Goal: Task Accomplishment & Management: Manage account settings

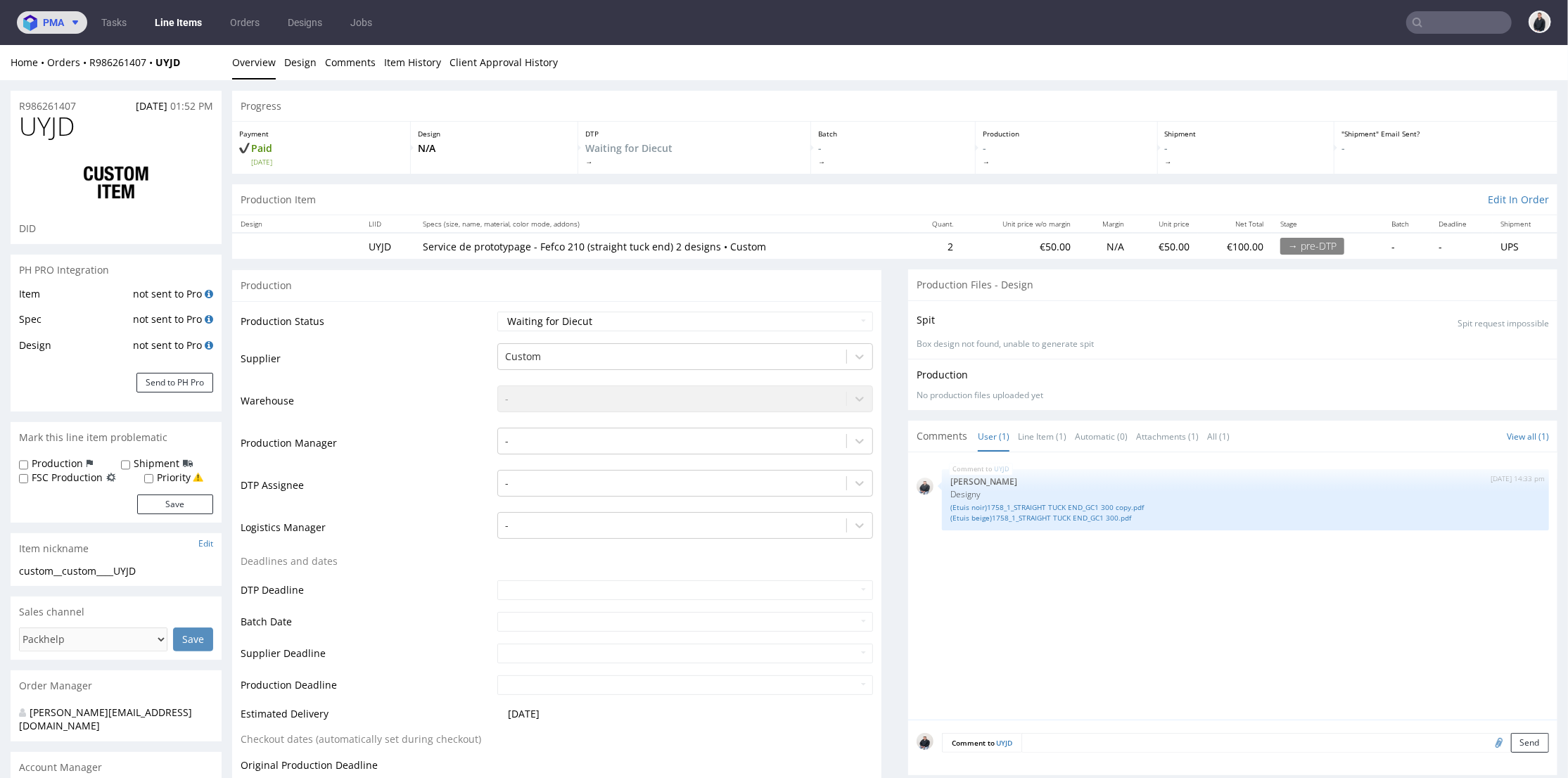
drag, startPoint x: 51, startPoint y: 21, endPoint x: 57, endPoint y: 33, distance: 13.4
click at [51, 21] on span "pma" at bounding box center [54, 22] width 21 height 10
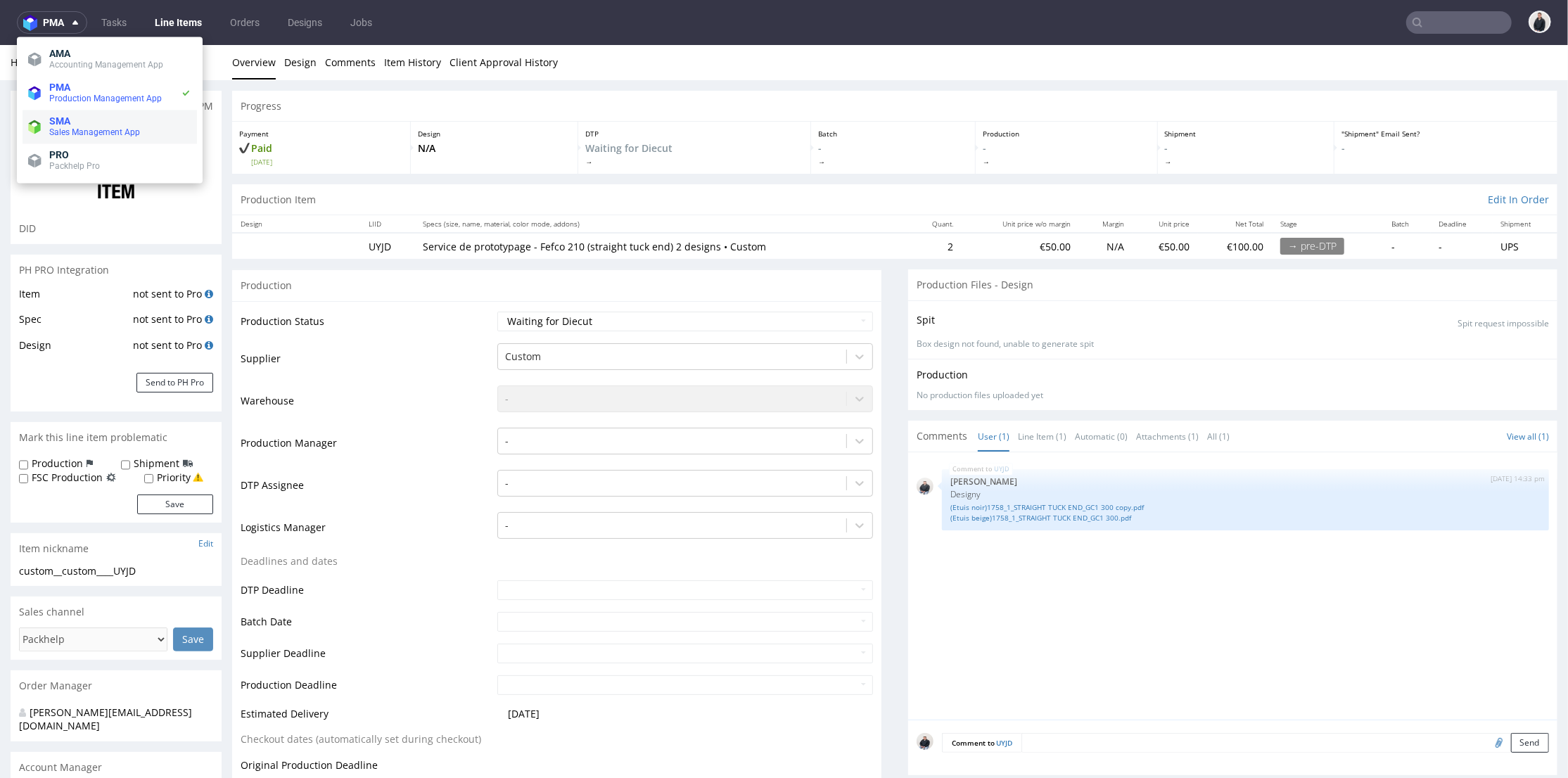
click at [81, 118] on span "SMA" at bounding box center [120, 121] width 142 height 12
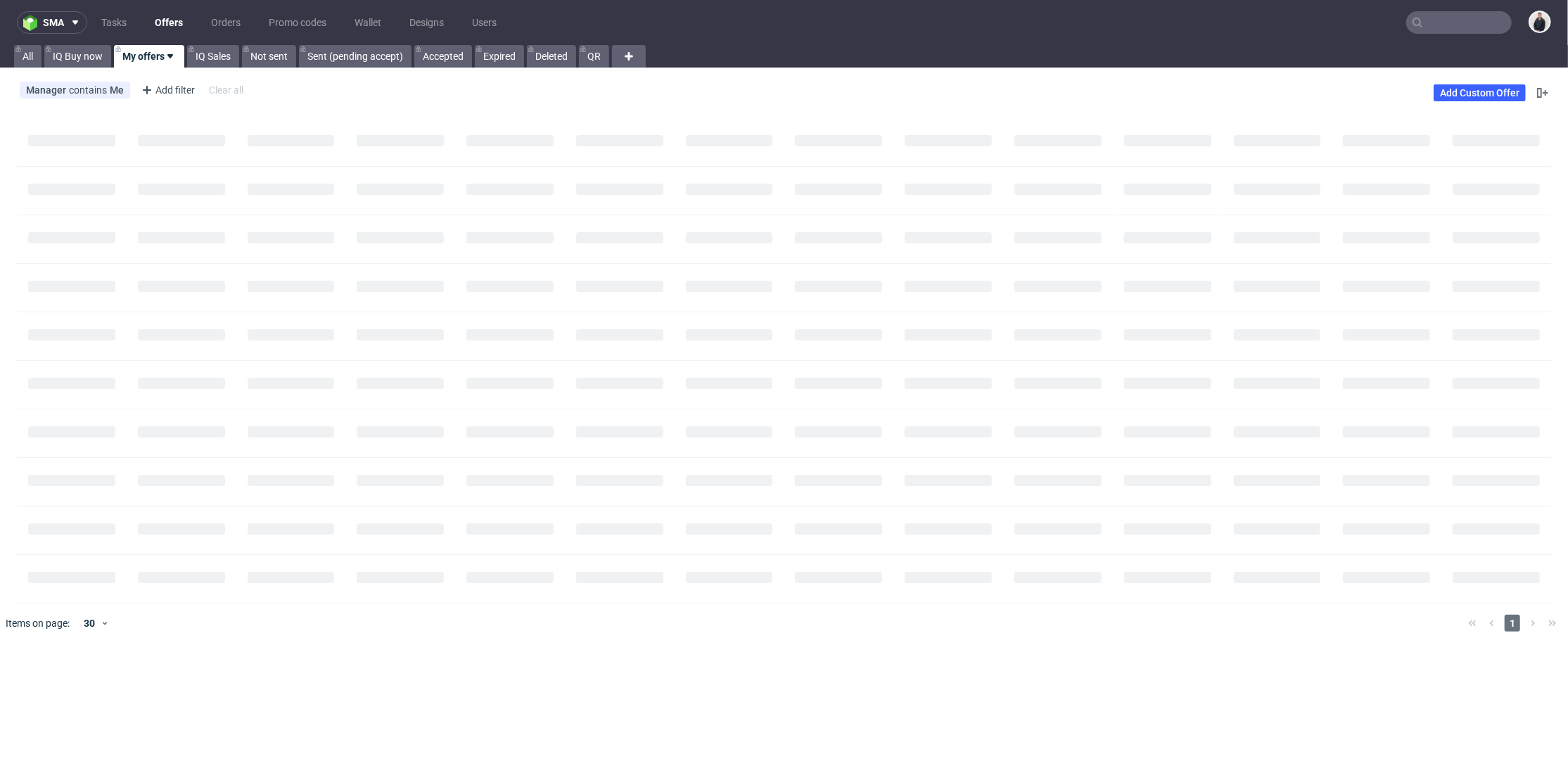
click at [176, 26] on link "Offers" at bounding box center [169, 22] width 45 height 22
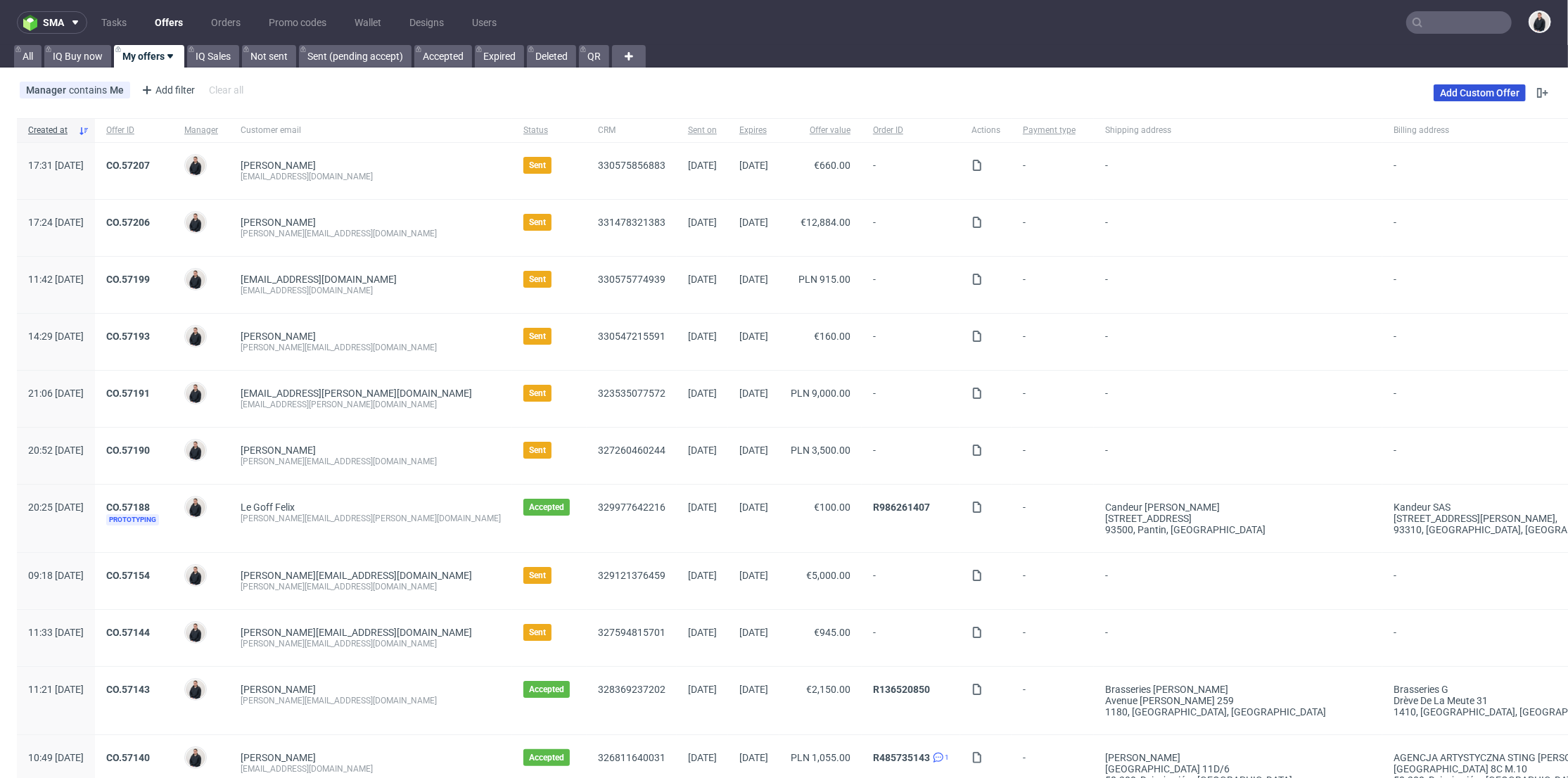
click at [1467, 89] on link "Add Custom Offer" at bounding box center [1479, 92] width 92 height 17
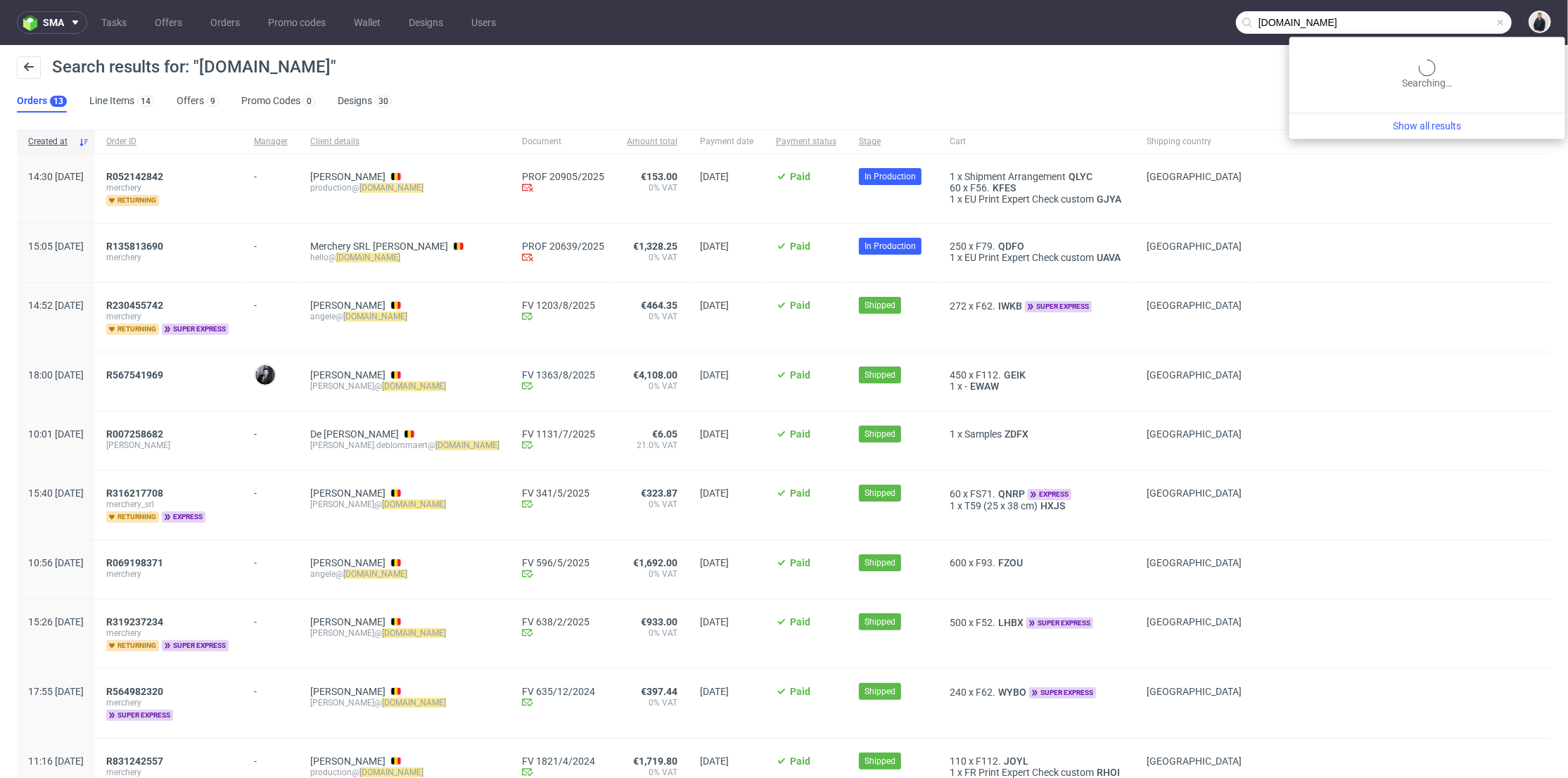
click at [1444, 15] on input "merchery.co" at bounding box center [1374, 22] width 275 height 22
paste input "R457923415"
type input "R457923415"
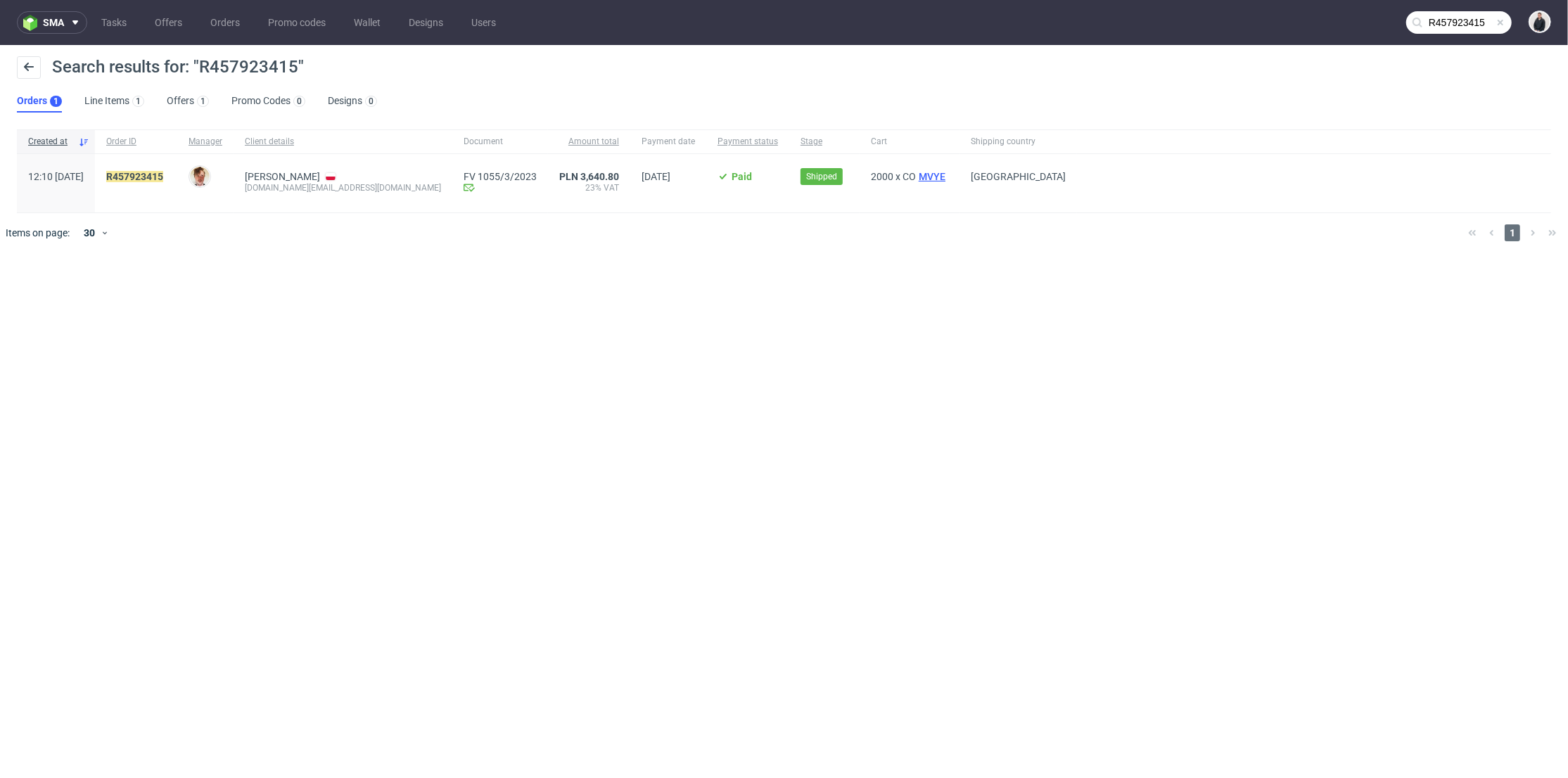
click at [916, 173] on span "MVYE" at bounding box center [932, 176] width 32 height 12
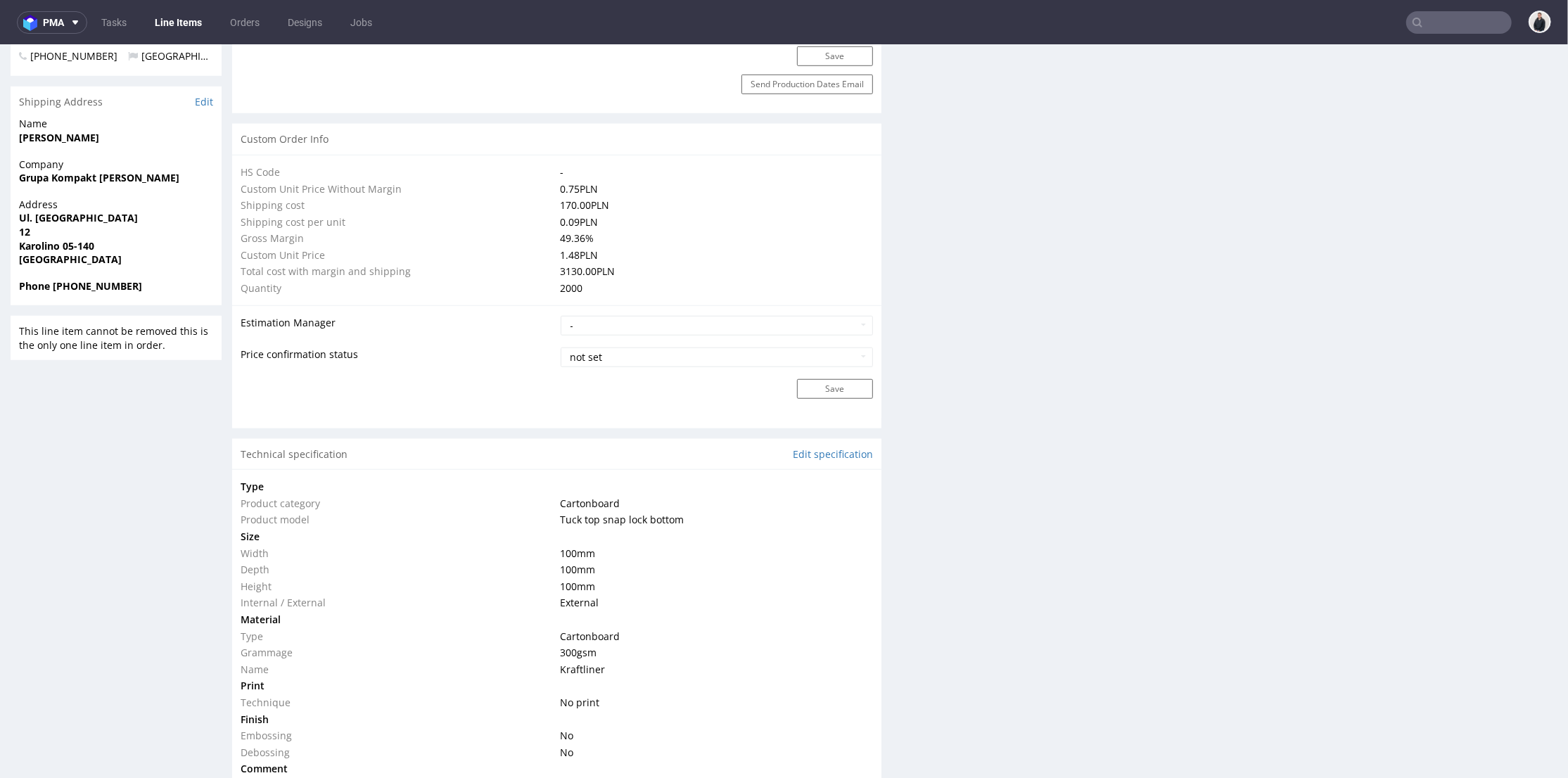
scroll to position [1016, 0]
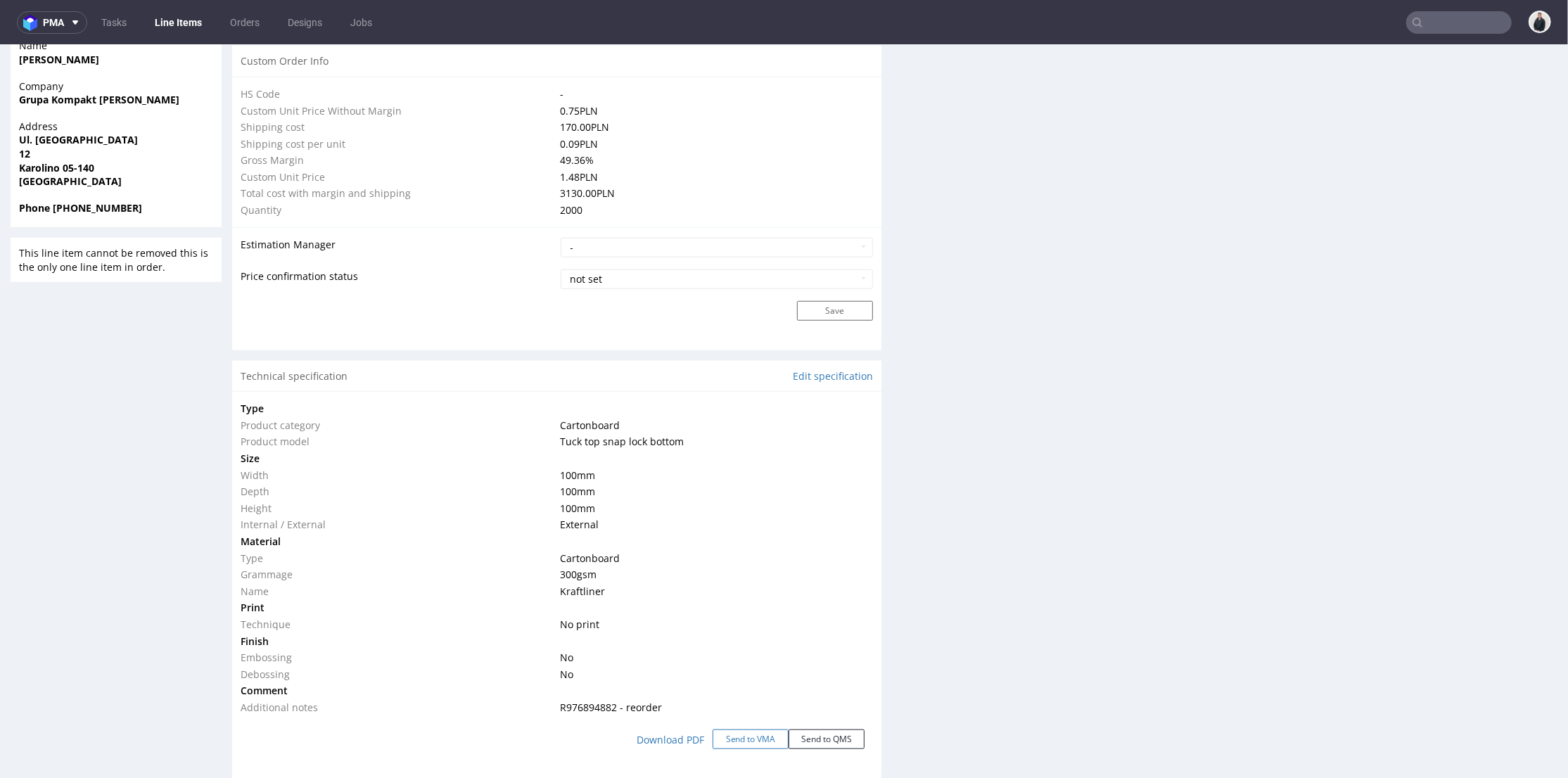
click at [762, 736] on button "Send to VMA" at bounding box center [750, 739] width 76 height 20
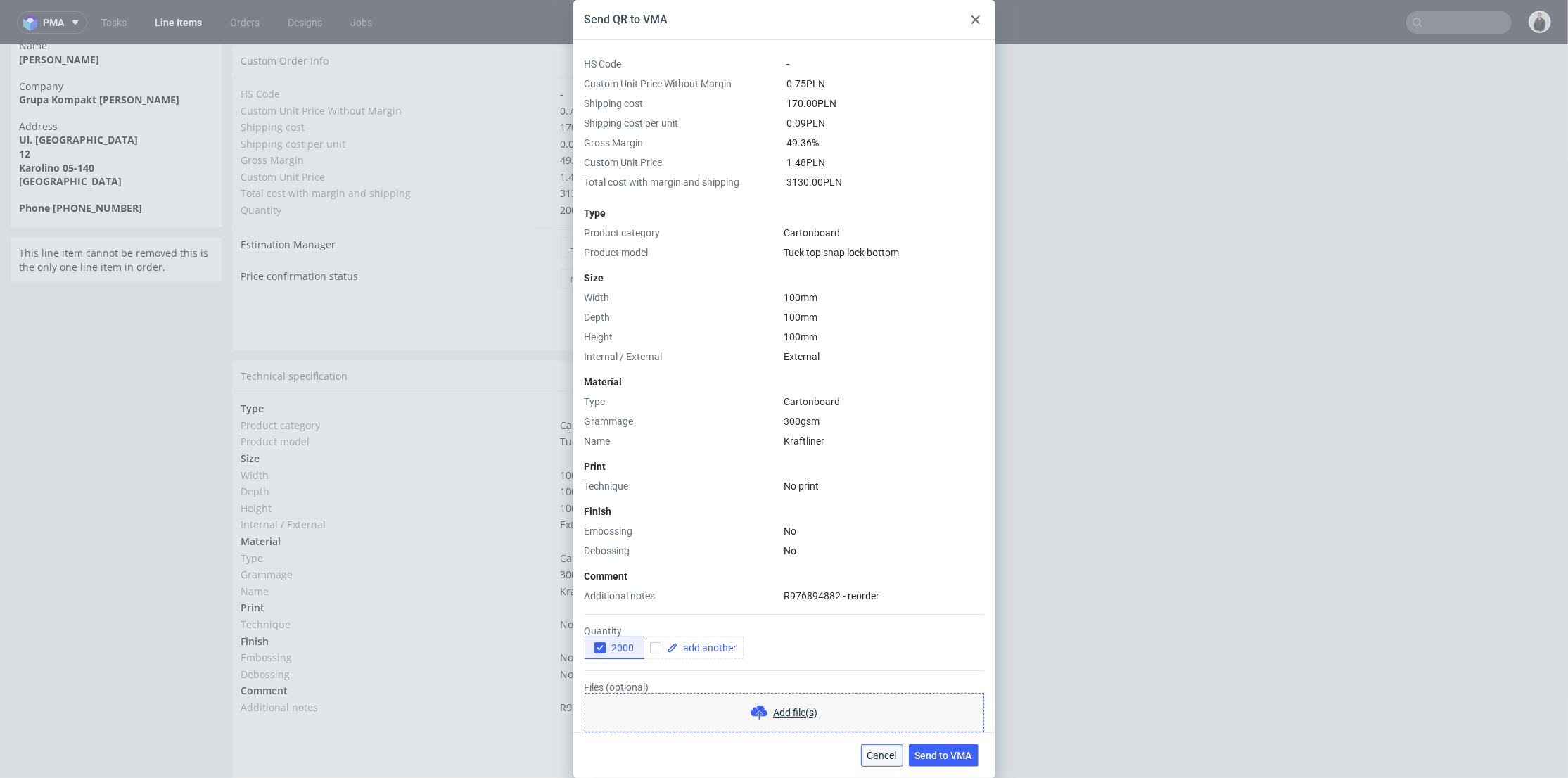
drag, startPoint x: 879, startPoint y: 753, endPoint x: 732, endPoint y: 500, distance: 292.6
click at [879, 753] on span "Cancel" at bounding box center [882, 755] width 30 height 10
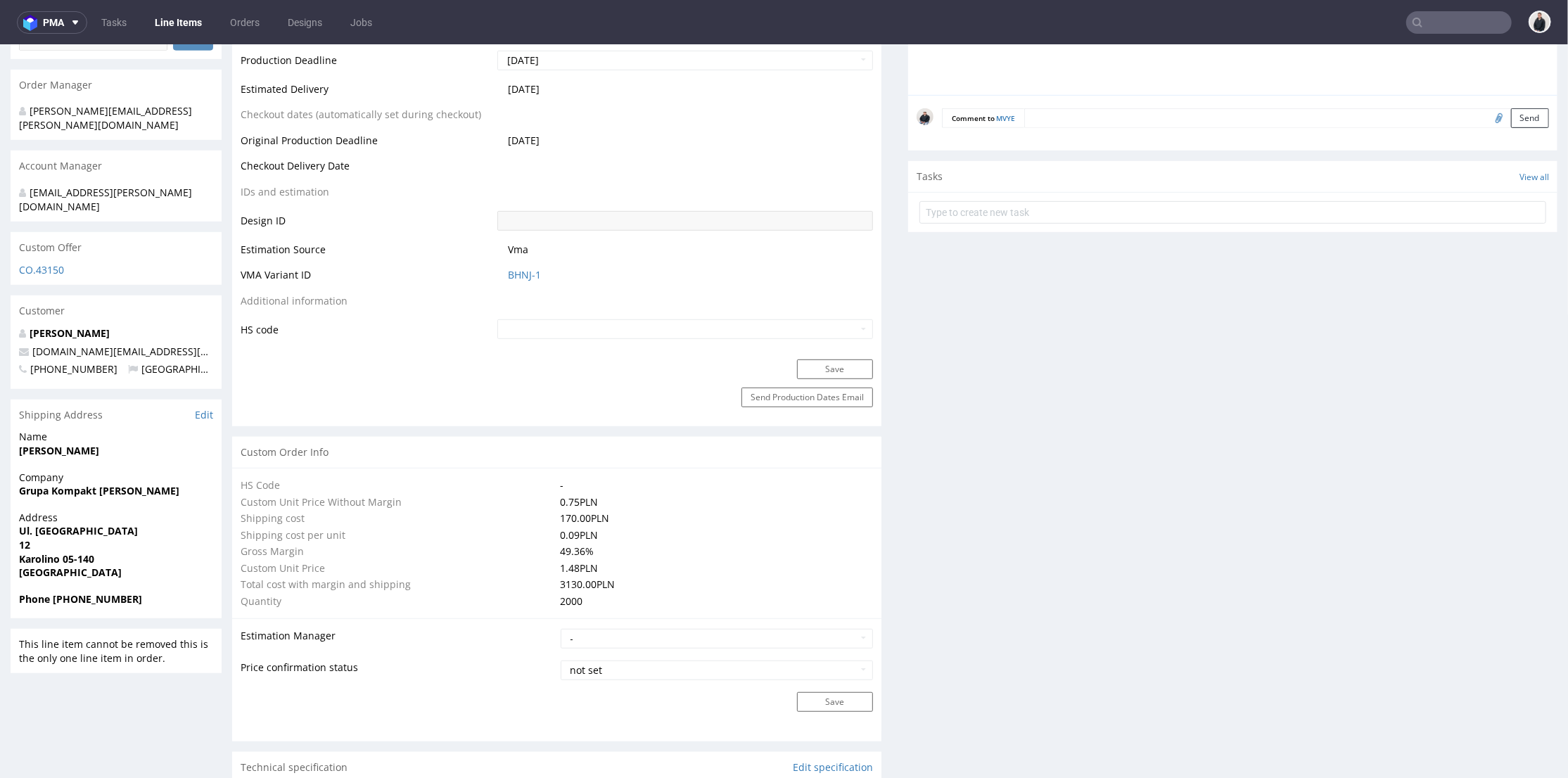
scroll to position [1250, 0]
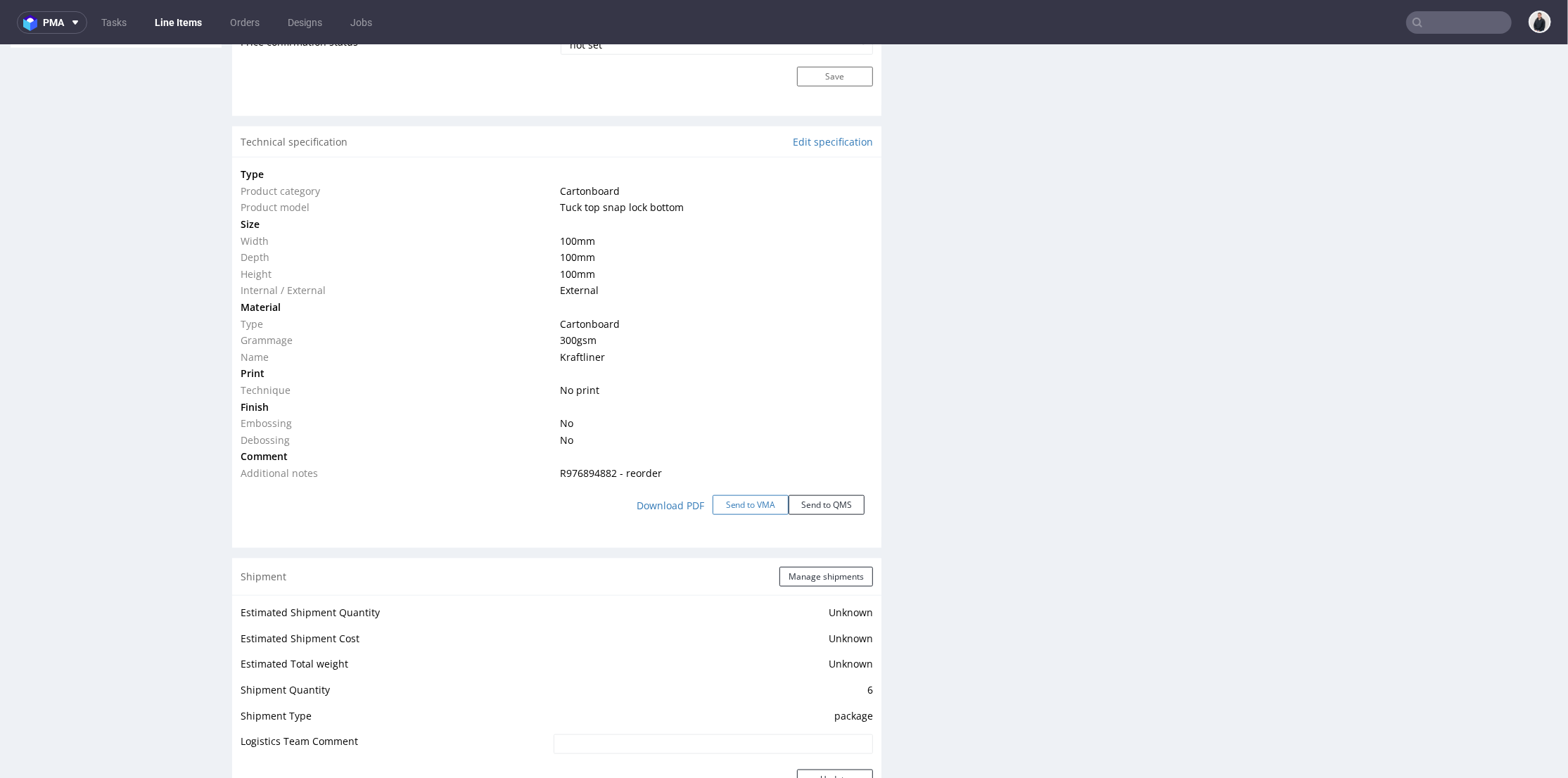
click at [753, 499] on button "Send to VMA" at bounding box center [750, 504] width 76 height 20
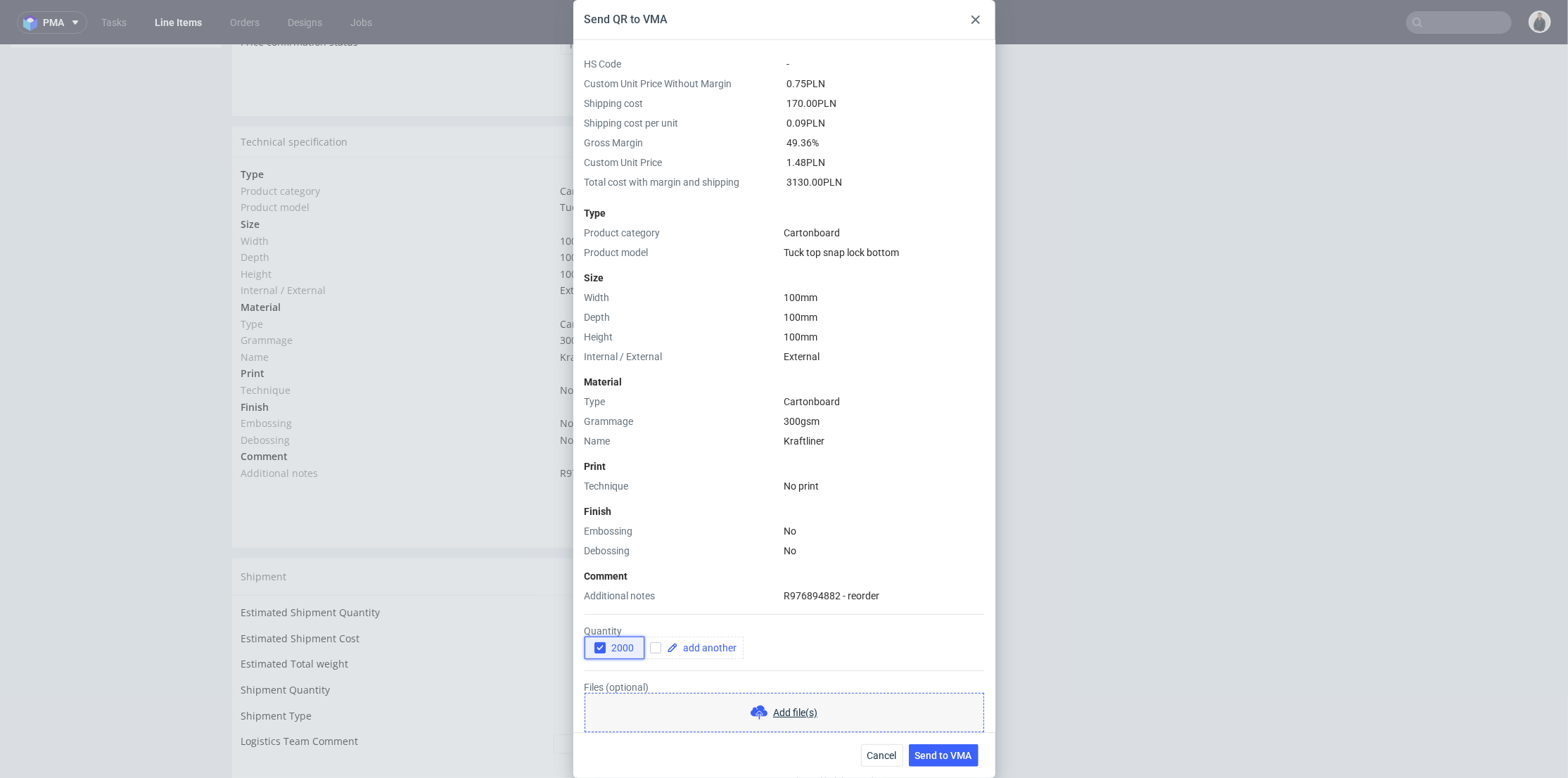
drag, startPoint x: 603, startPoint y: 650, endPoint x: 635, endPoint y: 644, distance: 32.6
click at [605, 649] on icon "button" at bounding box center [600, 647] width 10 height 10
click at [651, 643] on input "checkbox" at bounding box center [656, 647] width 12 height 12
checkbox input "true"
click at [688, 644] on span at bounding box center [708, 647] width 59 height 10
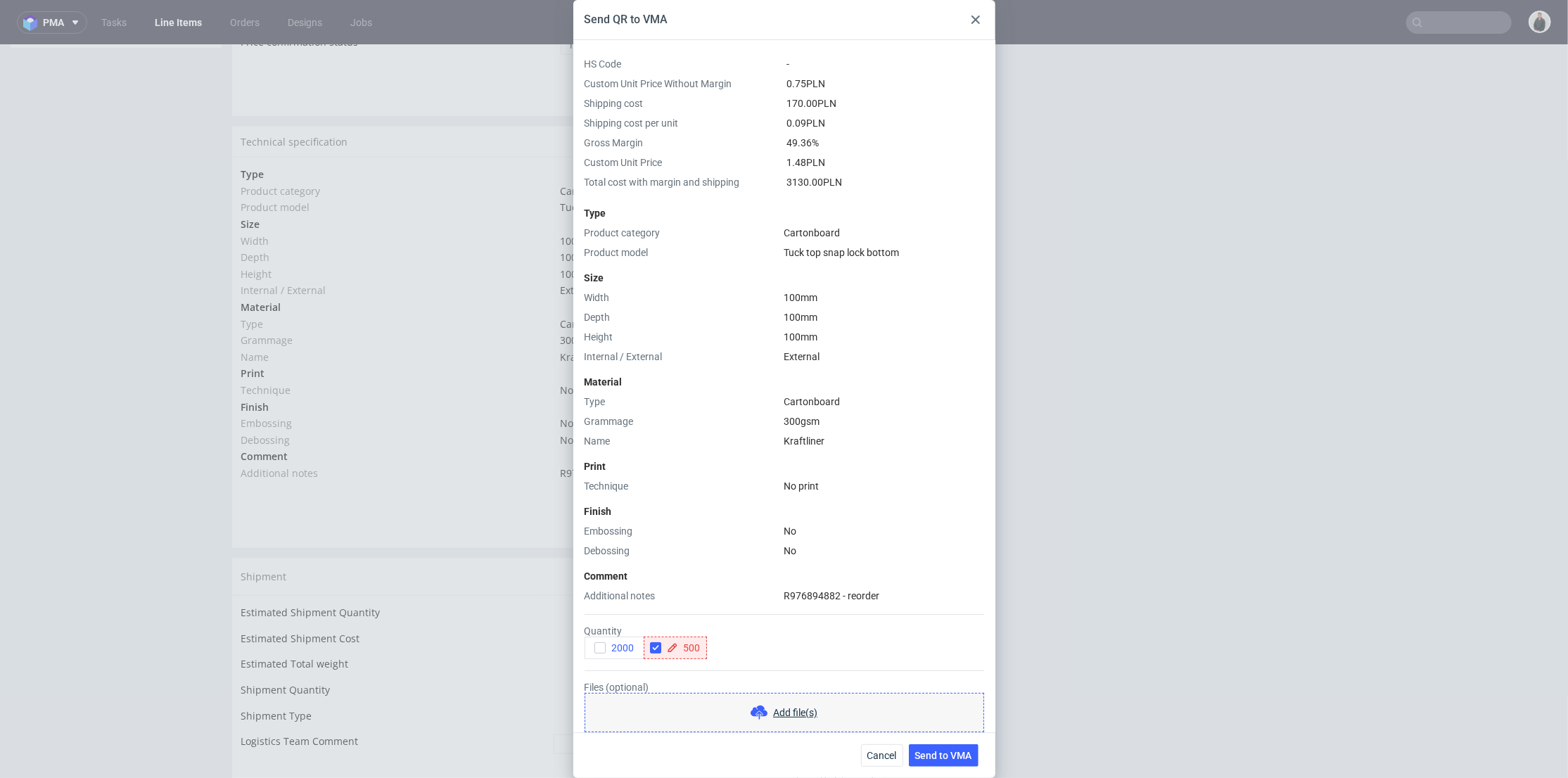
checkbox input "true"
click at [702, 663] on form "Quantity 2000 500 Files (optional) Add file(s) Comments (optional)" at bounding box center [784, 718] width 400 height 231
drag, startPoint x: 714, startPoint y: 650, endPoint x: 757, endPoint y: 646, distance: 43.2
click at [714, 650] on input "checkbox" at bounding box center [718, 647] width 12 height 12
checkbox input "true"
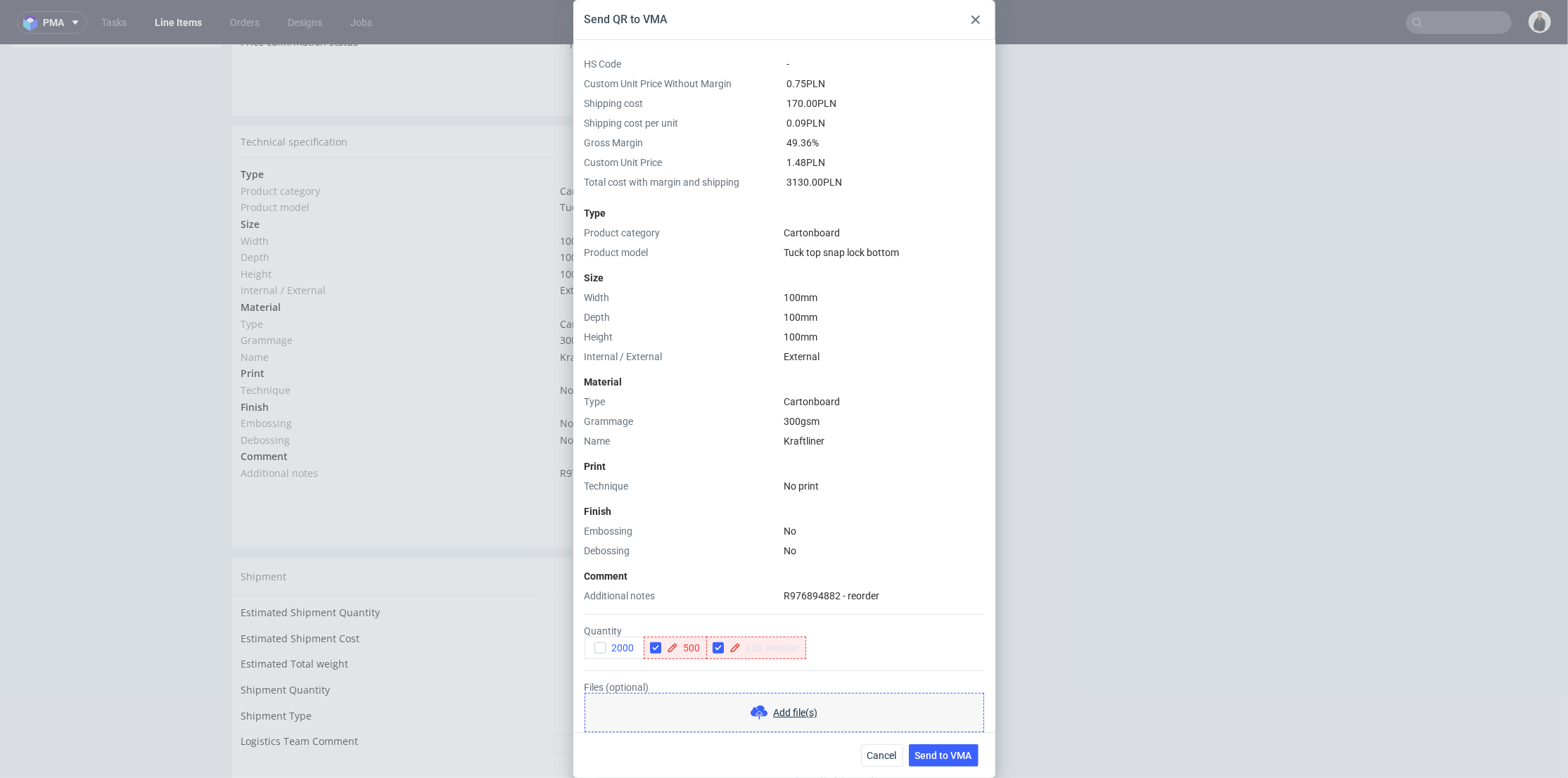
click at [759, 646] on span at bounding box center [770, 647] width 59 height 10
checkbox input "true"
click at [760, 671] on form "Quantity 2000 500 1000 Files (optional) Add file(s) Comments (optional)" at bounding box center [784, 718] width 400 height 231
click at [965, 754] on span "Send to VMA" at bounding box center [944, 755] width 57 height 10
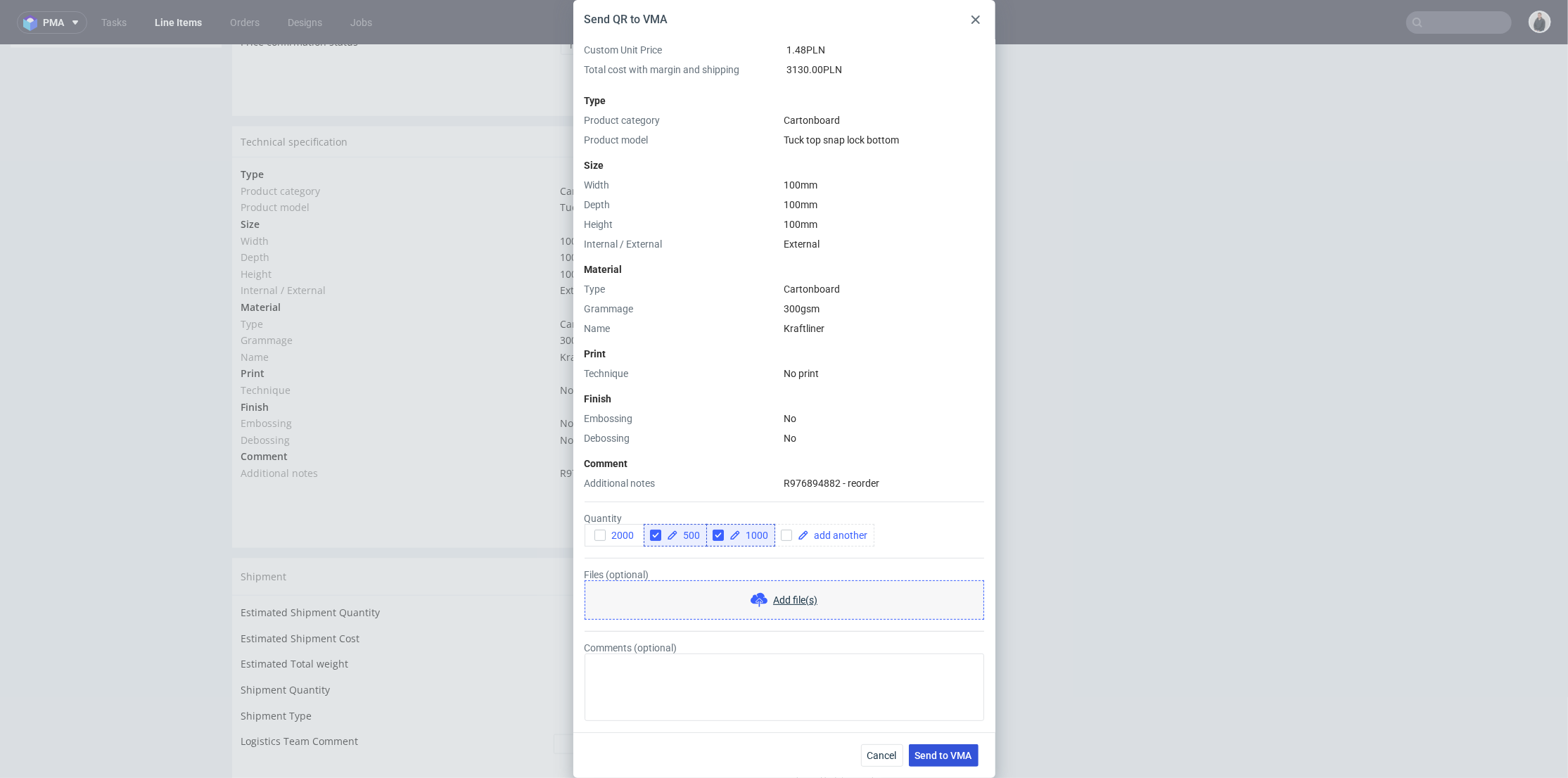
click at [952, 764] on button "Send to VMA" at bounding box center [944, 755] width 70 height 22
click at [1134, 431] on div "Send QR to VMA HS Code - Custom Unit Price Without Margin 0.75 PLN Shipping cos…" at bounding box center [784, 389] width 1568 height 778
click at [872, 750] on span "Cancel" at bounding box center [882, 755] width 30 height 10
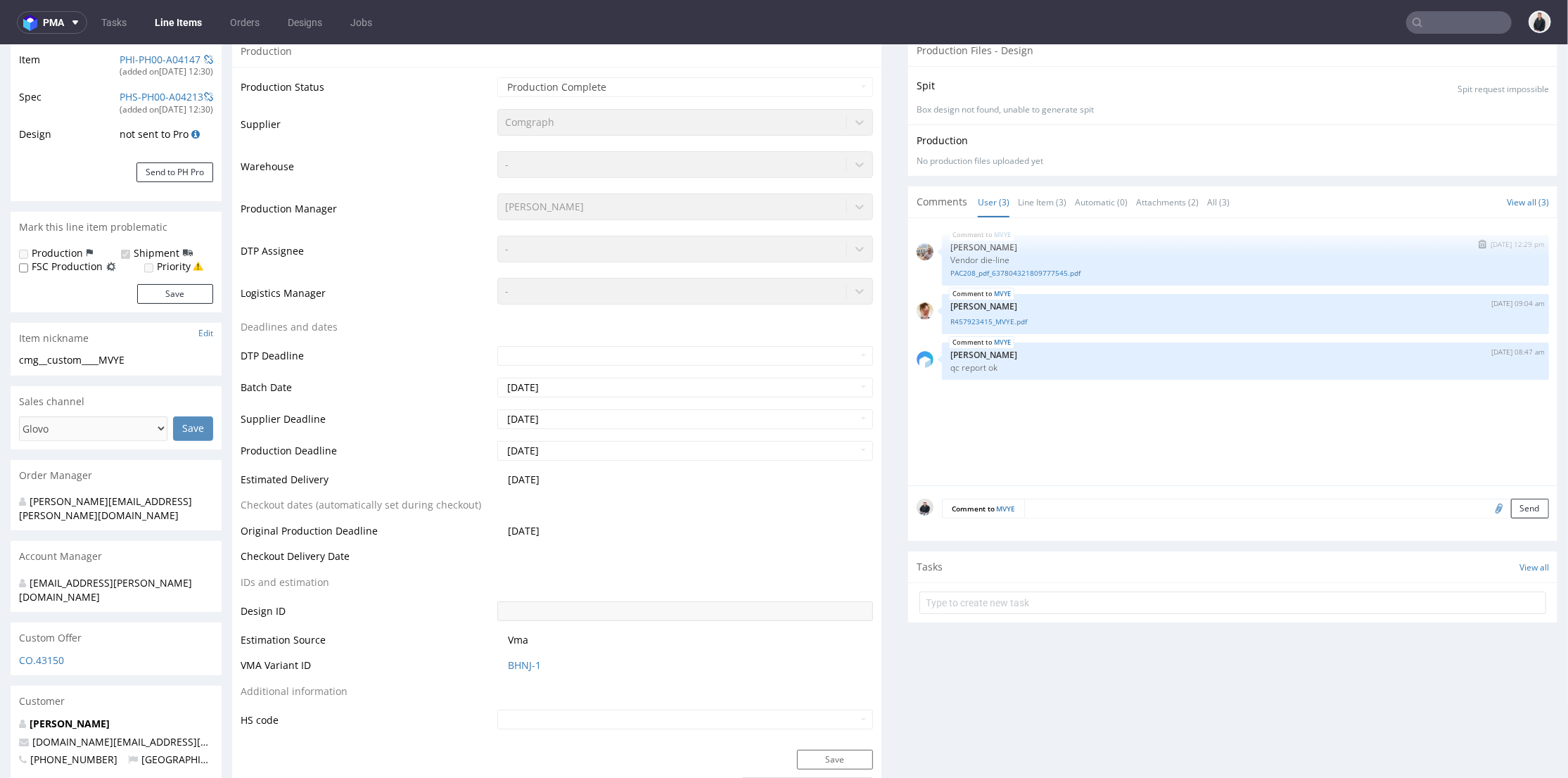
scroll to position [0, 0]
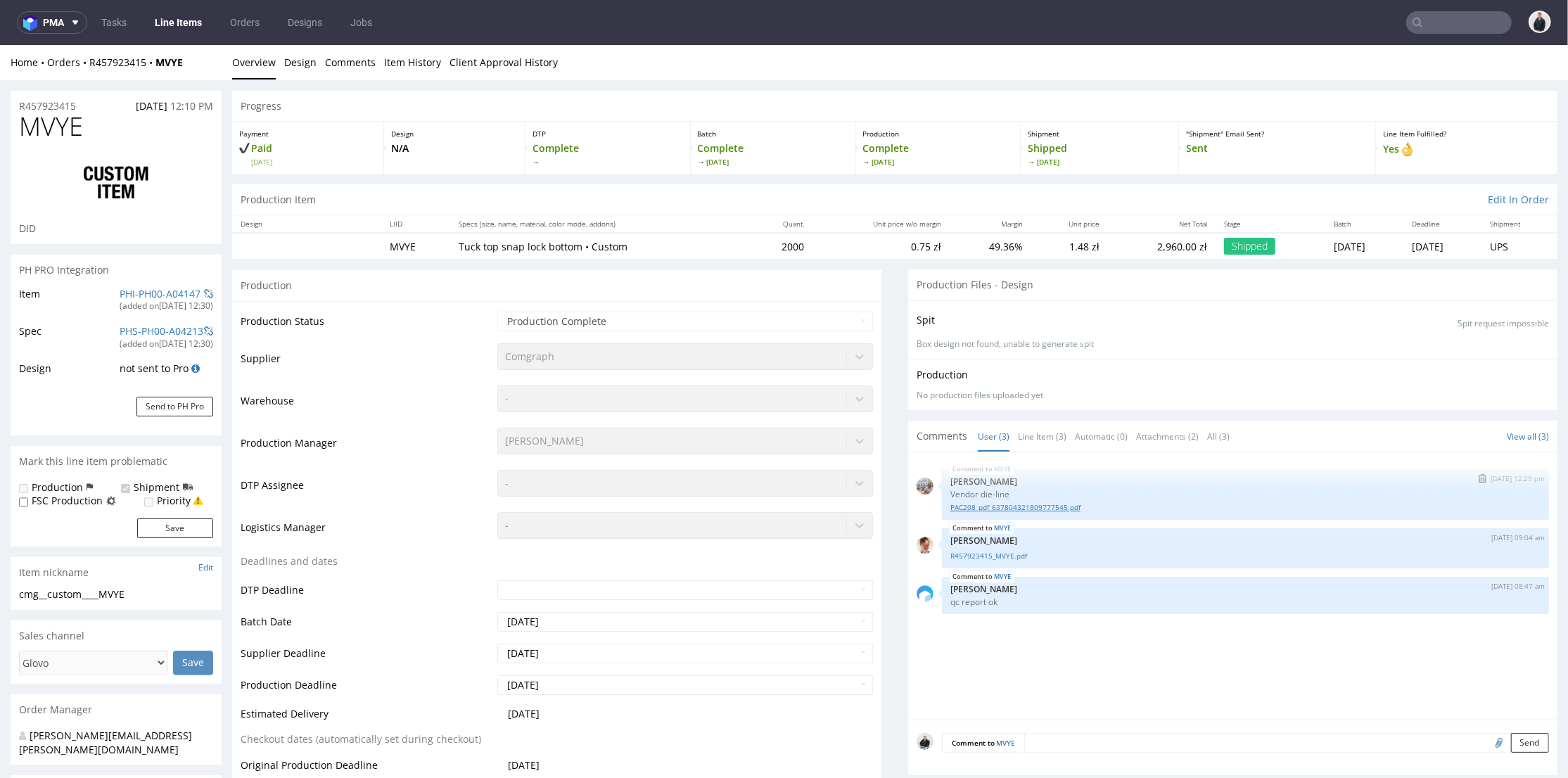
click at [1021, 504] on link "PAC208_pdf_637804321809777545.pdf" at bounding box center [1246, 507] width 590 height 11
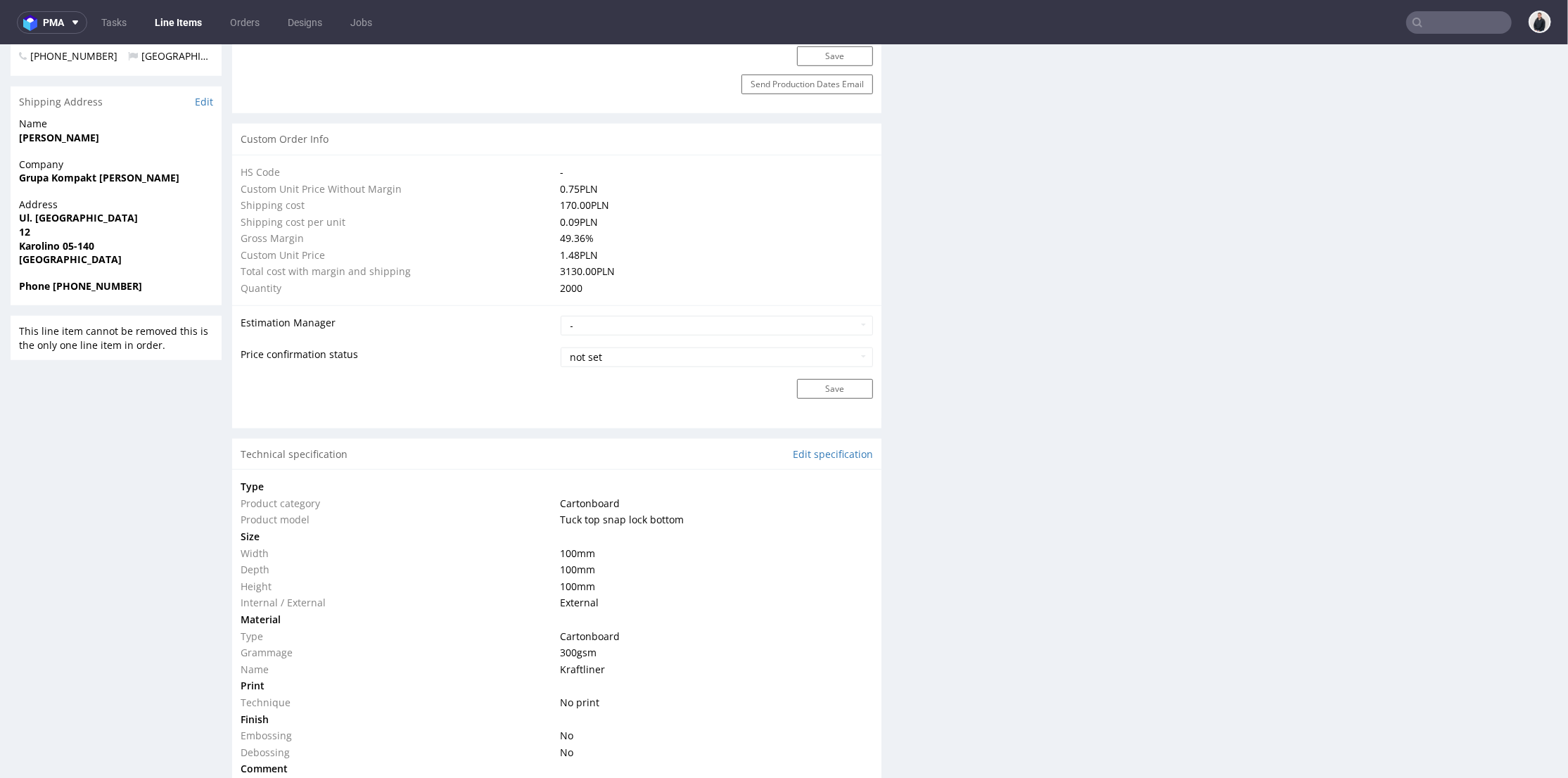
scroll to position [1328, 0]
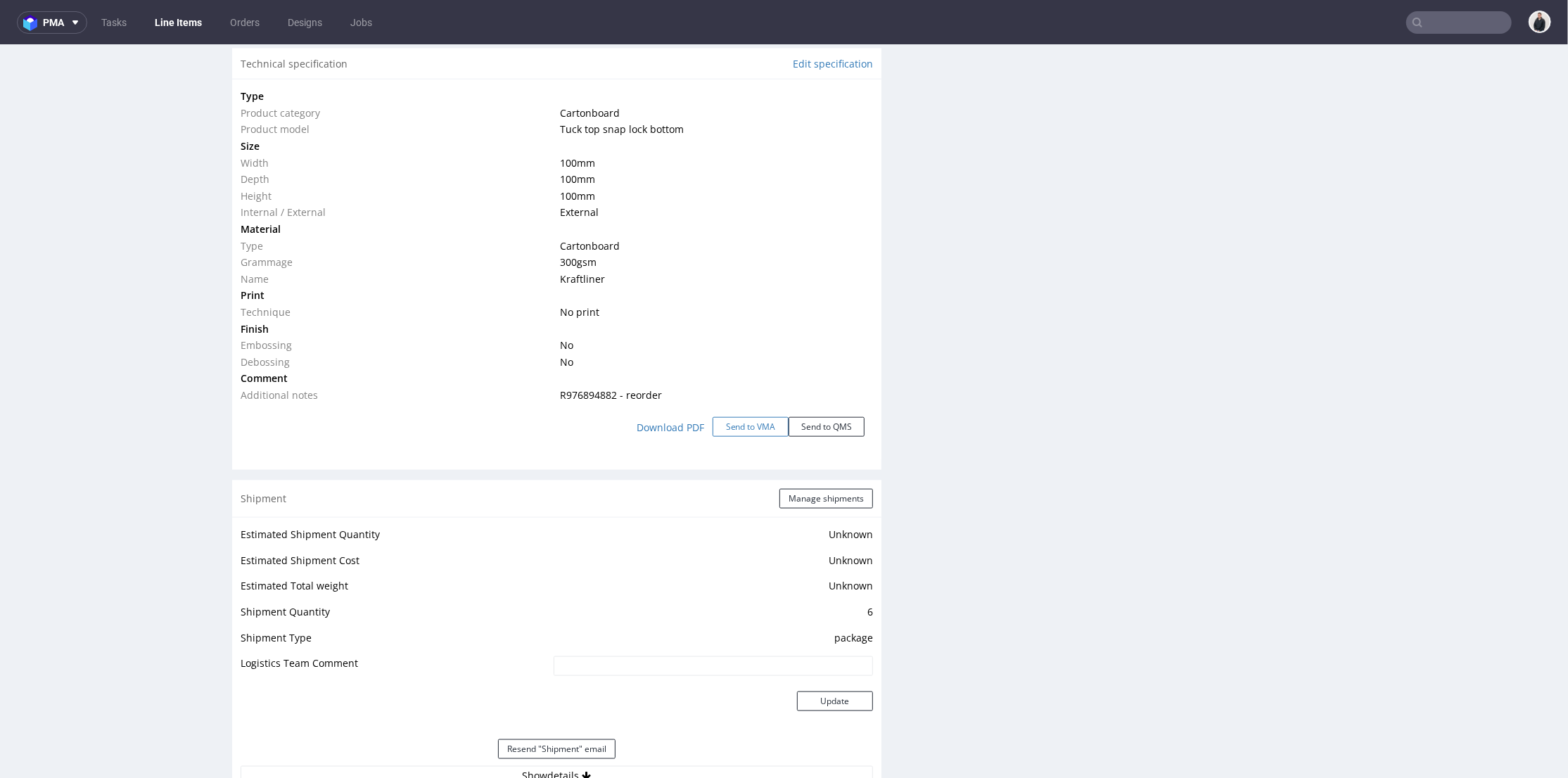
click at [728, 429] on button "Send to VMA" at bounding box center [750, 427] width 76 height 20
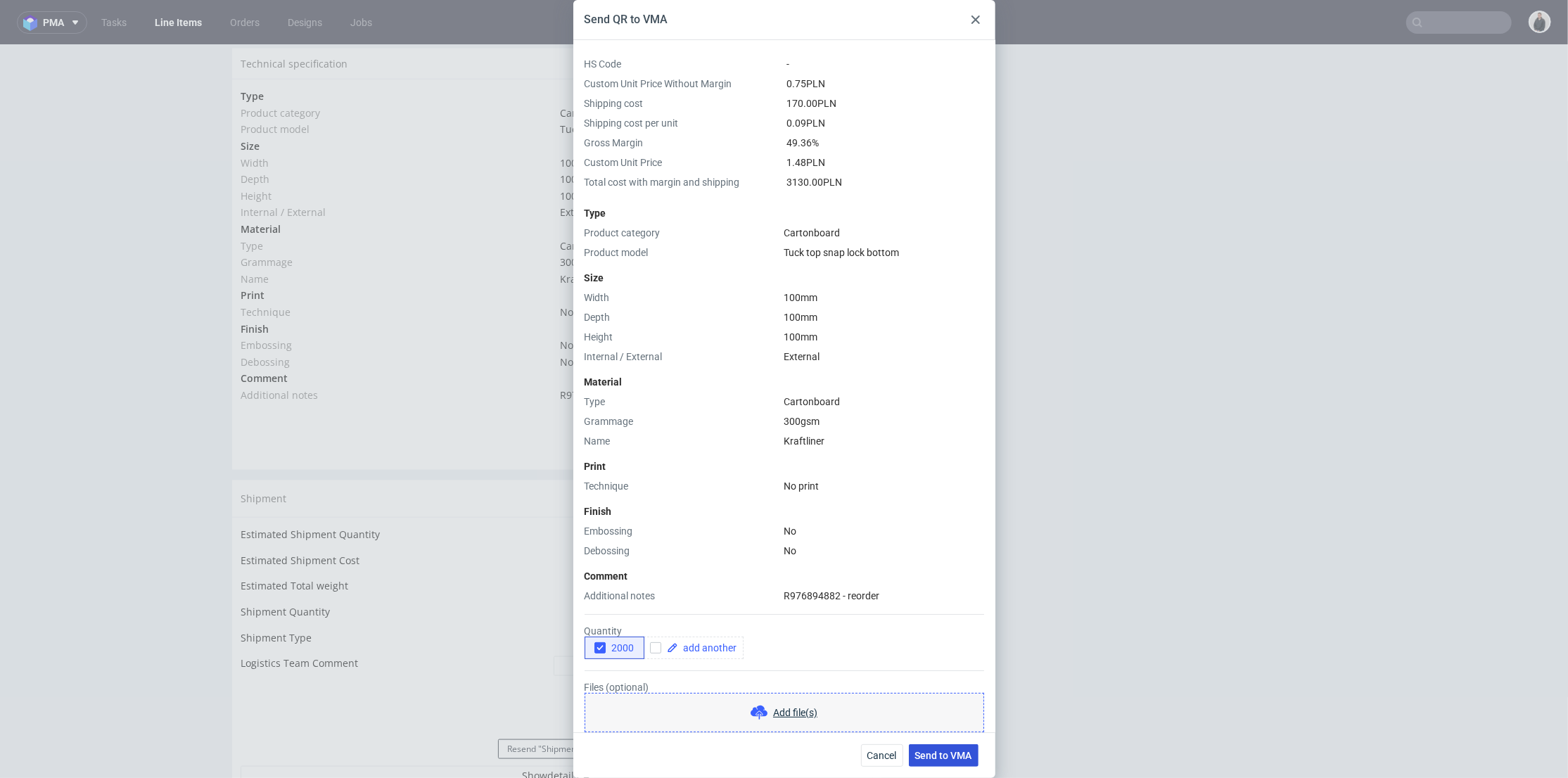
click at [954, 748] on button "Send to VMA" at bounding box center [944, 755] width 70 height 22
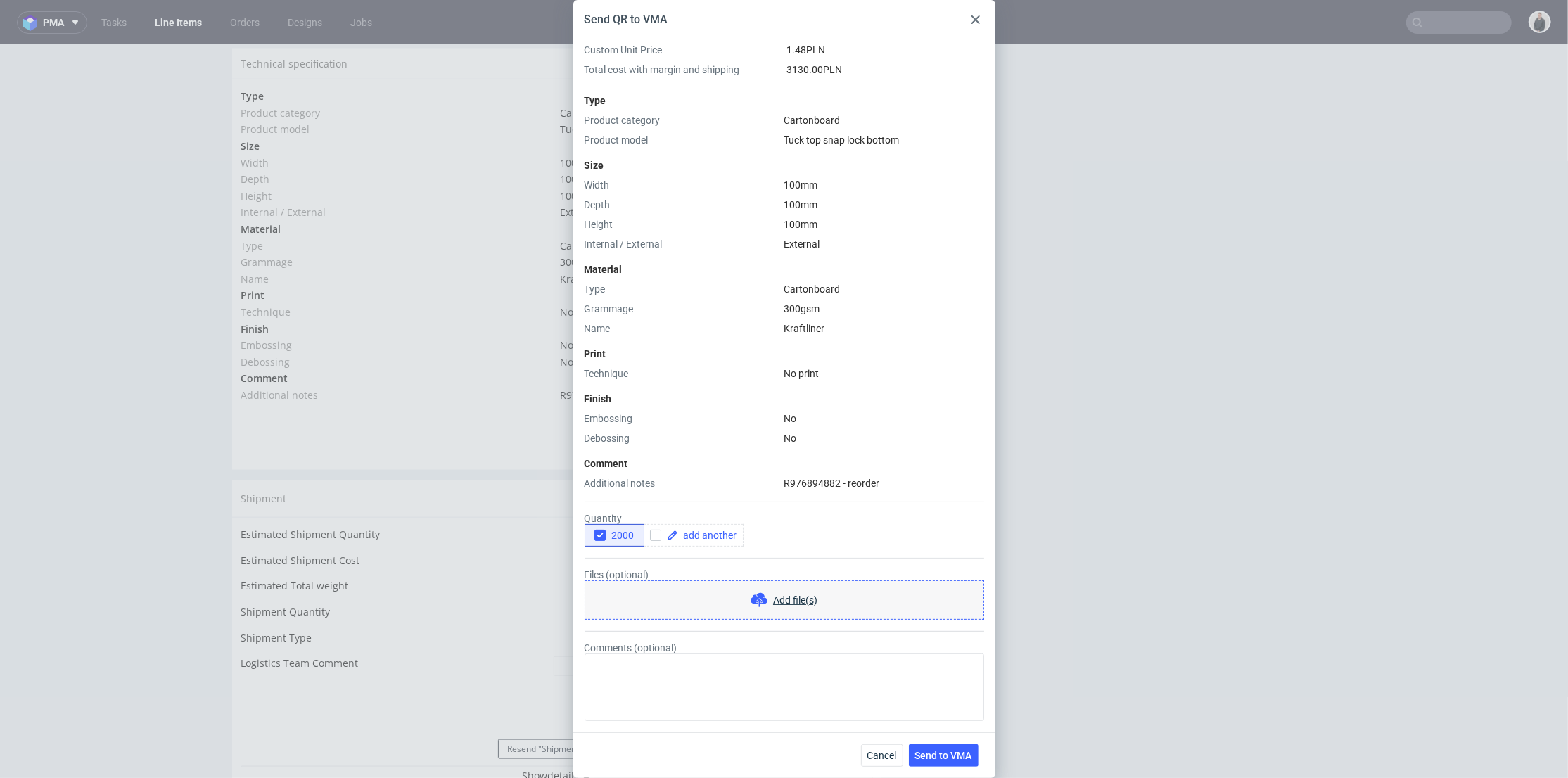
scroll to position [0, 0]
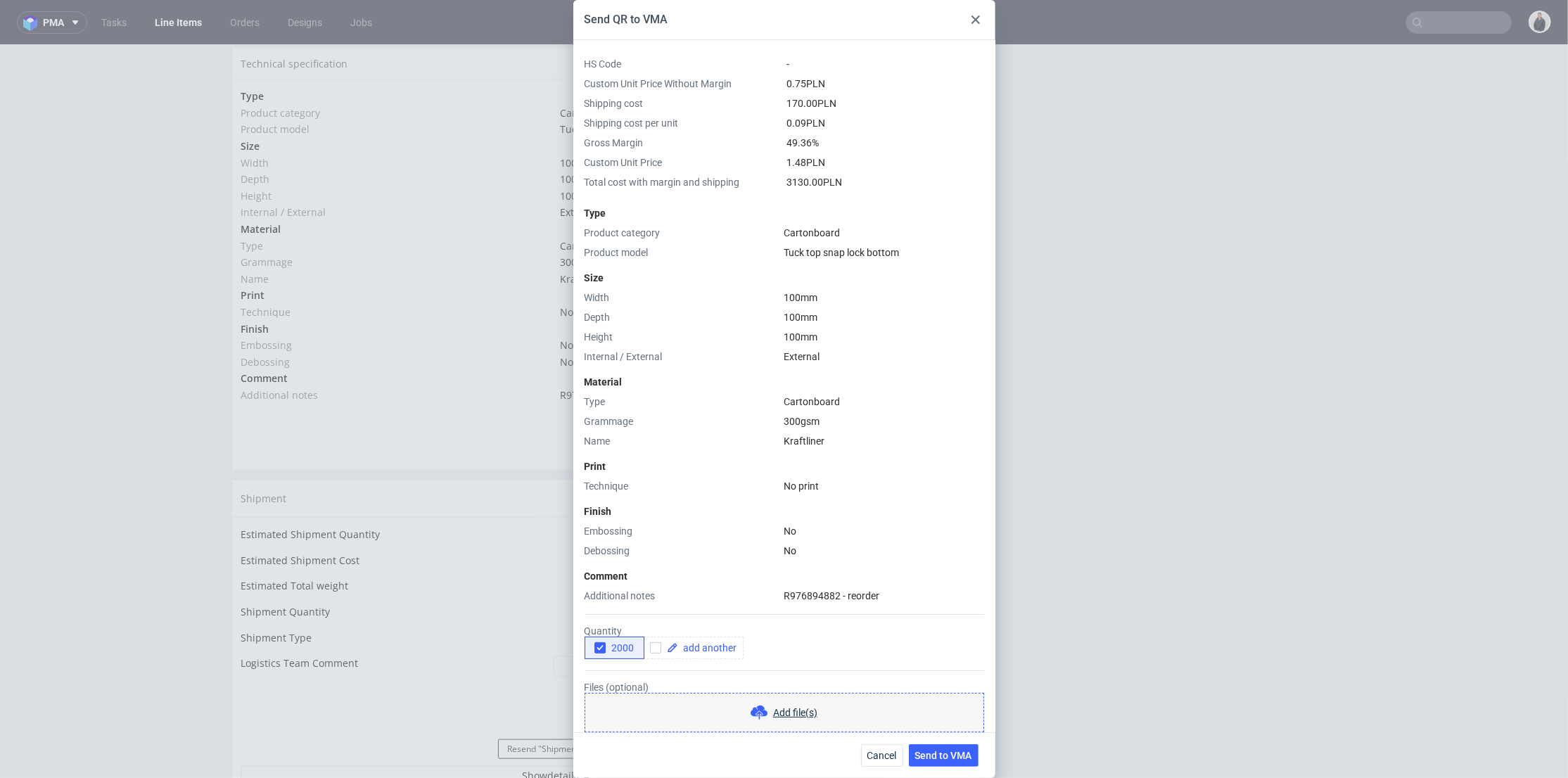
click at [1072, 410] on div "Send QR to VMA HS Code - Custom Unit Price Without Margin 0.75 PLN Shipping cos…" at bounding box center [784, 389] width 1568 height 778
drag, startPoint x: 776, startPoint y: 593, endPoint x: 876, endPoint y: 601, distance: 100.3
click at [877, 592] on div "Type Product category Cartonboard Product model Tuck top snap lock bottom Size …" at bounding box center [784, 402] width 400 height 402
drag, startPoint x: 872, startPoint y: 598, endPoint x: 776, endPoint y: 596, distance: 96.0
click at [776, 596] on div "Type Product category Cartonboard Product model Tuck top snap lock bottom Size …" at bounding box center [784, 402] width 400 height 402
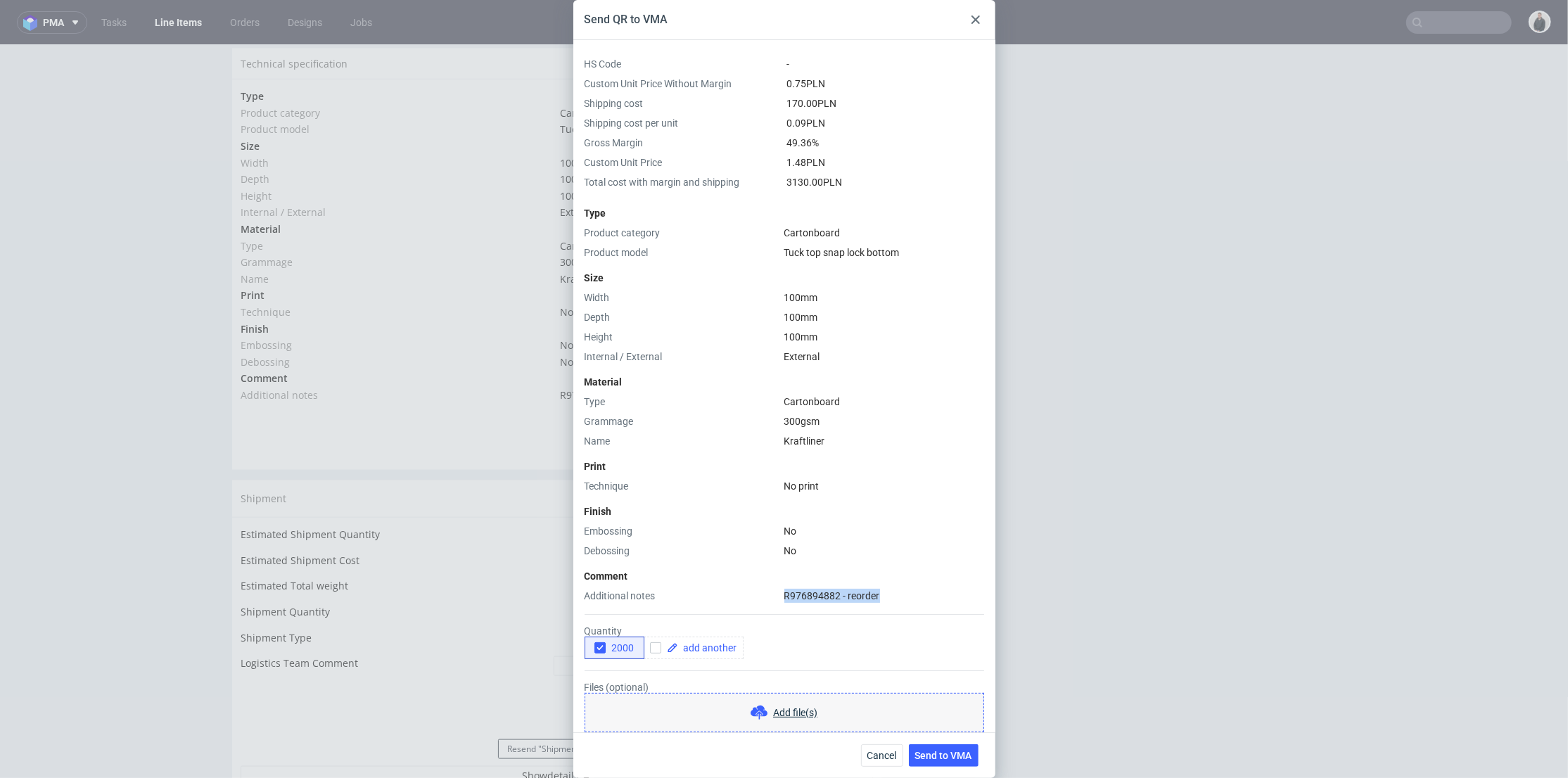
copy span "R976894882 - reorder"
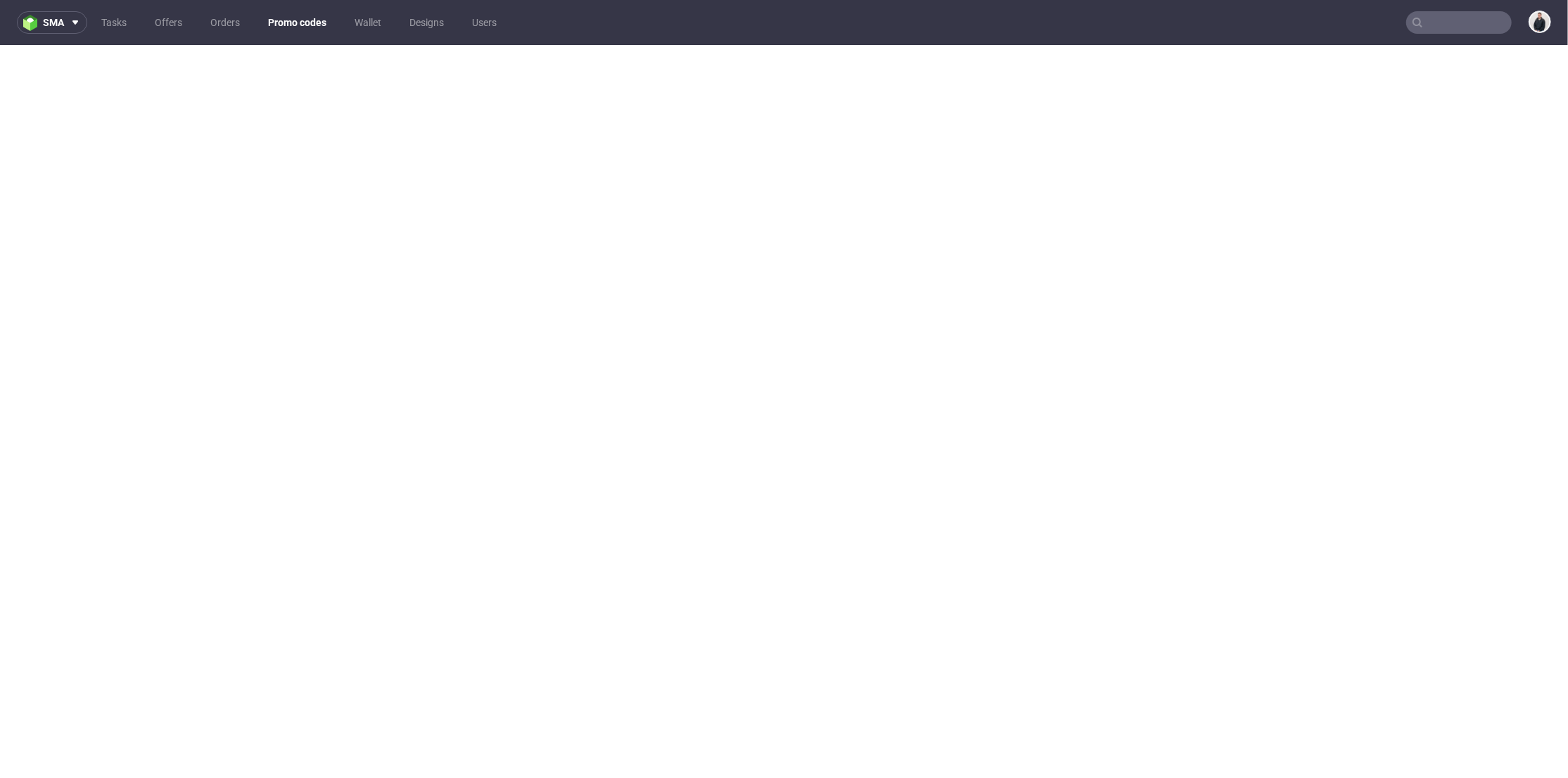
click at [1420, 15] on input "text" at bounding box center [1460, 22] width 106 height 22
paste input "JBZW"
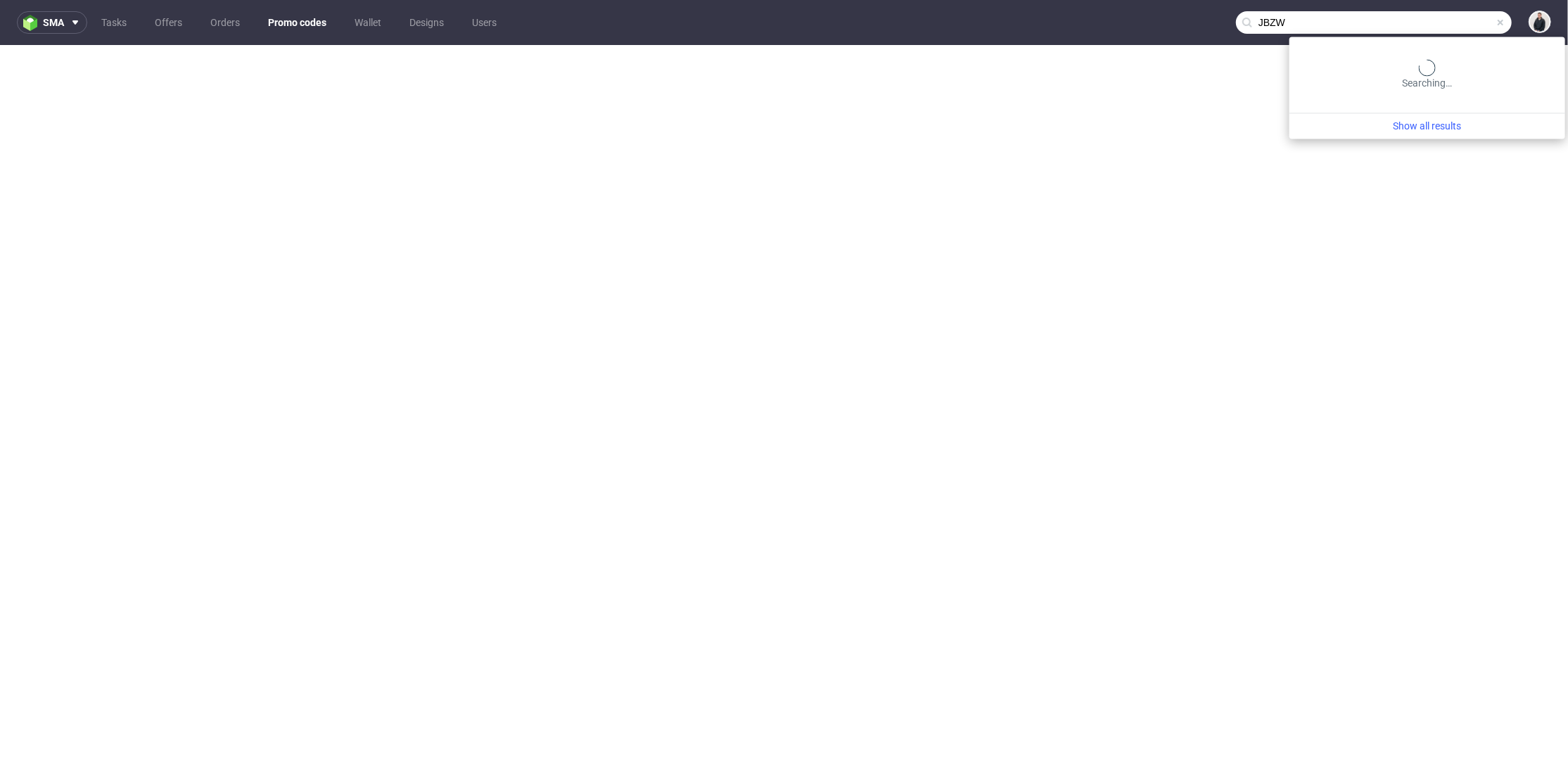
type input "JBZW"
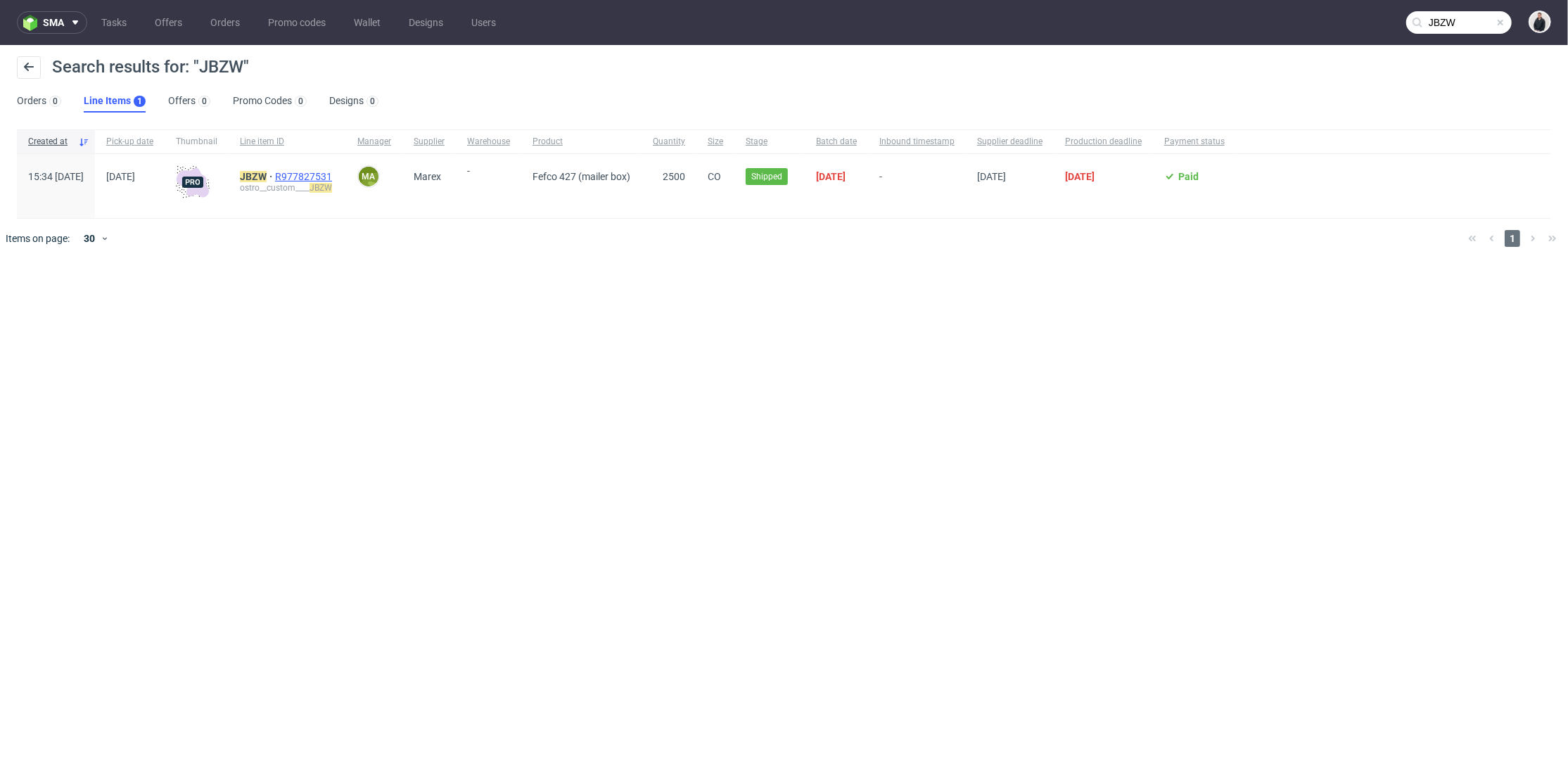
click at [329, 173] on span "R977827531" at bounding box center [305, 176] width 60 height 12
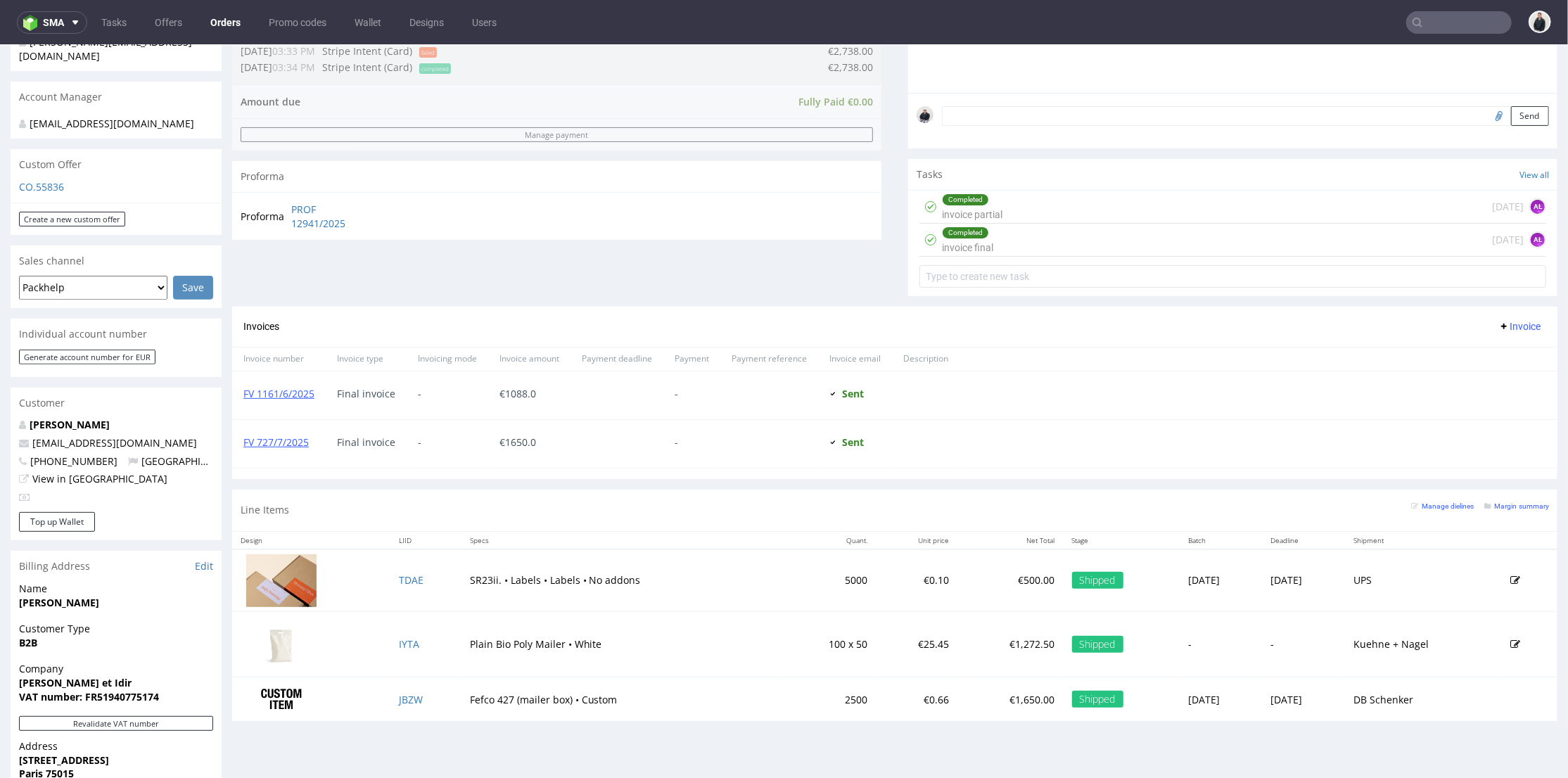
scroll to position [546, 0]
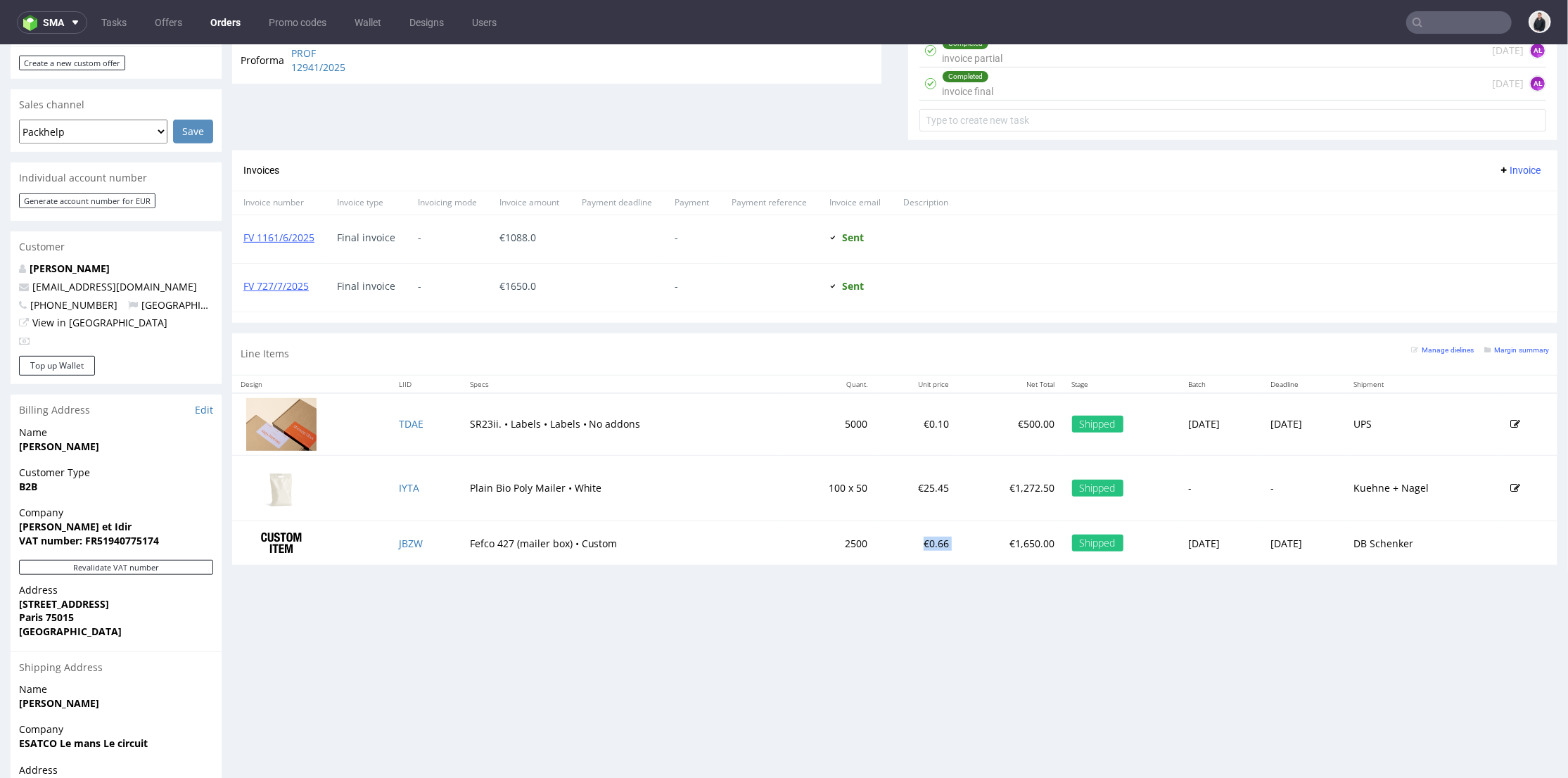
drag, startPoint x: 871, startPoint y: 544, endPoint x: 928, endPoint y: 543, distance: 57.0
click at [928, 543] on tr "JBZW Fefco 427 (mailer box) • Custom 2500 €0.66 €1,650.00 Shipped Mon 16 Jun Mo…" at bounding box center [895, 542] width 1326 height 44
drag, startPoint x: 945, startPoint y: 545, endPoint x: 1005, endPoint y: 143, distance: 406.5
click at [966, 544] on p "€1,650.00" at bounding box center [1010, 543] width 89 height 14
drag, startPoint x: 1503, startPoint y: 348, endPoint x: 1154, endPoint y: 422, distance: 356.8
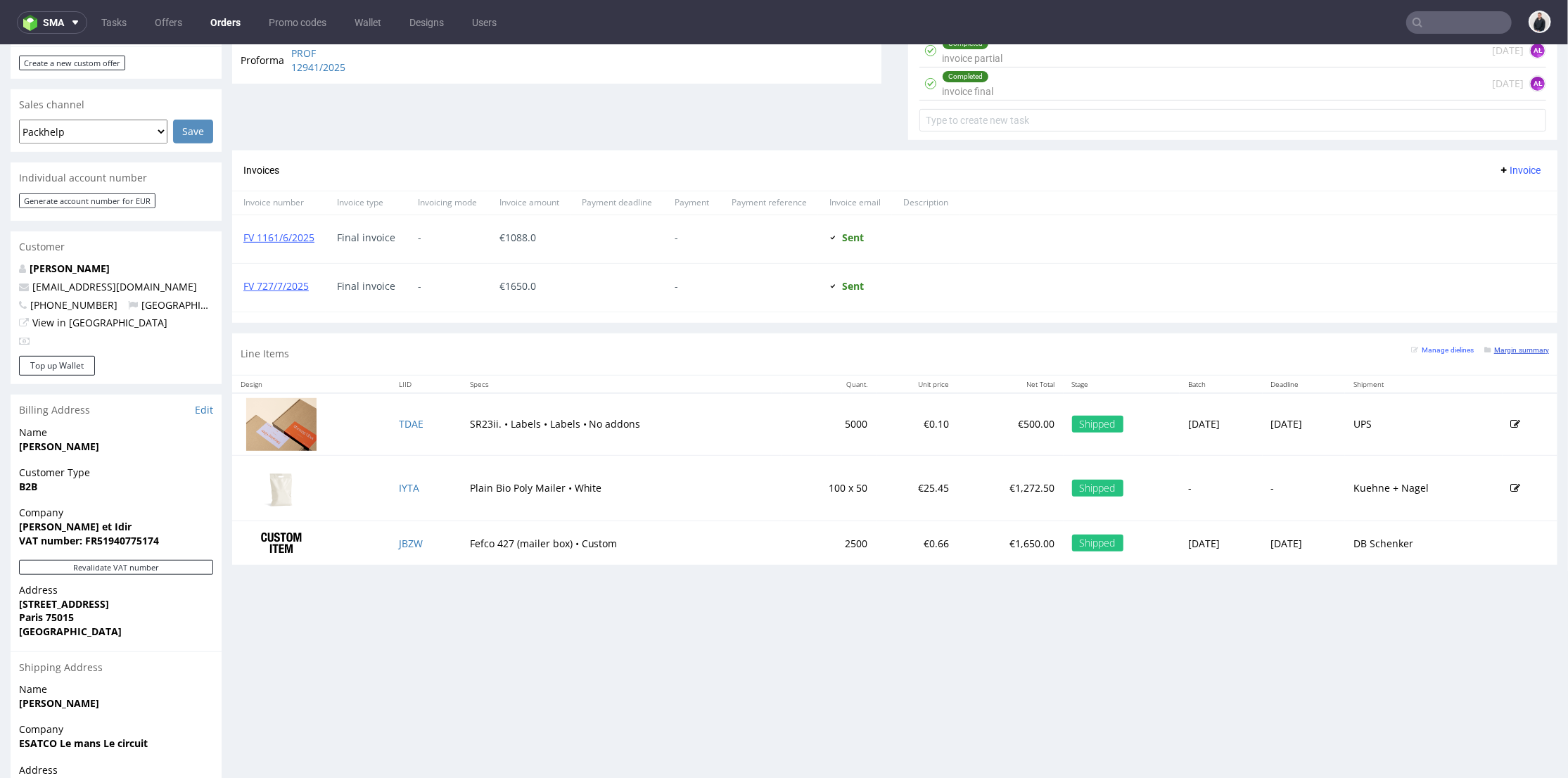
click at [1503, 348] on small "Margin summary" at bounding box center [1517, 349] width 64 height 8
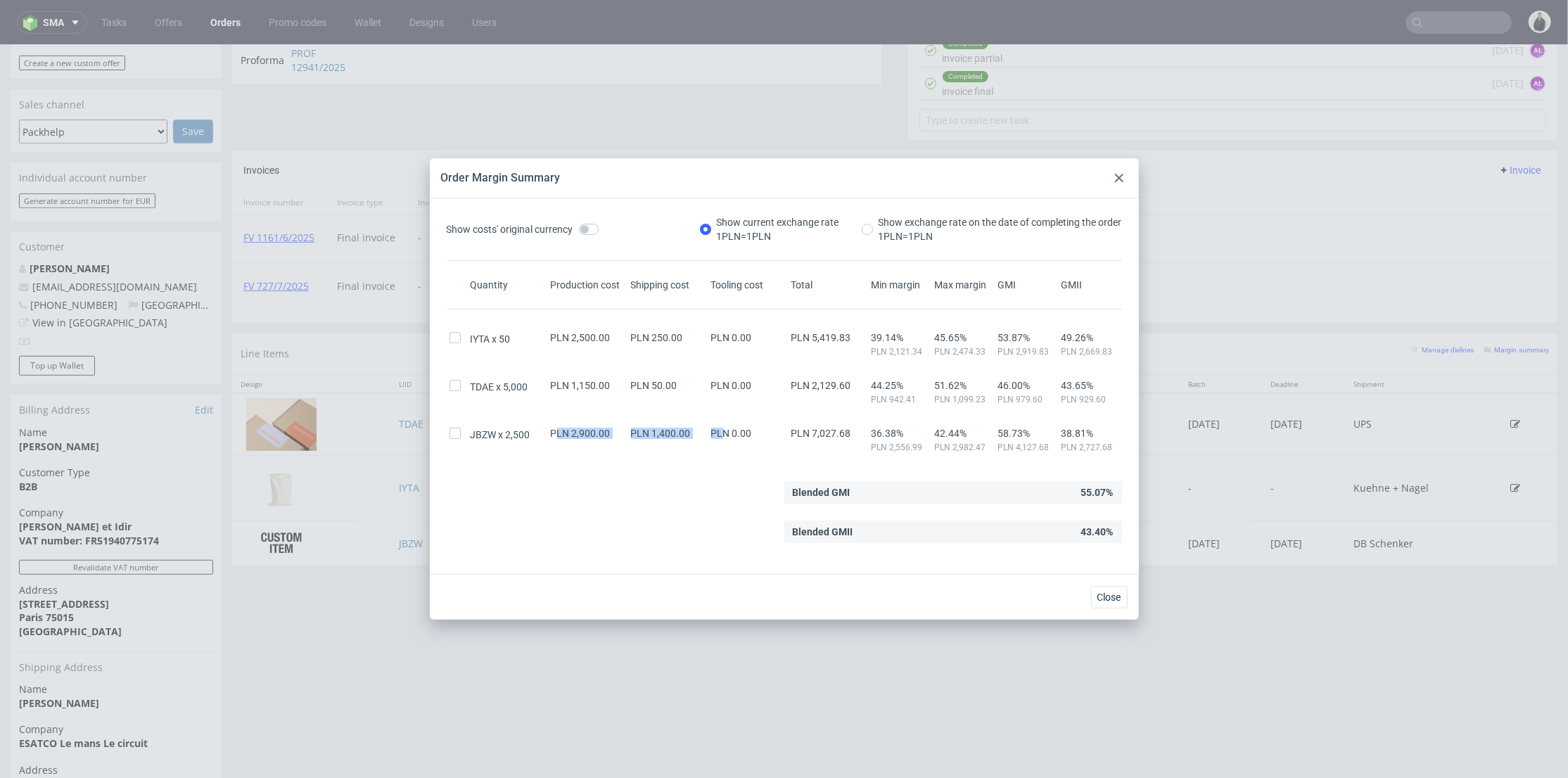
drag, startPoint x: 553, startPoint y: 432, endPoint x: 724, endPoint y: 431, distance: 171.0
click at [717, 430] on div "JBZW 2,500 PLN 2,900.00 PLN 1,400.00 PLN 0.00 PLN 7,027.68 36.38% PLN 2,556.99 …" at bounding box center [784, 435] width 675 height 37
click at [753, 434] on div "PLN 0.00" at bounding box center [749, 433] width 81 height 12
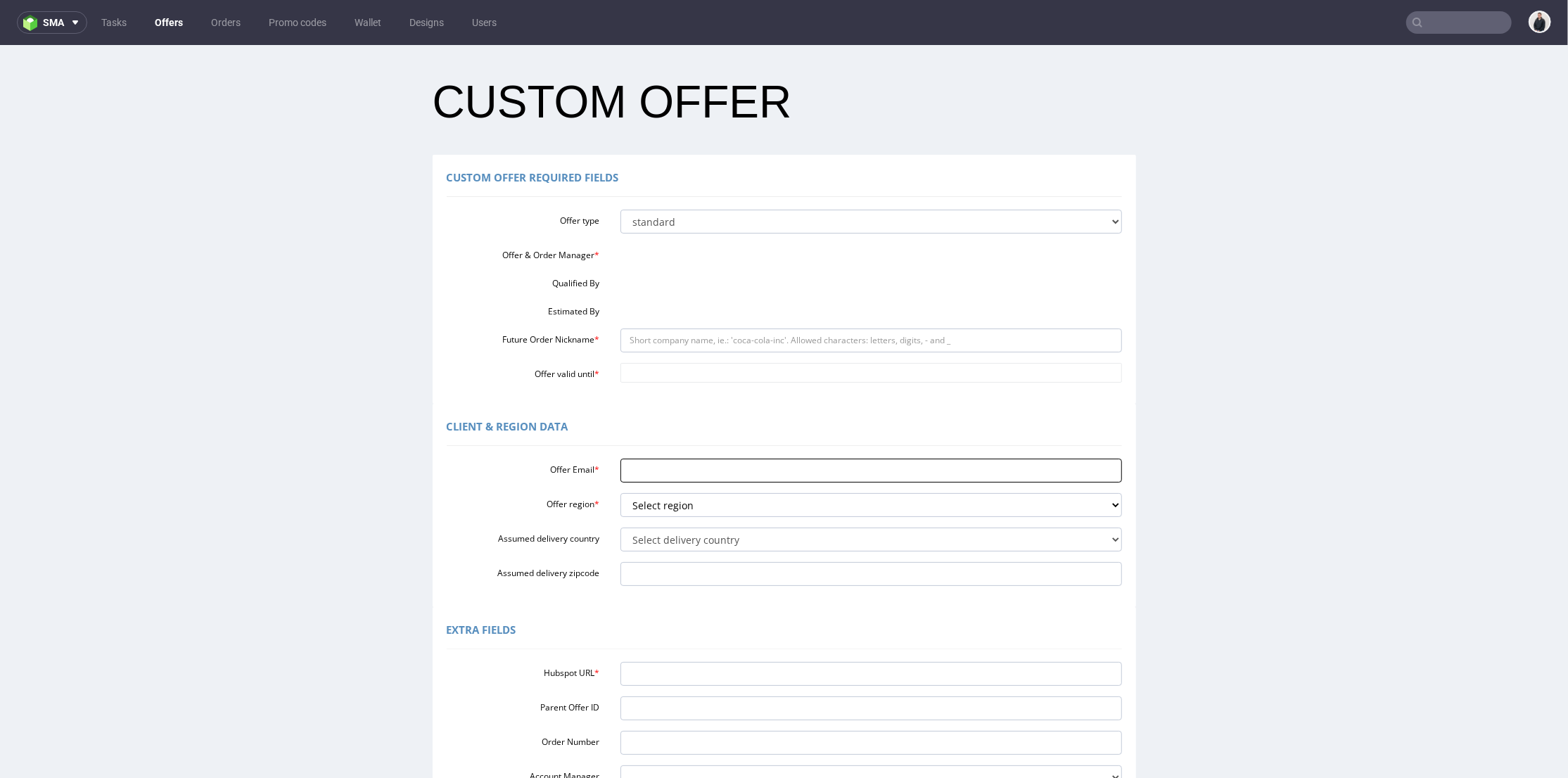
click at [691, 472] on input "Offer Email *" at bounding box center [871, 469] width 502 height 24
paste input "[EMAIL_ADDRESS][DOMAIN_NAME]"
type input "[EMAIL_ADDRESS][DOMAIN_NAME]"
drag, startPoint x: 664, startPoint y: 501, endPoint x: 663, endPoint y: 511, distance: 10.0
click at [664, 501] on select "Select region eu gb de pl cz fr it es" at bounding box center [871, 504] width 502 height 24
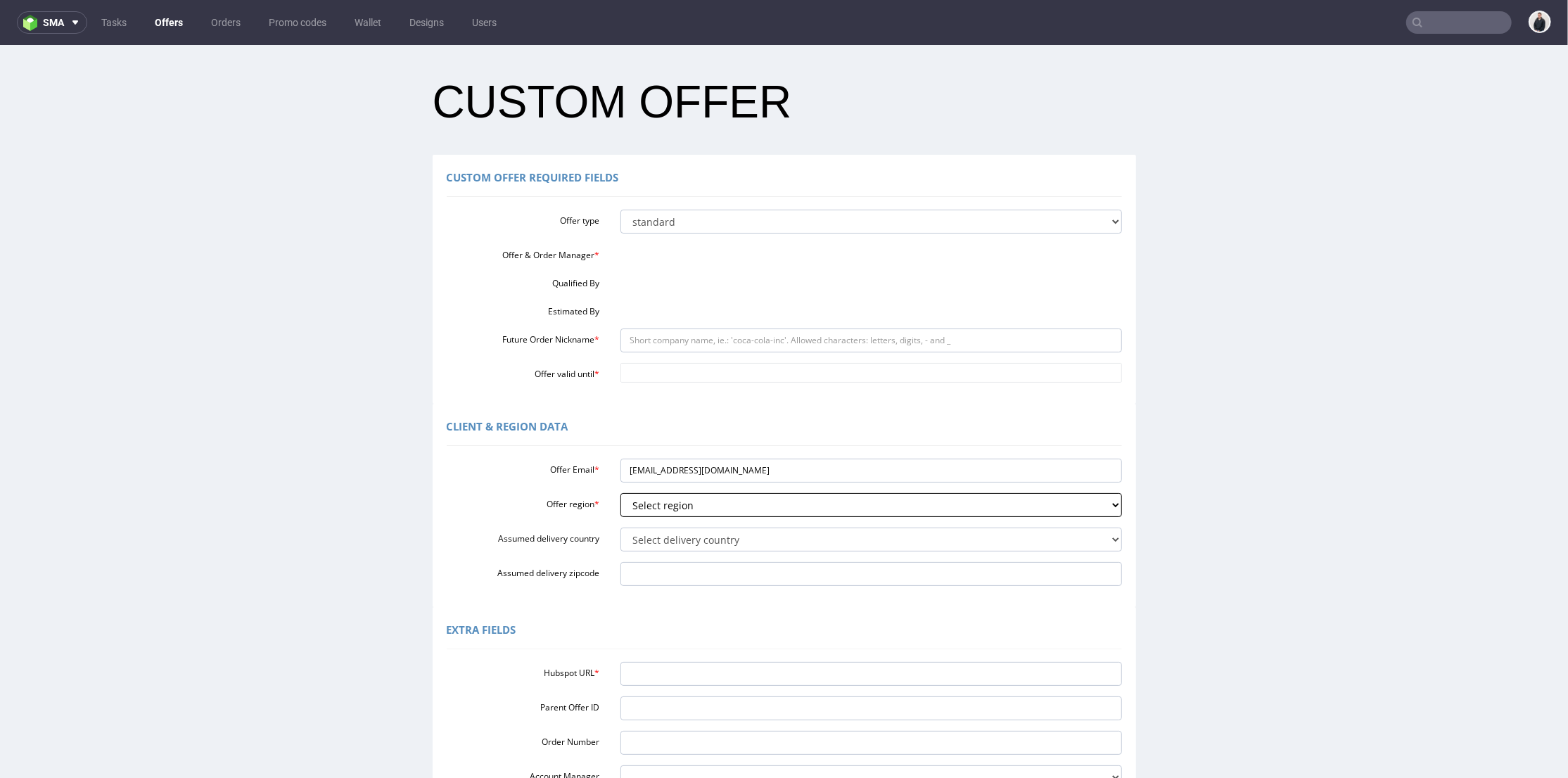
select select "fr"
click at [621, 493] on select "Select region eu gb de pl cz fr it es" at bounding box center [871, 504] width 502 height 24
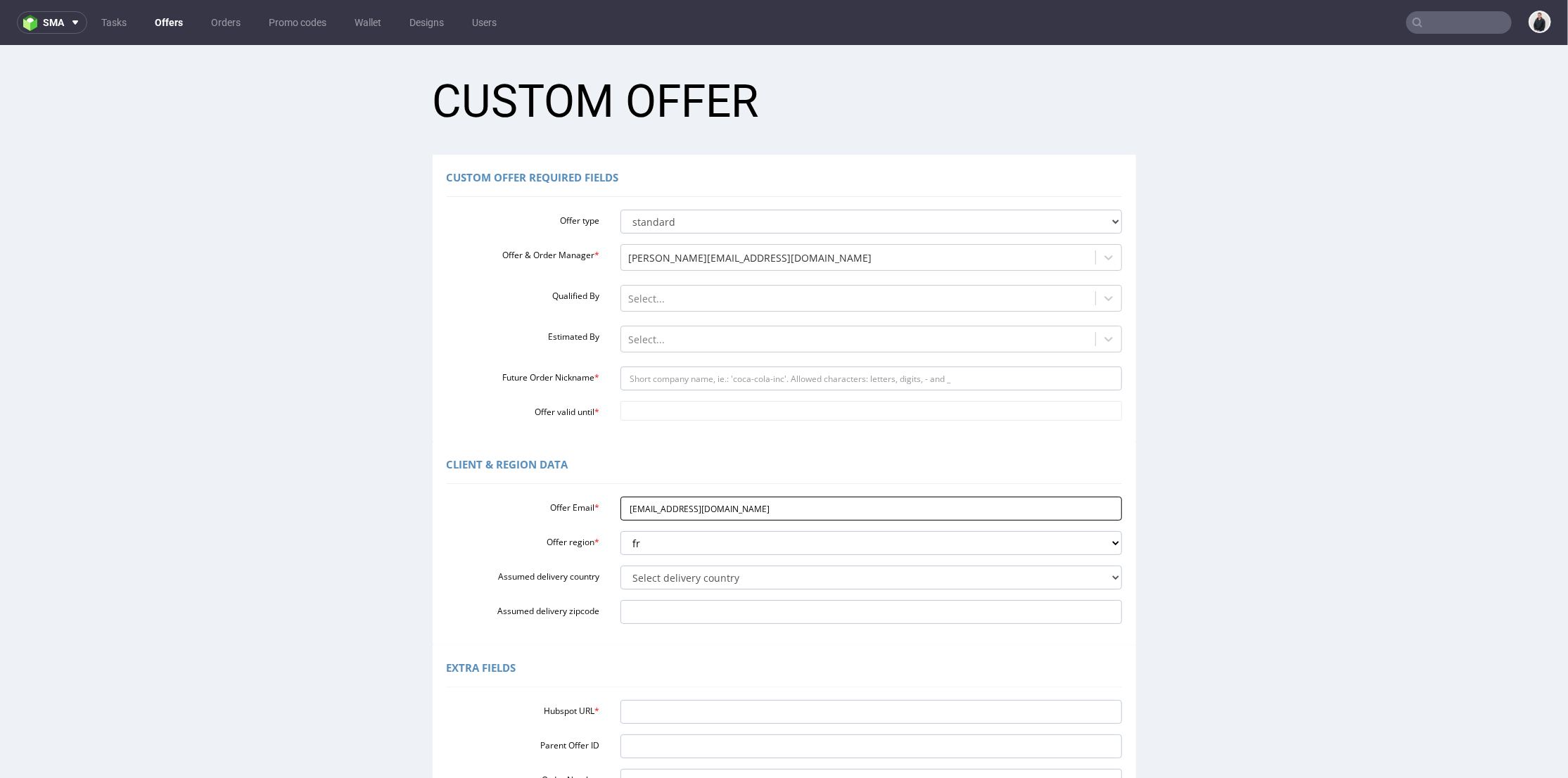
drag, startPoint x: 657, startPoint y: 506, endPoint x: 704, endPoint y: 508, distance: 47.0
click at [704, 508] on input "contact@mathildeidir.fr" at bounding box center [871, 508] width 502 height 24
click at [699, 375] on input "Future Order Nickname *" at bounding box center [871, 377] width 502 height 24
paste input "mathildeidir"
type input "mathildeidir"
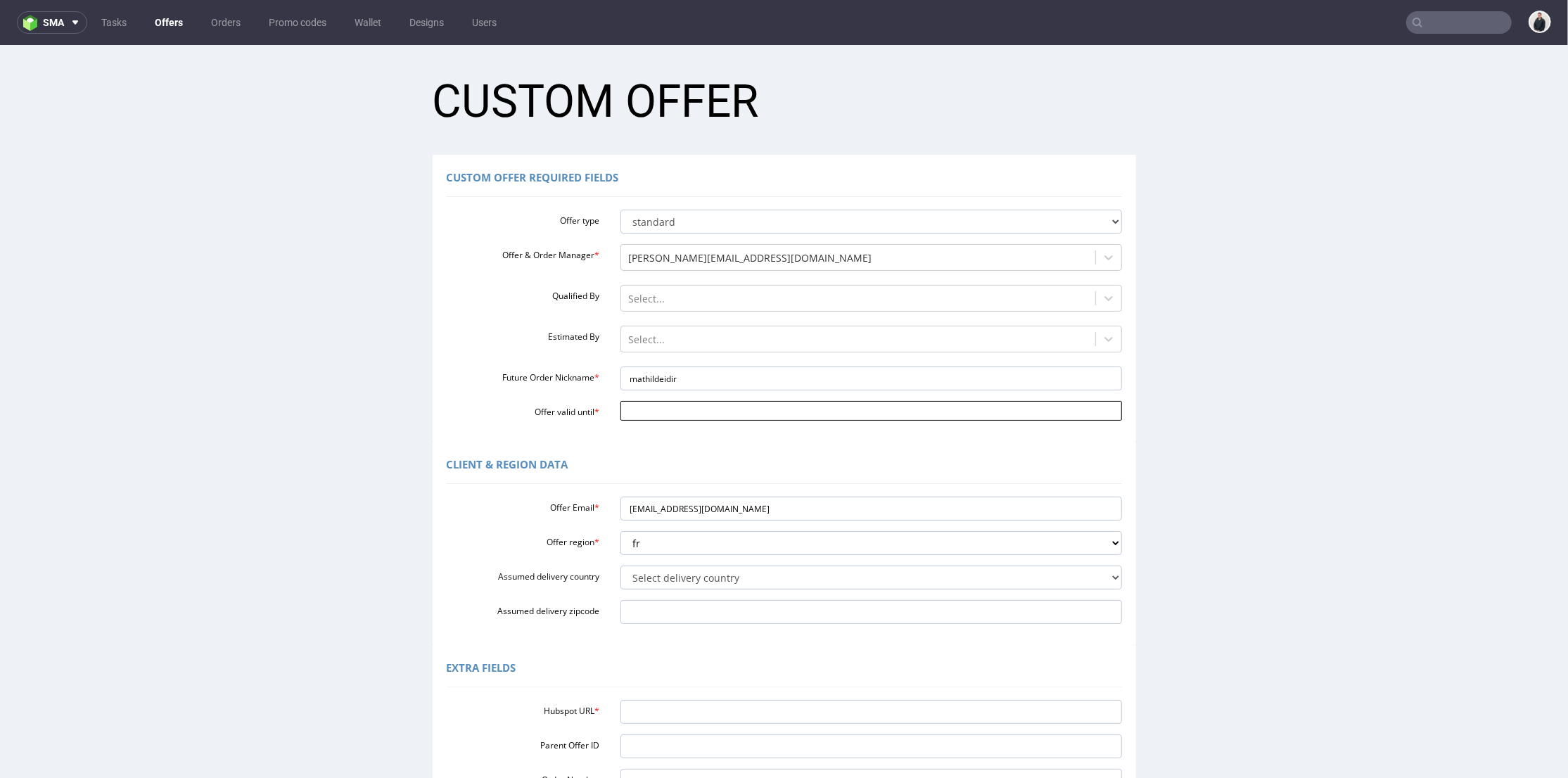
click at [665, 408] on input "Offer valid until *" at bounding box center [871, 410] width 502 height 20
click at [754, 358] on td "1" at bounding box center [752, 368] width 21 height 21
type input "[DATE]"
click at [721, 575] on select "Select delivery country Andorra Afghanistan Anguilla Albania Armenia Antarctica…" at bounding box center [871, 577] width 502 height 24
click at [554, 627] on div "Client & Region data Offer Email * contact@mathildeidir.fr Offer region * Selec…" at bounding box center [784, 542] width 704 height 203
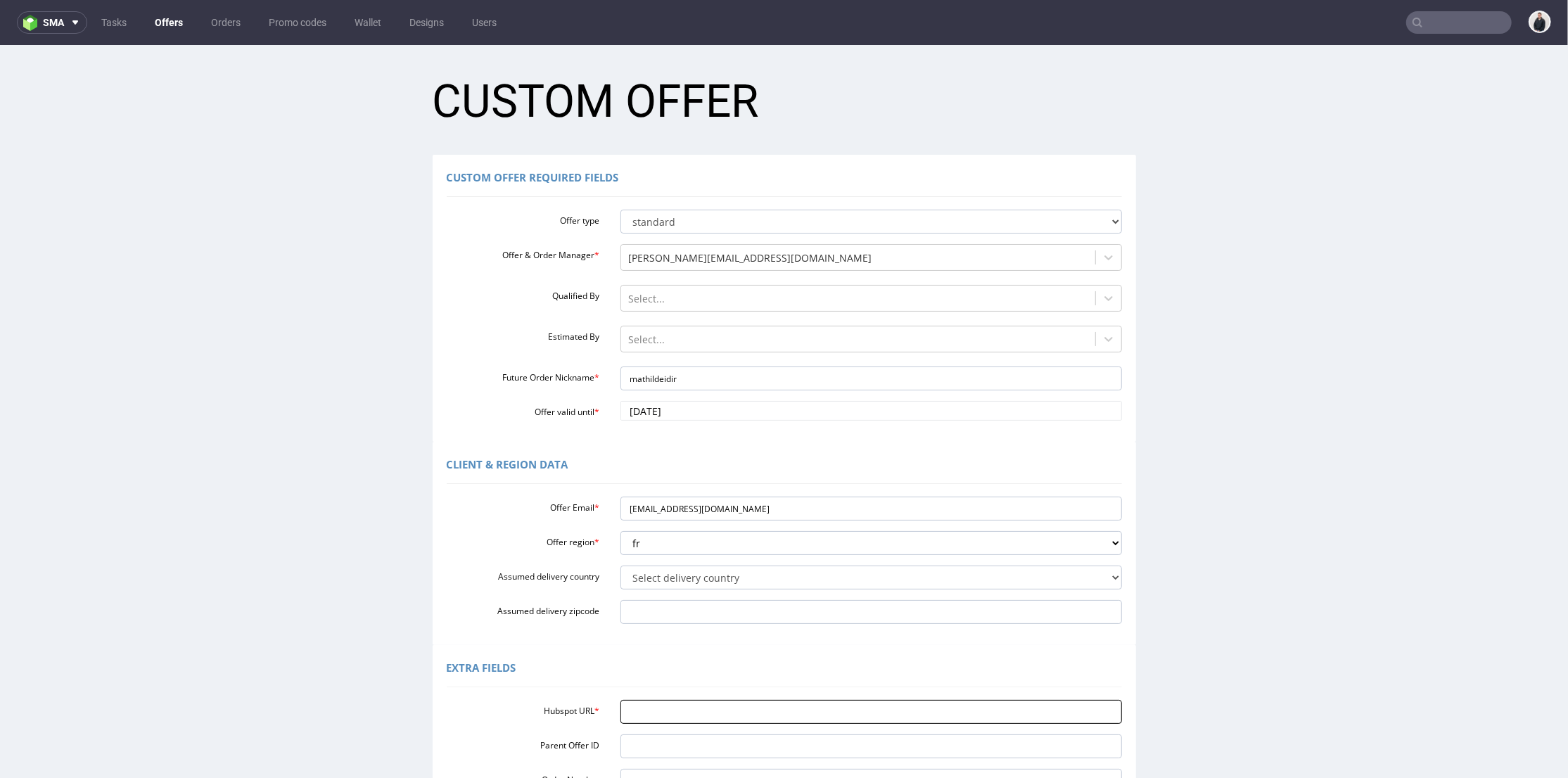
click at [673, 717] on input "Hubspot URL *" at bounding box center [871, 711] width 502 height 24
paste input "https://app-eu1.hubspot.com/contacts/25600958/record/0-3/330575765741/"
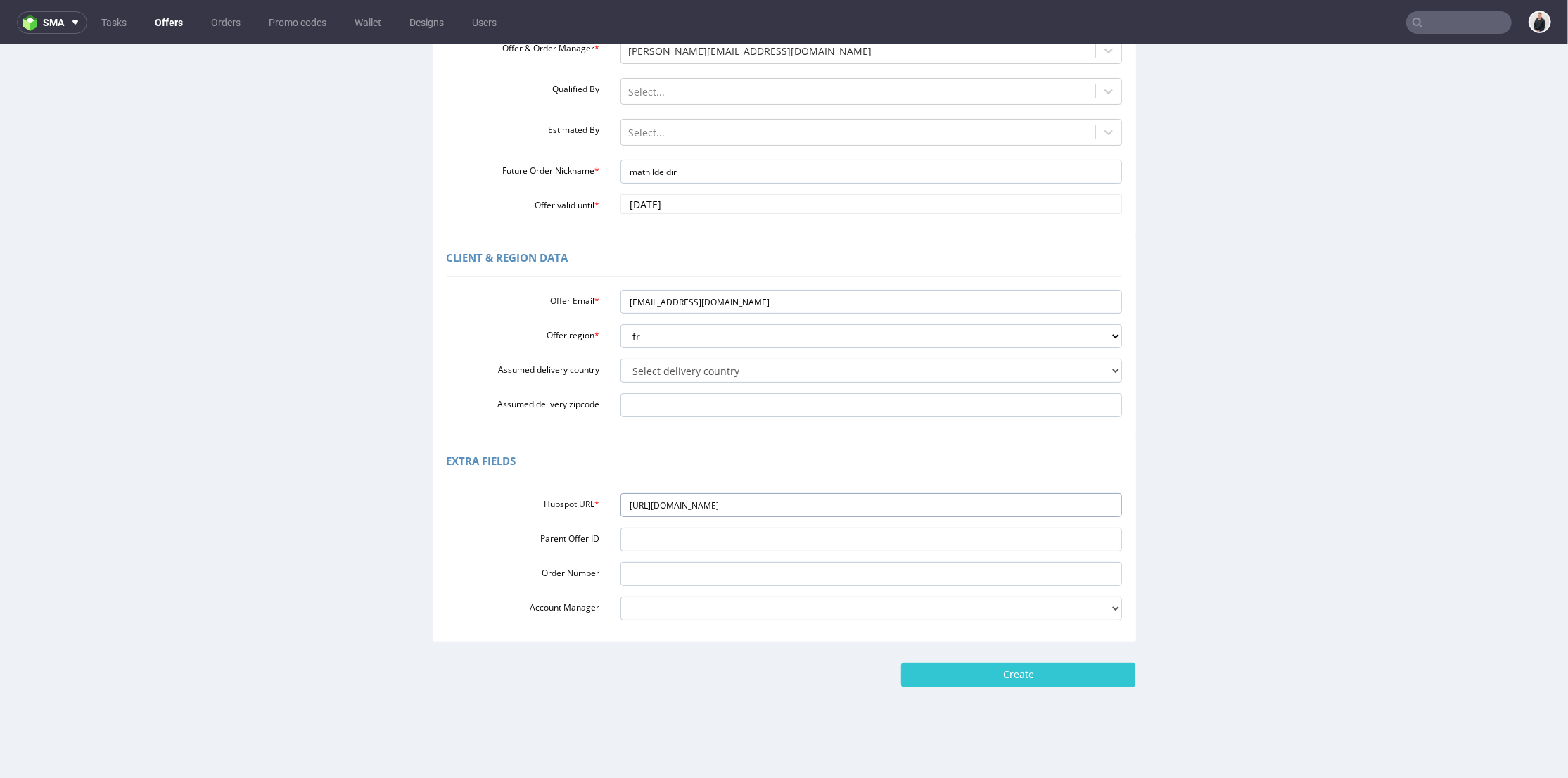
scroll to position [4, 0]
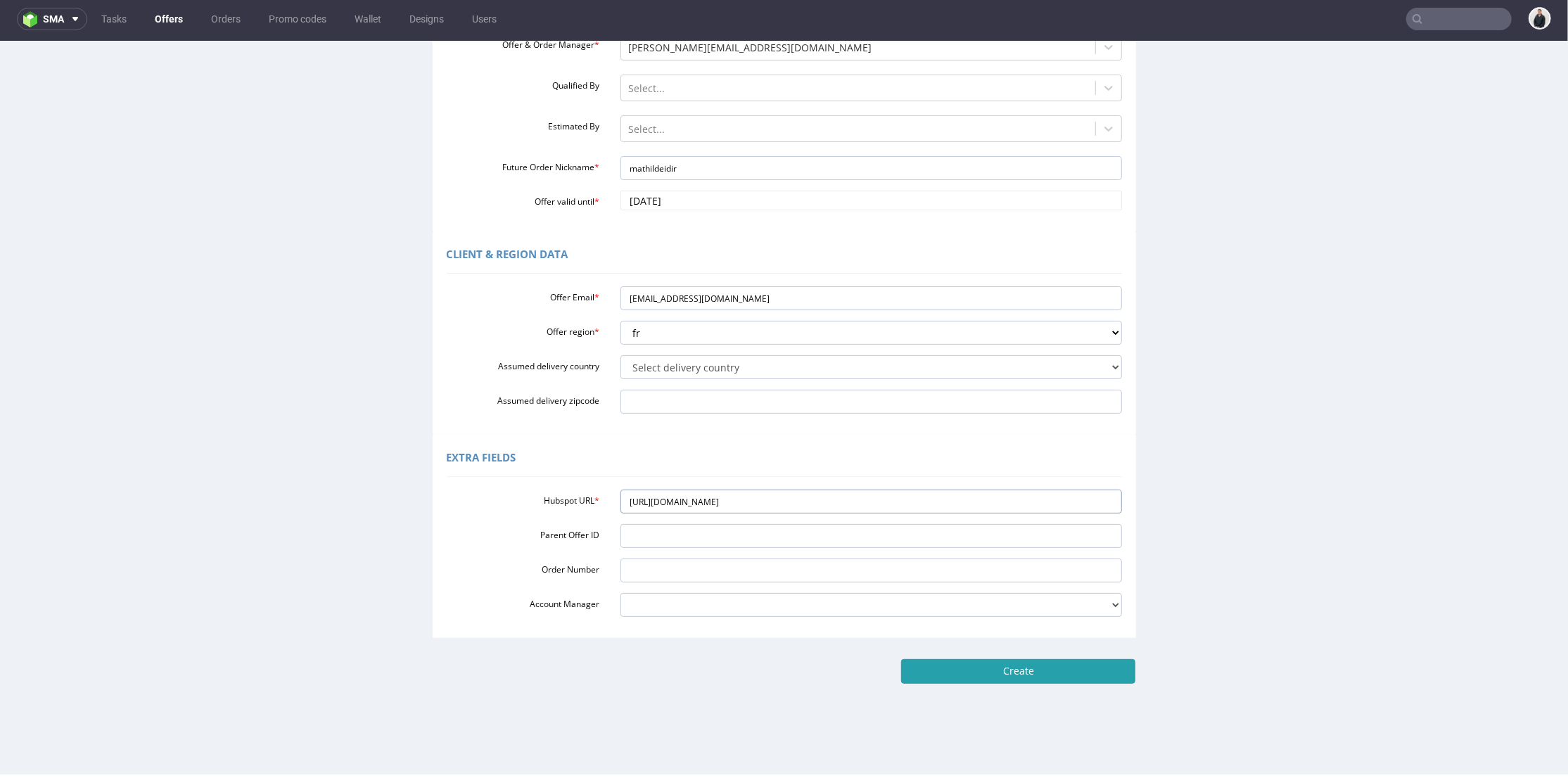
type input "https://app-eu1.hubspot.com/contacts/25600958/record/0-3/330575765741/"
click at [1028, 672] on input "Create" at bounding box center [1019, 670] width 234 height 24
type input "Please wait..."
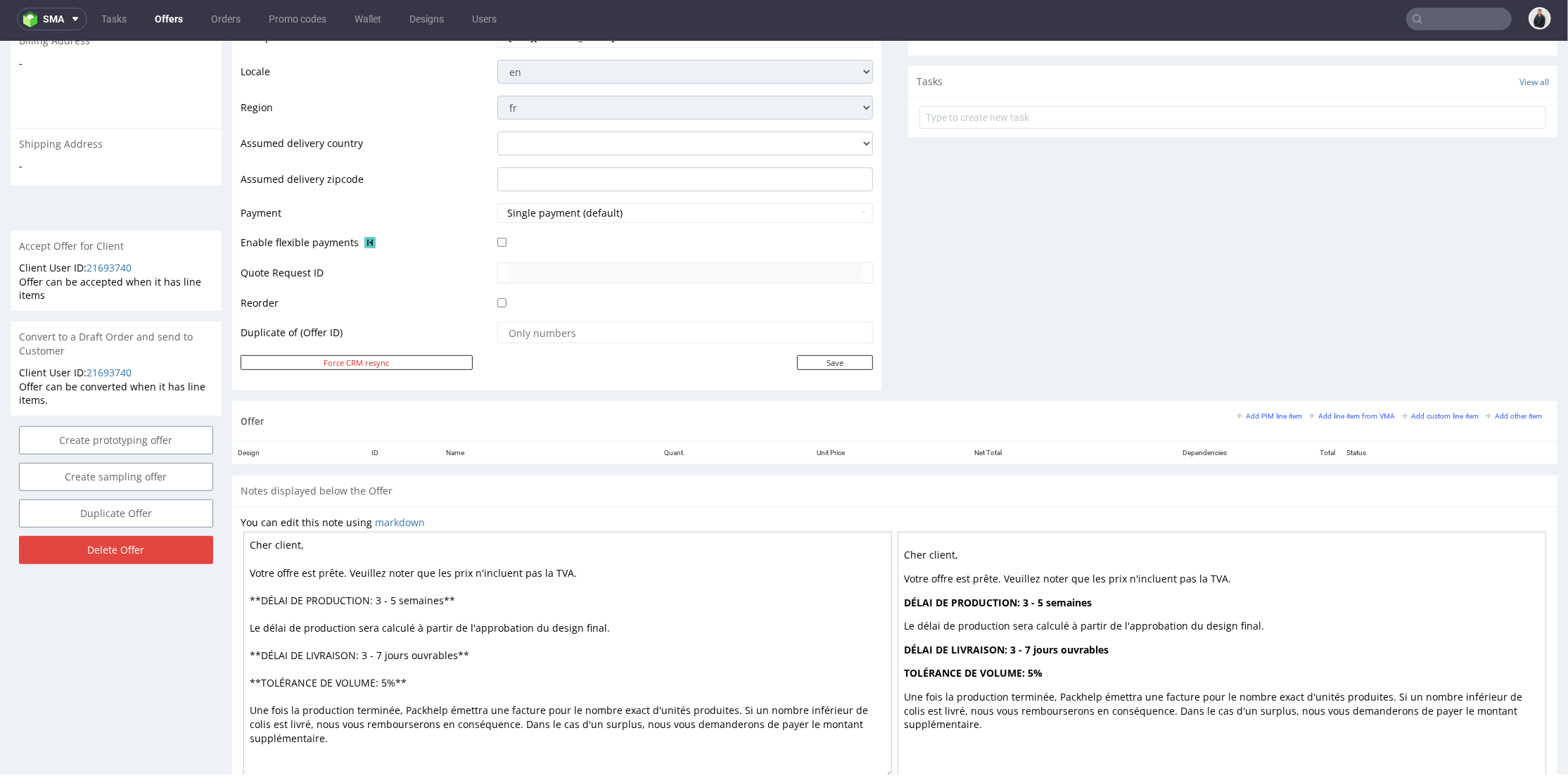
scroll to position [526, 0]
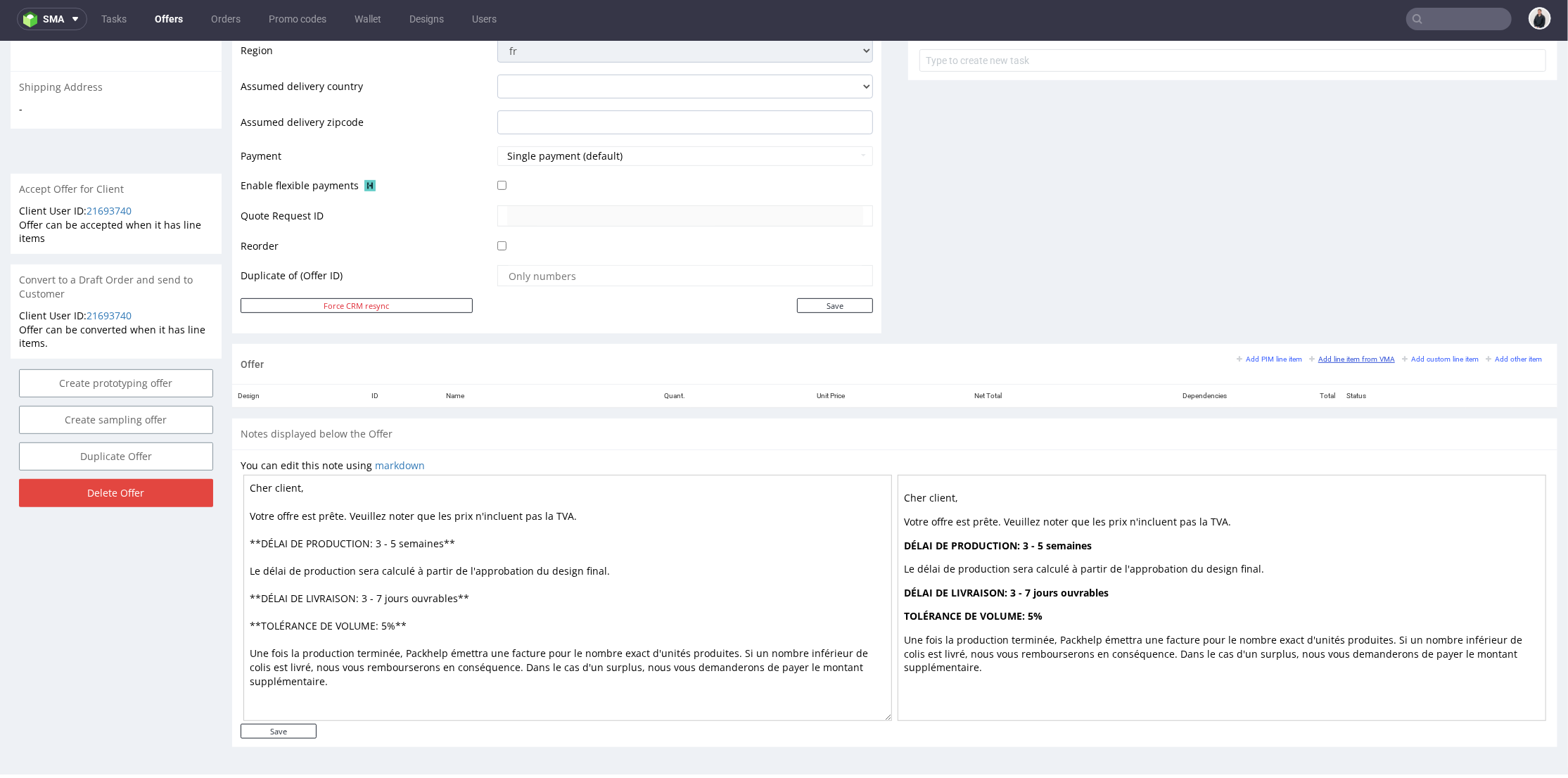
click at [1335, 353] on link "Add line item from VMA" at bounding box center [1352, 358] width 86 height 10
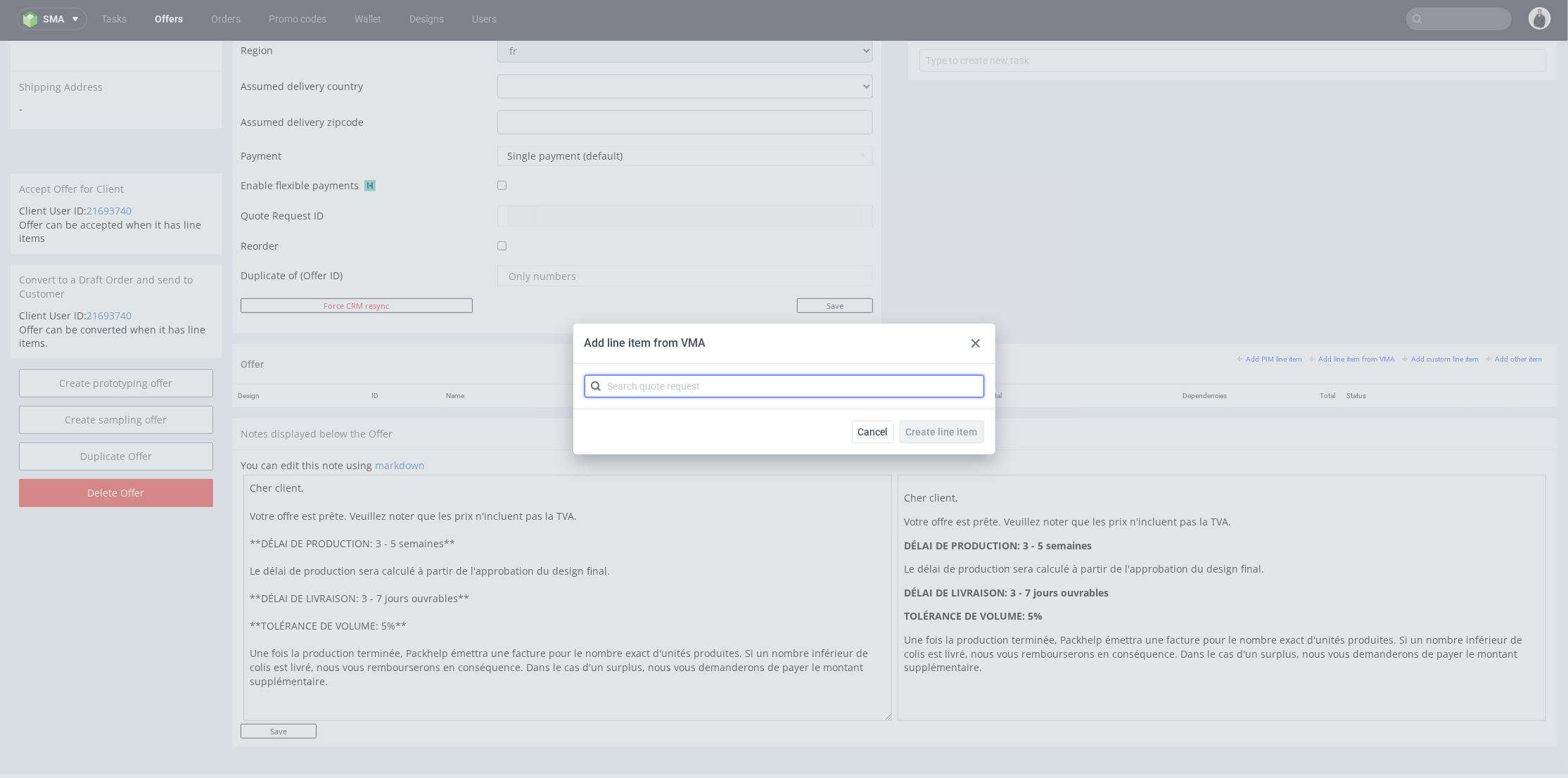
click at [695, 385] on input "text" at bounding box center [784, 385] width 400 height 22
click at [694, 385] on input "cbv" at bounding box center [784, 385] width 400 height 22
type input "cbvh"
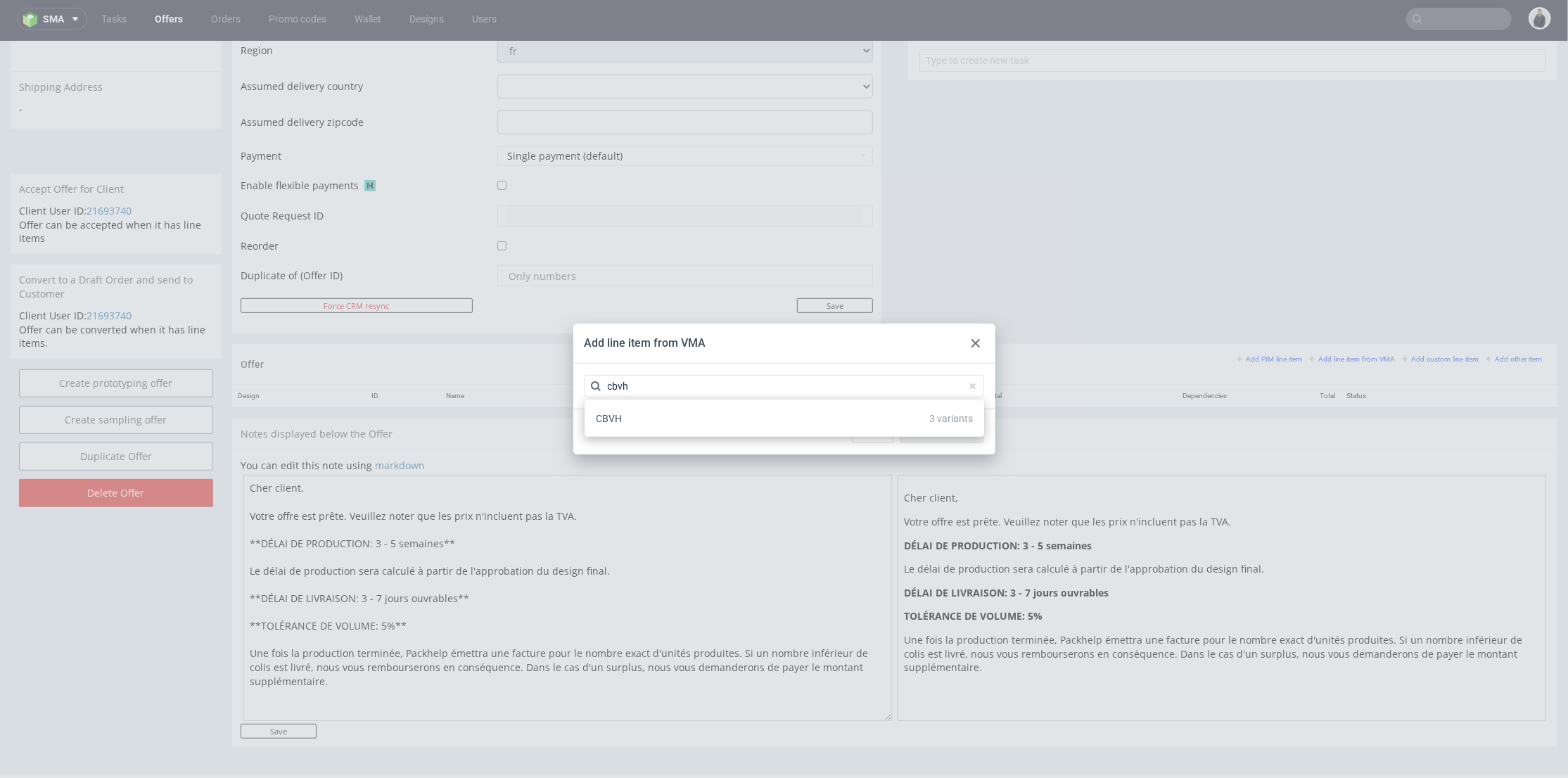
click at [641, 414] on div "CBVH 3 variants" at bounding box center [784, 419] width 388 height 25
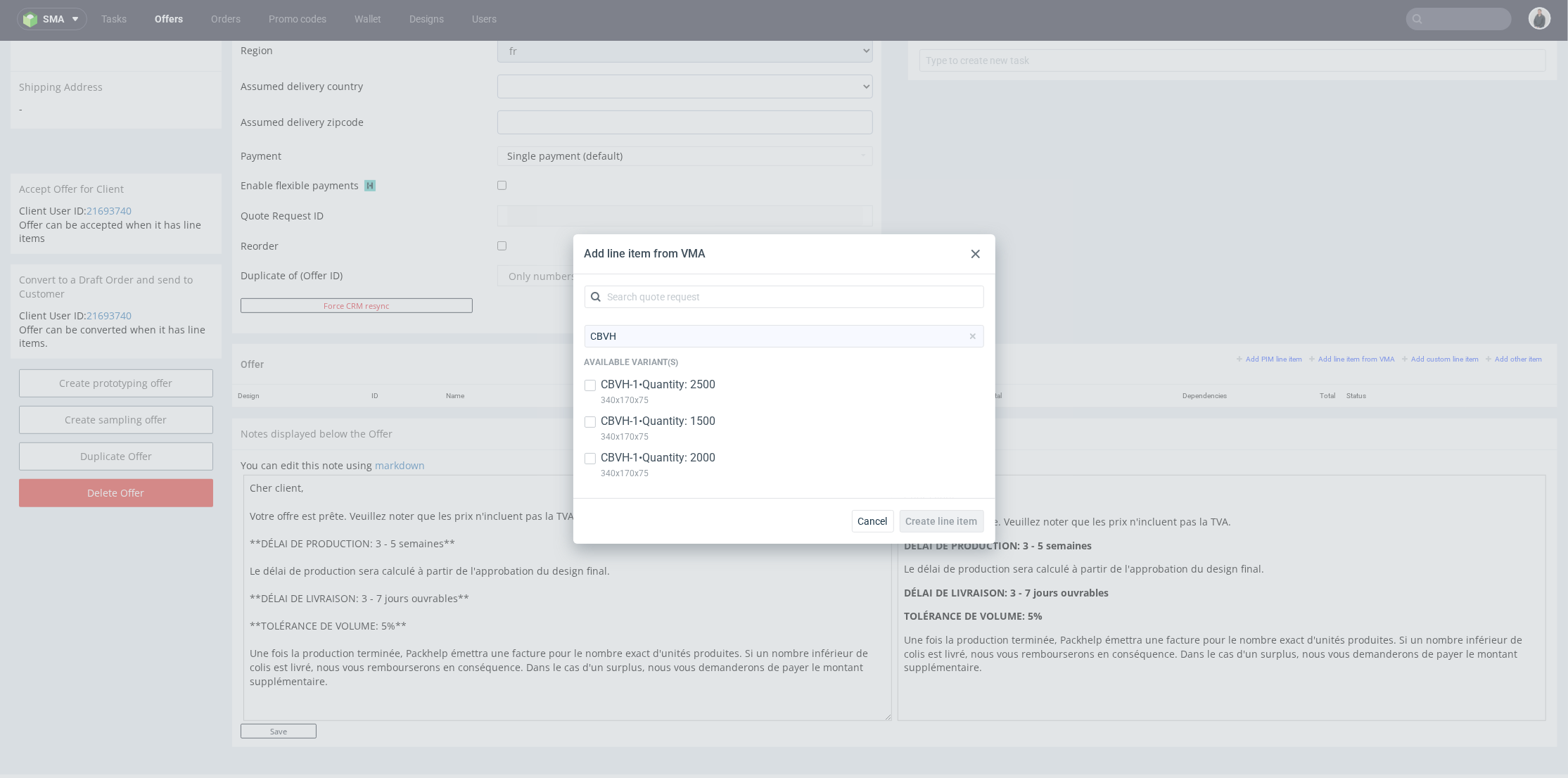
click at [658, 381] on p "CBVH-1 • Quantity: 2500" at bounding box center [659, 385] width 114 height 15
click at [661, 381] on p "CBVH-1 • Quantity: 2500" at bounding box center [659, 385] width 114 height 15
checkbox input "false"
click at [668, 427] on div "CBVH-1 • Quantity: 1500 340x170x75" at bounding box center [659, 429] width 114 height 31
checkbox input "true"
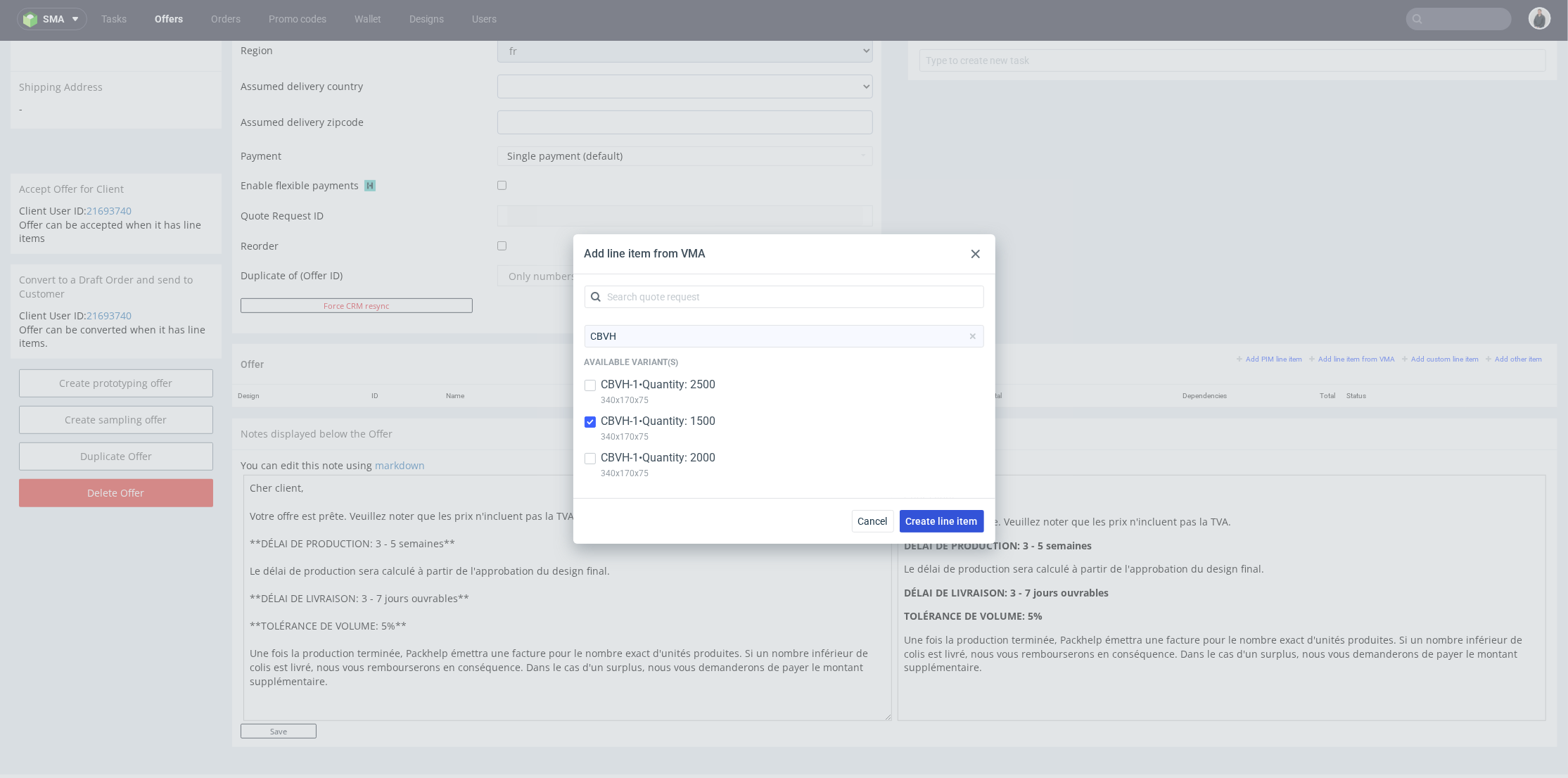
click at [925, 516] on span "Create line item" at bounding box center [942, 520] width 72 height 10
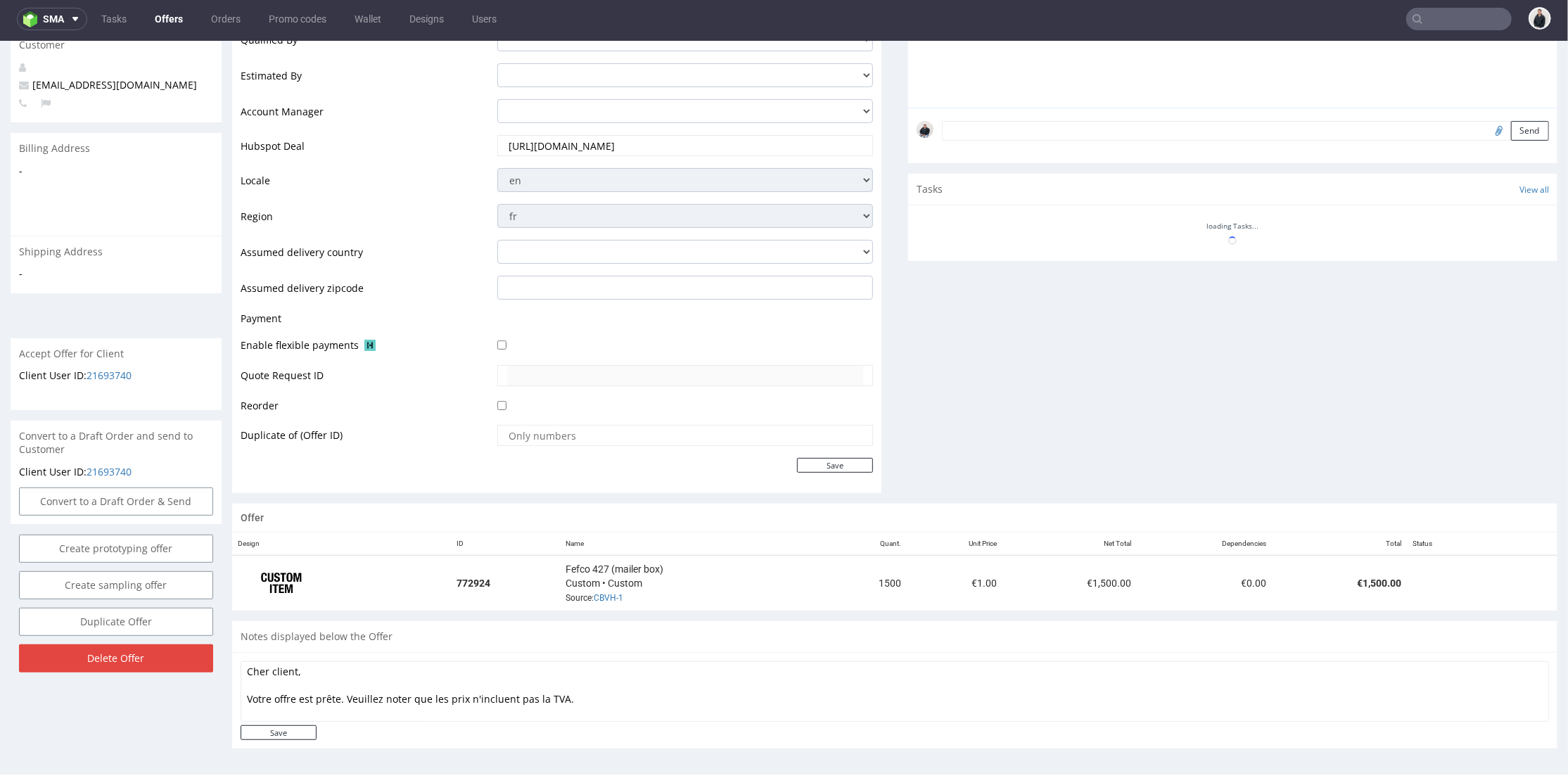
scroll to position [361, 0]
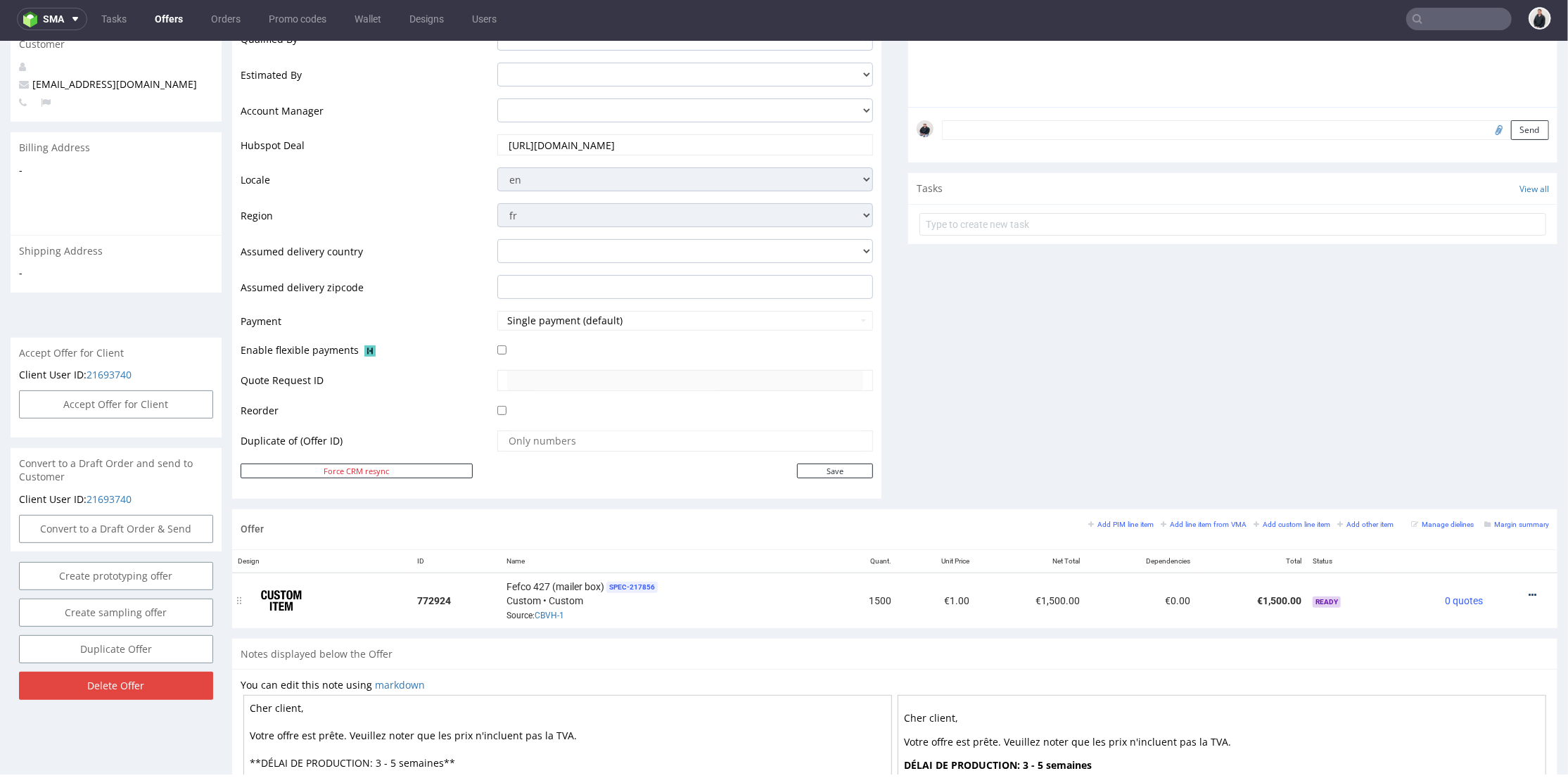
click at [1529, 593] on icon at bounding box center [1532, 594] width 8 height 10
click at [1465, 518] on span "Add quantity" at bounding box center [1470, 514] width 114 height 14
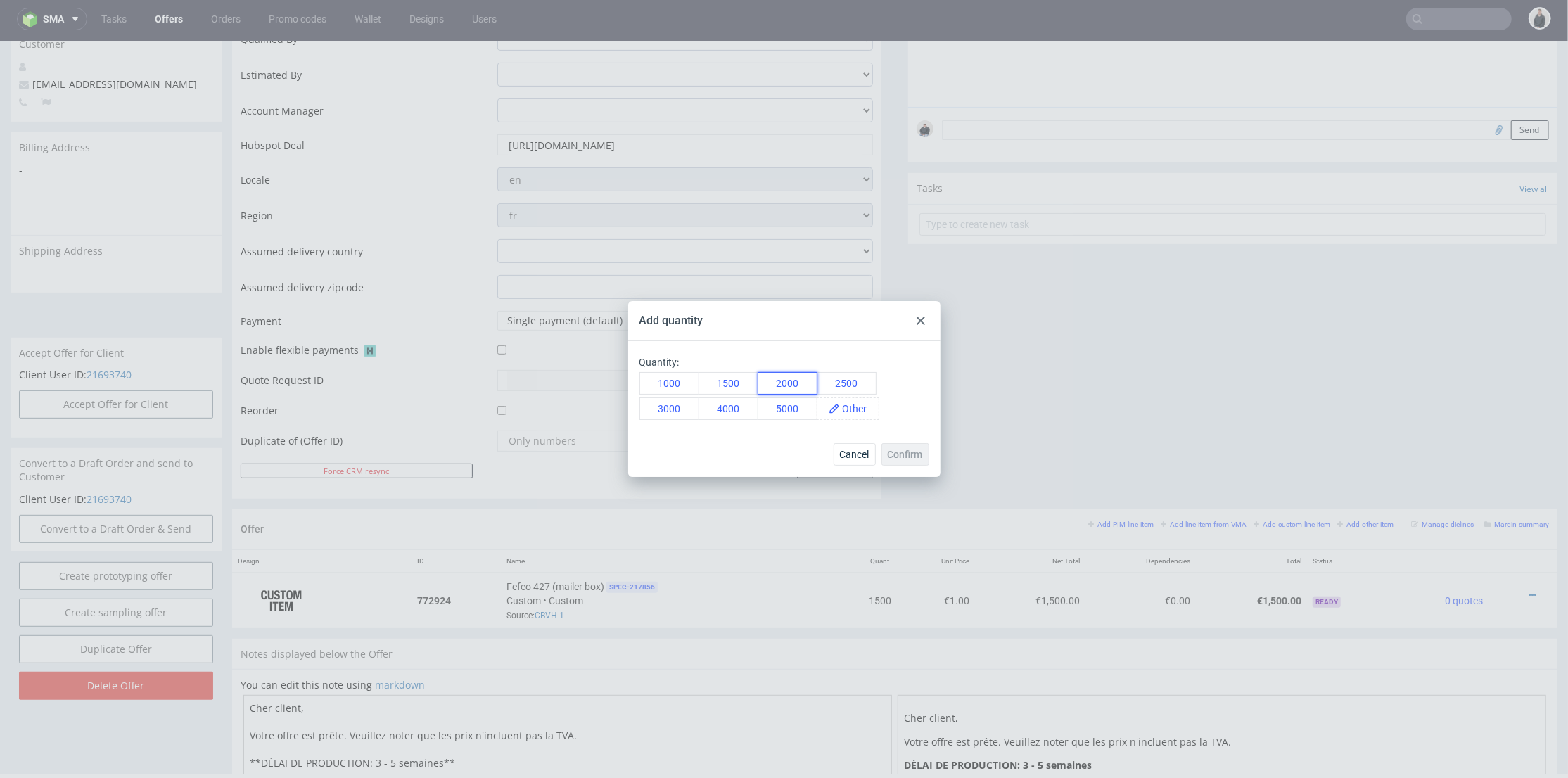
click at [797, 382] on button "2000" at bounding box center [787, 383] width 60 height 22
click at [896, 450] on span "Confirm" at bounding box center [905, 454] width 35 height 10
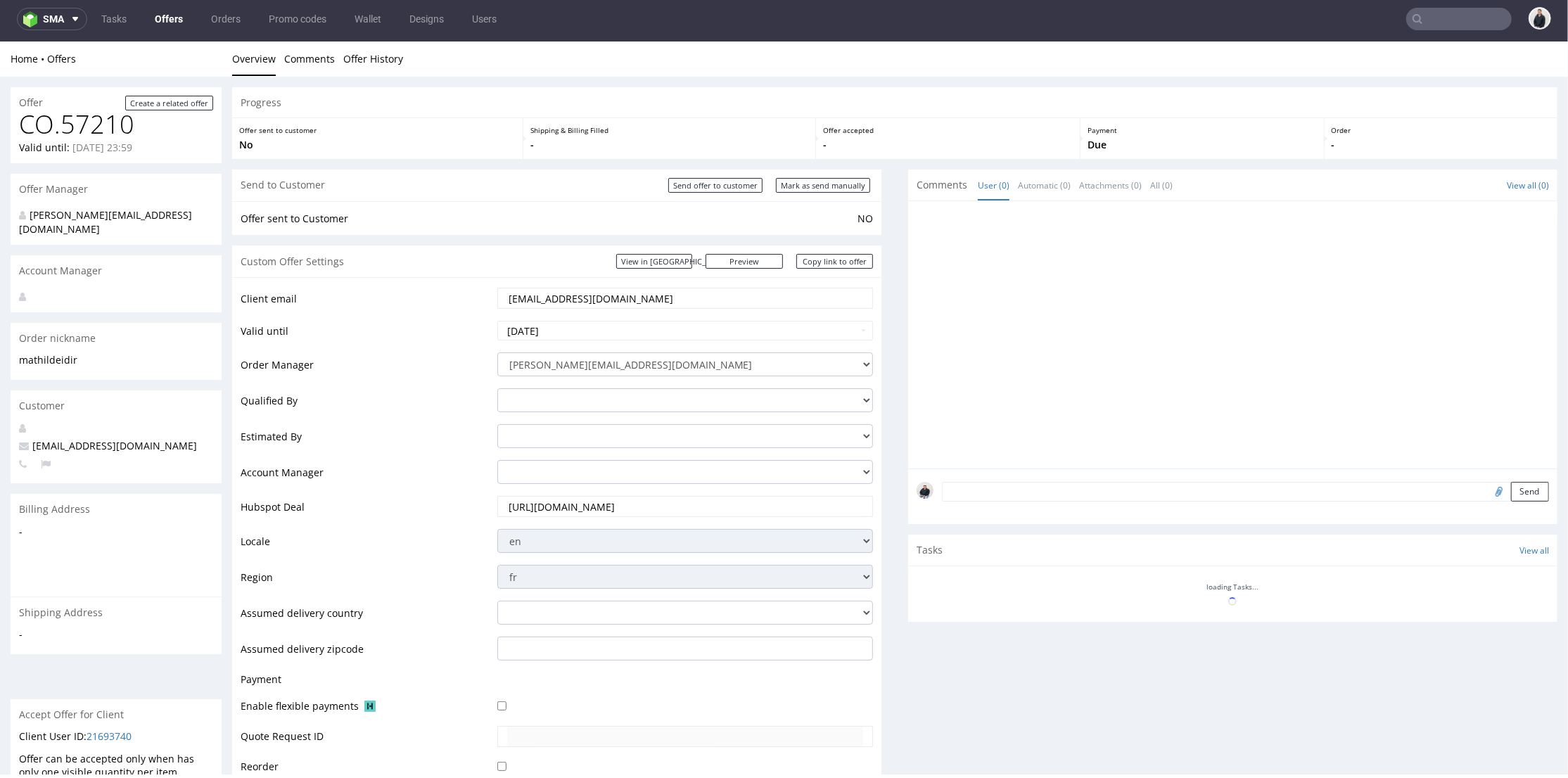
scroll to position [416, 0]
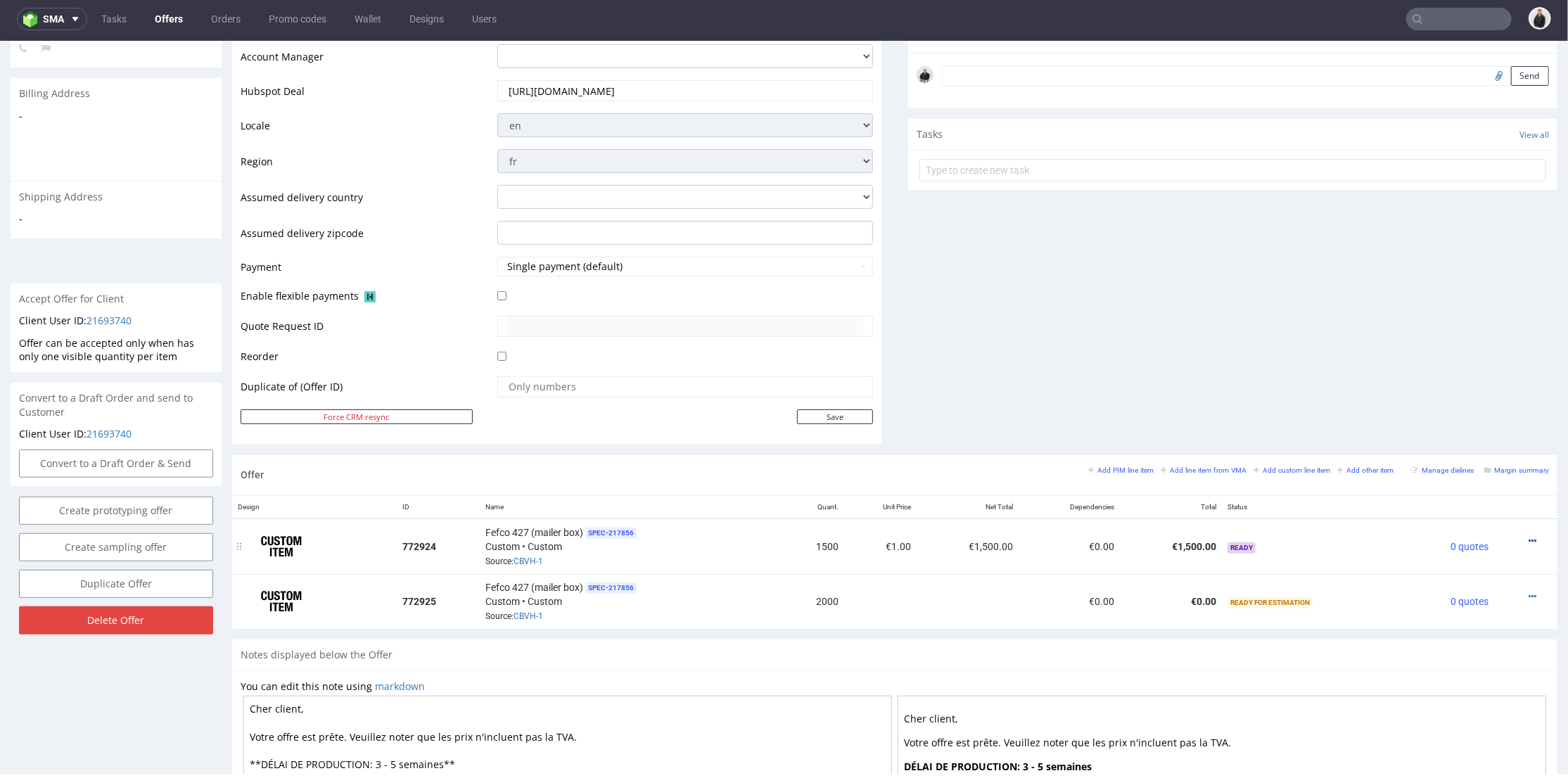
click at [1529, 540] on icon at bounding box center [1532, 540] width 8 height 10
click at [1469, 461] on span "Add quantity" at bounding box center [1470, 461] width 114 height 14
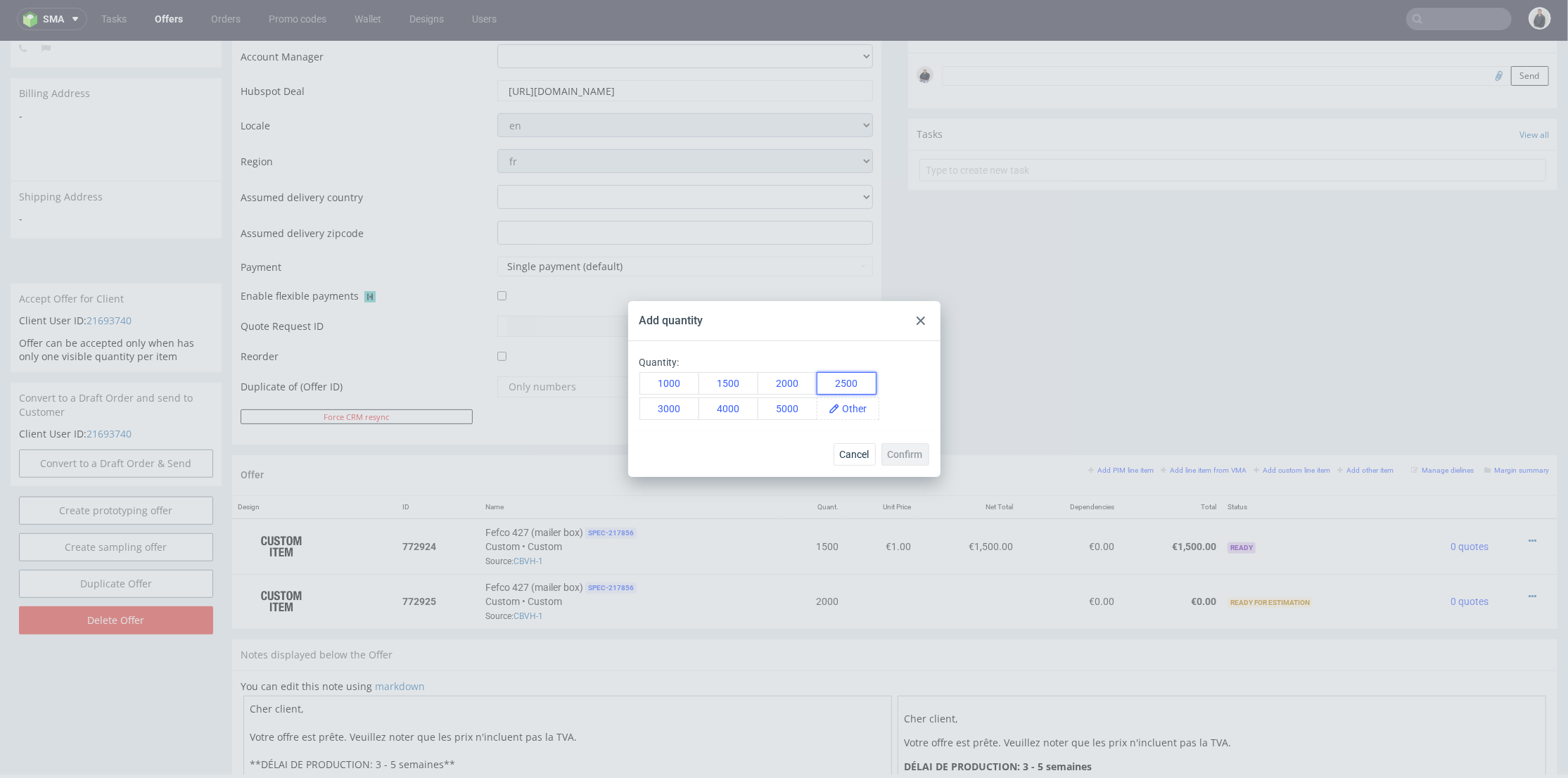
click at [847, 383] on button "2500" at bounding box center [846, 383] width 60 height 22
click at [920, 462] on button "Confirm" at bounding box center [905, 454] width 47 height 22
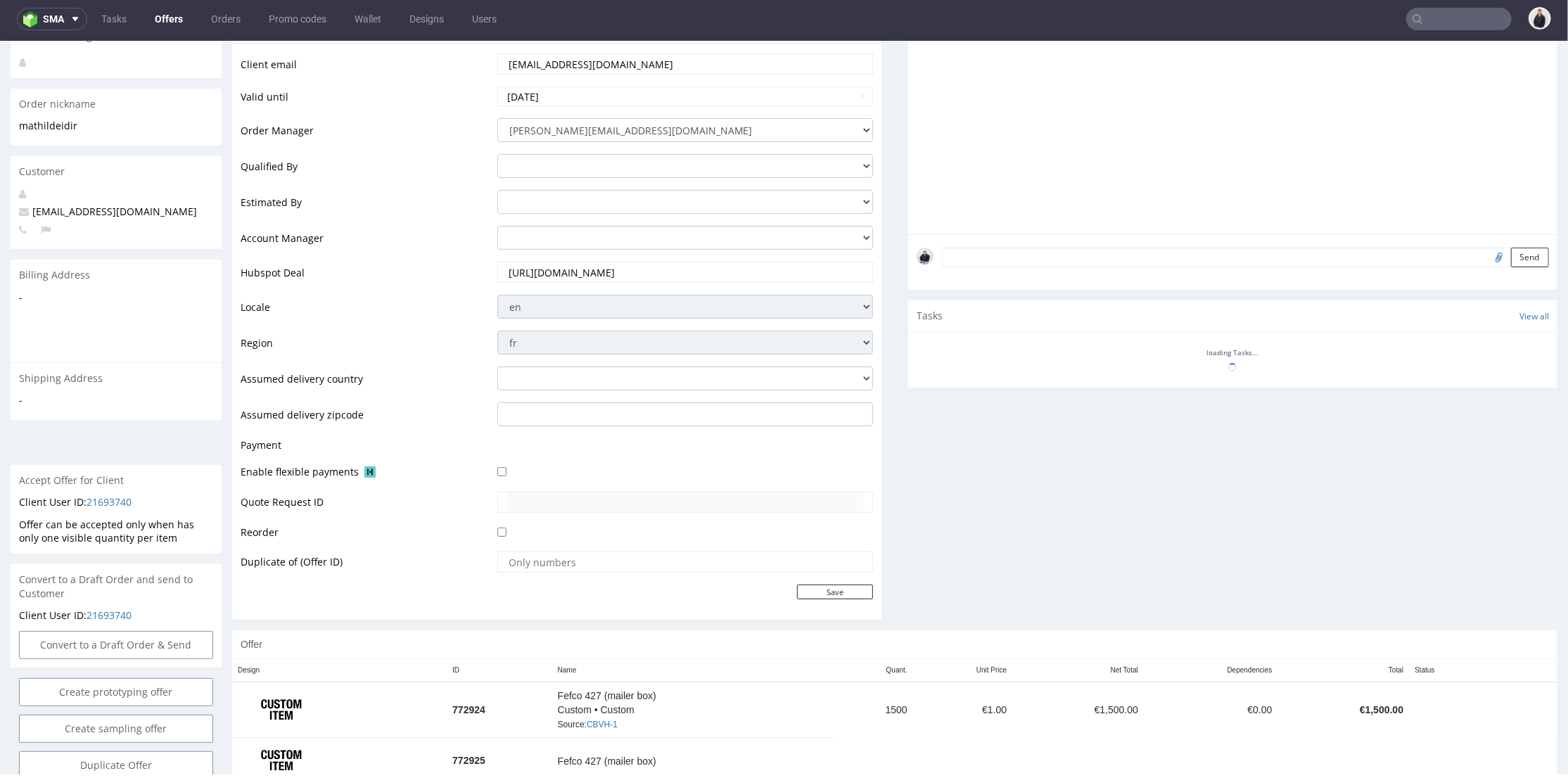
scroll to position [288, 0]
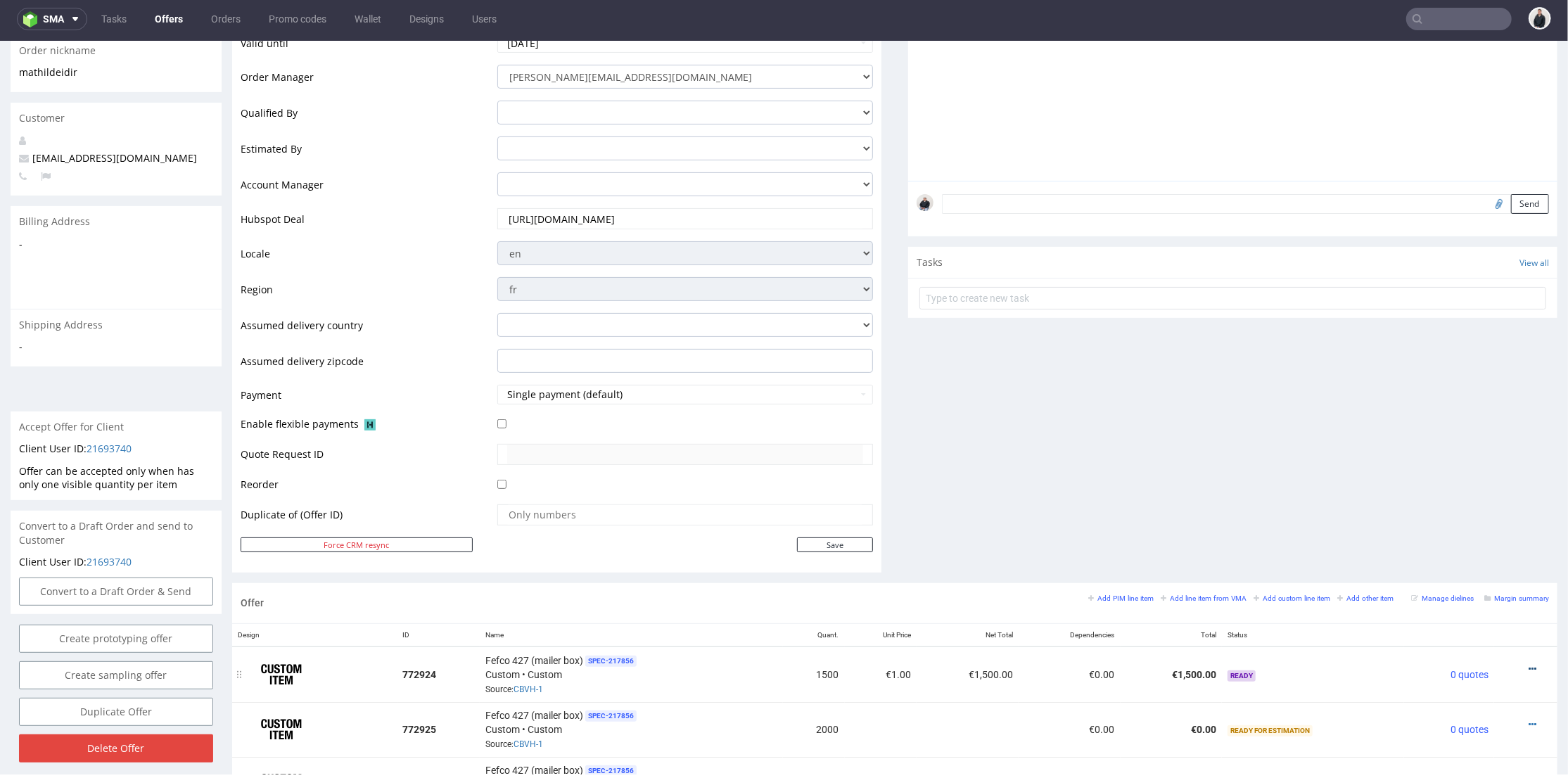
click at [1529, 664] on icon at bounding box center [1532, 668] width 8 height 10
click at [1465, 508] on span "Edit item price" at bounding box center [1470, 512] width 114 height 14
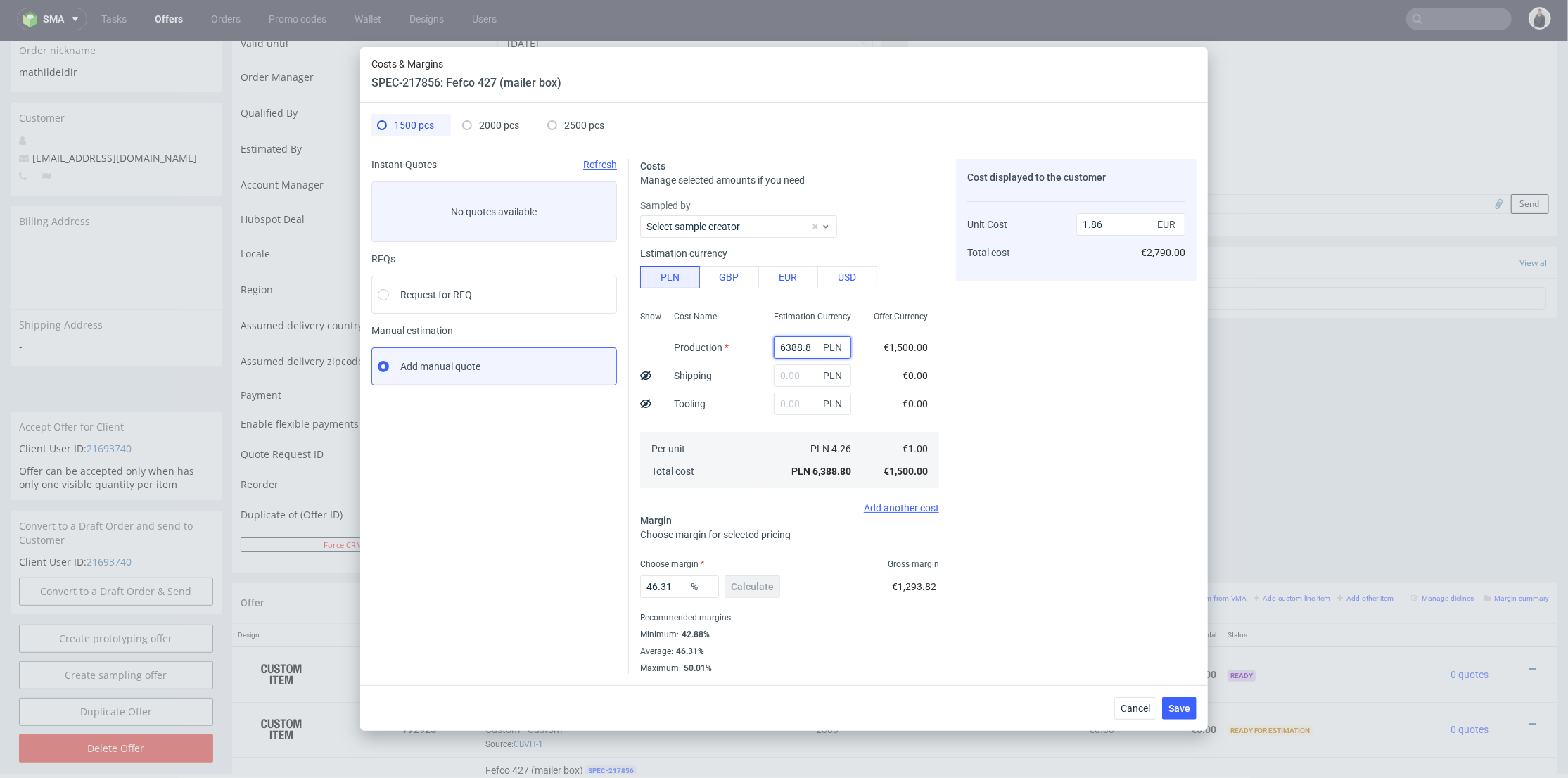
click at [790, 348] on input "6388.8" at bounding box center [812, 347] width 78 height 22
paste input "1860"
type input "1860"
type input "0.54"
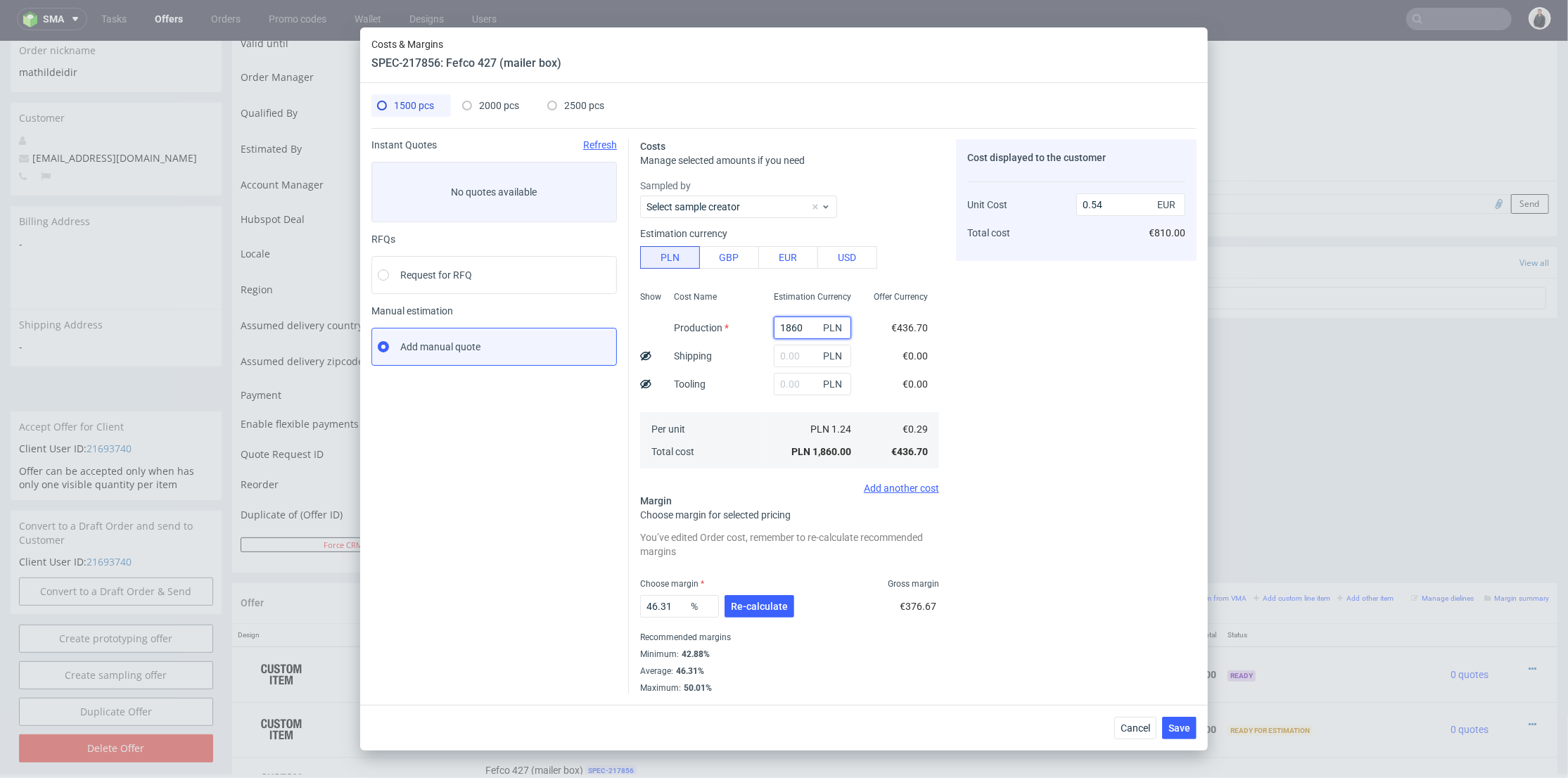
type input "1860"
click at [506, 111] on span "2000 pcs" at bounding box center [499, 106] width 40 height 12
type input "0"
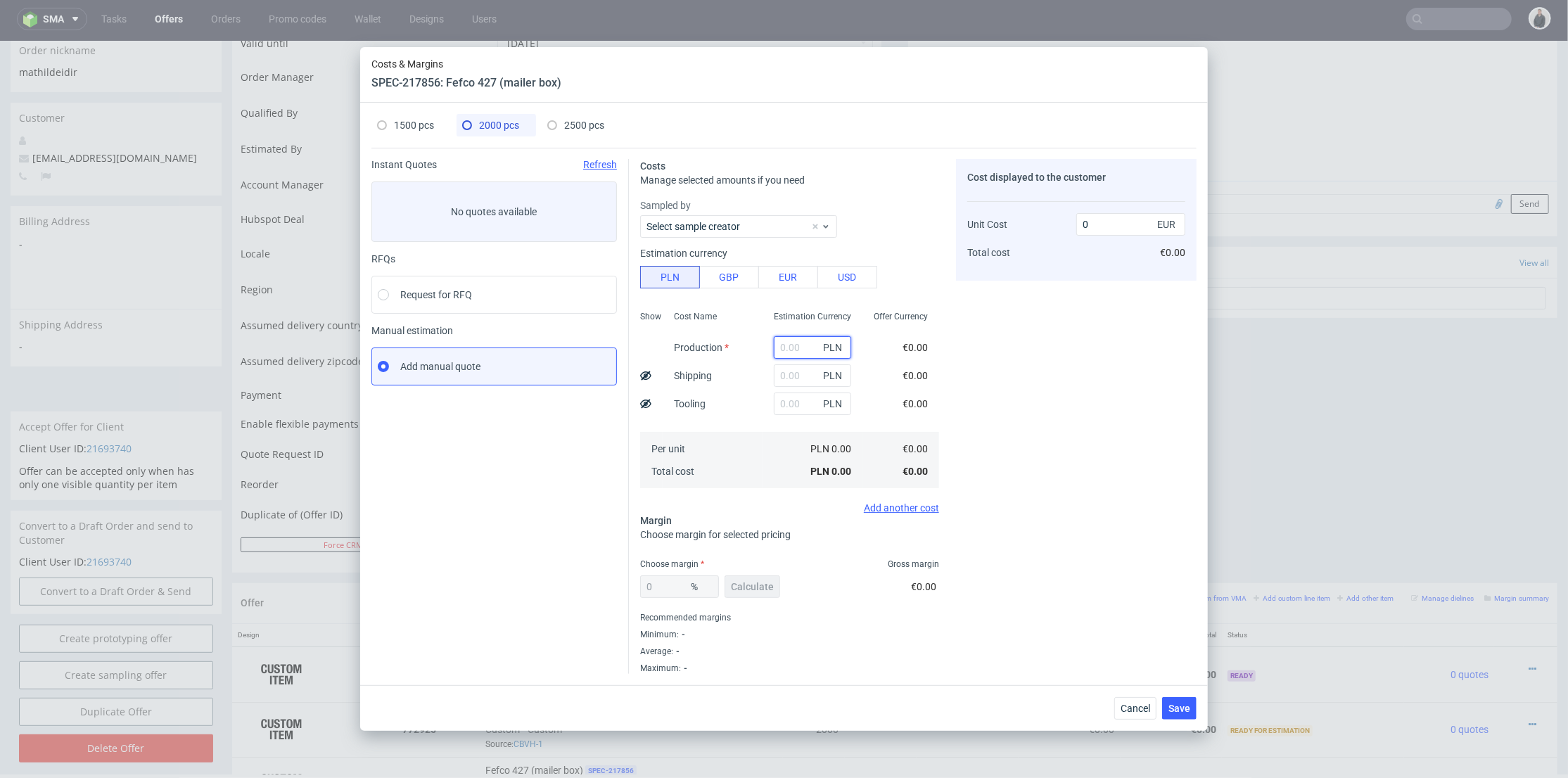
click at [797, 354] on input "text" at bounding box center [812, 347] width 78 height 22
type input "2380"
type input "0.28"
type input "2380"
click at [579, 131] on div "2500 pcs" at bounding box center [576, 124] width 57 height 22
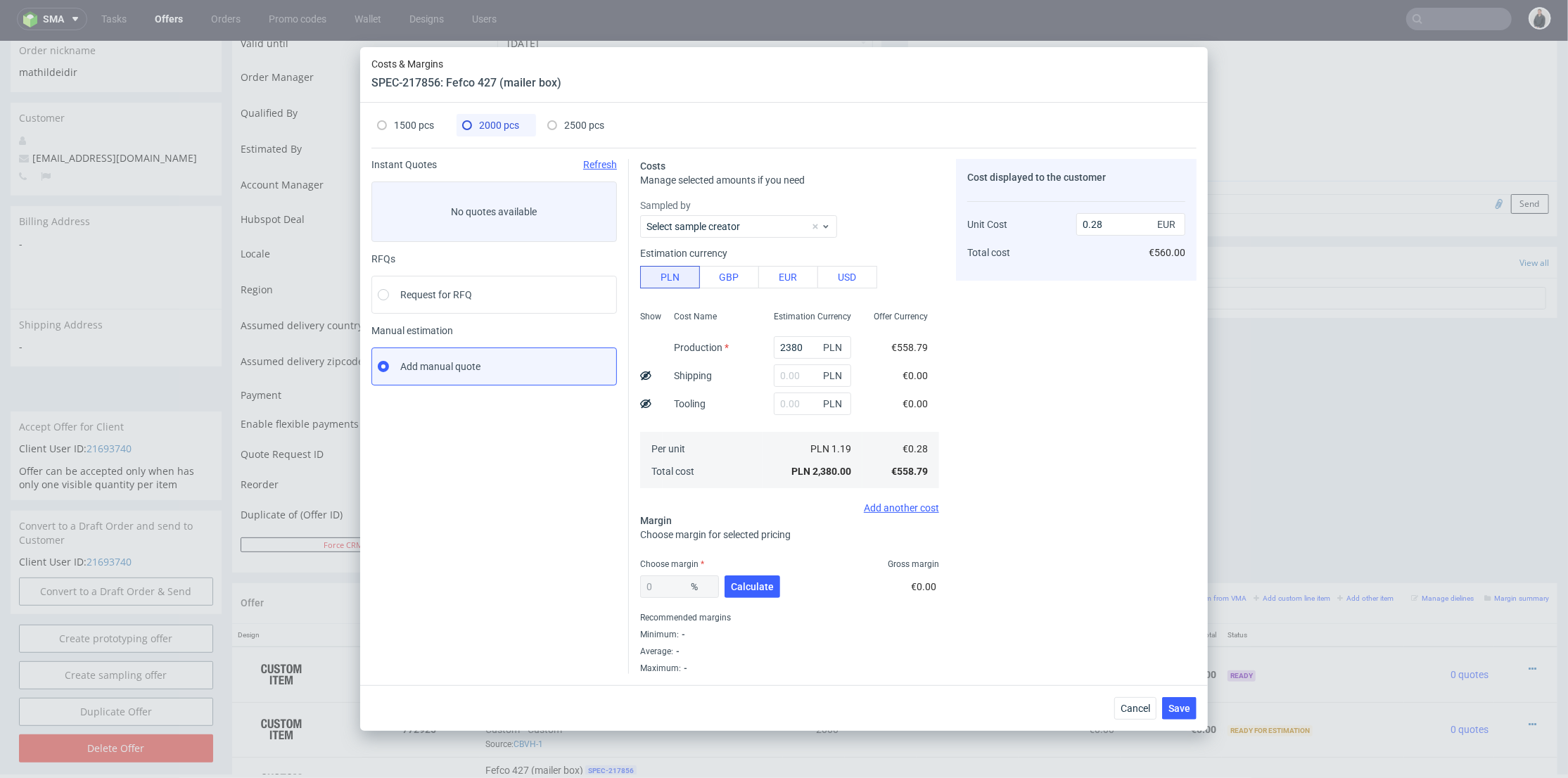
type input "0"
drag, startPoint x: 787, startPoint y: 346, endPoint x: 796, endPoint y: 340, distance: 10.8
click at [787, 346] on input "text" at bounding box center [812, 347] width 78 height 22
paste input "2900"
type input "2900"
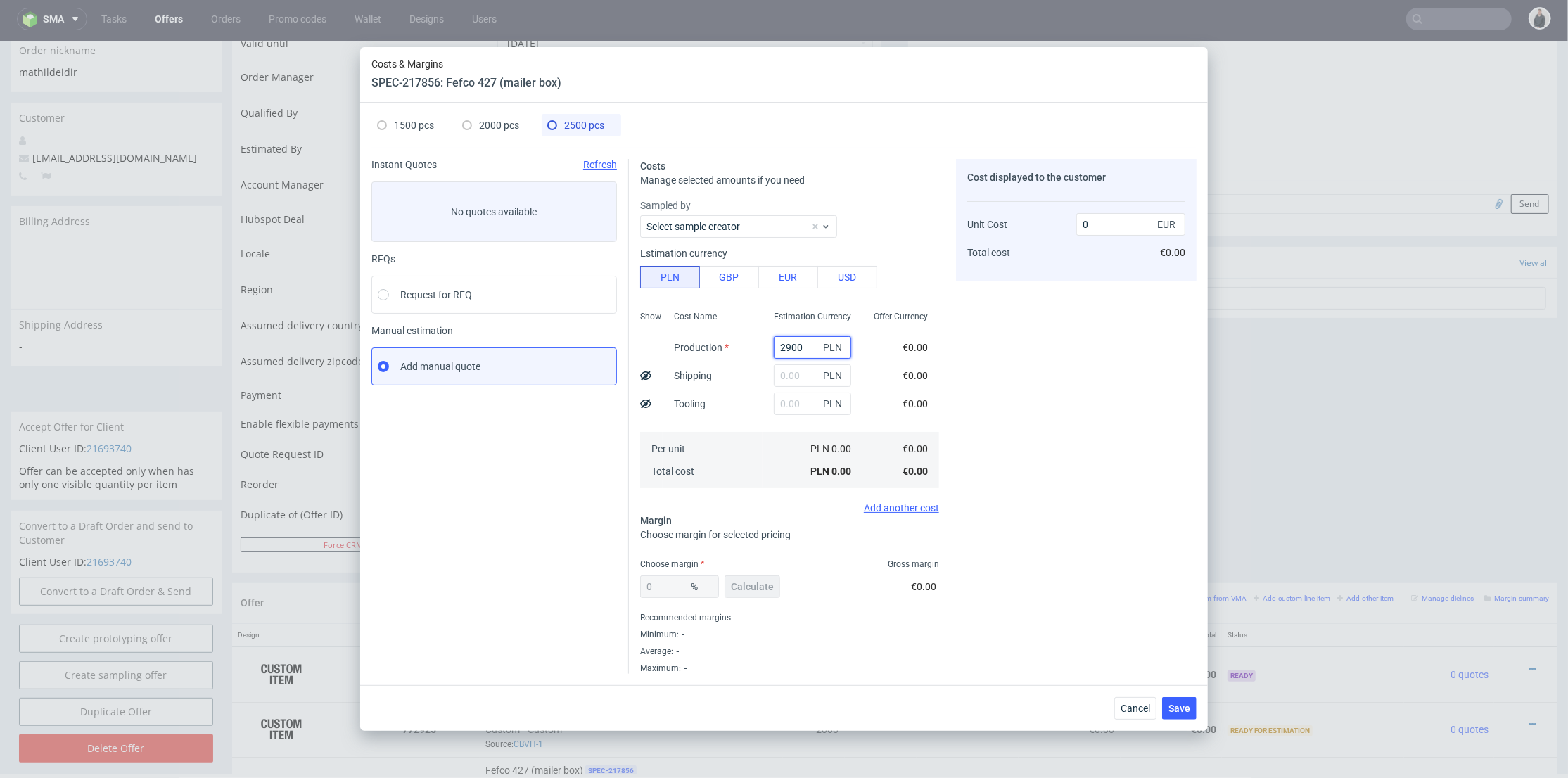
type input "0.27"
click at [420, 123] on span "1500 pcs" at bounding box center [414, 125] width 40 height 12
type input "1860"
type input "46.31"
type input "0.54"
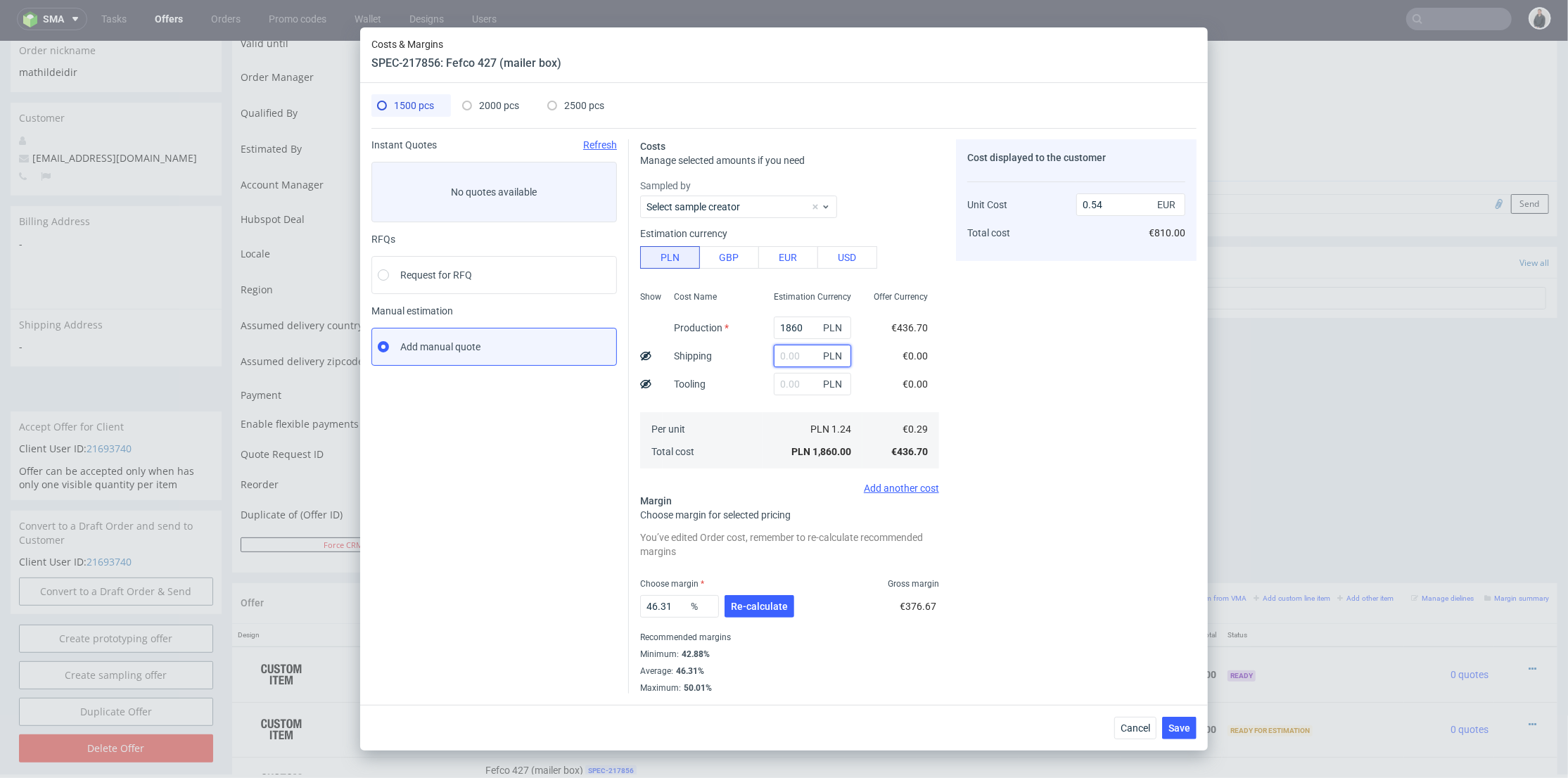
click at [780, 359] on input "text" at bounding box center [812, 355] width 78 height 22
type input "900"
type input "0.8"
type input "900"
click at [504, 106] on span "2000 pcs" at bounding box center [499, 106] width 40 height 12
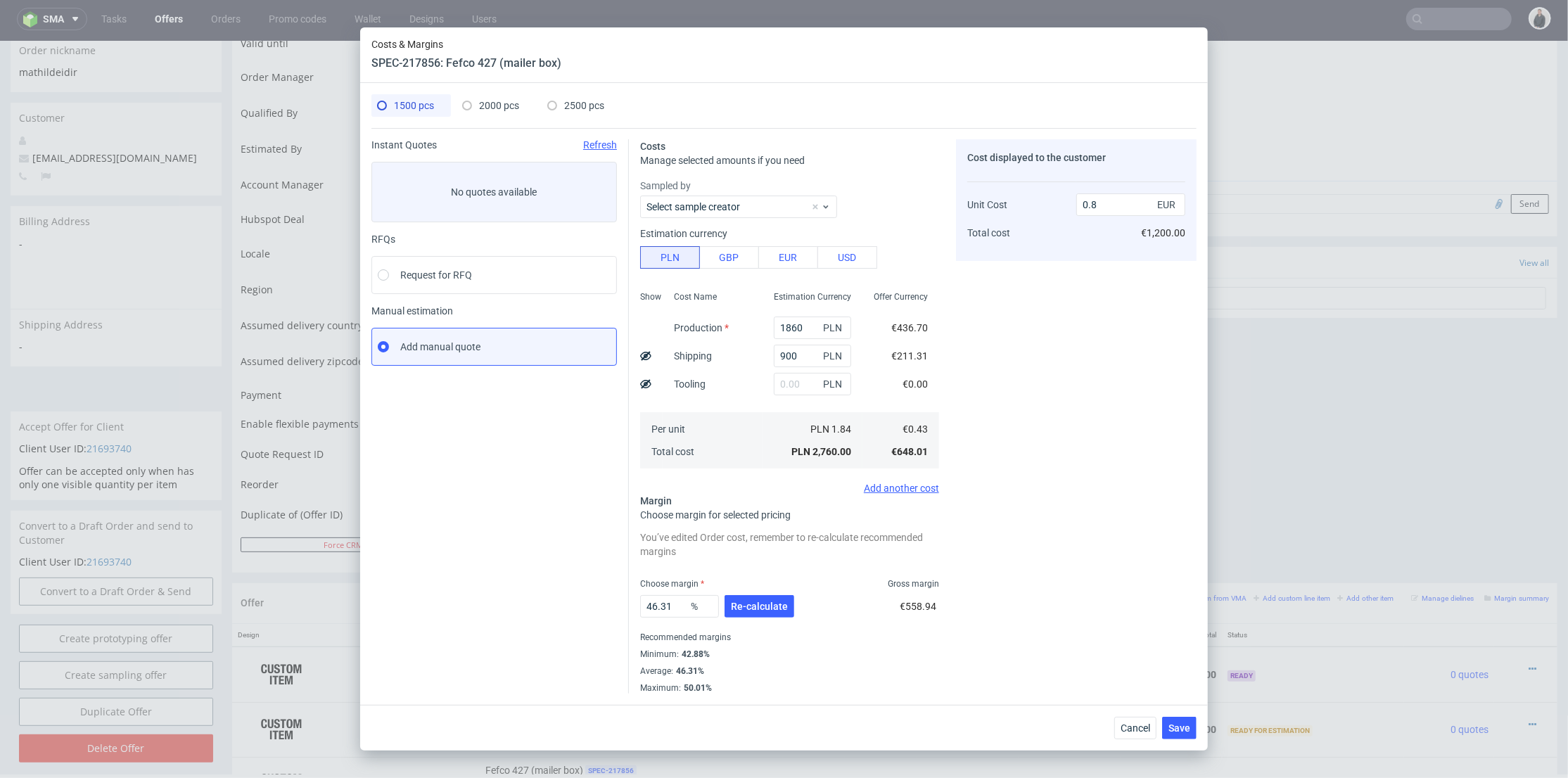
type input "2380"
type input "0"
type input "0.28"
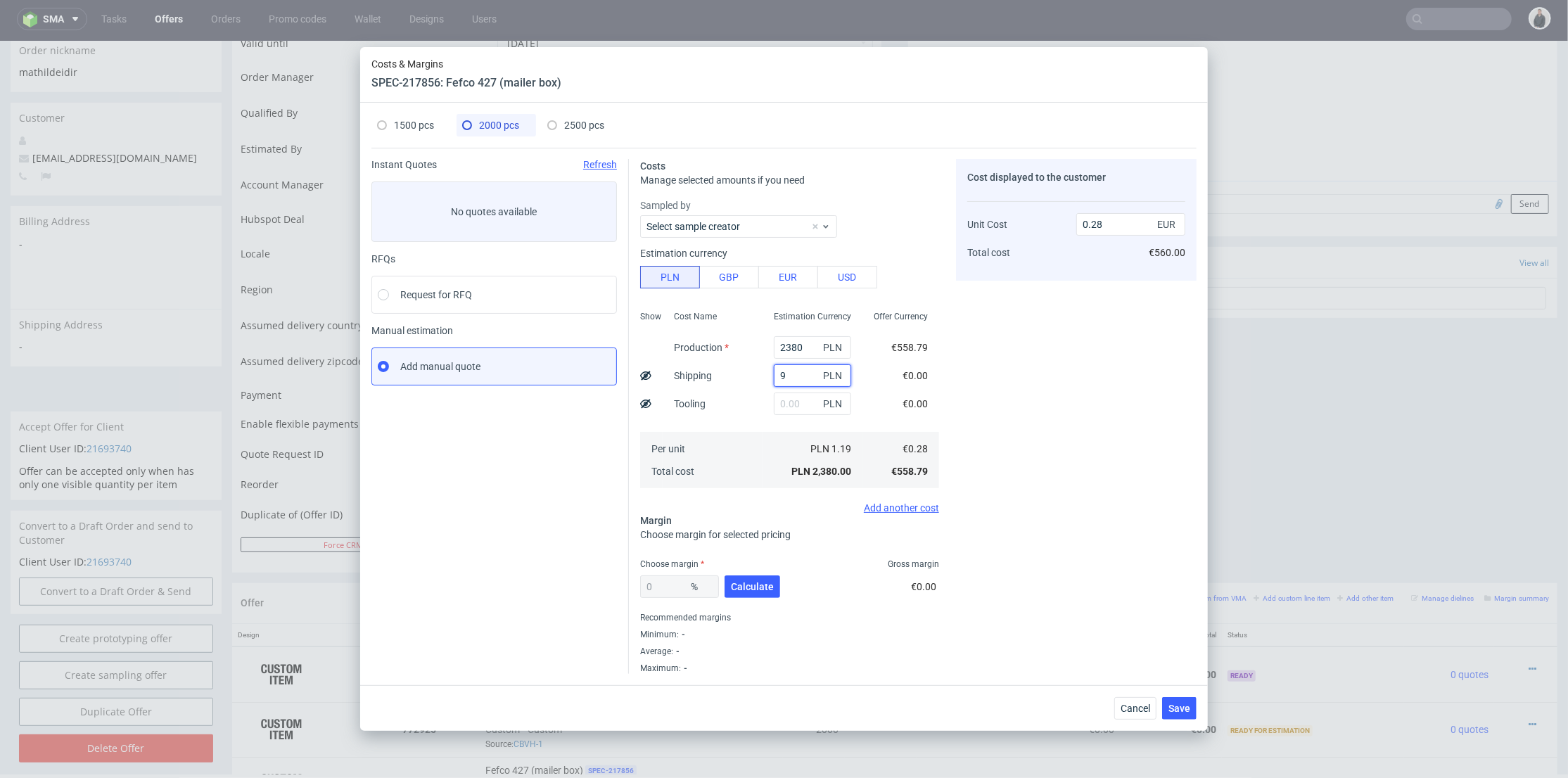
click at [785, 371] on input "9" at bounding box center [812, 375] width 78 height 22
type input "900"
type input "0.39"
type input "900"
drag, startPoint x: 577, startPoint y: 128, endPoint x: 619, endPoint y: 159, distance: 52.2
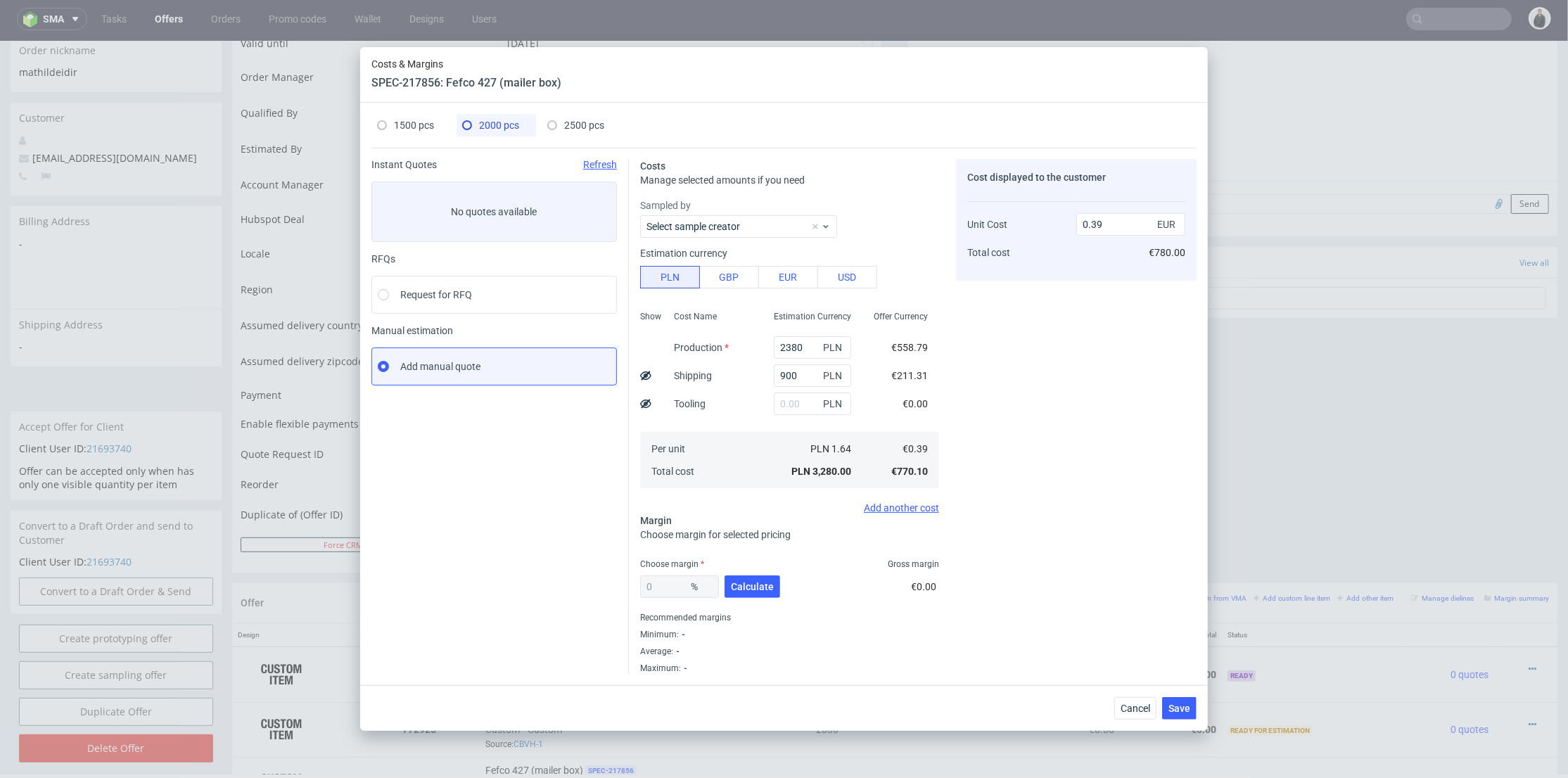
click at [577, 126] on span "2500 pcs" at bounding box center [584, 125] width 40 height 12
type input "2900"
type input "0.27"
click at [793, 370] on input "text" at bounding box center [812, 375] width 78 height 22
type input "1400"
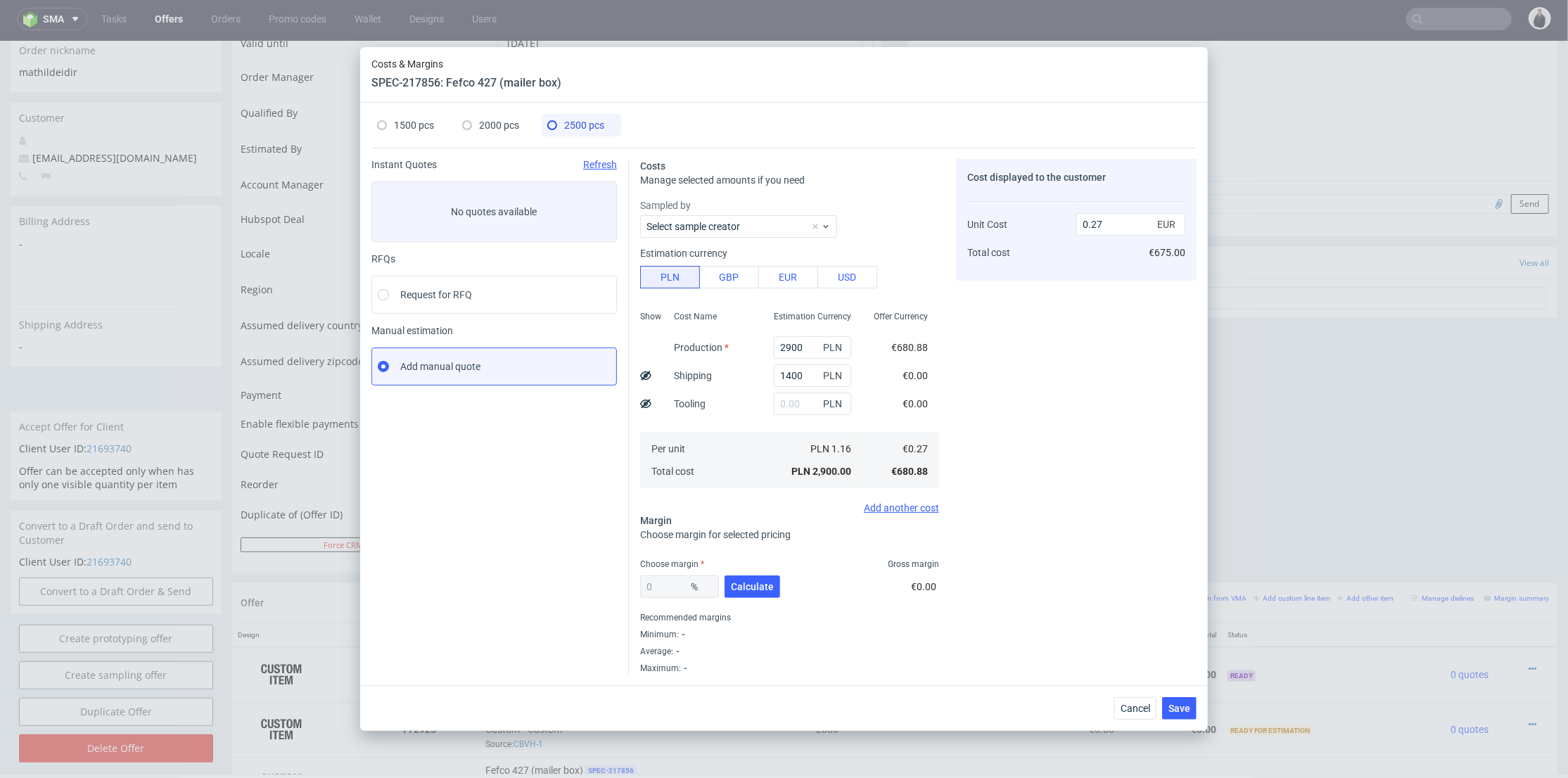
click at [745, 398] on div "Cost Name Production Shipping Tooling Per unit Total cost" at bounding box center [713, 398] width 100 height 186
type input "0.4"
click at [757, 572] on div "0 % Calculate" at bounding box center [712, 589] width 143 height 39
click at [757, 582] on span "Calculate" at bounding box center [752, 587] width 43 height 10
type input "39.3"
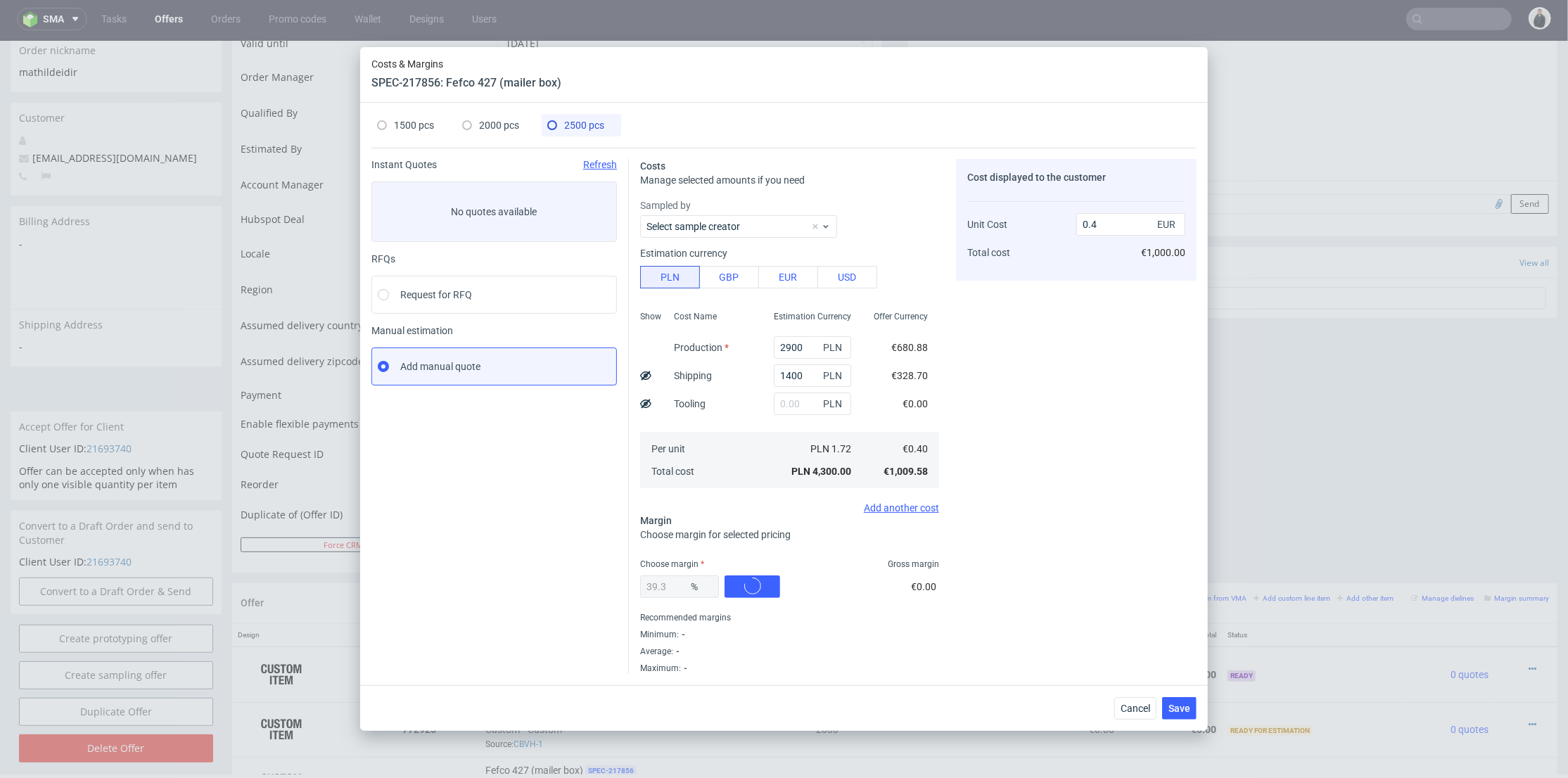
type input "0.66"
drag, startPoint x: 681, startPoint y: 583, endPoint x: 609, endPoint y: 567, distance: 73.8
click at [589, 577] on div "Instant Quotes Refresh No quotes available RFQs Request for RFQ Manual estimati…" at bounding box center [784, 410] width 826 height 526
type input "37"
type input "0.64"
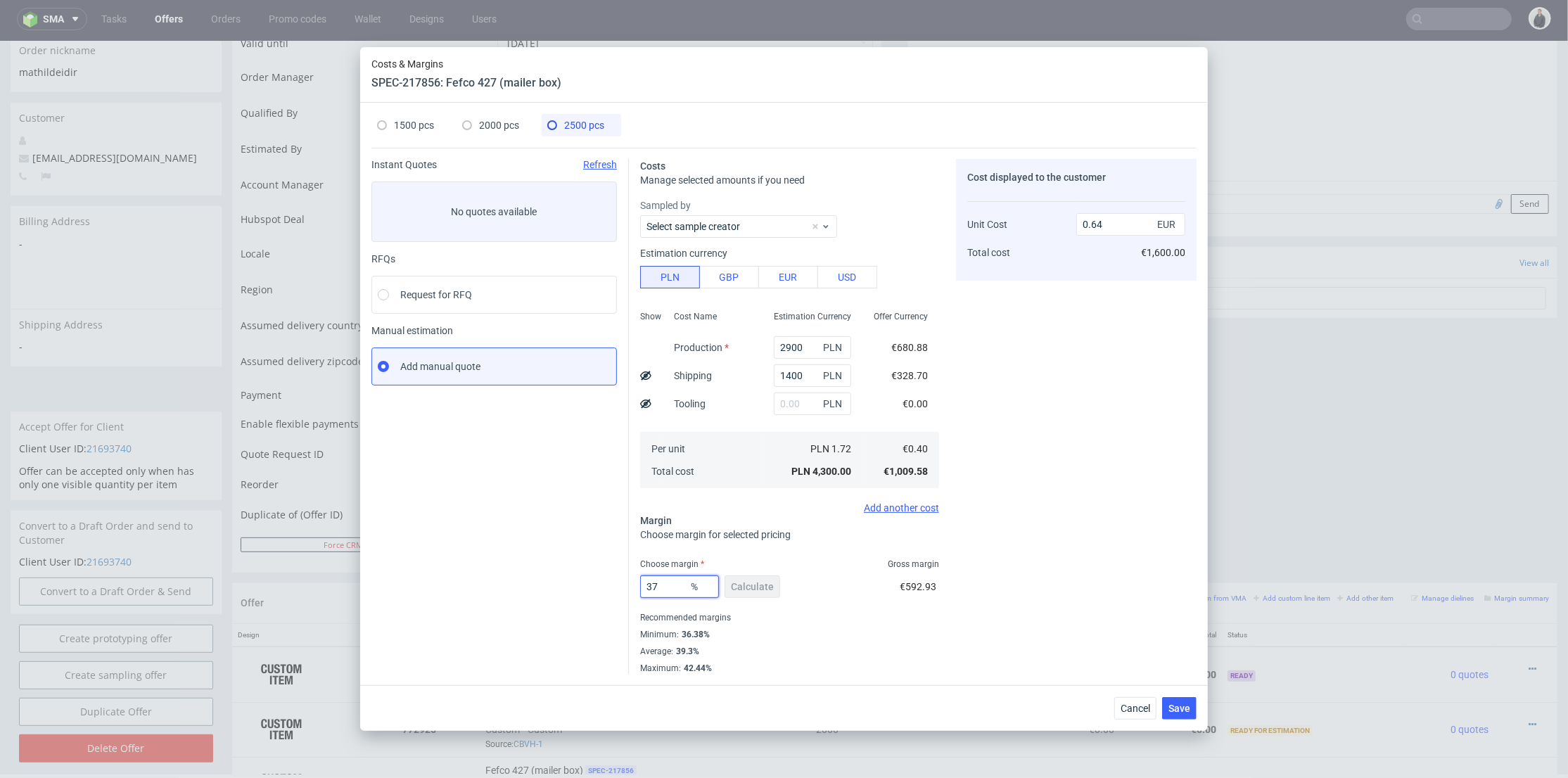
type input "37"
click at [496, 117] on div "2000 pcs" at bounding box center [491, 124] width 57 height 22
type input "2380"
type input "900"
type input "0"
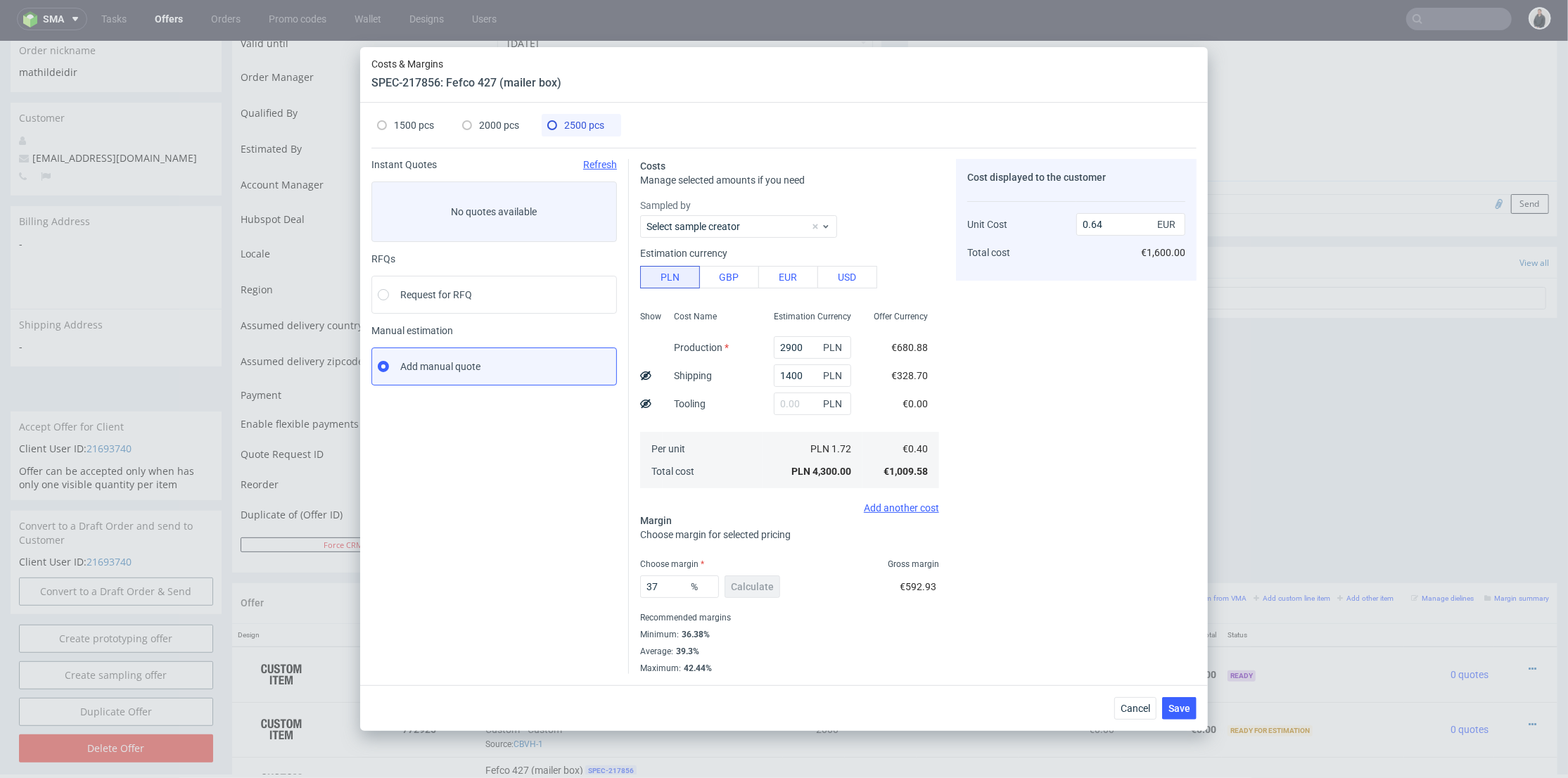
type input "0.39"
click at [758, 589] on span "Calculate" at bounding box center [752, 587] width 43 height 10
type input "41.1"
type input "0.66"
click at [417, 136] on div "1500 pcs" at bounding box center [406, 124] width 57 height 22
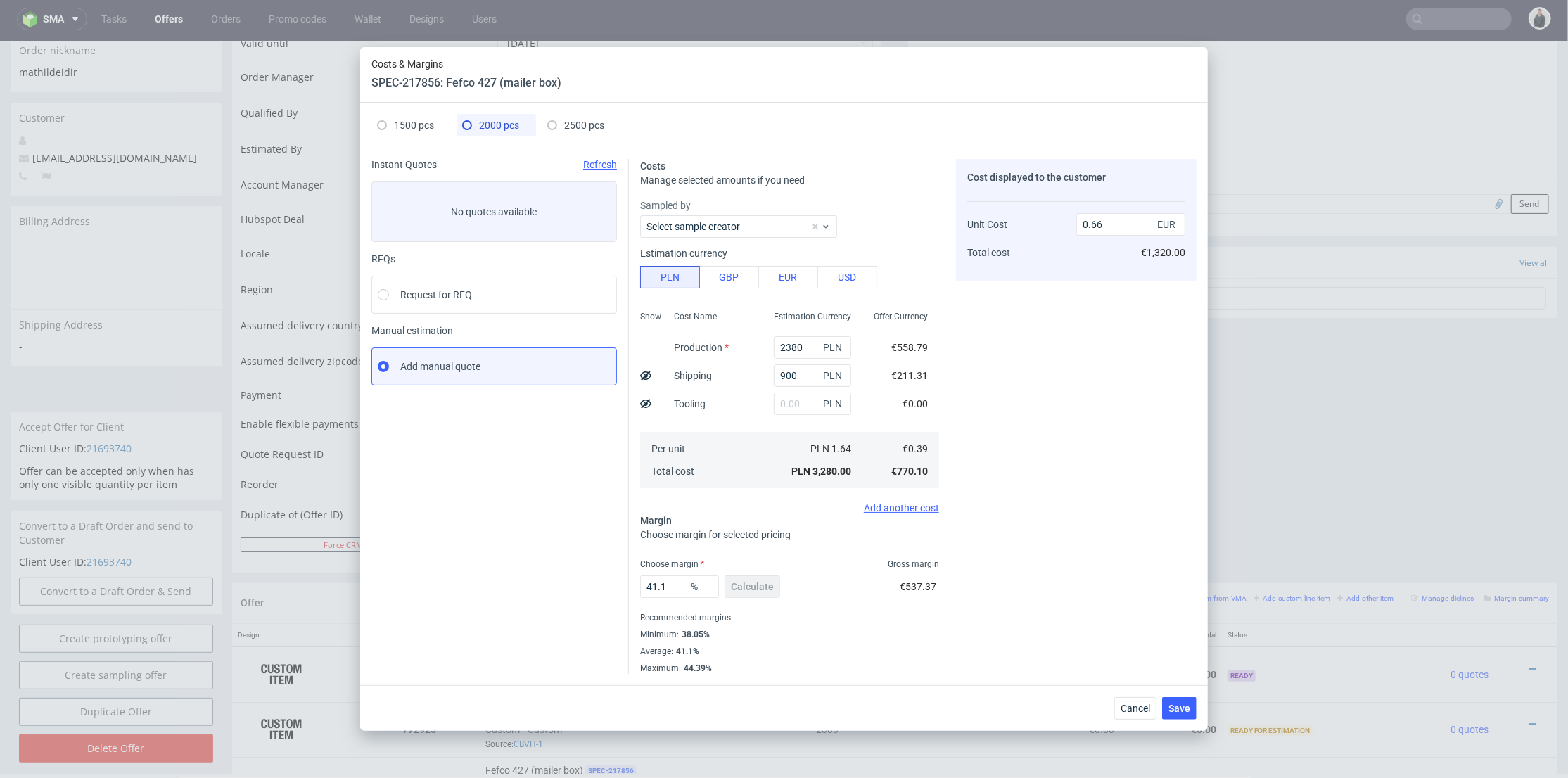
type input "1860"
type input "46.31"
type input "0.8"
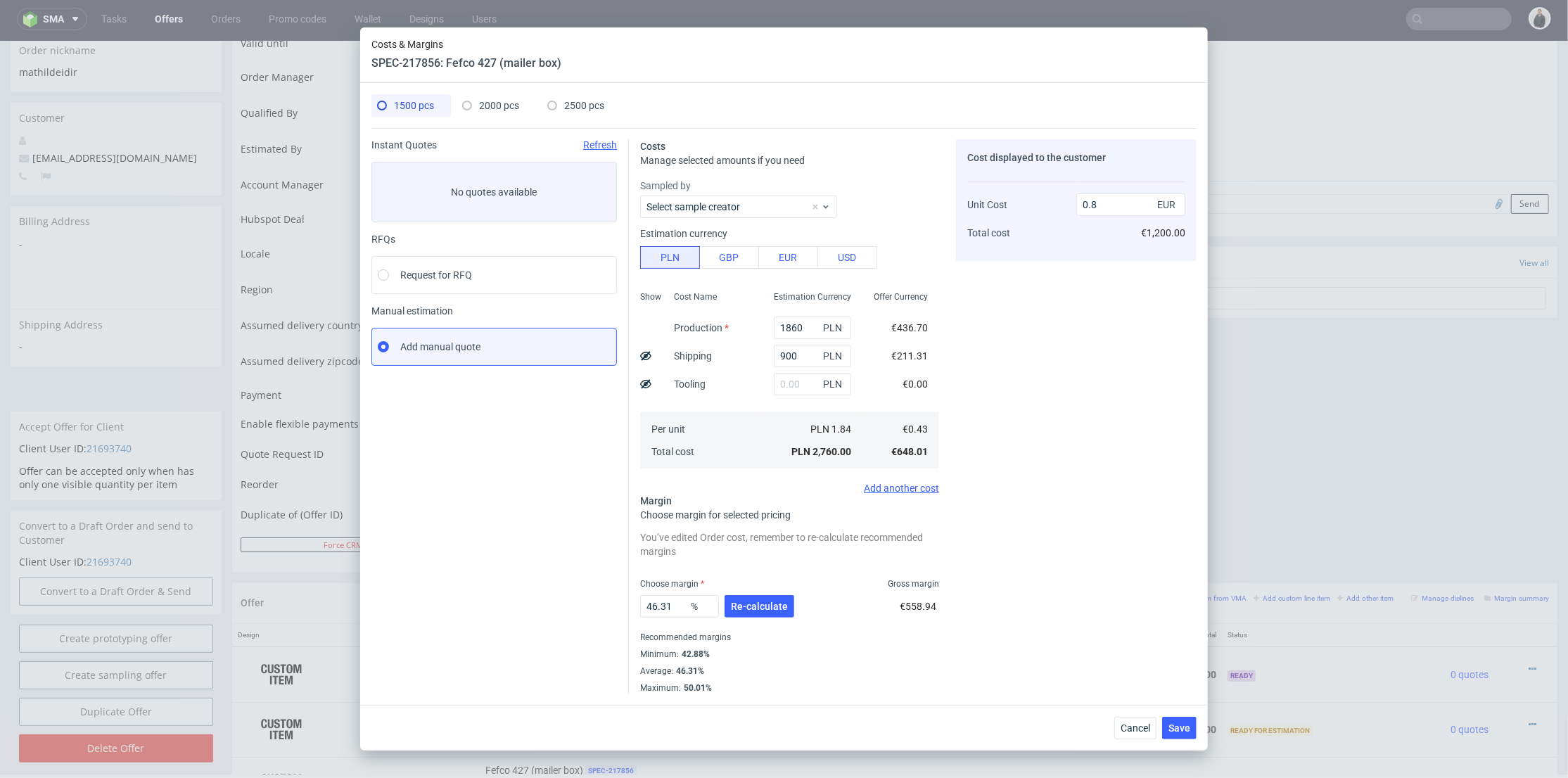
drag, startPoint x: 769, startPoint y: 602, endPoint x: 790, endPoint y: 566, distance: 41.7
click at [770, 605] on span "Re-calculate" at bounding box center [759, 606] width 57 height 10
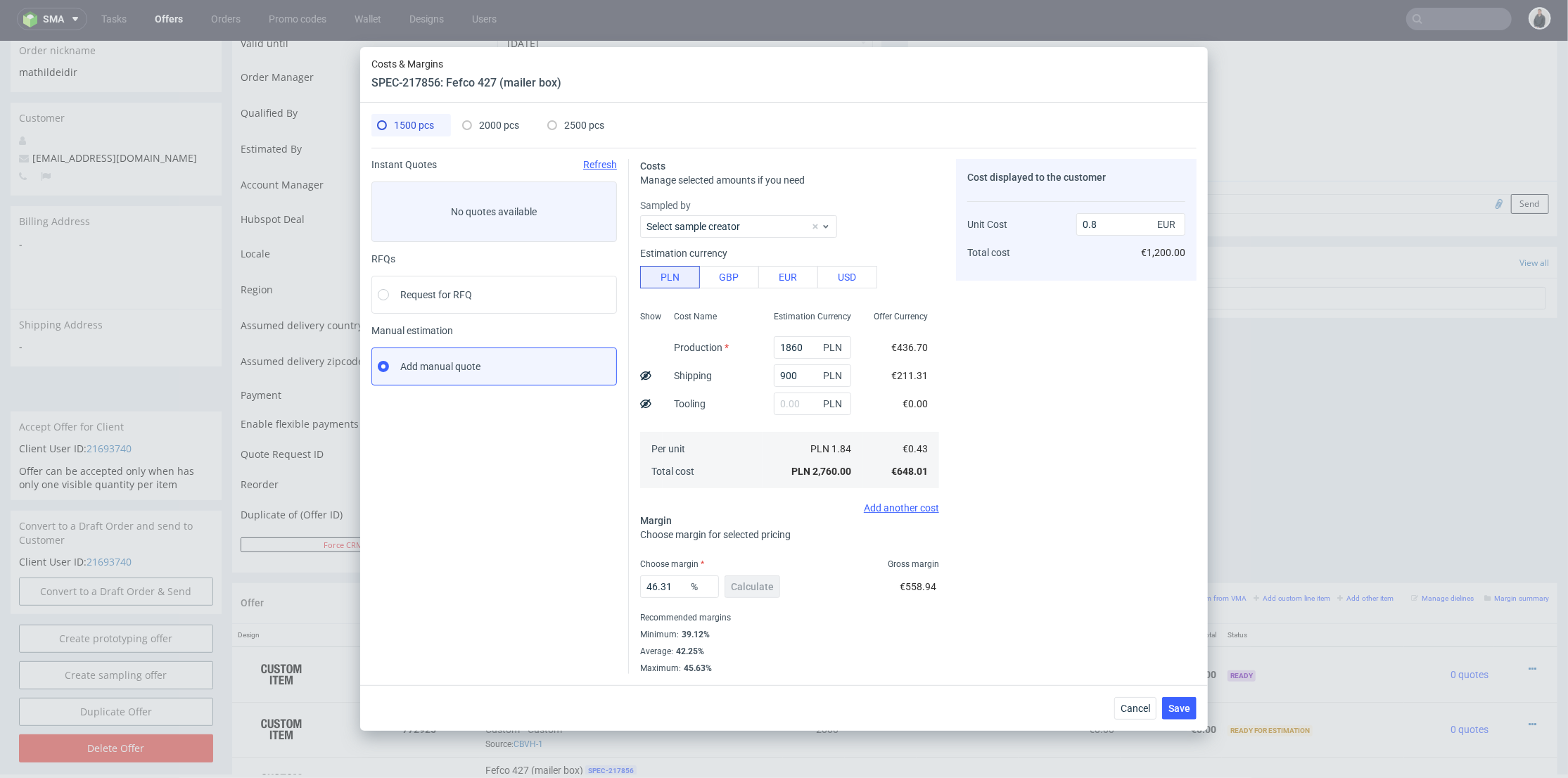
click at [564, 123] on span "2500 pcs" at bounding box center [584, 125] width 40 height 12
type input "2900"
type input "1400"
type input "37"
click at [1104, 226] on input "0.64" at bounding box center [1132, 224] width 109 height 22
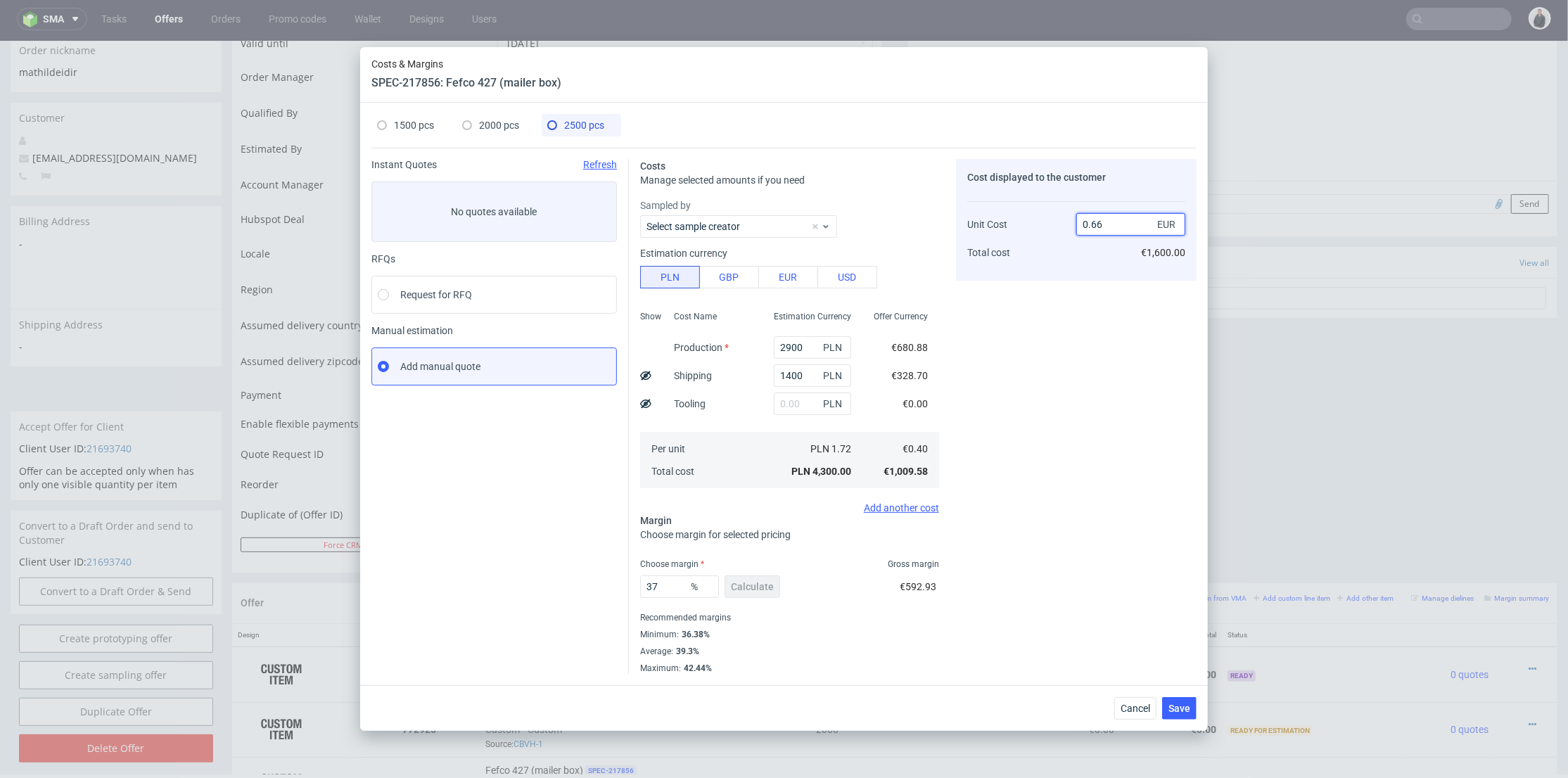
type input "0.66"
click at [1050, 310] on div "Cost displayed to the customer Unit Cost Total cost 0.66 EUR €1,600.00" at bounding box center [1076, 417] width 241 height 515
type input "39.39393939393939"
click at [490, 123] on span "2000 pcs" at bounding box center [499, 125] width 40 height 12
type input "2380"
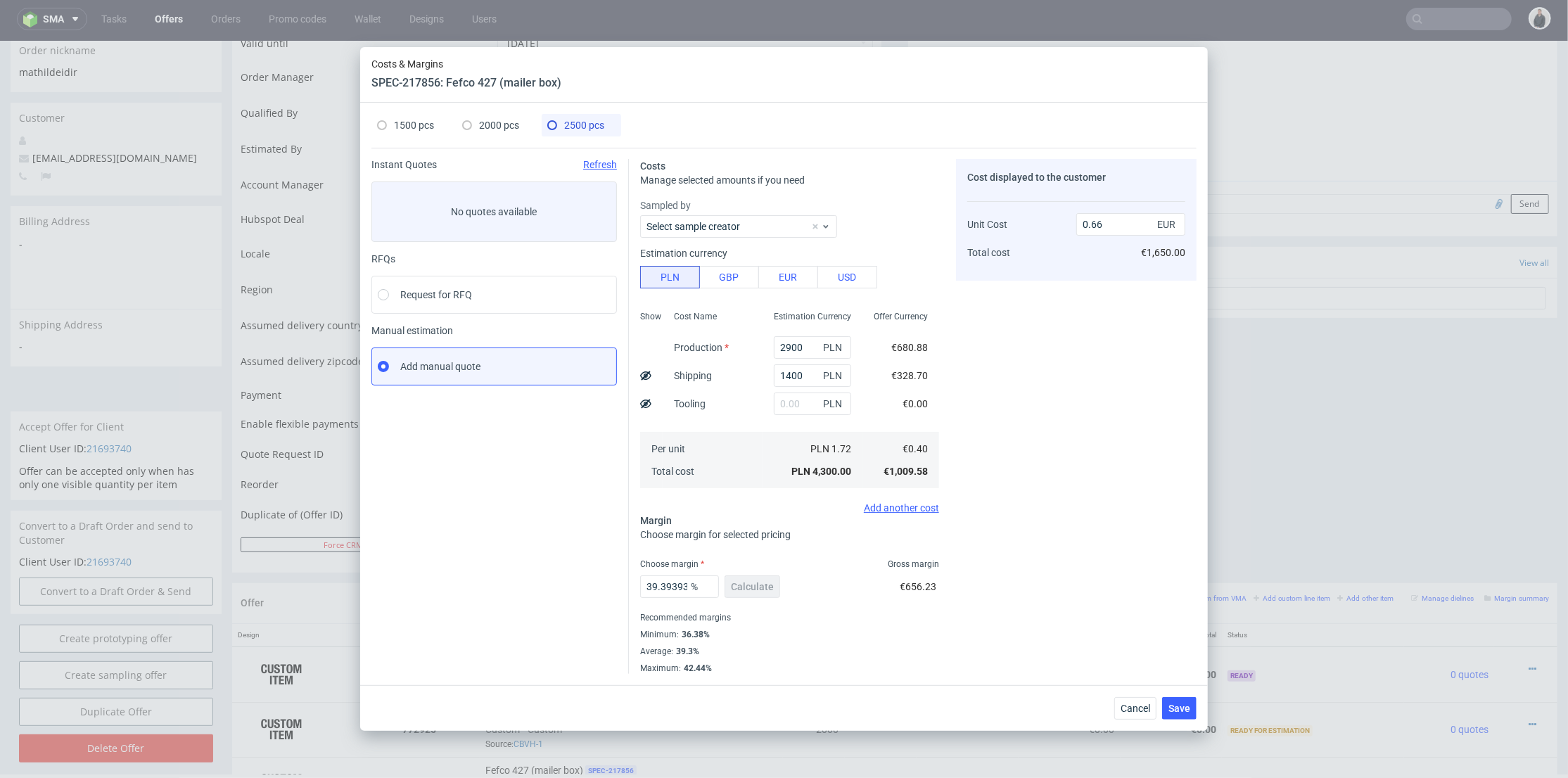
type input "900"
type input "41.1"
click at [578, 122] on span "2500 pcs" at bounding box center [584, 125] width 40 height 12
type input "2900"
type input "1400"
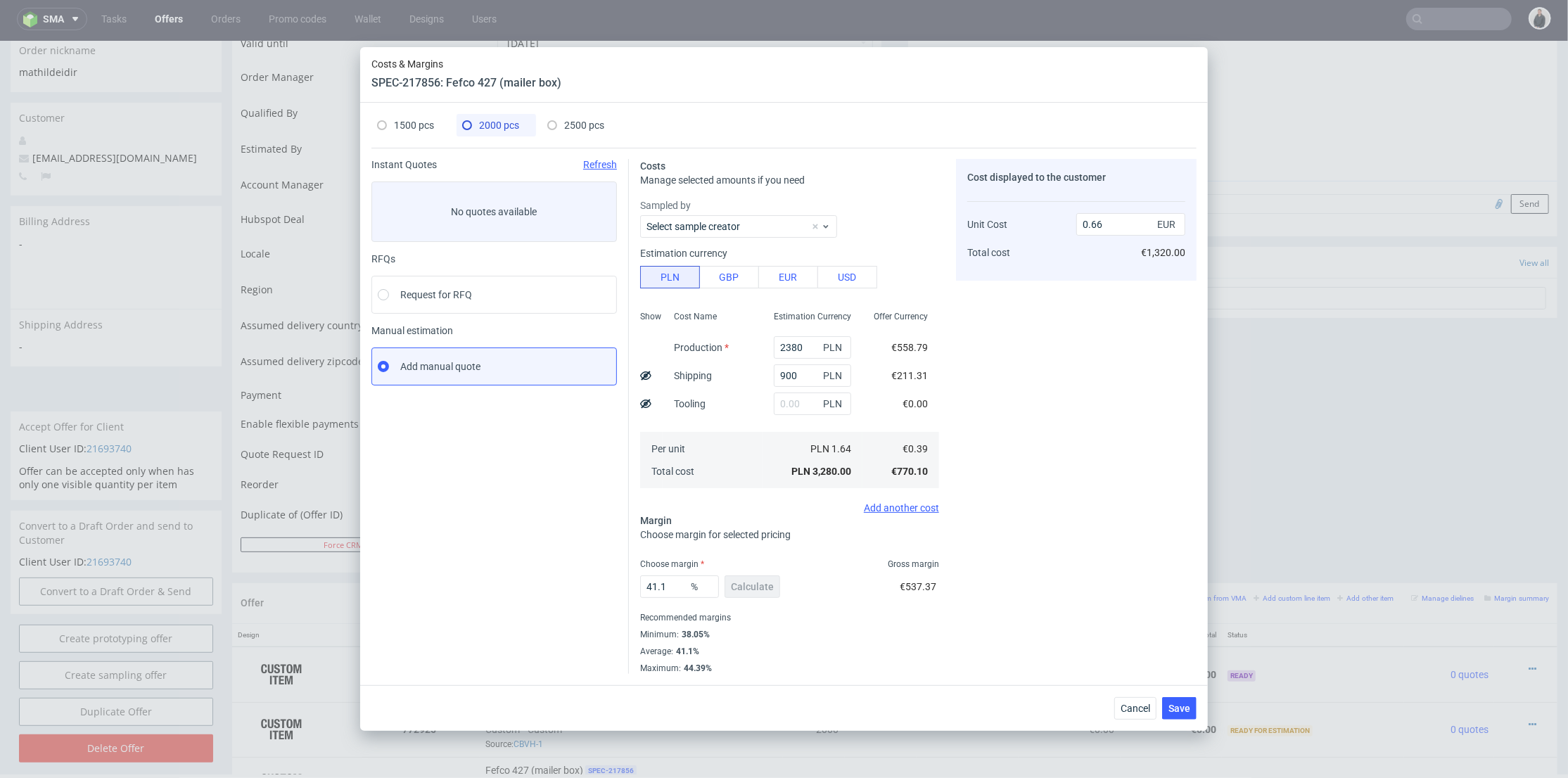
type input "39.39393939393939"
click at [500, 123] on span "2000 pcs" at bounding box center [499, 125] width 40 height 12
type input "2380"
type input "900"
type input "41.1"
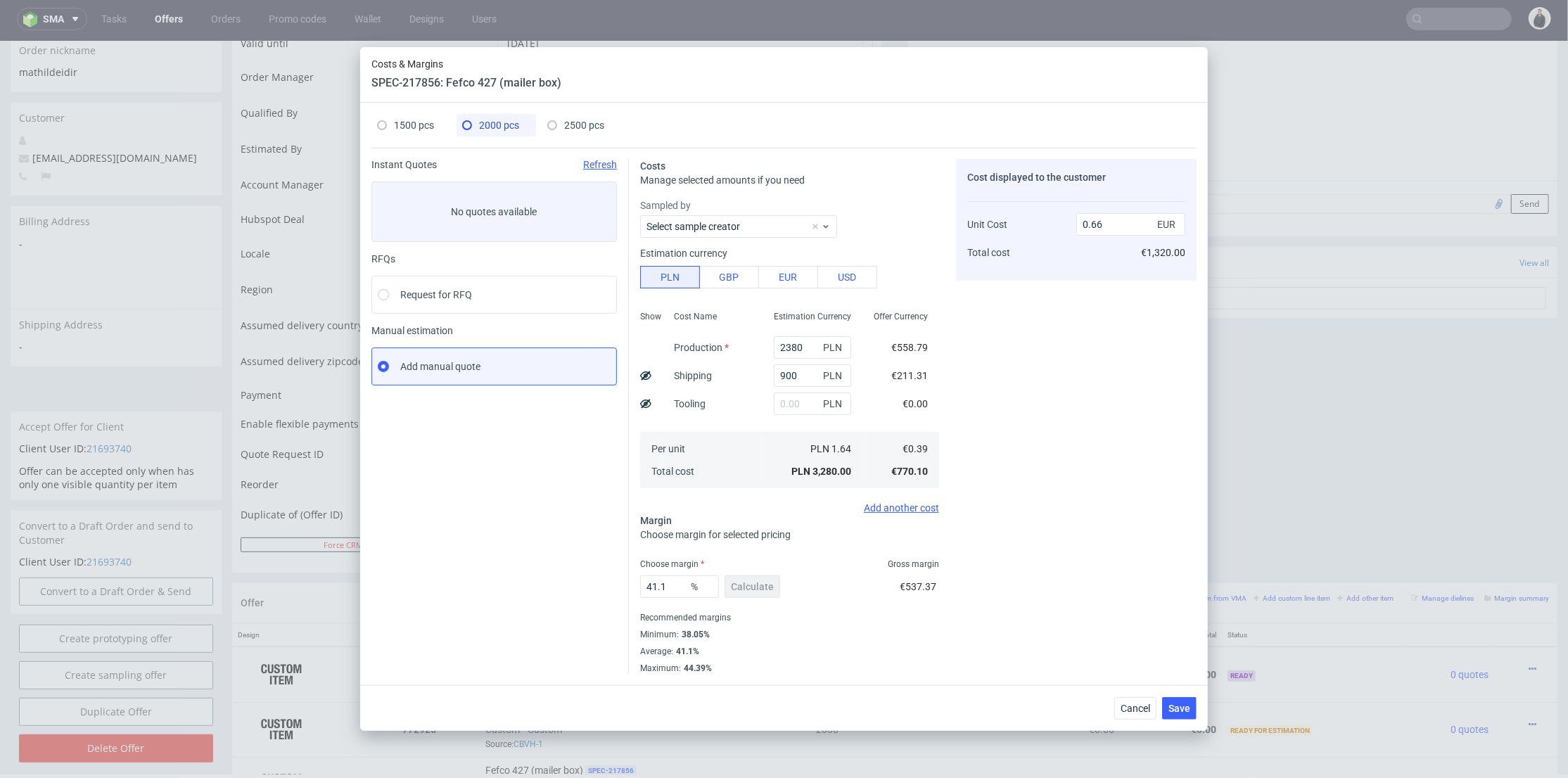
click at [376, 123] on div "1500 pcs" at bounding box center [411, 124] width 80 height 22
click at [413, 120] on span "1500 pcs" at bounding box center [414, 125] width 40 height 12
type input "1860"
type input "46.31"
type input "0.8"
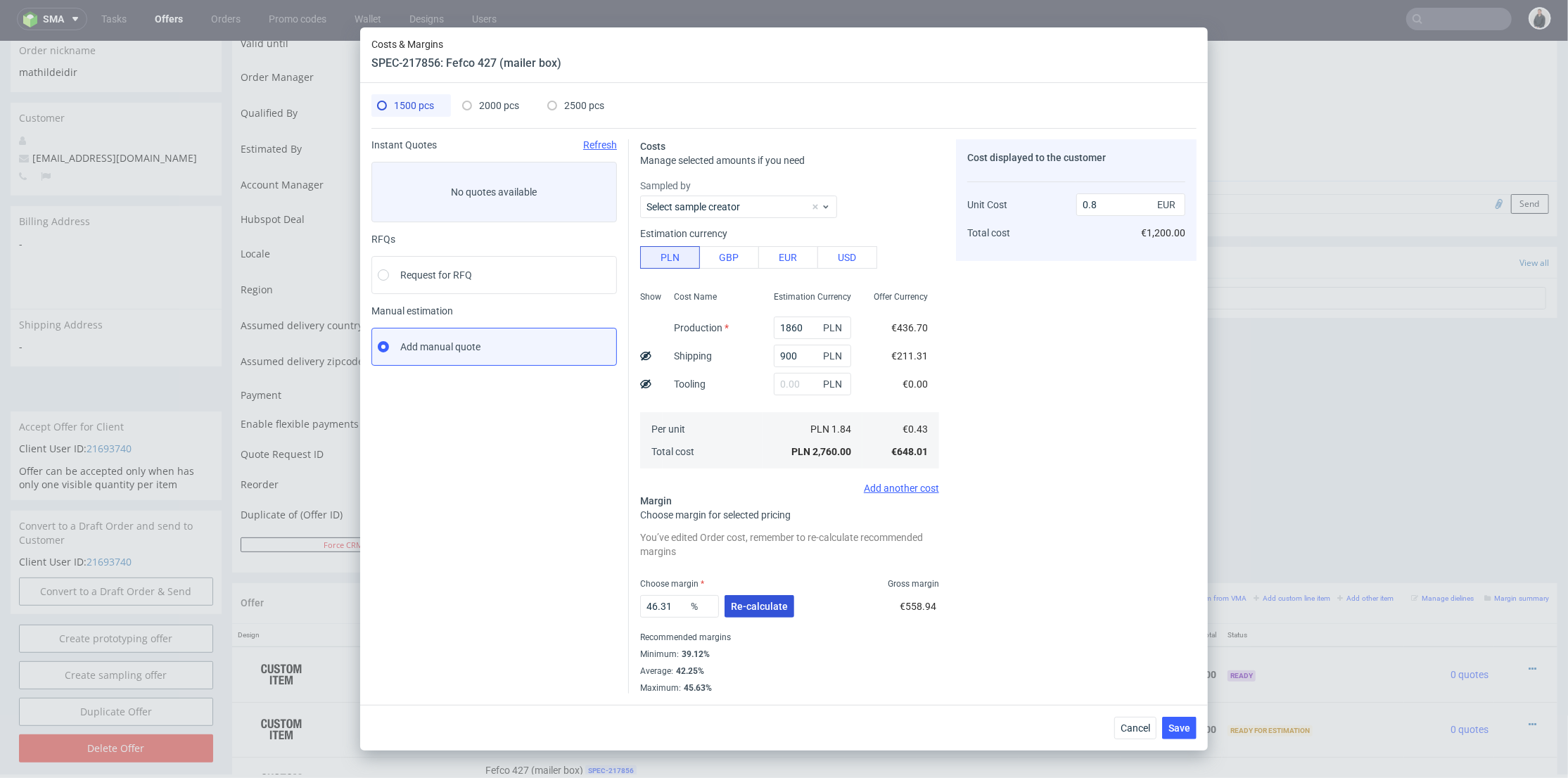
click at [747, 608] on span "Re-calculate" at bounding box center [759, 606] width 57 height 10
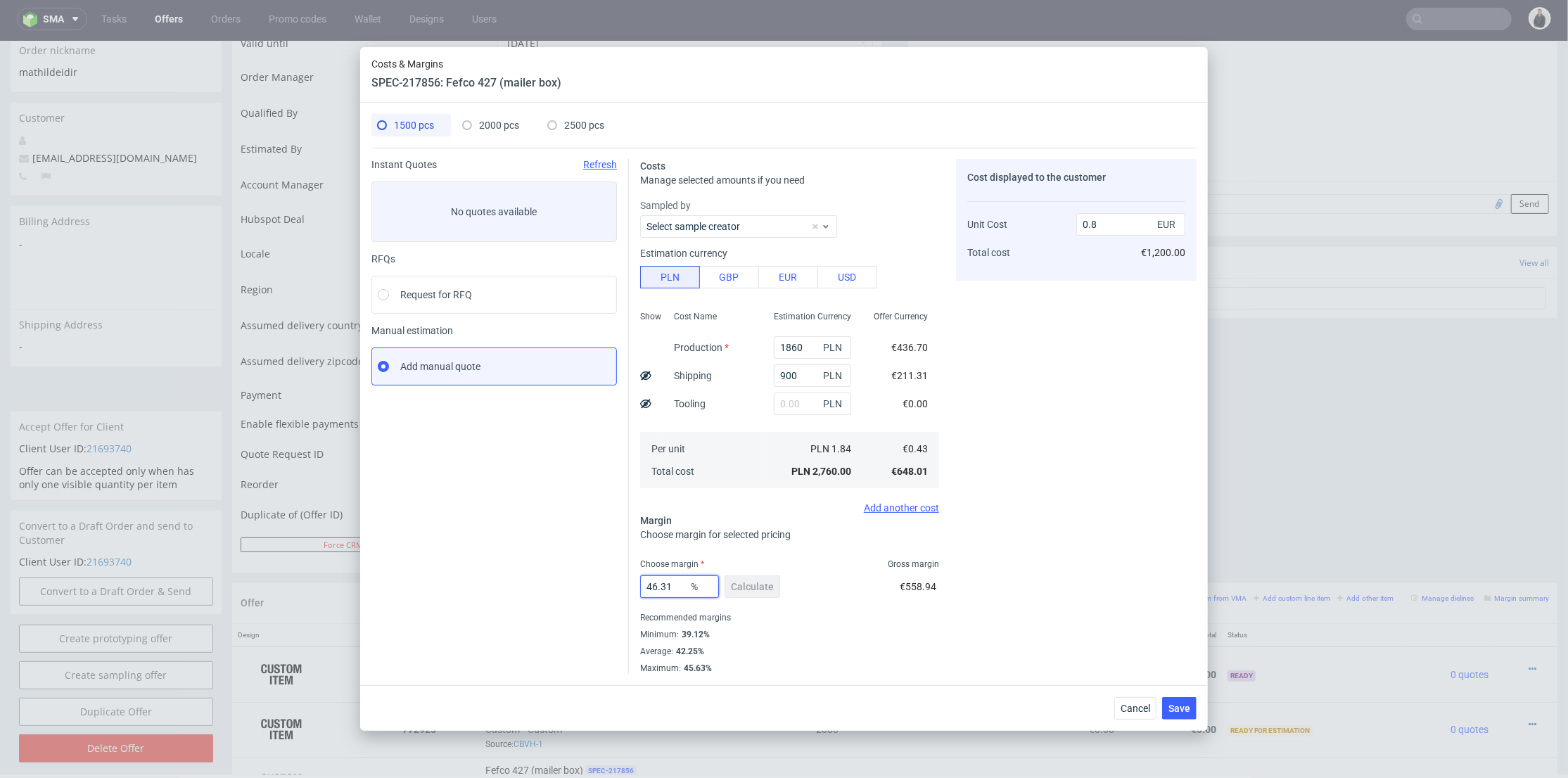
drag, startPoint x: 678, startPoint y: 584, endPoint x: 581, endPoint y: 575, distance: 97.4
click at [566, 587] on div "Instant Quotes Refresh No quotes available RFQs Request for RFQ Manual estimati…" at bounding box center [784, 410] width 826 height 526
type input "43"
type input "0.76"
click at [1053, 490] on div "Cost displayed to the customer Unit Cost Total cost 0.76 EUR €1,200.00" at bounding box center [1076, 417] width 241 height 515
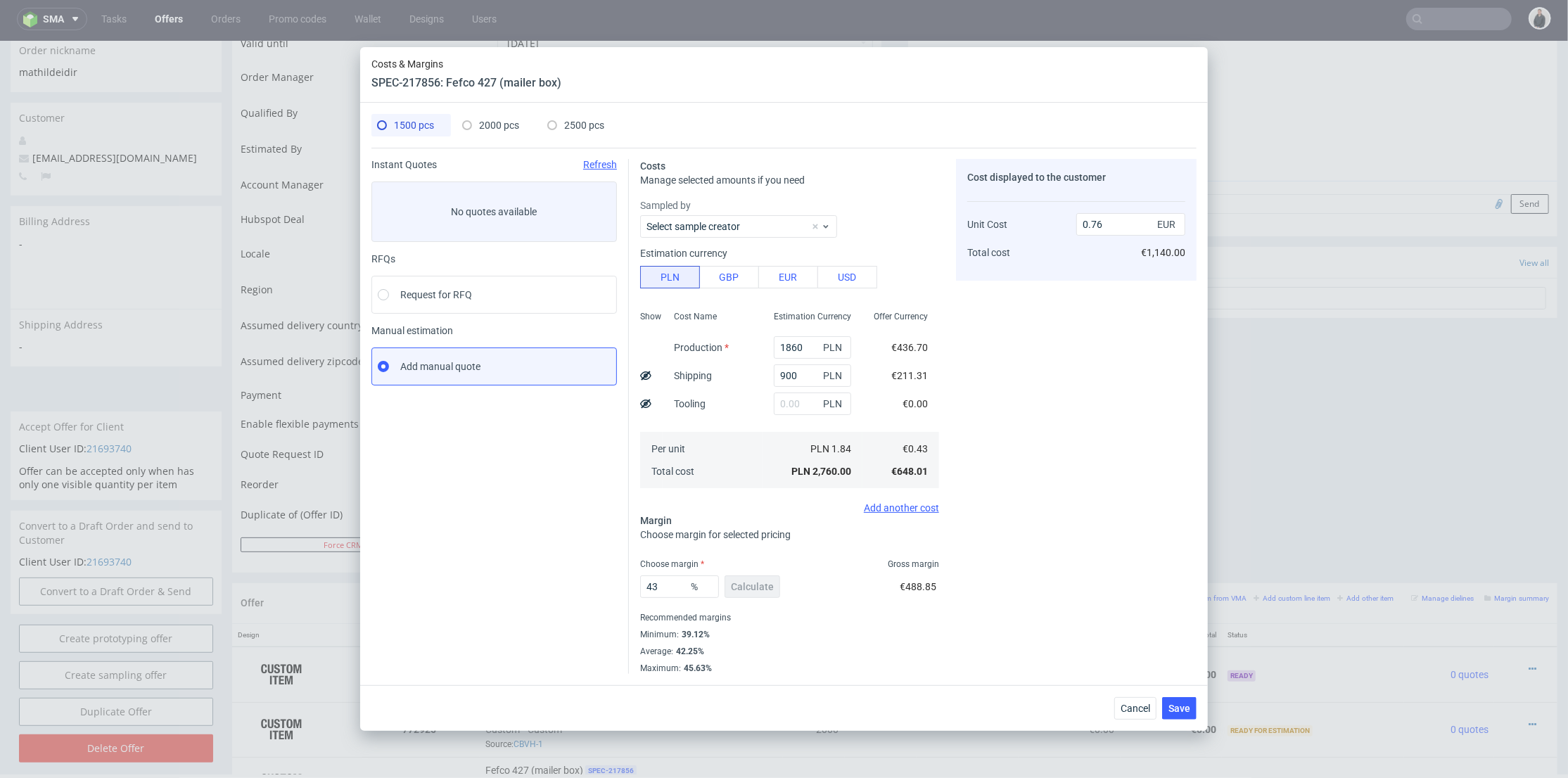
click at [479, 127] on div "2000 pcs" at bounding box center [491, 124] width 57 height 22
type input "2380"
type input "41.1"
type input "0.66"
click at [595, 121] on span "2500 pcs" at bounding box center [584, 125] width 40 height 12
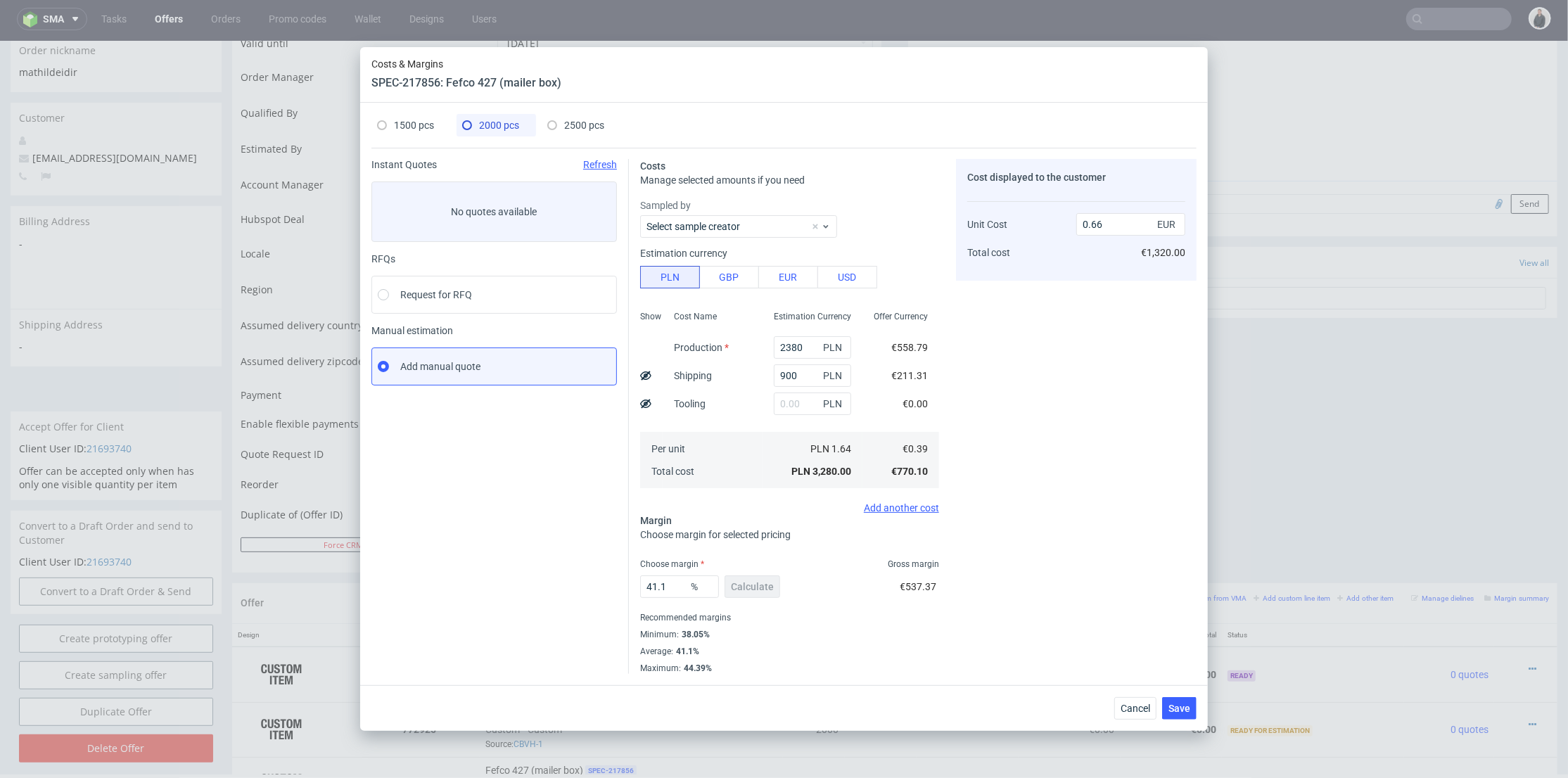
type input "2900"
type input "1400"
type input "39.39393939393939"
click at [509, 126] on span "2000 pcs" at bounding box center [499, 125] width 40 height 12
type input "2380"
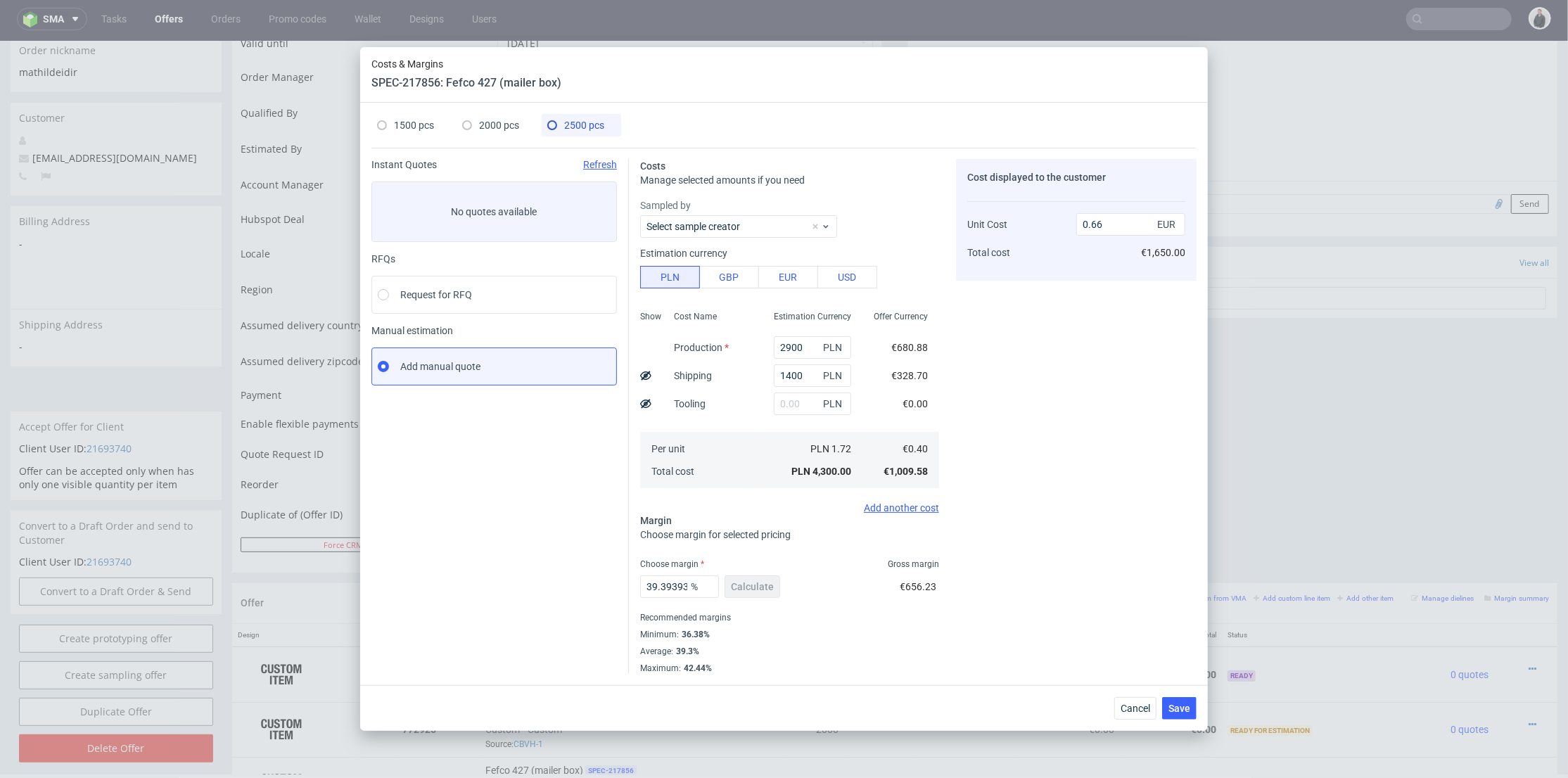
type input "900"
drag, startPoint x: 675, startPoint y: 587, endPoint x: 610, endPoint y: 589, distance: 65.0
click at [610, 589] on div "Instant Quotes Refresh No quotes available RFQs Request for RFQ Manual estimati…" at bounding box center [784, 410] width 826 height 526
type input "44"
click at [1067, 513] on div "Cost displayed to the customer Unit Cost Total cost 0.66 EUR €1,320.00" at bounding box center [1076, 417] width 241 height 515
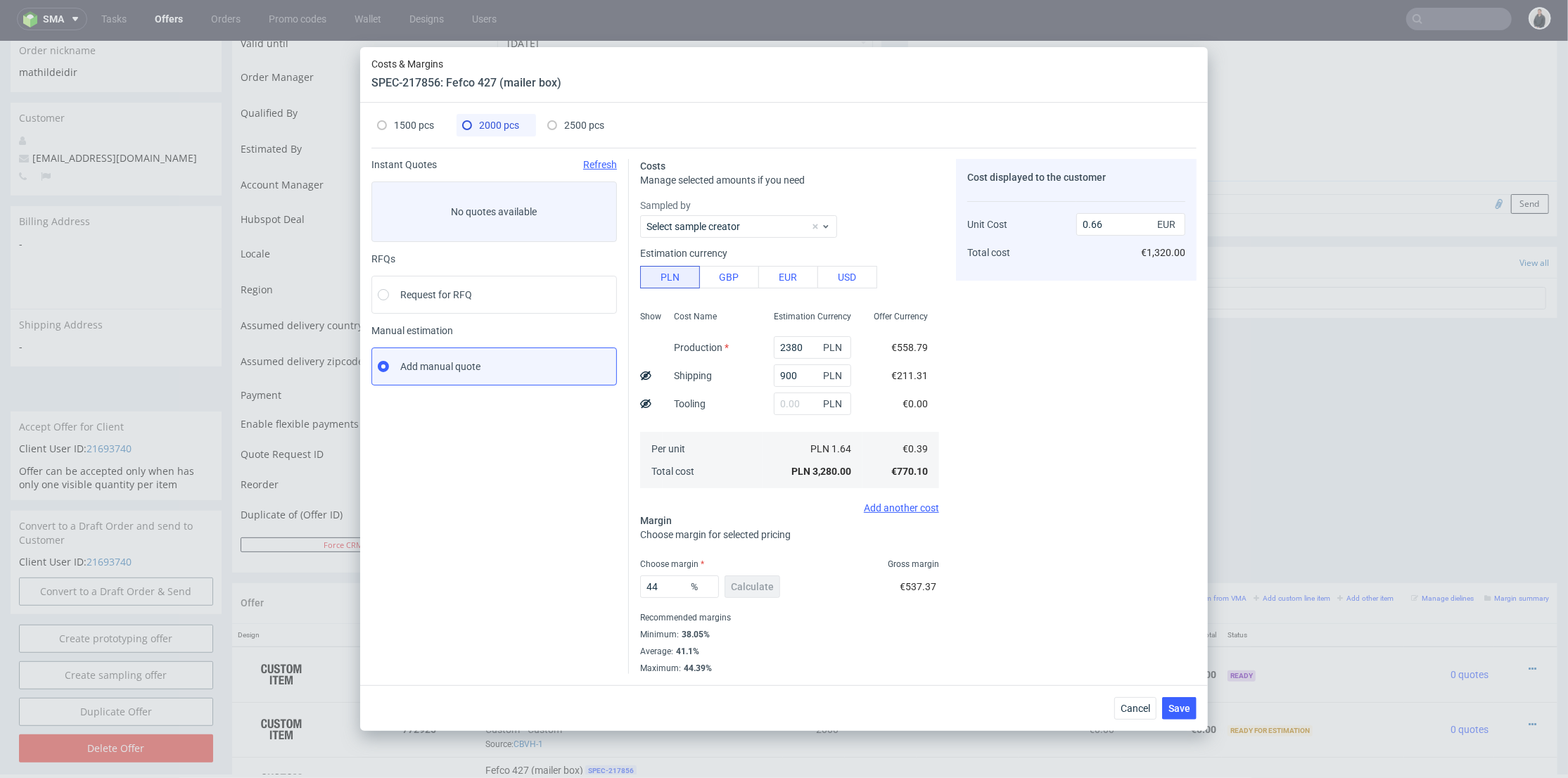
type input "0.69"
click at [576, 124] on span "2500 pcs" at bounding box center [584, 125] width 40 height 12
type input "2900"
type input "1400"
type input "39.39393939393939"
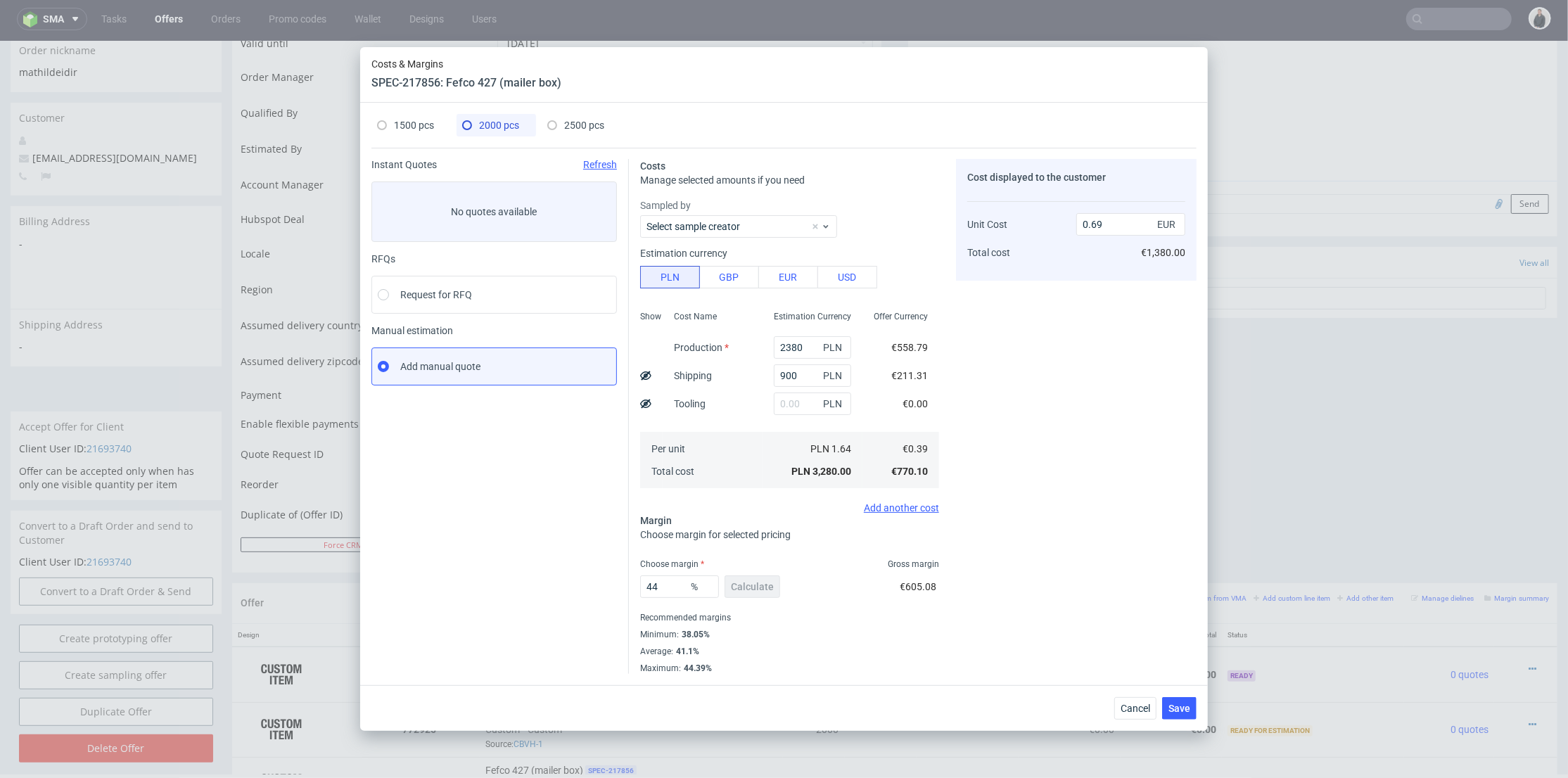
type input "0.66"
click at [480, 114] on div "2000 pcs" at bounding box center [491, 124] width 57 height 22
type input "2380"
type input "900"
type input "44"
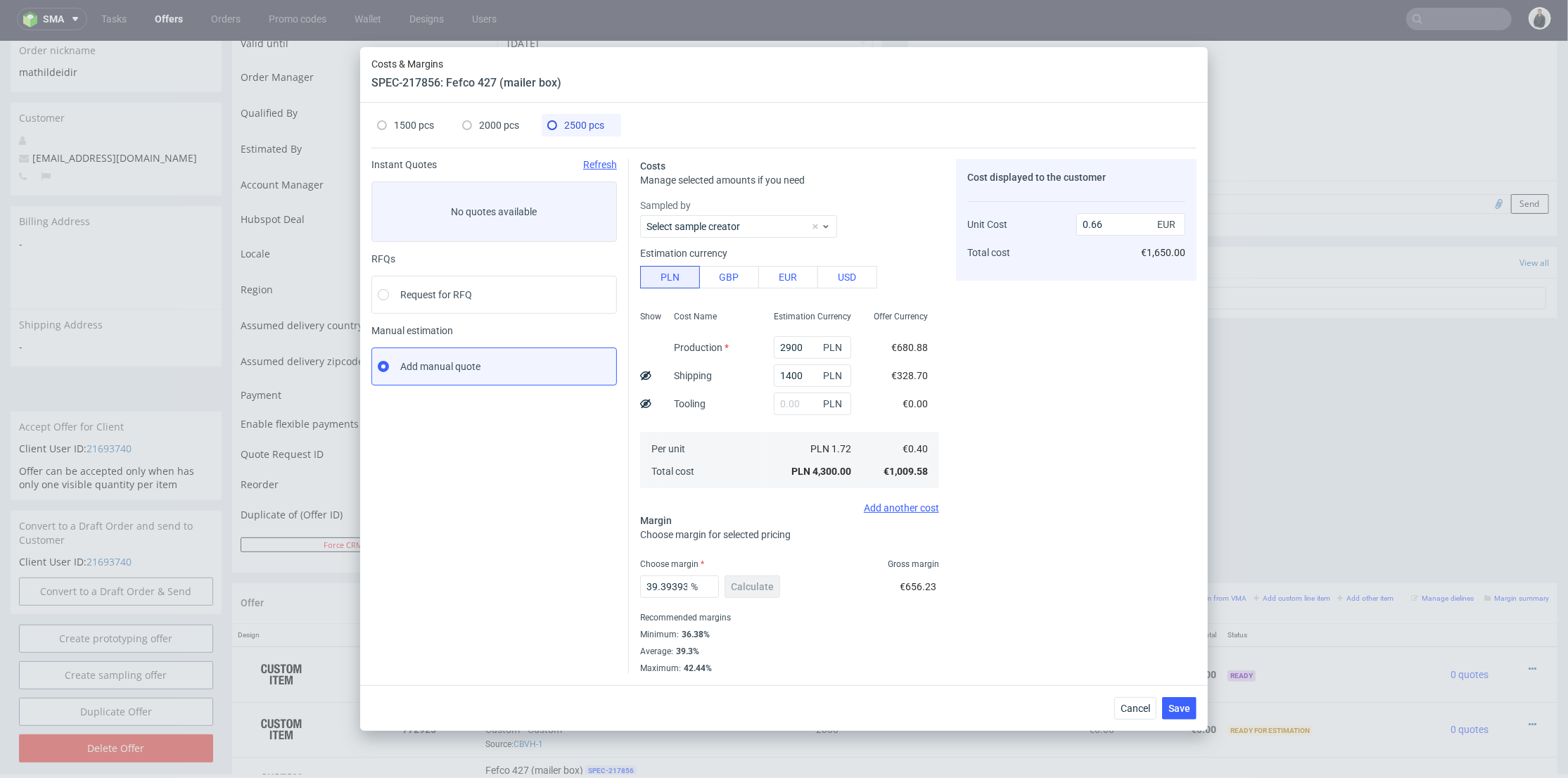
type input "0.69"
click at [378, 127] on span at bounding box center [382, 125] width 10 height 10
type input "1860"
type input "43"
type input "0.76"
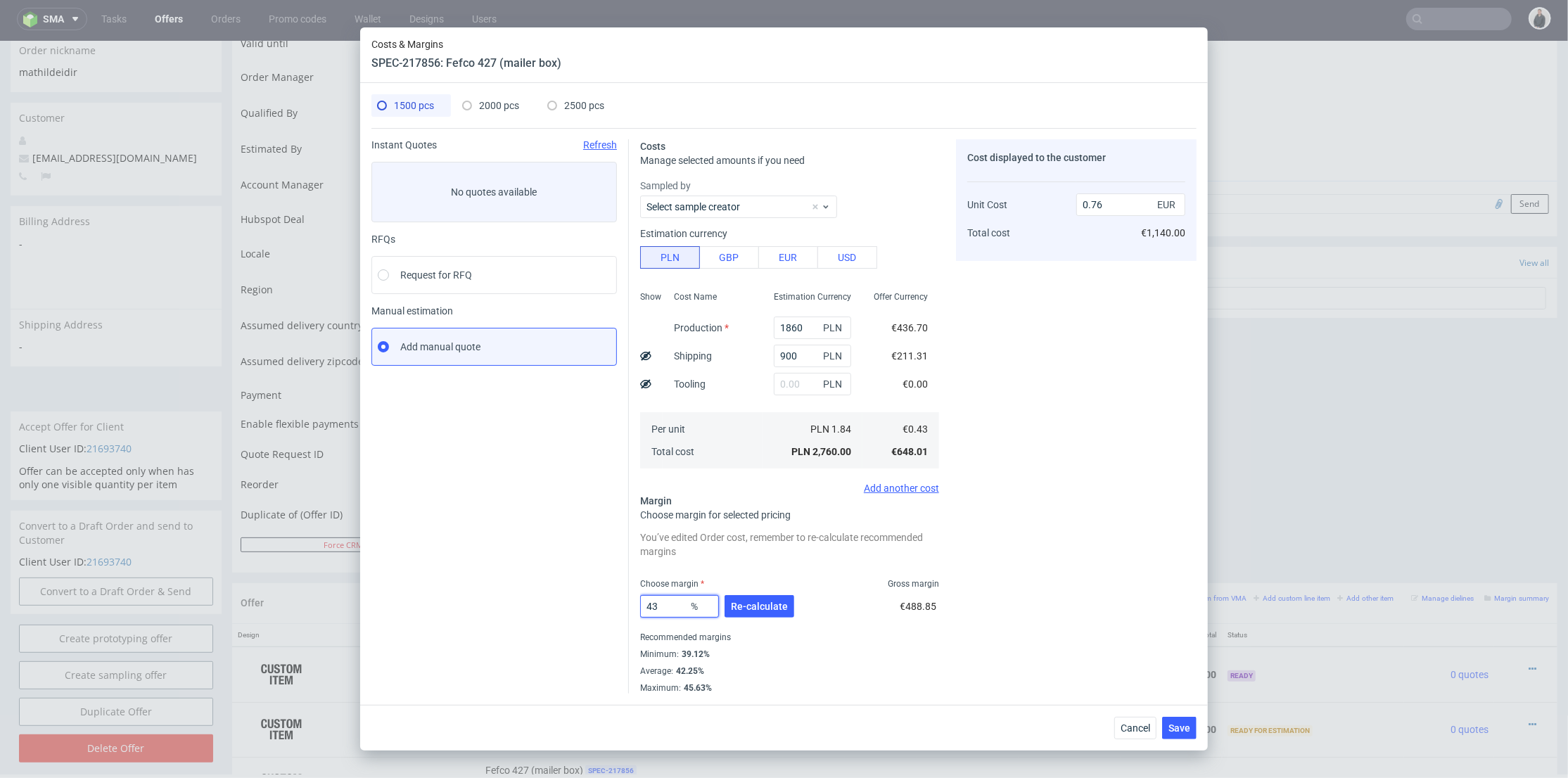
drag, startPoint x: 634, startPoint y: 608, endPoint x: 622, endPoint y: 605, distance: 12.4
click at [622, 606] on div "Instant Quotes Refresh No quotes available RFQs Request for RFQ Manual estimati…" at bounding box center [784, 410] width 826 height 565
type input "45"
click at [1070, 512] on div "Cost displayed to the customer Unit Cost Total cost 0.76 EUR €1,140.00" at bounding box center [1076, 417] width 241 height 554
type input "0.78"
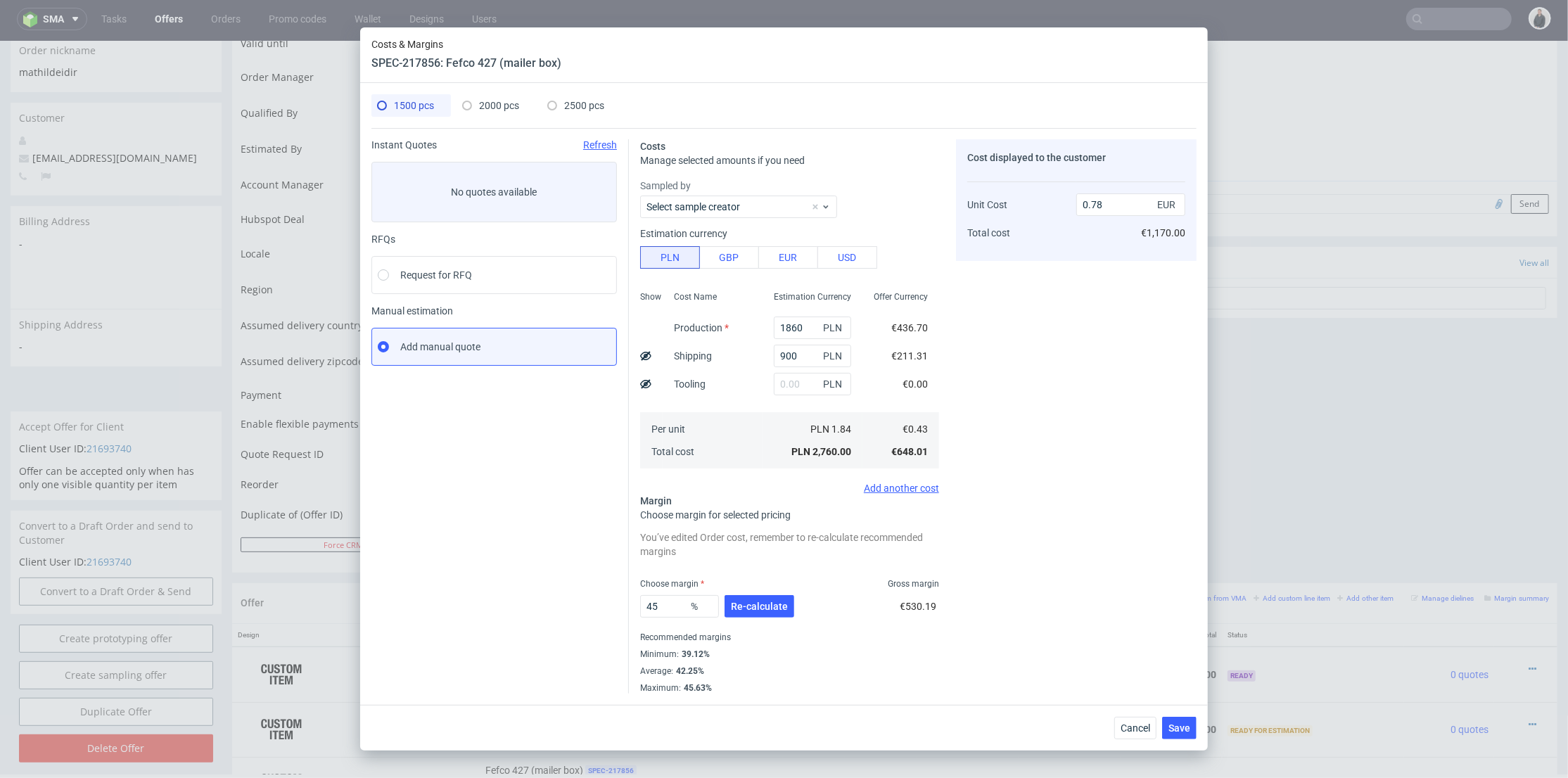
click at [506, 111] on div "2000 pcs" at bounding box center [491, 105] width 57 height 22
type input "2380"
type input "44"
type input "0.69"
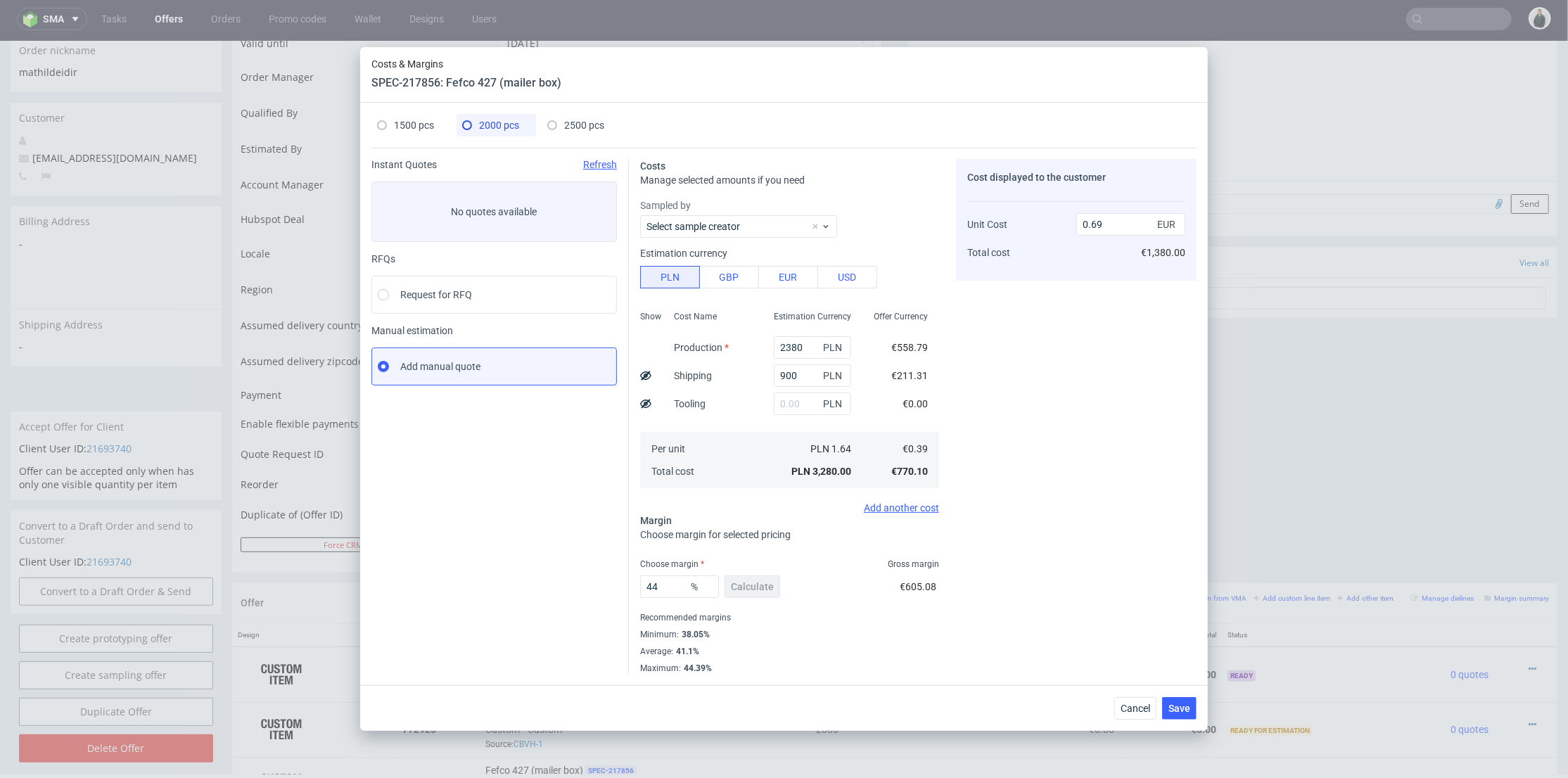
click at [572, 123] on span "2500 pcs" at bounding box center [584, 125] width 40 height 12
type input "2900"
type input "1400"
type input "39.39393939393939"
click at [690, 114] on div "1500 pcs 2000 pcs 2500 pcs" at bounding box center [784, 131] width 826 height 35
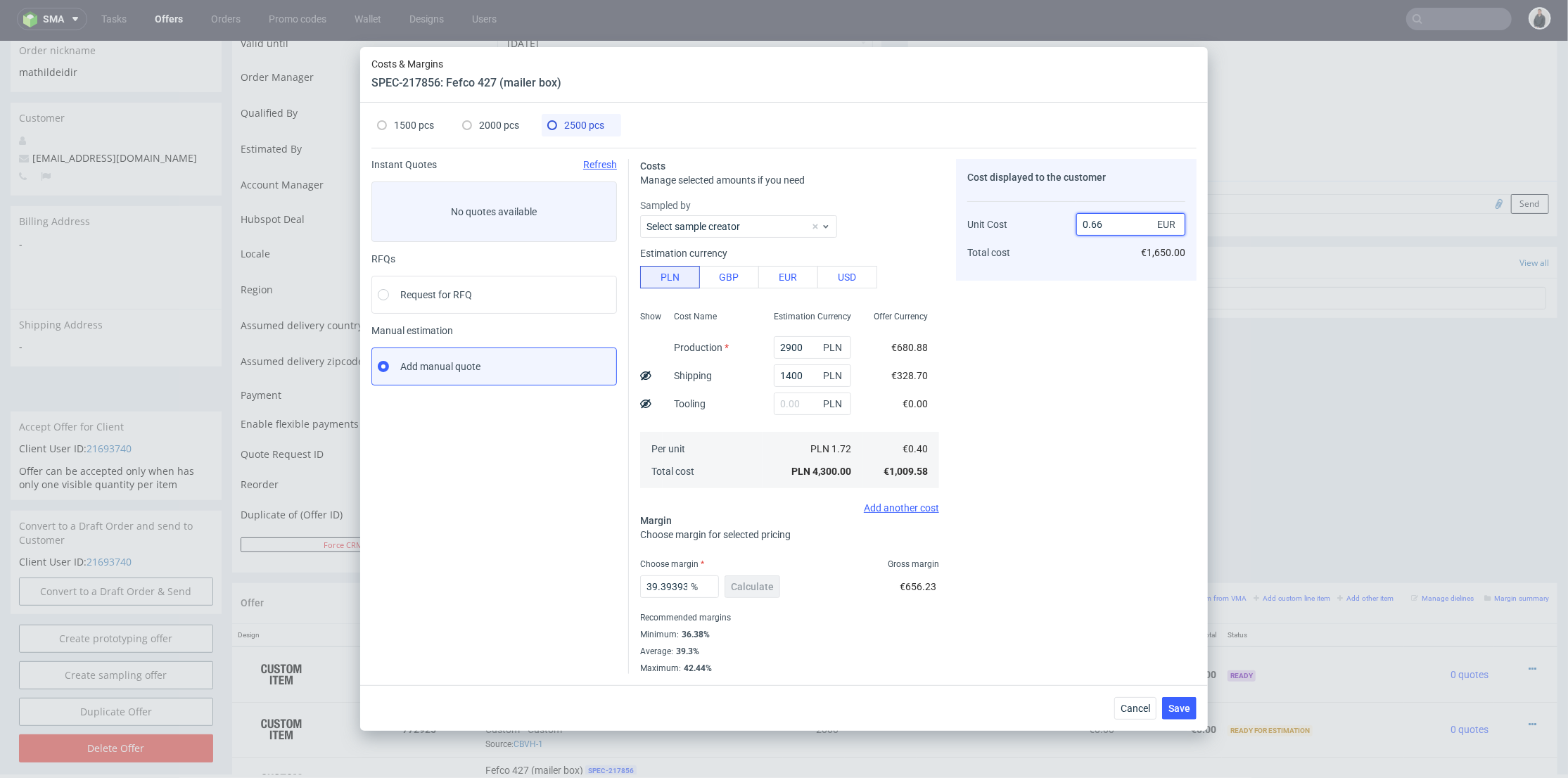
drag, startPoint x: 1096, startPoint y: 225, endPoint x: 1116, endPoint y: 235, distance: 22.4
click at [1117, 229] on input "0.66" at bounding box center [1132, 224] width 109 height 22
type input "0.67"
click at [1106, 351] on div "Cost displayed to the customer Unit Cost Total cost 0.67 EUR €1,650.00" at bounding box center [1076, 417] width 241 height 515
type input "40.298507462686565"
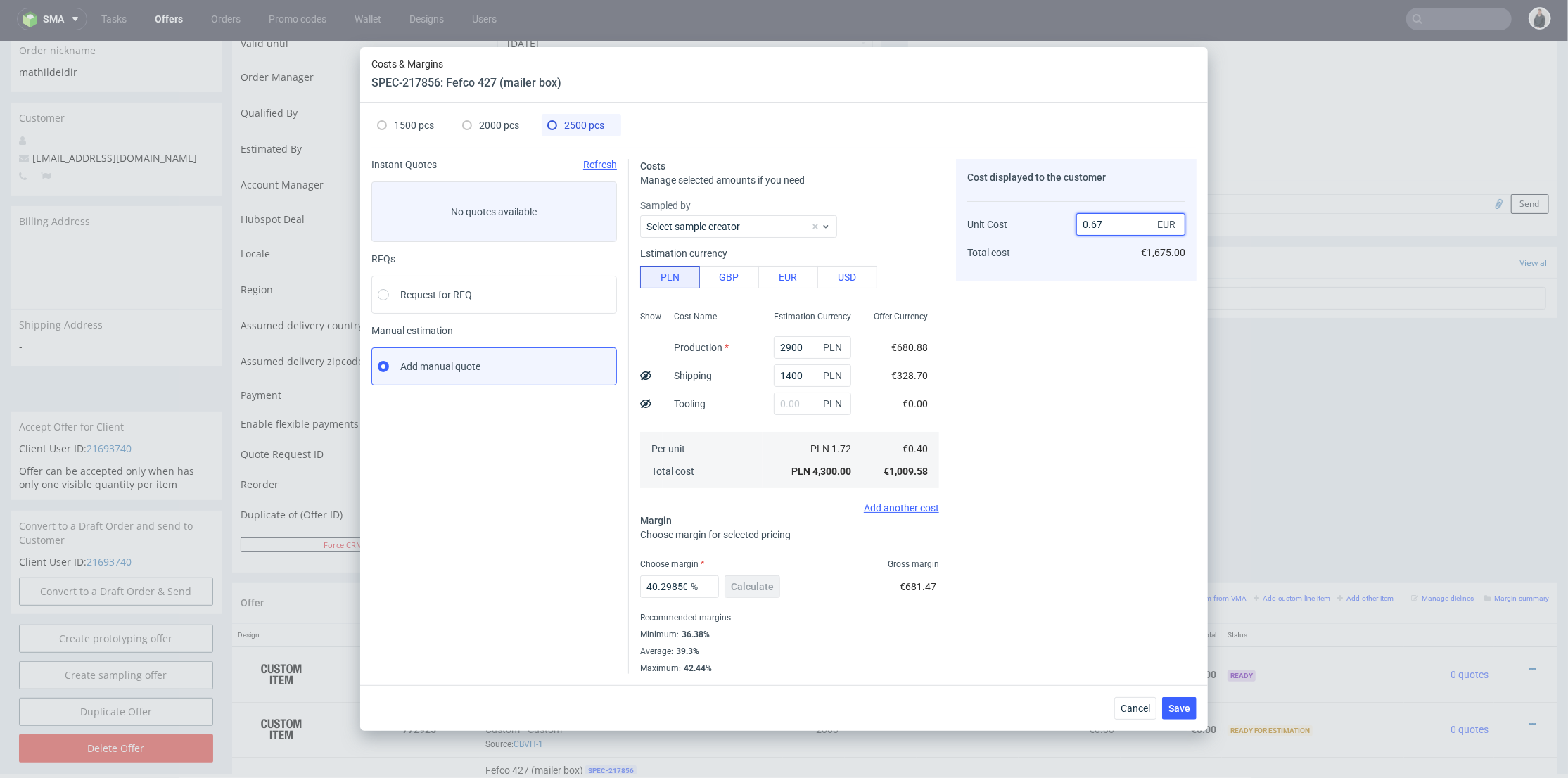
drag, startPoint x: 1097, startPoint y: 224, endPoint x: 1117, endPoint y: 223, distance: 20.0
click at [1117, 223] on input "0.67" at bounding box center [1132, 224] width 109 height 22
type input "0.66"
click at [1076, 320] on div "Cost displayed to the customer Unit Cost Total cost 0.66 EUR €1,675.00" at bounding box center [1076, 417] width 241 height 515
type input "39.39393939393939"
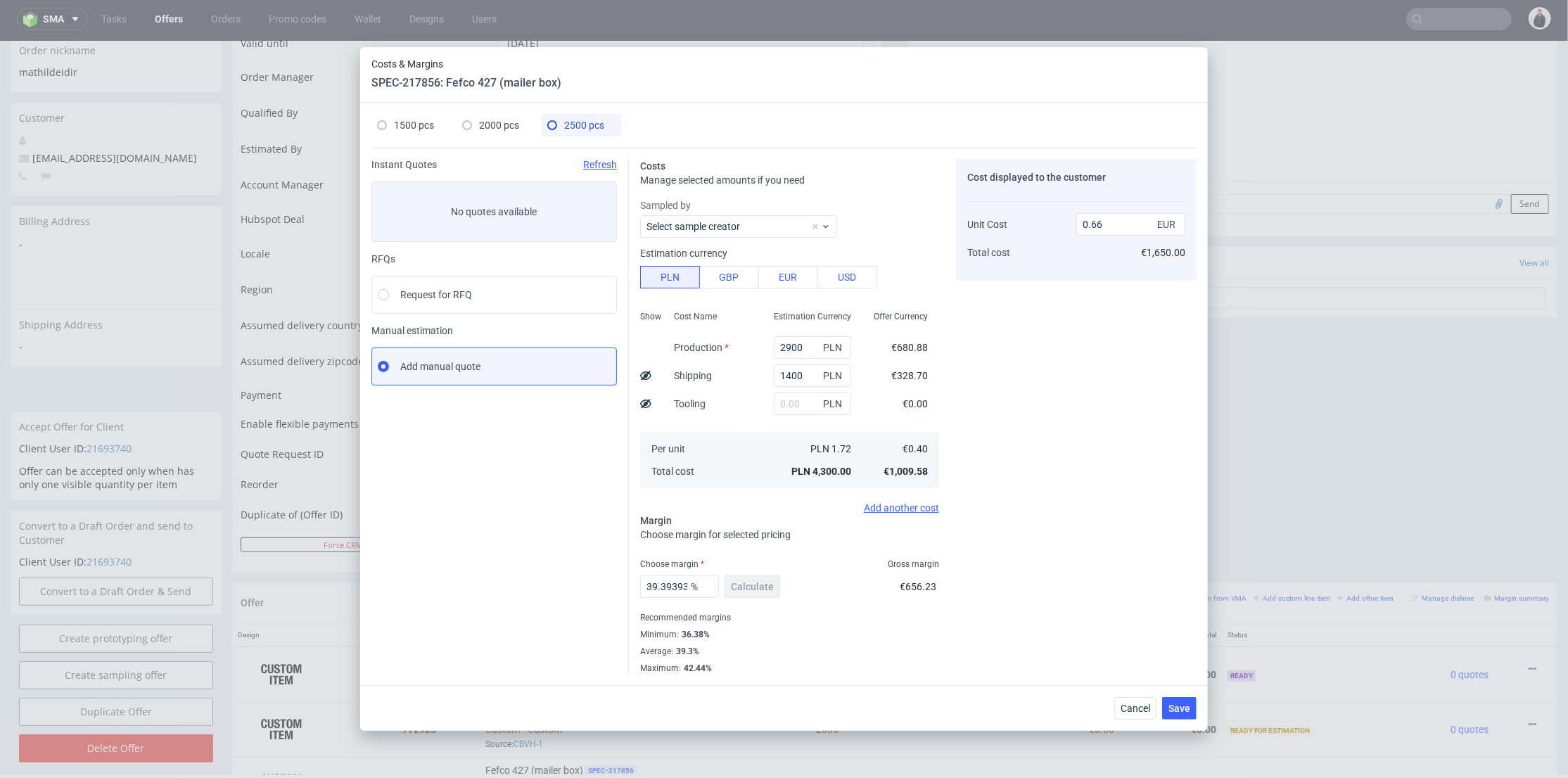
click at [510, 127] on span "2000 pcs" at bounding box center [499, 125] width 40 height 12
type input "2380"
type input "900"
type input "44"
type input "0.69"
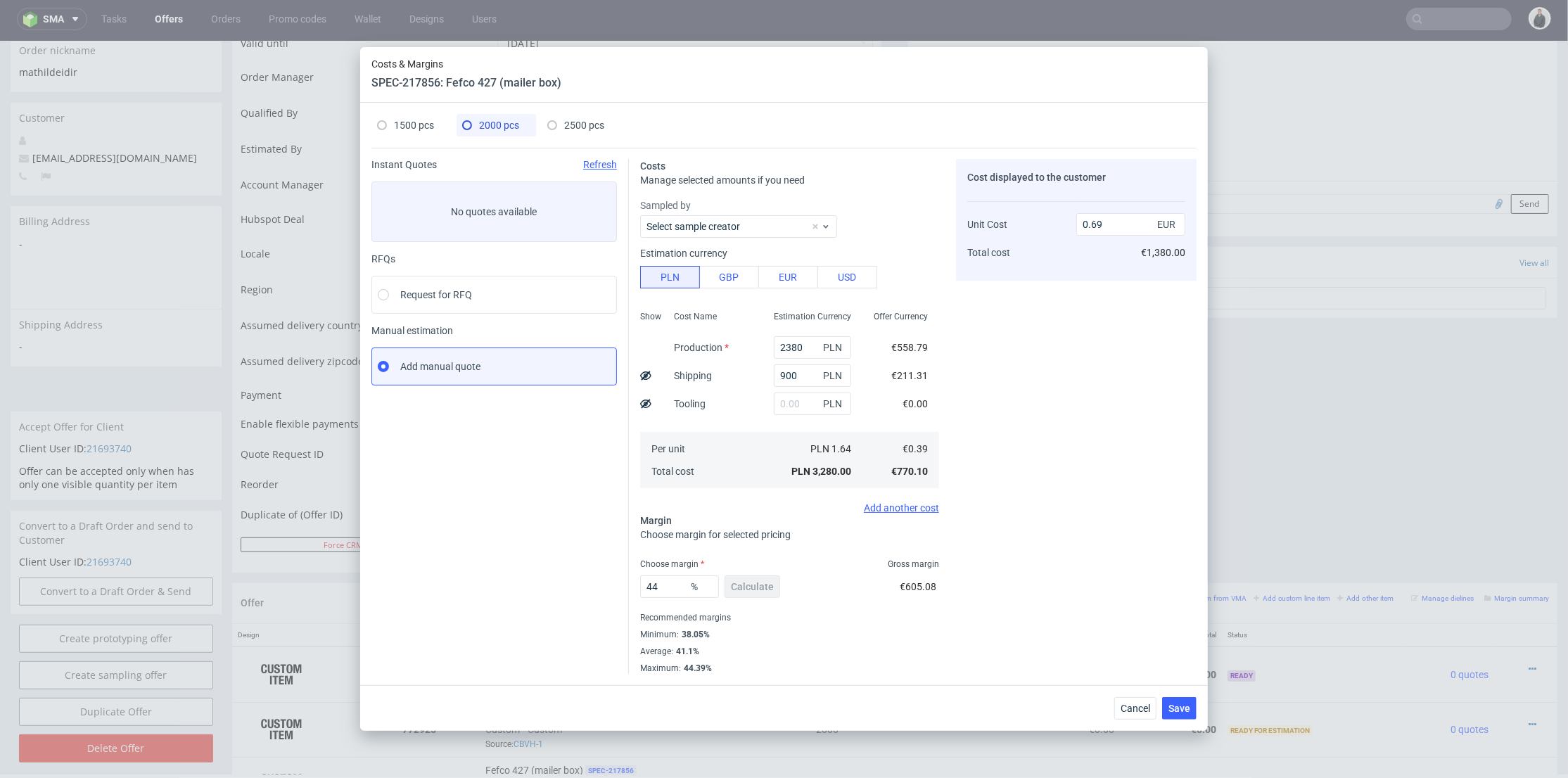
click at [399, 123] on span "1500 pcs" at bounding box center [414, 125] width 40 height 12
type input "1860"
type input "45"
type input "0.78"
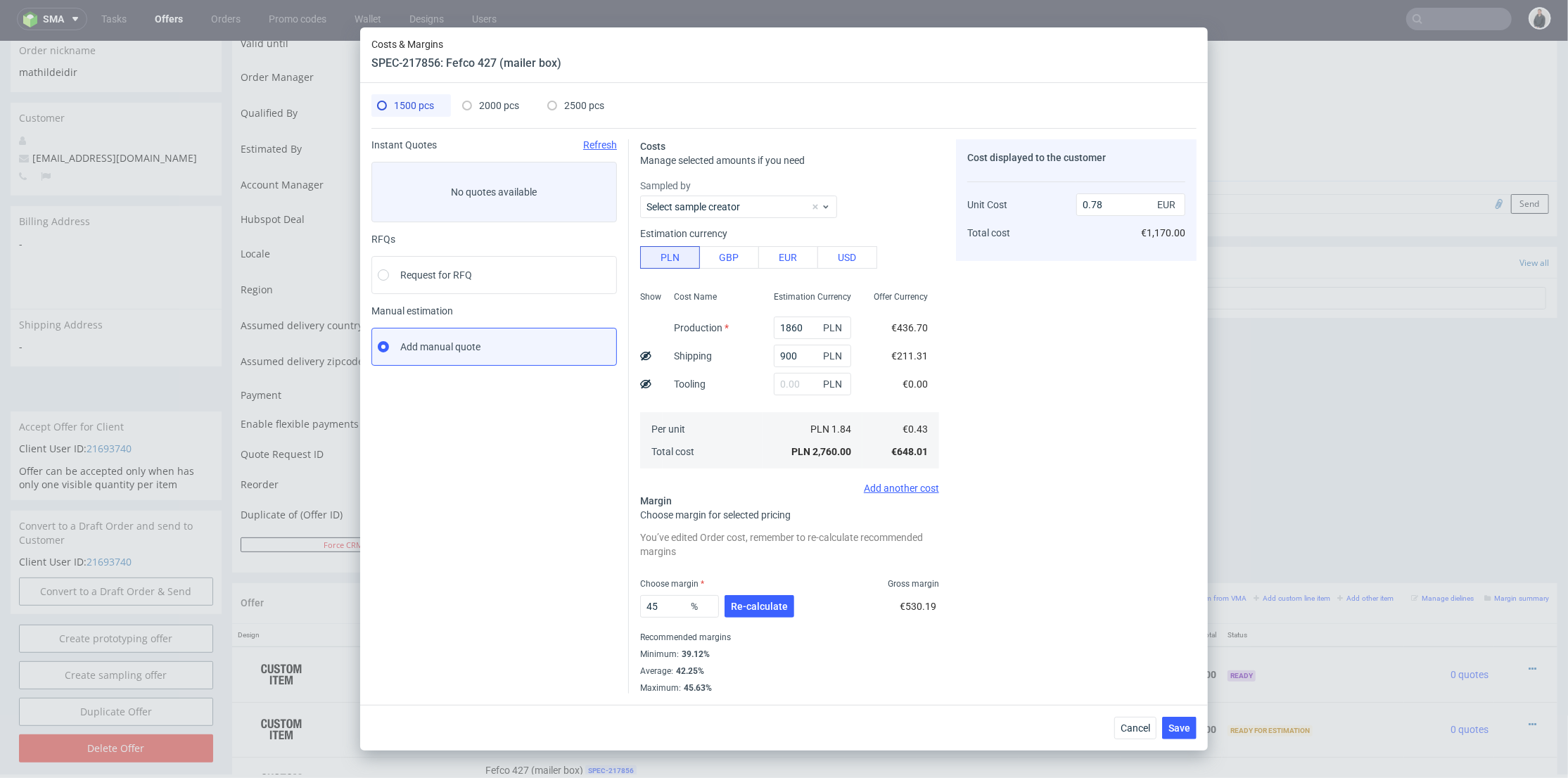
click at [579, 100] on span "2500 pcs" at bounding box center [584, 106] width 40 height 12
type input "2900"
type input "1400"
type input "39.39393939393939"
type input "0.66"
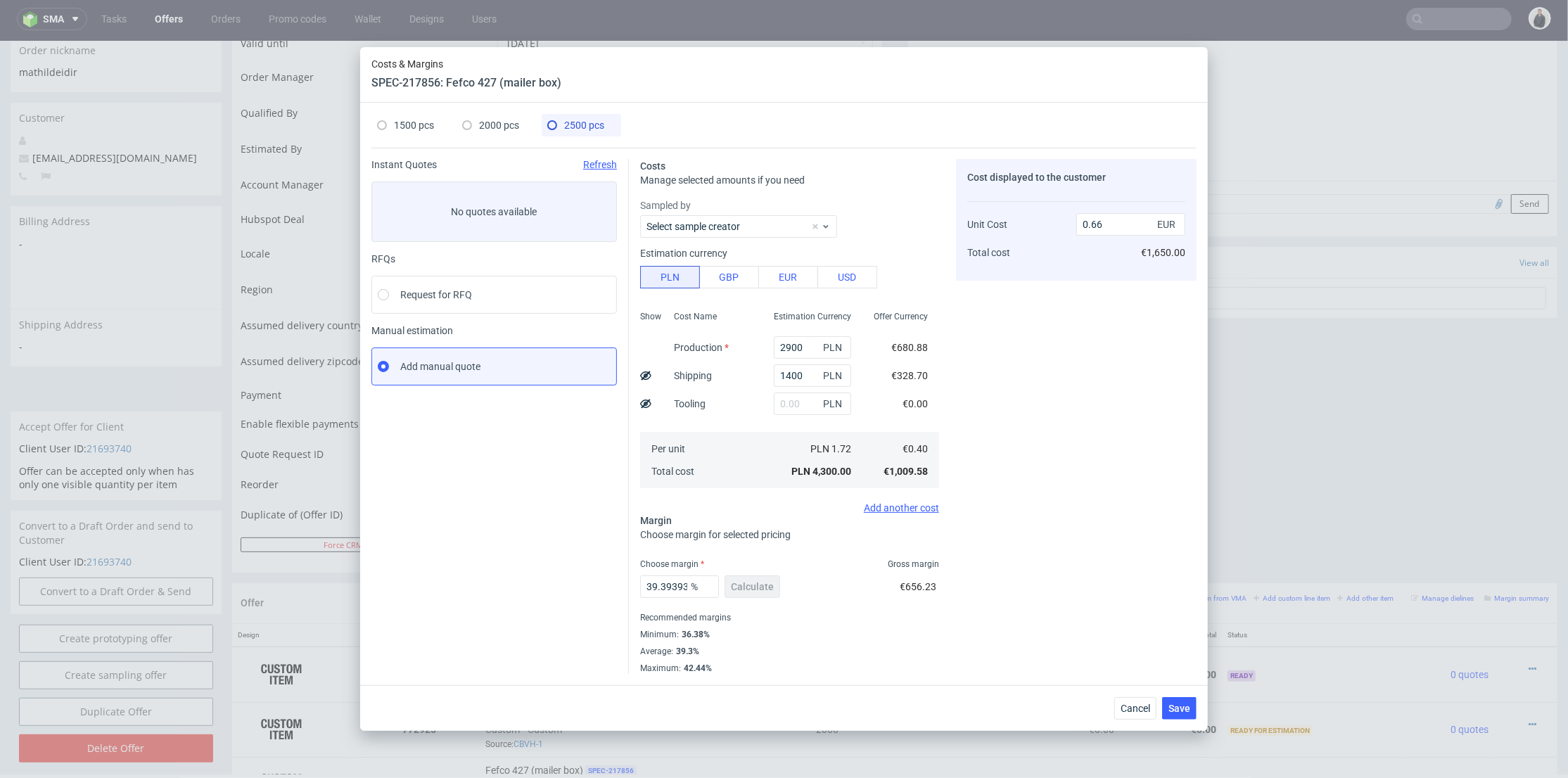
click at [477, 107] on div "1500 pcs 2000 pcs 2500 pcs Instant Quotes Refresh No quotes available RFQs Requ…" at bounding box center [784, 393] width 848 height 582
click at [510, 128] on span "2000 pcs" at bounding box center [499, 125] width 40 height 12
type input "2380"
type input "900"
type input "44"
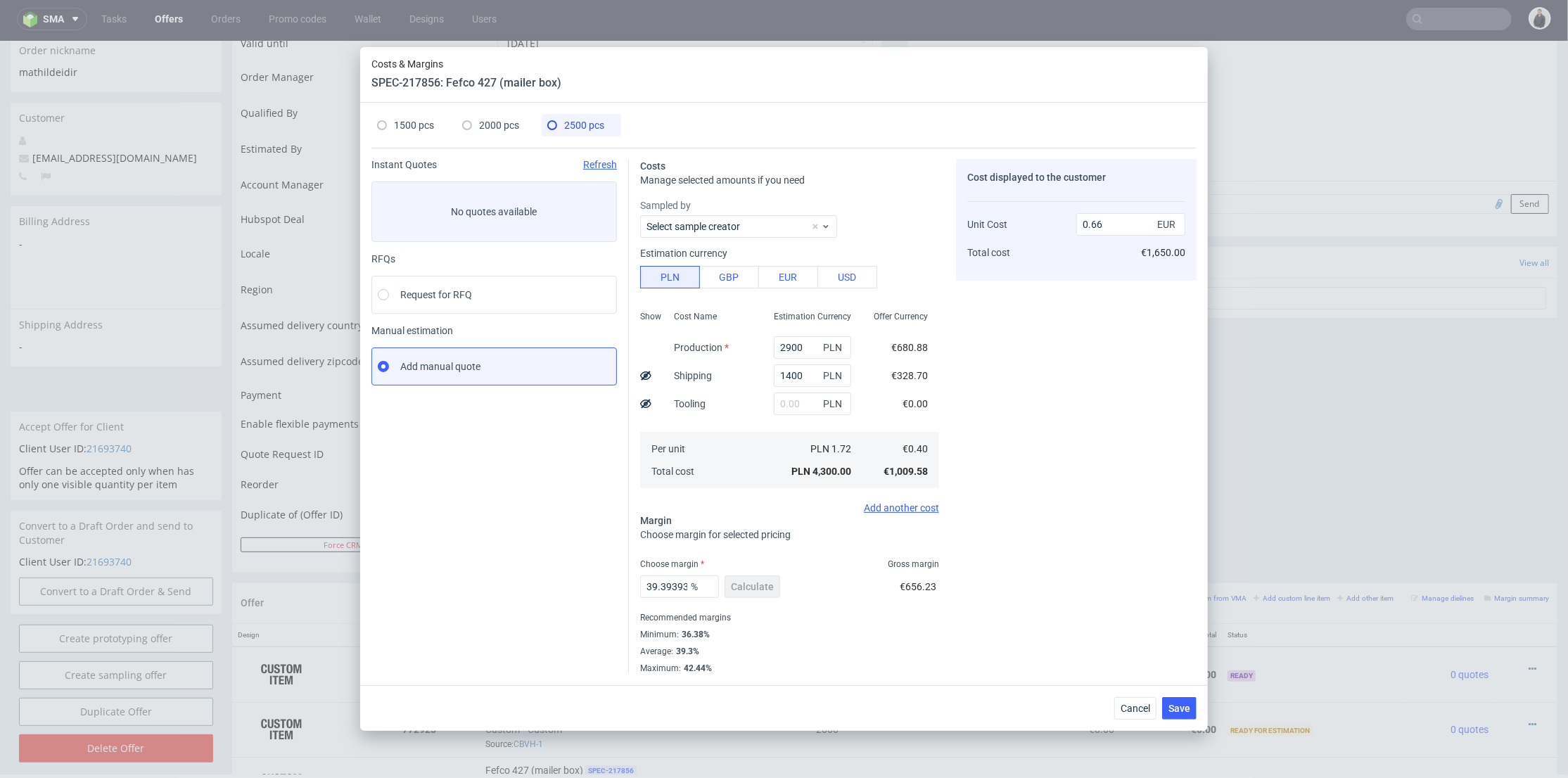
type input "0.69"
click at [417, 124] on span "1500 pcs" at bounding box center [414, 125] width 40 height 12
type input "1860"
type input "45"
type input "0.78"
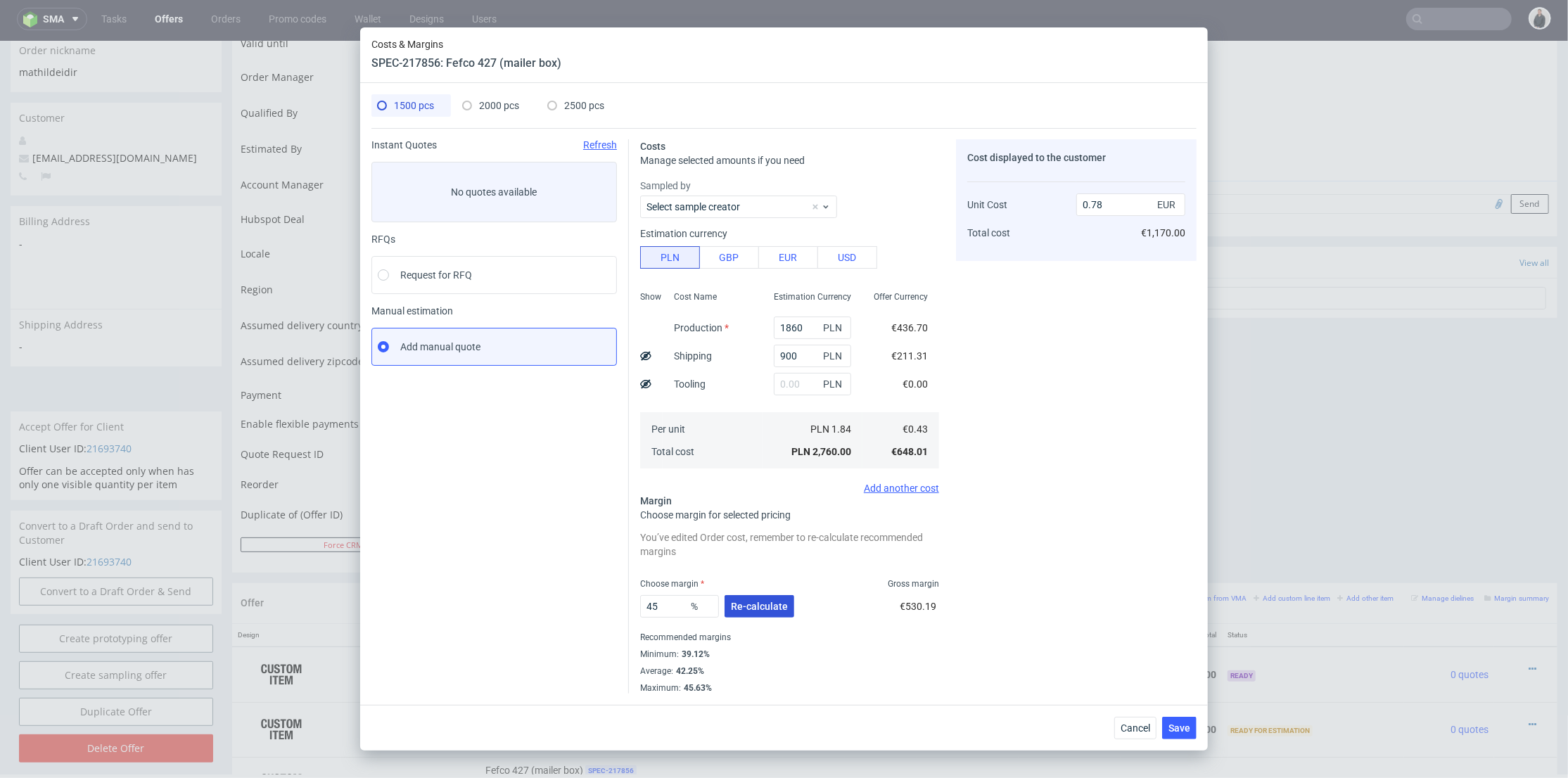
click at [767, 605] on span "Re-calculate" at bounding box center [759, 606] width 57 height 10
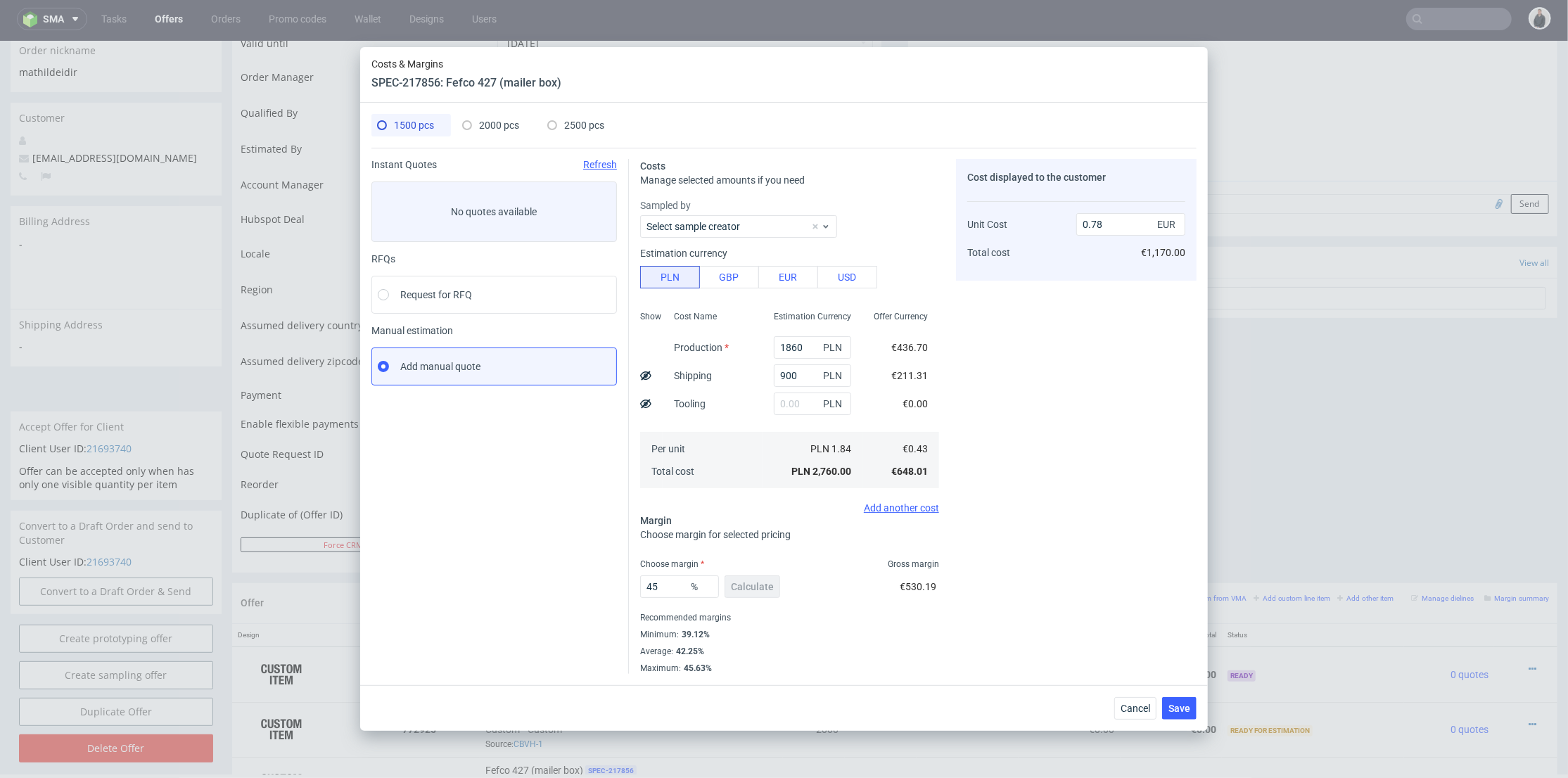
click at [1141, 656] on div "Cost displayed to the customer Unit Cost Total cost 0.78 EUR €1,170.00" at bounding box center [1076, 417] width 241 height 515
click at [1189, 711] on span "Save" at bounding box center [1180, 708] width 21 height 10
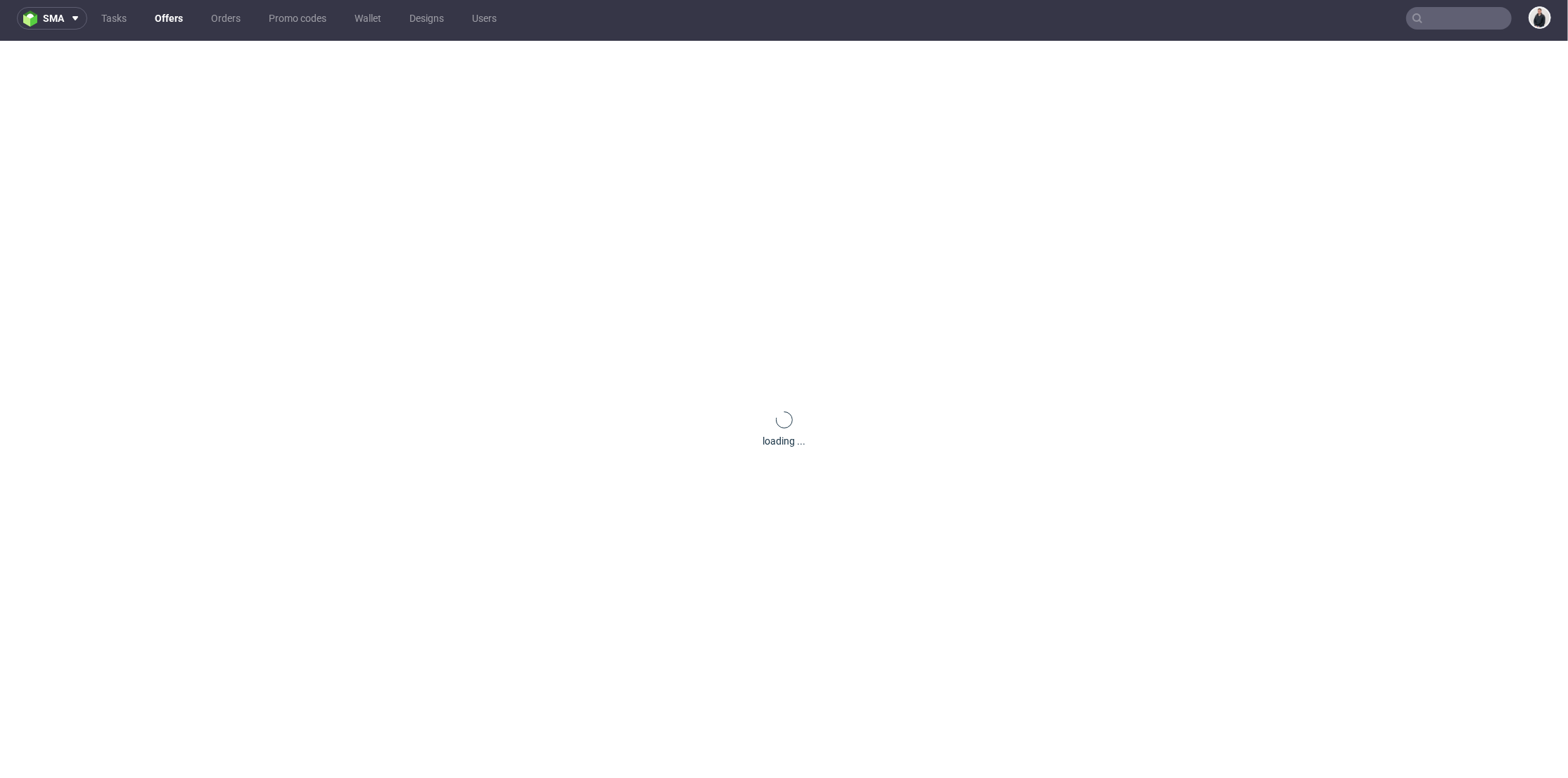
scroll to position [0, 0]
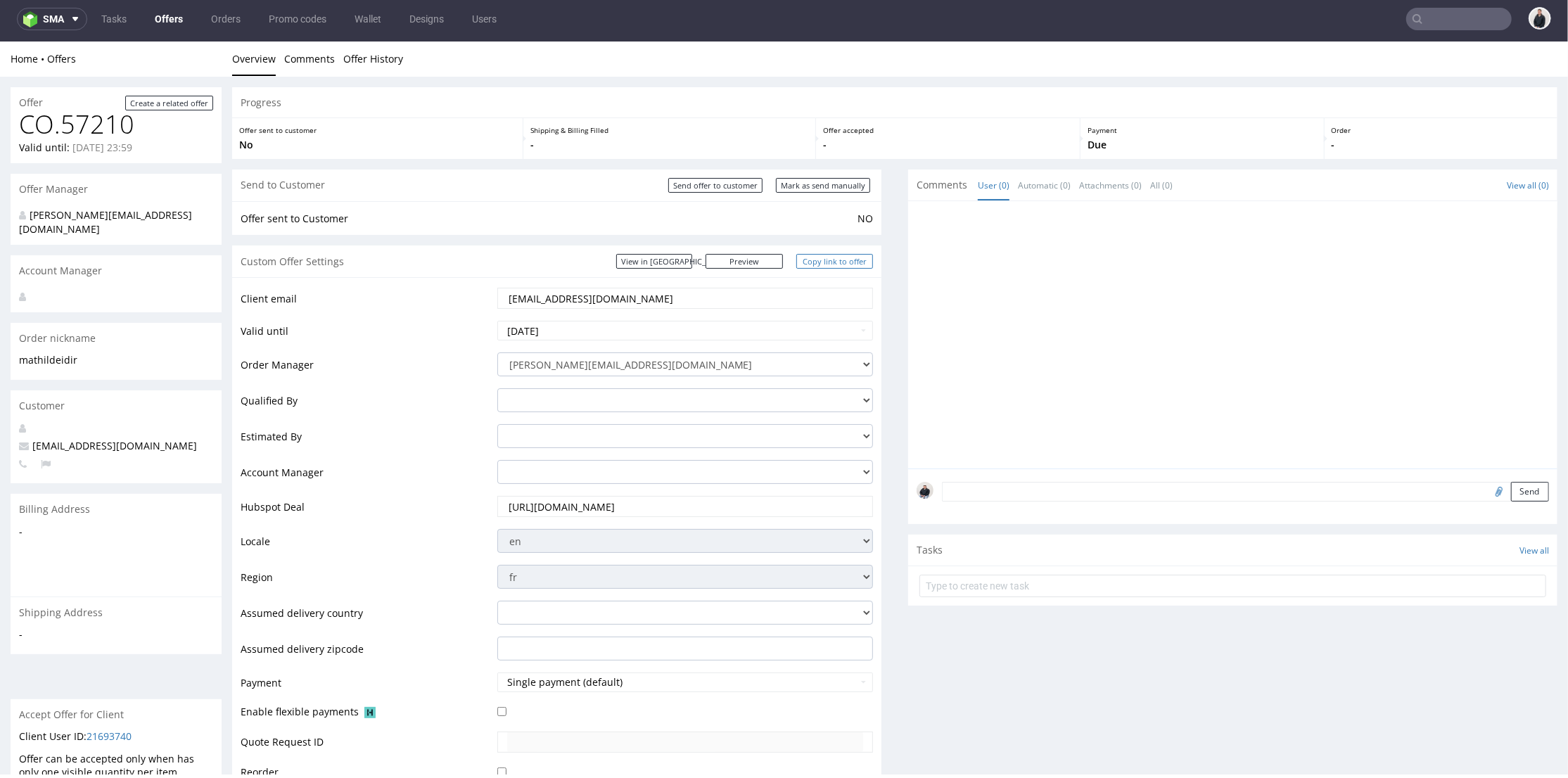
click at [808, 259] on link "Copy link to offer" at bounding box center [835, 260] width 78 height 15
click at [731, 184] on input "Send offer to customer" at bounding box center [715, 184] width 94 height 15
type input "In progress..."
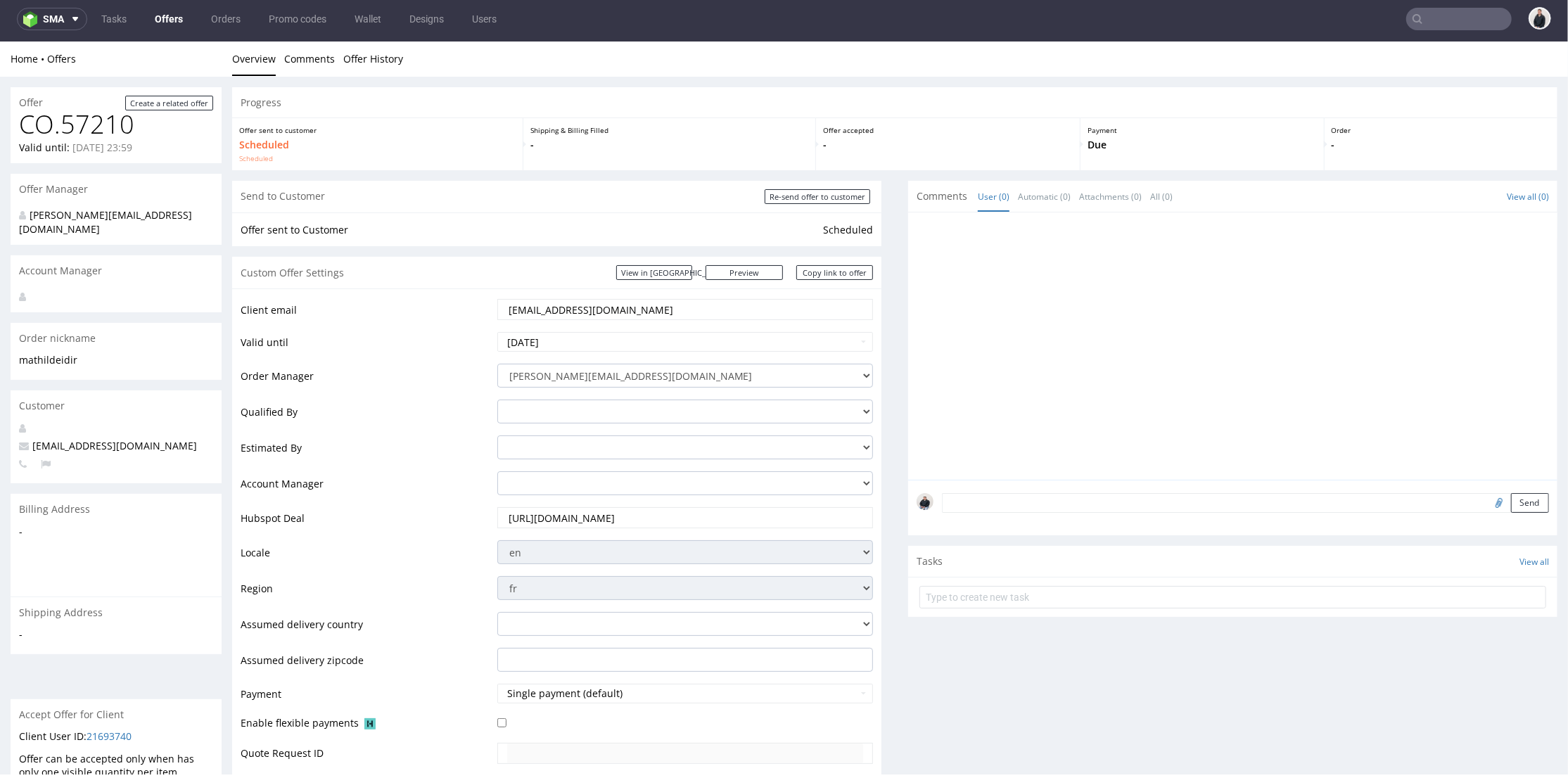
click at [1426, 15] on input "text" at bounding box center [1460, 19] width 106 height 22
paste input "R976894882"
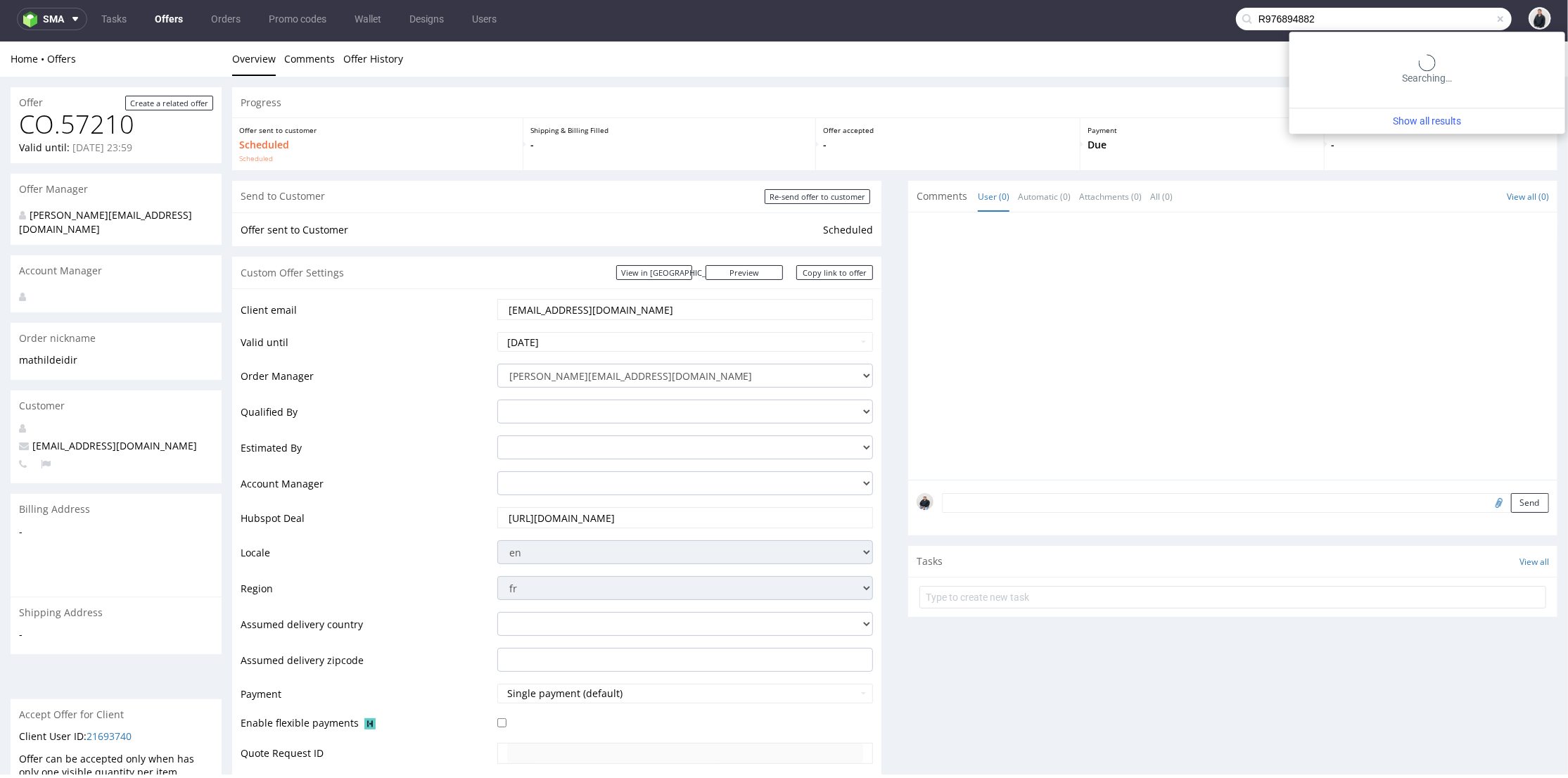
type input "R976894882"
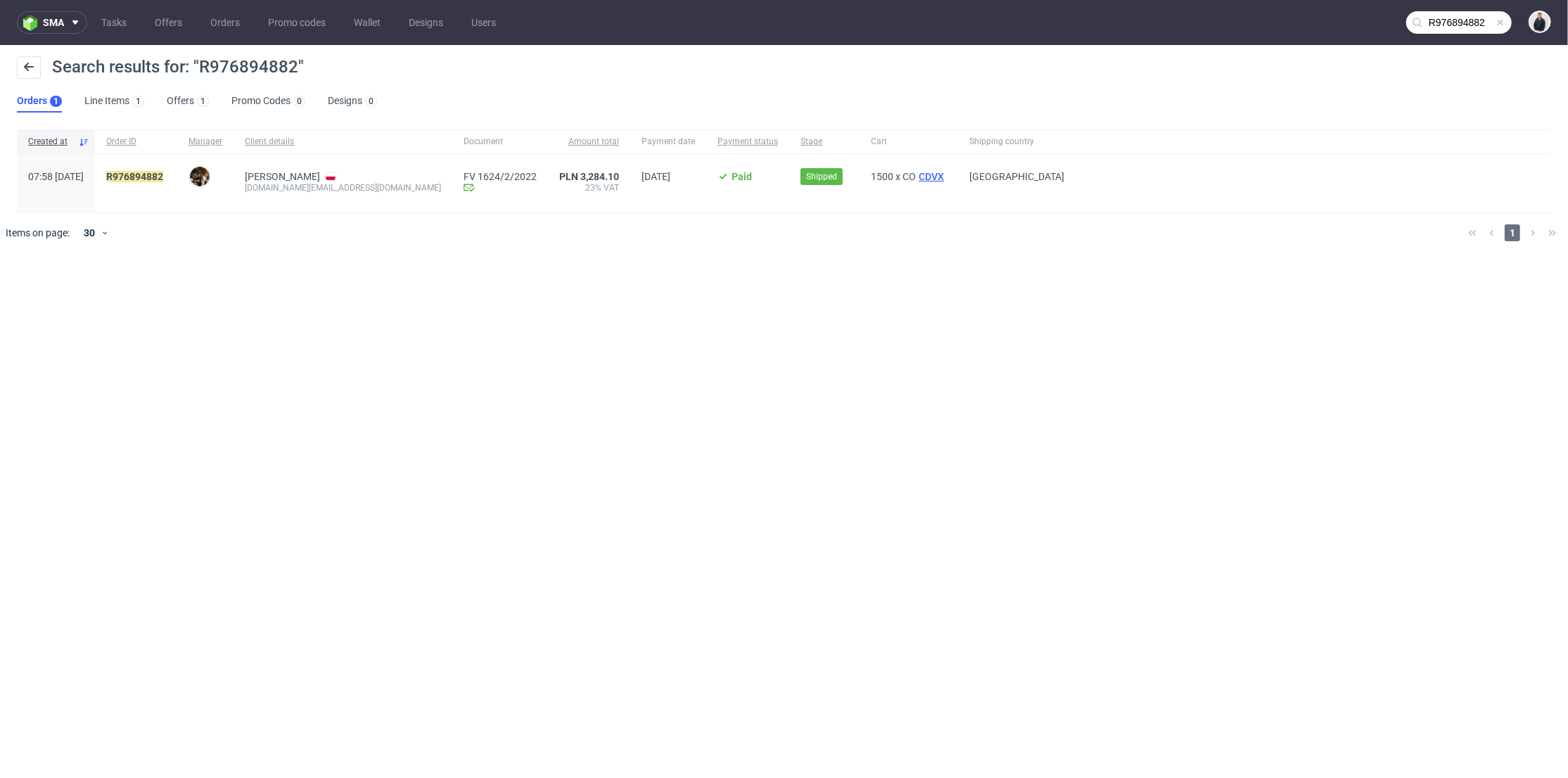
click at [916, 178] on span "CDVX" at bounding box center [931, 176] width 31 height 12
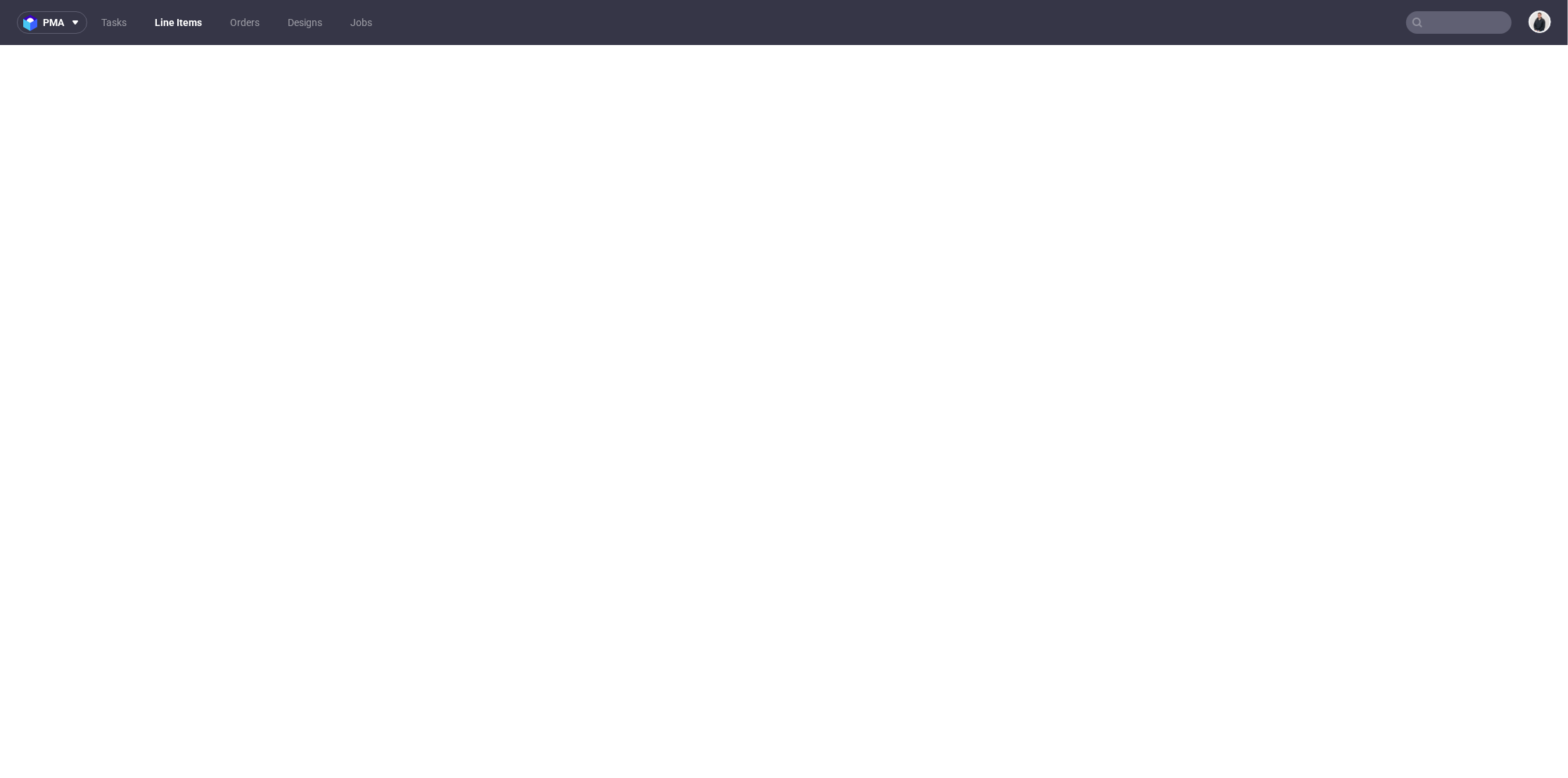
select select "done"
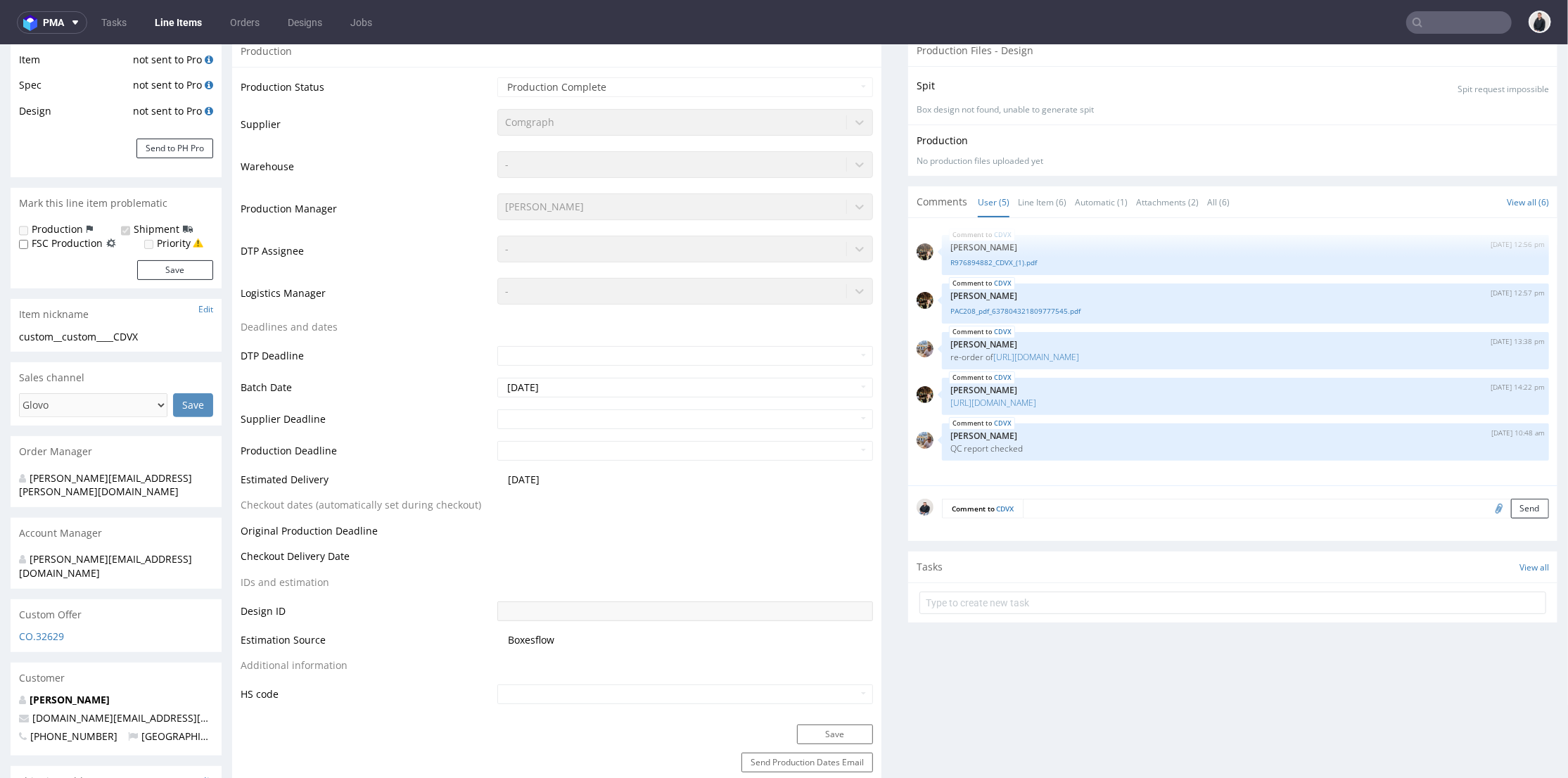
scroll to position [312, 0]
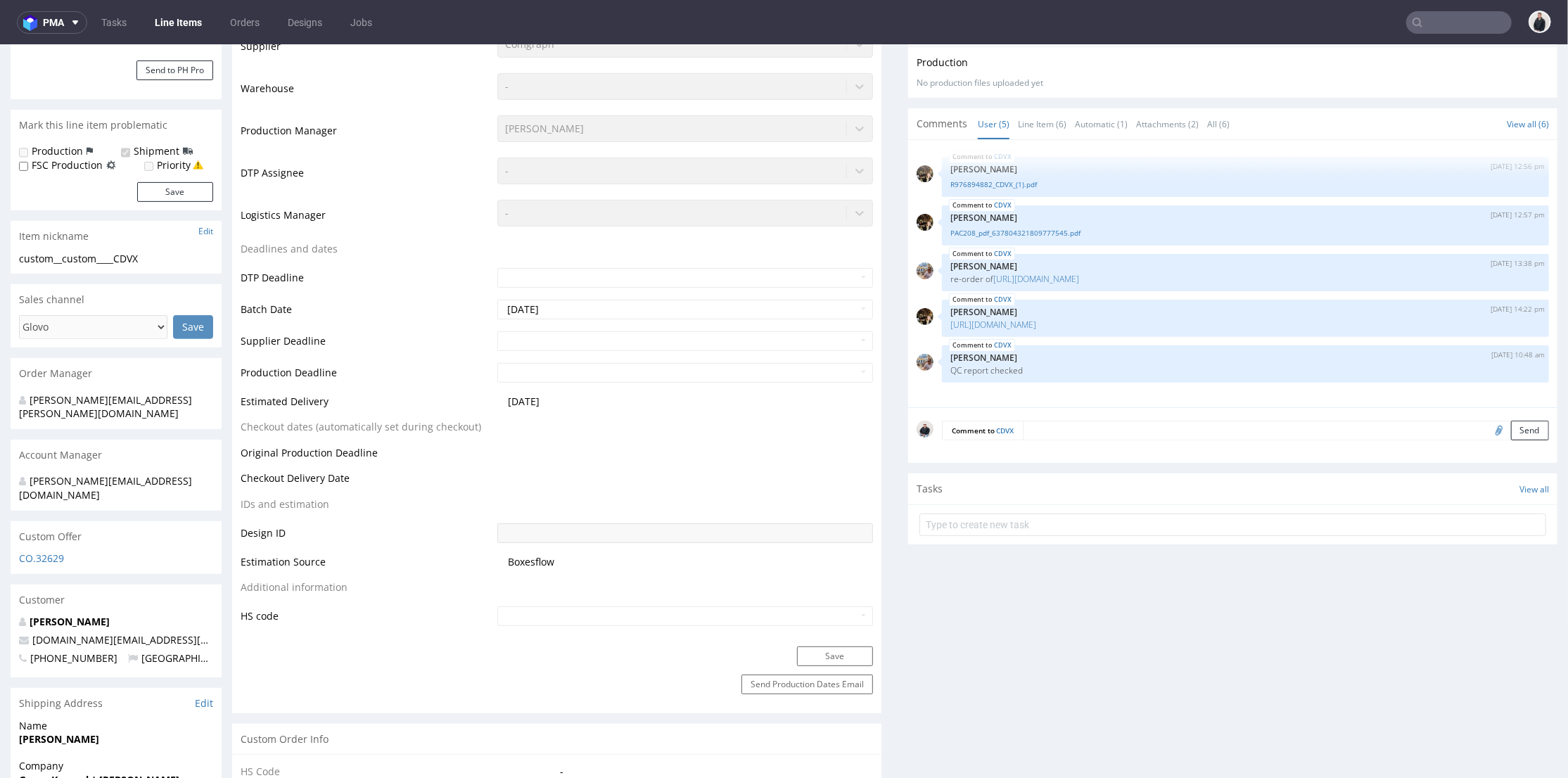
drag, startPoint x: 148, startPoint y: 613, endPoint x: 32, endPoint y: 619, distance: 116.2
click at [32, 619] on div "Magdalena Barczewska sweetemotion.contact@gmail.com +48512838667 Poland" at bounding box center [116, 646] width 211 height 63
click at [210, 584] on div "Customer" at bounding box center [116, 599] width 211 height 31
drag, startPoint x: 199, startPoint y: 615, endPoint x: 41, endPoint y: 608, distance: 158.2
click at [30, 632] on p "sweetemotion.contact@gmail.com" at bounding box center [115, 639] width 194 height 14
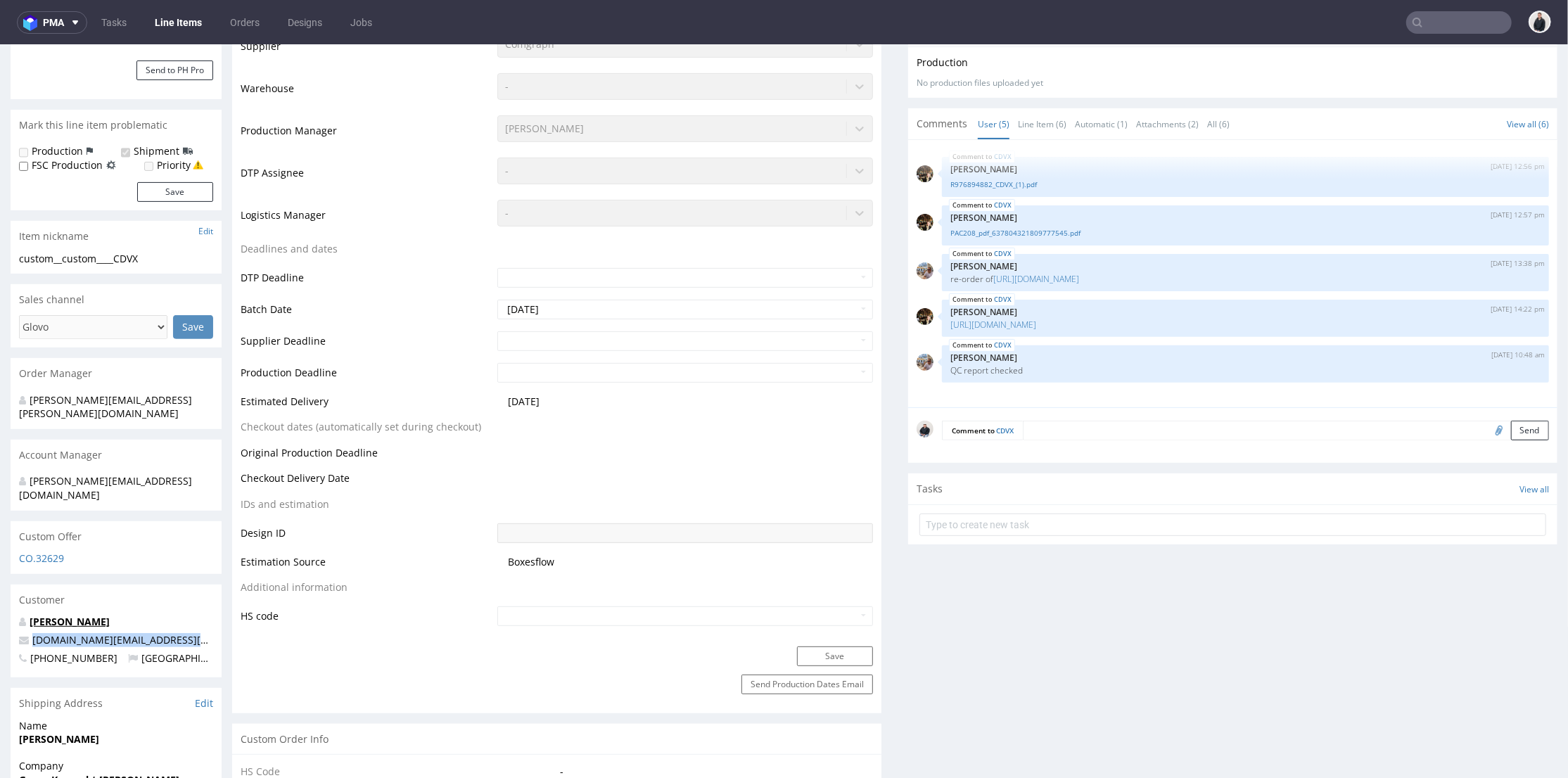
copy link "sweetemotion.contact@gmail.com"
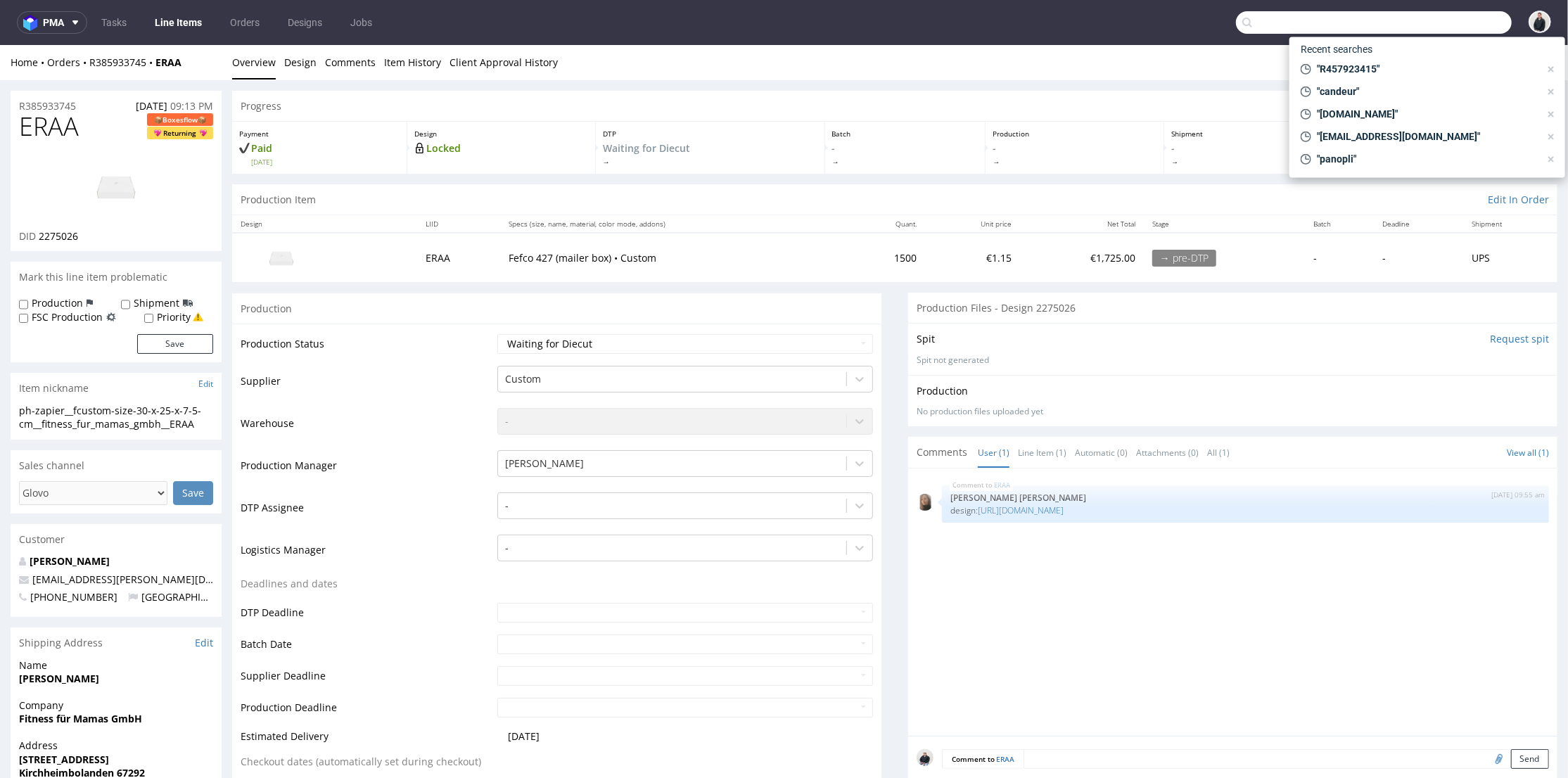
click at [1454, 21] on input "text" at bounding box center [1374, 22] width 275 height 22
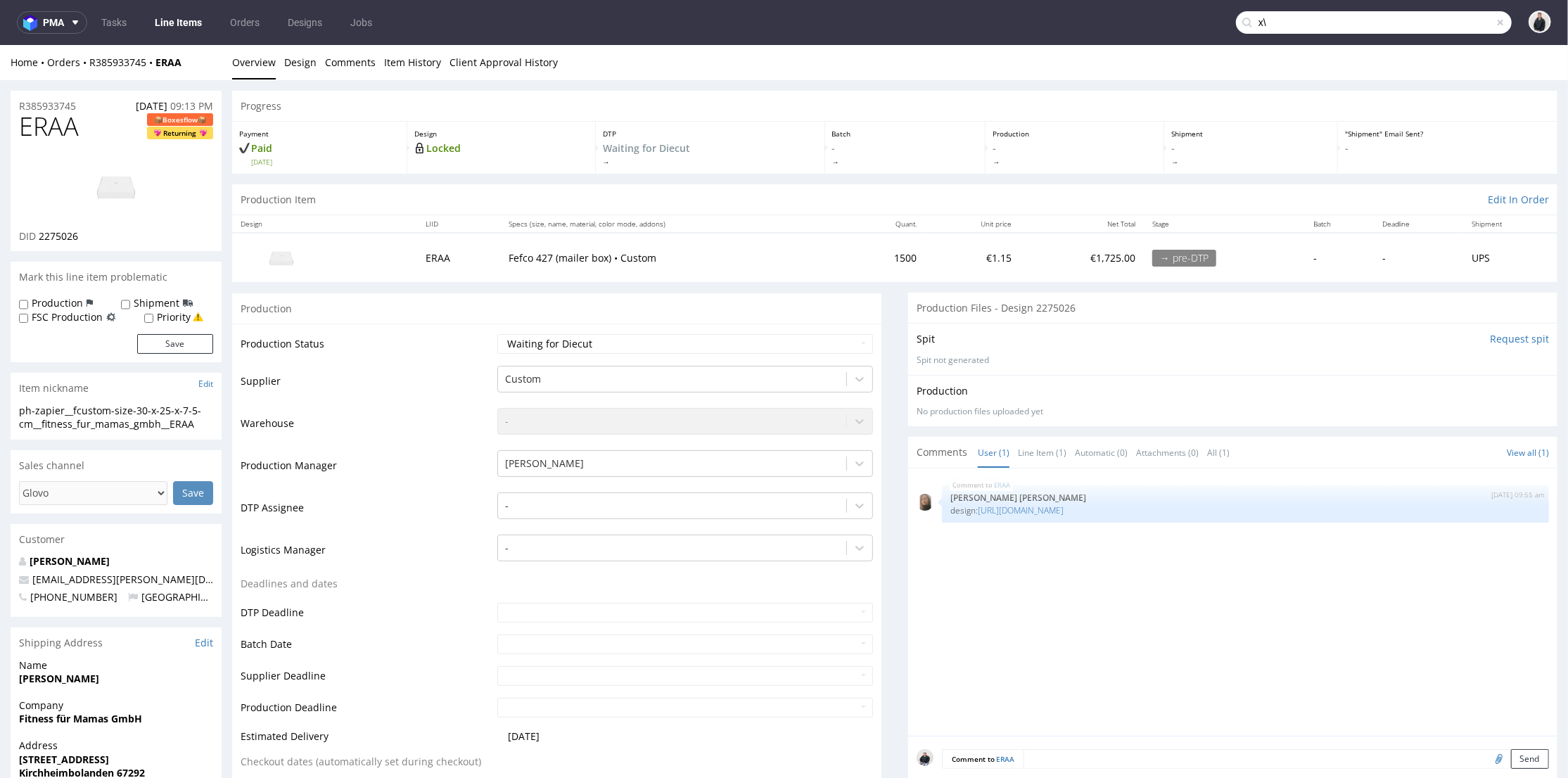
type input "x"
type input "dawid"
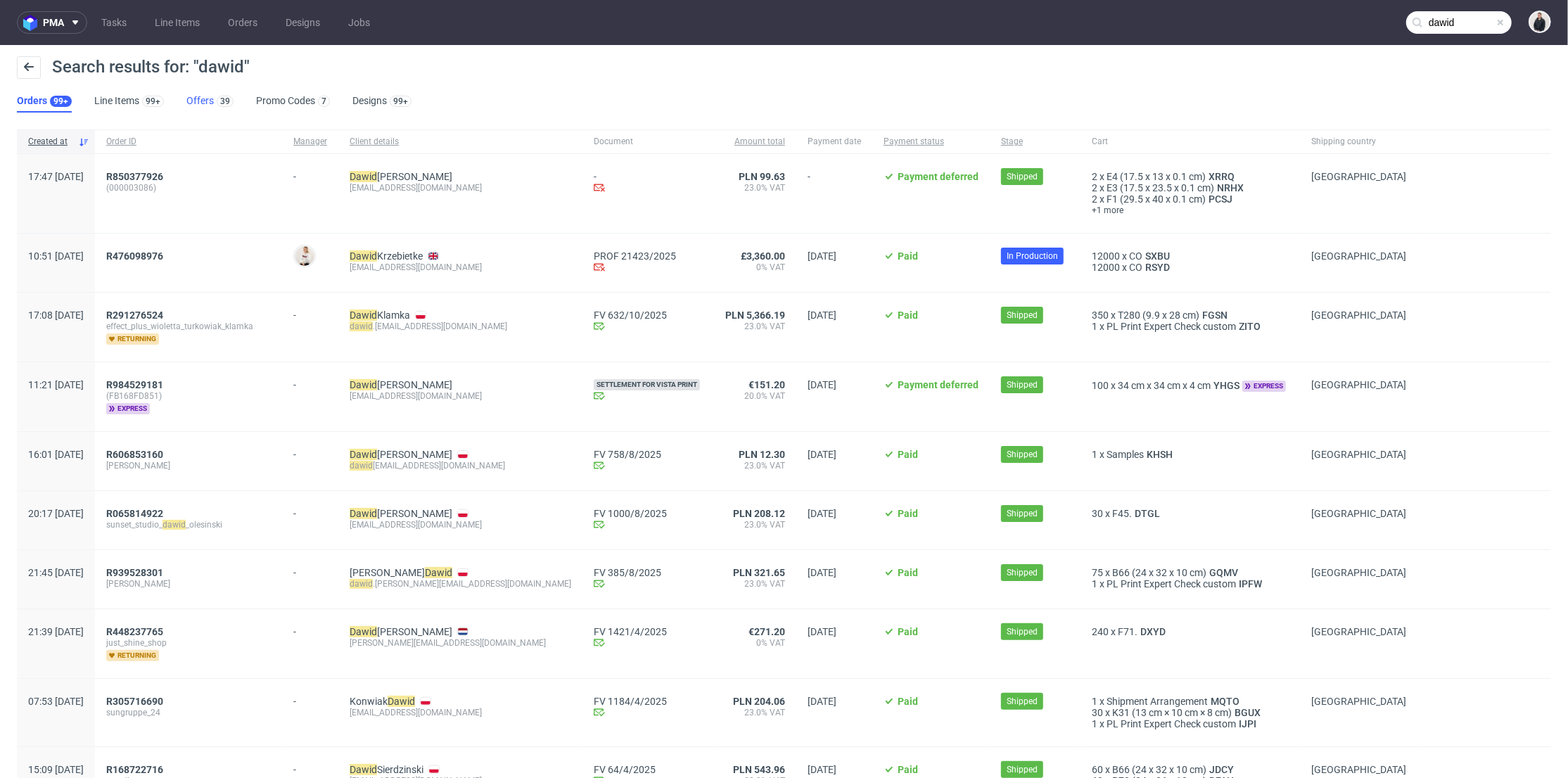
click at [203, 100] on link "Offers 39" at bounding box center [209, 101] width 47 height 22
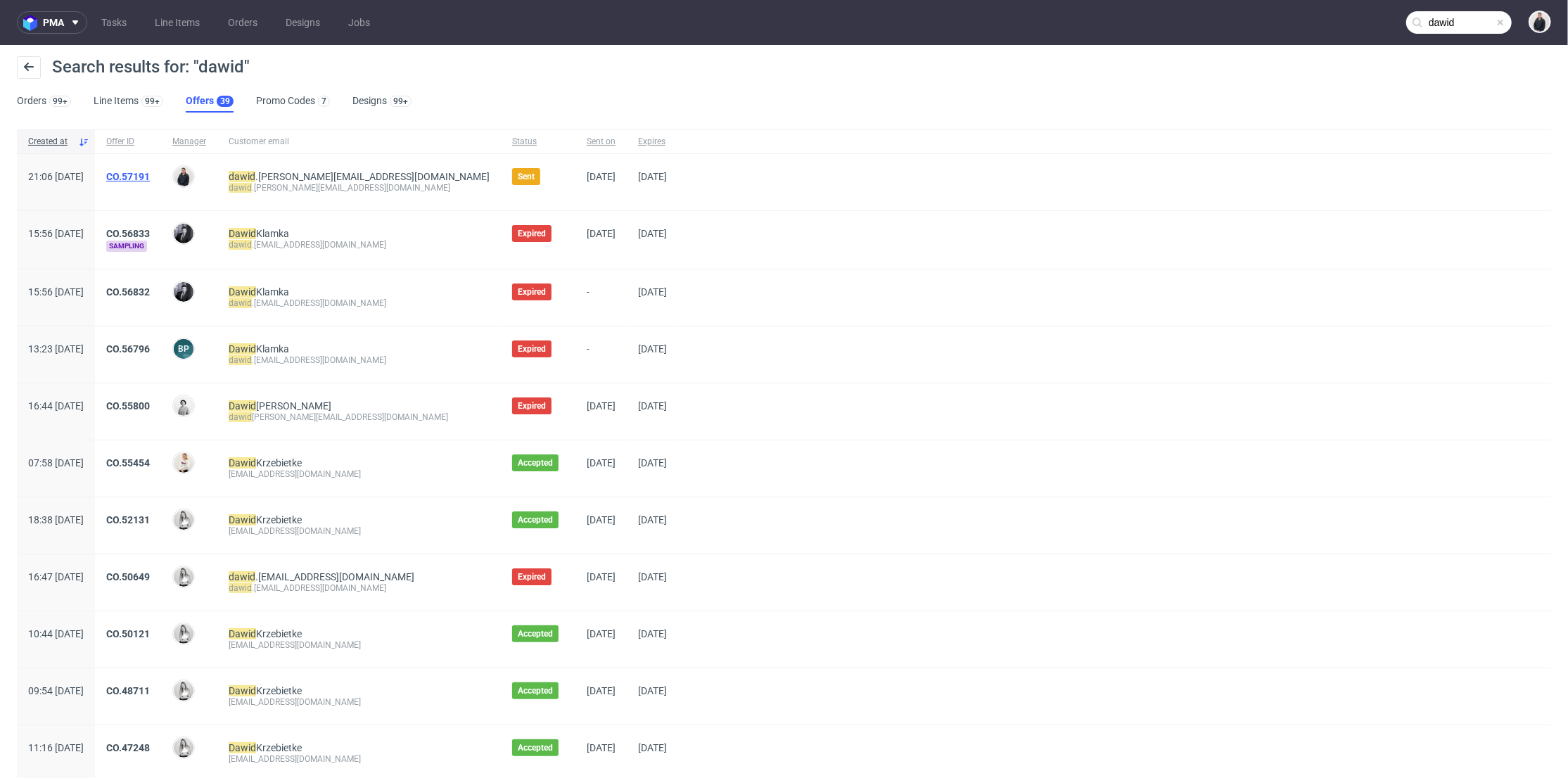
click at [150, 178] on link "CO.57191" at bounding box center [128, 176] width 44 height 12
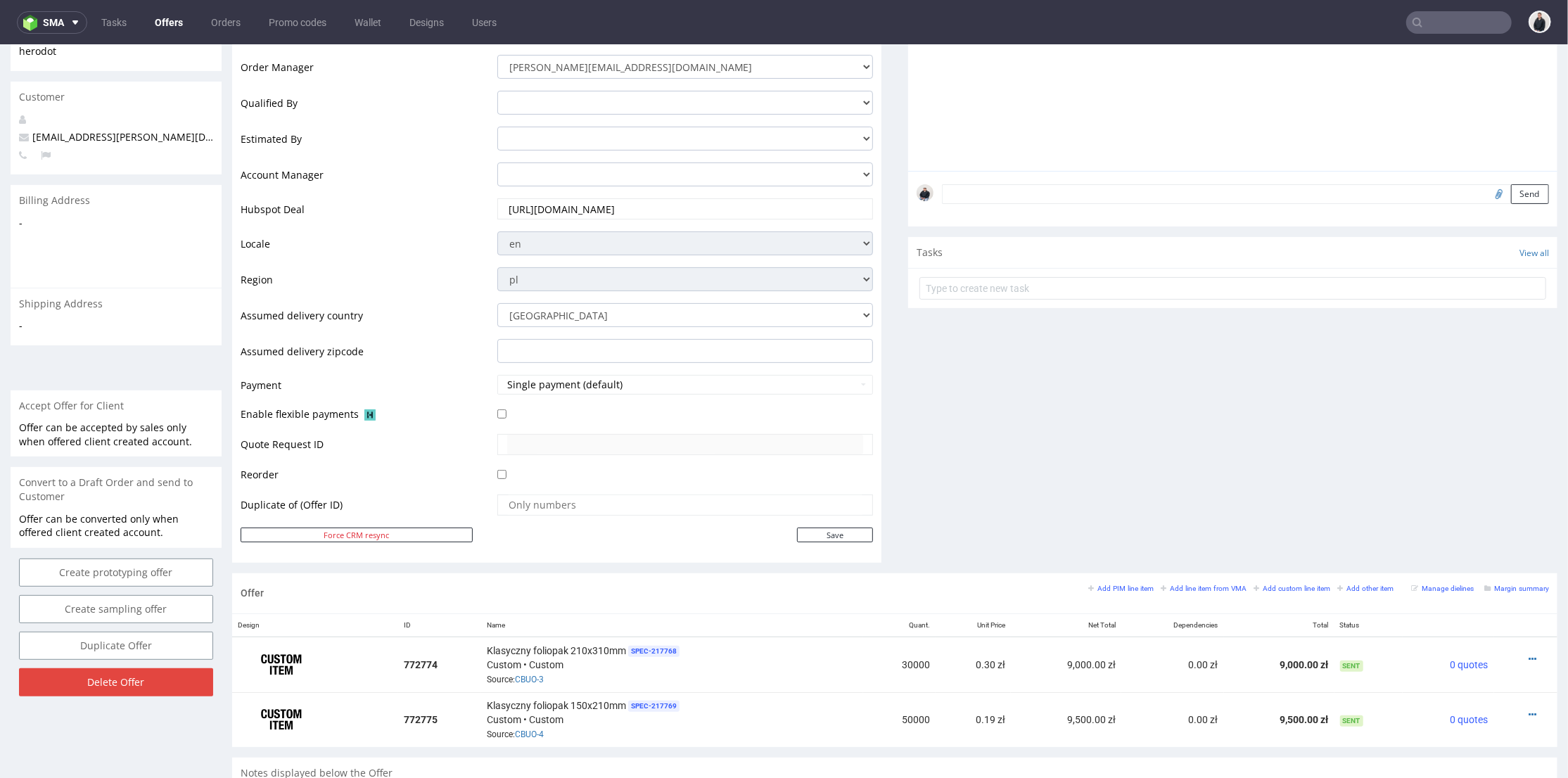
scroll to position [391, 0]
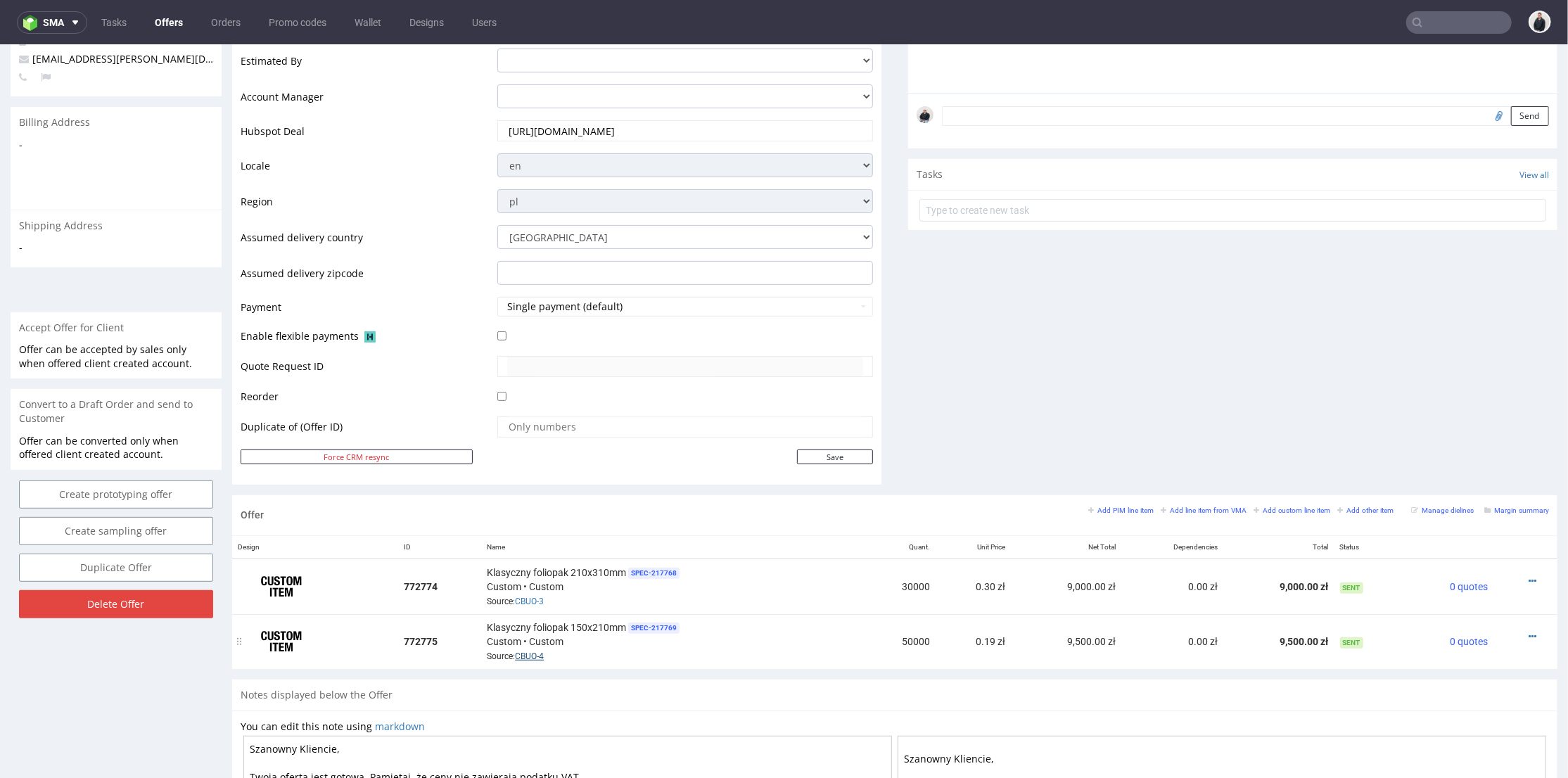
click at [535, 651] on link "CBUO-4" at bounding box center [530, 655] width 29 height 10
click at [1529, 578] on icon at bounding box center [1532, 579] width 8 height 10
click at [1450, 419] on span "Edit item price" at bounding box center [1470, 424] width 114 height 14
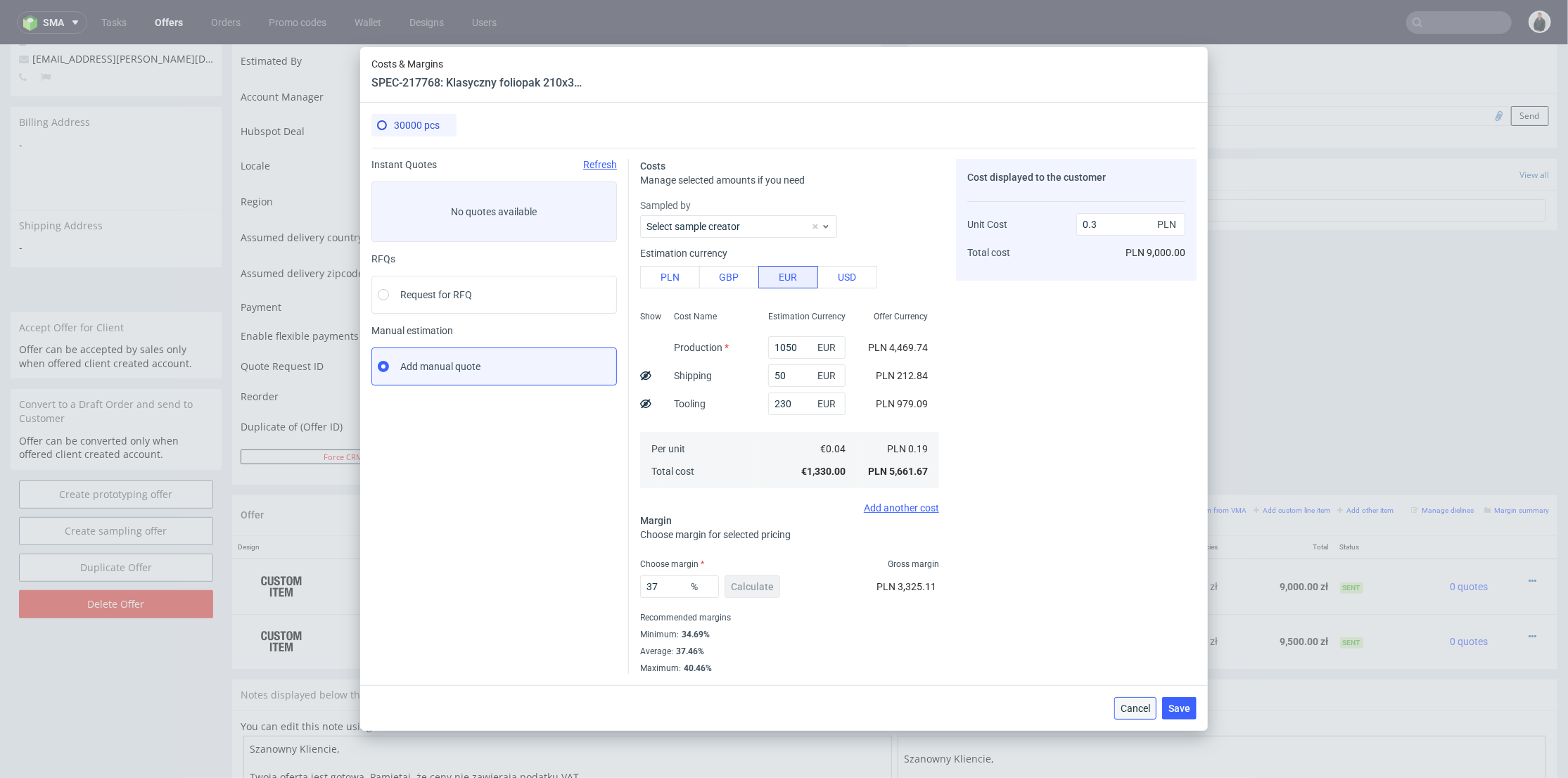
click at [1133, 709] on span "Cancel" at bounding box center [1135, 708] width 30 height 10
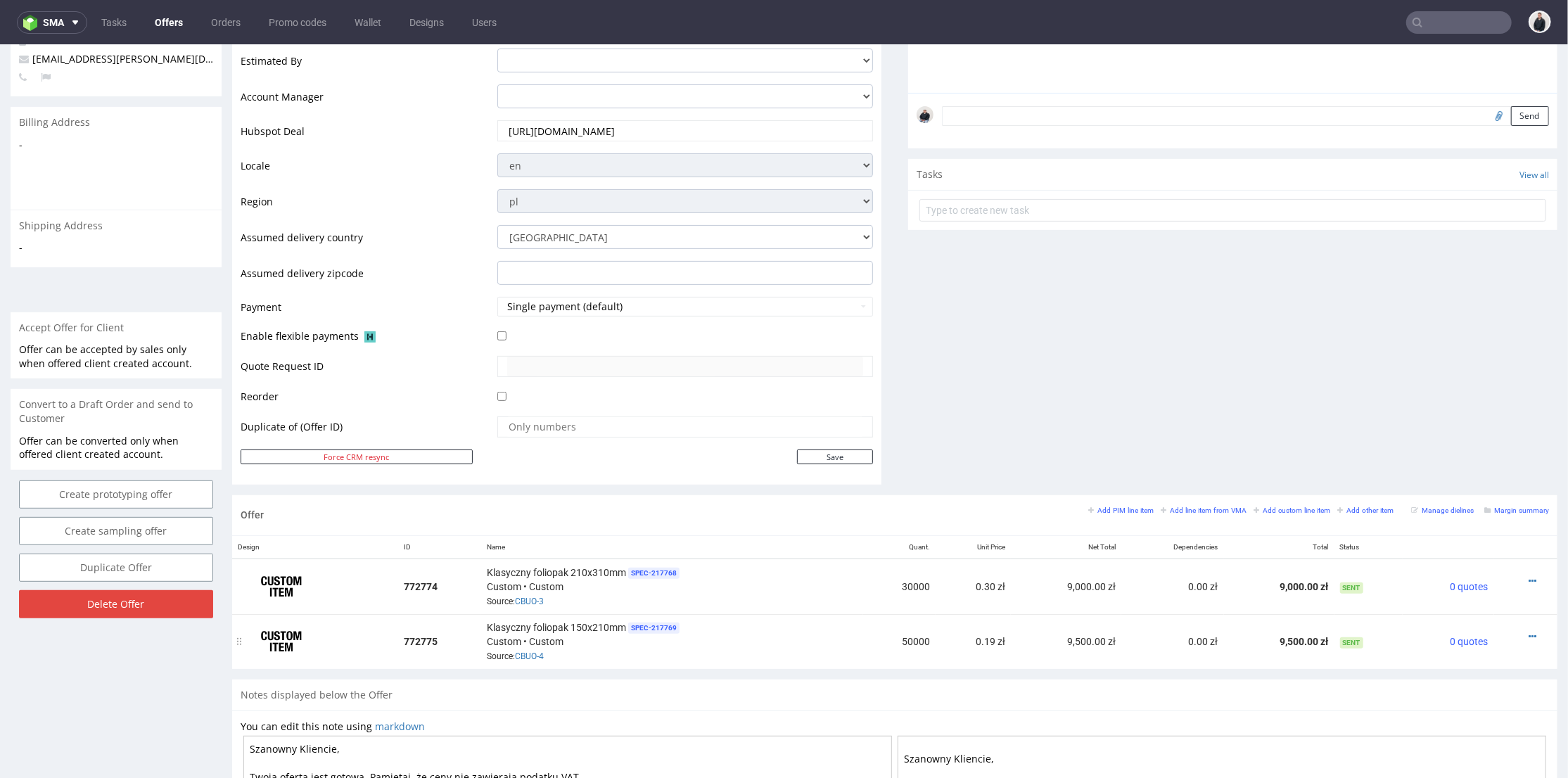
click at [1514, 632] on div at bounding box center [1521, 636] width 44 height 14
click at [1529, 630] on link at bounding box center [1532, 636] width 8 height 12
click at [1462, 473] on span "Edit item price" at bounding box center [1470, 478] width 114 height 14
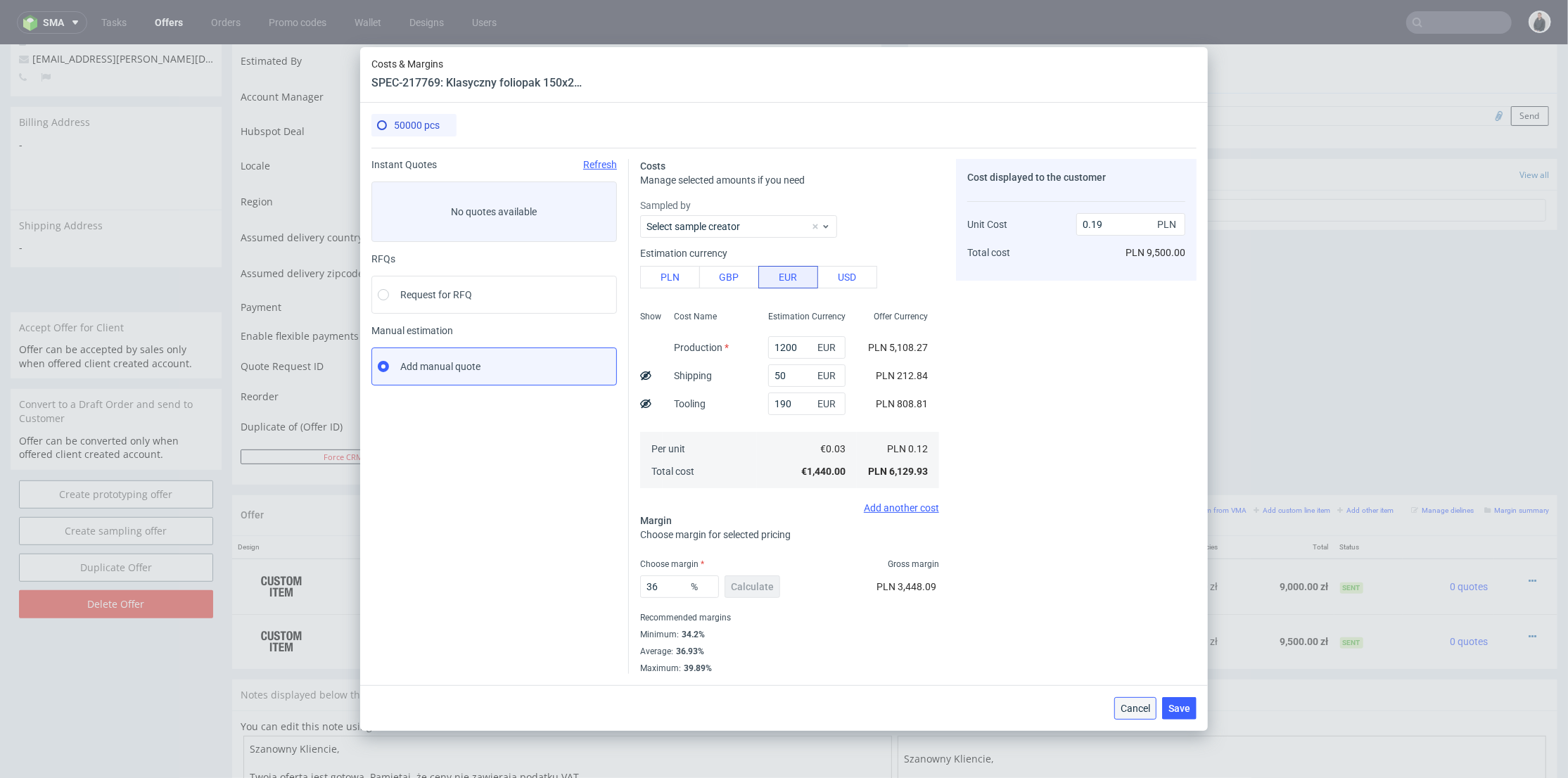
click at [1133, 707] on span "Cancel" at bounding box center [1135, 708] width 30 height 10
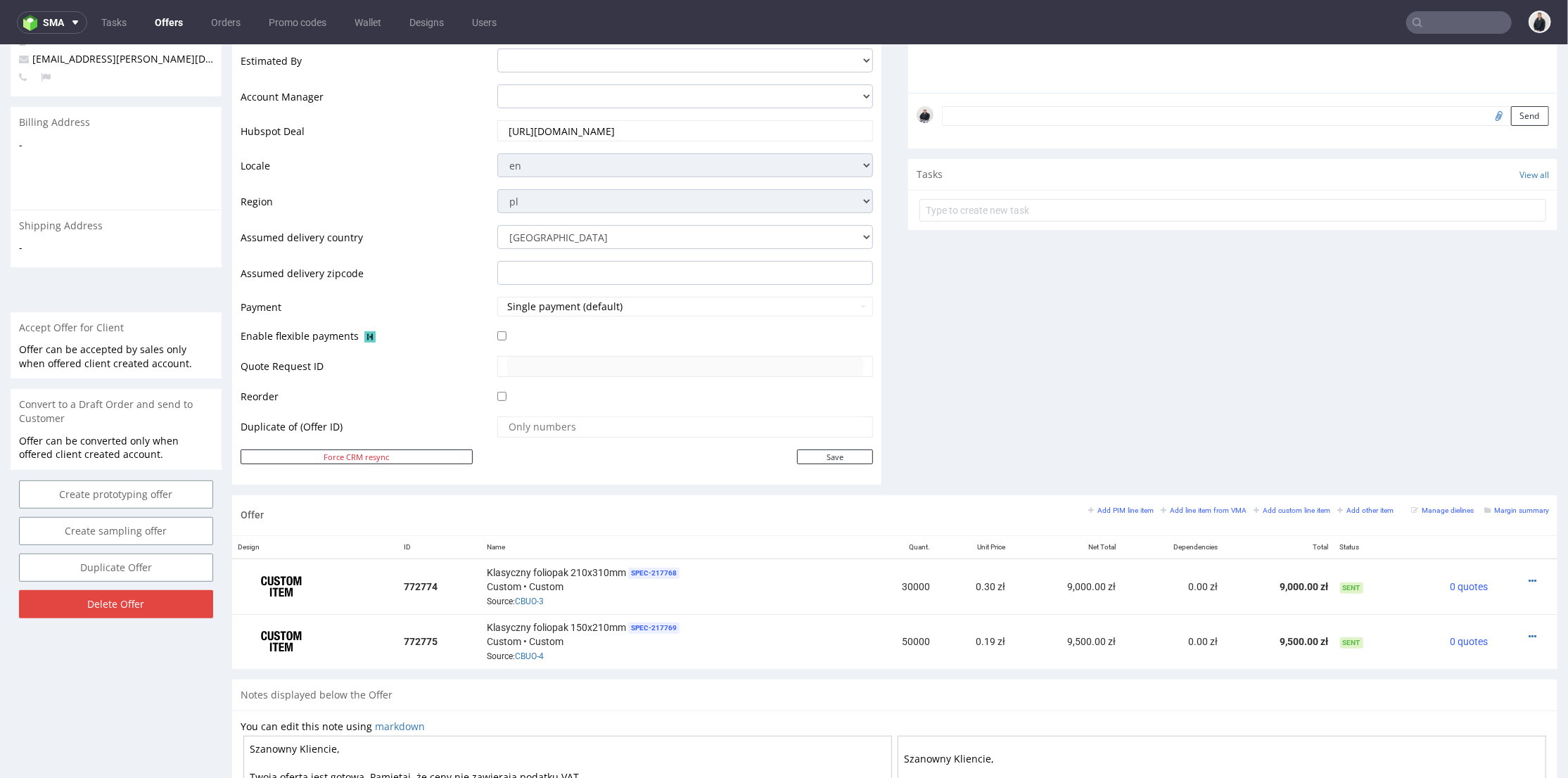
scroll to position [546, 0]
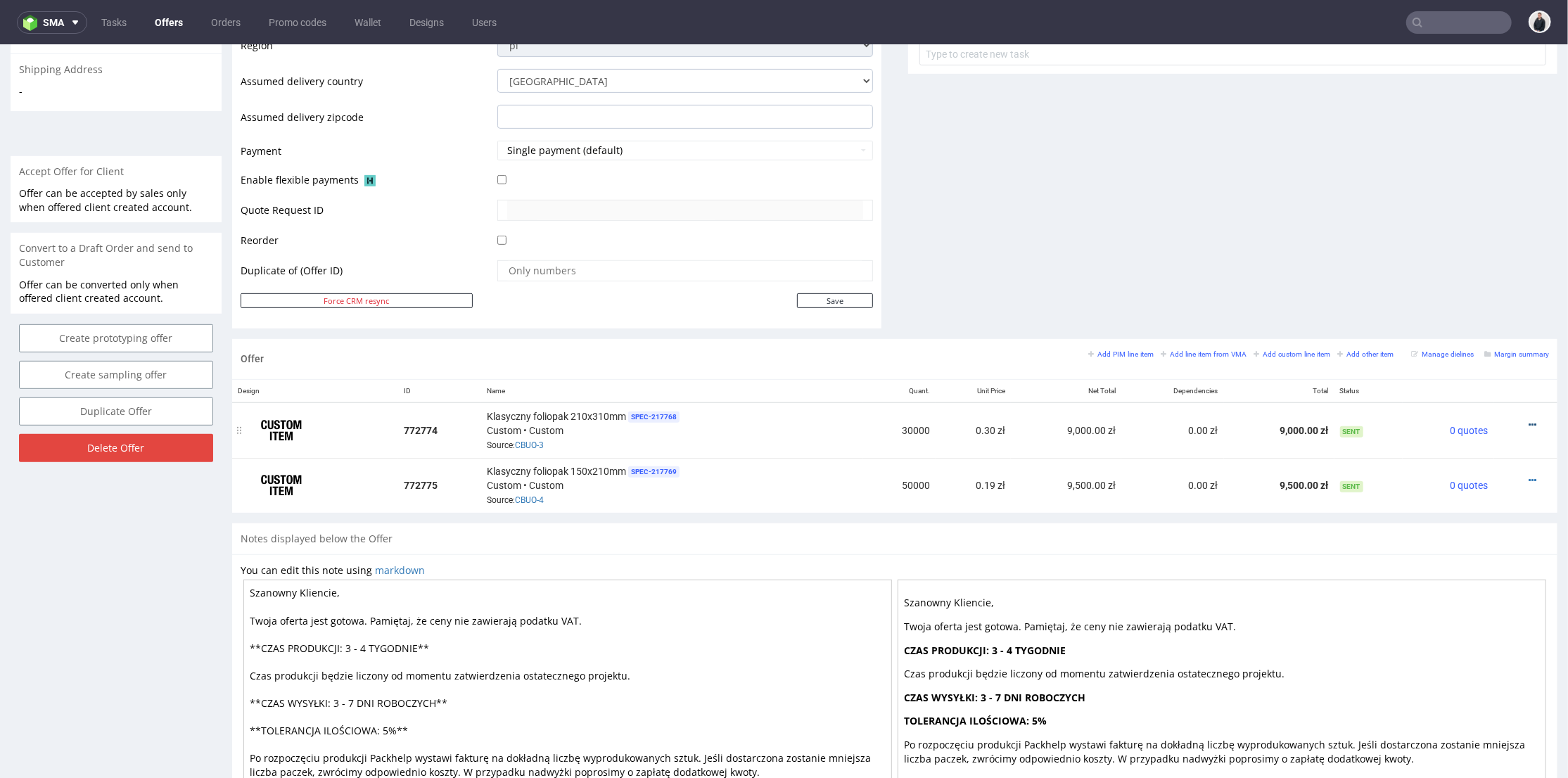
click at [1529, 420] on icon at bounding box center [1532, 424] width 8 height 10
click at [1455, 266] on span "Edit item price" at bounding box center [1470, 268] width 114 height 14
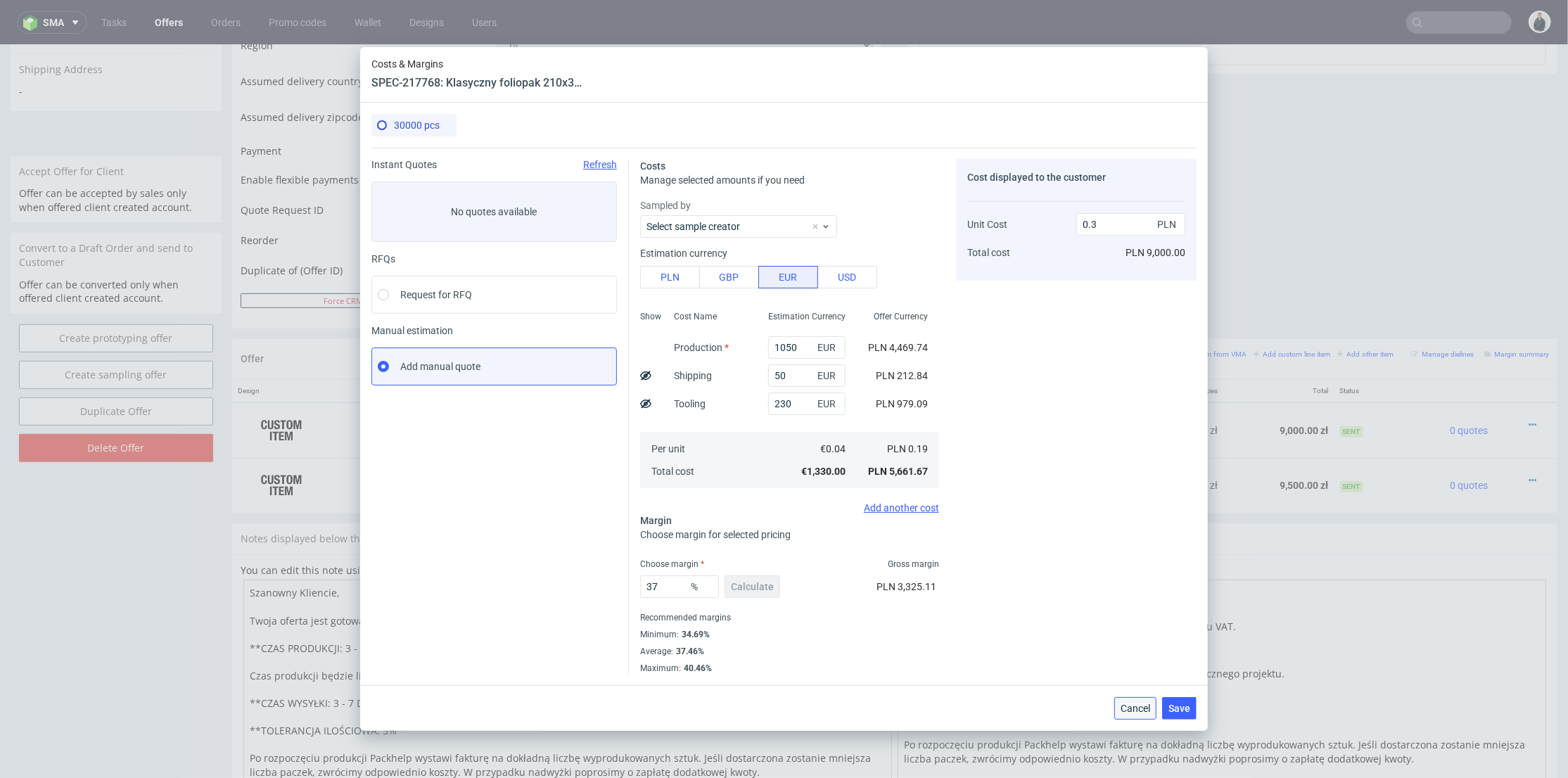
click at [1133, 706] on span "Cancel" at bounding box center [1135, 708] width 30 height 10
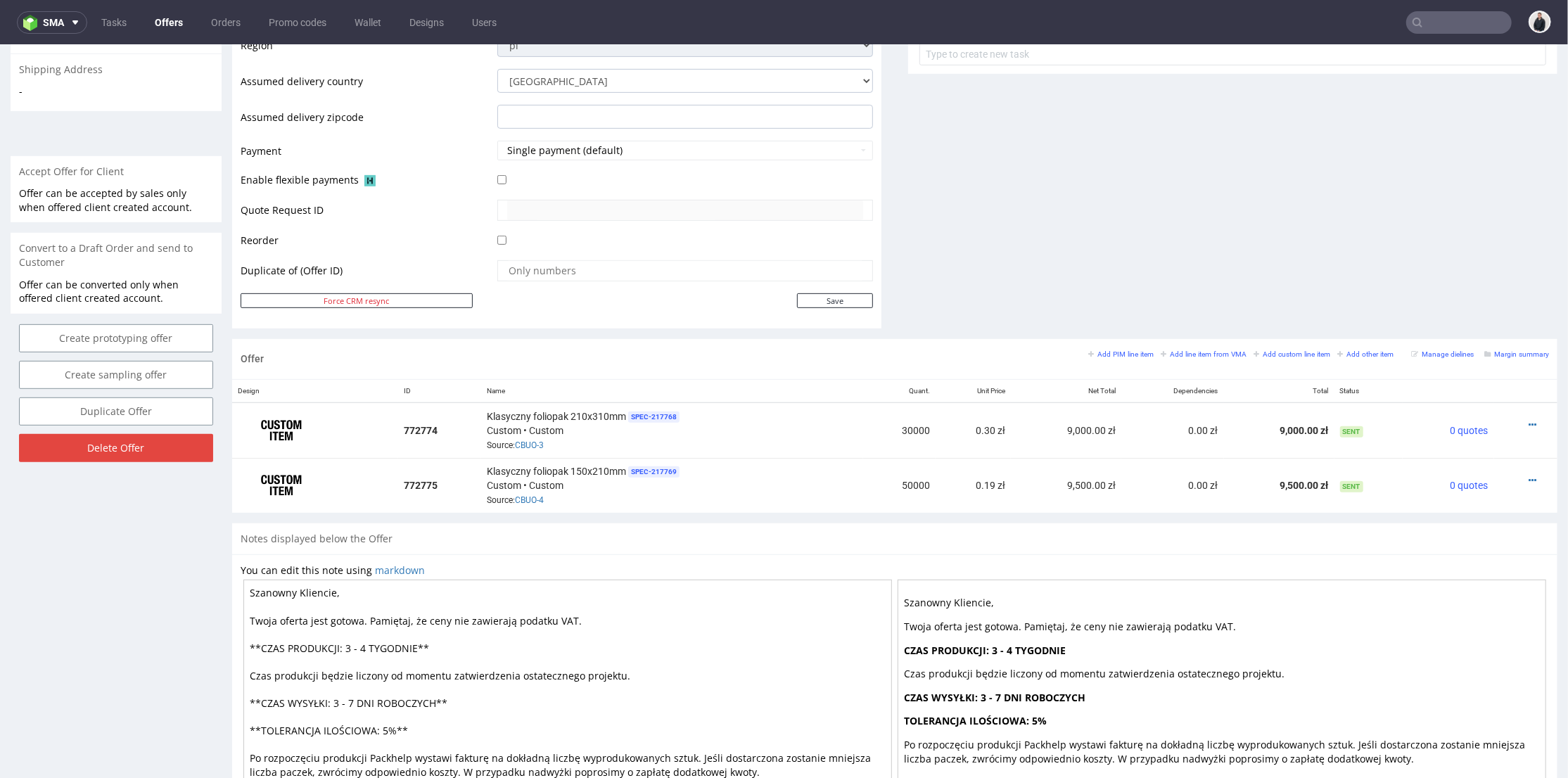
click at [1529, 420] on icon at bounding box center [1532, 424] width 8 height 10
click at [1473, 269] on span "Edit item price" at bounding box center [1470, 268] width 114 height 14
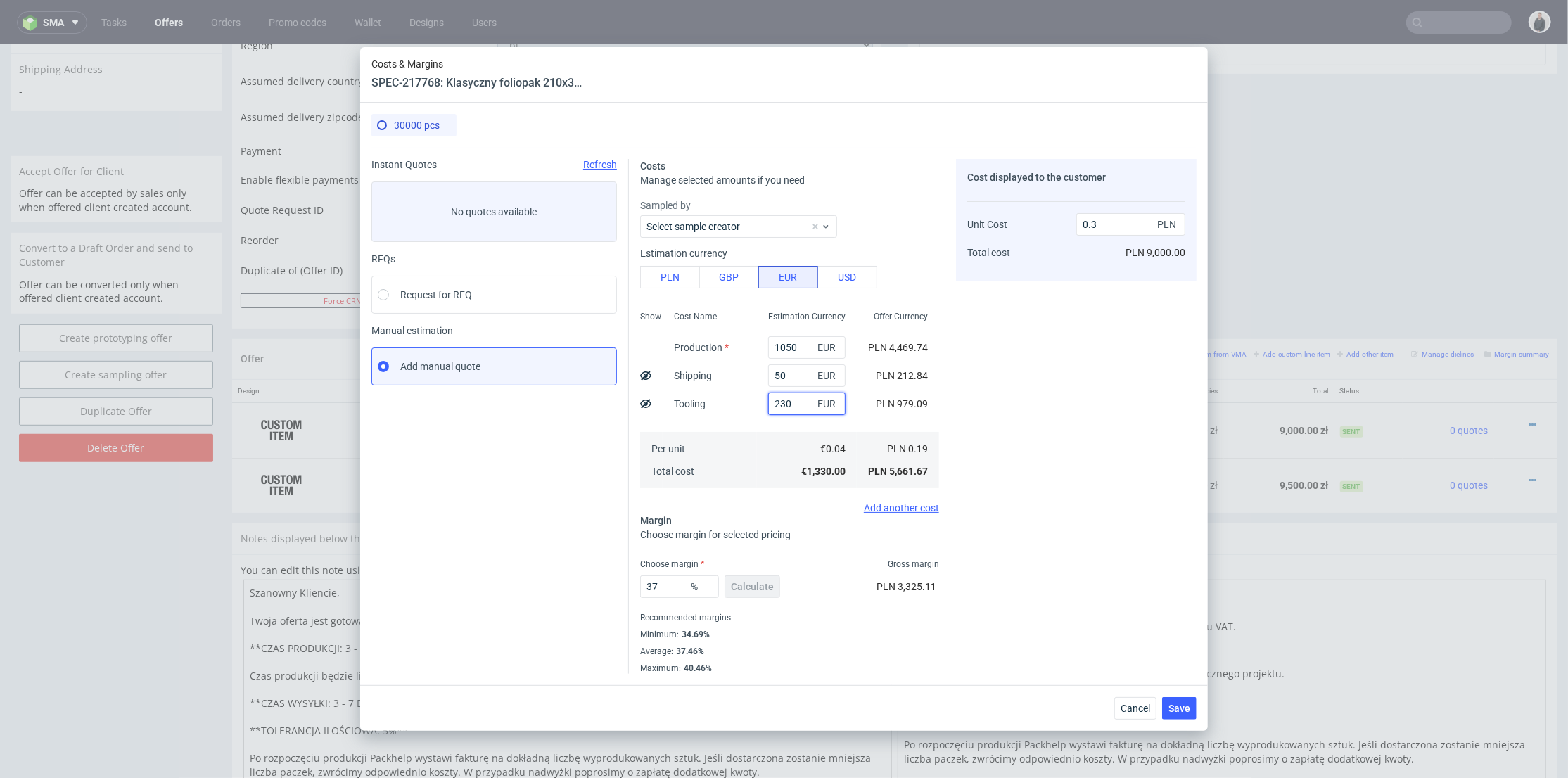
click at [772, 404] on input "230" at bounding box center [807, 403] width 78 height 22
type input "250"
click at [1034, 393] on div "Cost displayed to the customer Unit Cost Total cost 0.3 PLN PLN 9,000.00" at bounding box center [1076, 417] width 241 height 515
type input "0.31"
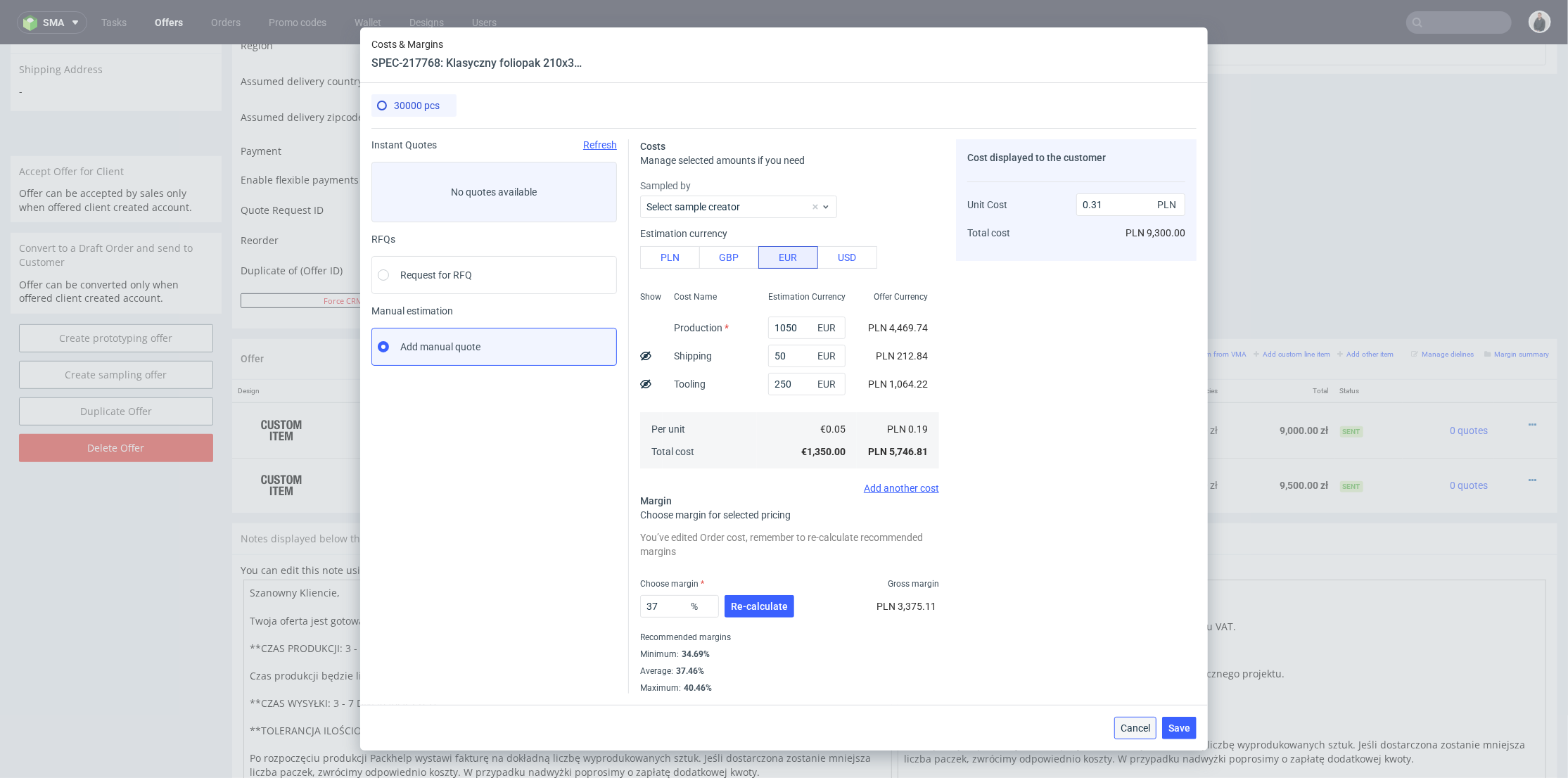
click at [1136, 730] on span "Cancel" at bounding box center [1135, 728] width 30 height 10
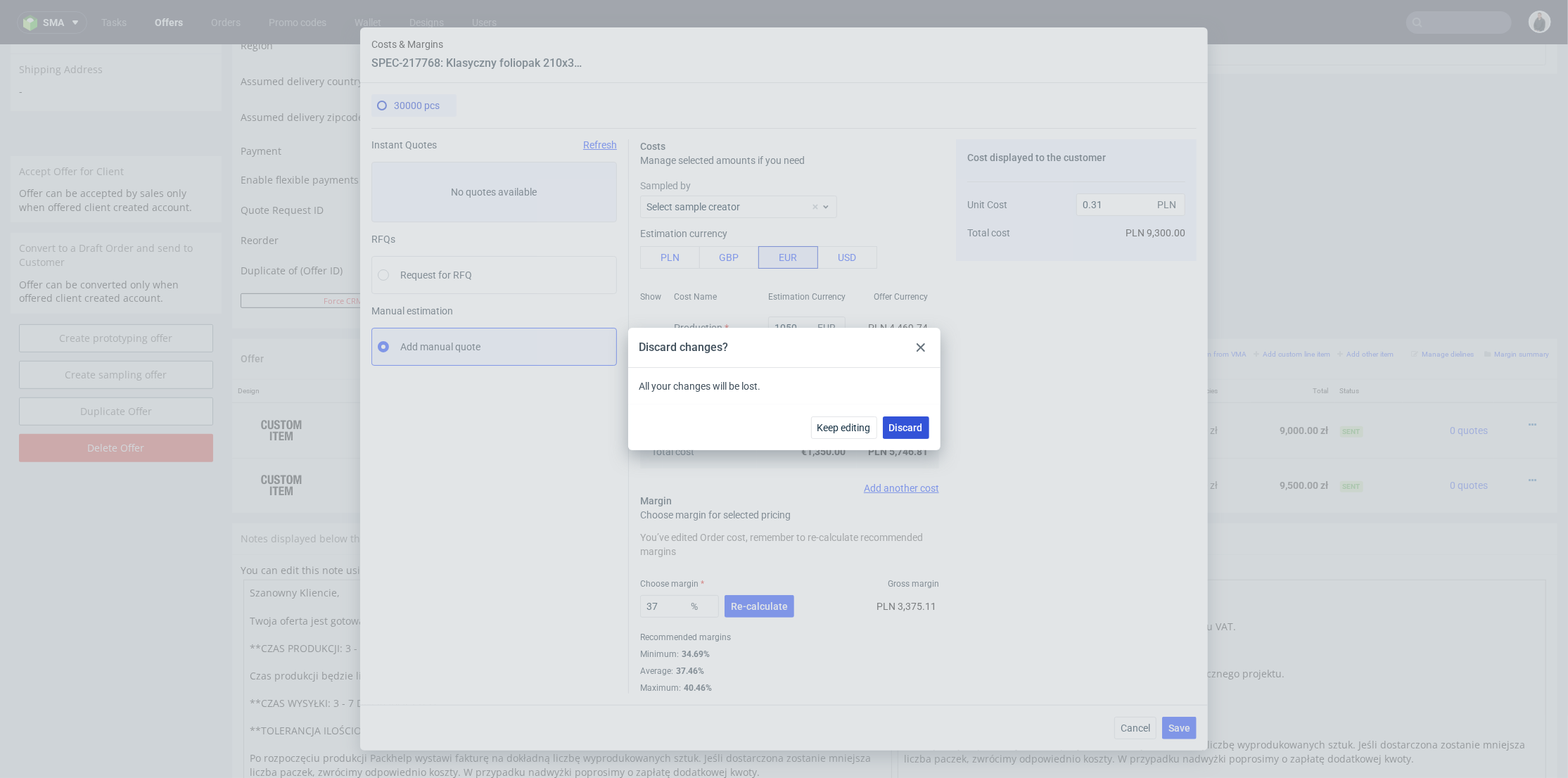
drag, startPoint x: 909, startPoint y: 423, endPoint x: 1148, endPoint y: 393, distance: 240.9
click at [909, 423] on span "Discard" at bounding box center [906, 427] width 34 height 10
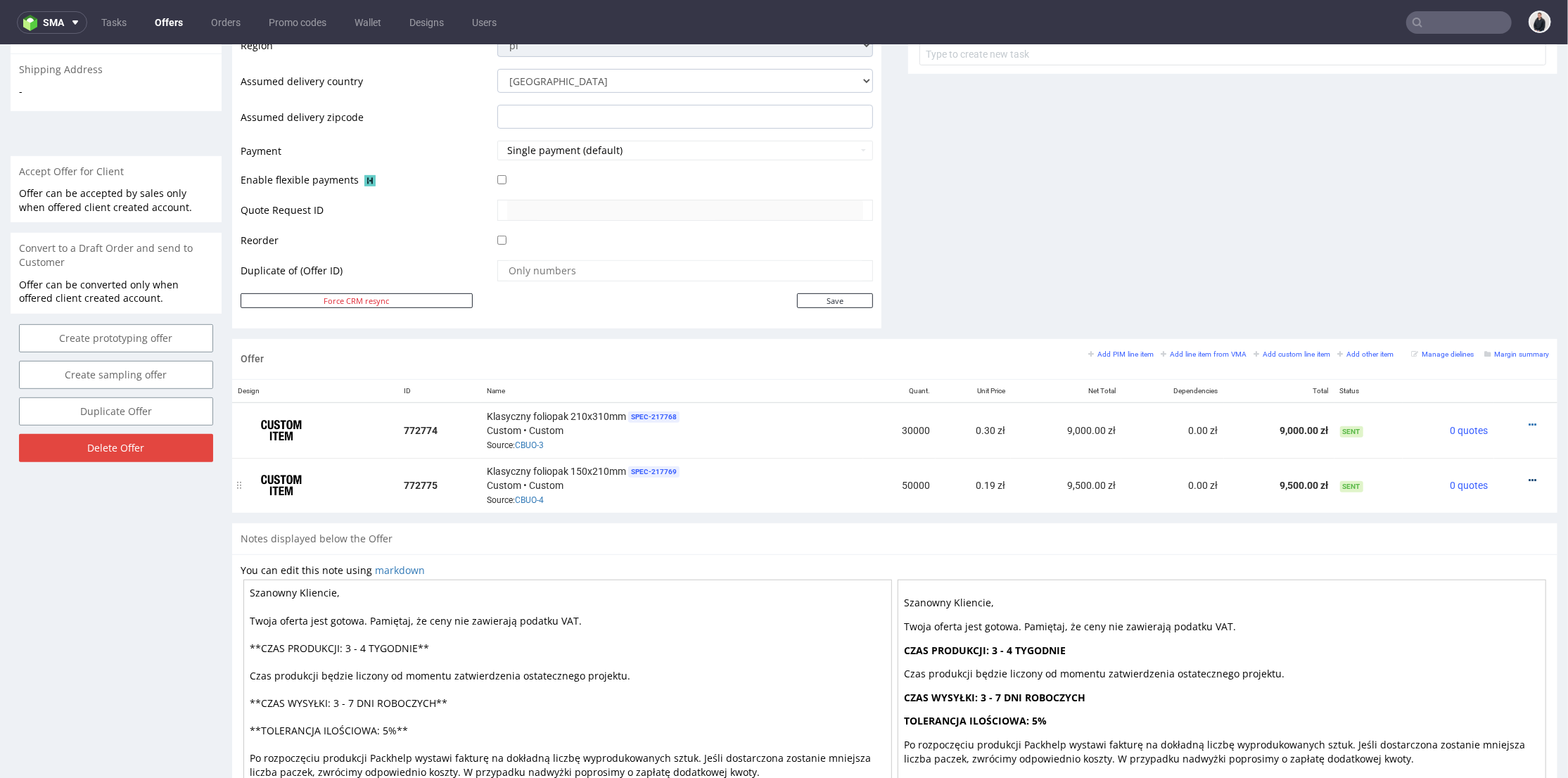
click at [1529, 477] on icon at bounding box center [1532, 479] width 8 height 10
click at [1417, 325] on span "Edit item price" at bounding box center [1470, 322] width 114 height 14
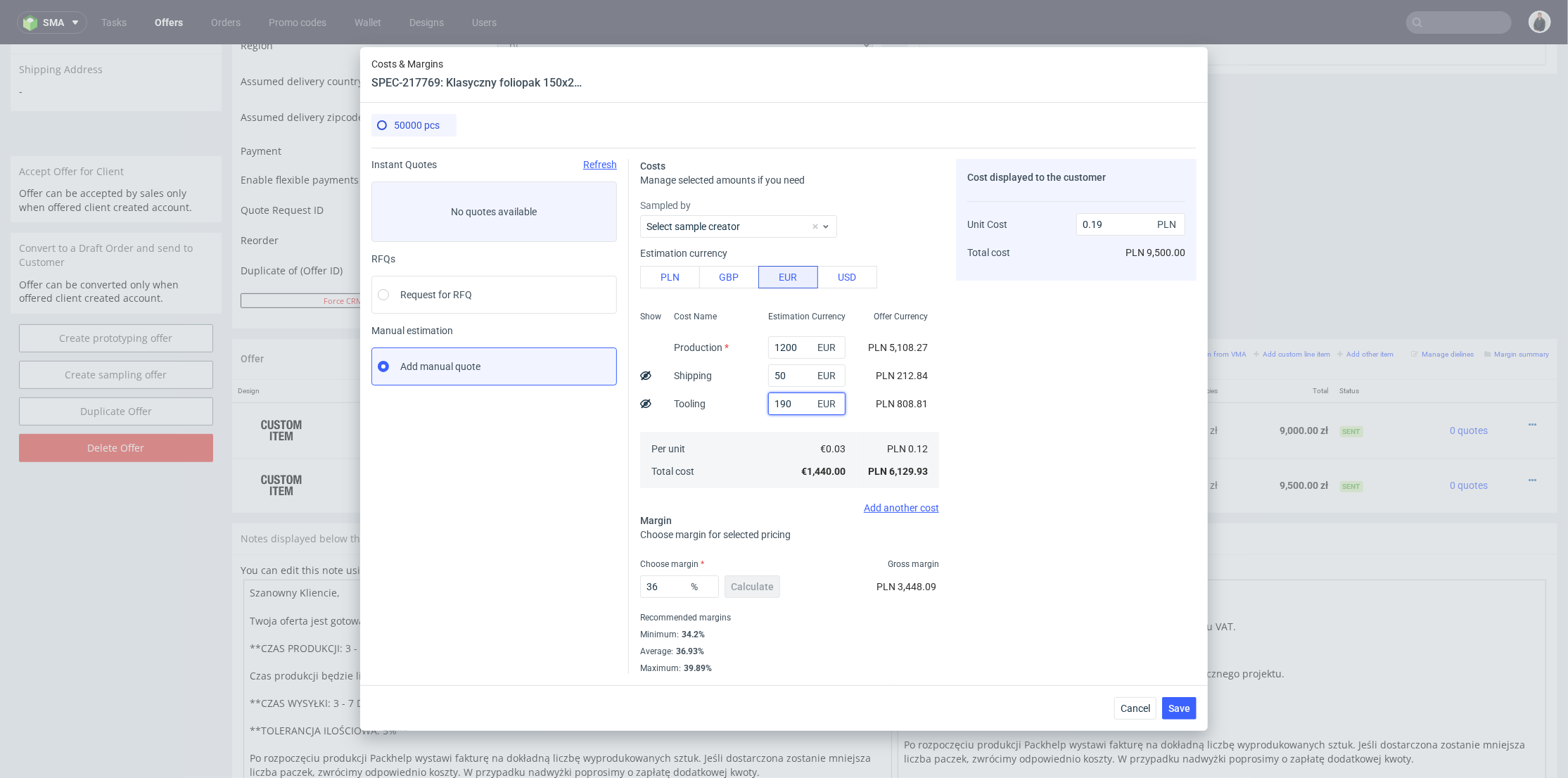
click at [774, 403] on input "190" at bounding box center [807, 403] width 78 height 22
type input "130"
type input "0.18"
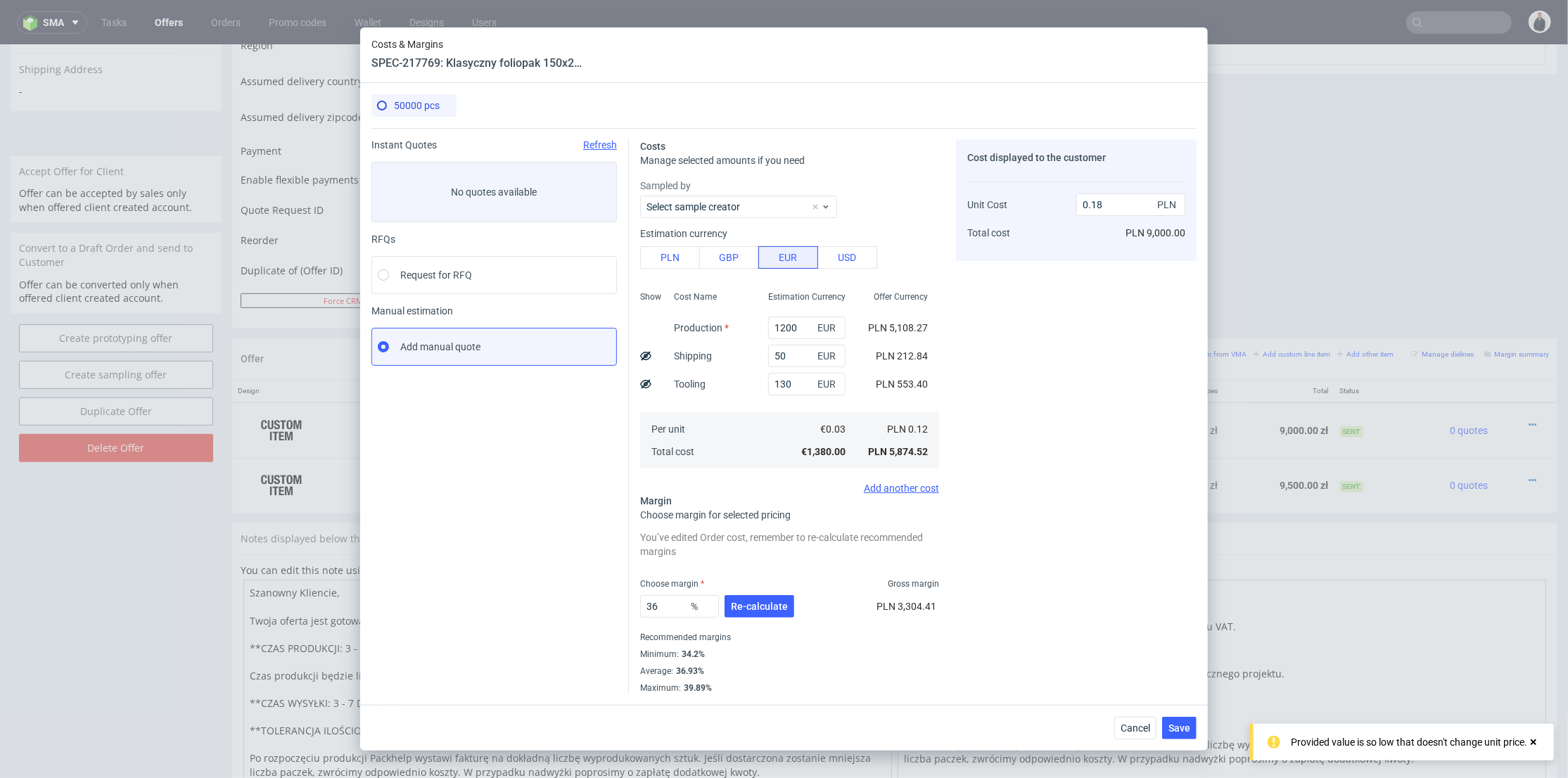
click at [1037, 384] on div "Cost displayed to the customer Unit Cost Total cost 0.18 PLN PLN 9,000.00" at bounding box center [1076, 417] width 241 height 554
drag, startPoint x: 769, startPoint y: 381, endPoint x: 761, endPoint y: 382, distance: 8.1
click at [768, 382] on input "130" at bounding box center [807, 384] width 78 height 22
type input "230"
click at [1055, 351] on div "Cost displayed to the customer Unit Cost Total cost 0.18 PLN PLN 9,000.00" at bounding box center [1076, 417] width 241 height 554
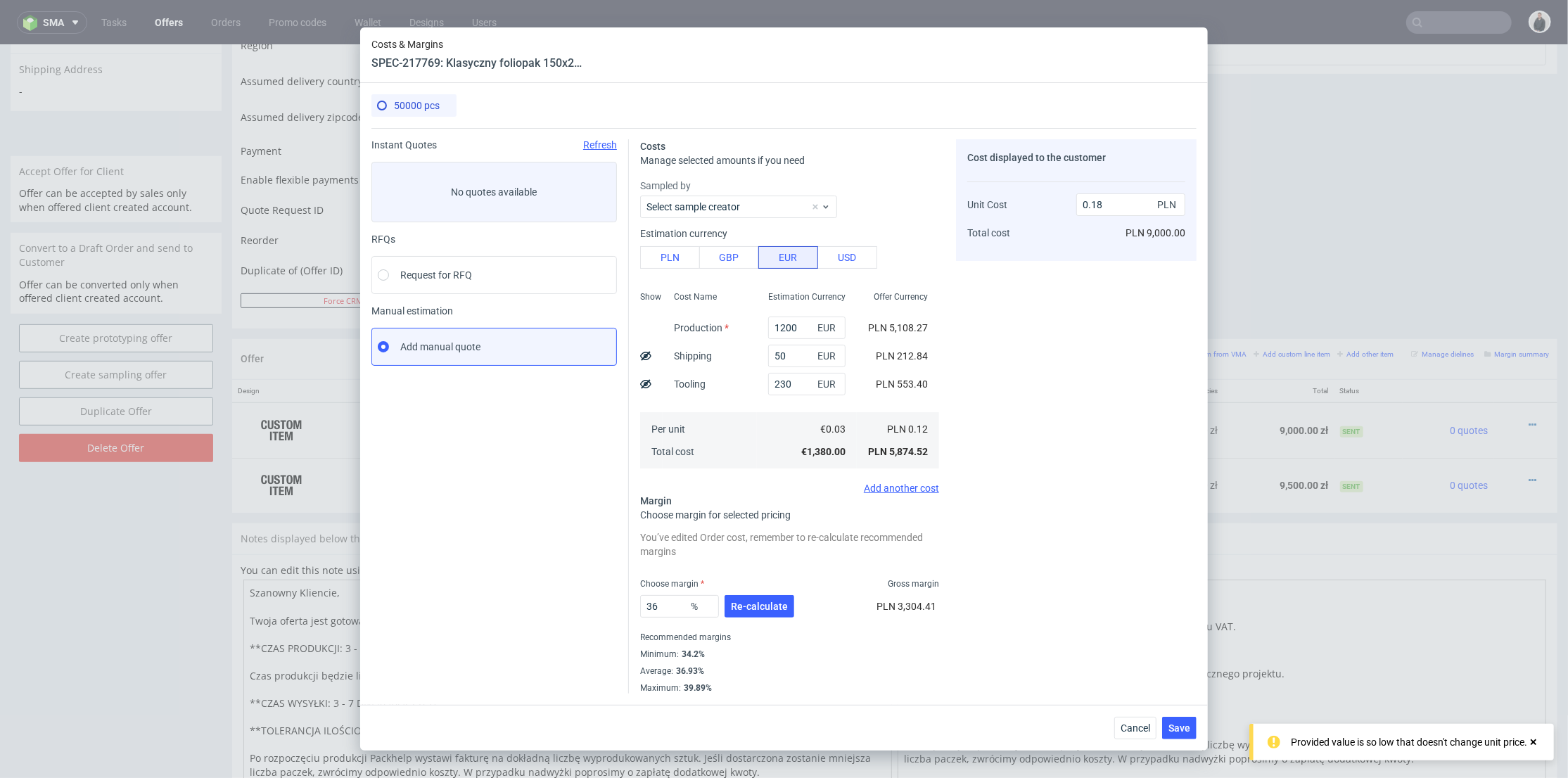
type input "0.19"
click at [1137, 736] on button "Cancel" at bounding box center [1135, 728] width 42 height 22
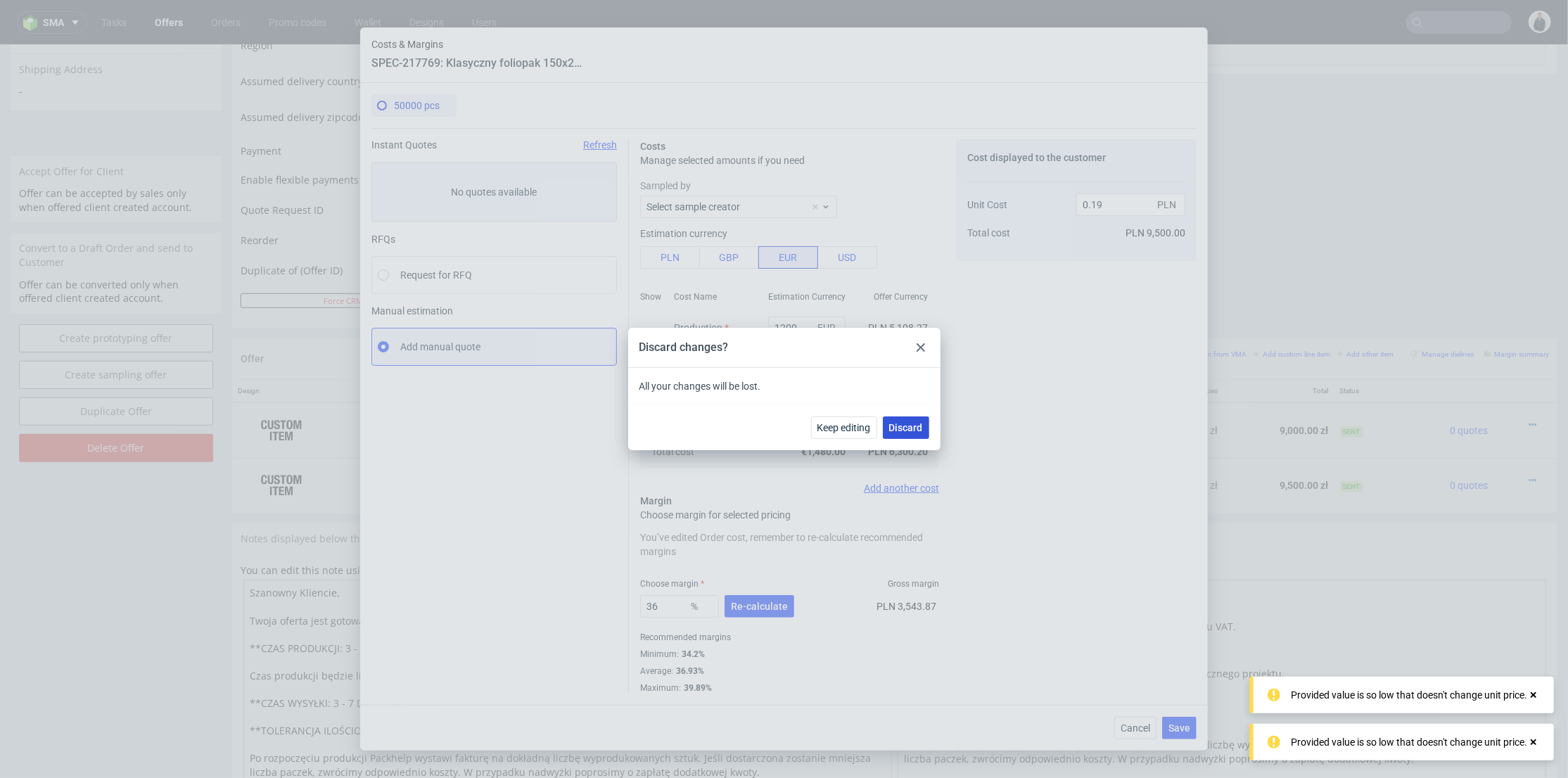
drag, startPoint x: 915, startPoint y: 390, endPoint x: 915, endPoint y: 435, distance: 45.0
click at [915, 435] on button "Discard" at bounding box center [906, 427] width 47 height 22
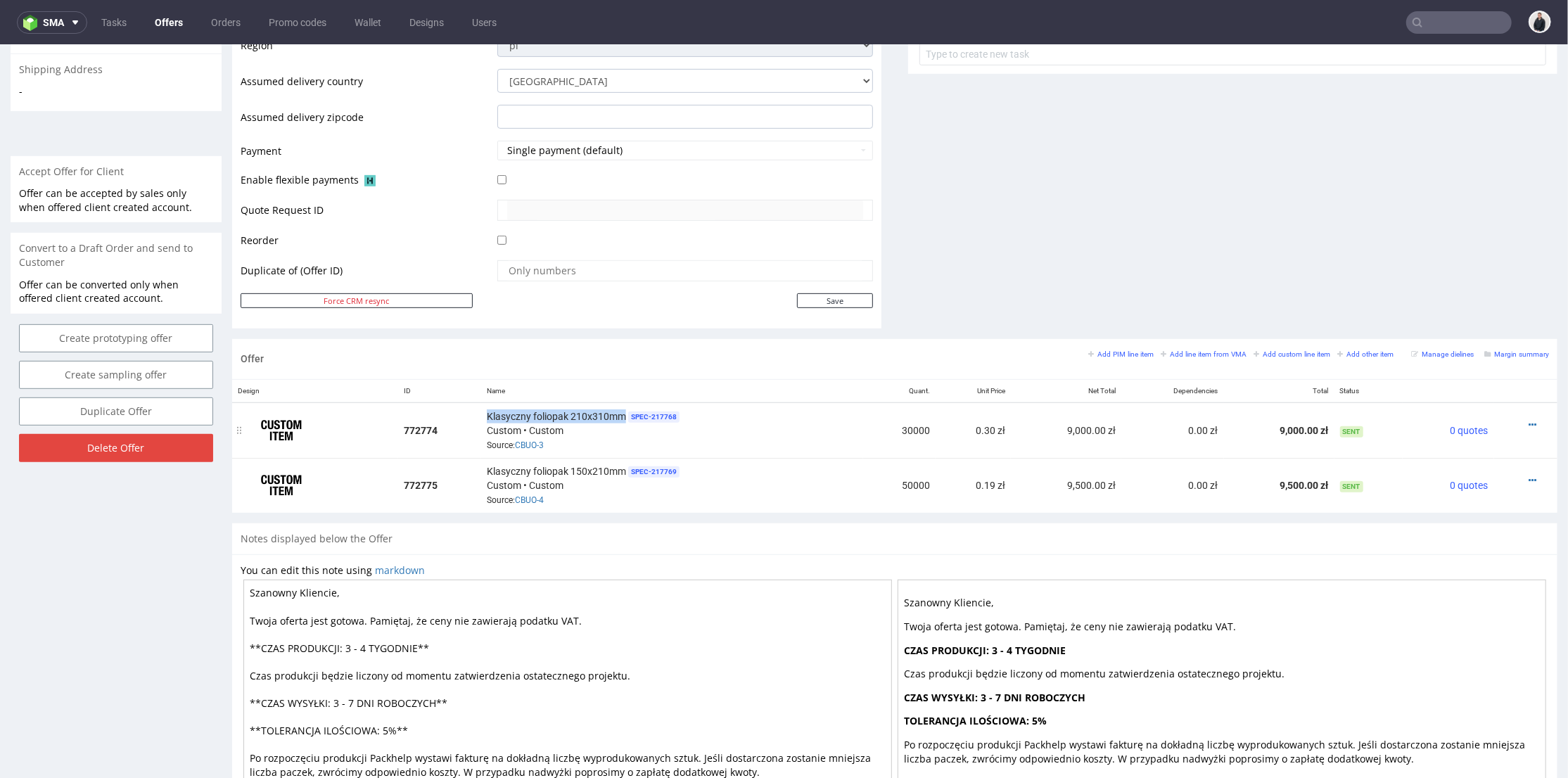
drag, startPoint x: 482, startPoint y: 411, endPoint x: 619, endPoint y: 419, distance: 137.2
click at [619, 419] on td "Klasyczny foliopak 210x310mm SPEC- 217768 Custom • Custom Source: CBUO-3" at bounding box center [672, 429] width 382 height 55
copy span "Klasyczny foliopak 210x310mm"
drag, startPoint x: 962, startPoint y: 426, endPoint x: 997, endPoint y: 427, distance: 35.0
click at [997, 427] on tr "772774 Klasyczny foliopak 210x310mm SPEC- 217768 Custom • Custom Source: CBUO-3…" at bounding box center [895, 429] width 1326 height 55
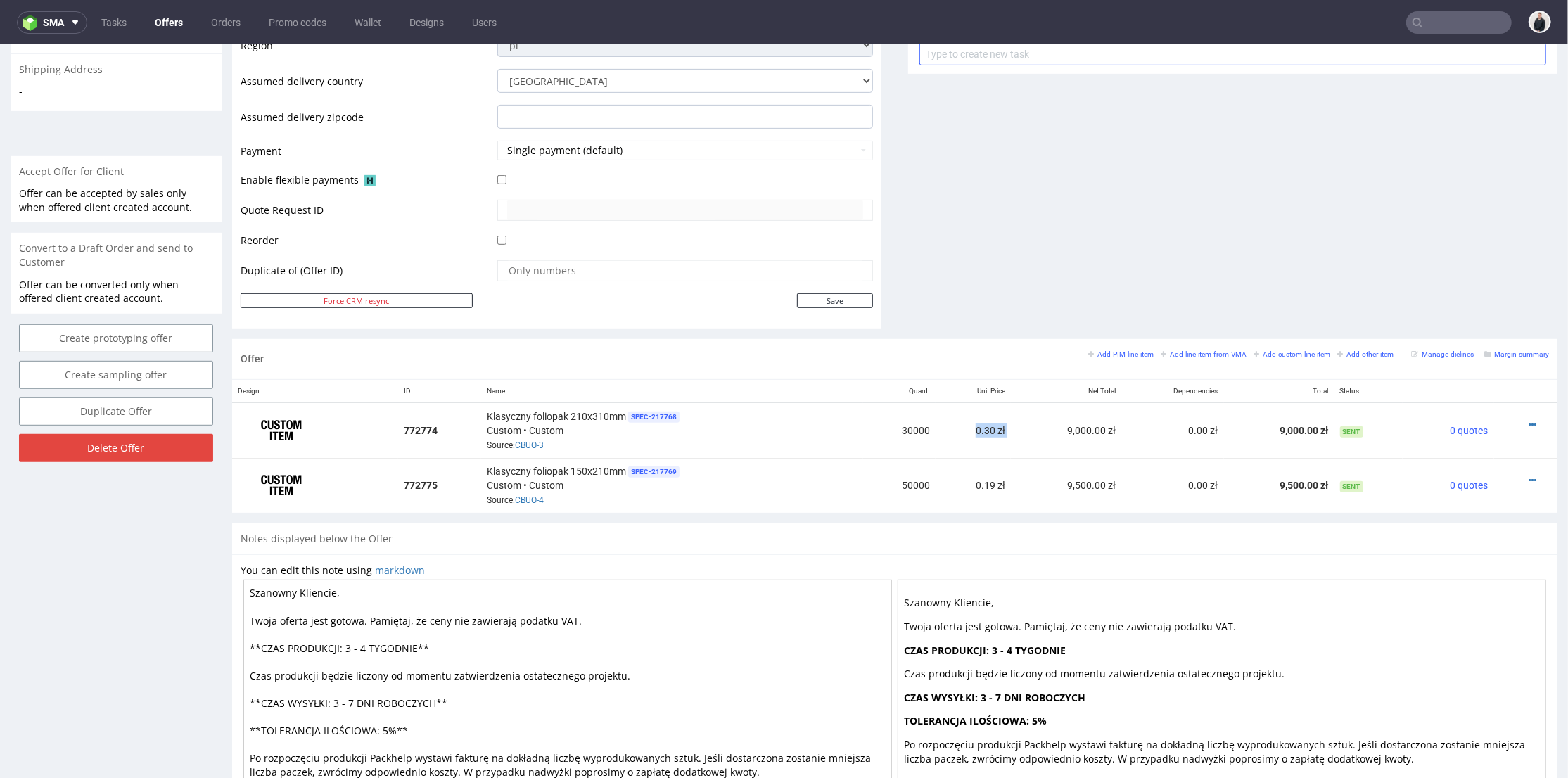
copy td "0.30 zł"
click at [863, 428] on td "30000" at bounding box center [899, 429] width 72 height 55
drag, startPoint x: 886, startPoint y: 432, endPoint x: 1011, endPoint y: 432, distance: 125.0
click at [1011, 432] on tr "772774 Klasyczny foliopak 210x310mm SPEC- 217768 Custom • Custom Source: CBUO-3…" at bounding box center [895, 429] width 1326 height 55
click at [847, 416] on td "Klasyczny foliopak 210x310mm SPEC- 217768 Custom • Custom Source: CBUO-3" at bounding box center [672, 429] width 382 height 55
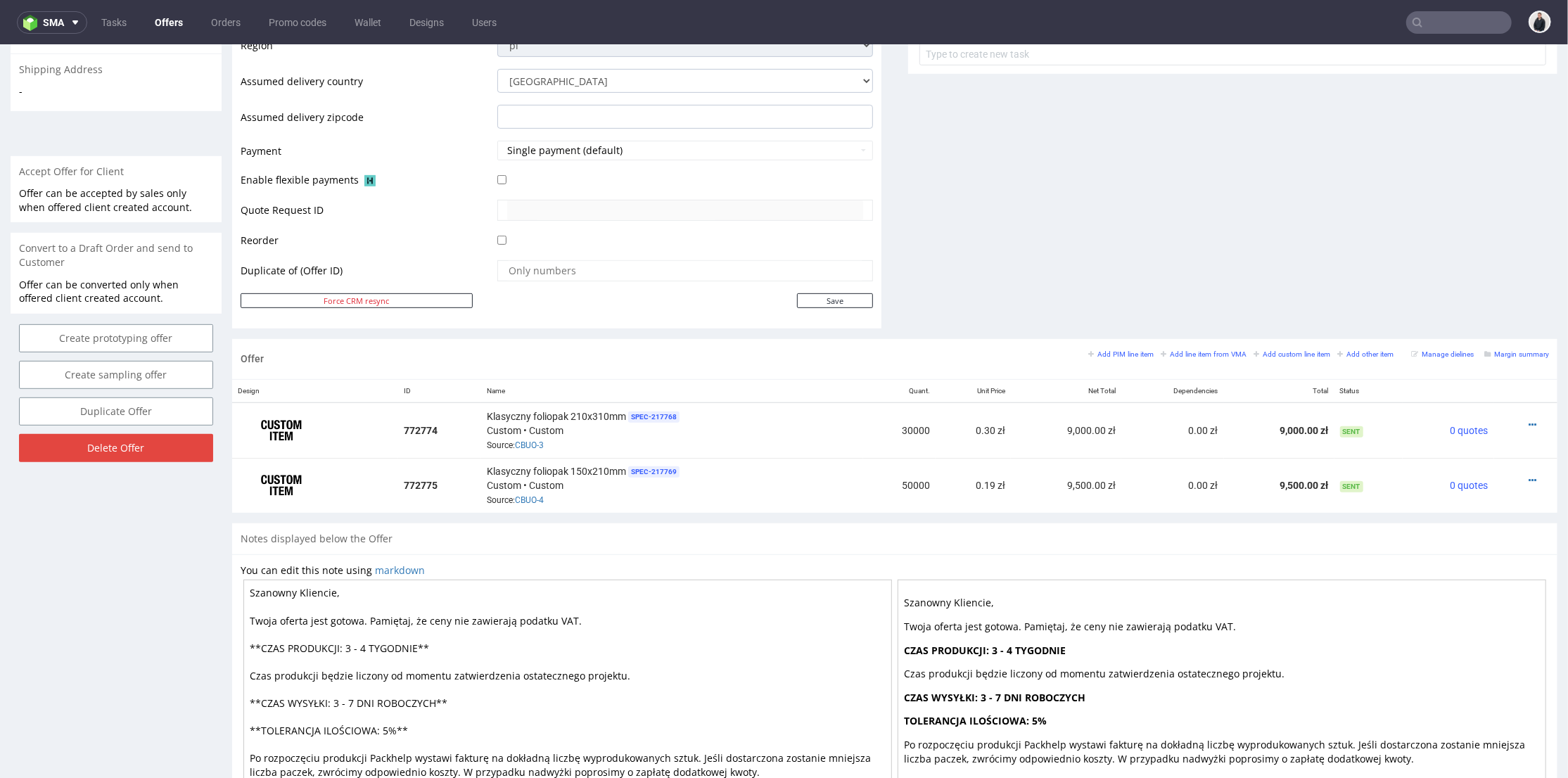
scroll to position [156, 0]
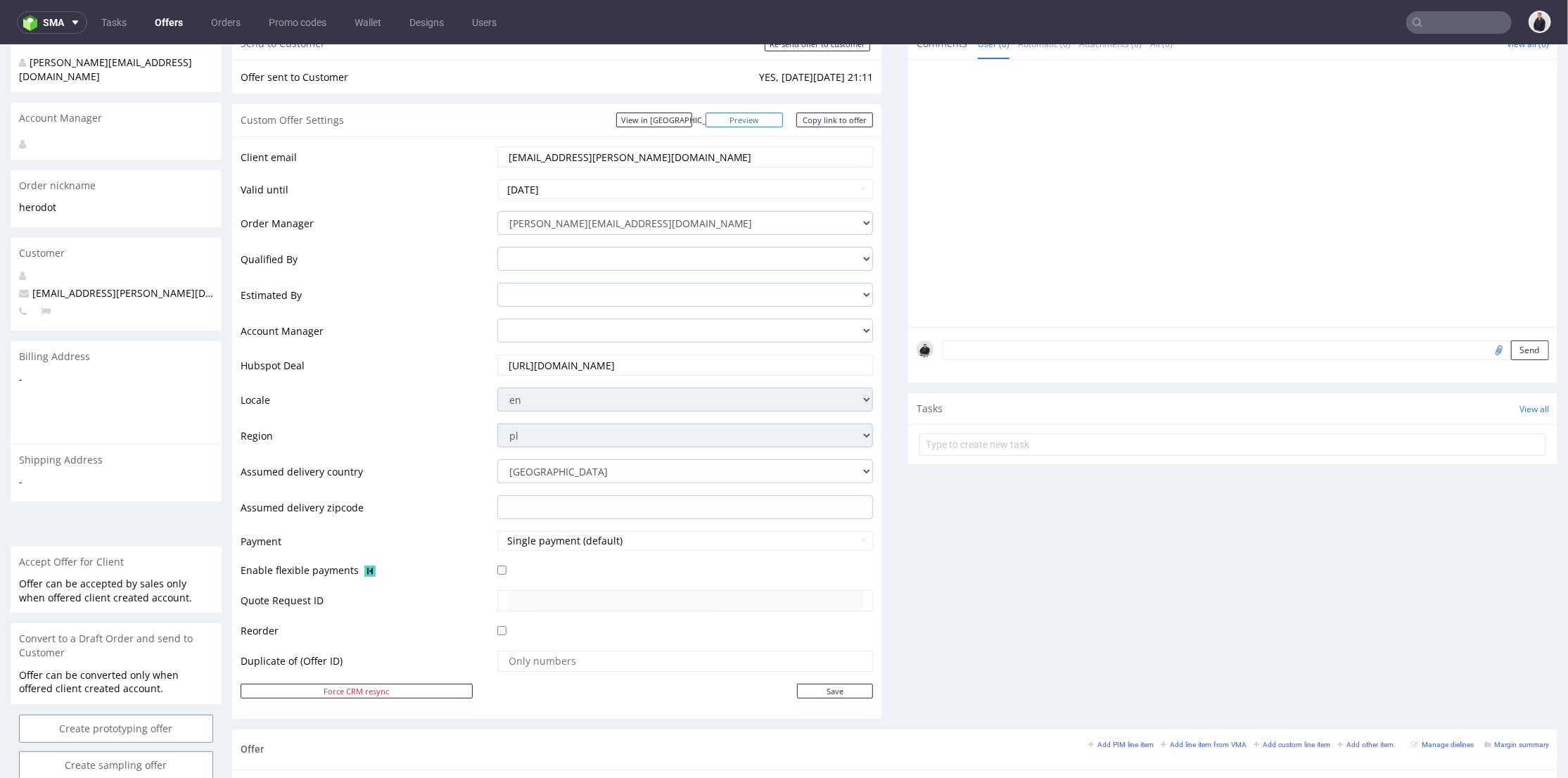
click at [750, 120] on link "Preview" at bounding box center [744, 119] width 78 height 15
click at [1420, 28] on input "text" at bounding box center [1460, 22] width 106 height 22
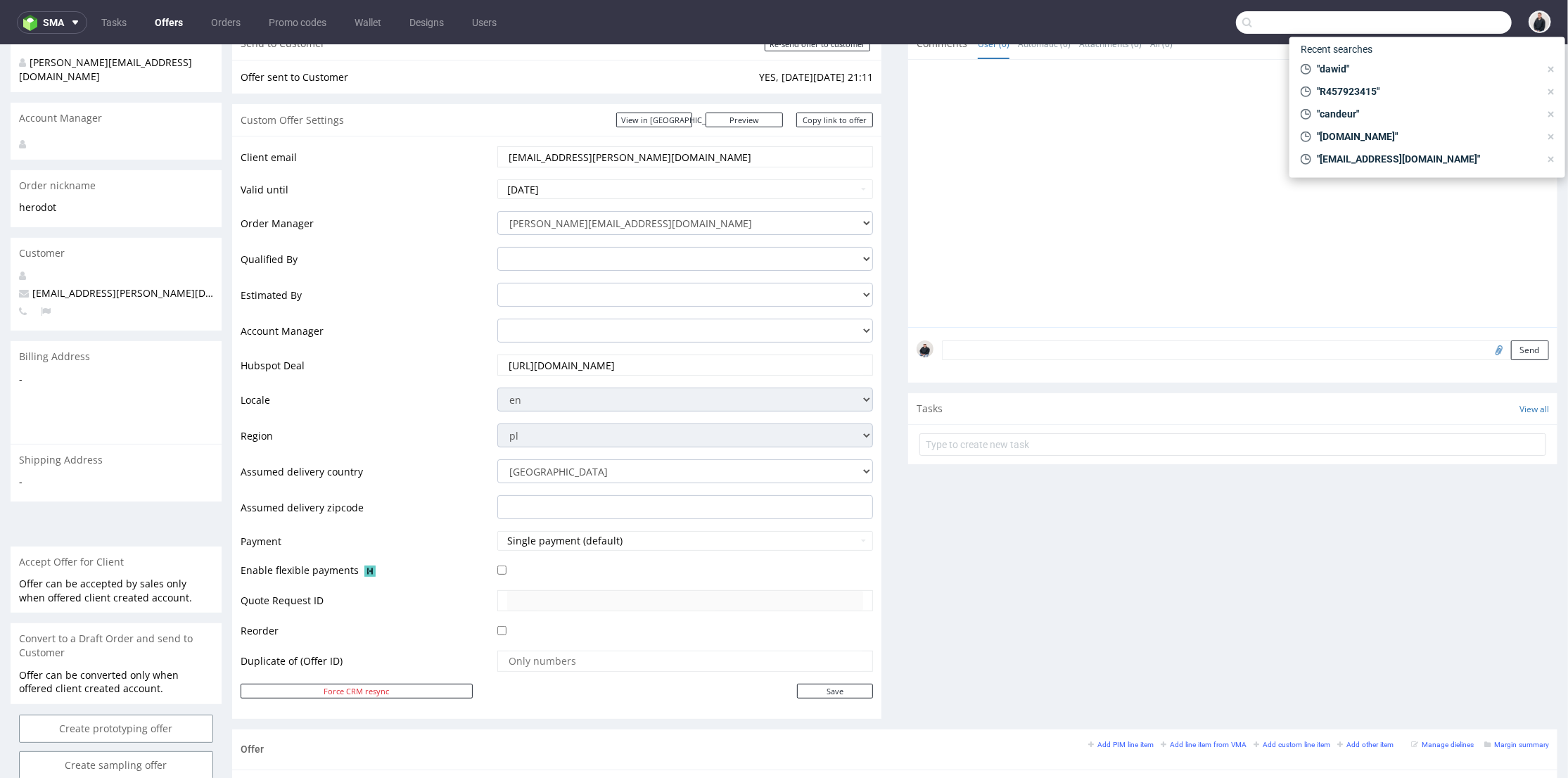
paste input "[EMAIL_ADDRESS][DOMAIN_NAME]"
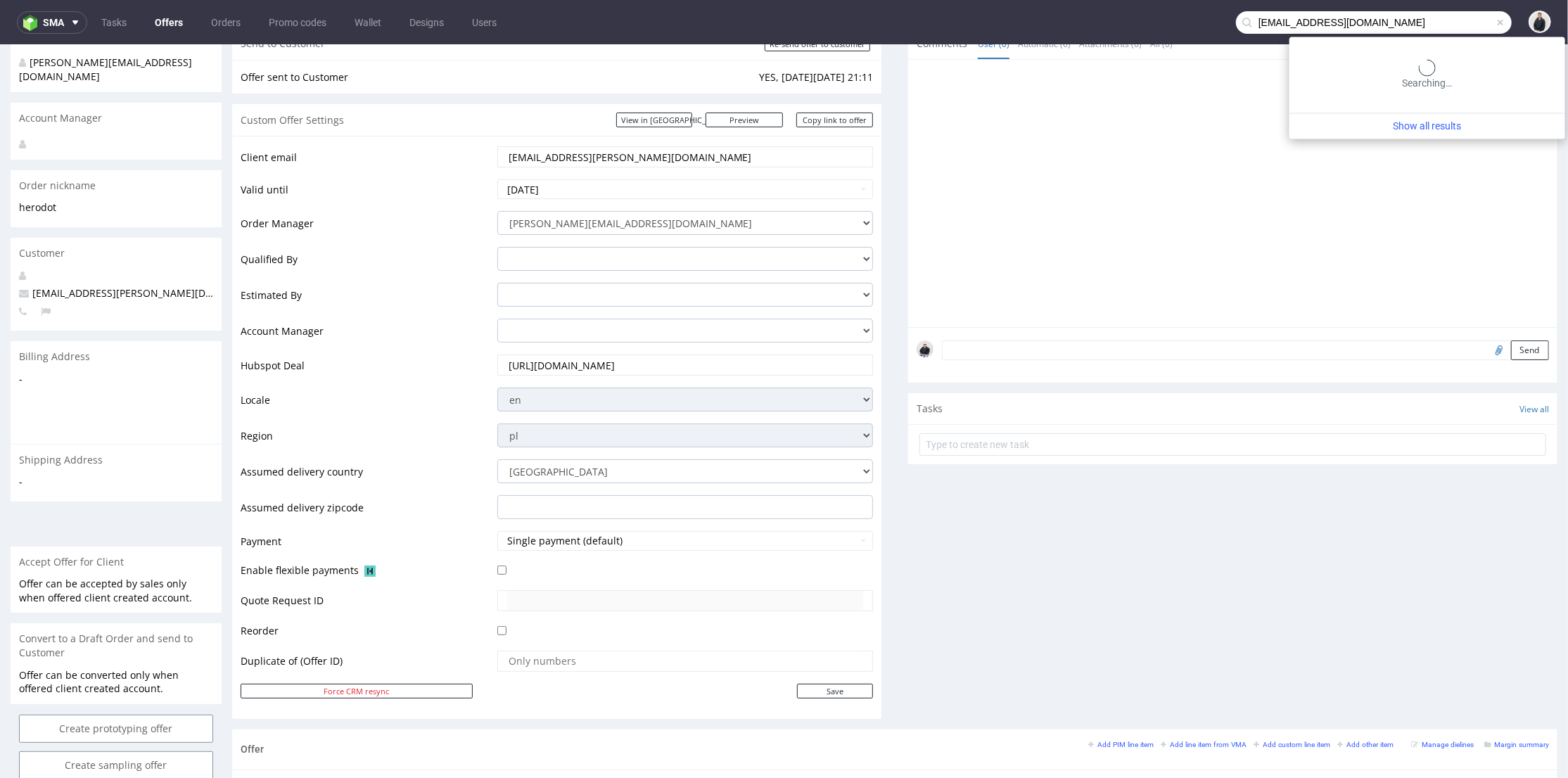
type input "[EMAIL_ADDRESS][DOMAIN_NAME]"
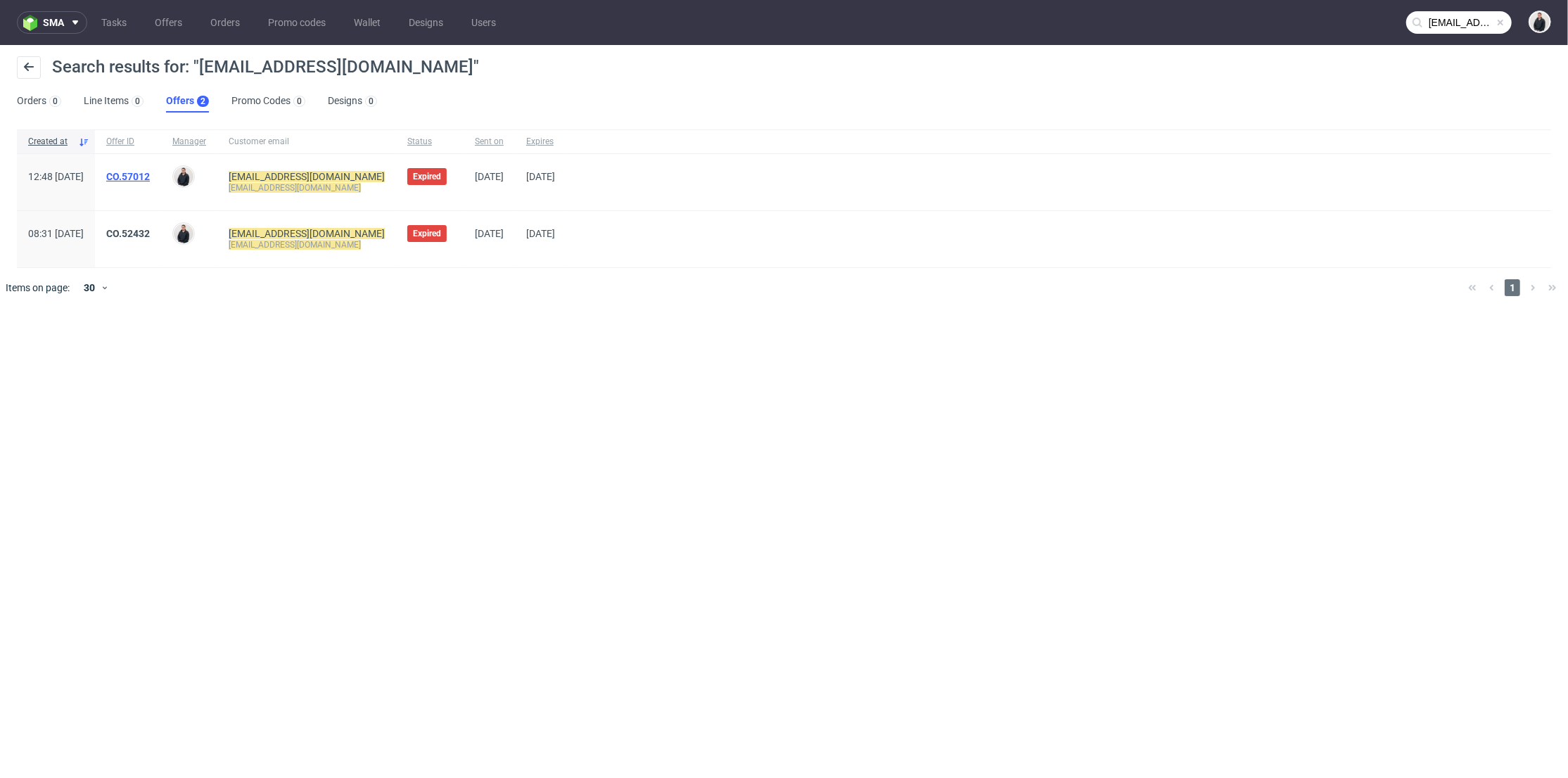
click at [150, 173] on link "CO.57012" at bounding box center [128, 176] width 44 height 12
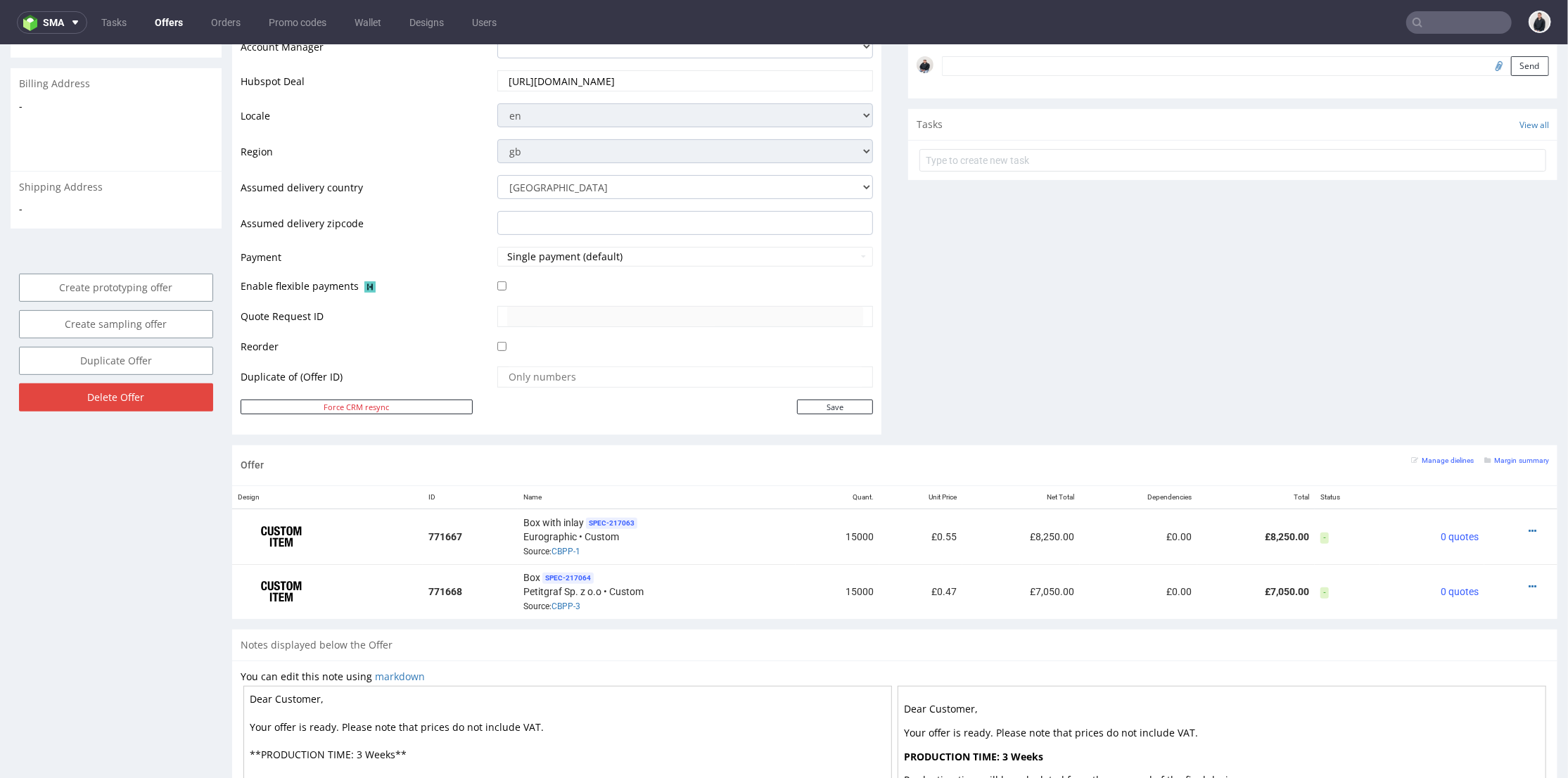
scroll to position [156, 0]
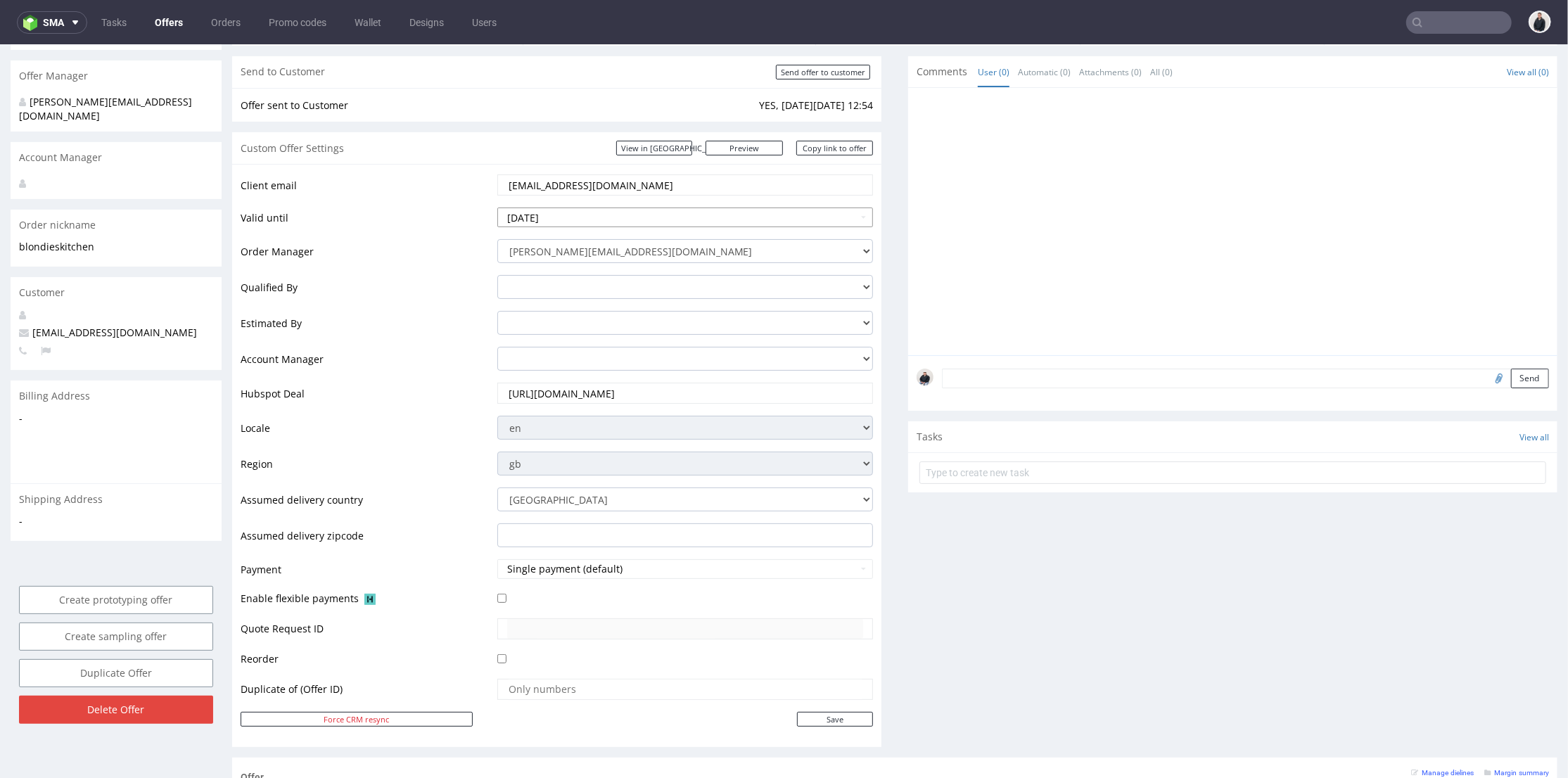
click at [694, 216] on input "2025-10-11" at bounding box center [685, 216] width 377 height 20
click at [636, 335] on td "18" at bounding box center [636, 333] width 21 height 21
type input "2025-10-18"
click at [834, 718] on input "Save" at bounding box center [835, 718] width 76 height 15
type input "In progress..."
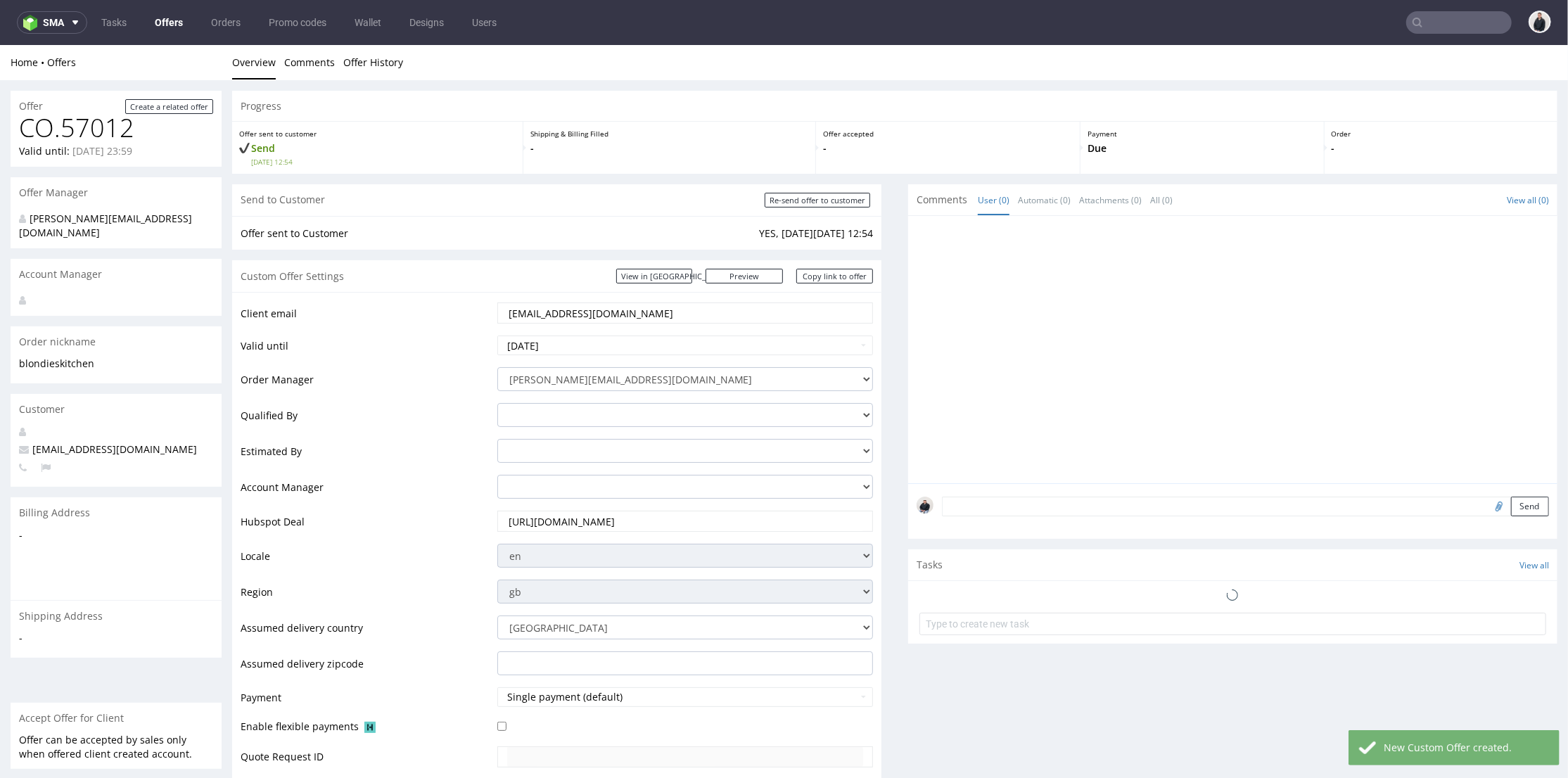
scroll to position [312, 0]
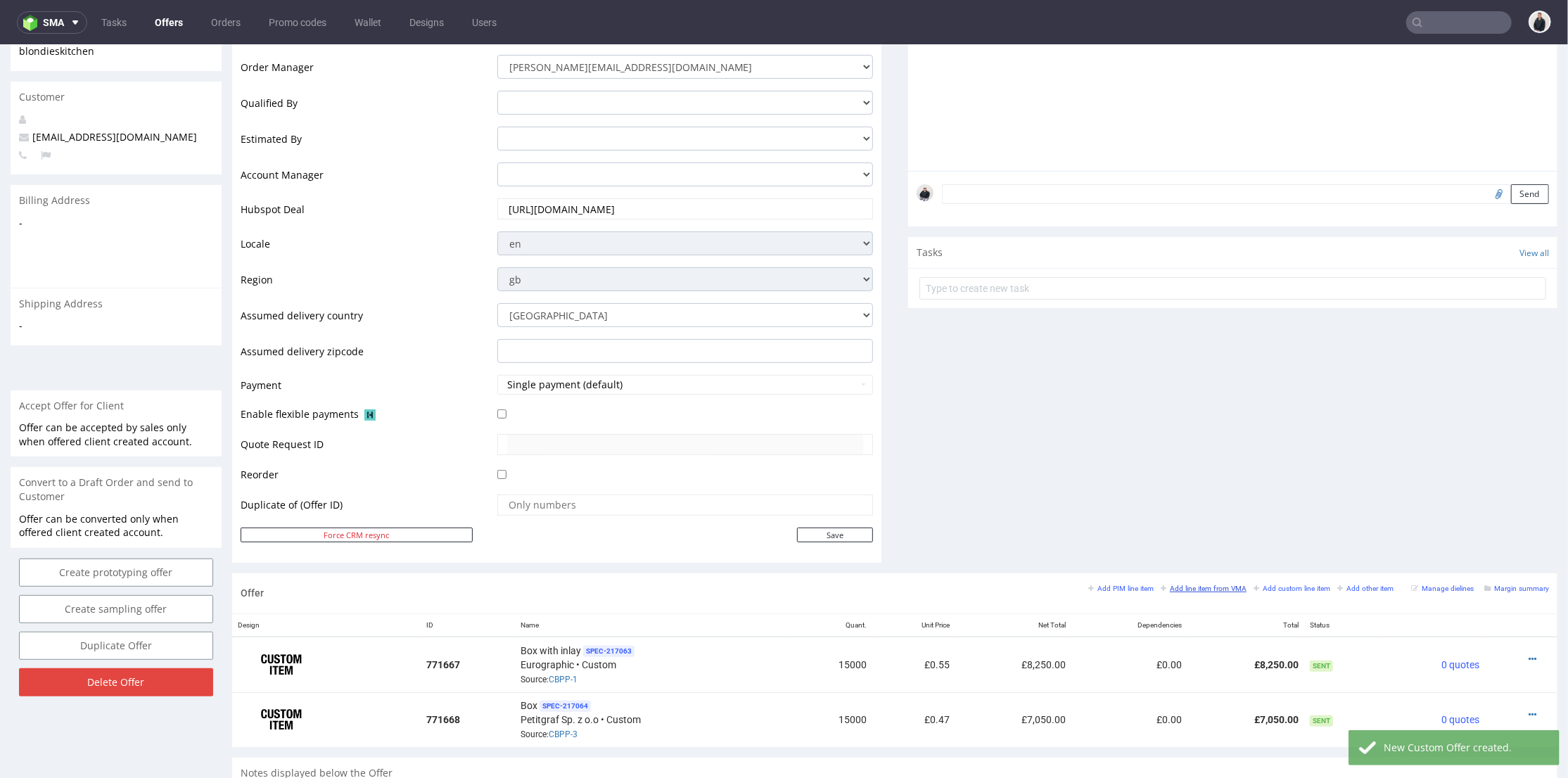
drag, startPoint x: 1173, startPoint y: 586, endPoint x: 921, endPoint y: 564, distance: 253.0
click at [1173, 586] on small "Add line item from VMA" at bounding box center [1204, 588] width 86 height 8
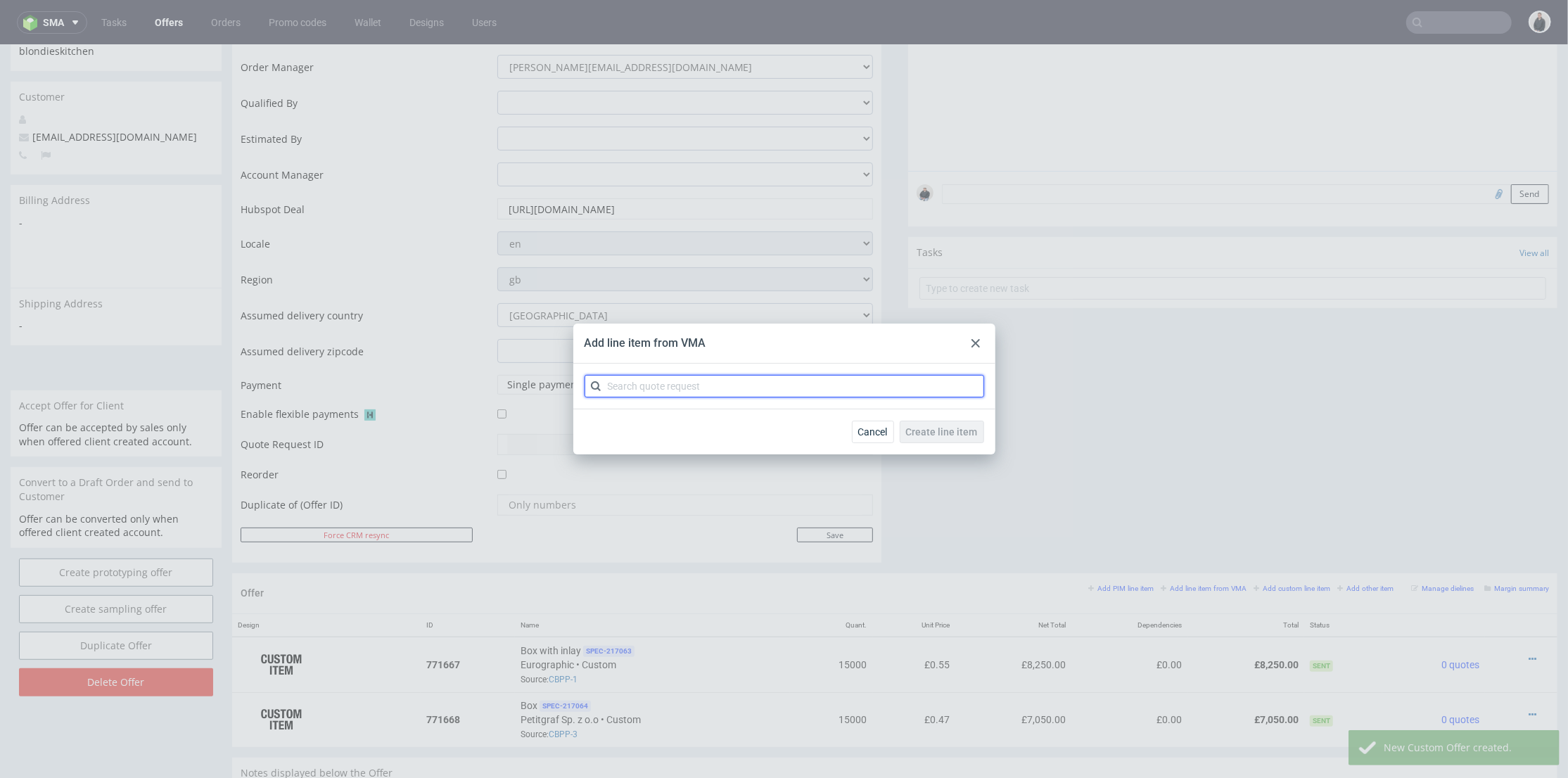
click at [687, 392] on input "text" at bounding box center [784, 385] width 400 height 22
paste input "[EMAIL_ADDRESS][DOMAIN_NAME]"
type input "[EMAIL_ADDRESS][DOMAIN_NAME]"
drag, startPoint x: 764, startPoint y: 387, endPoint x: 636, endPoint y: 404, distance: 129.1
click at [555, 386] on div "Add line item from VMA chelsie@blondieskitchen.co.uk Cancel Create line item No…" at bounding box center [784, 389] width 1568 height 778
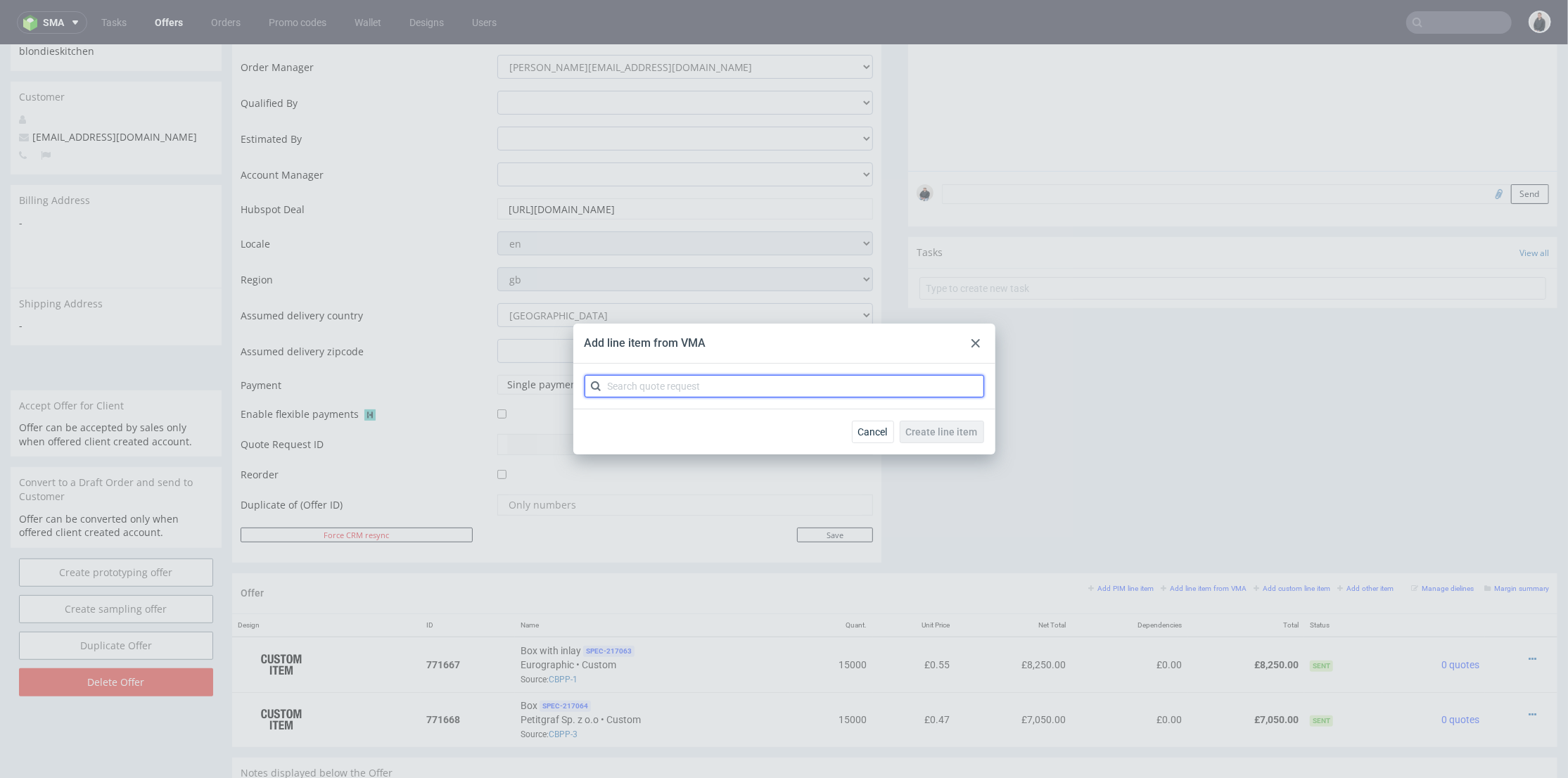
click at [623, 391] on input "text" at bounding box center [784, 385] width 400 height 22
type input "cbvo"
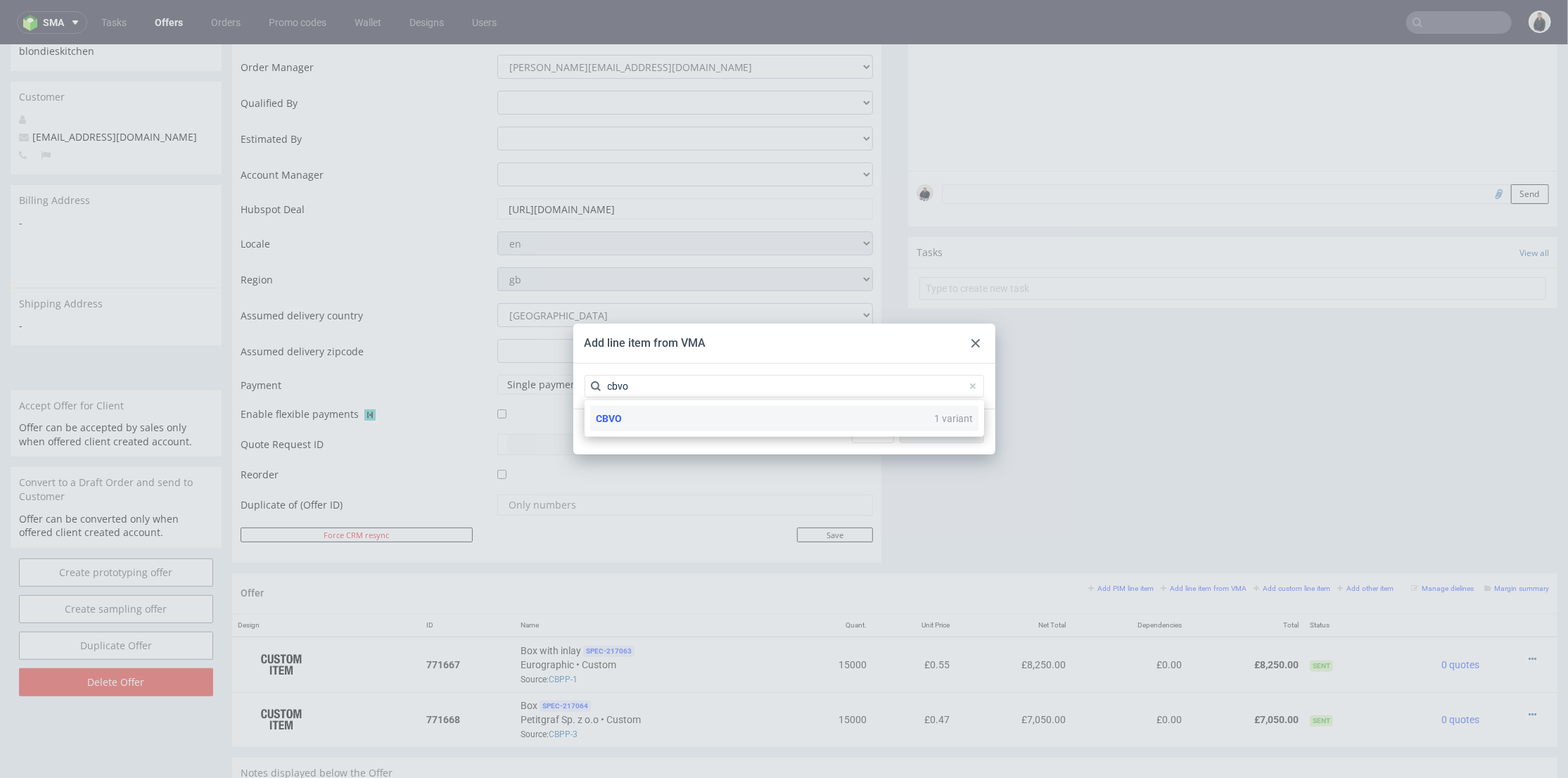
click at [658, 420] on div "CBVO 1 variant" at bounding box center [784, 419] width 388 height 25
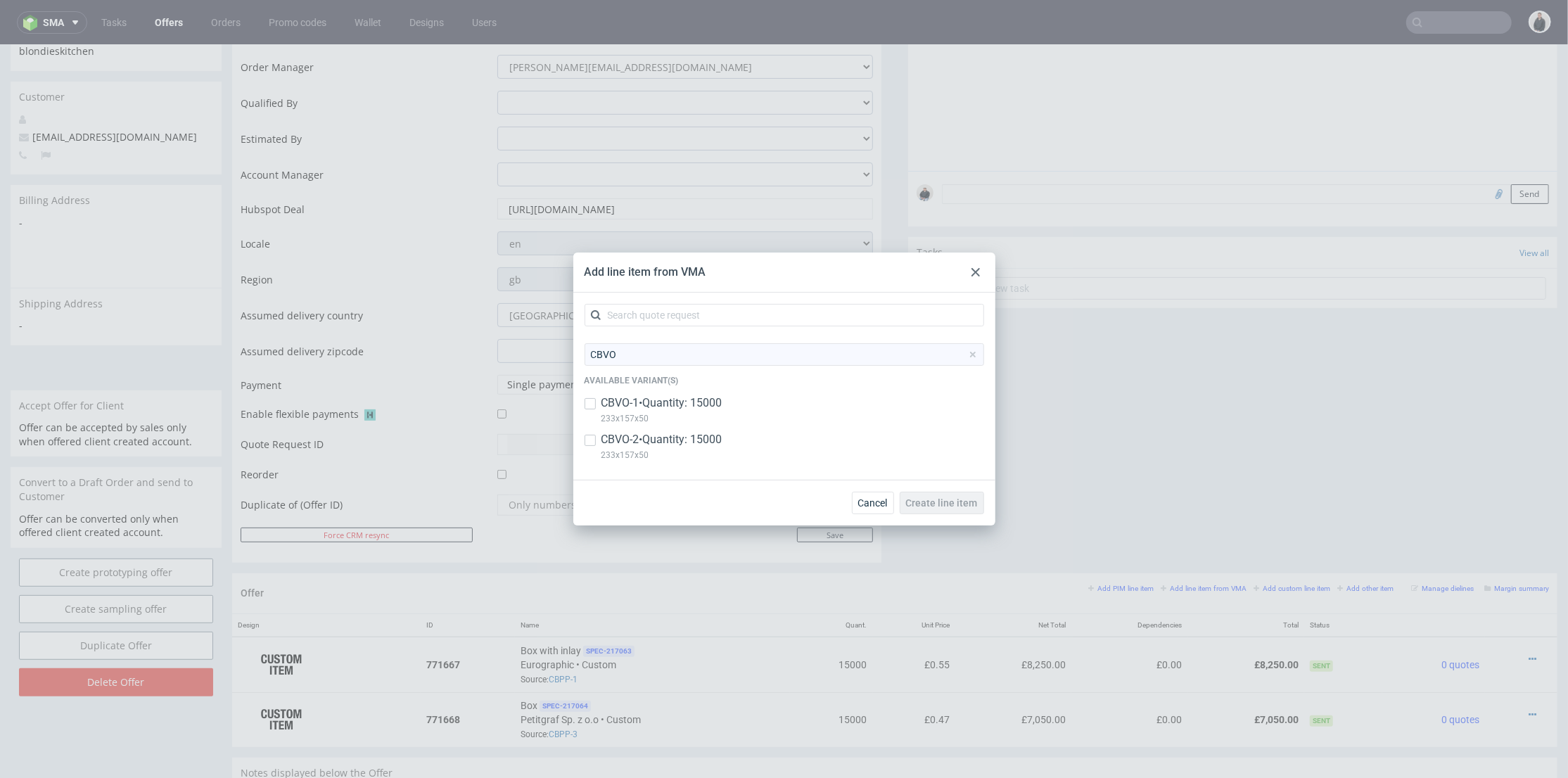
click at [668, 411] on p "233x157x50" at bounding box center [662, 418] width 121 height 15
checkbox input "true"
click at [674, 443] on p "CBVO-2 • Quantity: 15000" at bounding box center [662, 439] width 121 height 15
checkbox input "true"
click at [932, 503] on span "Create line item" at bounding box center [942, 503] width 72 height 10
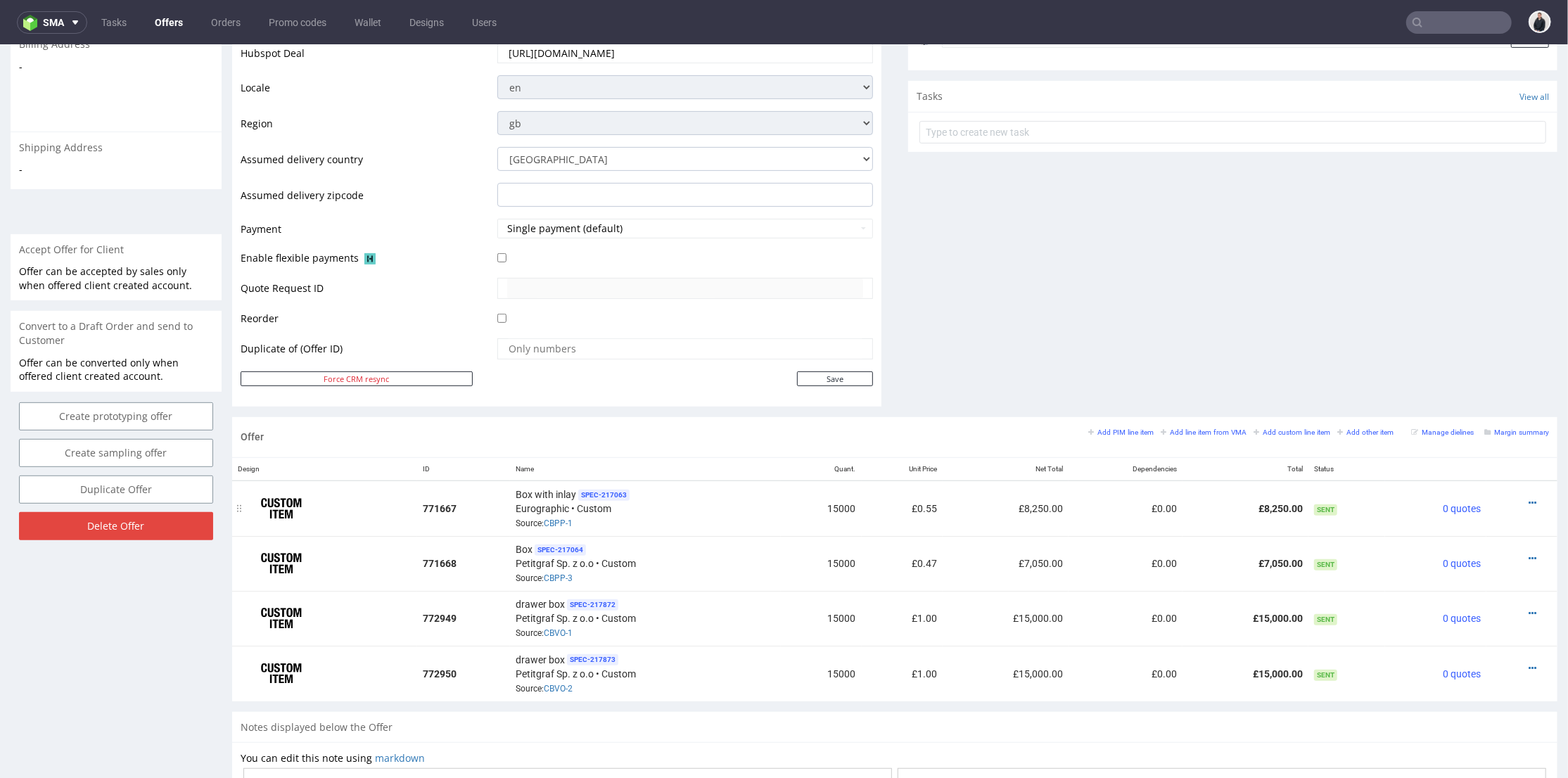
scroll to position [546, 0]
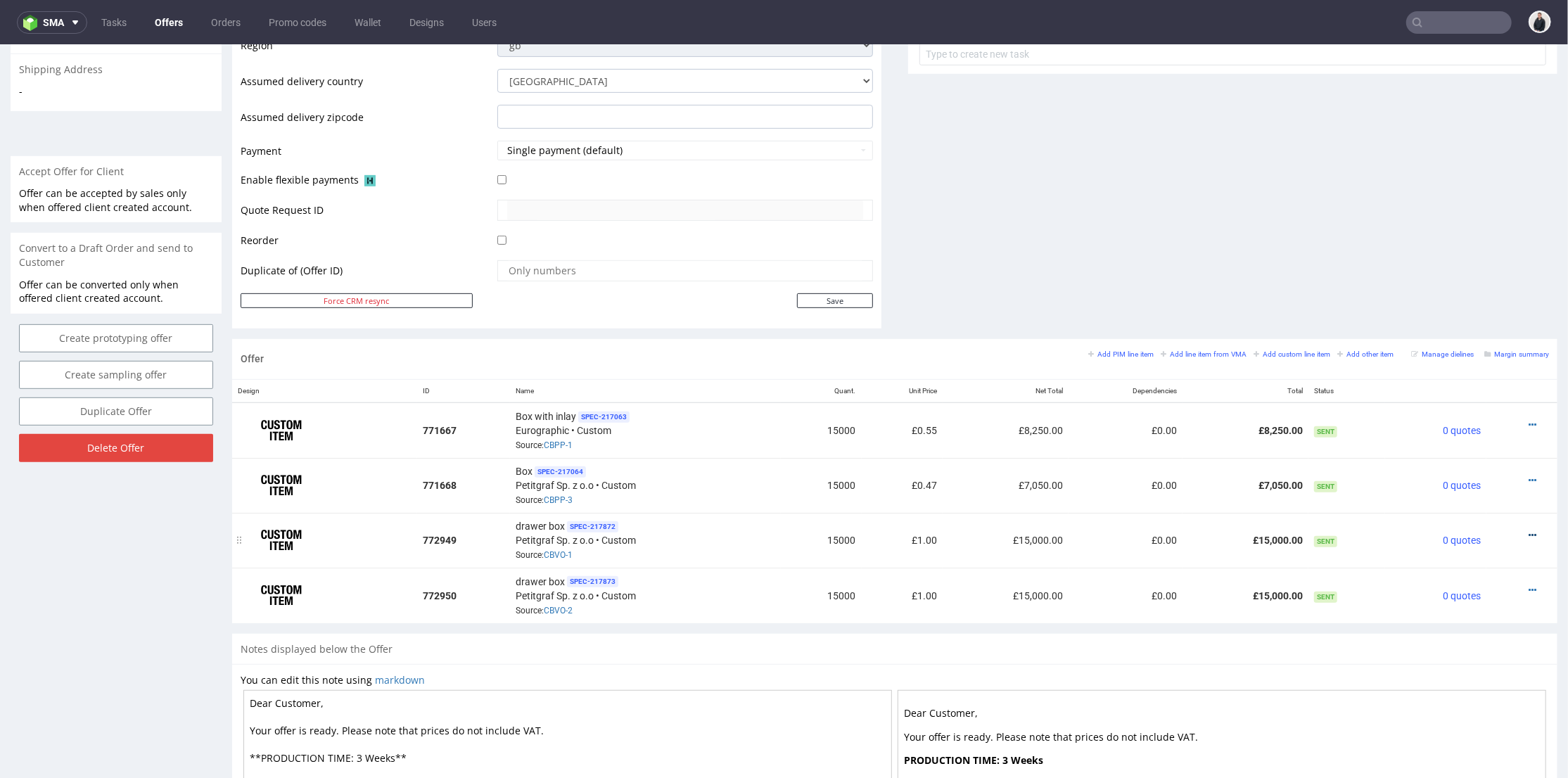
click at [1529, 529] on icon at bounding box center [1532, 534] width 8 height 10
click at [1429, 377] on span "Edit item price" at bounding box center [1470, 376] width 114 height 14
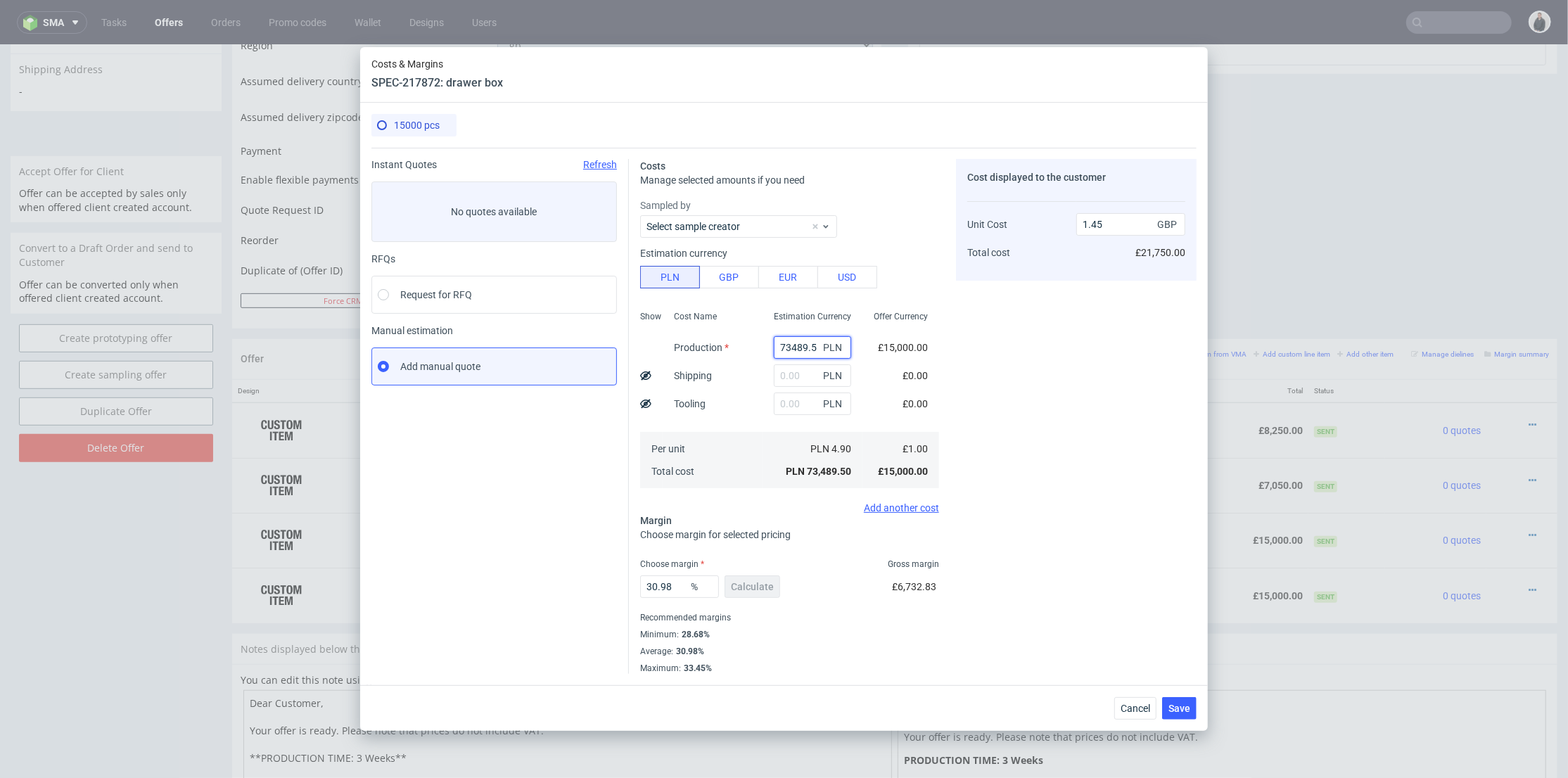
click at [790, 346] on input "73489.5" at bounding box center [812, 347] width 78 height 22
paste input "29700"
type input "29700"
type input "0.59"
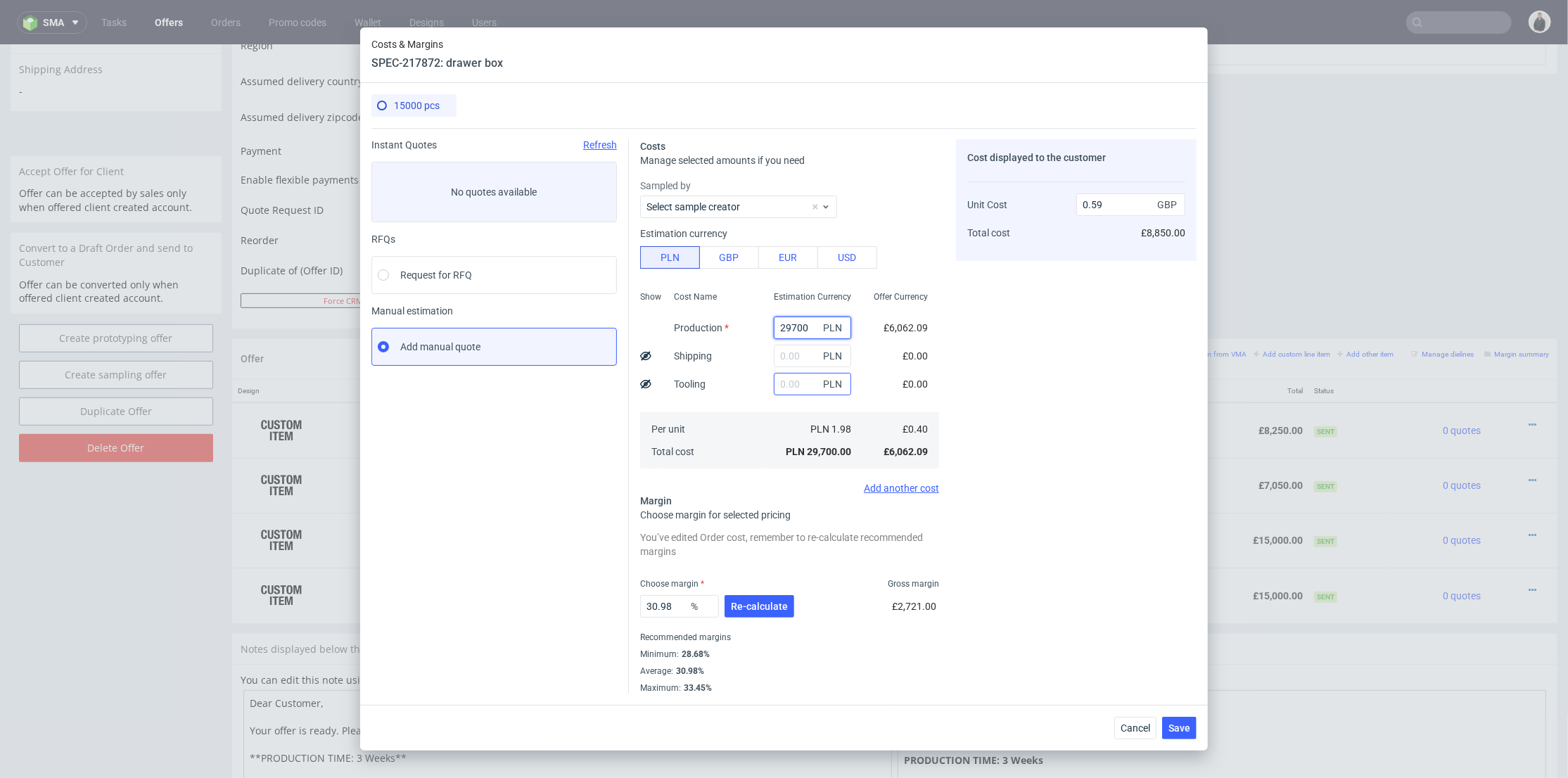
type input "29700"
click at [785, 381] on input "text" at bounding box center [812, 384] width 78 height 22
type input "1600"
click at [746, 404] on div "Cost Name Production Shipping Tooling Per unit Total cost" at bounding box center [713, 378] width 100 height 186
type input "0.62"
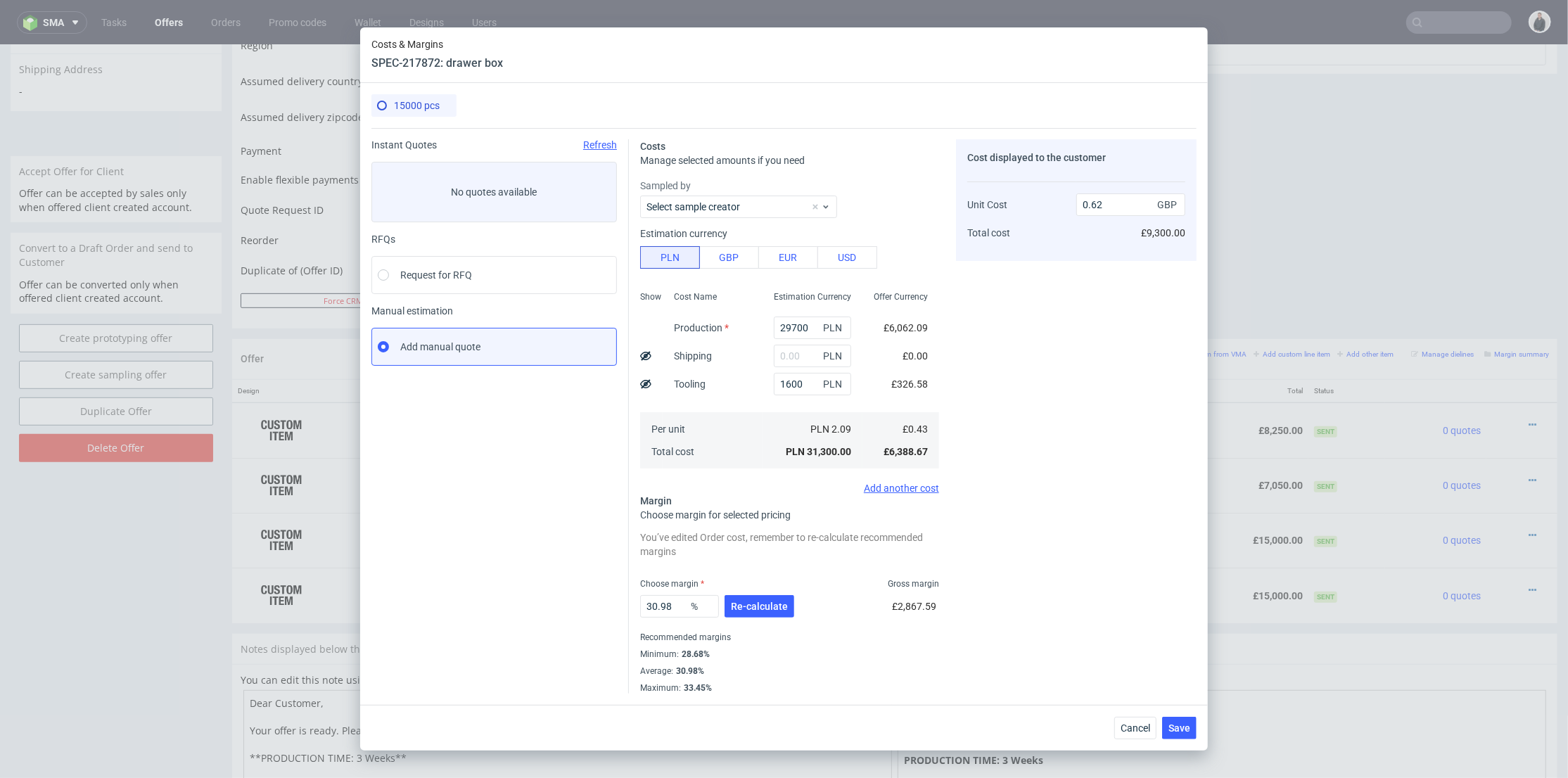
drag, startPoint x: 759, startPoint y: 603, endPoint x: 816, endPoint y: 612, distance: 57.7
click at [759, 602] on span "Re-calculate" at bounding box center [759, 606] width 57 height 10
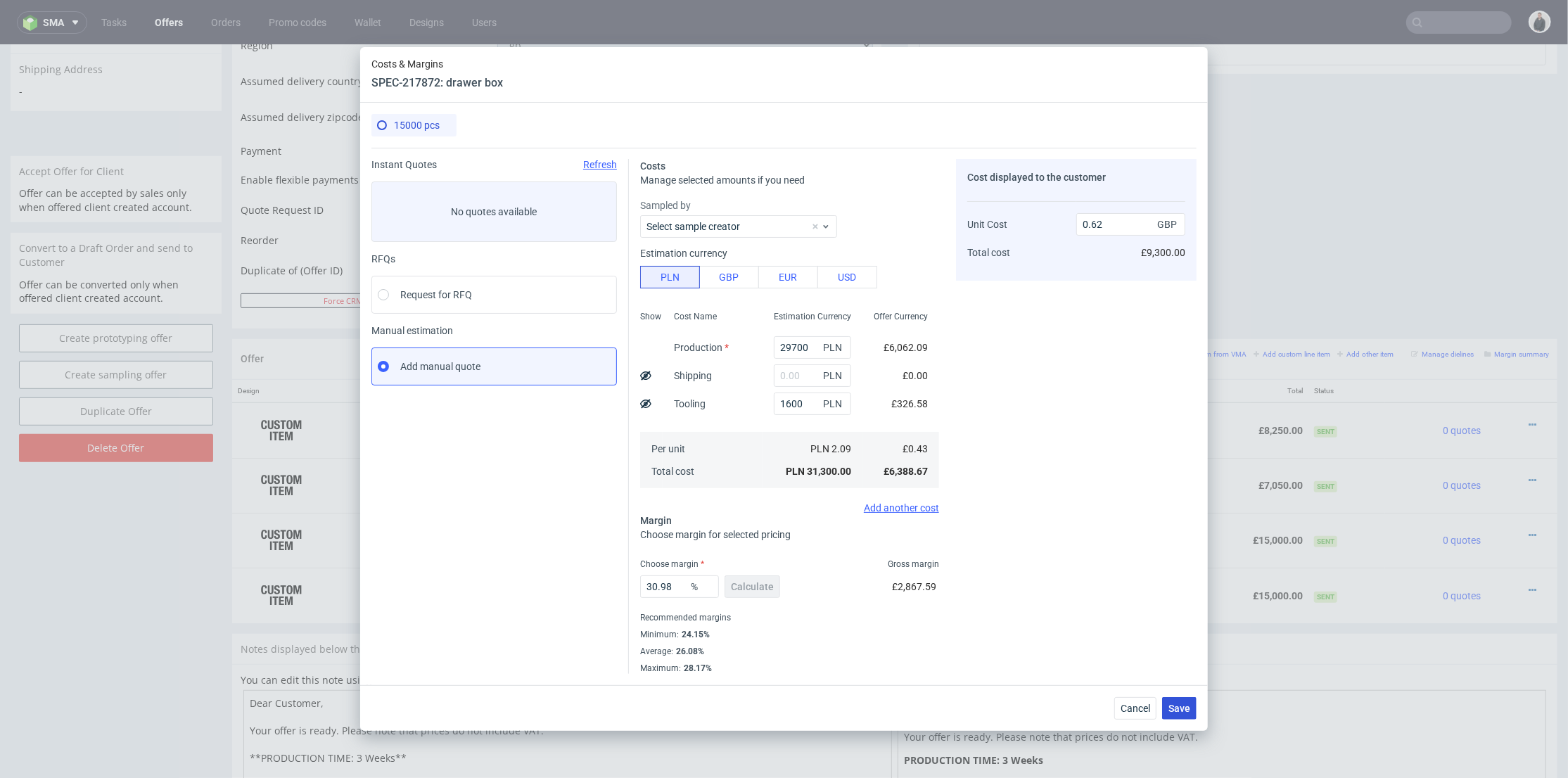
click at [1177, 707] on span "Save" at bounding box center [1180, 708] width 21 height 10
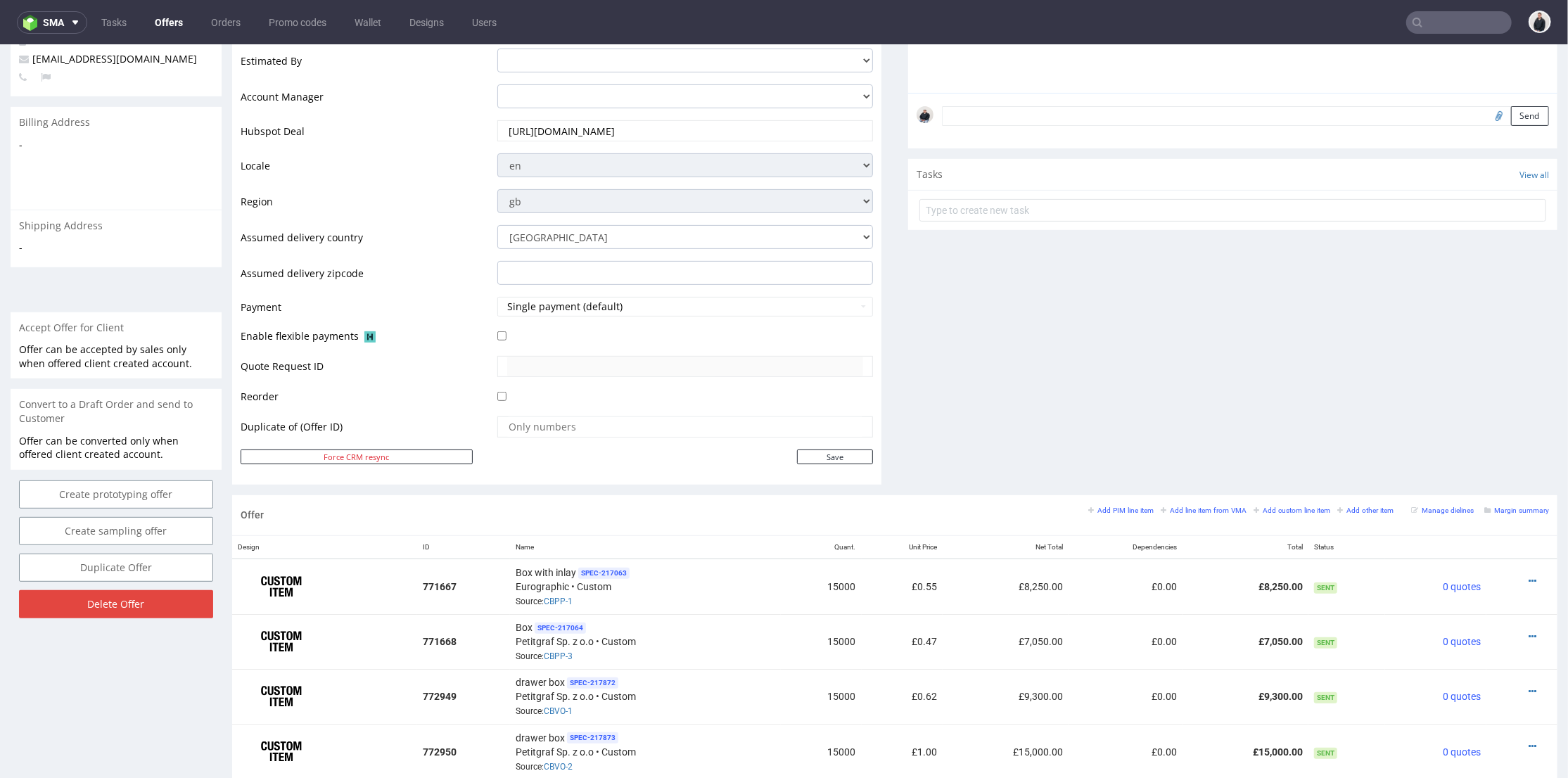
scroll to position [469, 0]
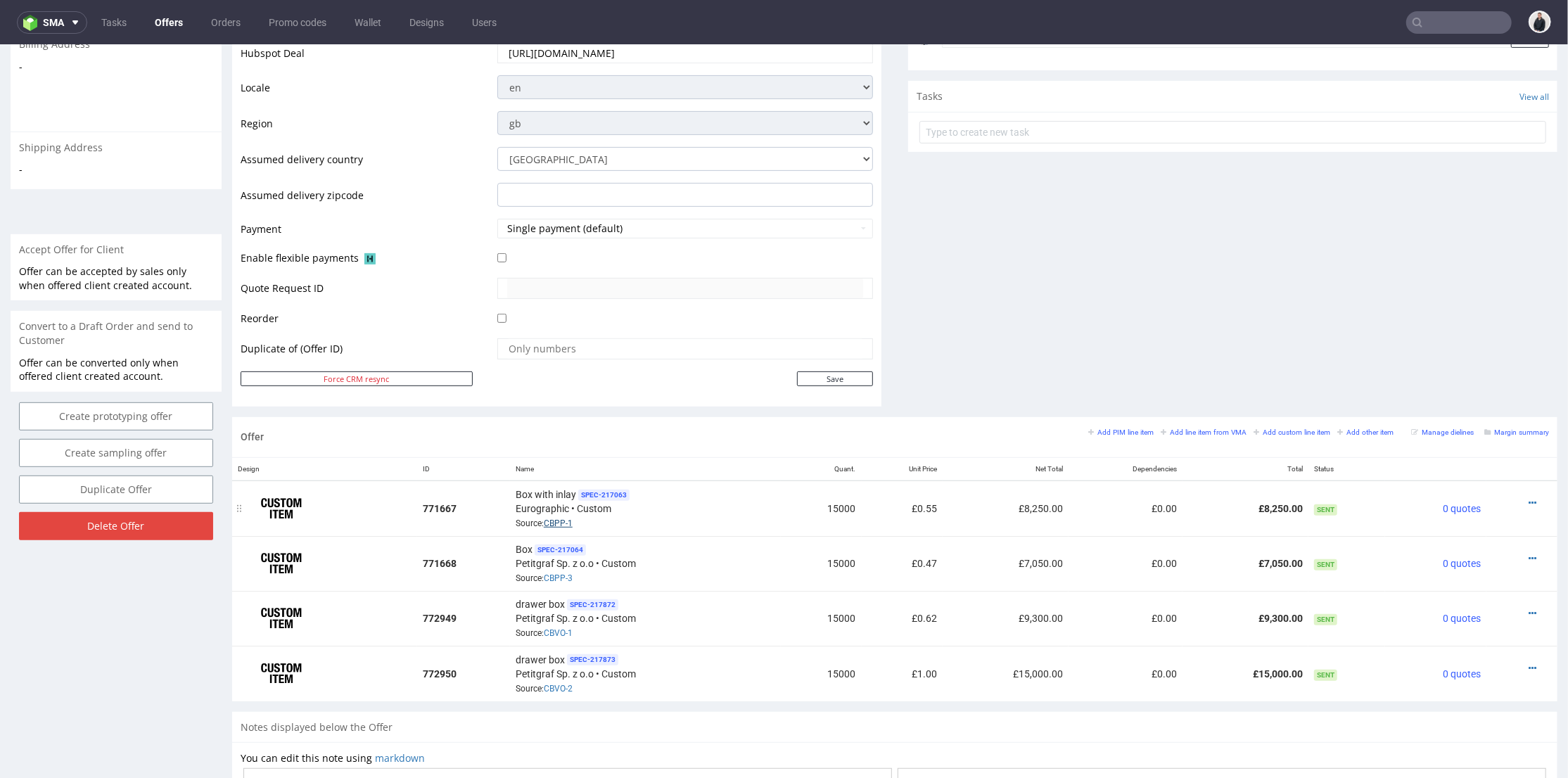
click at [565, 520] on link "CBPP-1" at bounding box center [558, 522] width 29 height 10
click at [1529, 664] on icon at bounding box center [1532, 667] width 8 height 10
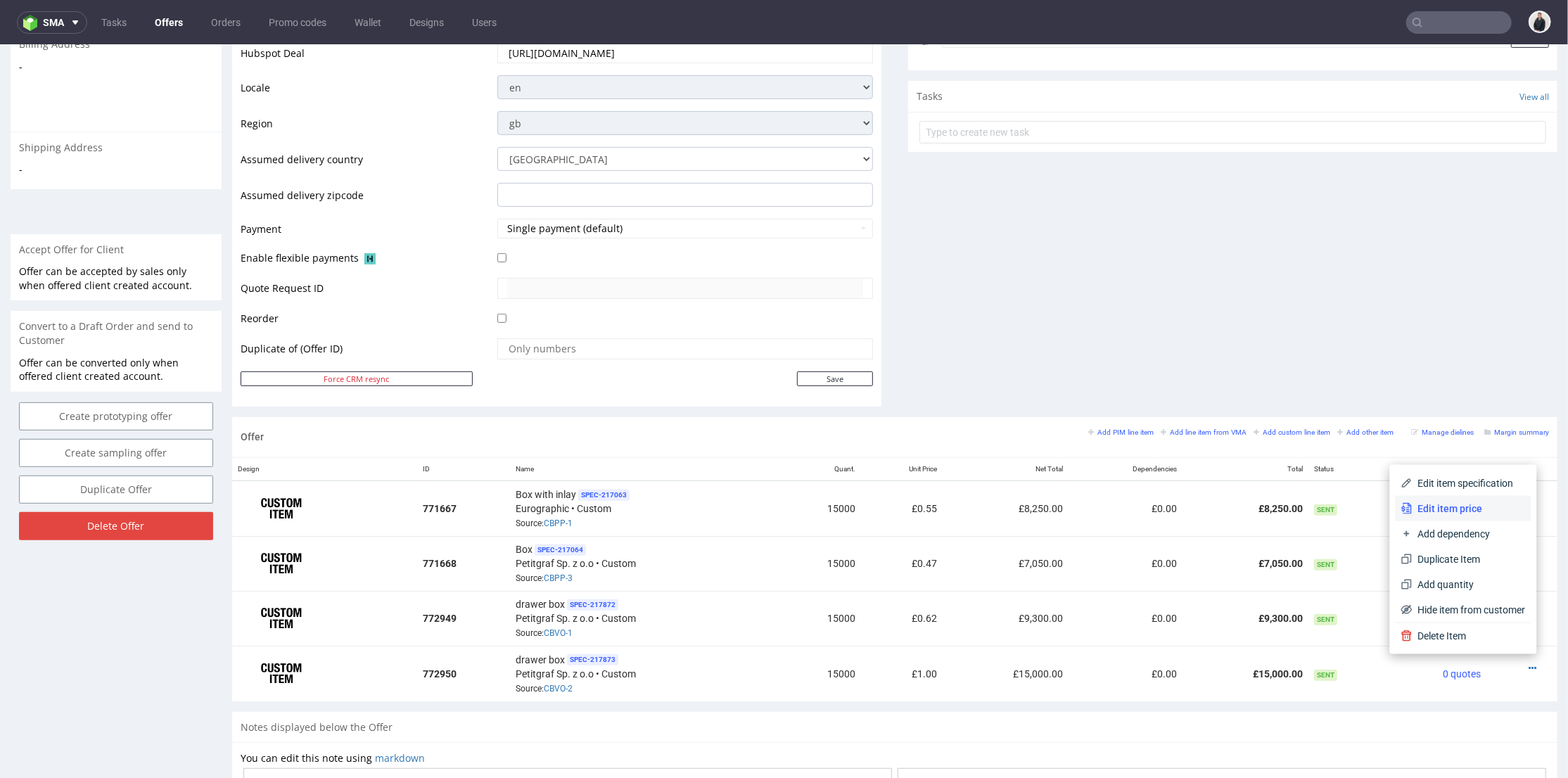
click at [1467, 510] on span "Edit item price" at bounding box center [1470, 508] width 114 height 14
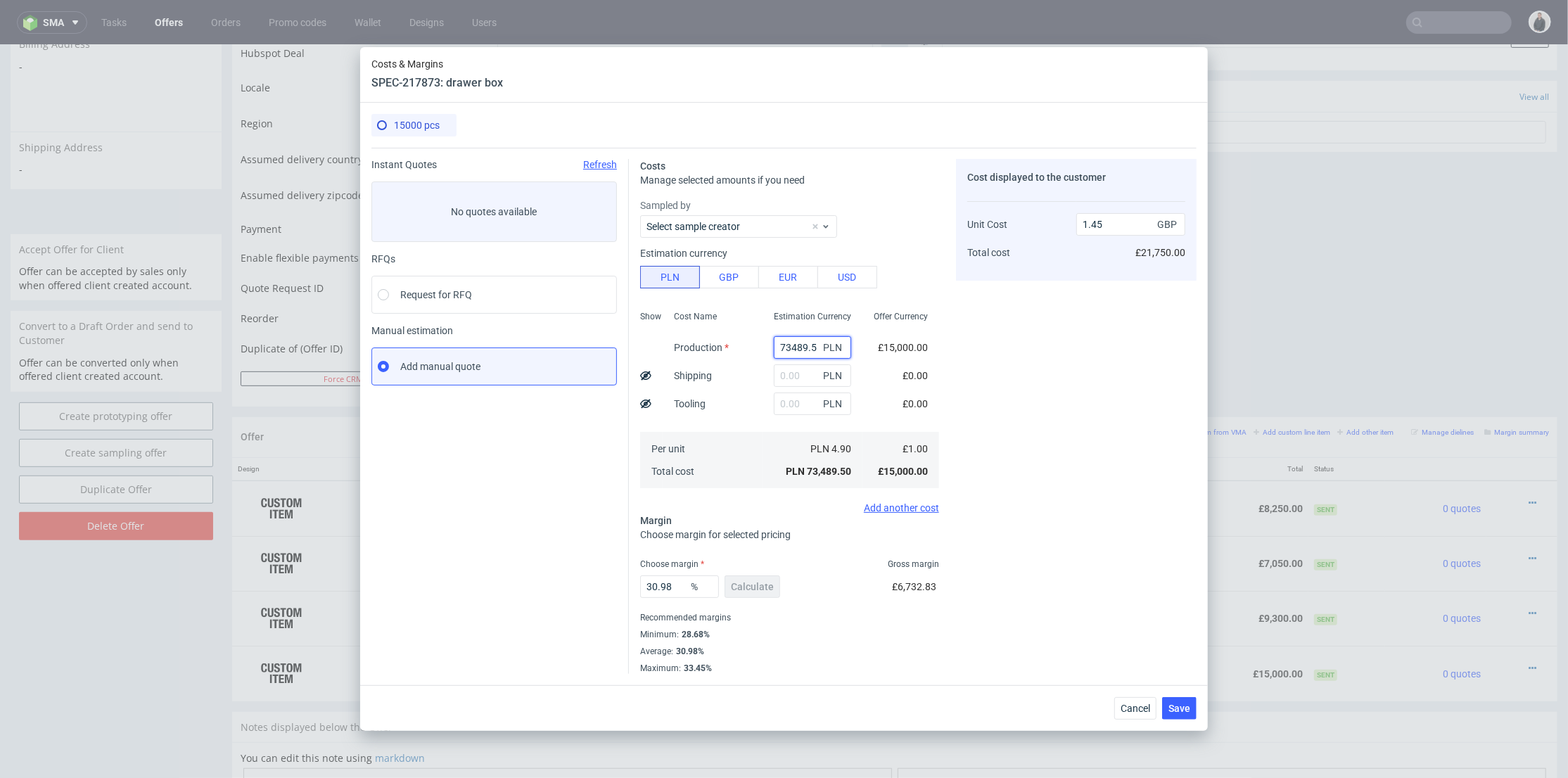
click at [793, 343] on input "73489.5" at bounding box center [812, 347] width 78 height 22
paste input "33750"
type input "33750"
type input "0.67"
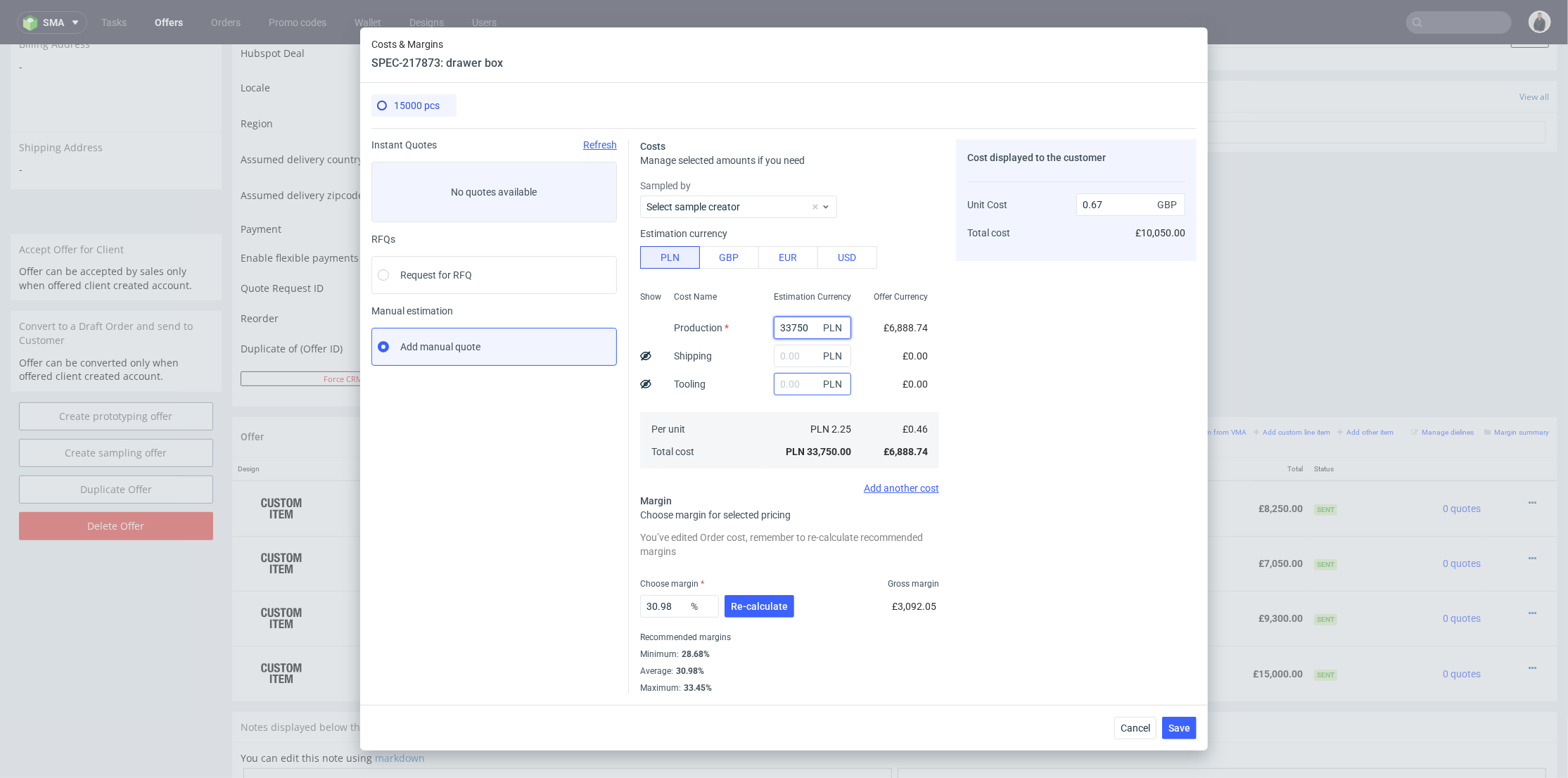
type input "33750"
click at [784, 389] on input "text" at bounding box center [812, 384] width 78 height 22
type input "1900"
type input "0.71"
type input "1900"
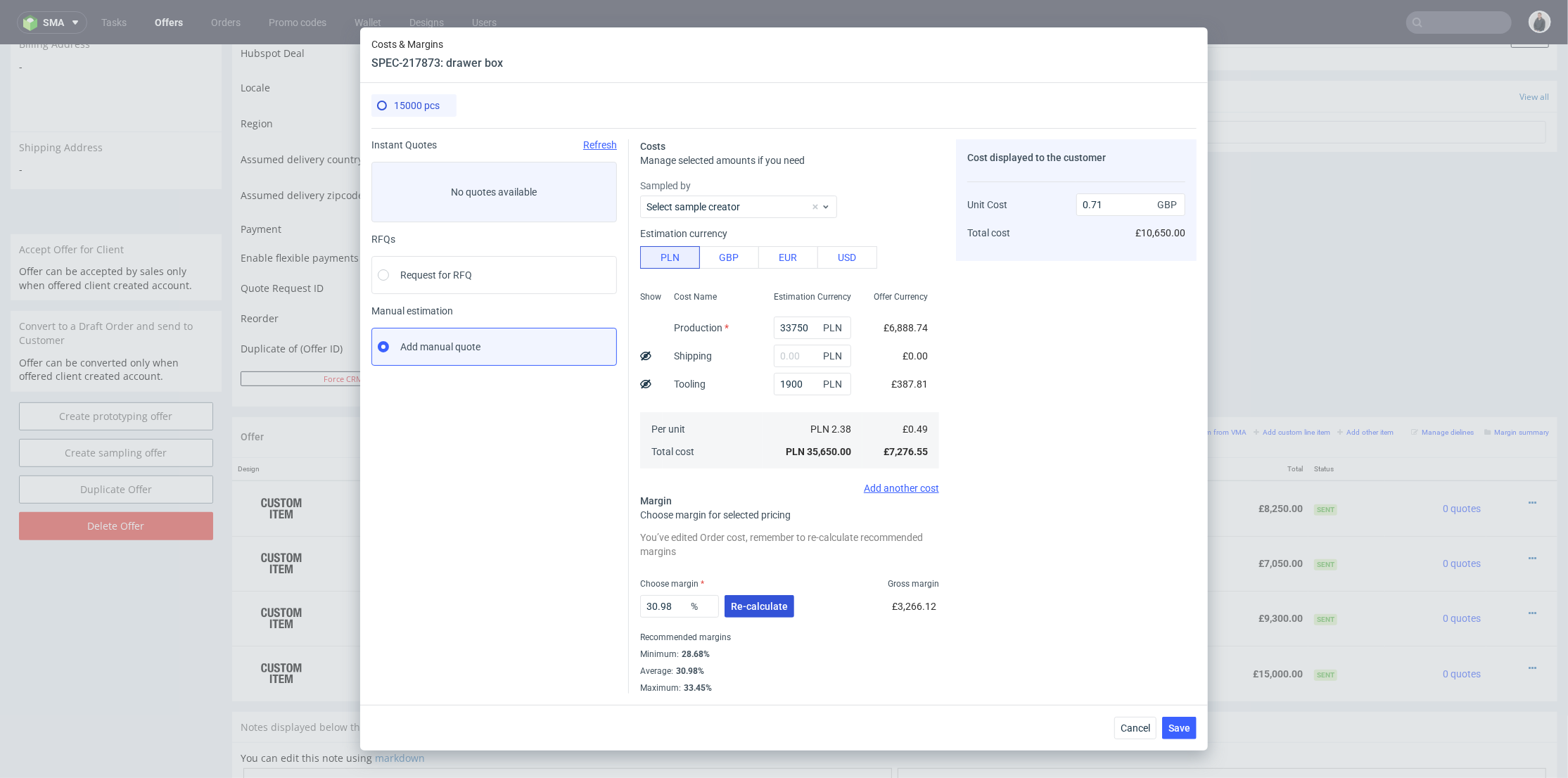
click at [750, 609] on span "Re-calculate" at bounding box center [759, 606] width 57 height 10
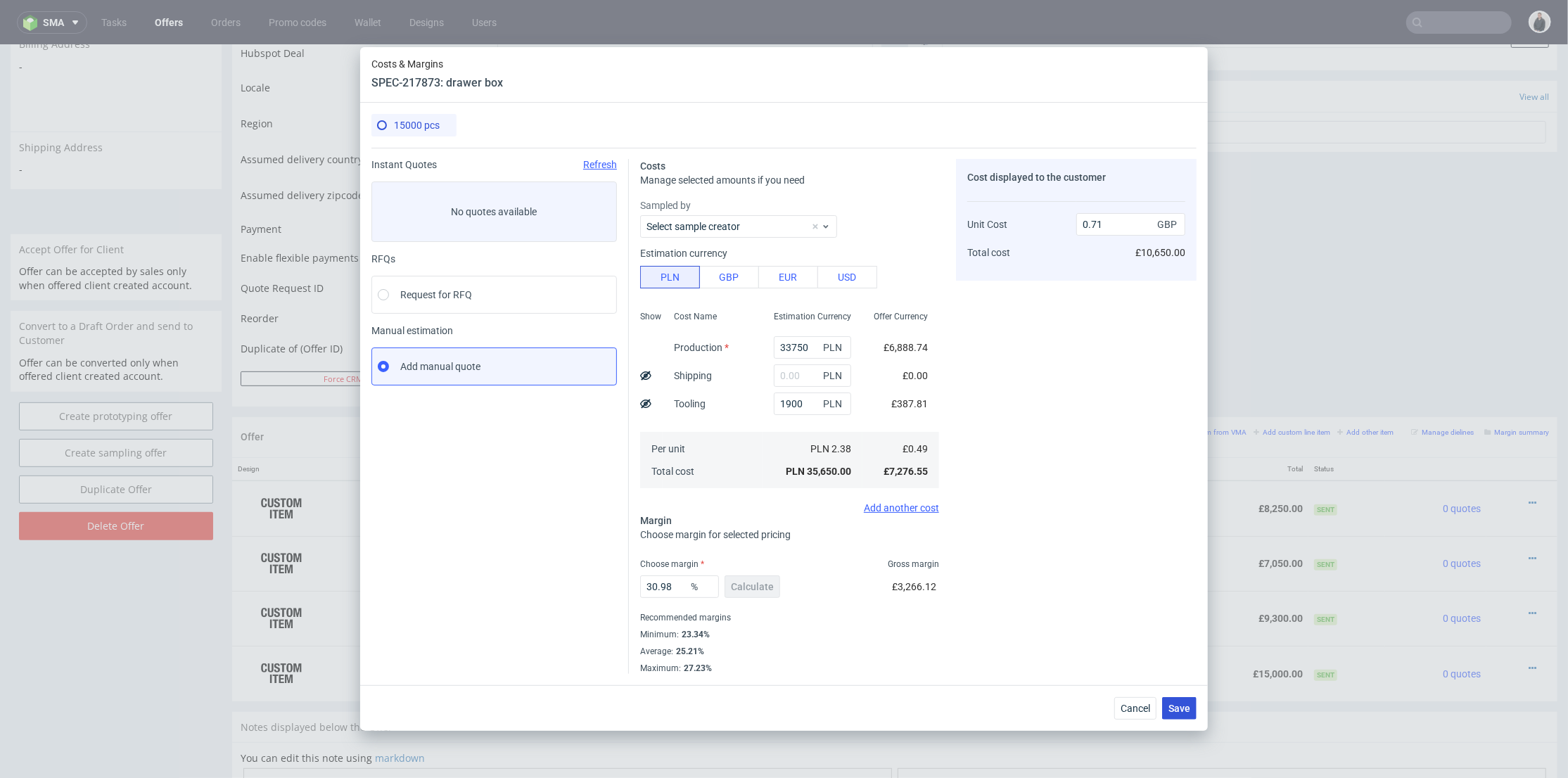
click at [1176, 707] on span "Save" at bounding box center [1180, 708] width 21 height 10
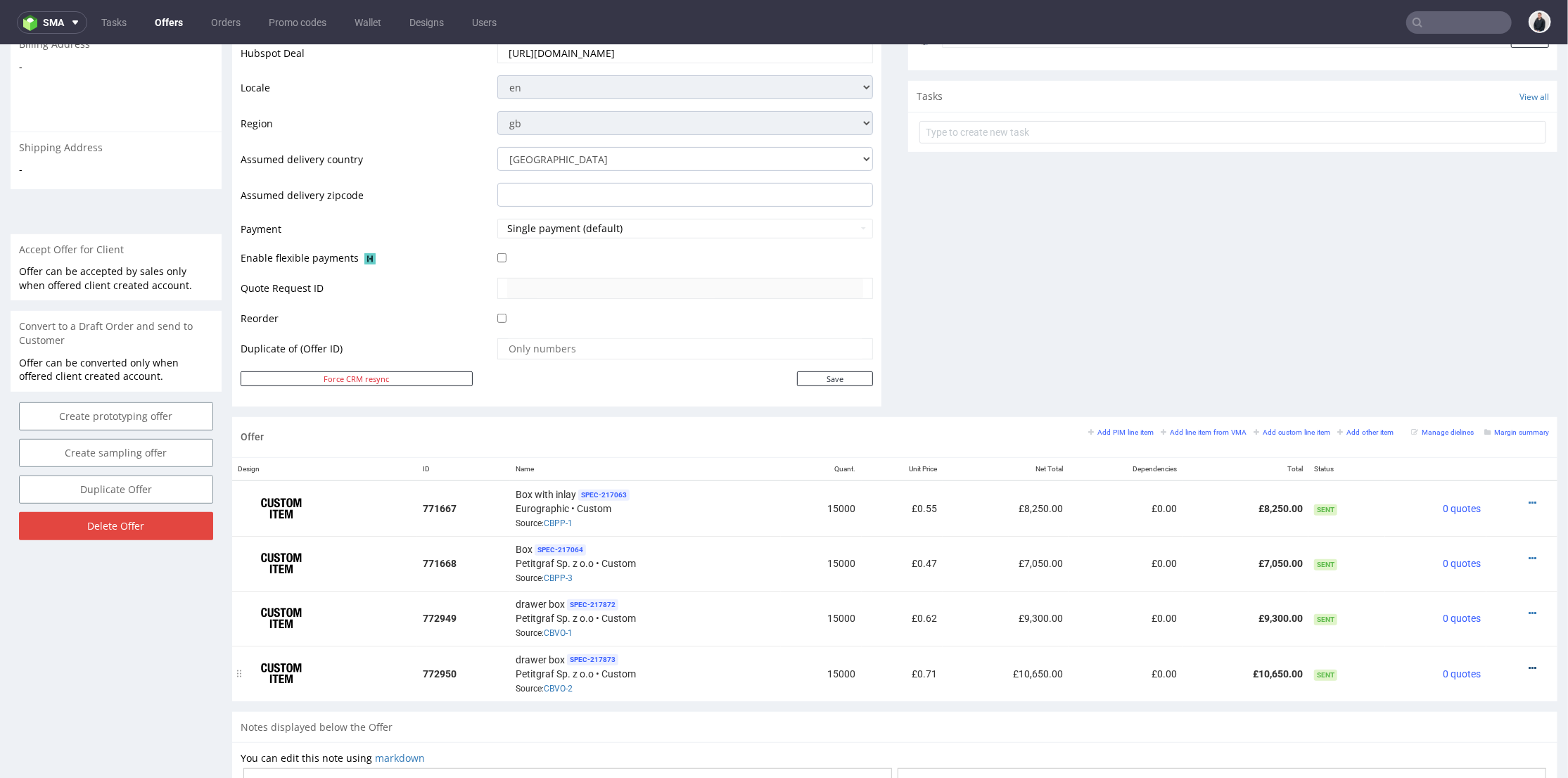
click at [1529, 663] on icon at bounding box center [1532, 667] width 8 height 10
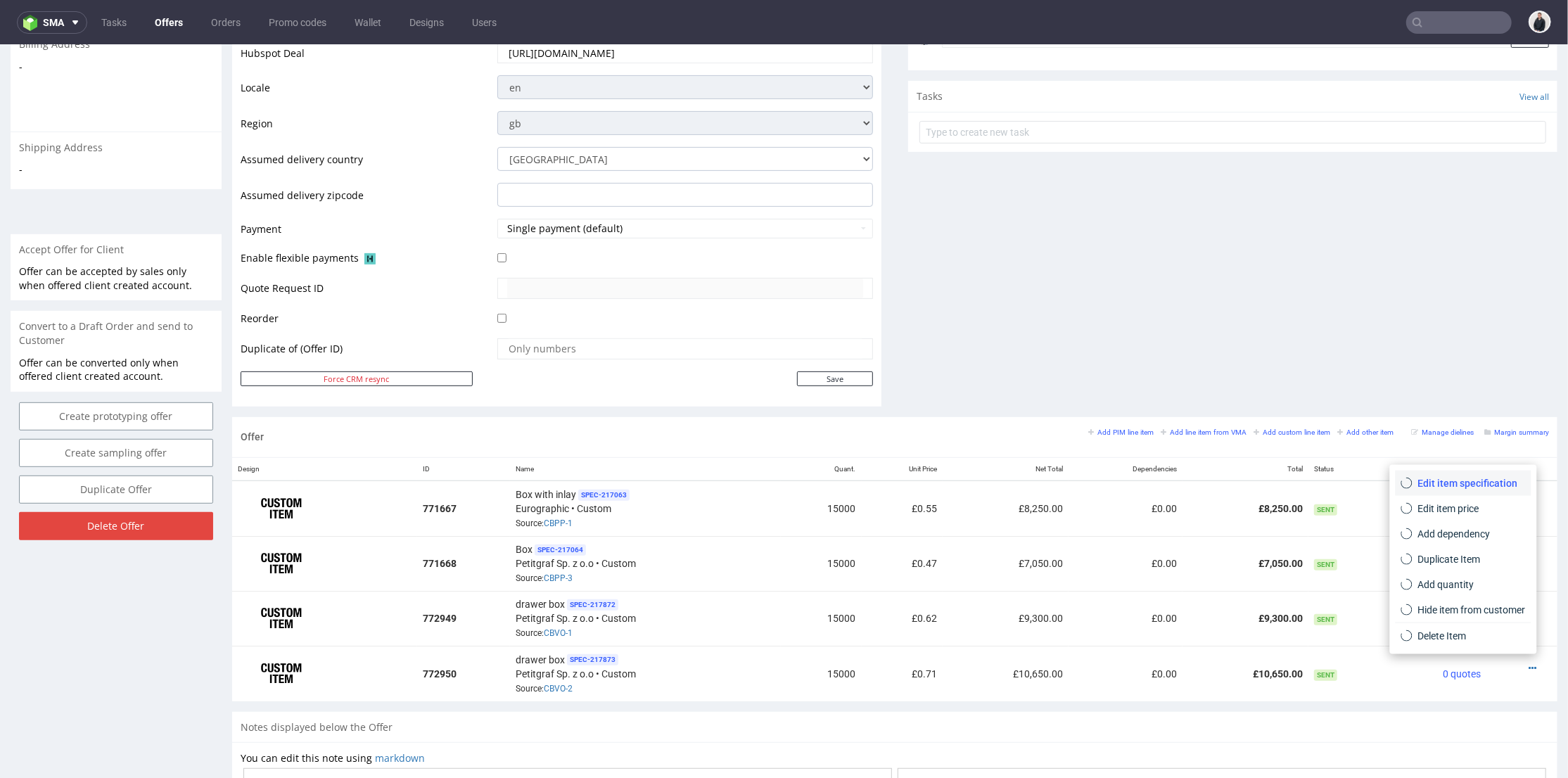
click at [1480, 471] on li "Edit item specification" at bounding box center [1464, 482] width 136 height 25
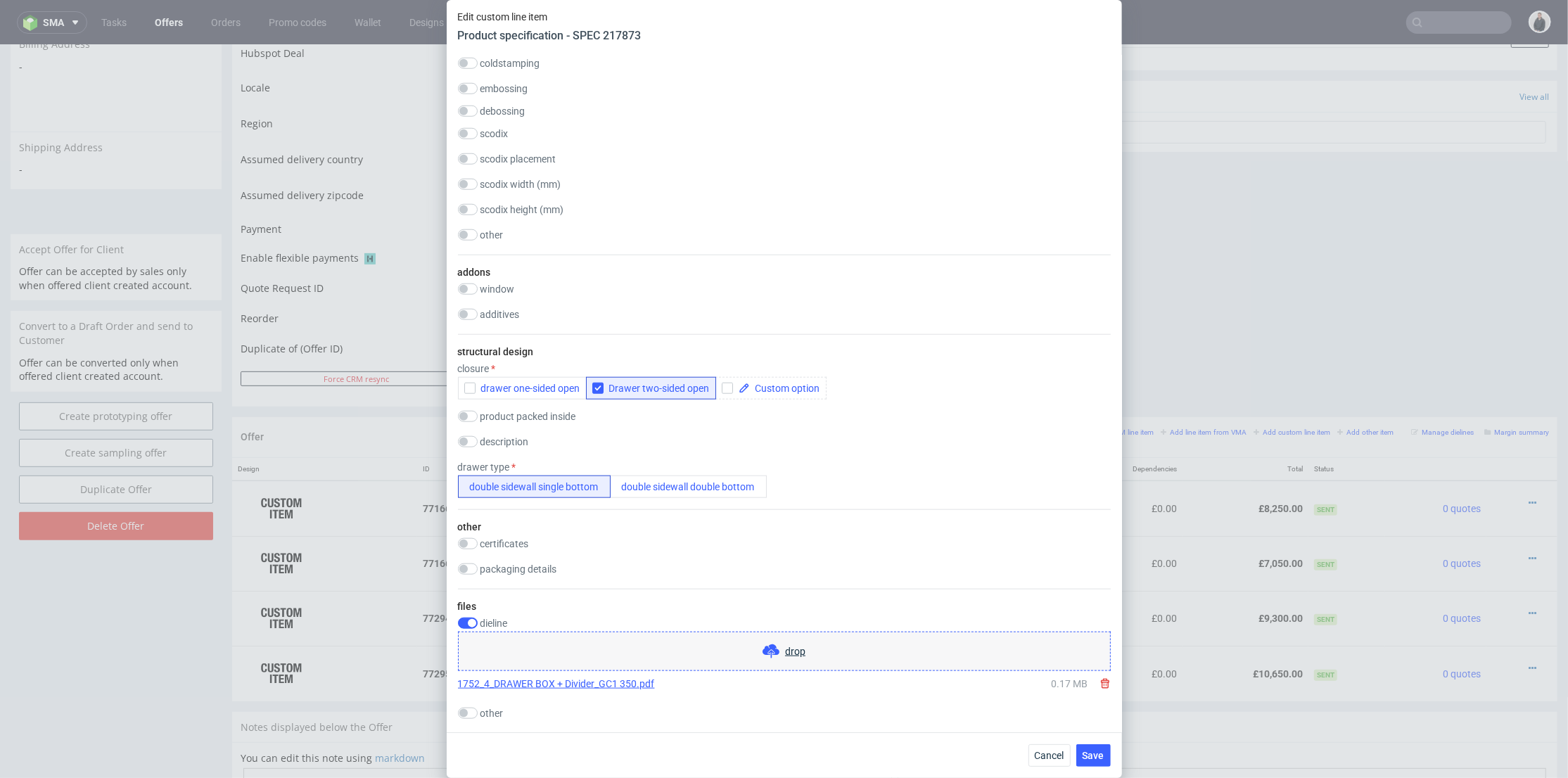
scroll to position [1641, 0]
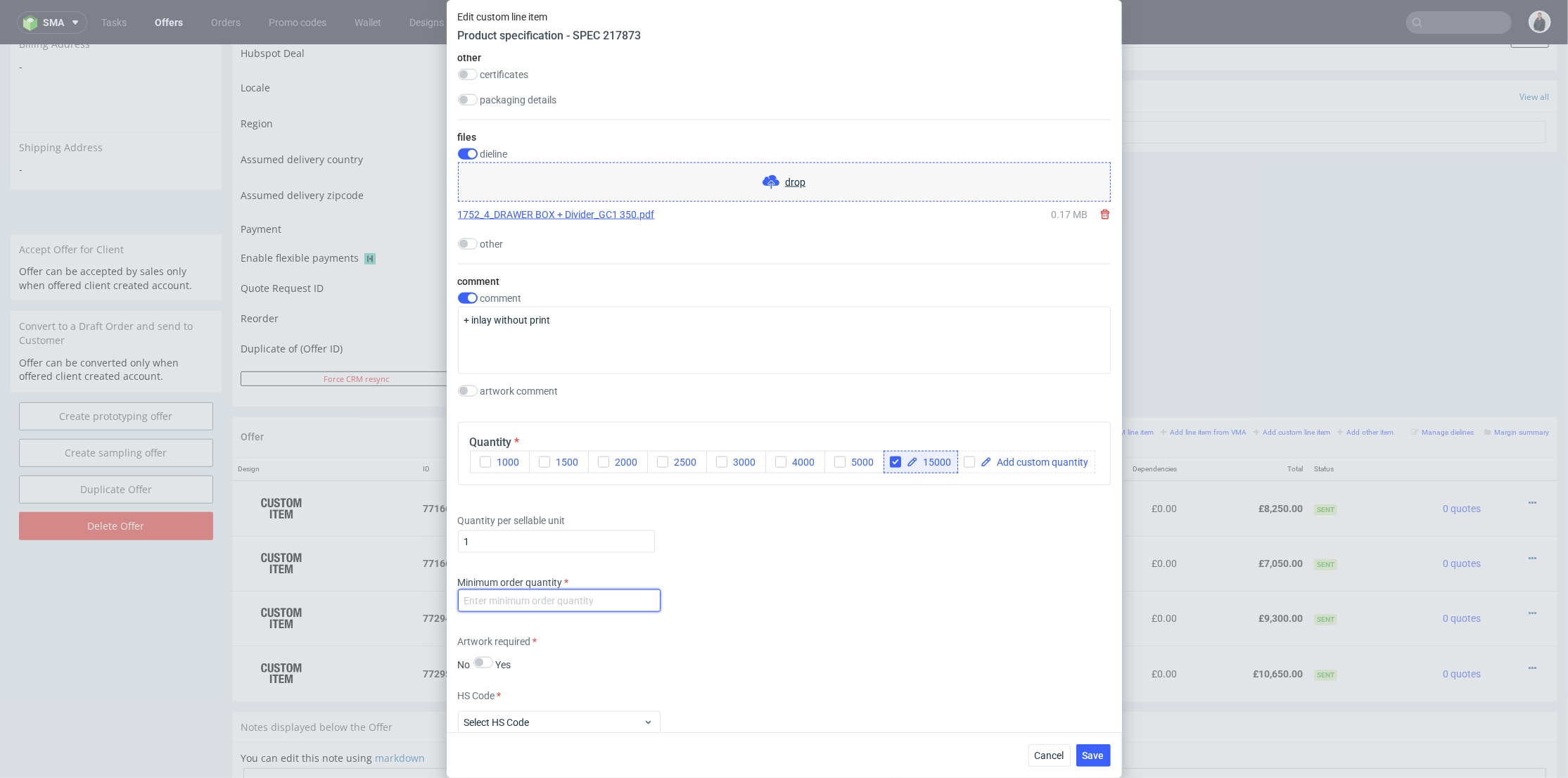
click at [575, 612] on input "number" at bounding box center [559, 600] width 203 height 22
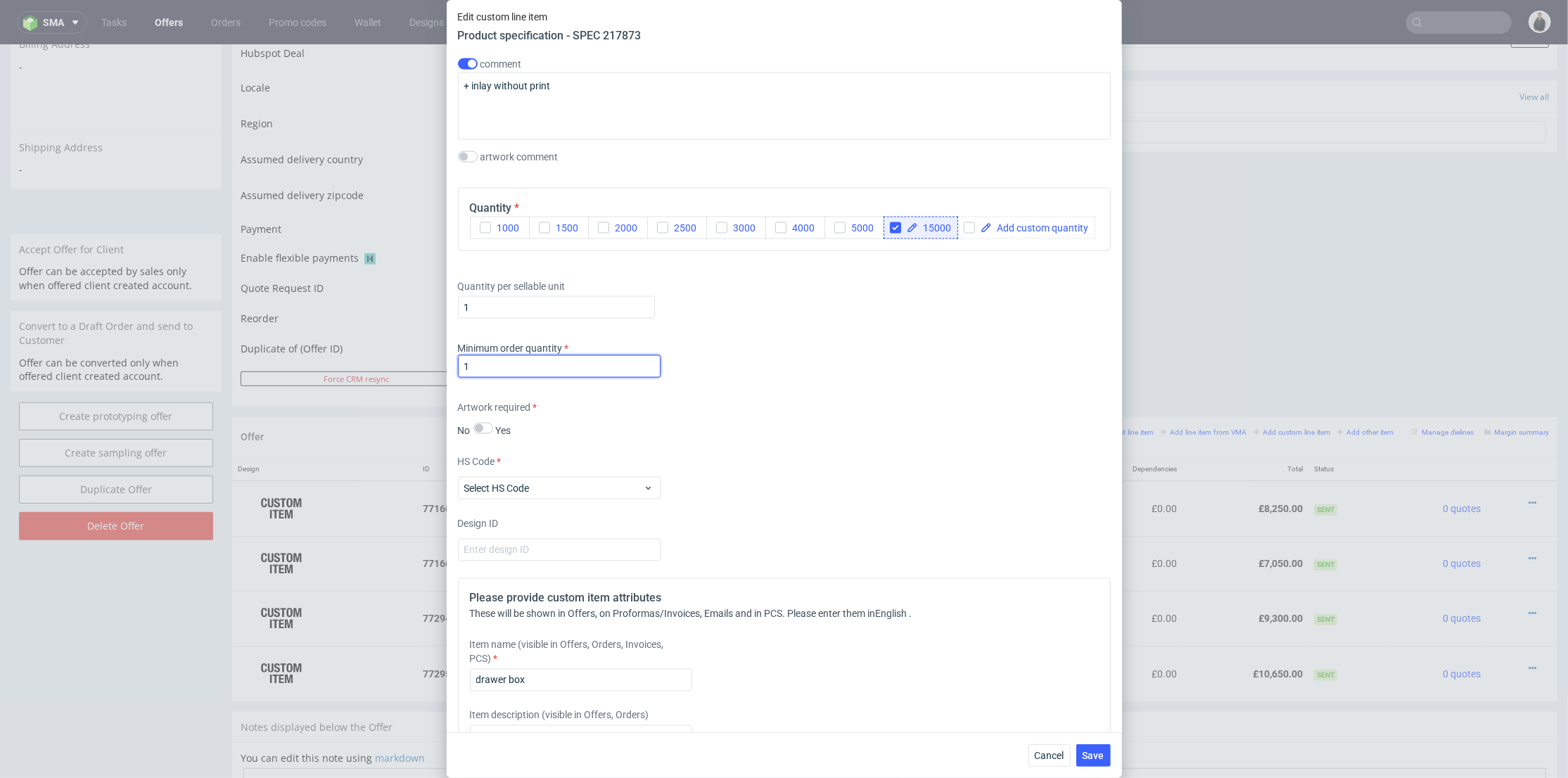
scroll to position [2110, 0]
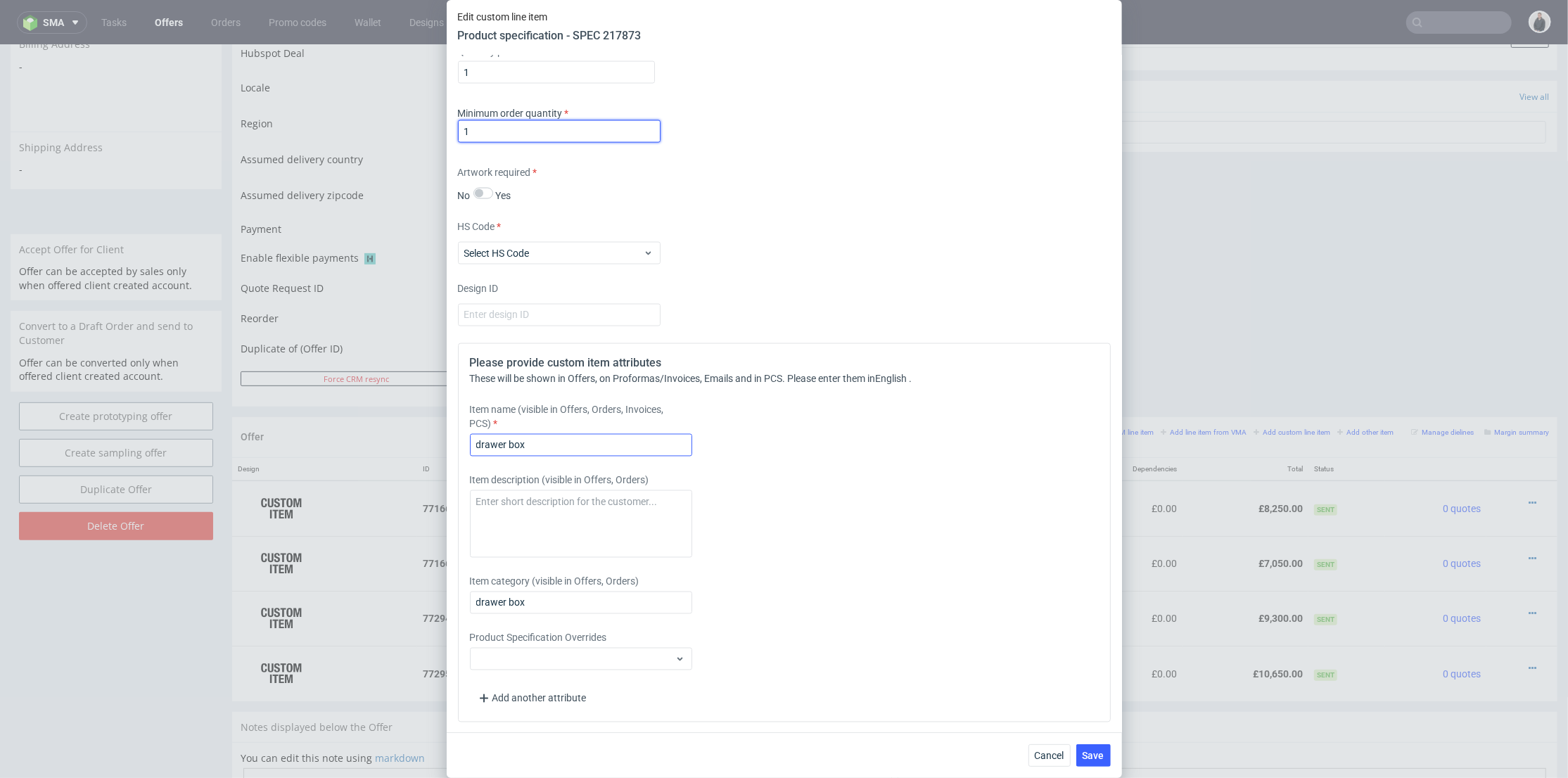
type input "1"
click at [645, 457] on input "drawer box" at bounding box center [581, 444] width 223 height 22
type input "drawer box + inlay"
click at [1099, 750] on span "Save" at bounding box center [1094, 755] width 21 height 10
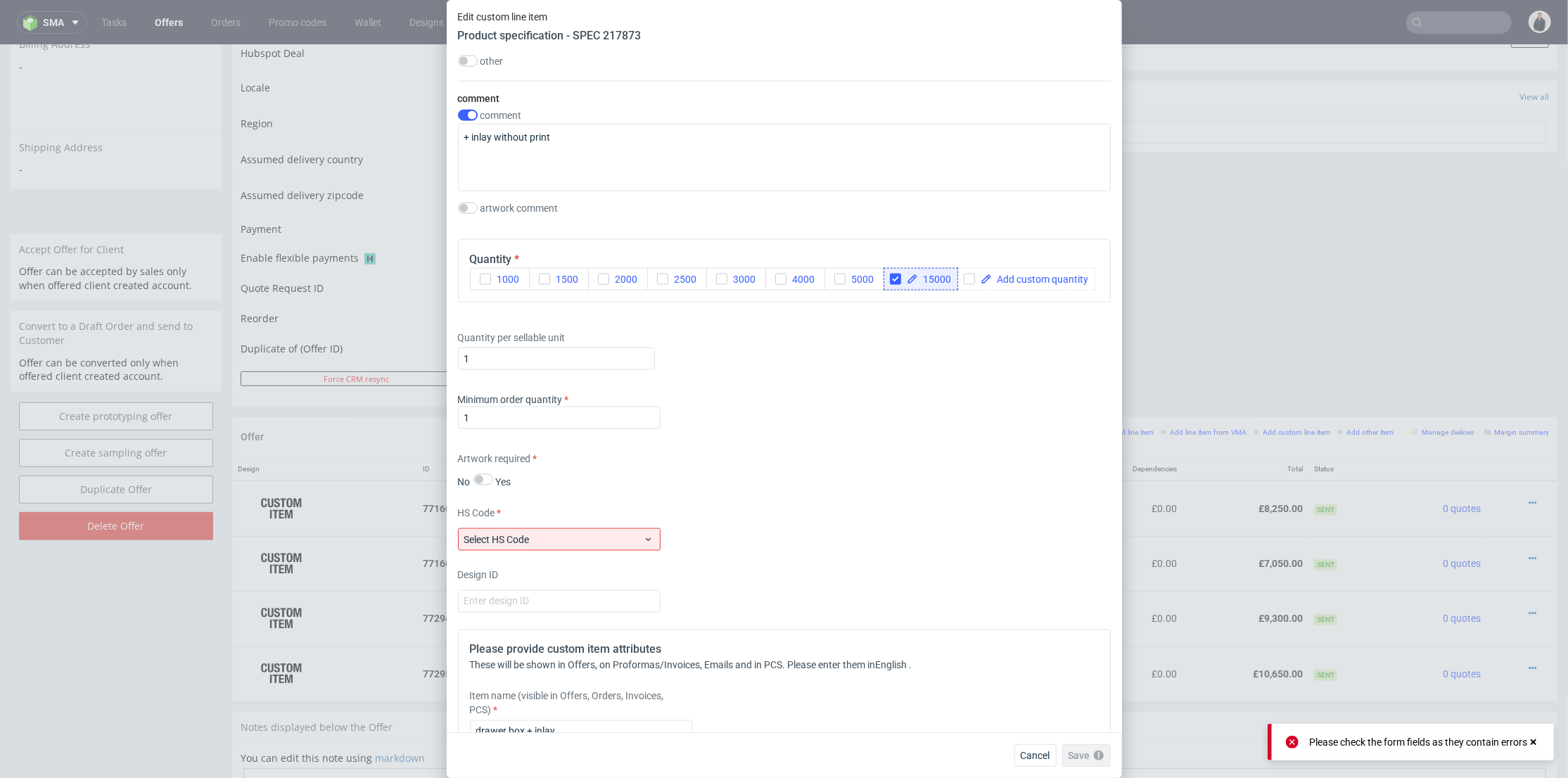
scroll to position [1746, 0]
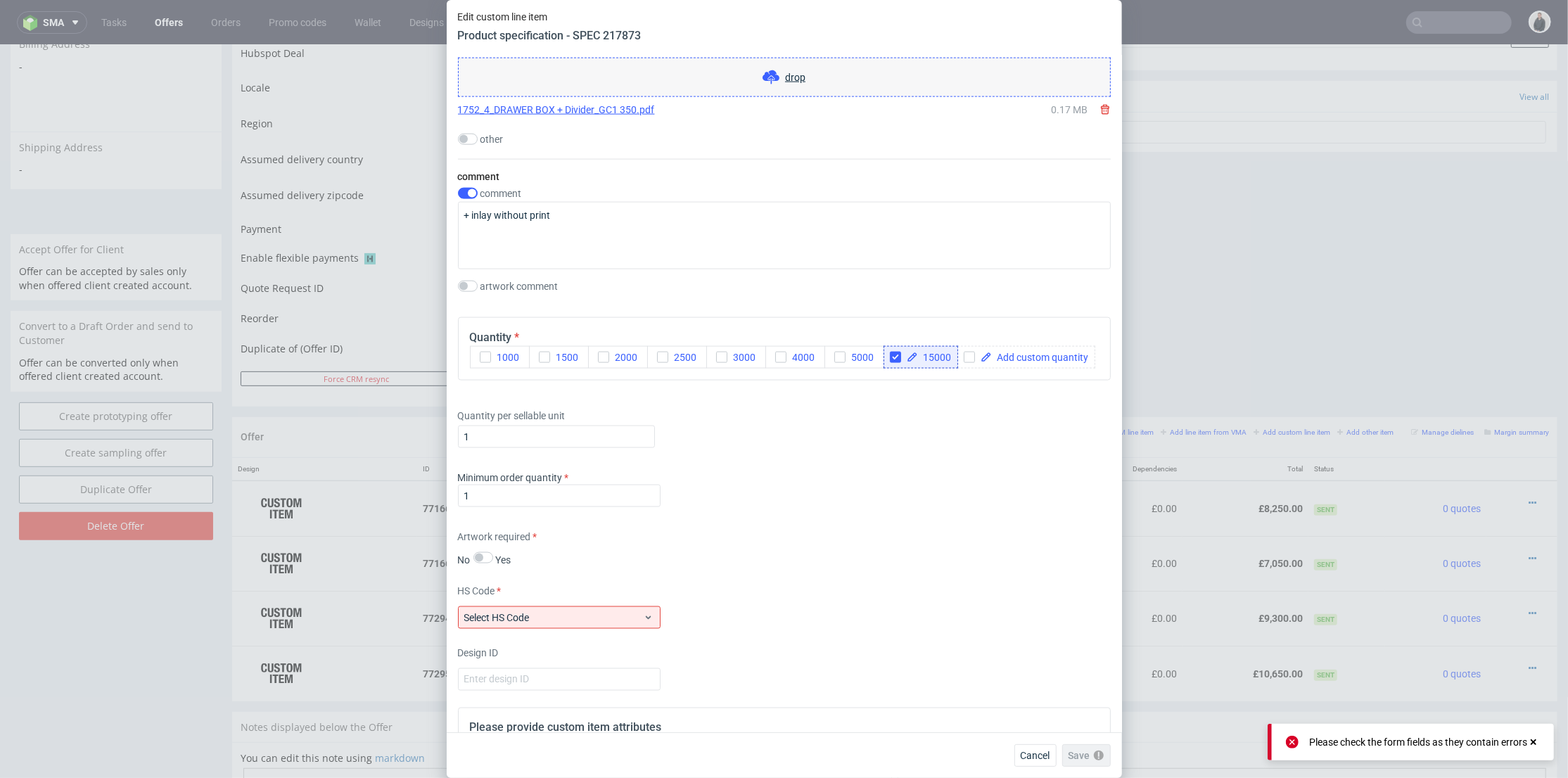
click at [488, 654] on div "Supplier Custom Custom supplier Petitgraf Sp. z o.o Technical specification Ins…" at bounding box center [784, 393] width 675 height 677
click at [513, 623] on label "Select HS Code" at bounding box center [496, 617] width 65 height 12
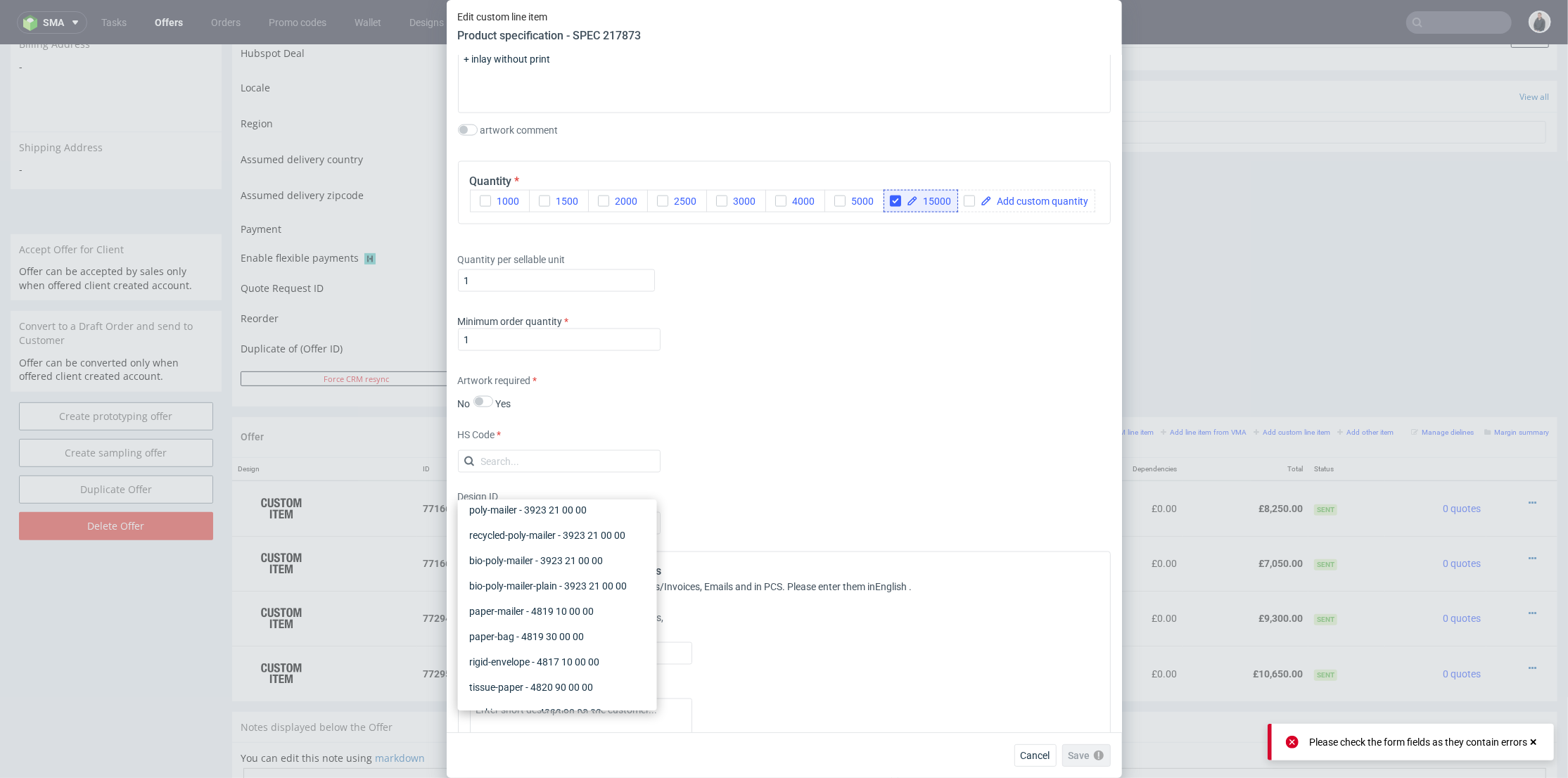
scroll to position [312, 0]
click at [590, 525] on div "product-box - 4819 20 00 00" at bounding box center [557, 512] width 188 height 25
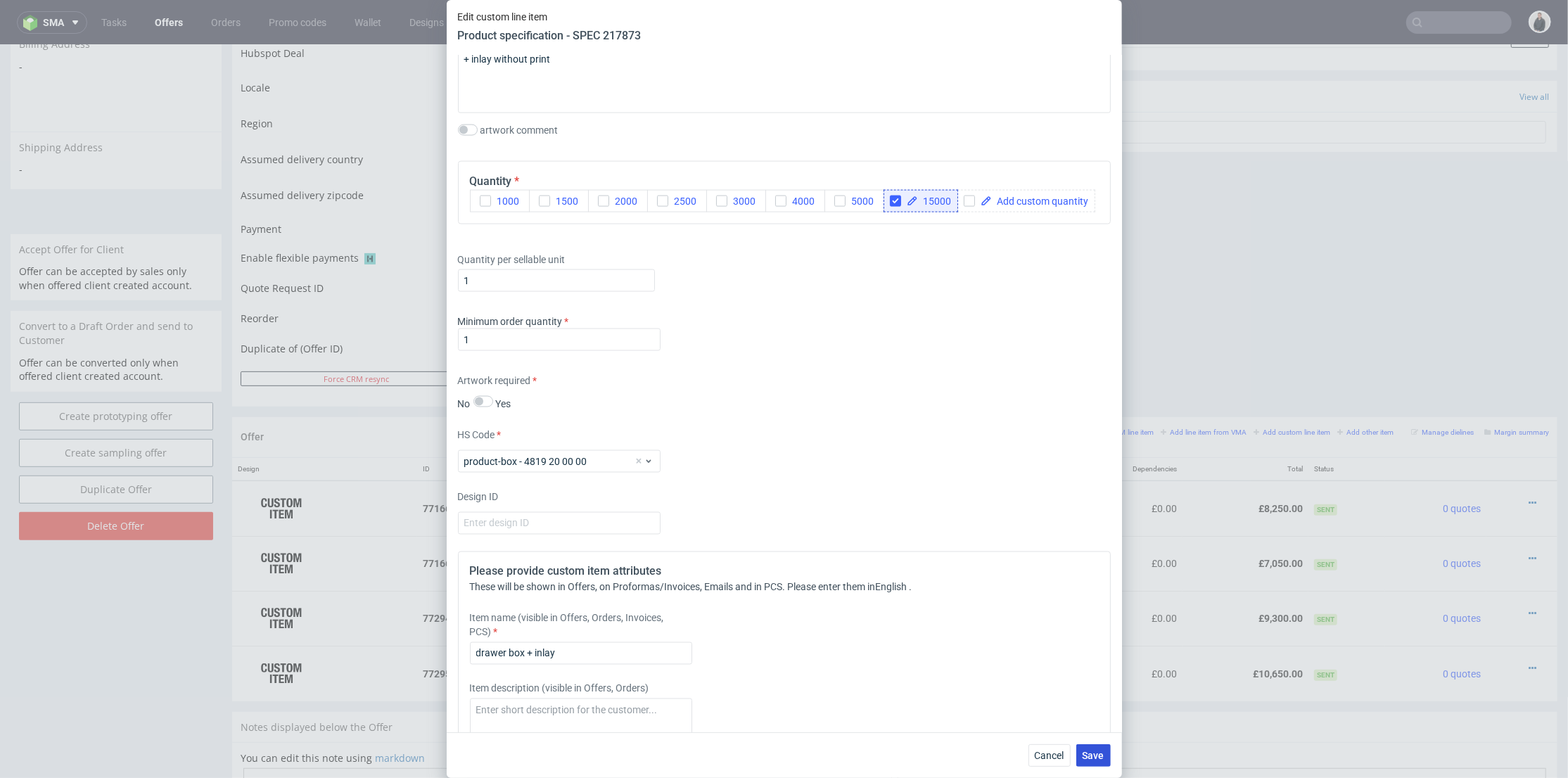
click at [1089, 750] on span "Save" at bounding box center [1094, 755] width 21 height 10
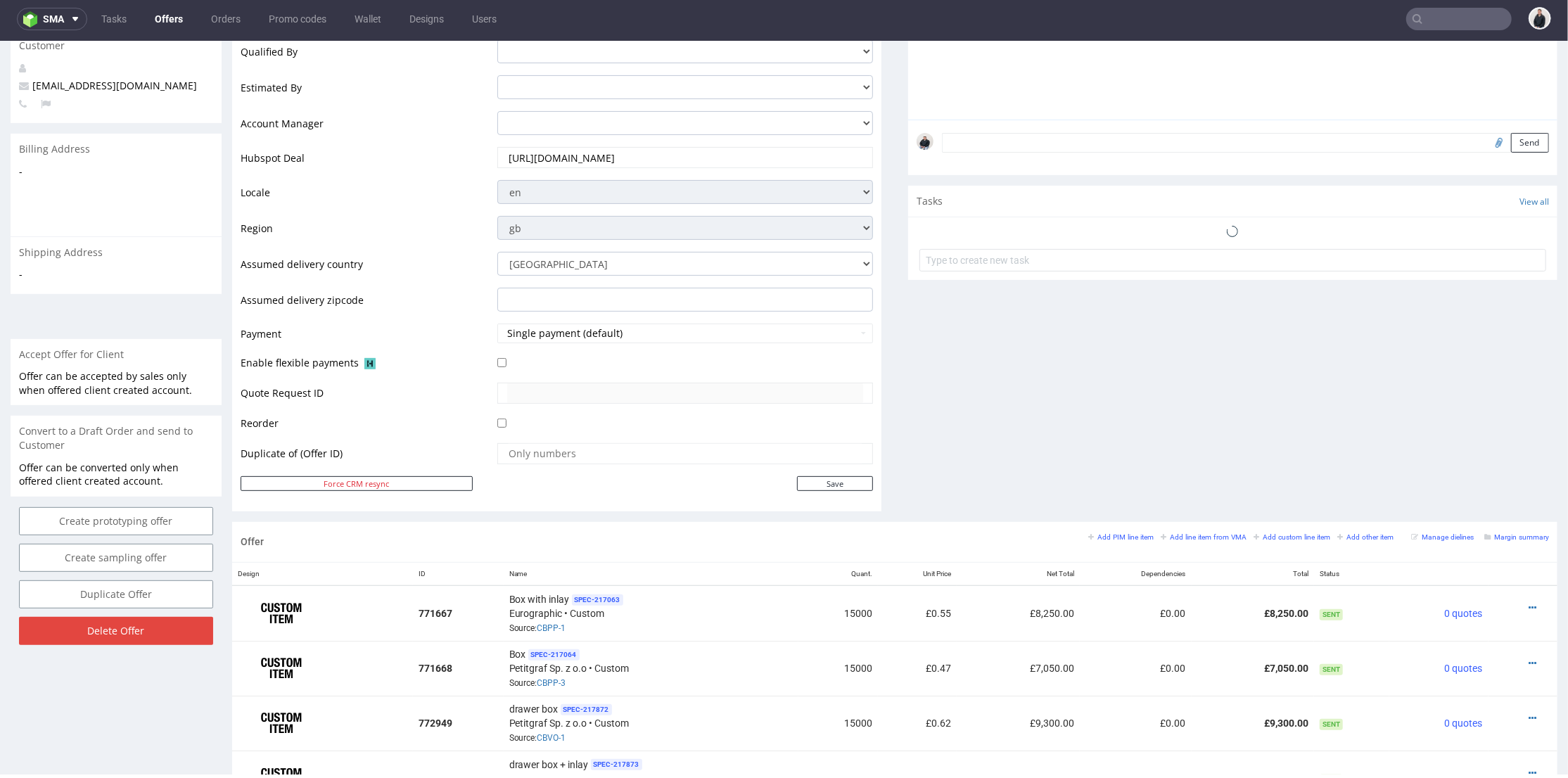
scroll to position [596, 0]
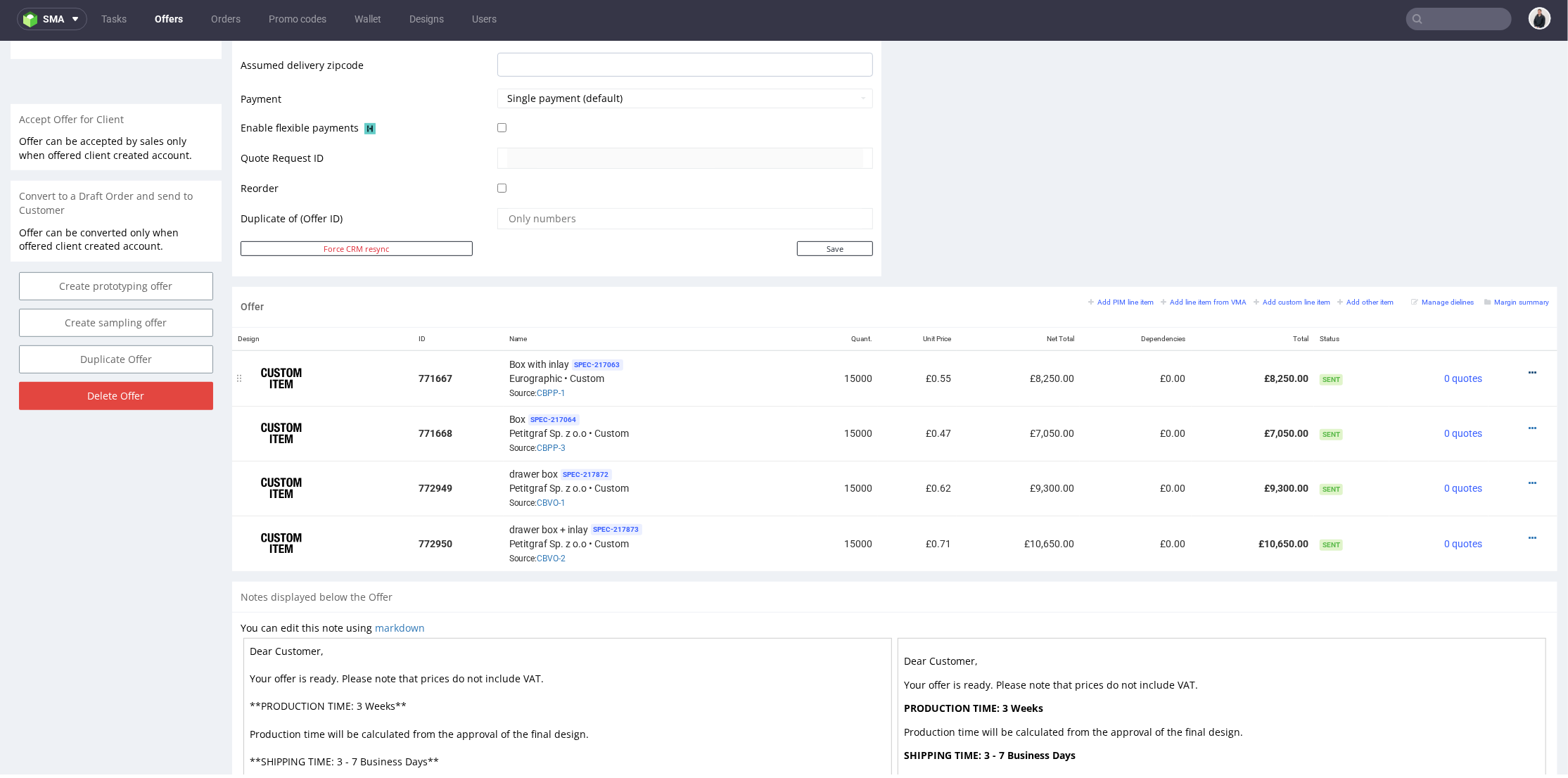
click at [1529, 371] on icon at bounding box center [1532, 372] width 8 height 10
click at [1466, 314] on span "Hide item from customer" at bounding box center [1470, 317] width 114 height 14
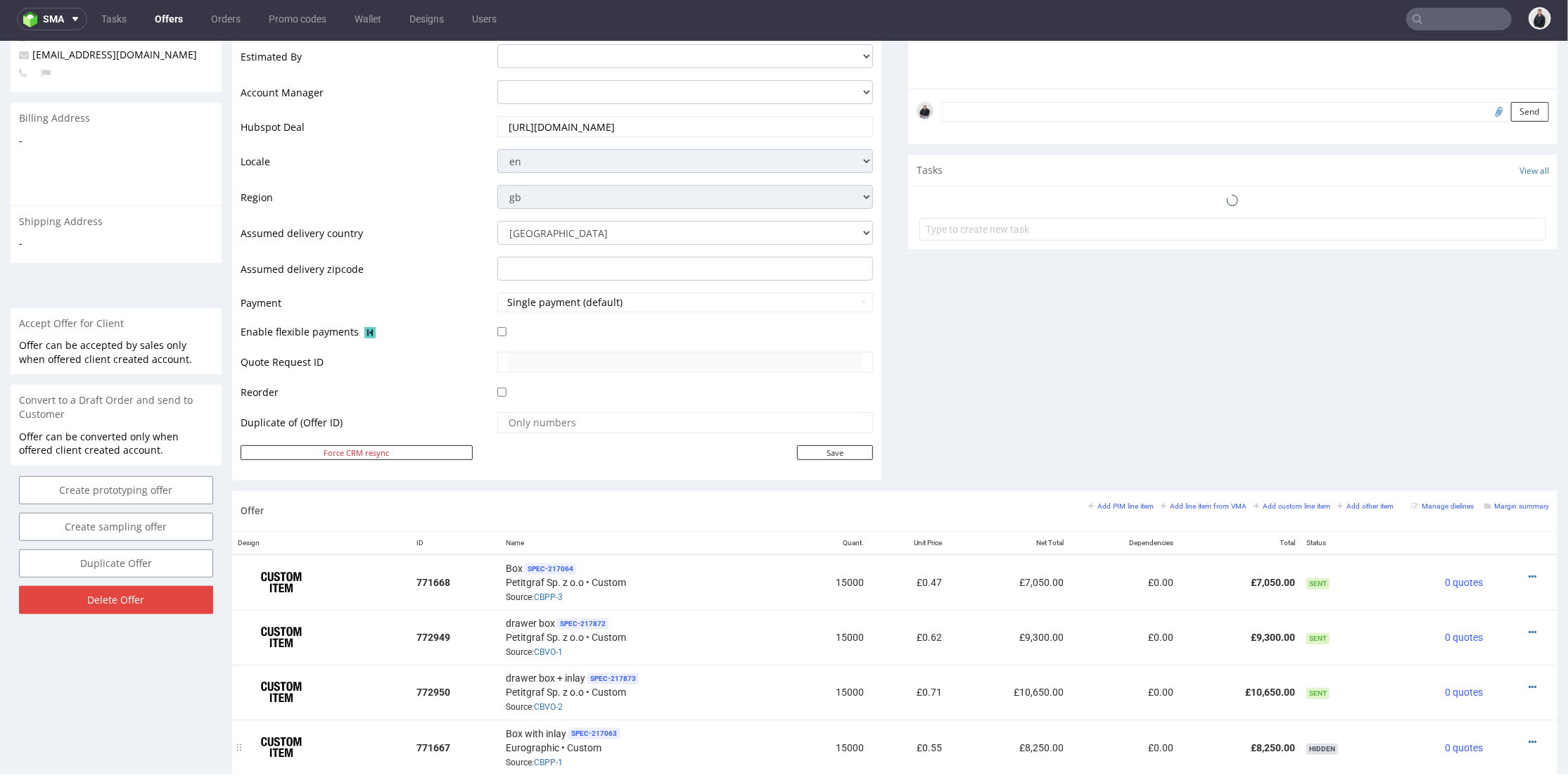
scroll to position [625, 0]
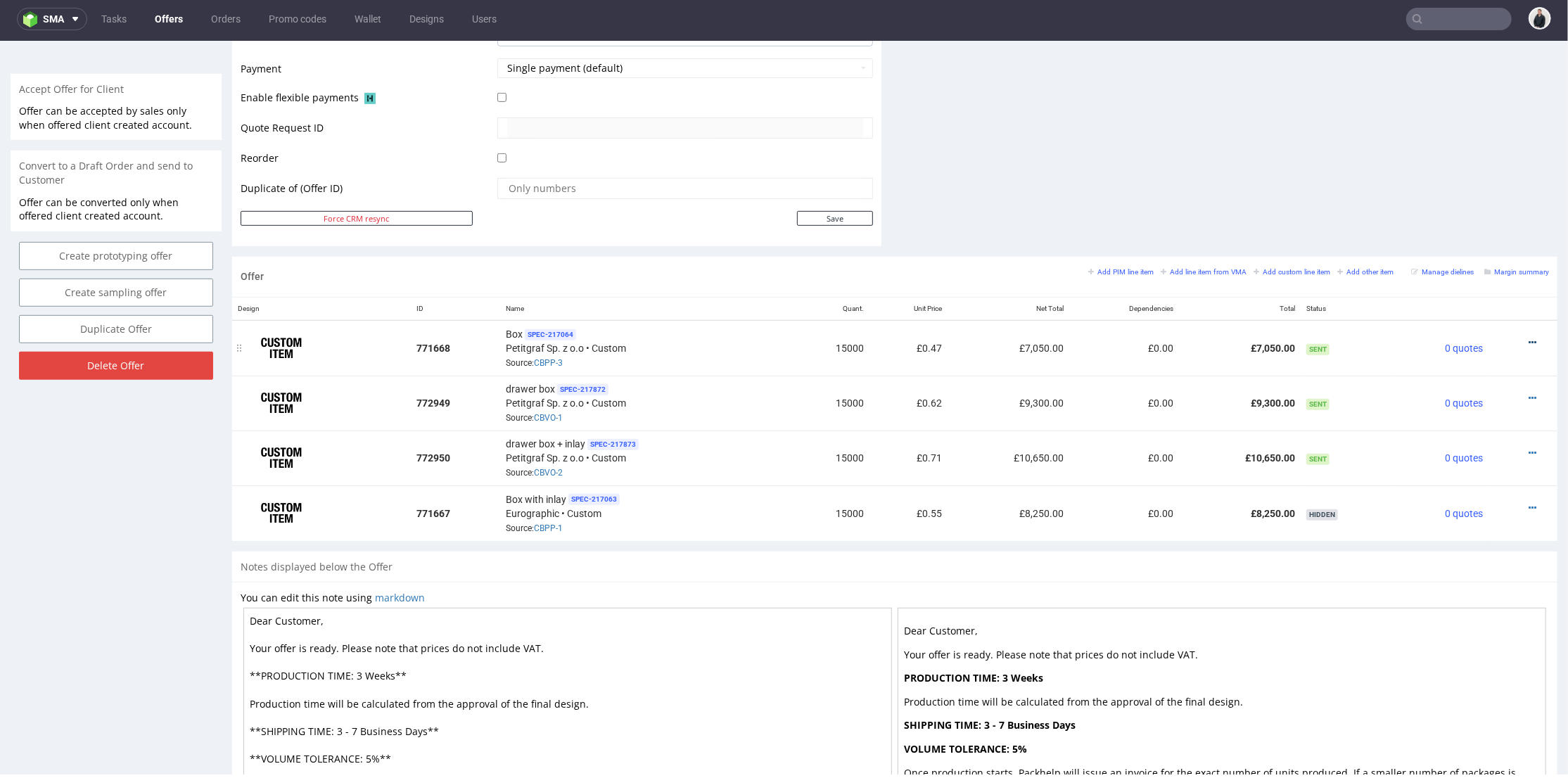
click at [1529, 337] on icon at bounding box center [1532, 342] width 8 height 10
click at [1438, 289] on span "Hide item from customer" at bounding box center [1468, 287] width 117 height 14
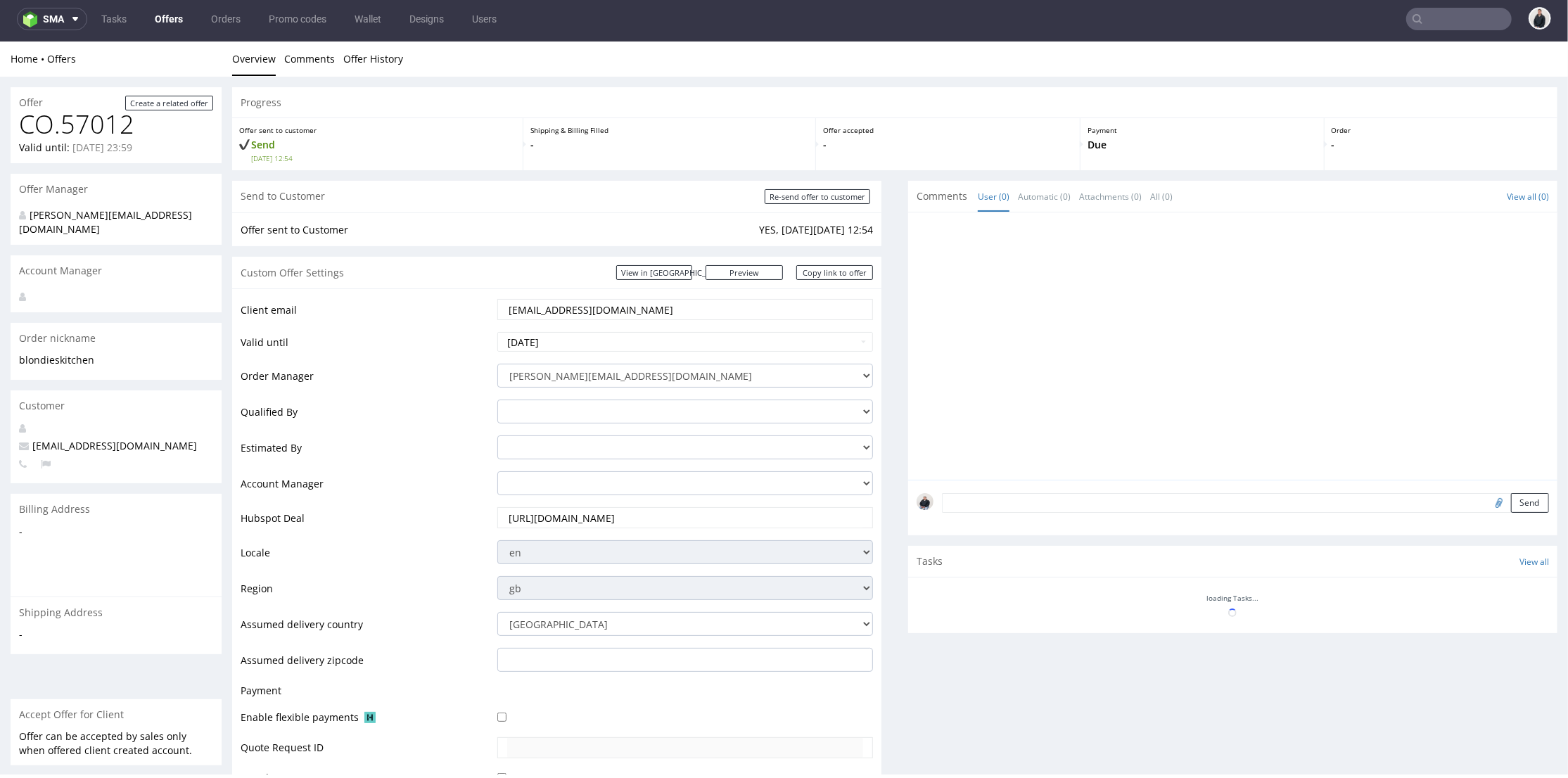
scroll to position [535, 0]
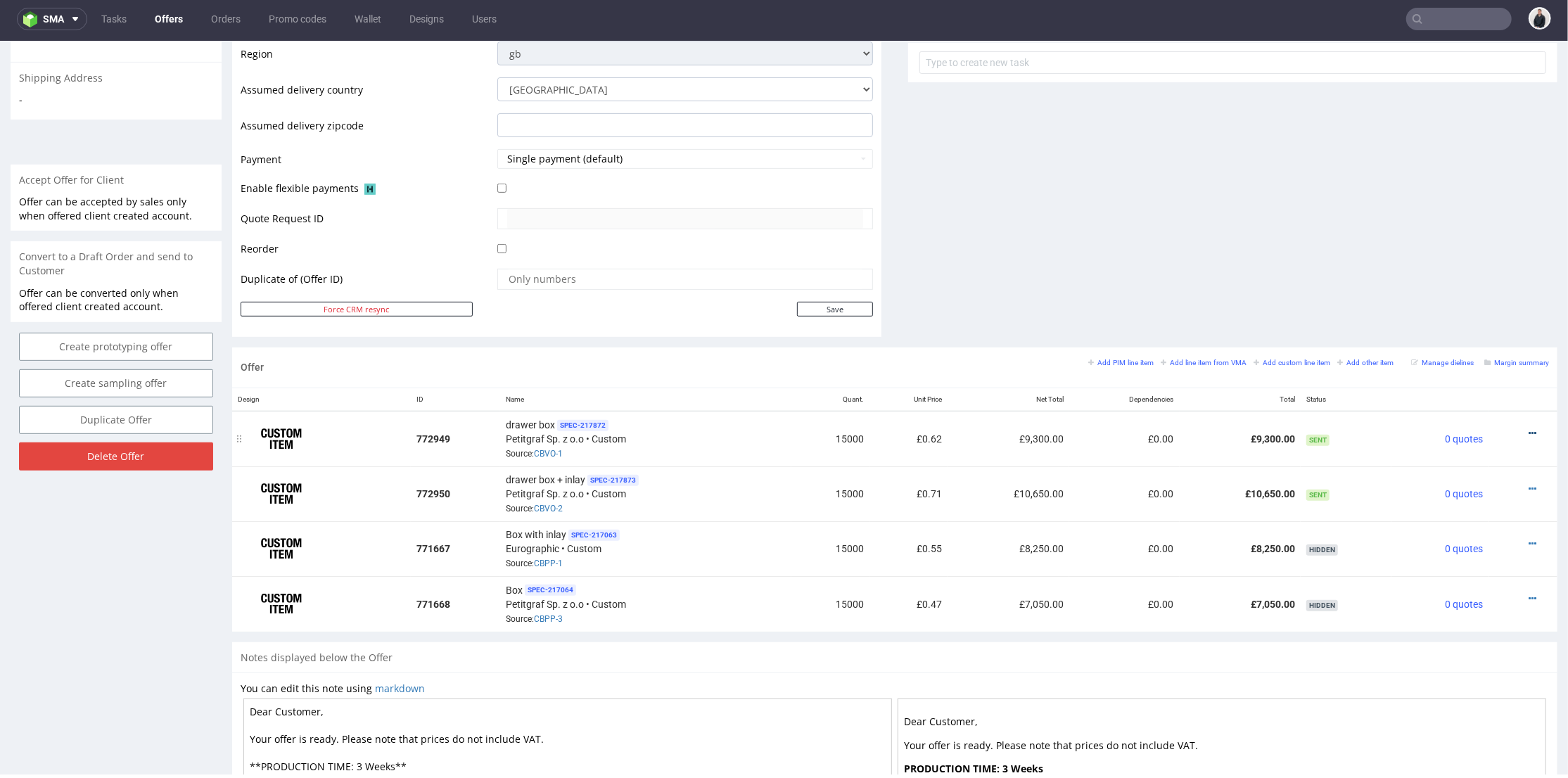
click at [1529, 430] on icon at bounding box center [1532, 432] width 8 height 10
click at [1438, 277] on span "Edit item price" at bounding box center [1470, 276] width 114 height 14
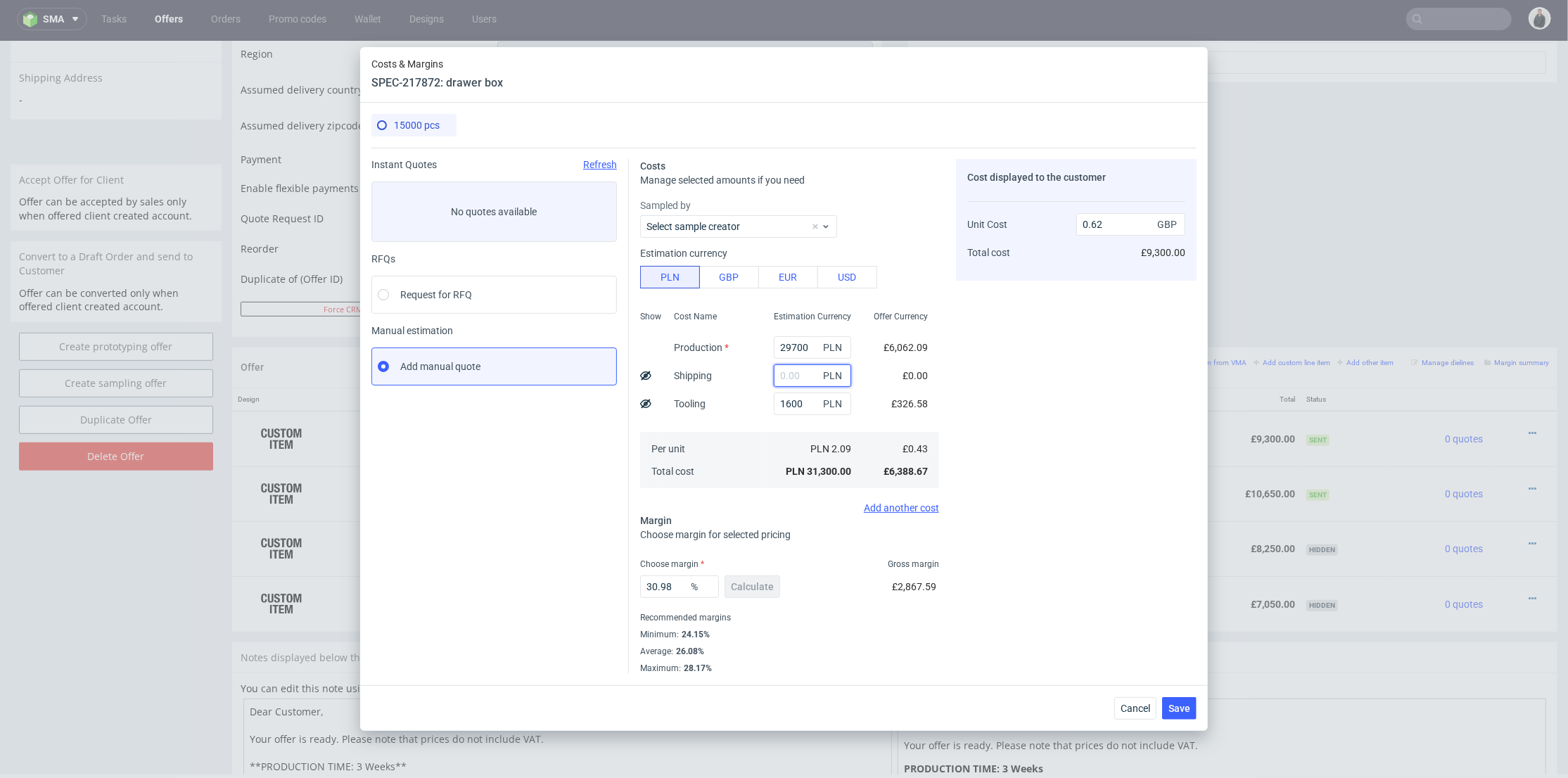
click at [793, 371] on input "text" at bounding box center [812, 375] width 78 height 22
type input "4600"
click at [739, 419] on div "Cost Name Production Shipping Tooling Per unit Total cost" at bounding box center [713, 398] width 100 height 186
type input "0.7"
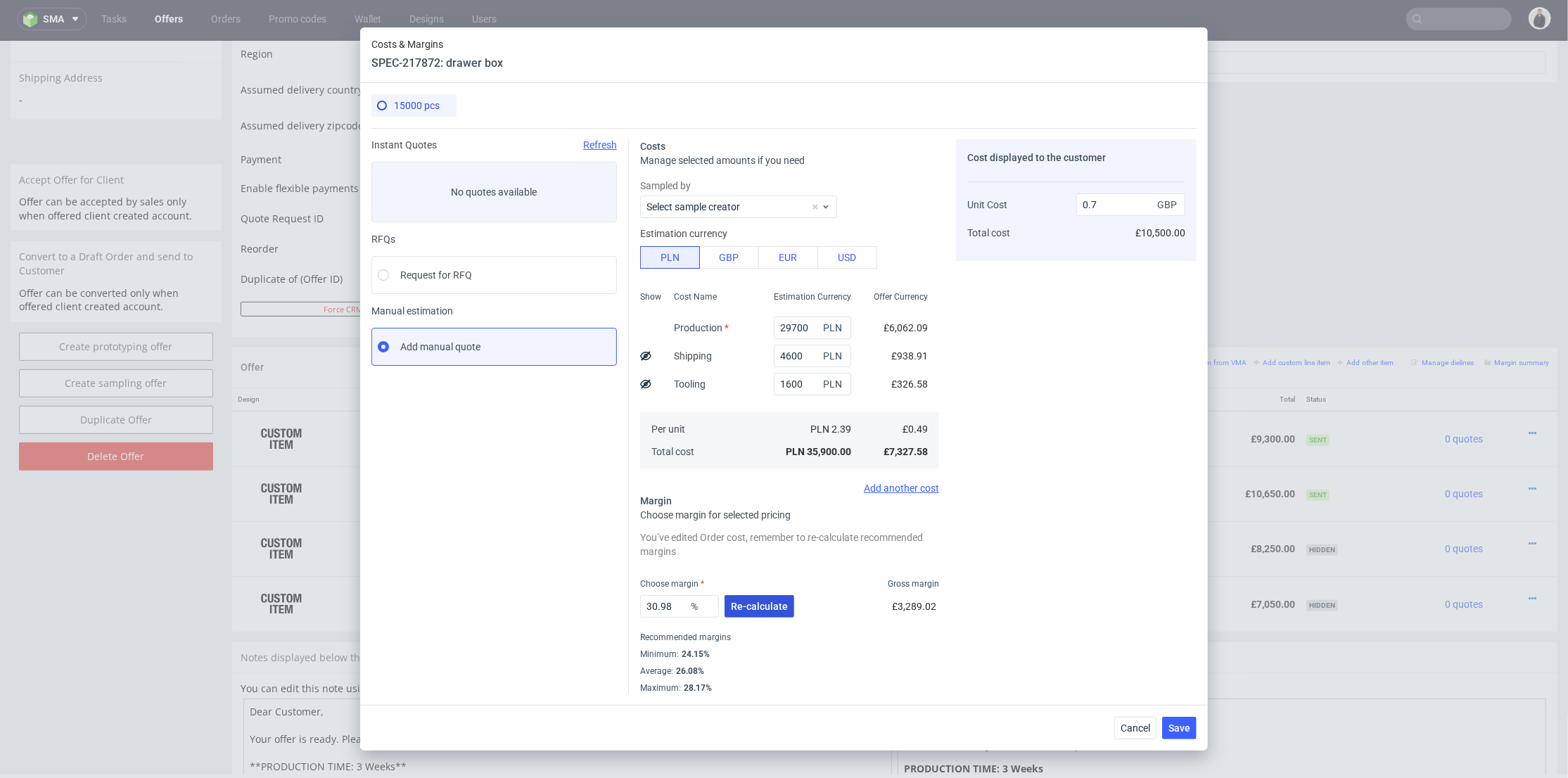
click at [750, 605] on span "Re-calculate" at bounding box center [759, 606] width 57 height 10
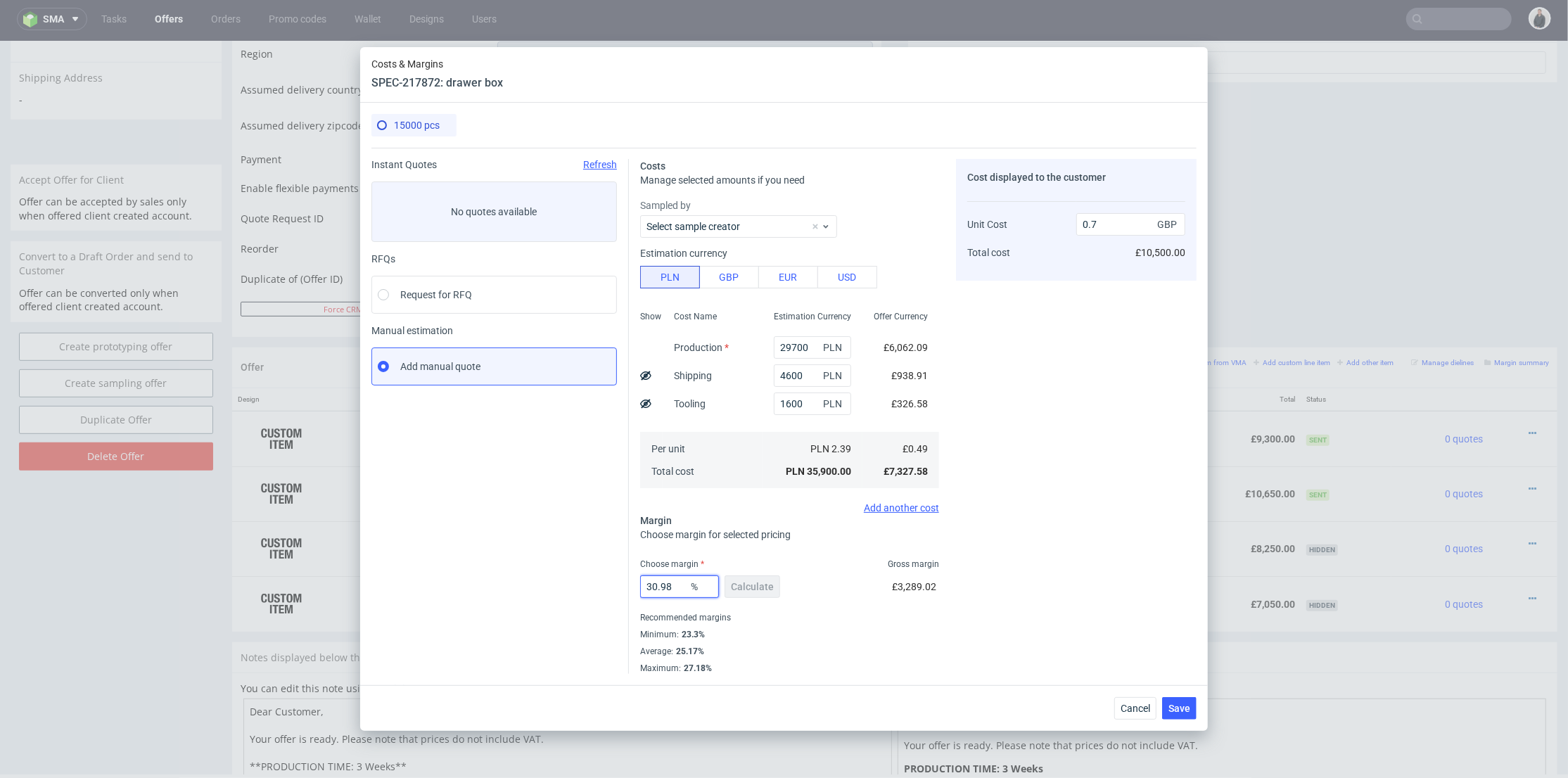
drag, startPoint x: 674, startPoint y: 581, endPoint x: 581, endPoint y: 581, distance: 93.0
click at [575, 583] on div "Instant Quotes Refresh No quotes available RFQs Request for RFQ Manual estimati…" at bounding box center [784, 410] width 826 height 526
type input "24"
click at [1077, 539] on div "Cost displayed to the customer Unit Cost Total cost 0.7 GBP £10,500.00" at bounding box center [1076, 417] width 241 height 515
type input "0.64"
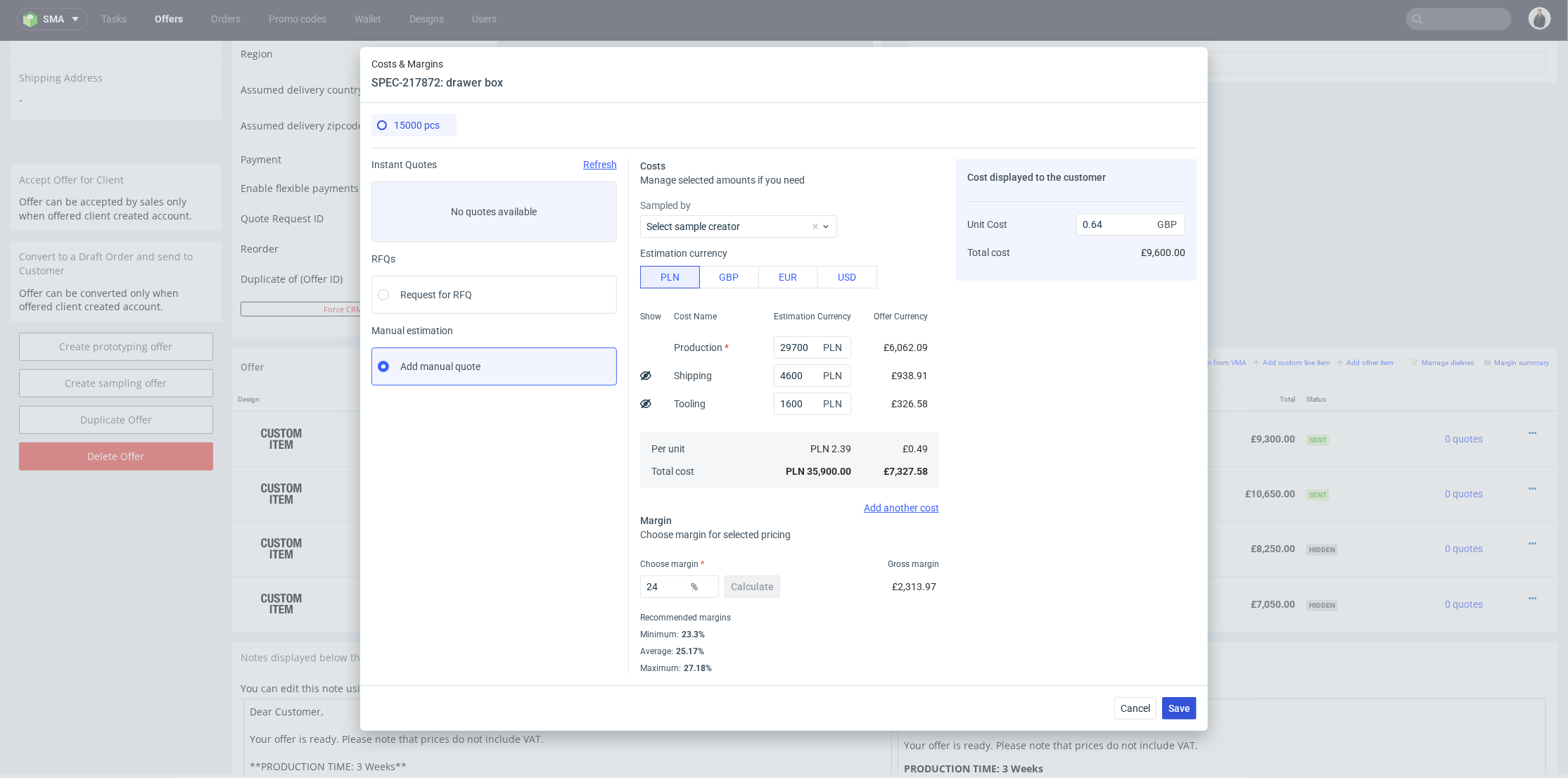
click at [1186, 716] on button "Save" at bounding box center [1180, 708] width 35 height 22
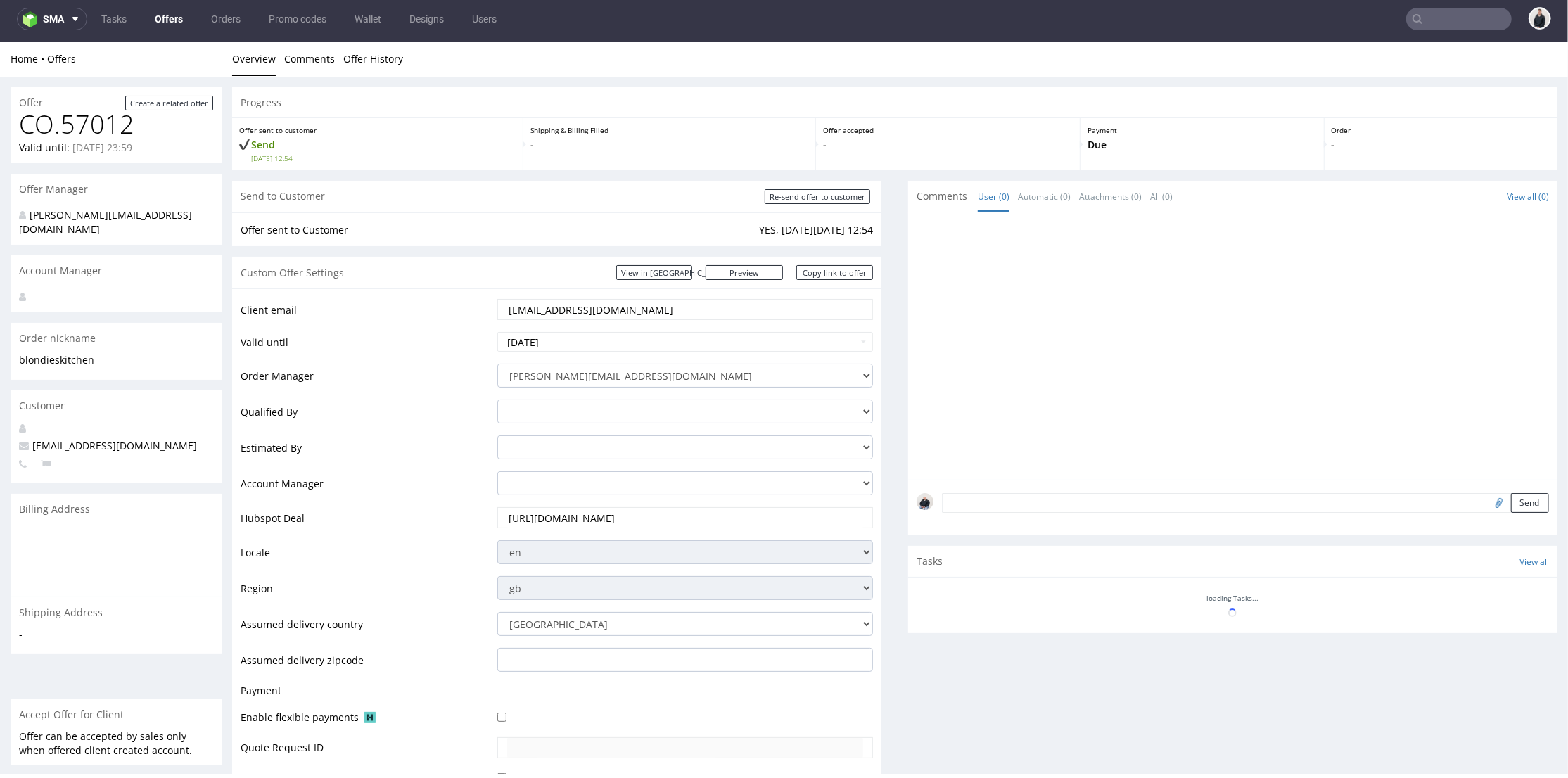
scroll to position [391, 0]
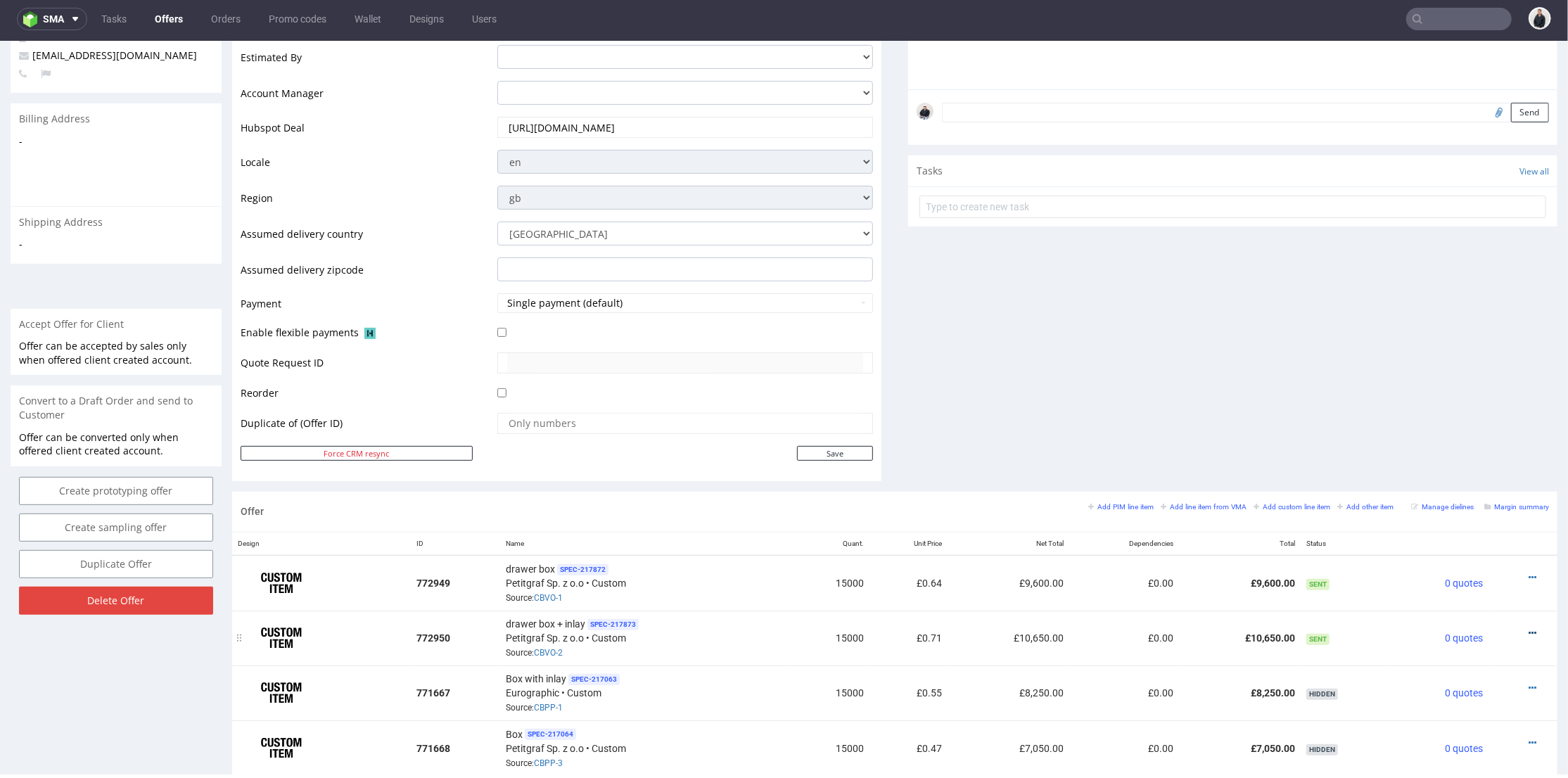
click at [1529, 628] on icon at bounding box center [1532, 632] width 8 height 10
click at [1442, 478] on span "Edit item price" at bounding box center [1470, 475] width 114 height 14
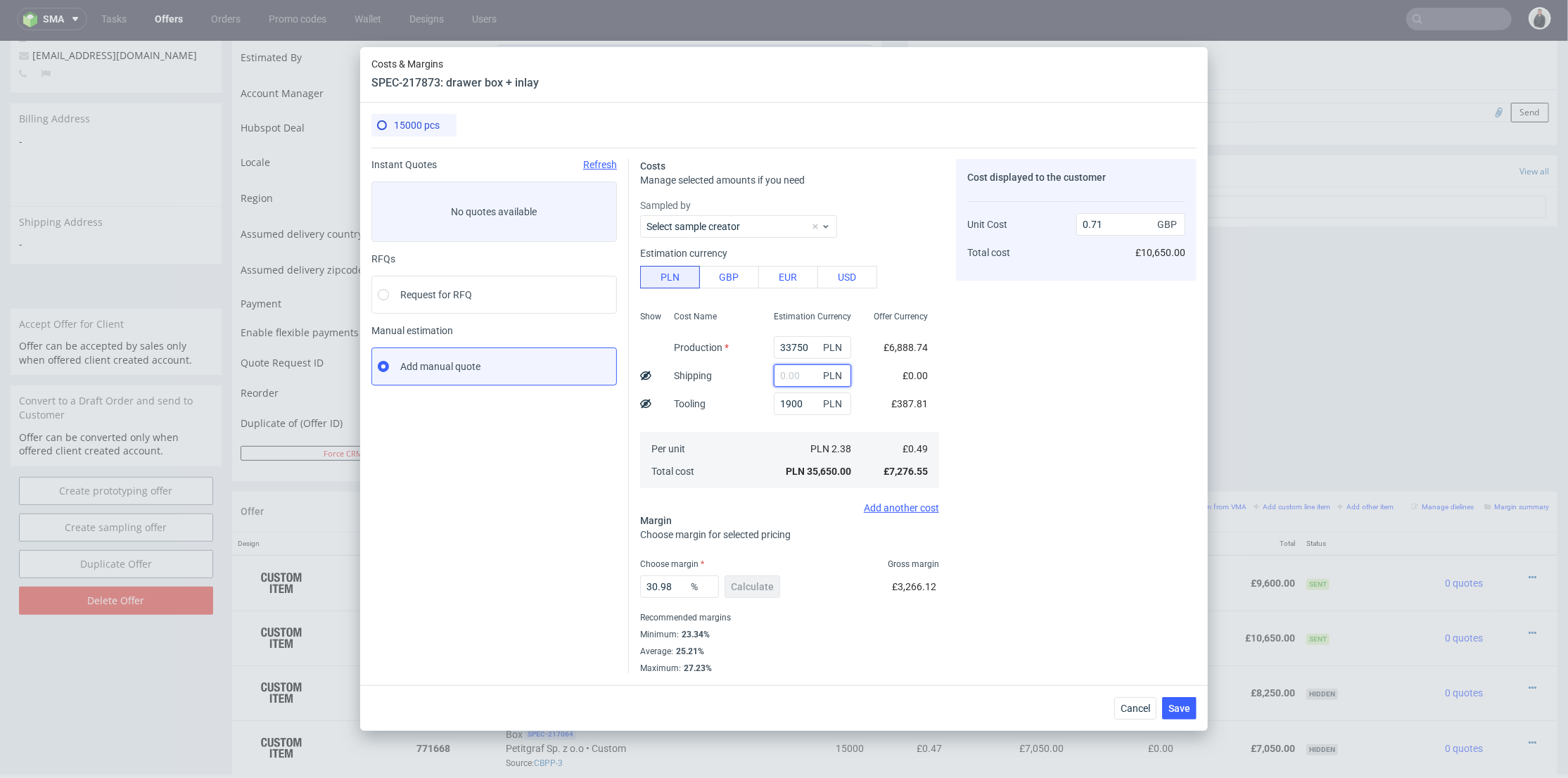
click at [786, 376] on input "text" at bounding box center [812, 375] width 78 height 22
type input "4900"
click at [750, 419] on div "Cost Name Production Shipping Tooling Per unit Total cost" at bounding box center [713, 398] width 100 height 186
type input "0.81"
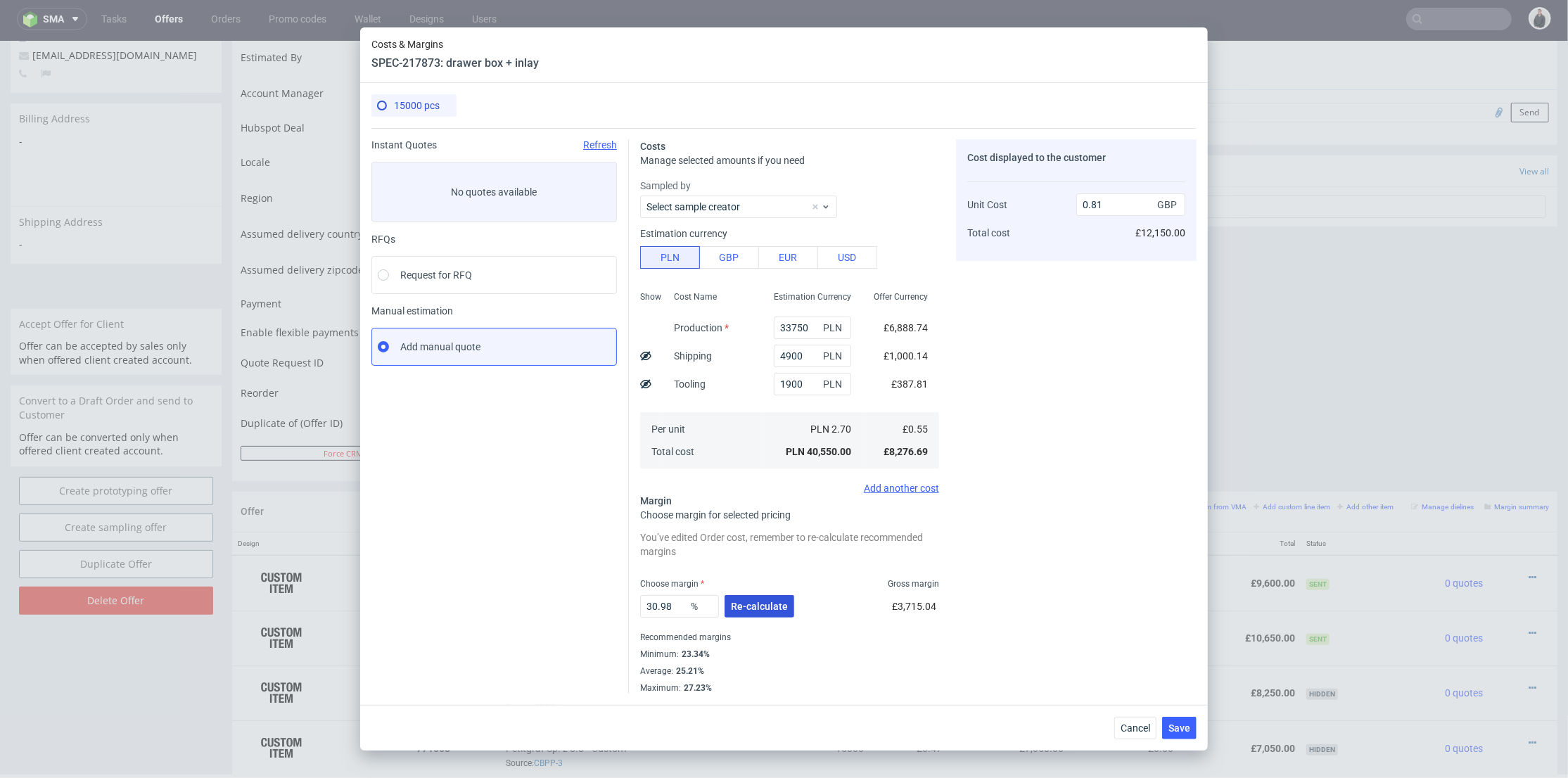
click at [747, 605] on span "Re-calculate" at bounding box center [759, 606] width 57 height 10
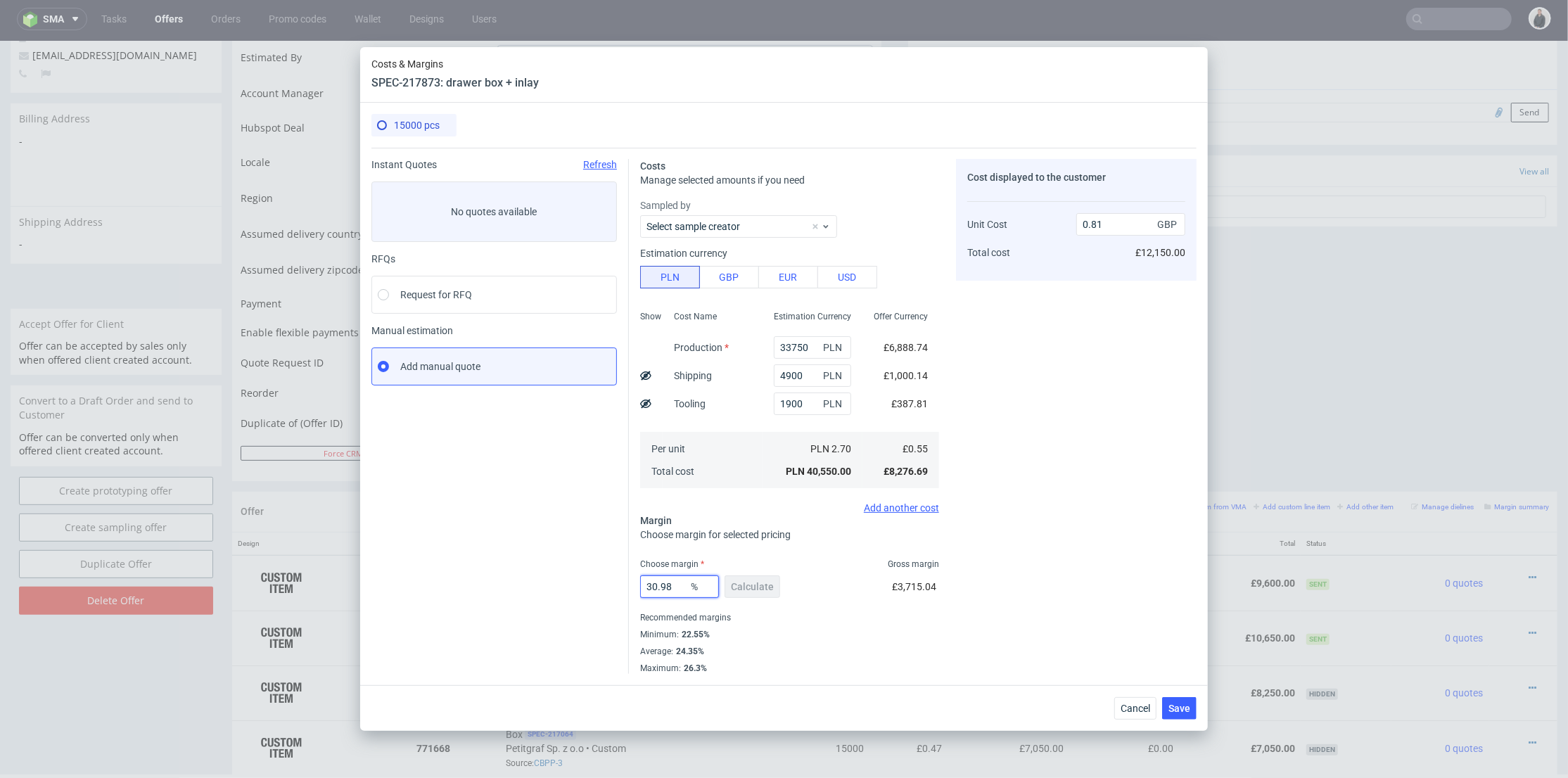
drag, startPoint x: 672, startPoint y: 586, endPoint x: 689, endPoint y: 567, distance: 25.5
click at [582, 579] on div "Instant Quotes Refresh No quotes available RFQs Request for RFQ Manual estimati…" at bounding box center [784, 410] width 826 height 526
type input "23"
click at [1205, 562] on div "15000 pcs Instant Quotes Refresh No quotes available RFQs Request for RFQ Manua…" at bounding box center [784, 393] width 848 height 582
type input "0.72"
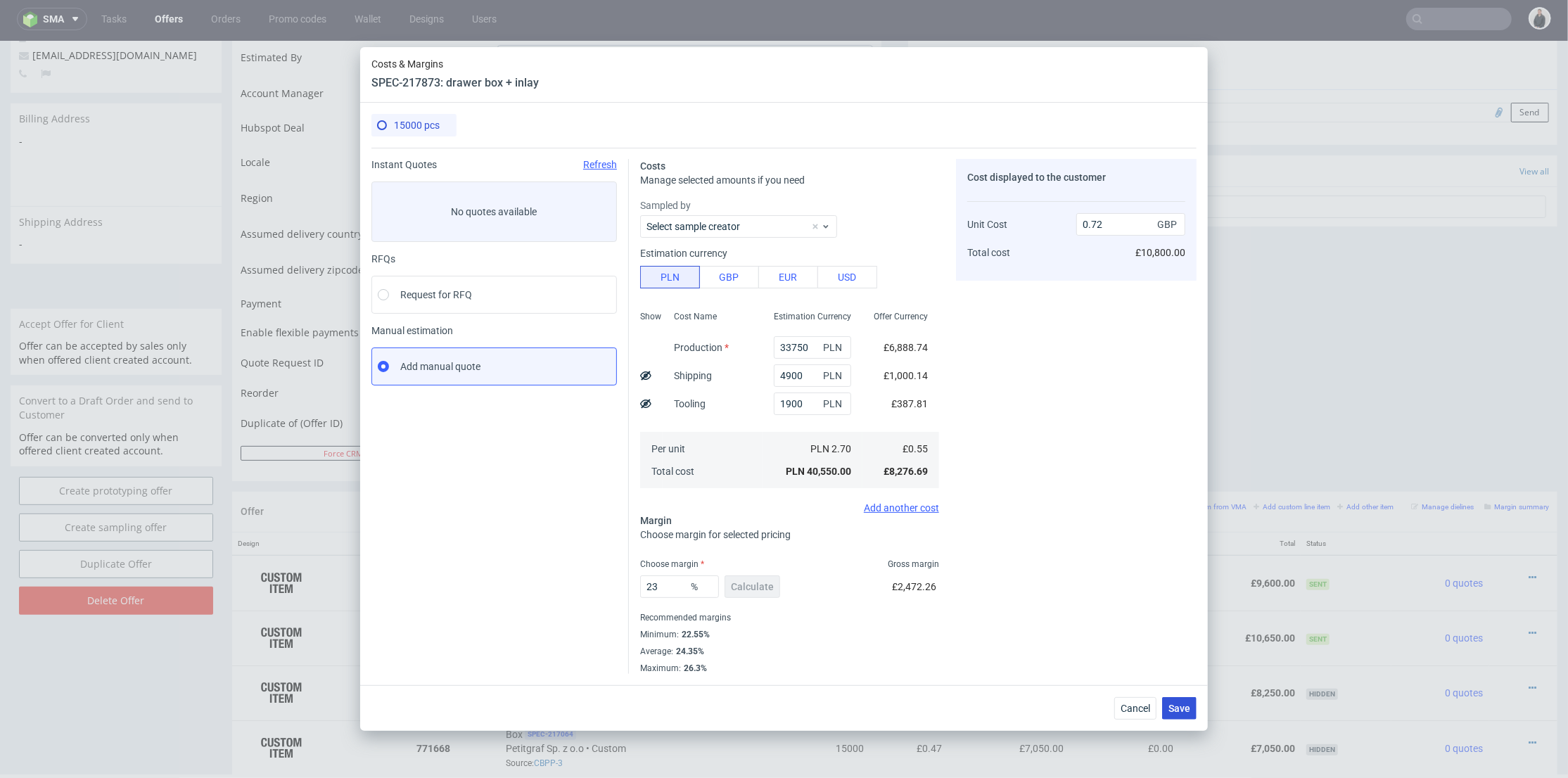
click at [1181, 700] on button "Save" at bounding box center [1180, 708] width 35 height 22
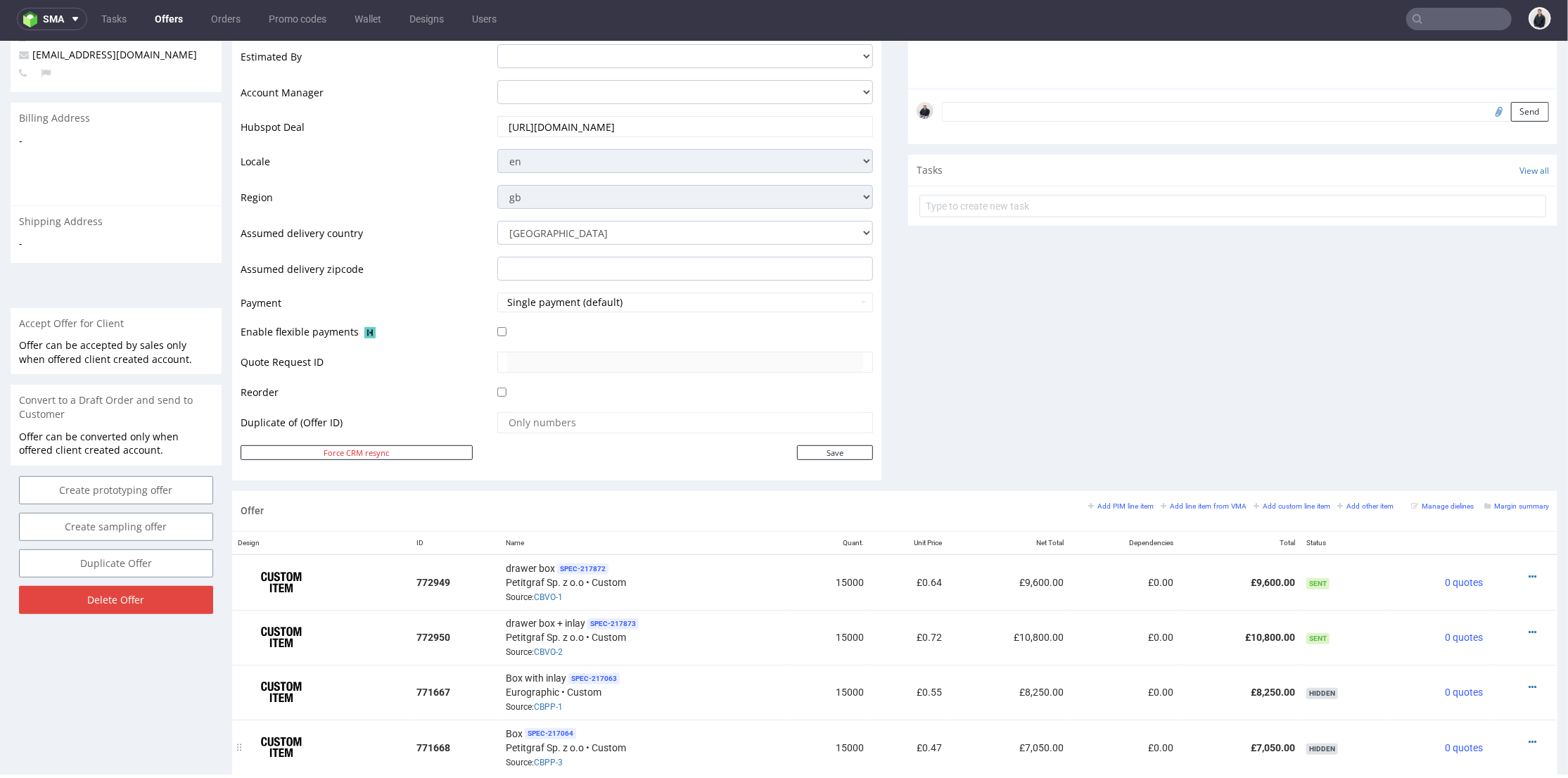
scroll to position [469, 0]
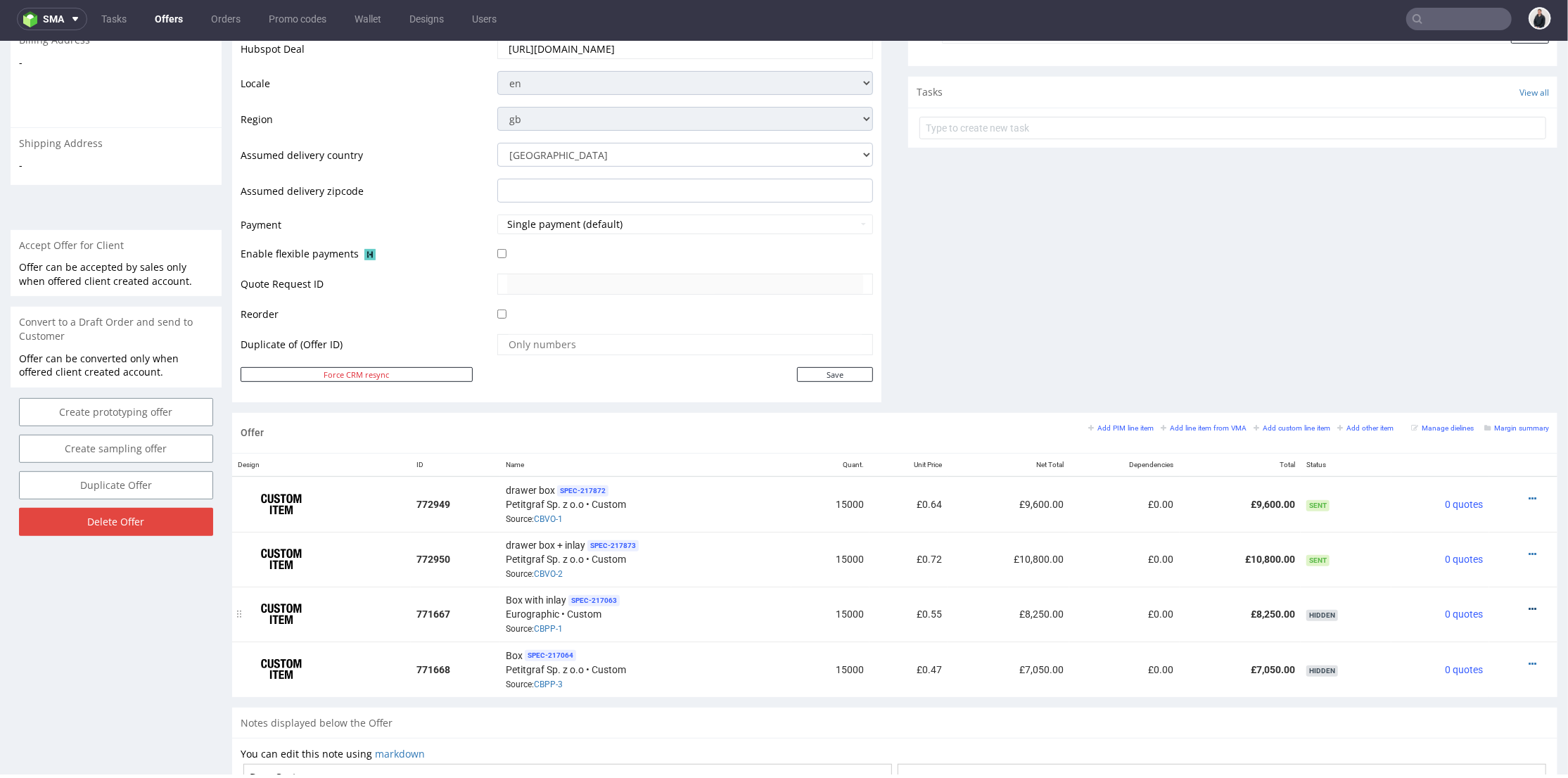
click at [1529, 605] on icon at bounding box center [1532, 608] width 8 height 10
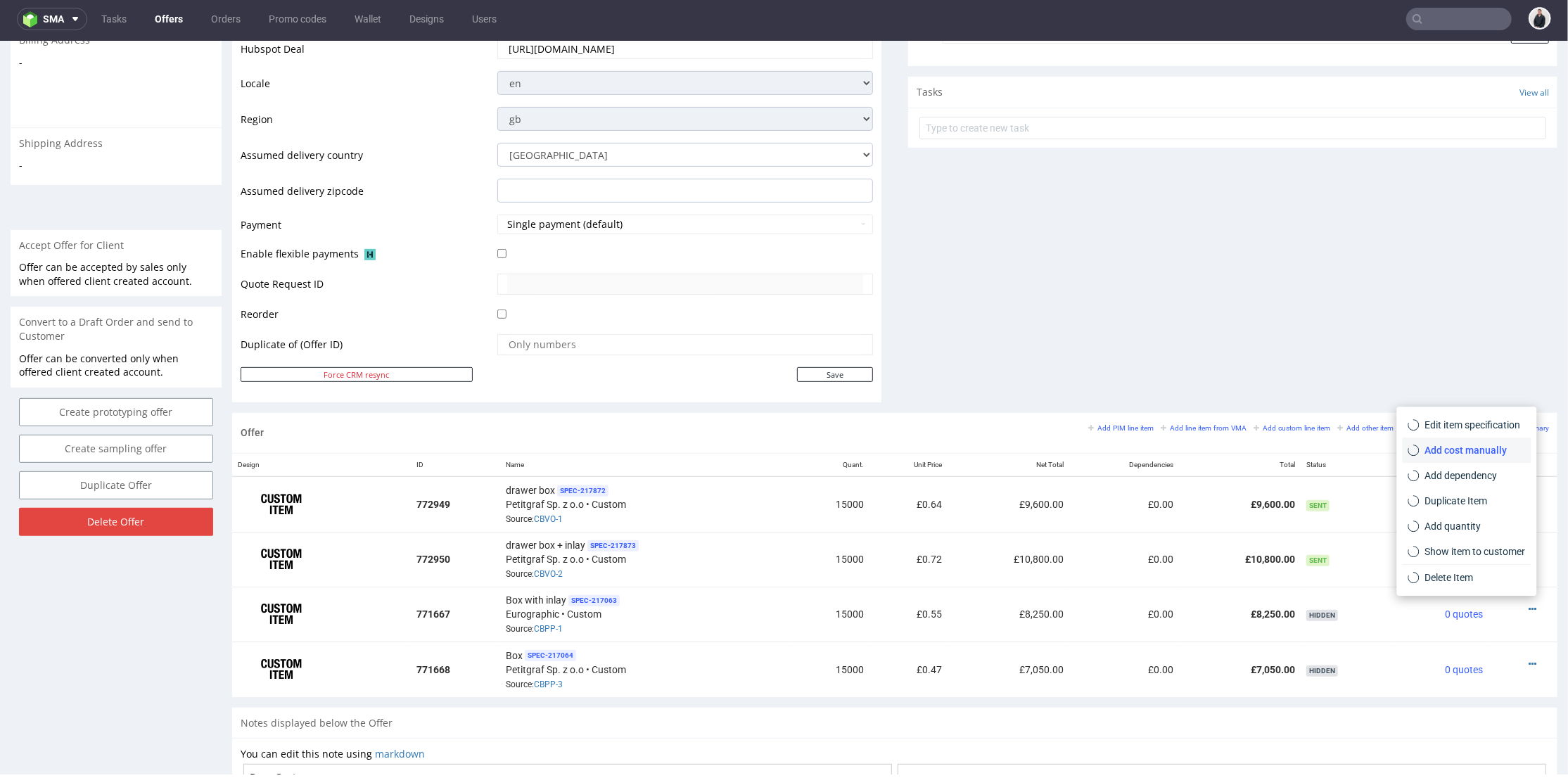
click at [1495, 453] on span "Add cost manually" at bounding box center [1473, 450] width 106 height 14
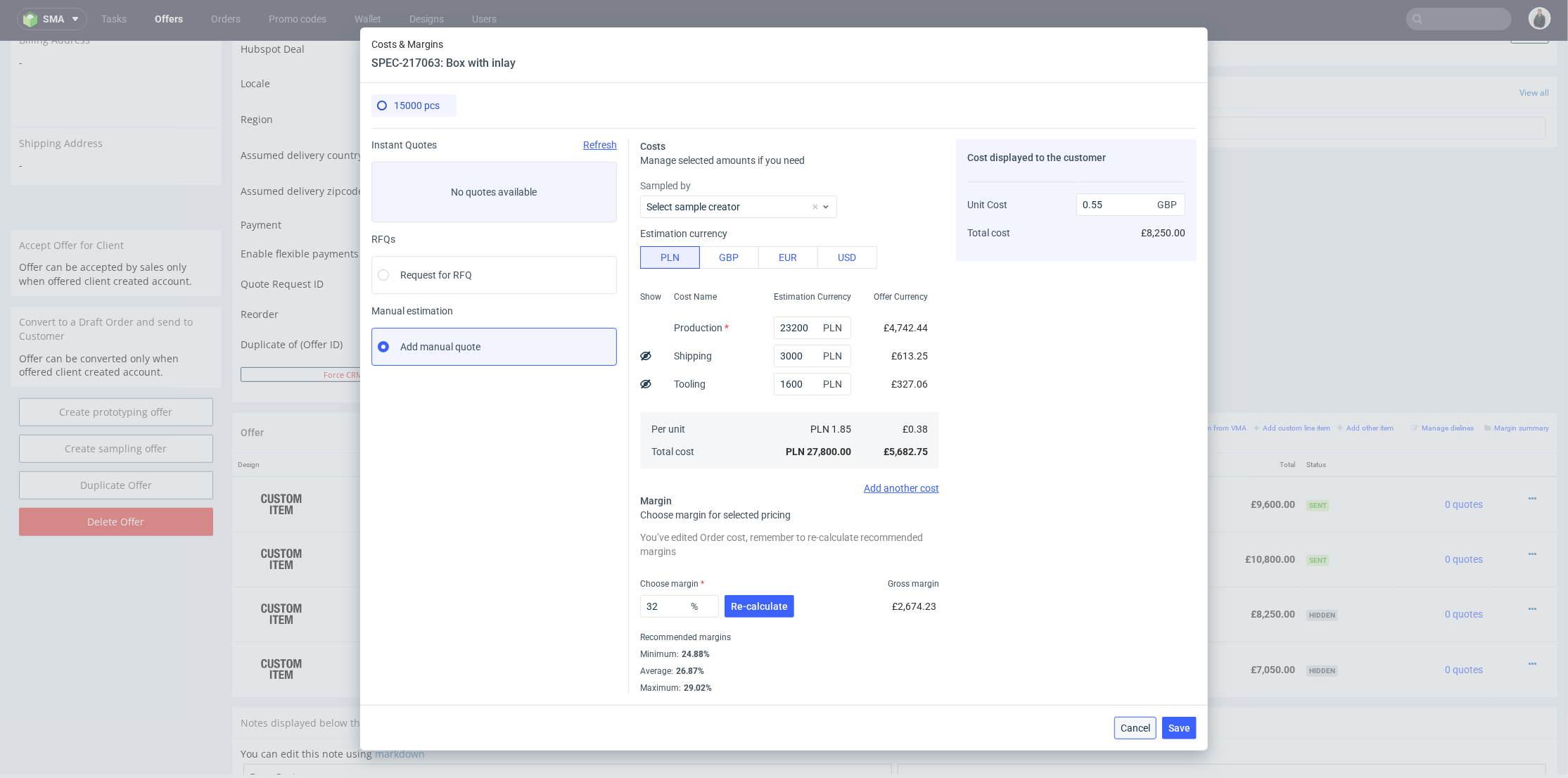
click at [1141, 723] on span "Cancel" at bounding box center [1135, 728] width 30 height 10
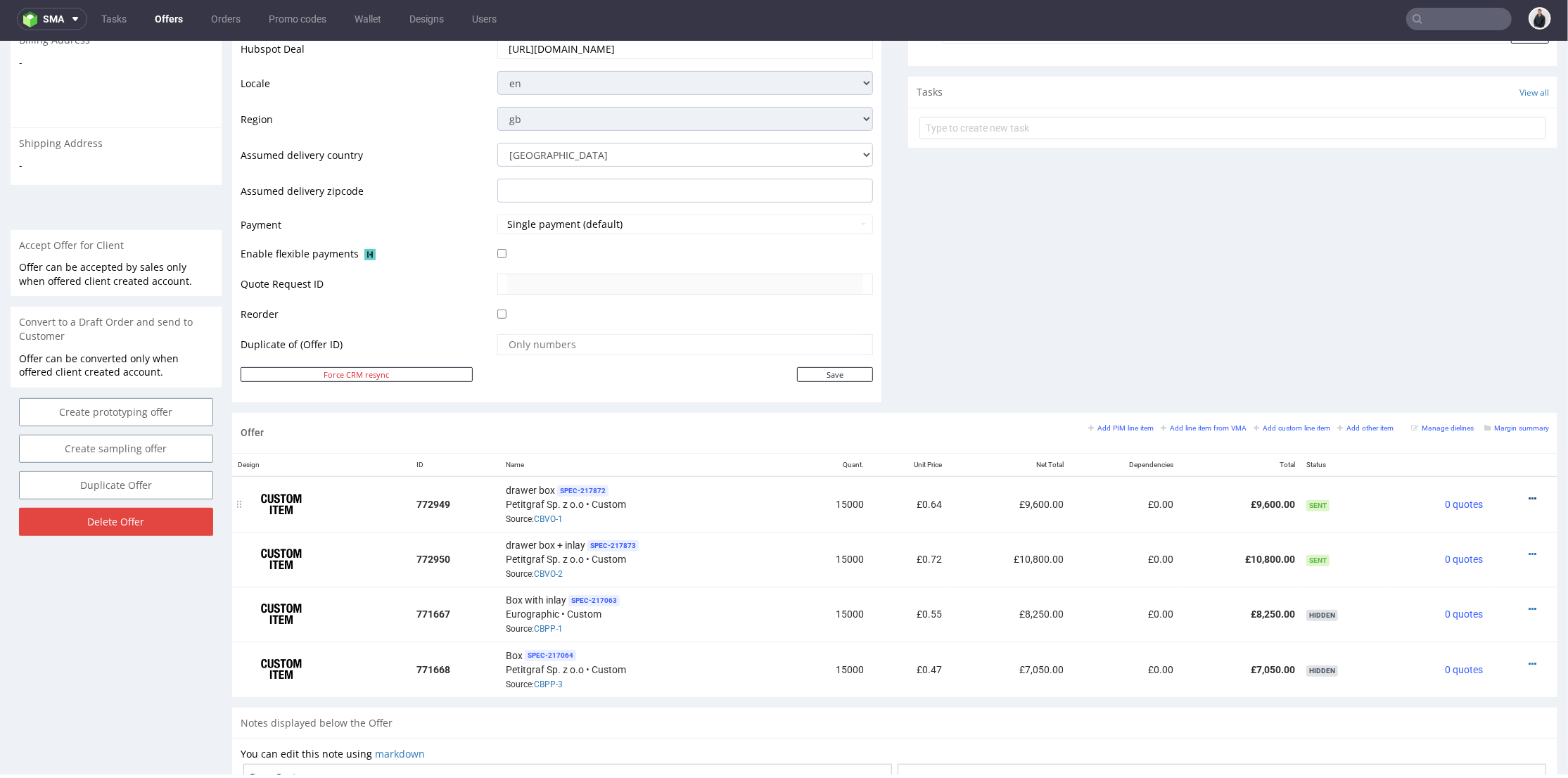
click at [1529, 493] on icon at bounding box center [1532, 497] width 8 height 10
click at [1467, 342] on span "Edit item price" at bounding box center [1470, 342] width 114 height 14
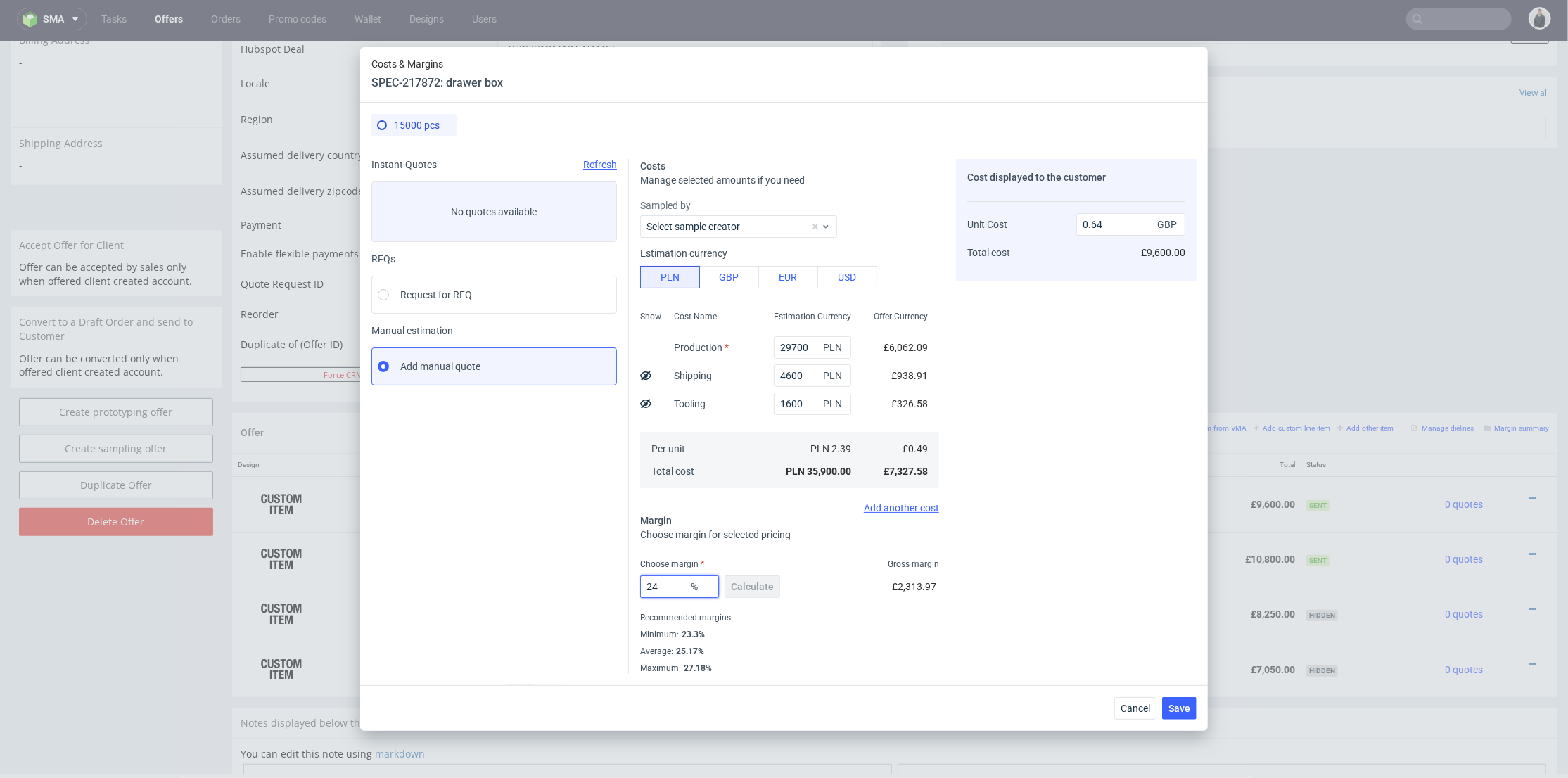
drag, startPoint x: 673, startPoint y: 584, endPoint x: 645, endPoint y: 584, distance: 28.0
click at [629, 588] on div "Costs Manage selected amounts if you need Sampled by Select sample creator Esti…" at bounding box center [912, 410] width 568 height 526
type input "26"
click at [1072, 548] on div "Cost displayed to the customer Unit Cost Total cost 0.64 GBP £9,600.00" at bounding box center [1076, 417] width 241 height 515
type input "0.66"
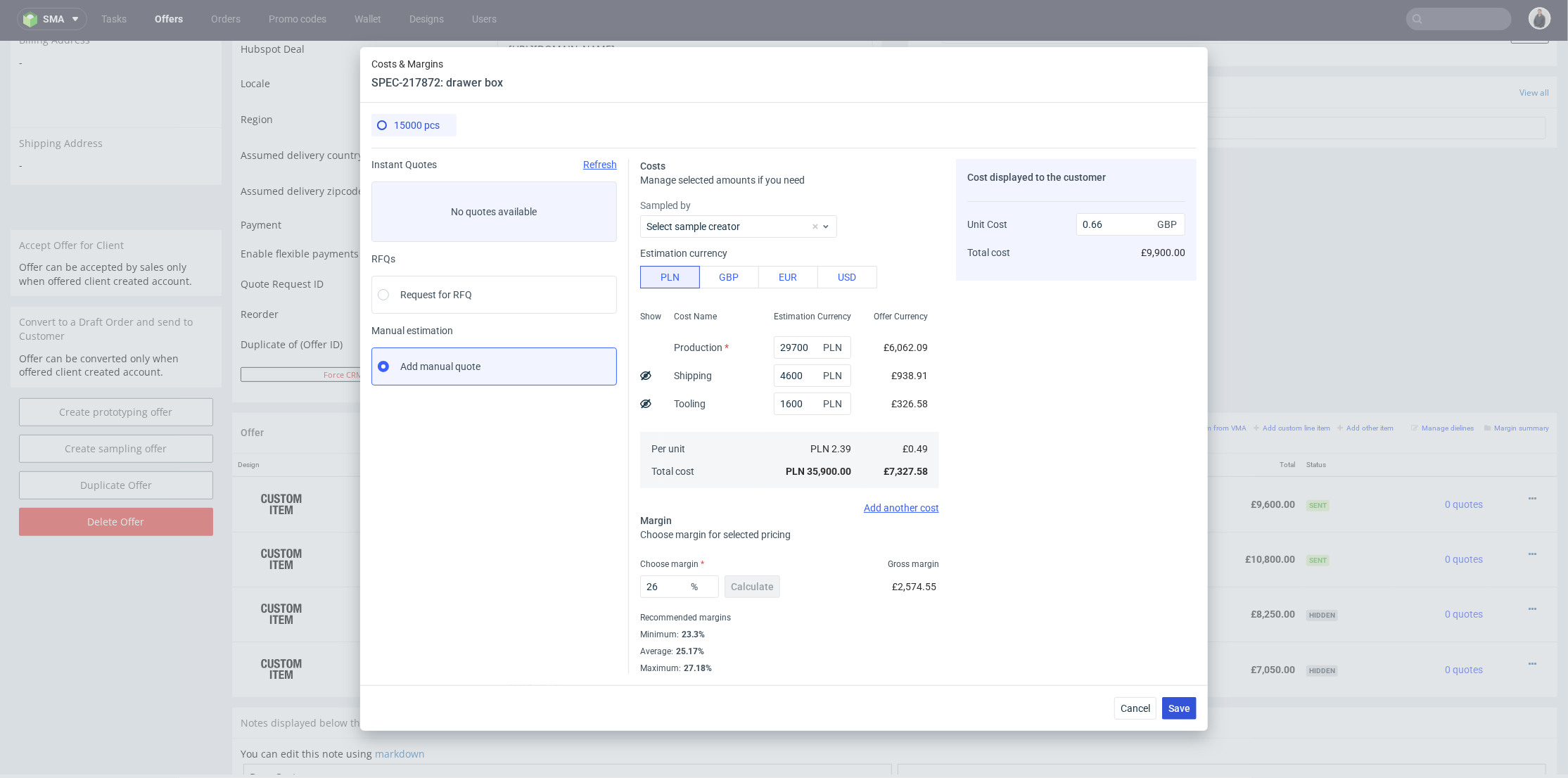
click at [1181, 706] on span "Save" at bounding box center [1180, 708] width 21 height 10
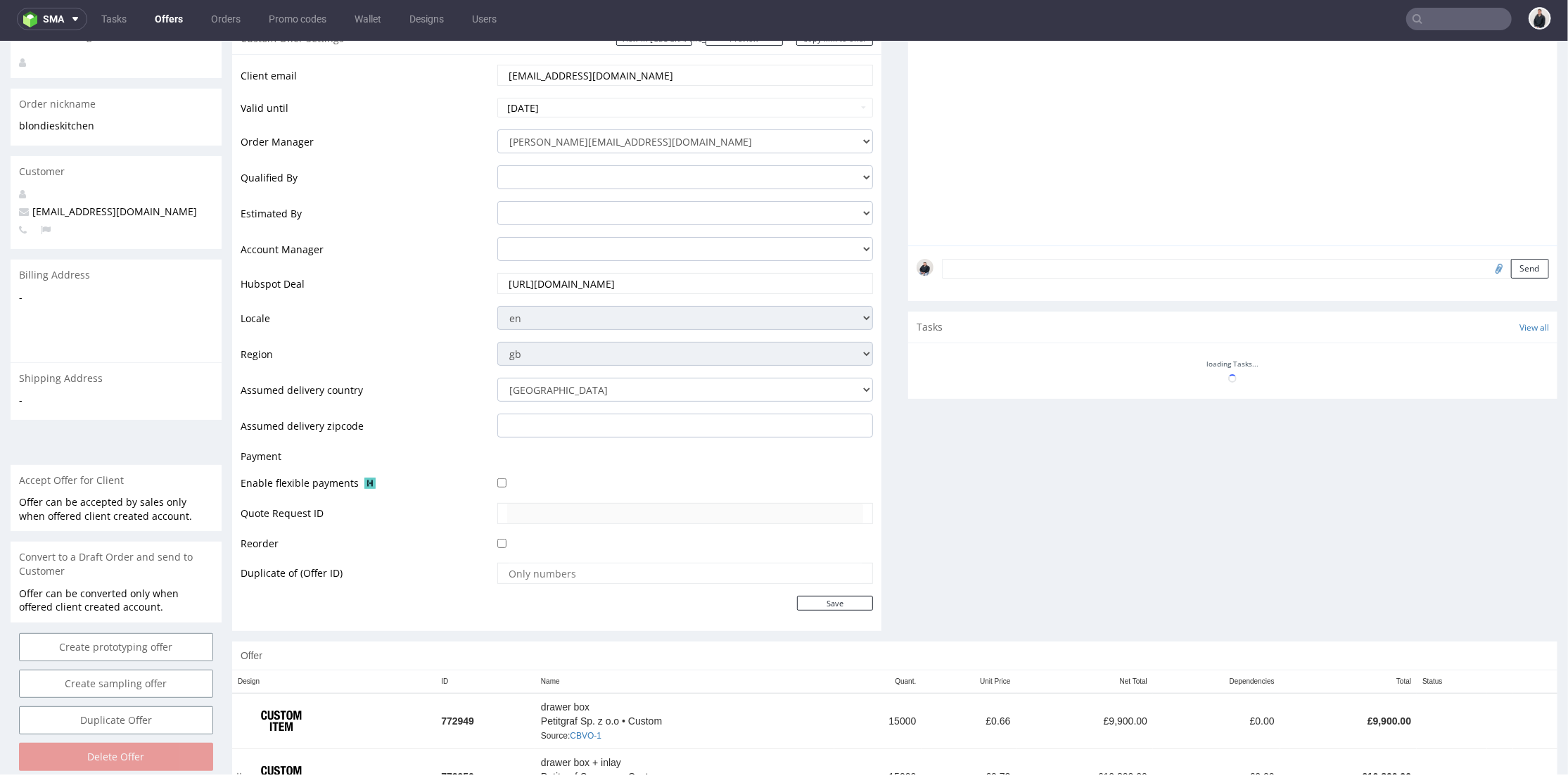
scroll to position [469, 0]
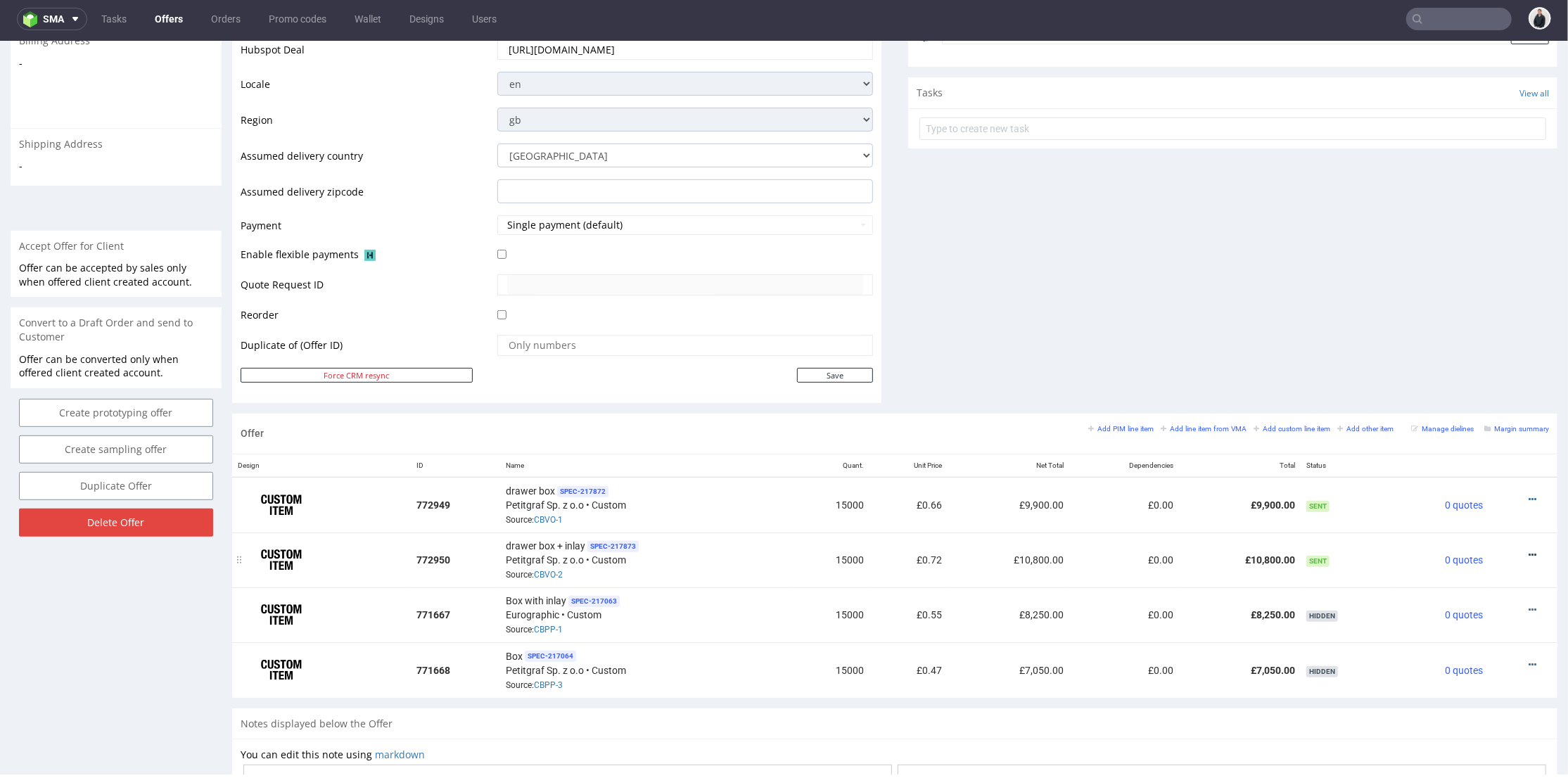
click at [1529, 550] on icon at bounding box center [1532, 554] width 8 height 10
click at [1450, 394] on span "Edit item price" at bounding box center [1470, 397] width 114 height 14
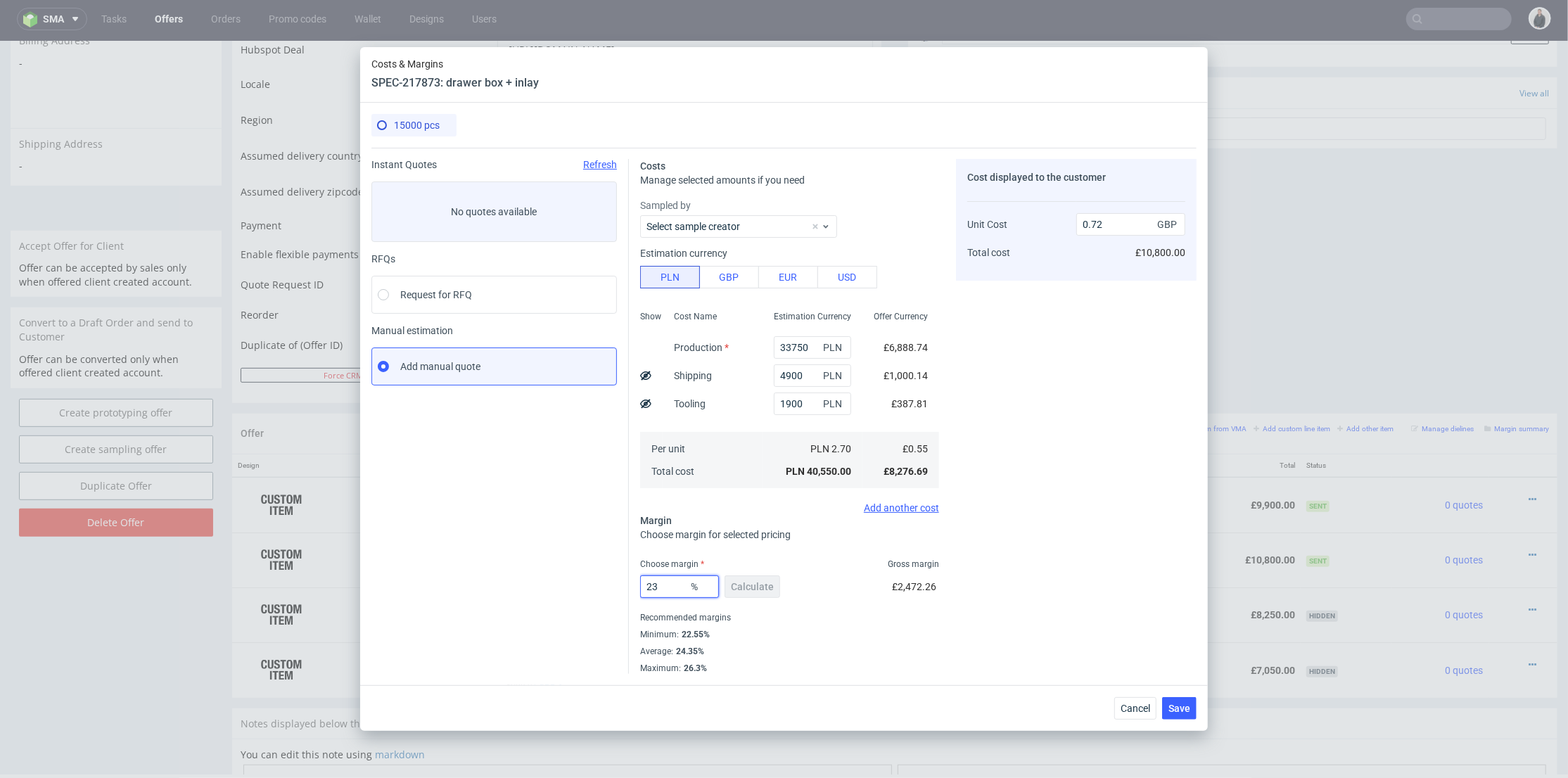
drag, startPoint x: 658, startPoint y: 589, endPoint x: 623, endPoint y: 584, distance: 35.4
click at [611, 586] on div "Instant Quotes Refresh No quotes available RFQs Request for RFQ Manual estimati…" at bounding box center [784, 410] width 826 height 526
click at [1100, 522] on div "Cost displayed to the customer Unit Cost Total cost 0.72 GBP £10,800.00" at bounding box center [1076, 417] width 241 height 515
drag, startPoint x: 667, startPoint y: 580, endPoint x: 623, endPoint y: 583, distance: 44.1
click at [623, 584] on div "Instant Quotes Refresh No quotes available RFQs Request for RFQ Manual estimati…" at bounding box center [784, 410] width 826 height 526
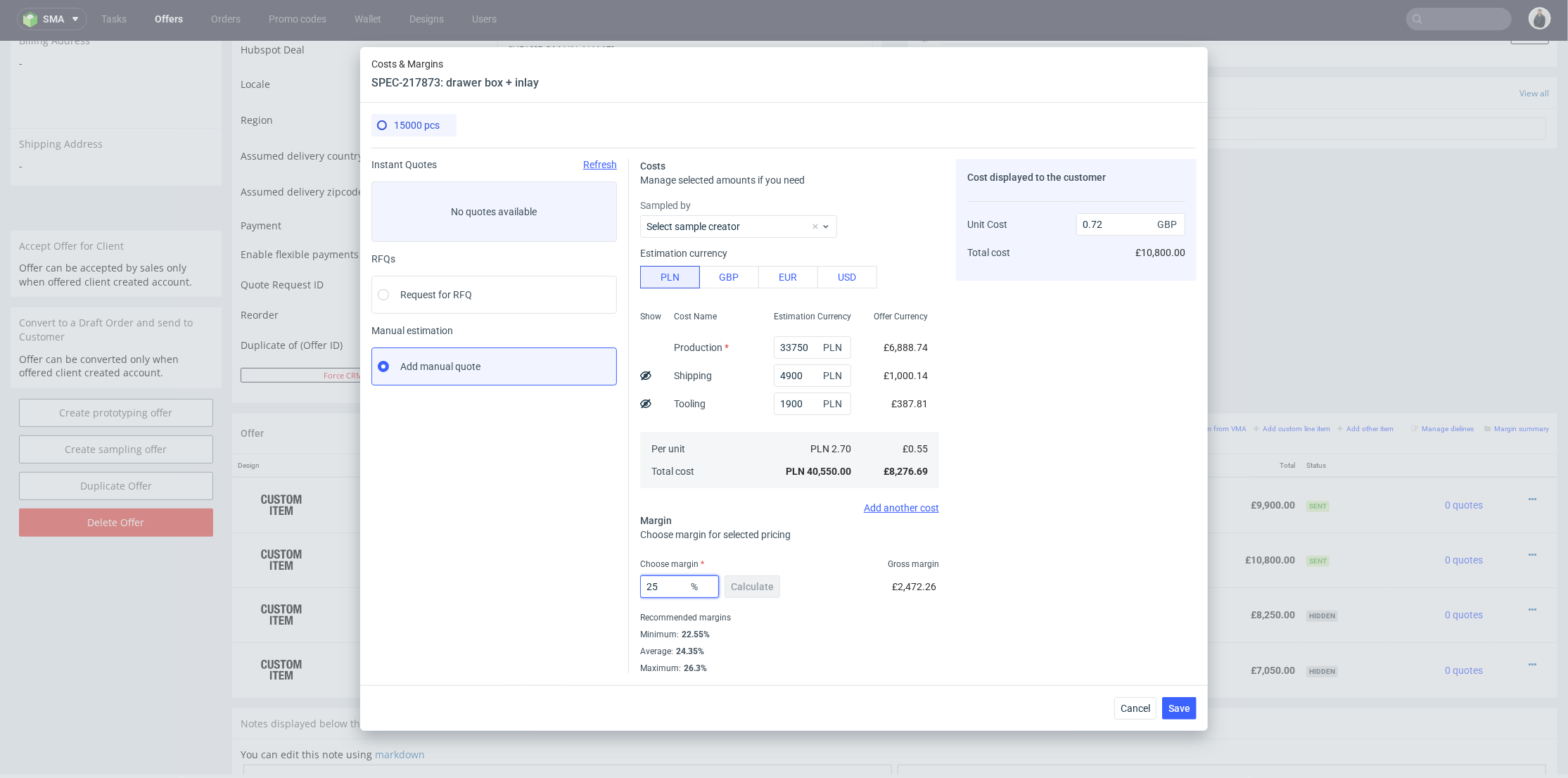
type input "25"
click at [1102, 491] on div "Cost displayed to the customer Unit Cost Total cost 0.72 GBP £10,800.00" at bounding box center [1076, 417] width 241 height 515
type input "0.74"
click at [1177, 706] on span "Save" at bounding box center [1180, 708] width 21 height 10
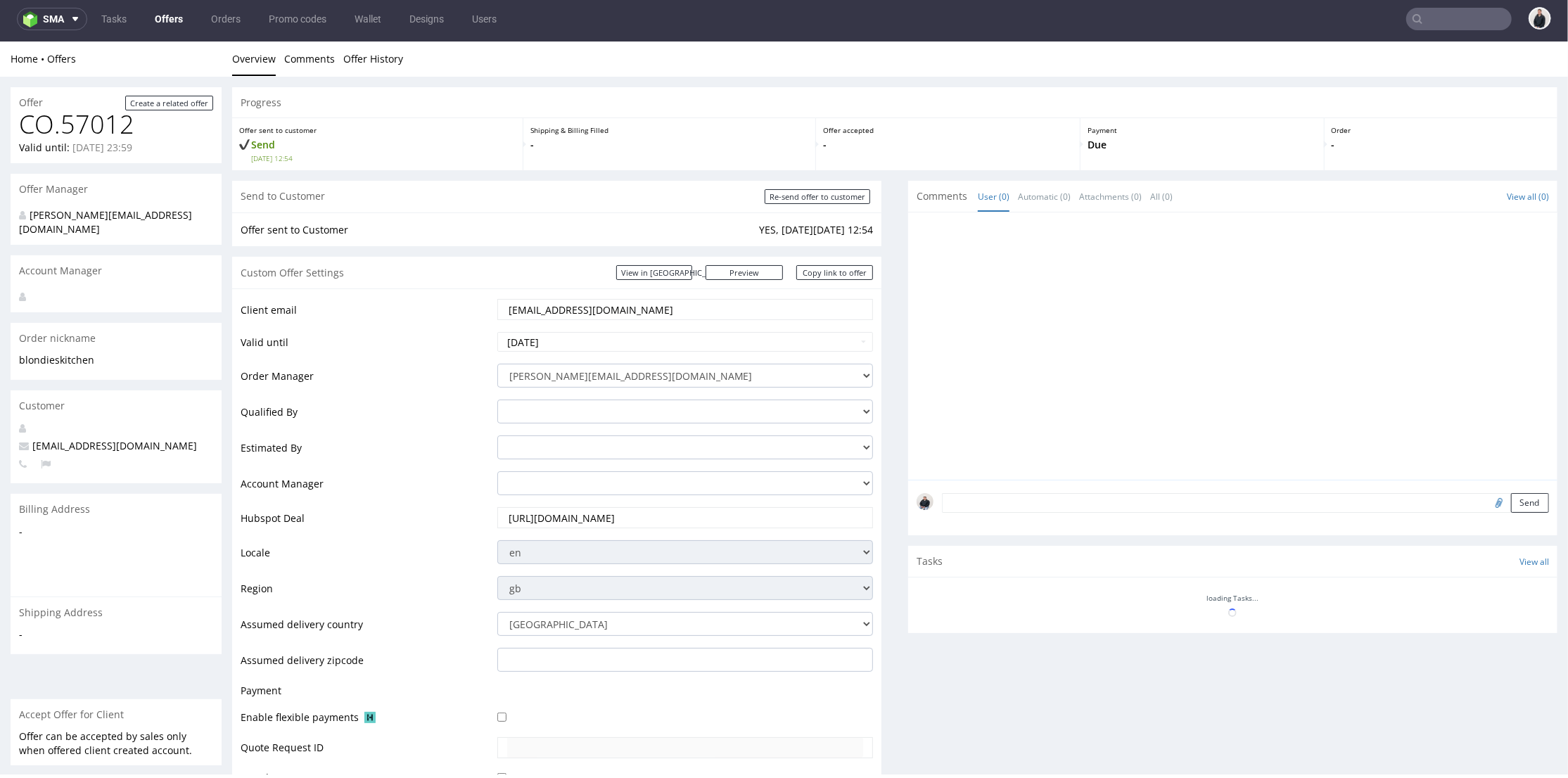
scroll to position [0, 0]
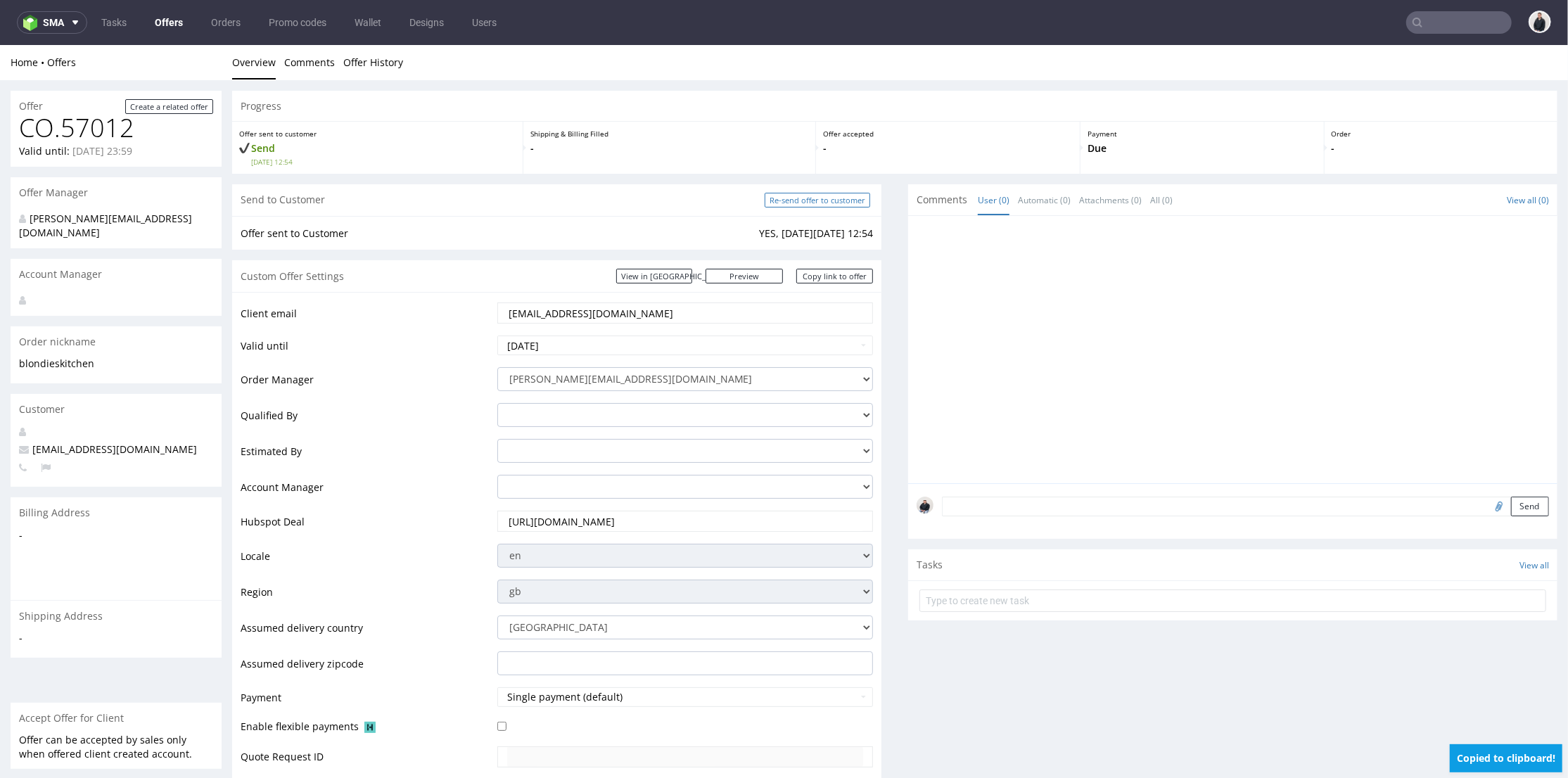
click at [823, 199] on input "Re-send offer to customer" at bounding box center [818, 199] width 106 height 15
type input "In progress..."
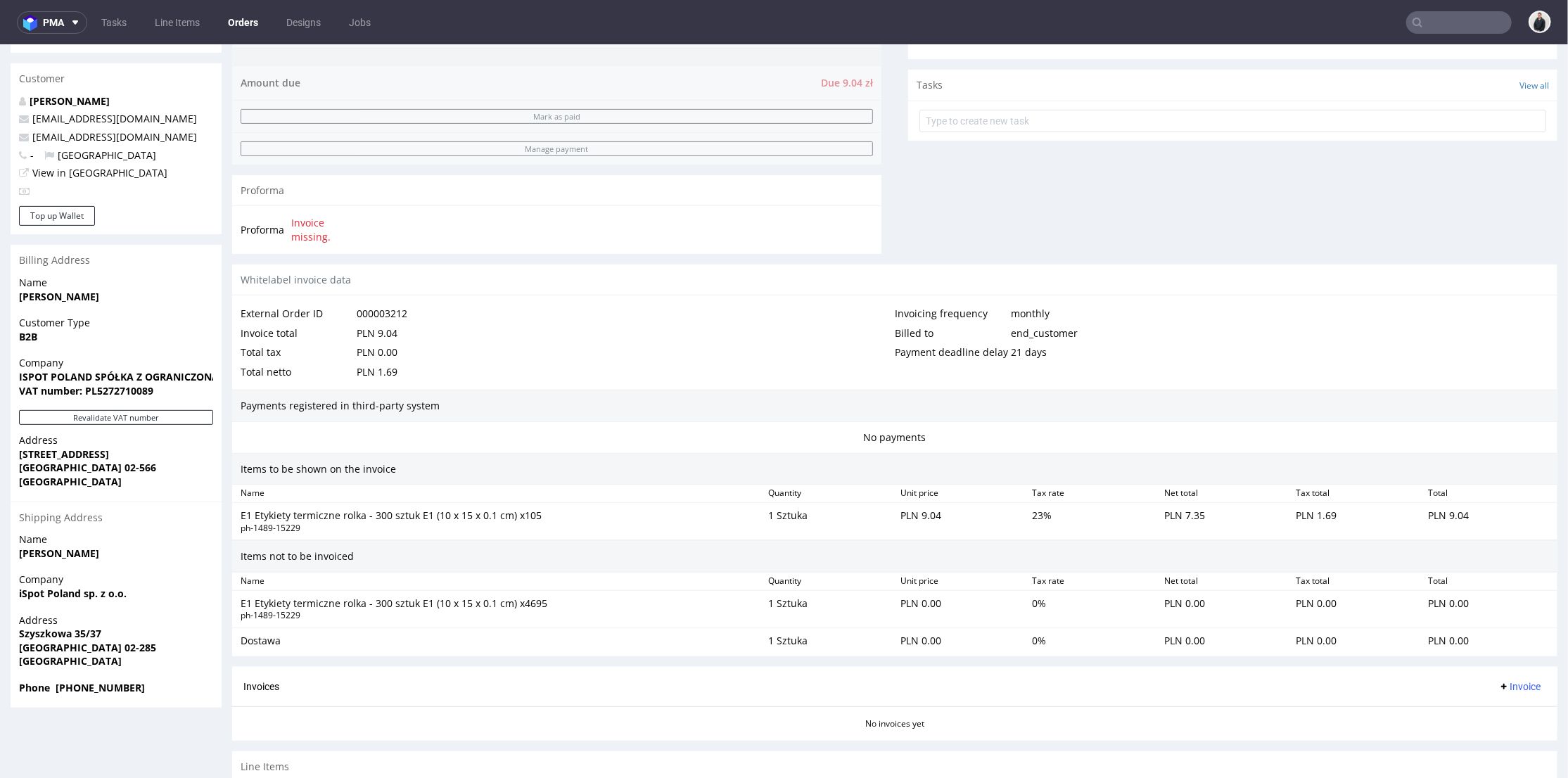
scroll to position [543, 0]
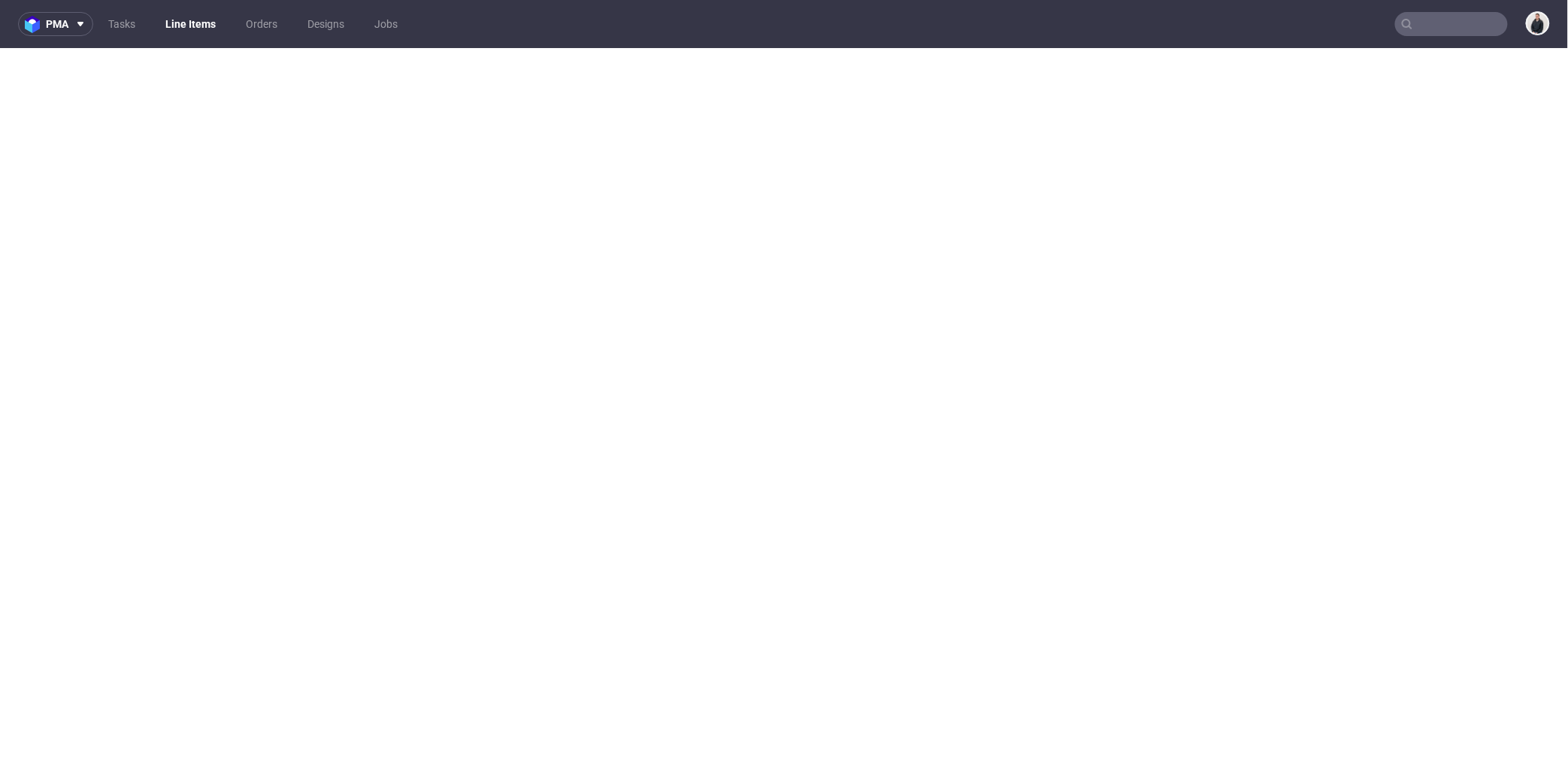
select select "done"
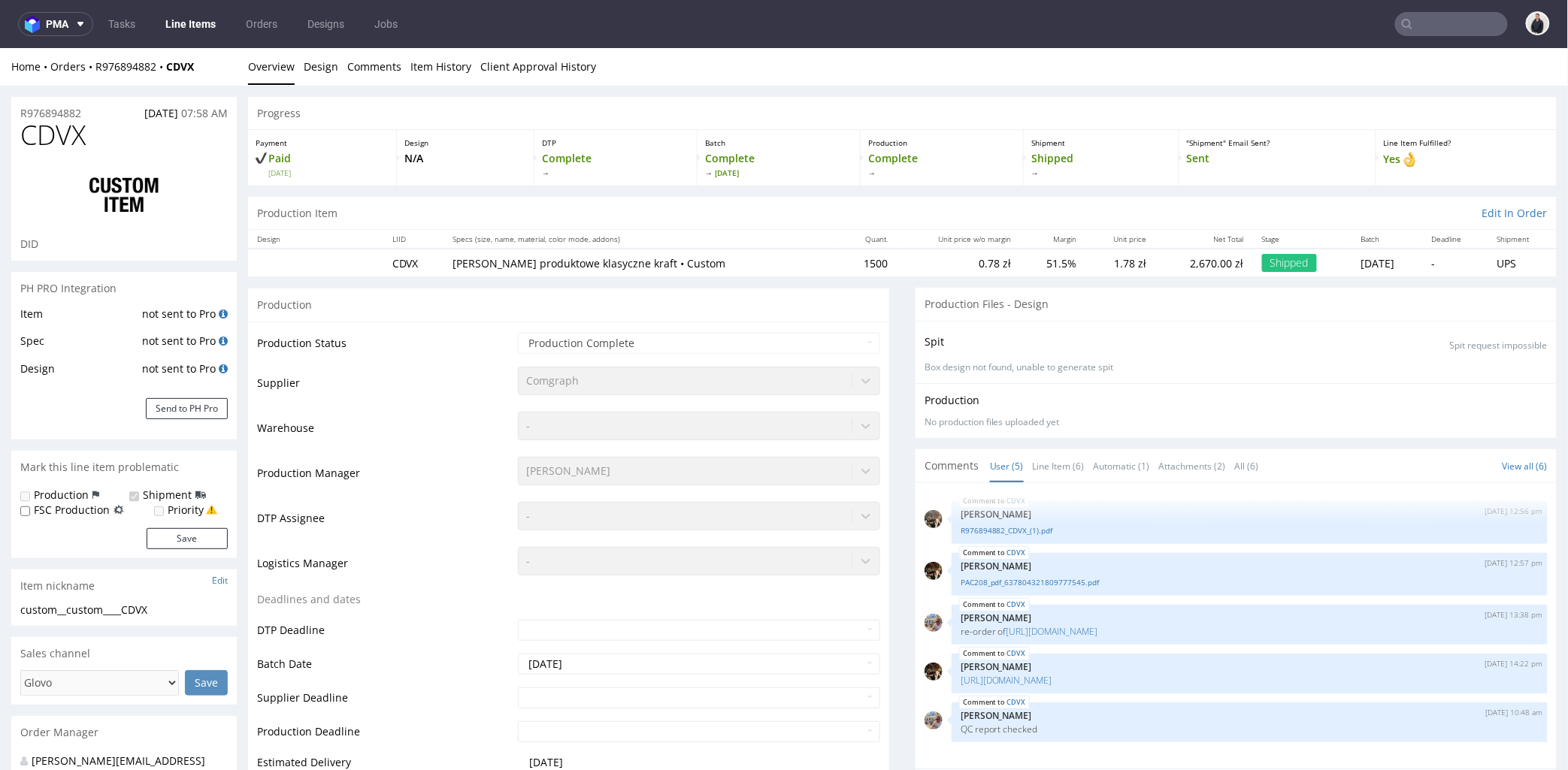
click at [1449, 25] on input "text" at bounding box center [1451, 24] width 113 height 24
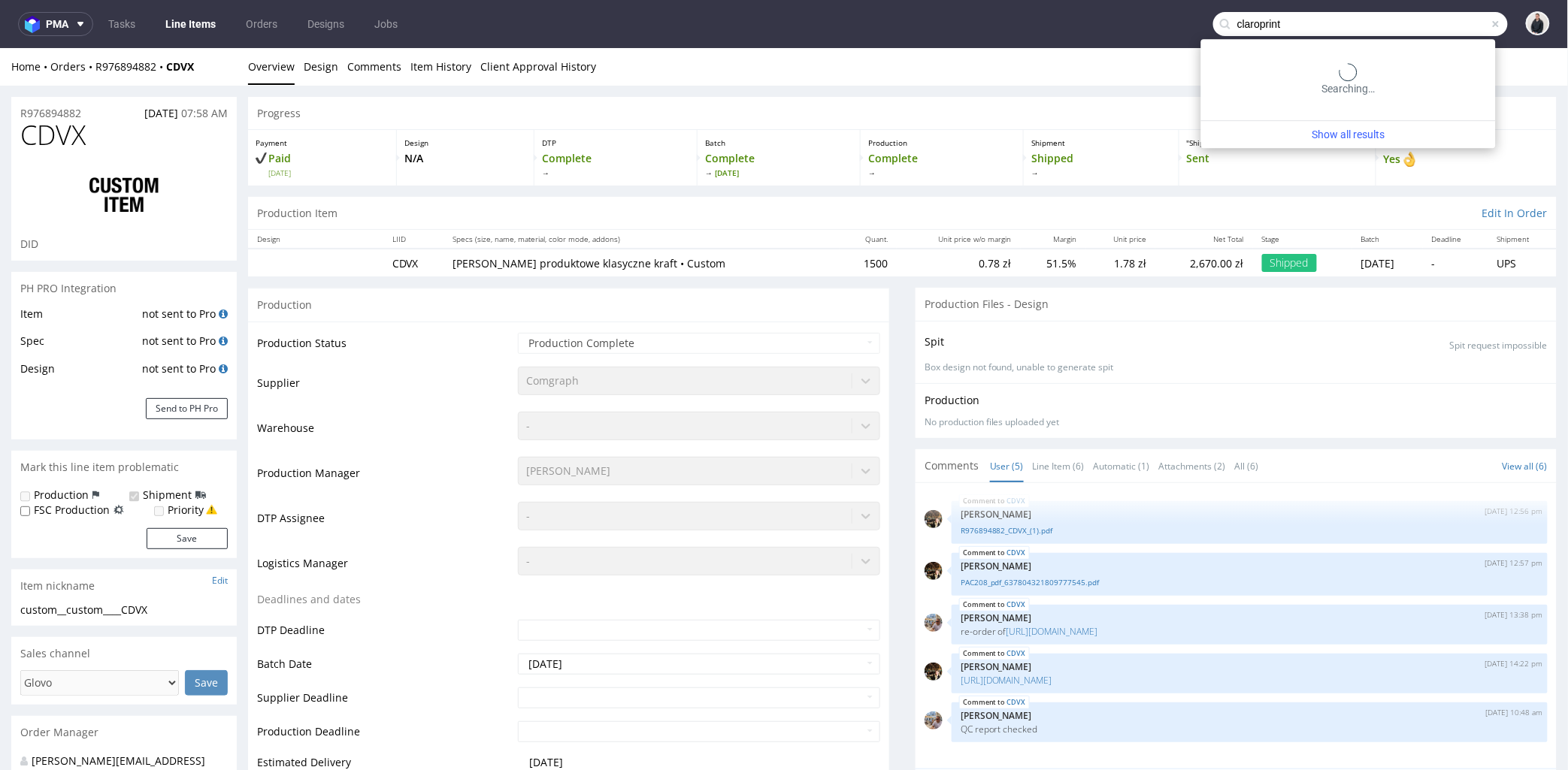
type input "claroprint"
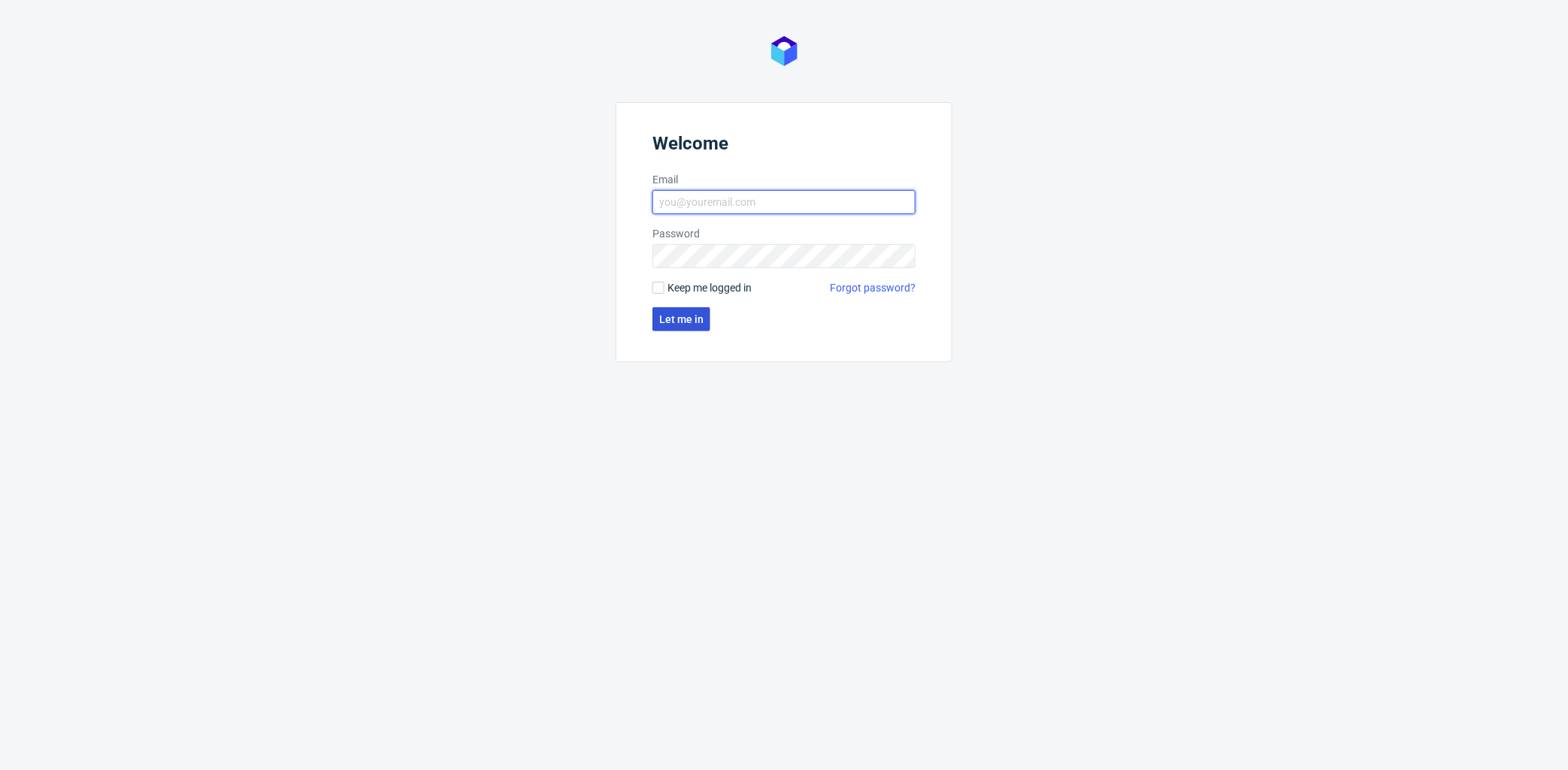
type input "[PERSON_NAME][EMAIL_ADDRESS][DOMAIN_NAME]"
click at [694, 315] on span "Let me in" at bounding box center [681, 319] width 44 height 11
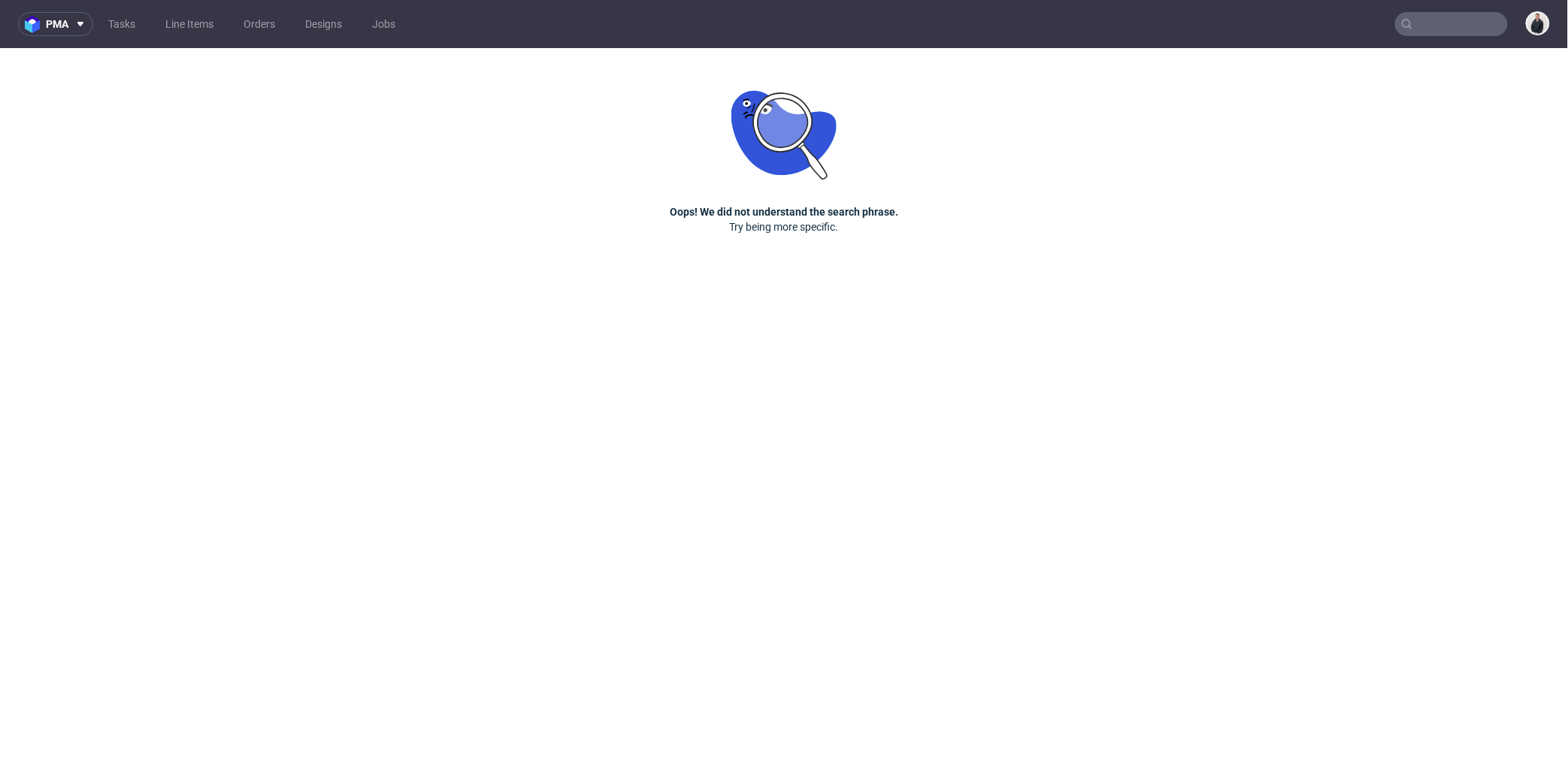
click at [1411, 20] on icon at bounding box center [1407, 24] width 12 height 12
click at [1425, 21] on input "text" at bounding box center [1451, 24] width 113 height 24
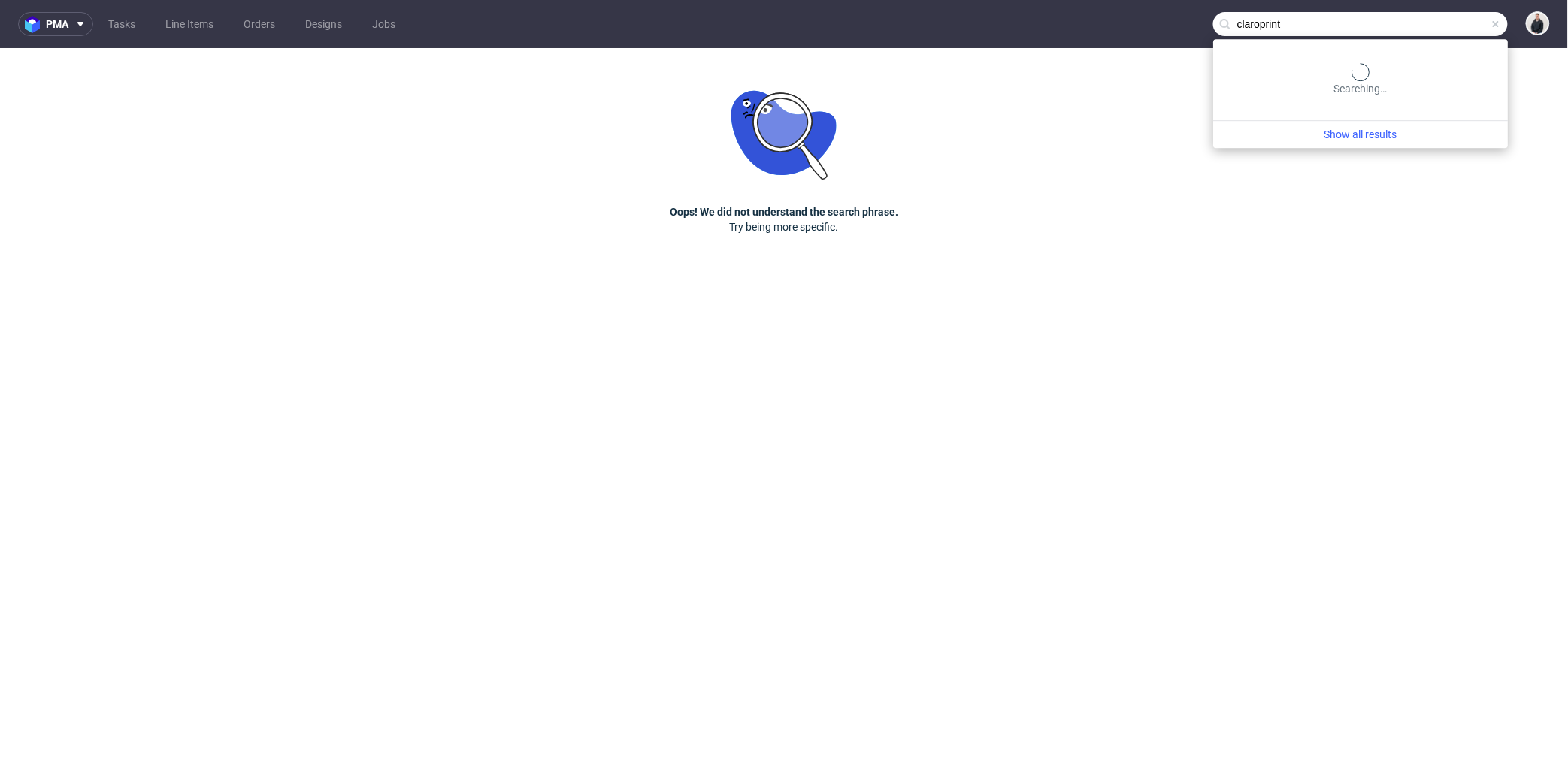
type input "claroprint"
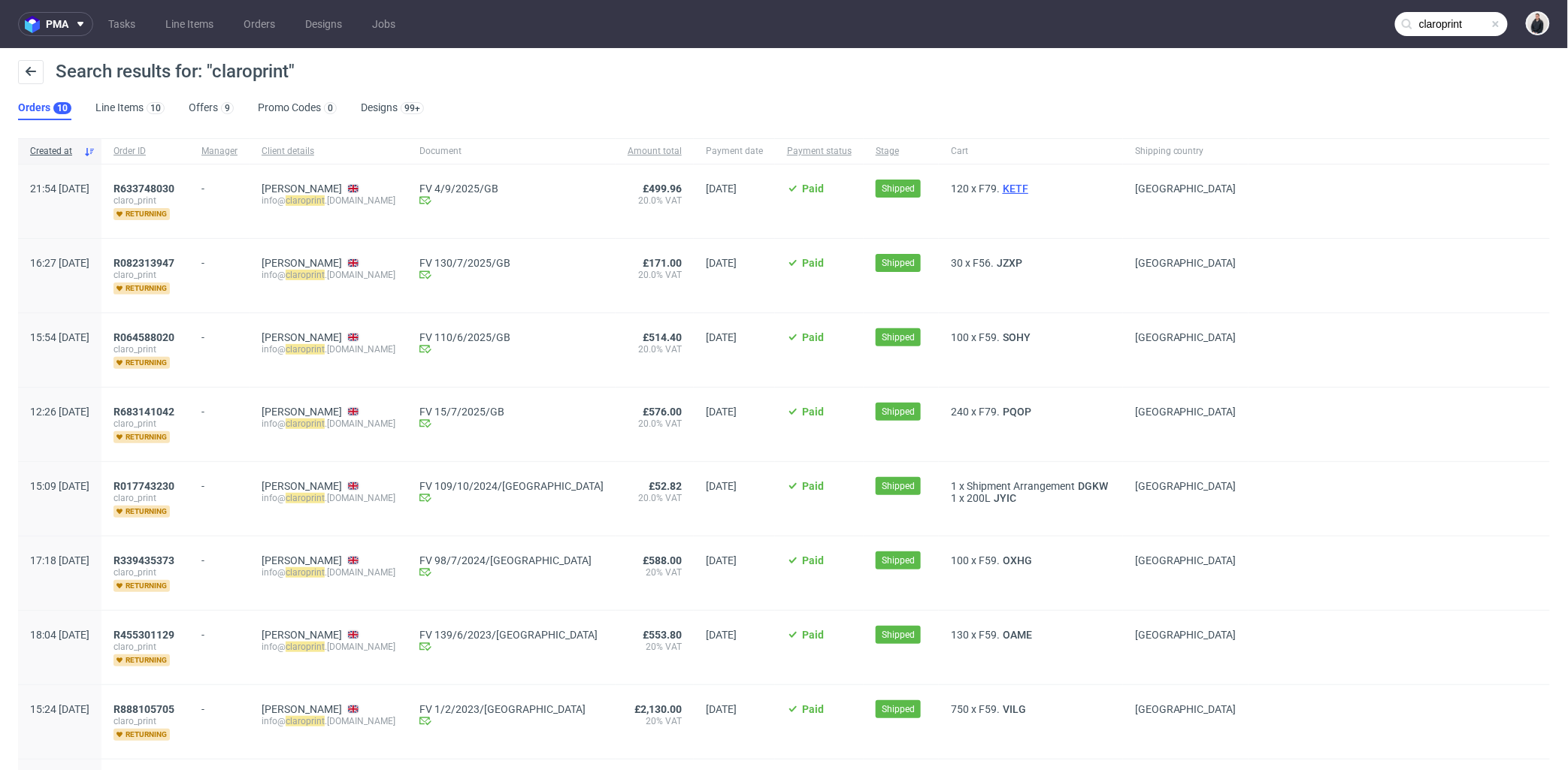
click at [999, 186] on span "KETF" at bounding box center [1015, 188] width 32 height 12
click at [994, 260] on span "JZXP" at bounding box center [1009, 263] width 32 height 12
click at [999, 332] on span "SOHY" at bounding box center [1016, 337] width 33 height 12
click at [999, 408] on span "PQOP" at bounding box center [1017, 412] width 34 height 12
click at [999, 555] on span "OXHG" at bounding box center [1017, 561] width 35 height 12
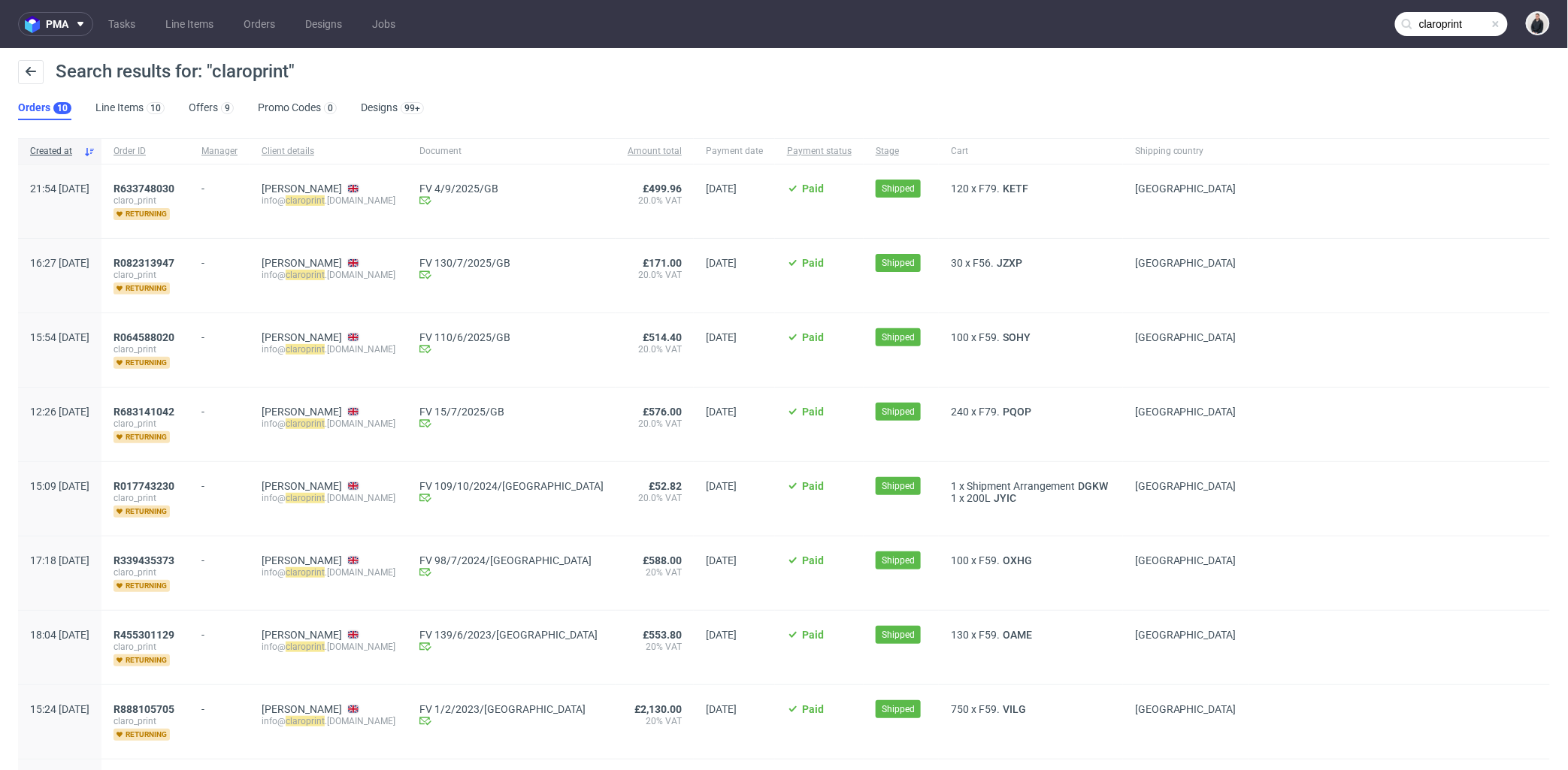
scroll to position [171, 0]
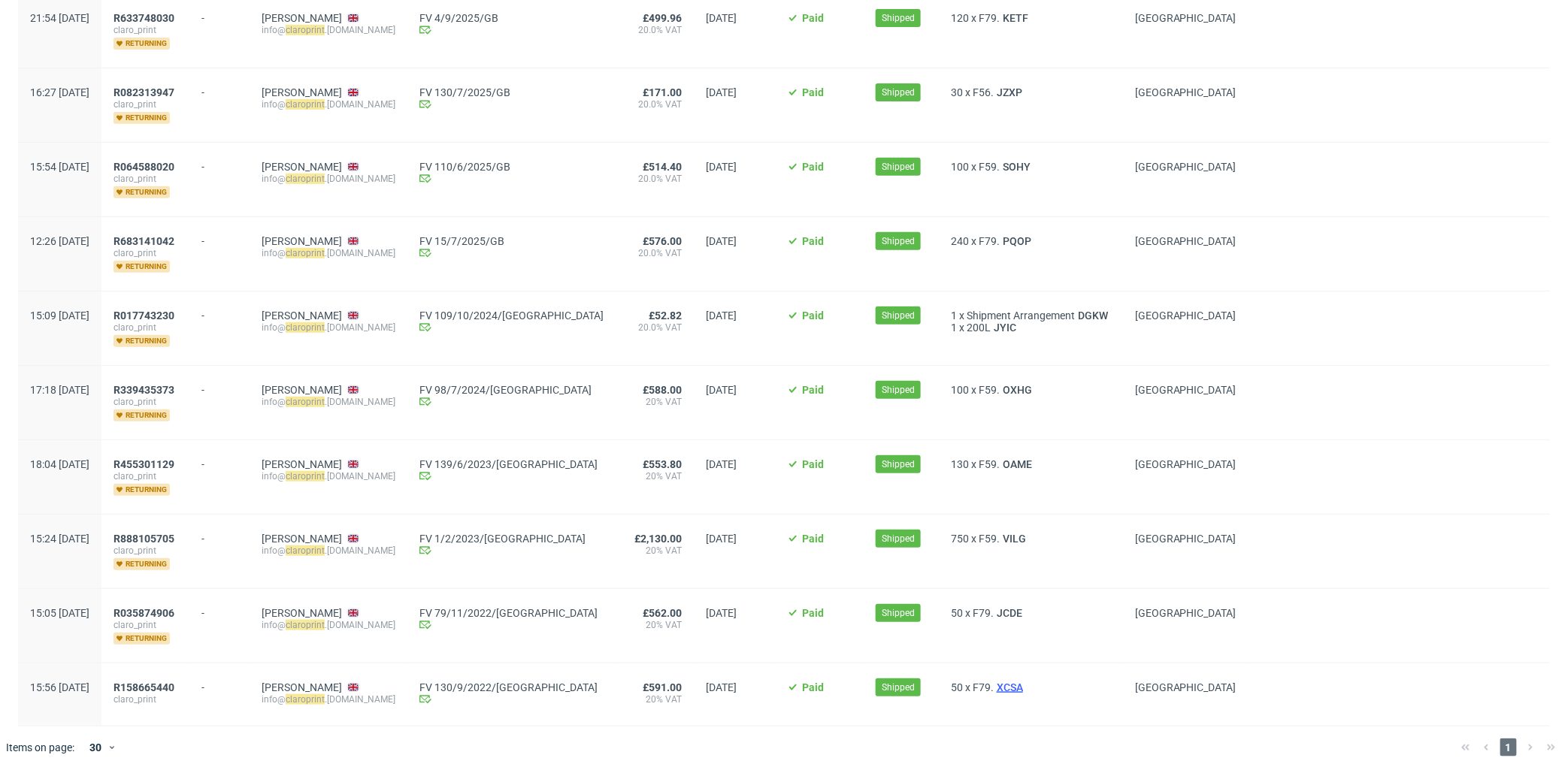
click at [994, 682] on span "XCSA" at bounding box center [1010, 688] width 32 height 12
click at [994, 608] on span "JCDE" at bounding box center [1009, 613] width 32 height 12
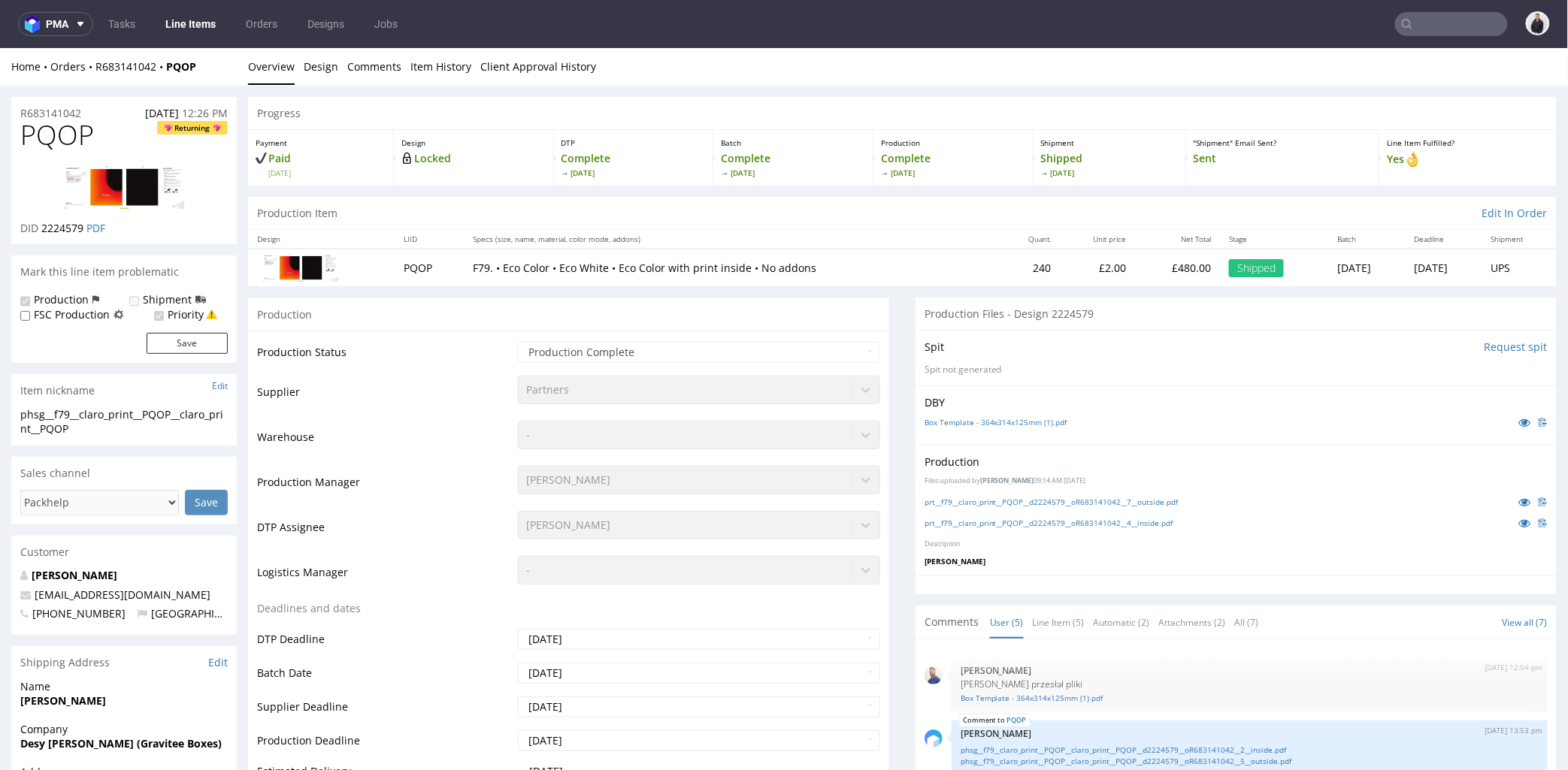
scroll to position [5, 0]
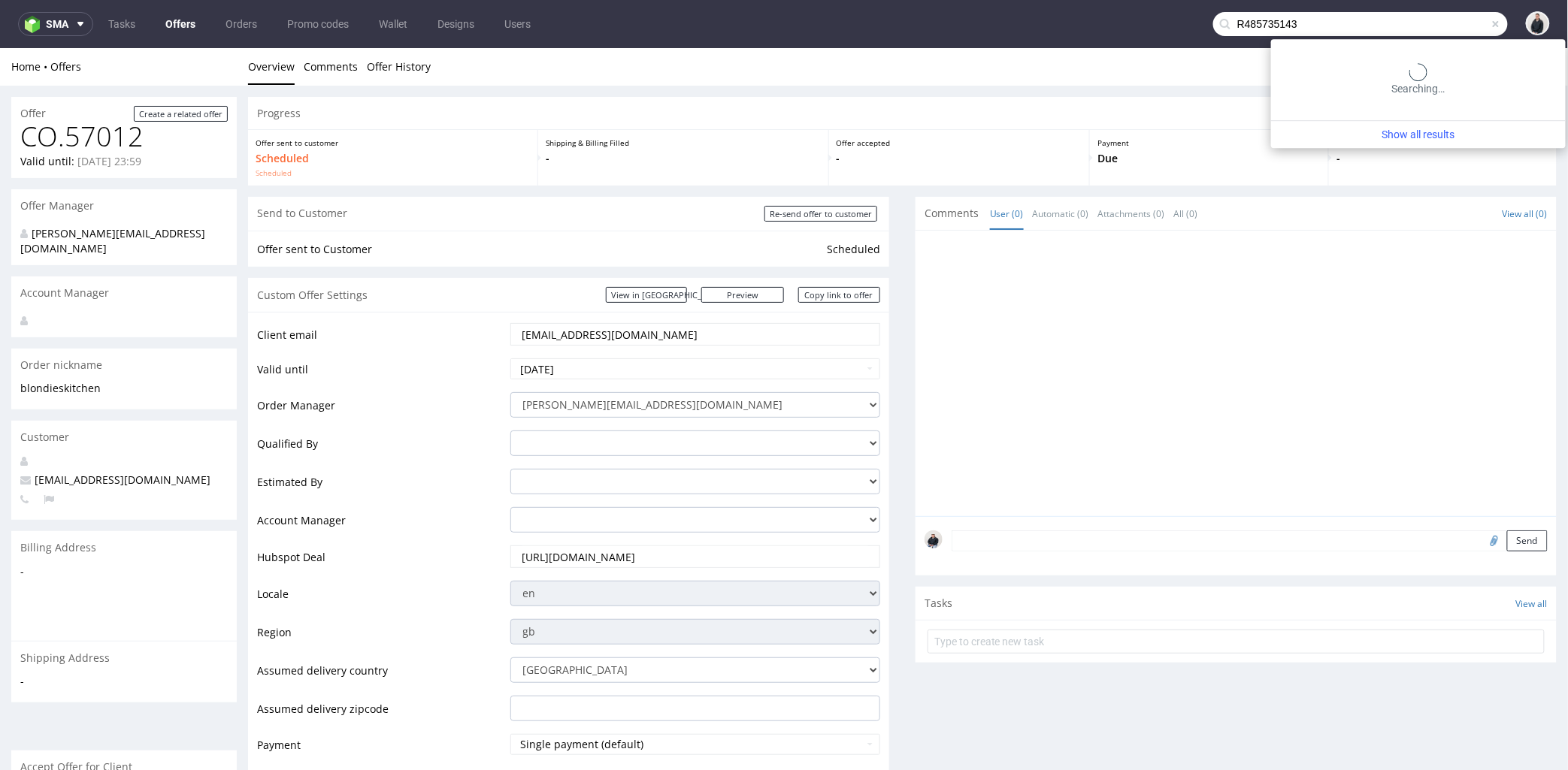
type input "R485735143"
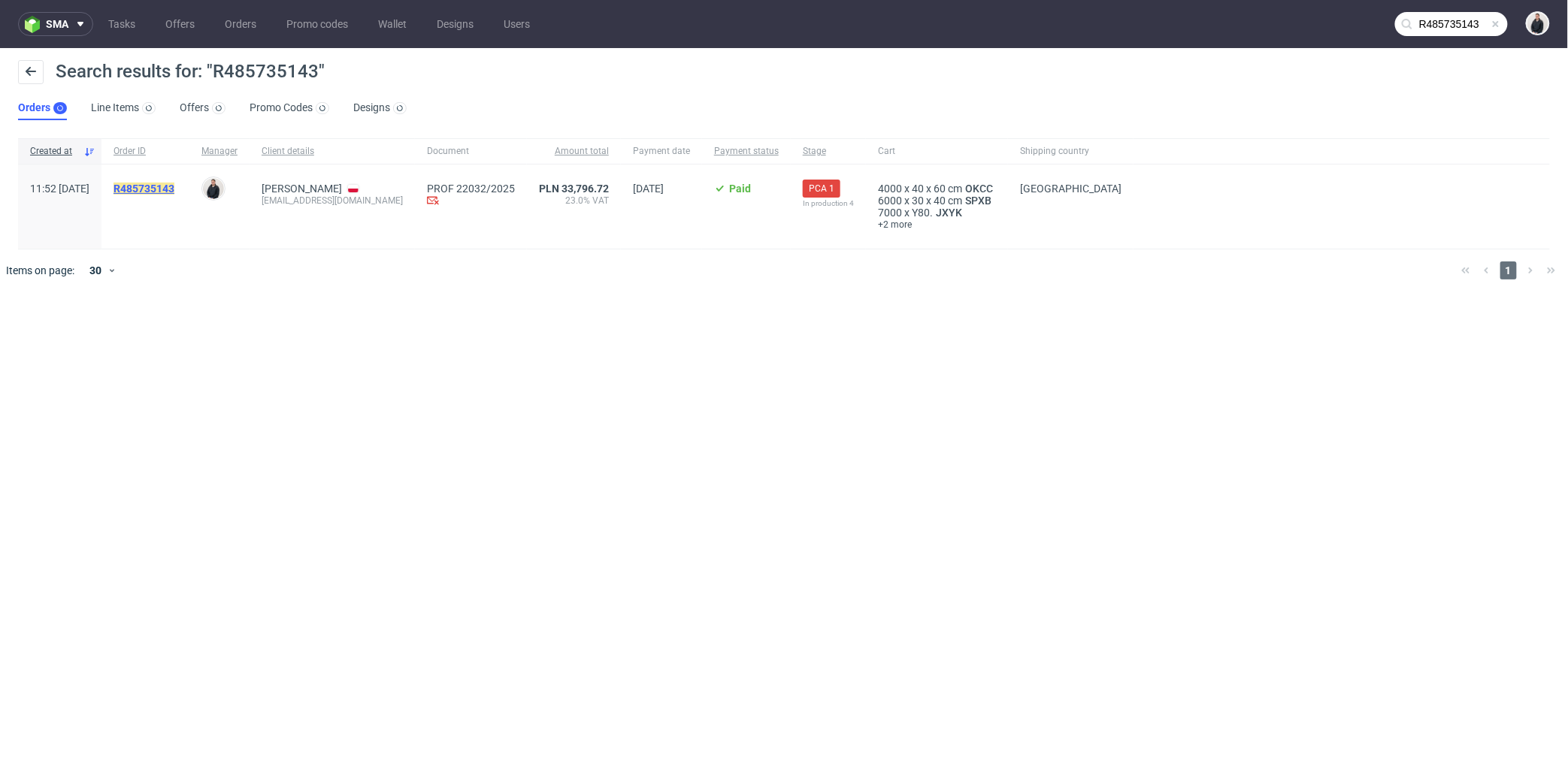
click at [175, 188] on mark "R485735143" at bounding box center [144, 188] width 61 height 12
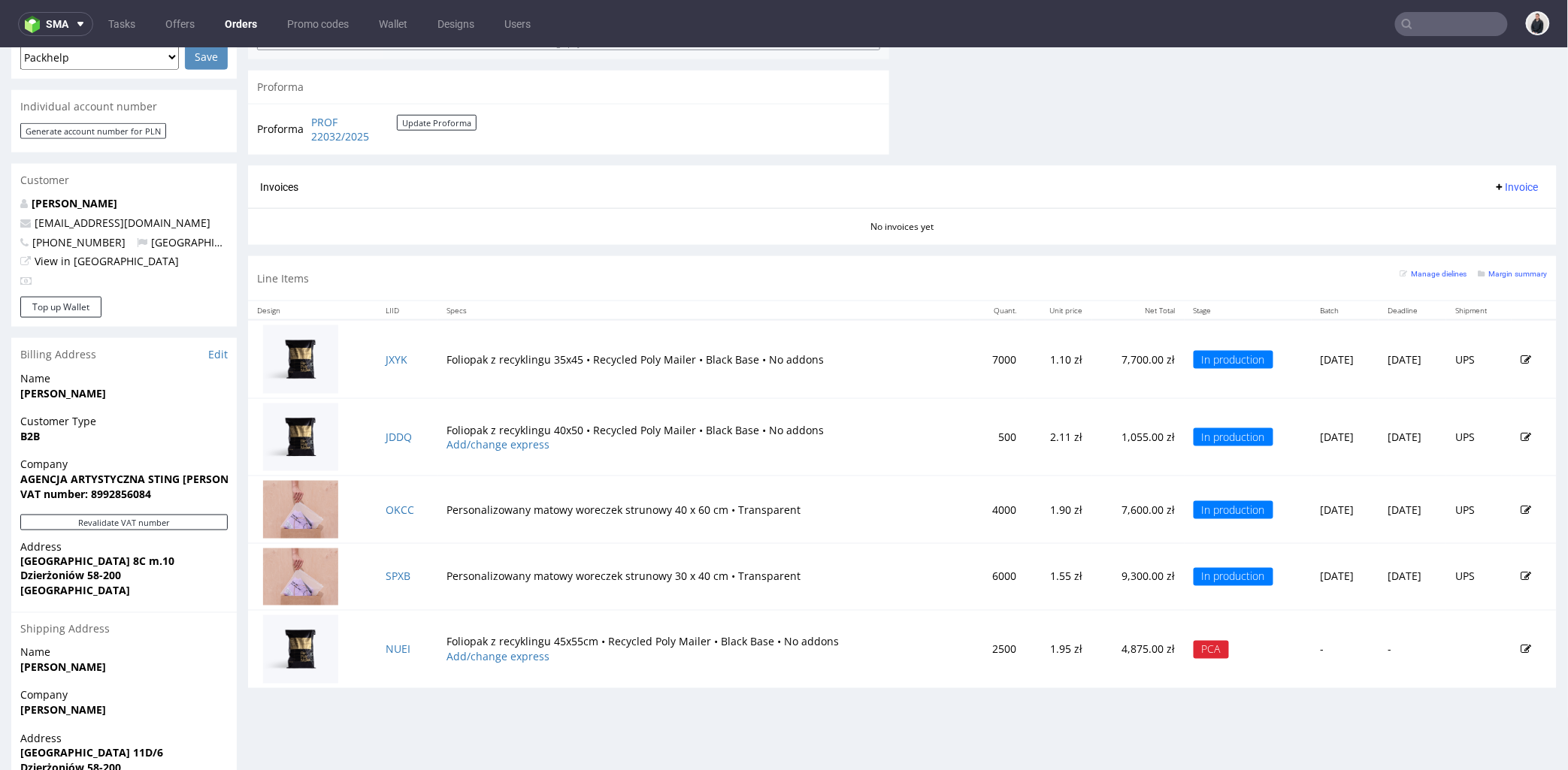
scroll to position [733, 0]
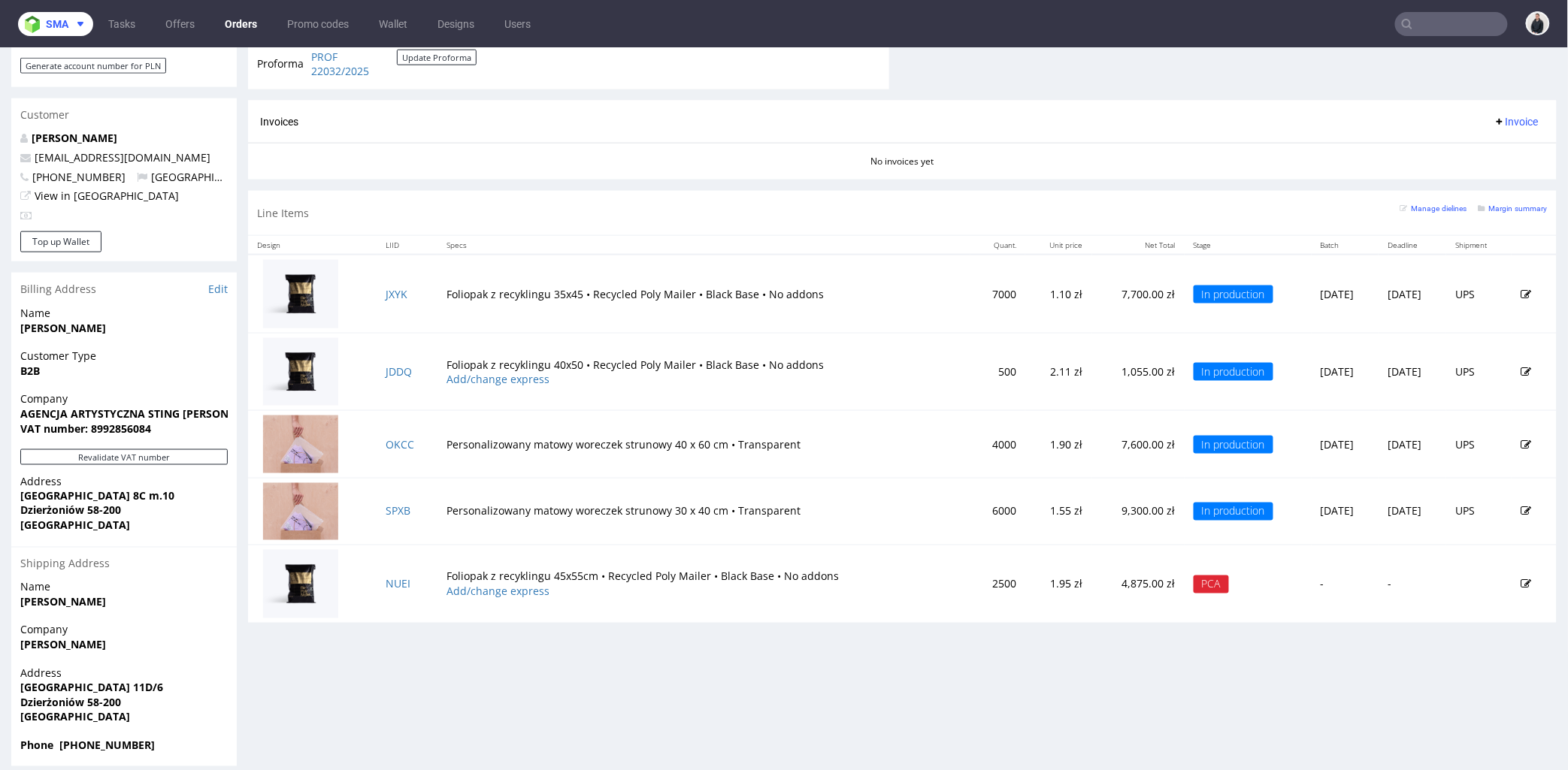
click at [78, 28] on button "sma" at bounding box center [55, 24] width 75 height 24
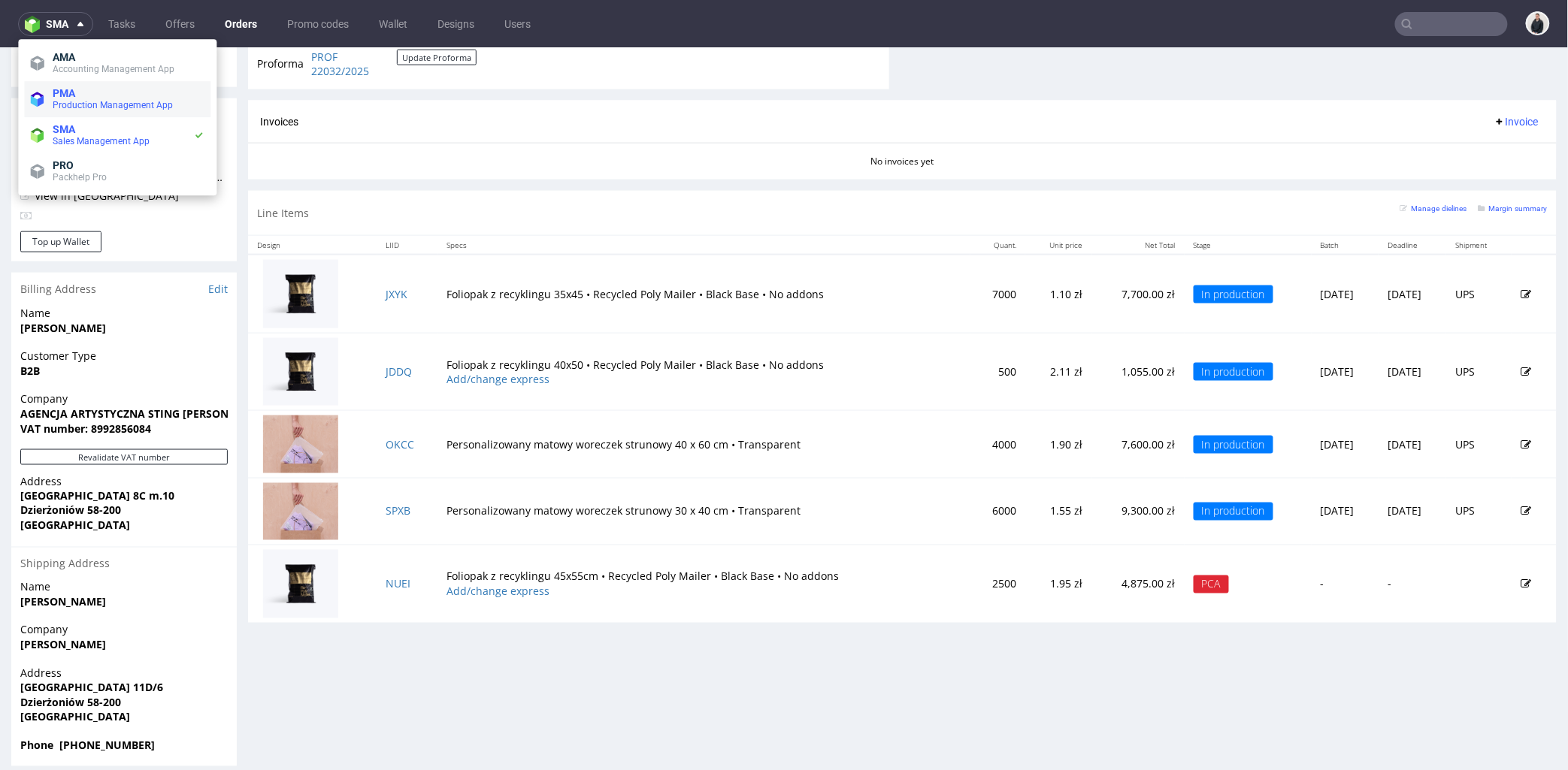
click at [90, 100] on span "Production Management App" at bounding box center [113, 105] width 120 height 11
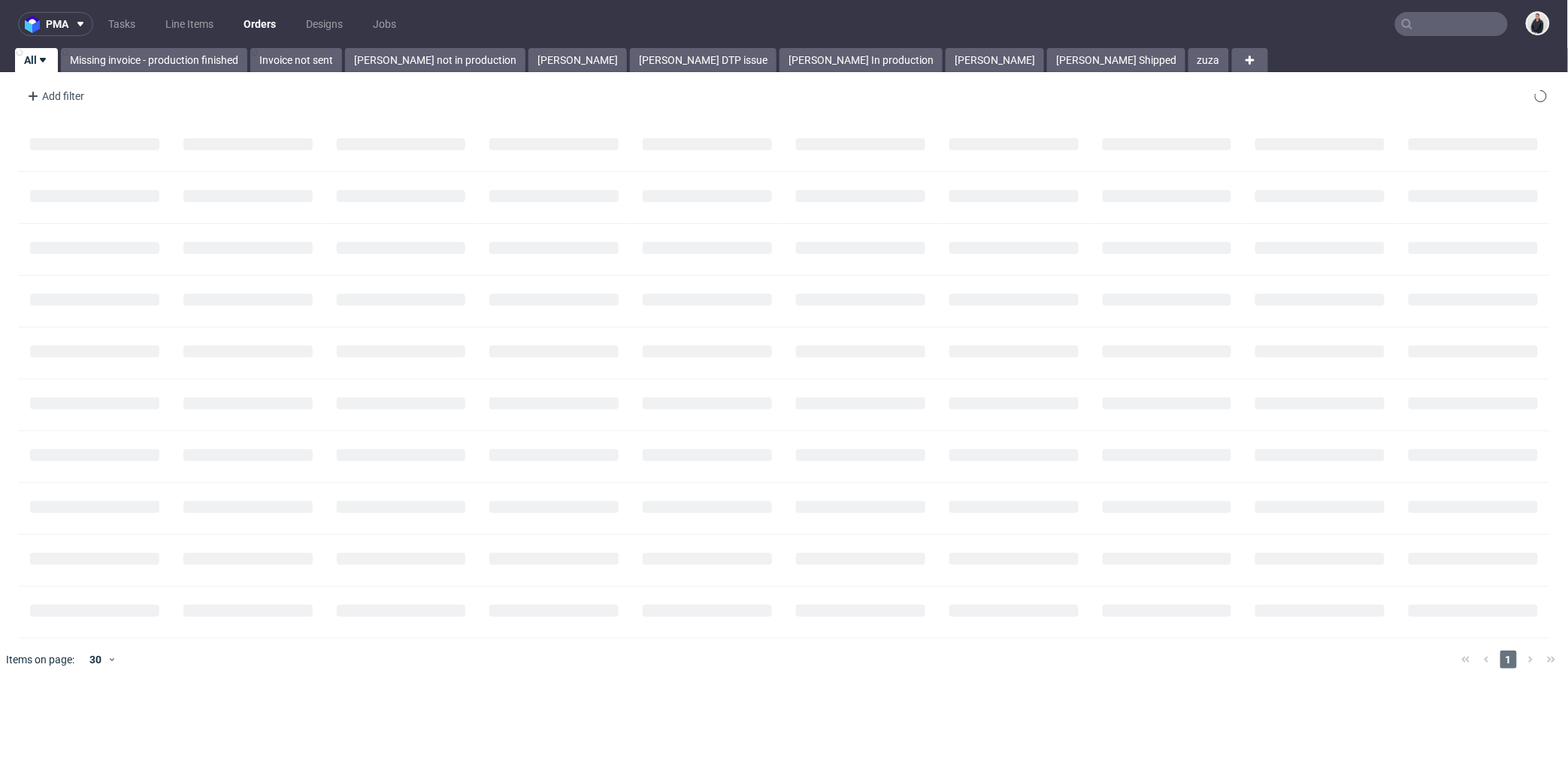
click at [267, 25] on link "Orders" at bounding box center [259, 24] width 51 height 24
click at [62, 100] on div "Add filter" at bounding box center [54, 96] width 66 height 24
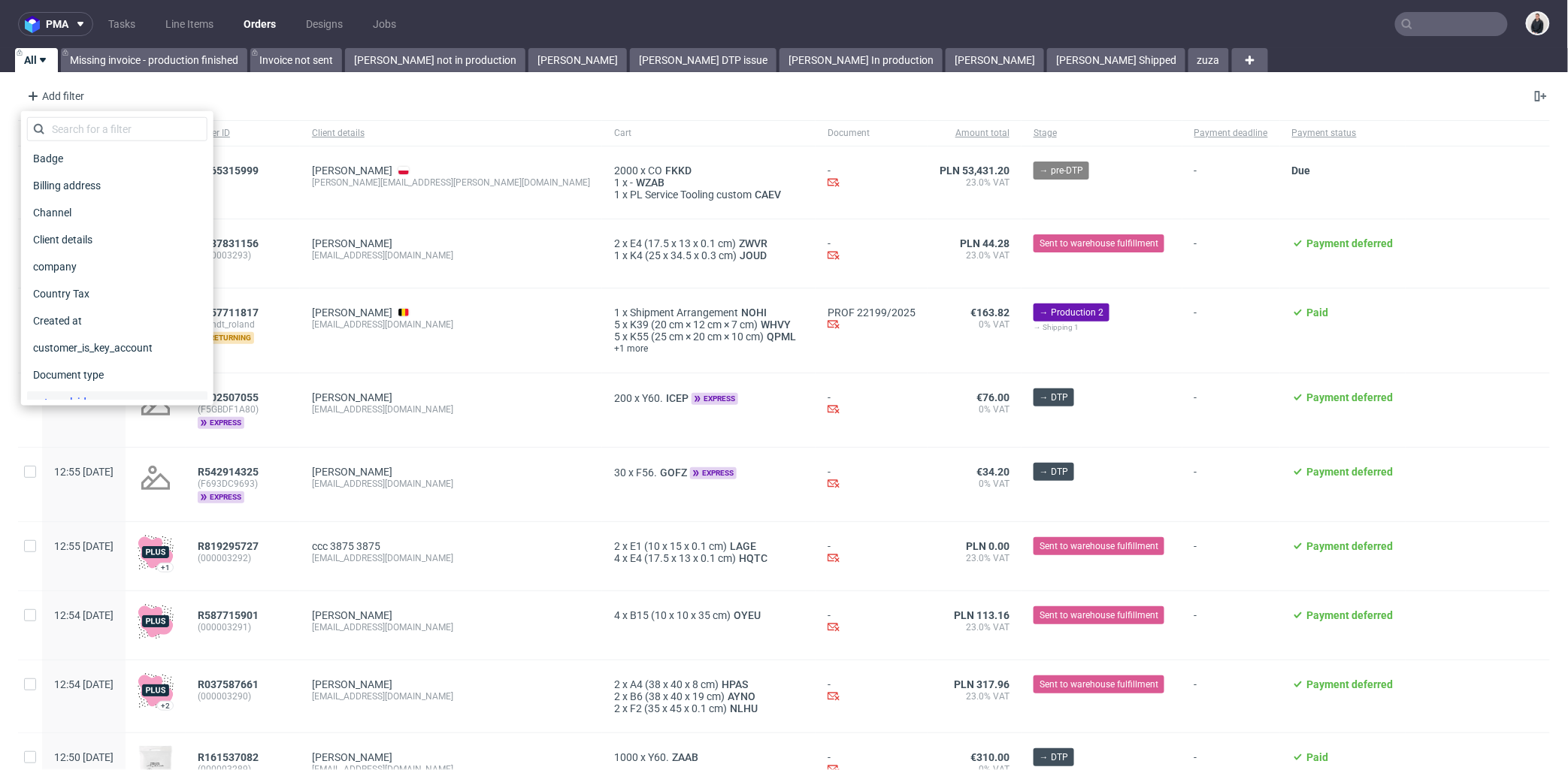
scroll to position [167, 0]
click at [132, 129] on input "text" at bounding box center [117, 129] width 181 height 24
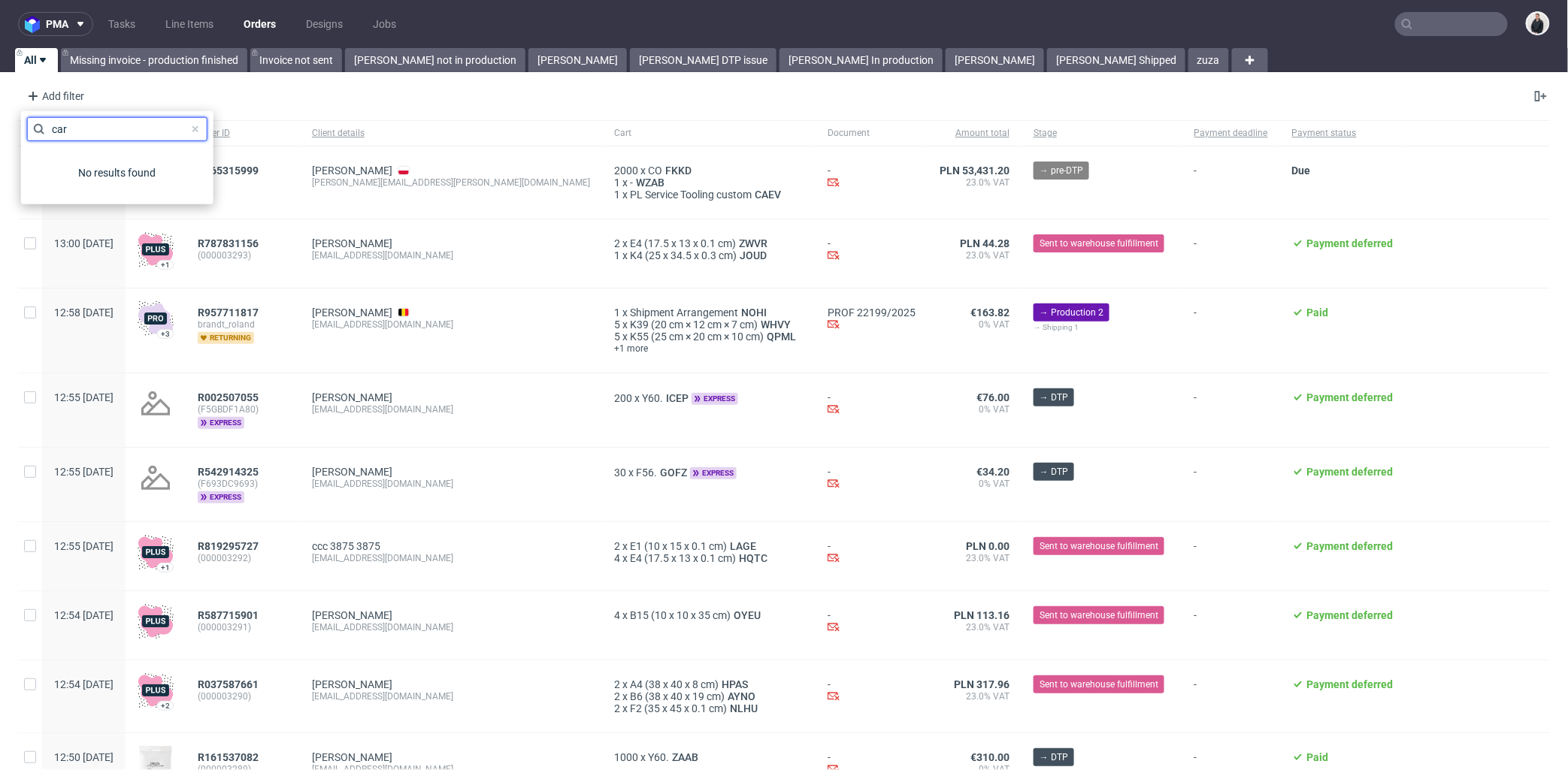
type input "cart"
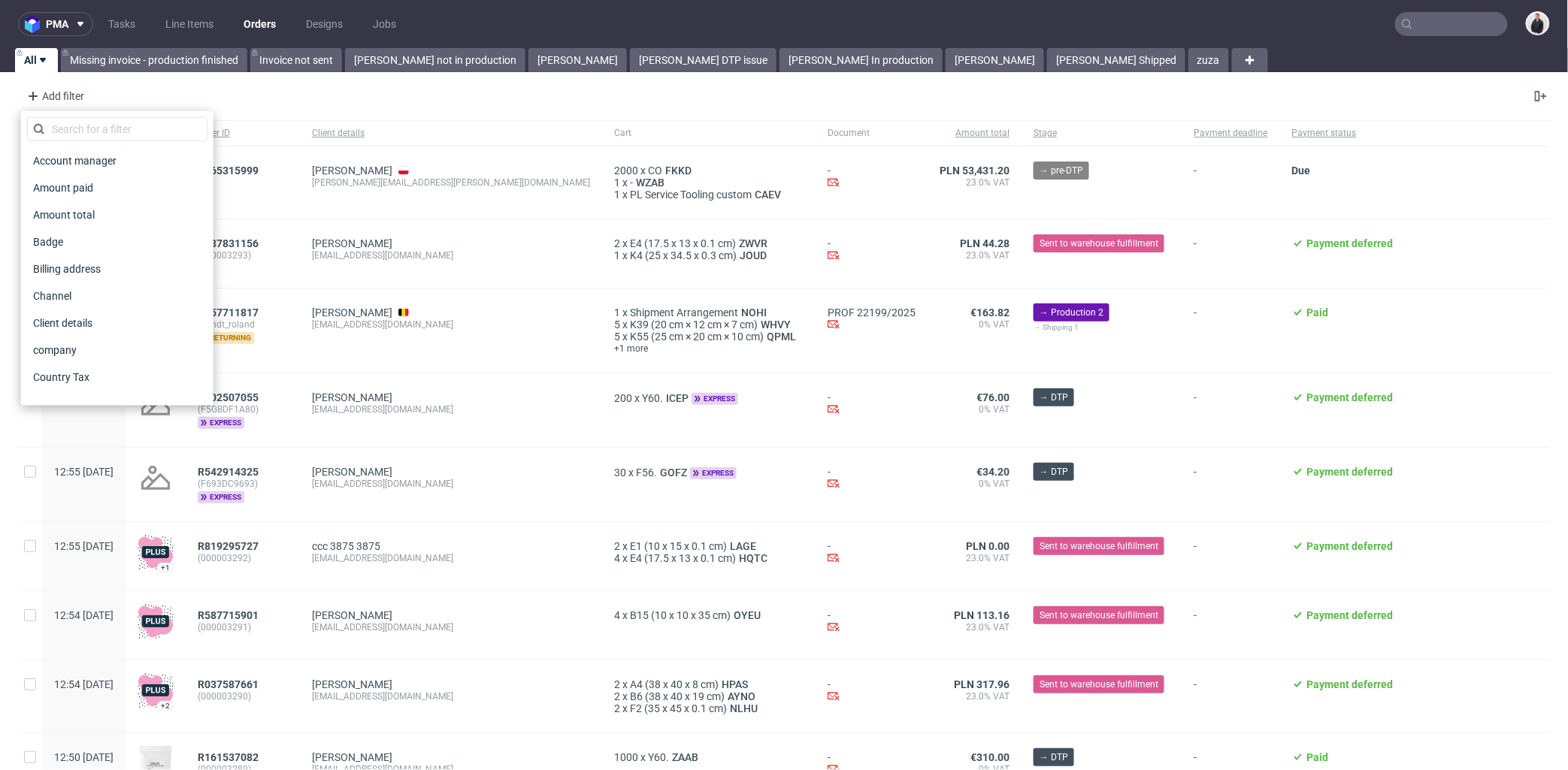
click at [226, 92] on div "Add filter Hide filters Clear all" at bounding box center [784, 96] width 1568 height 36
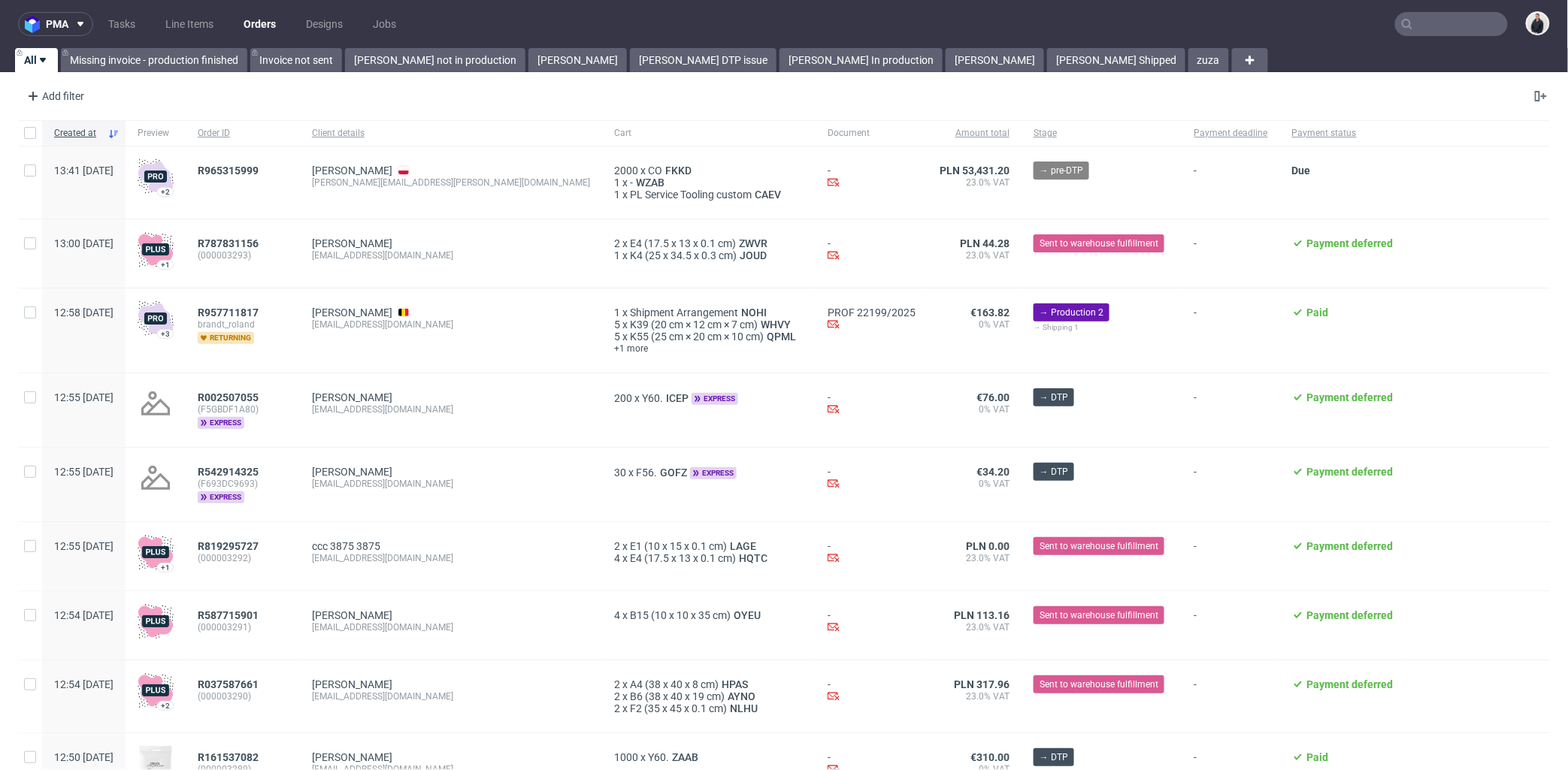
click at [261, 15] on link "Orders" at bounding box center [259, 24] width 51 height 24
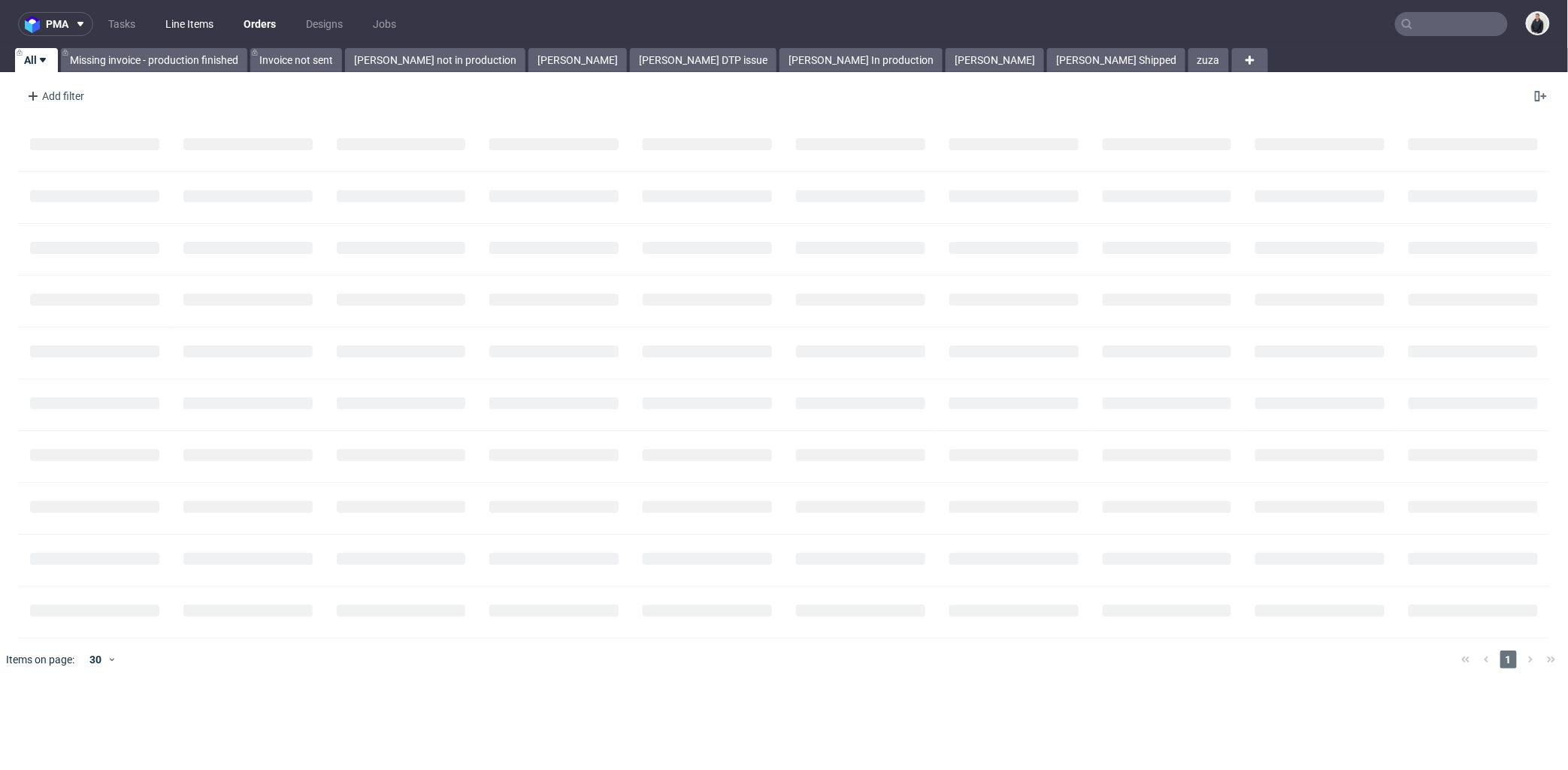
click at [208, 26] on link "Line Items" at bounding box center [189, 24] width 66 height 24
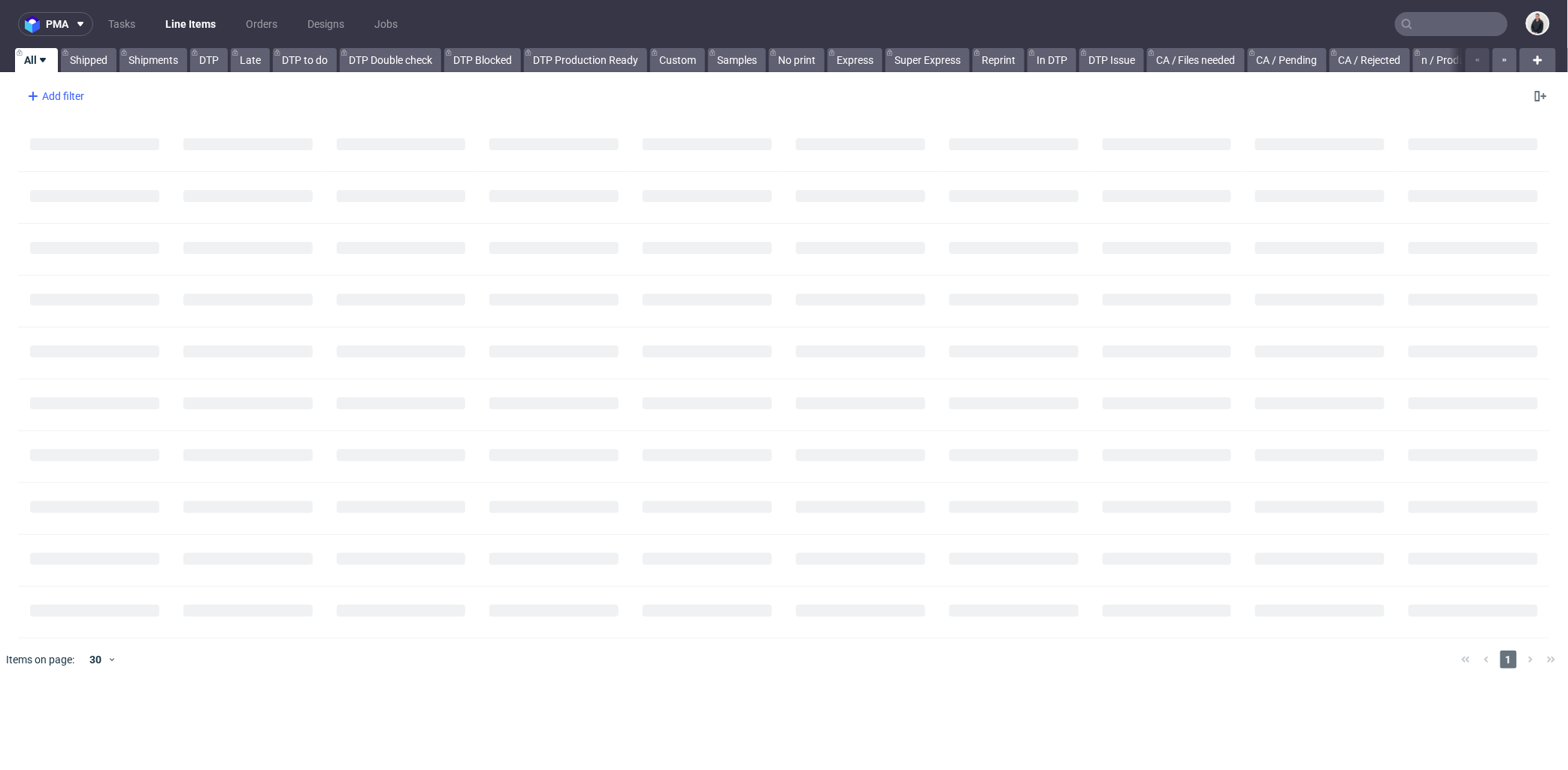
click at [66, 89] on div "Add filter" at bounding box center [54, 96] width 66 height 24
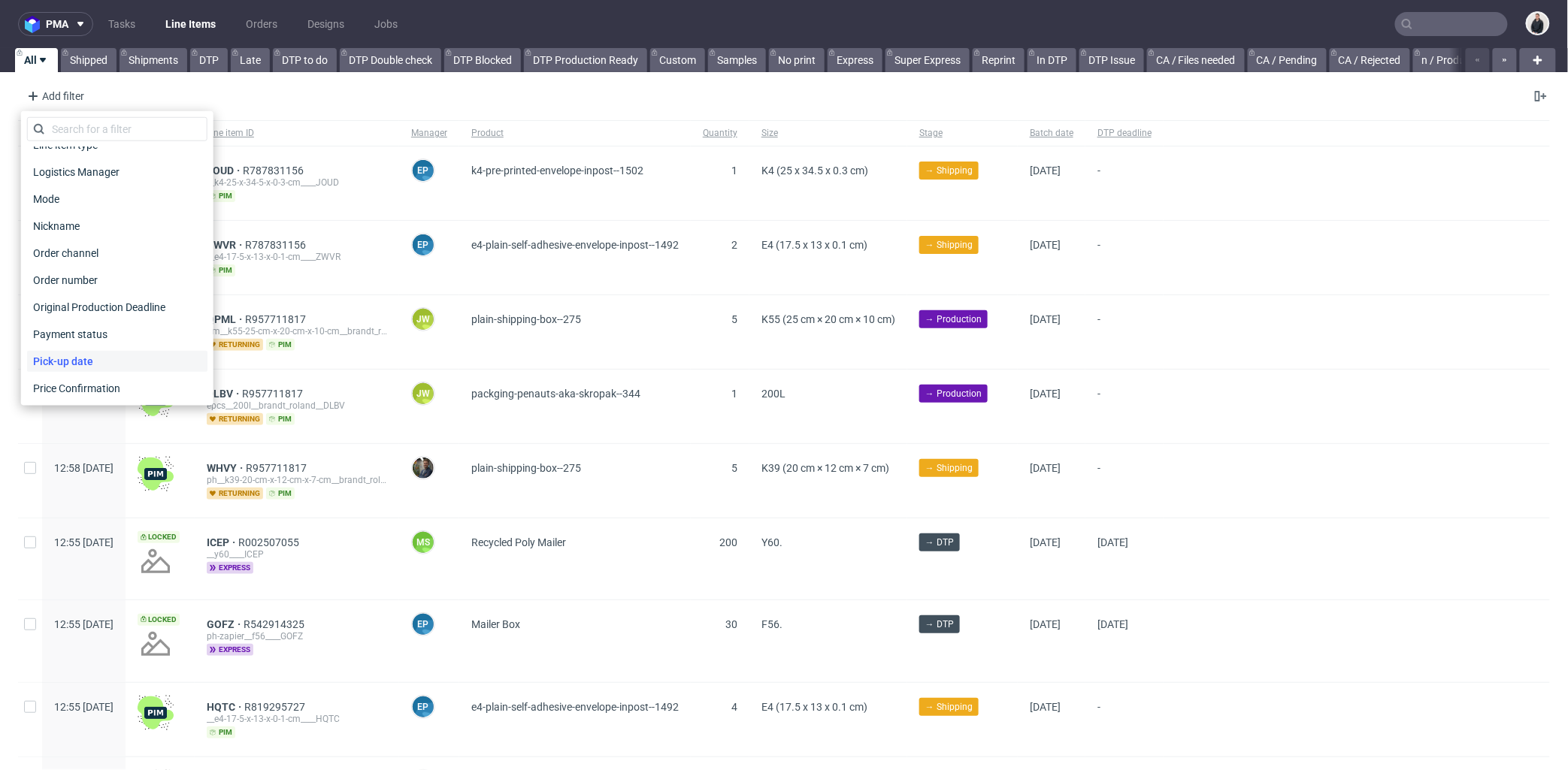
scroll to position [668, 0]
click at [87, 331] on div "Product" at bounding box center [117, 332] width 181 height 21
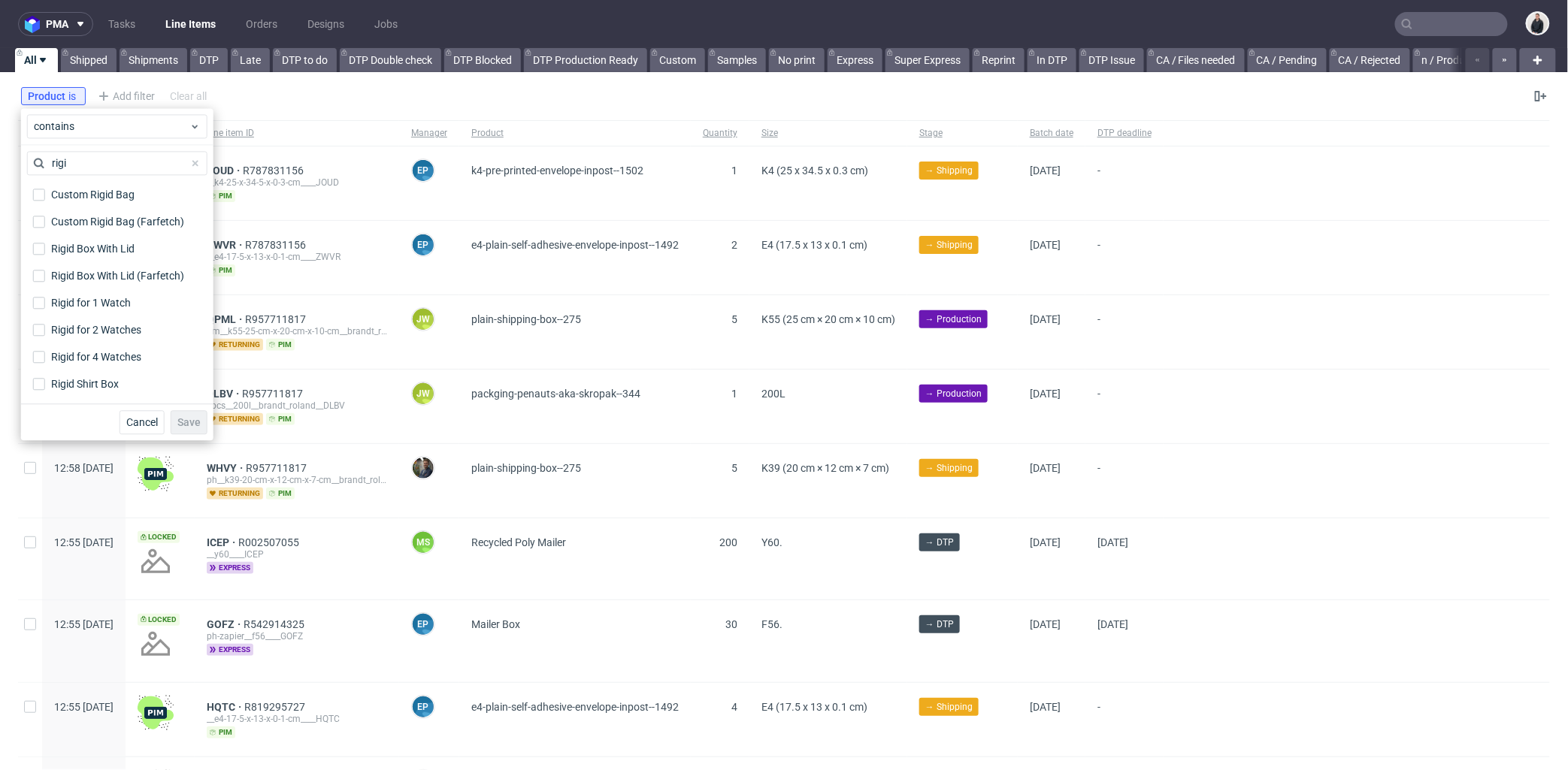
scroll to position [0, 0]
drag, startPoint x: 80, startPoint y: 163, endPoint x: 45, endPoint y: 167, distance: 35.2
click at [45, 167] on input "rigi" at bounding box center [117, 162] width 181 height 24
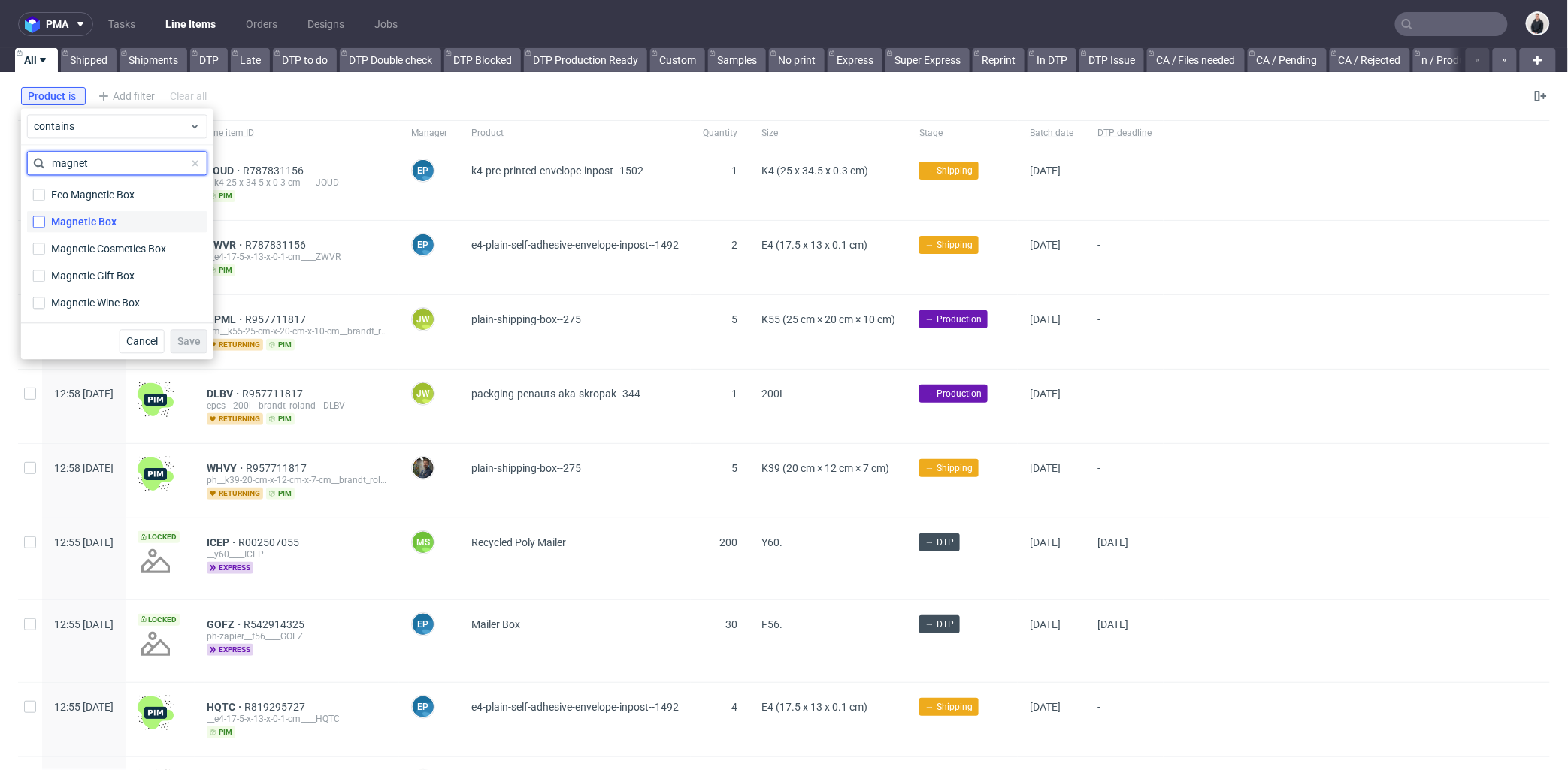
type input "magnet"
click at [36, 225] on input "Magnetic Box" at bounding box center [39, 222] width 12 height 12
checkbox input "true"
click at [51, 304] on div "Magnetic Wine Box" at bounding box center [97, 303] width 92 height 15
click at [45, 304] on input "Magnetic Wine Box" at bounding box center [39, 303] width 12 height 12
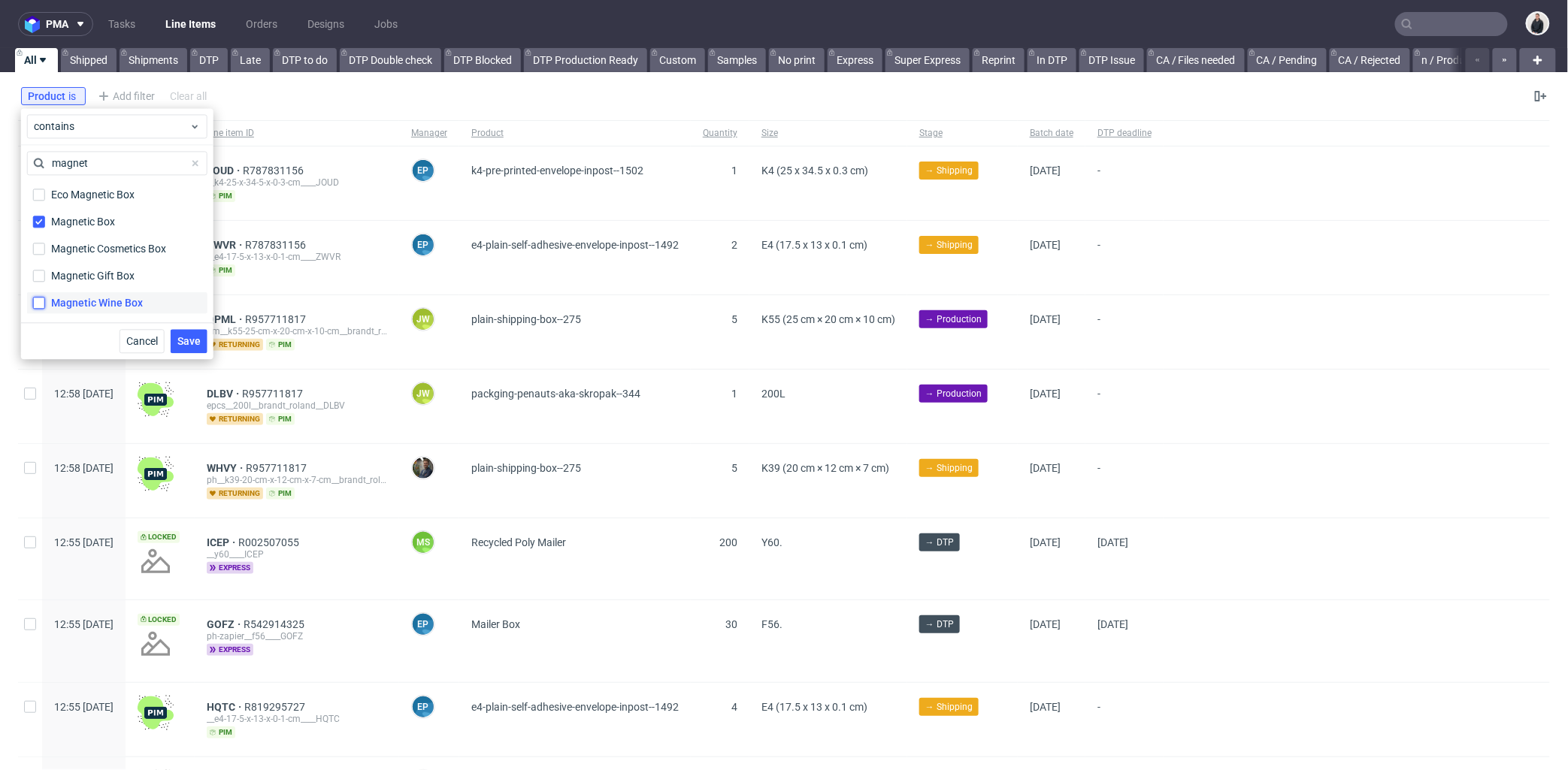
checkbox input "true"
click at [193, 333] on button "Save" at bounding box center [189, 341] width 37 height 24
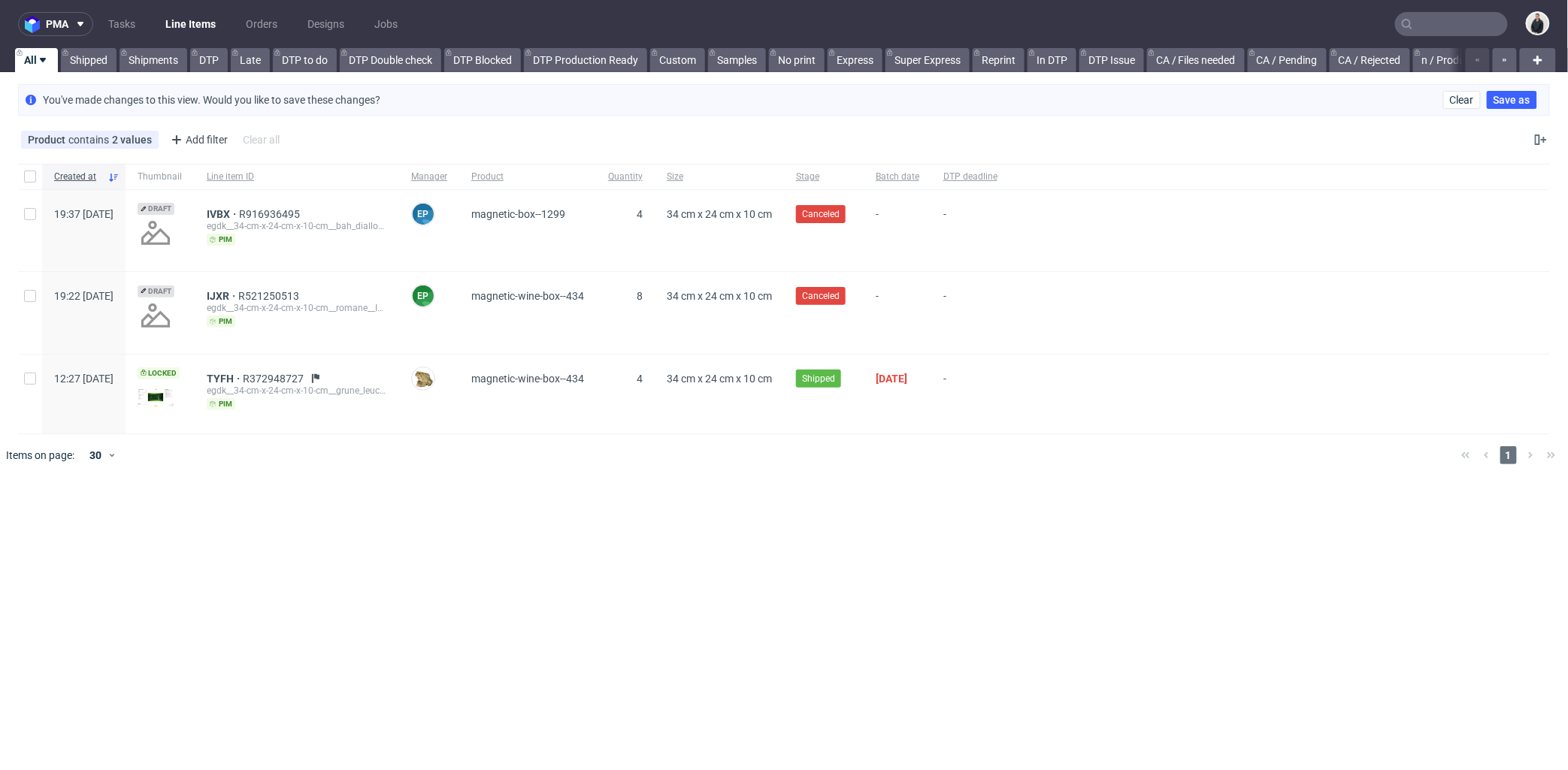
click at [584, 248] on span "magnetic-box--1299" at bounding box center [527, 230] width 113 height 45
click at [304, 374] on span "R372948727" at bounding box center [274, 378] width 64 height 12
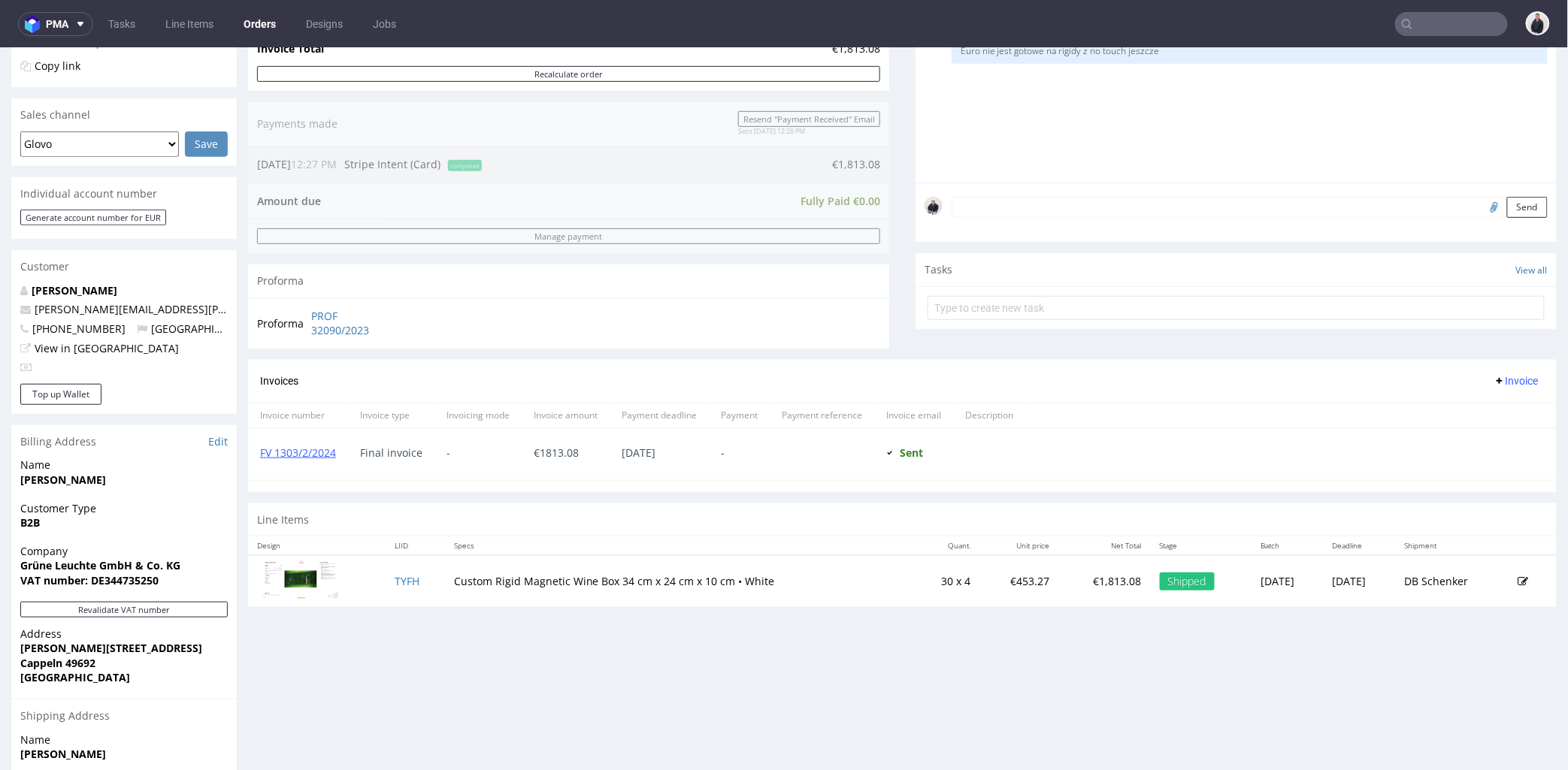
scroll to position [417, 0]
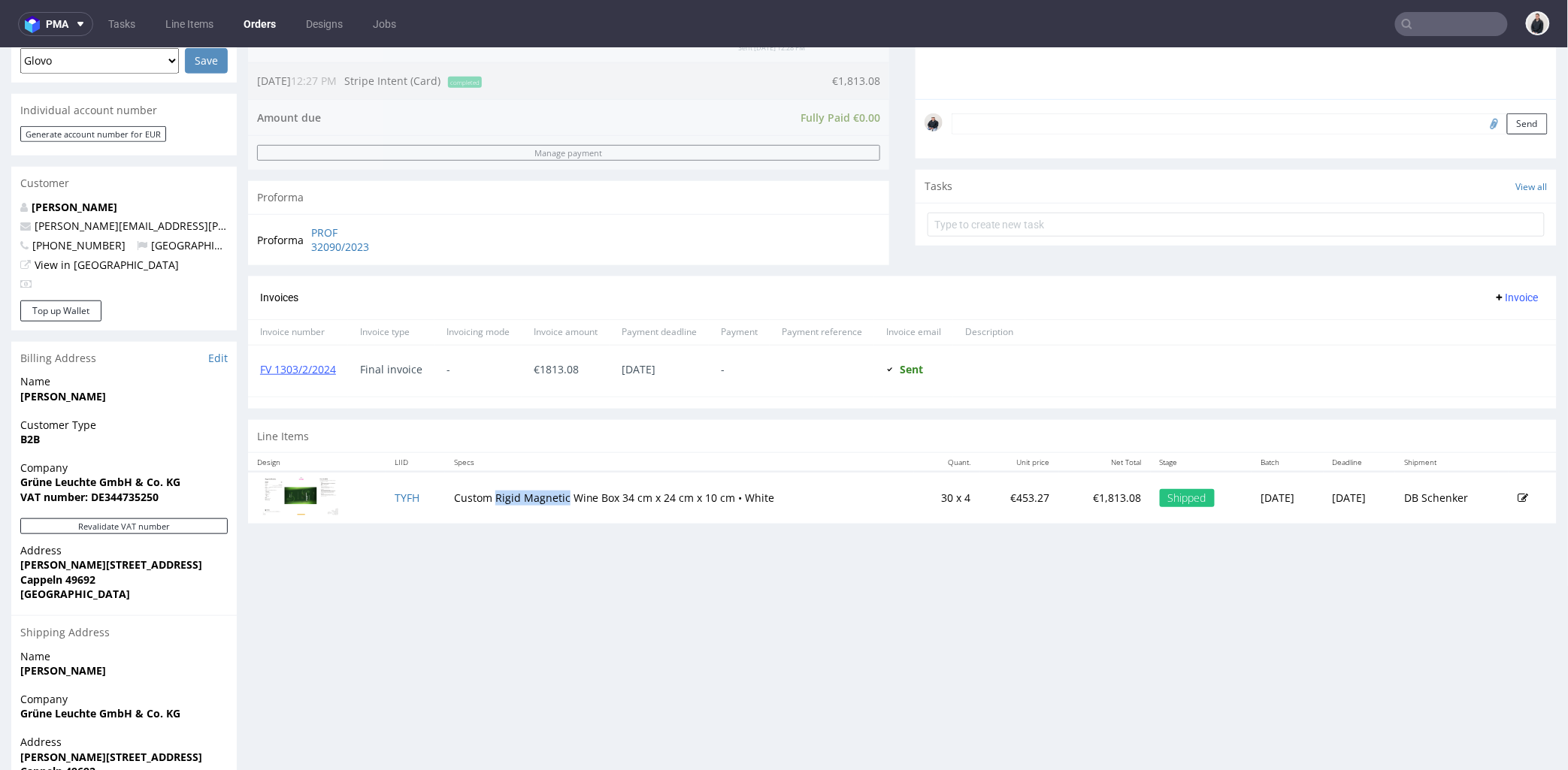
drag, startPoint x: 484, startPoint y: 497, endPoint x: 553, endPoint y: 495, distance: 69.0
click at [553, 495] on td "Custom Rigid Magnetic Wine Box 34 cm x 24 cm x 10 cm • White" at bounding box center [680, 497] width 470 height 52
copy td "Rigid Magnetic"
click at [516, 520] on td "Custom Rigid Magnetic Wine Box 34 cm x 24 cm x 10 cm • White" at bounding box center [680, 497] width 470 height 52
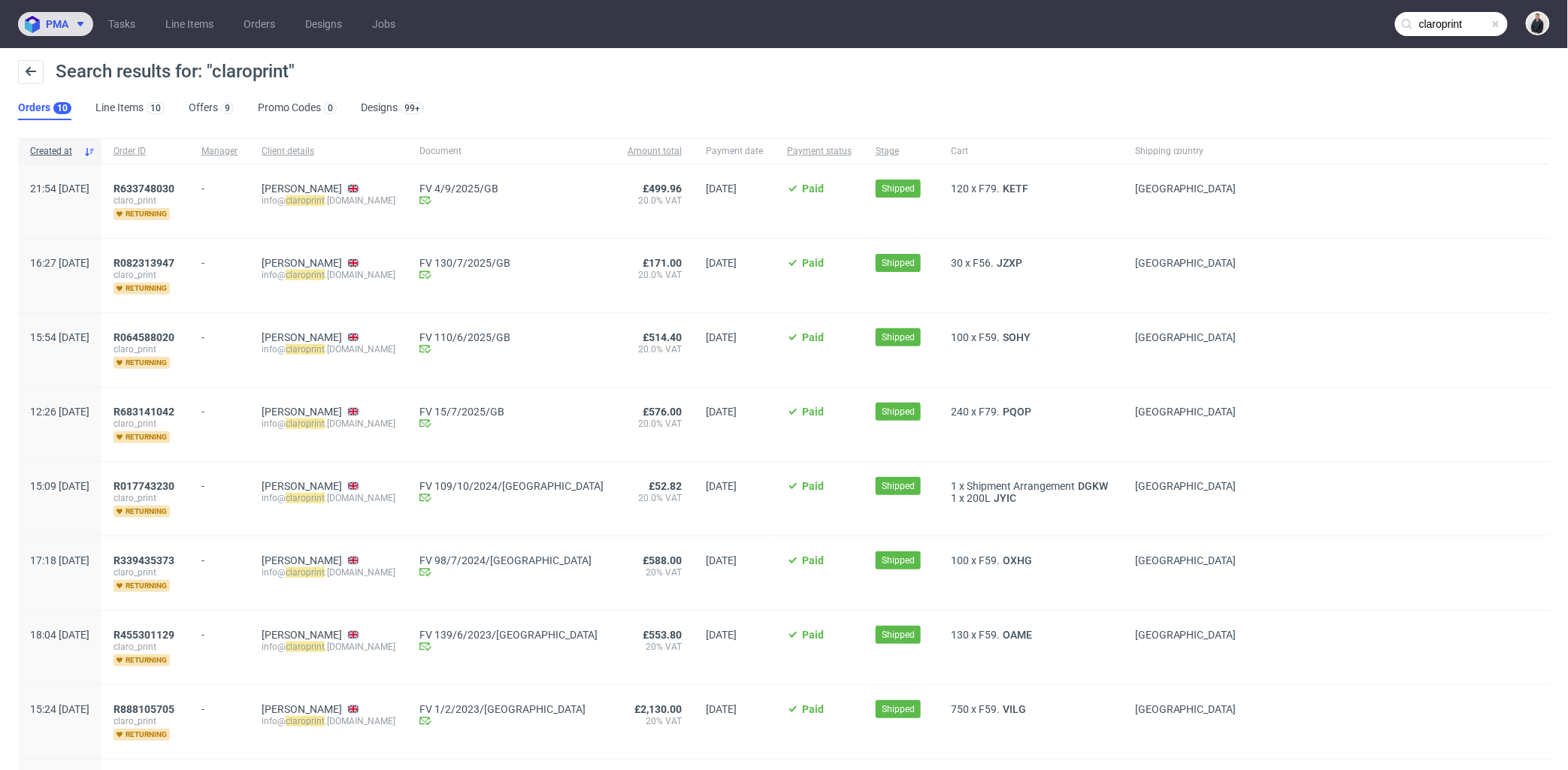
drag, startPoint x: 77, startPoint y: 21, endPoint x: 85, endPoint y: 33, distance: 14.4
click at [78, 21] on icon at bounding box center [80, 24] width 12 height 12
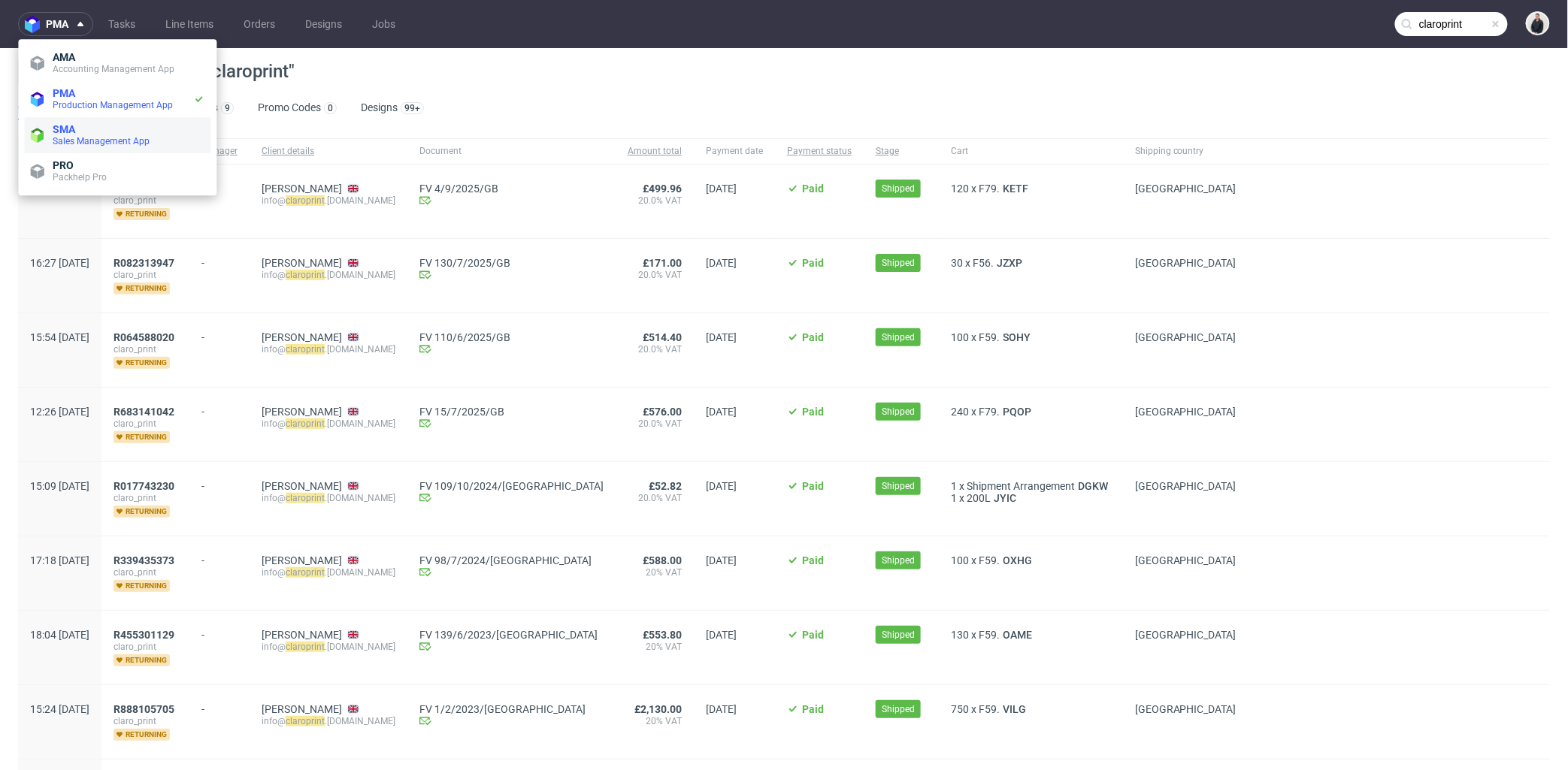
click at [107, 129] on span "SMA" at bounding box center [128, 129] width 152 height 12
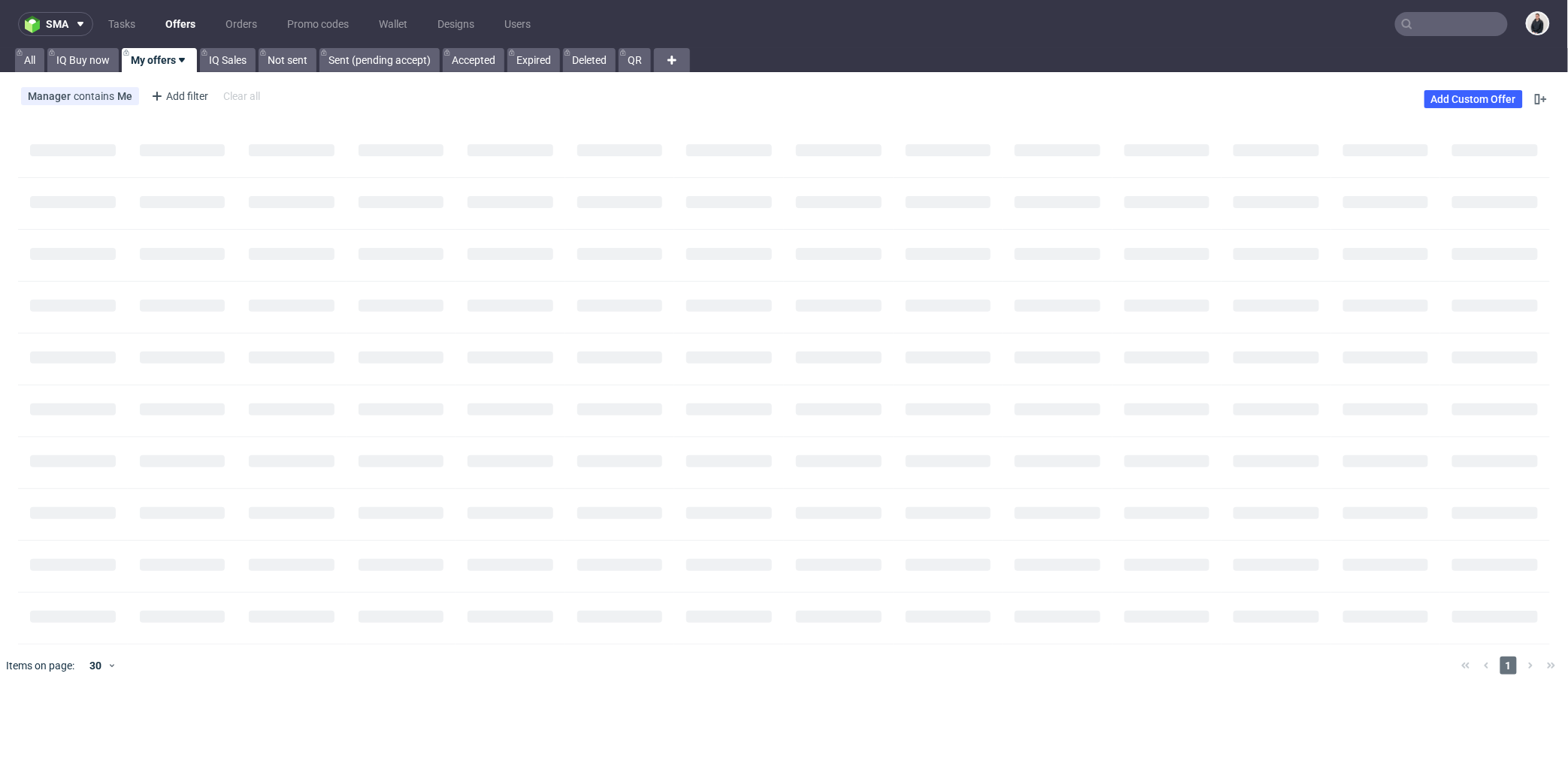
click at [188, 24] on link "Offers" at bounding box center [181, 24] width 48 height 24
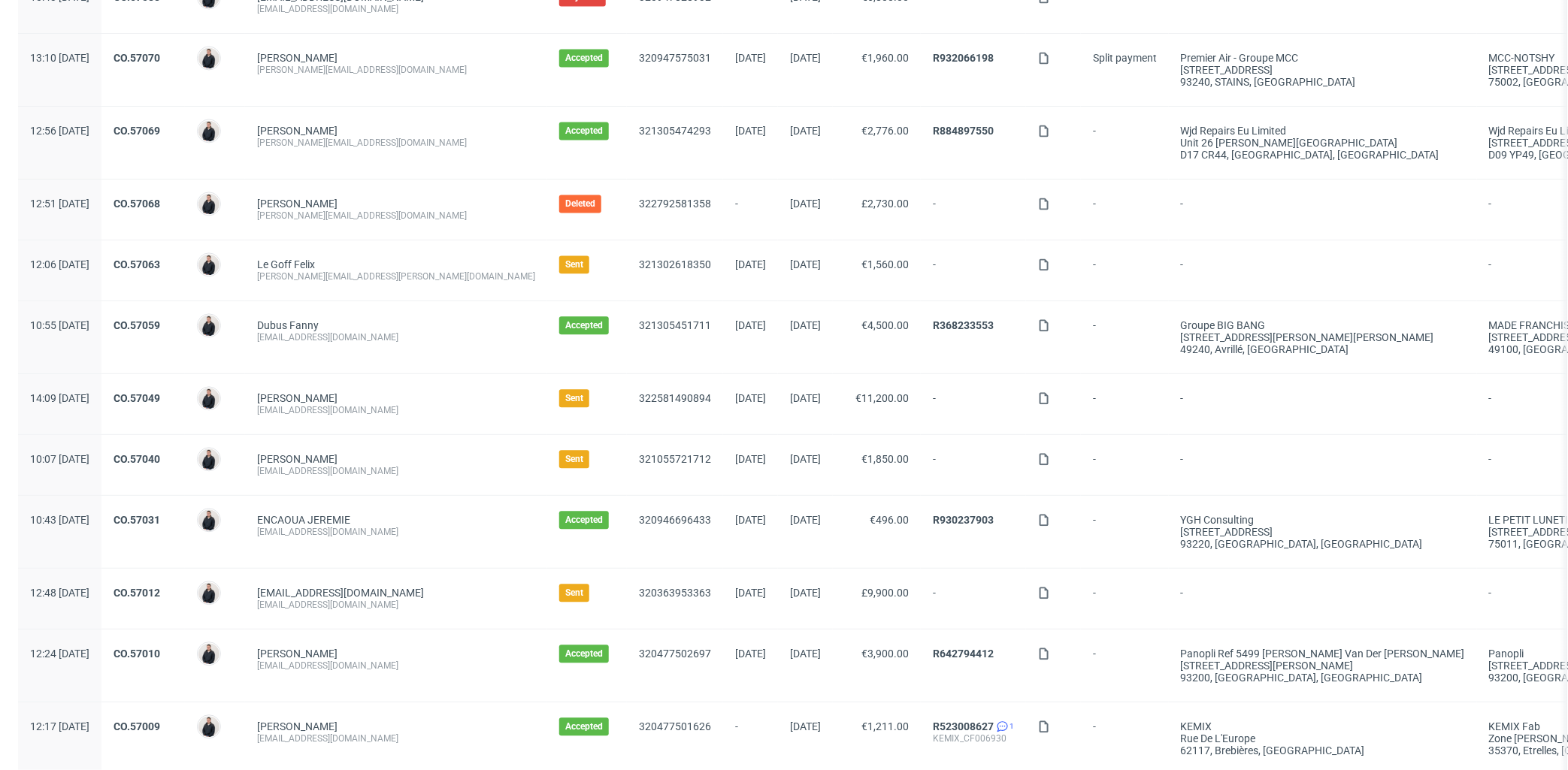
scroll to position [1403, 0]
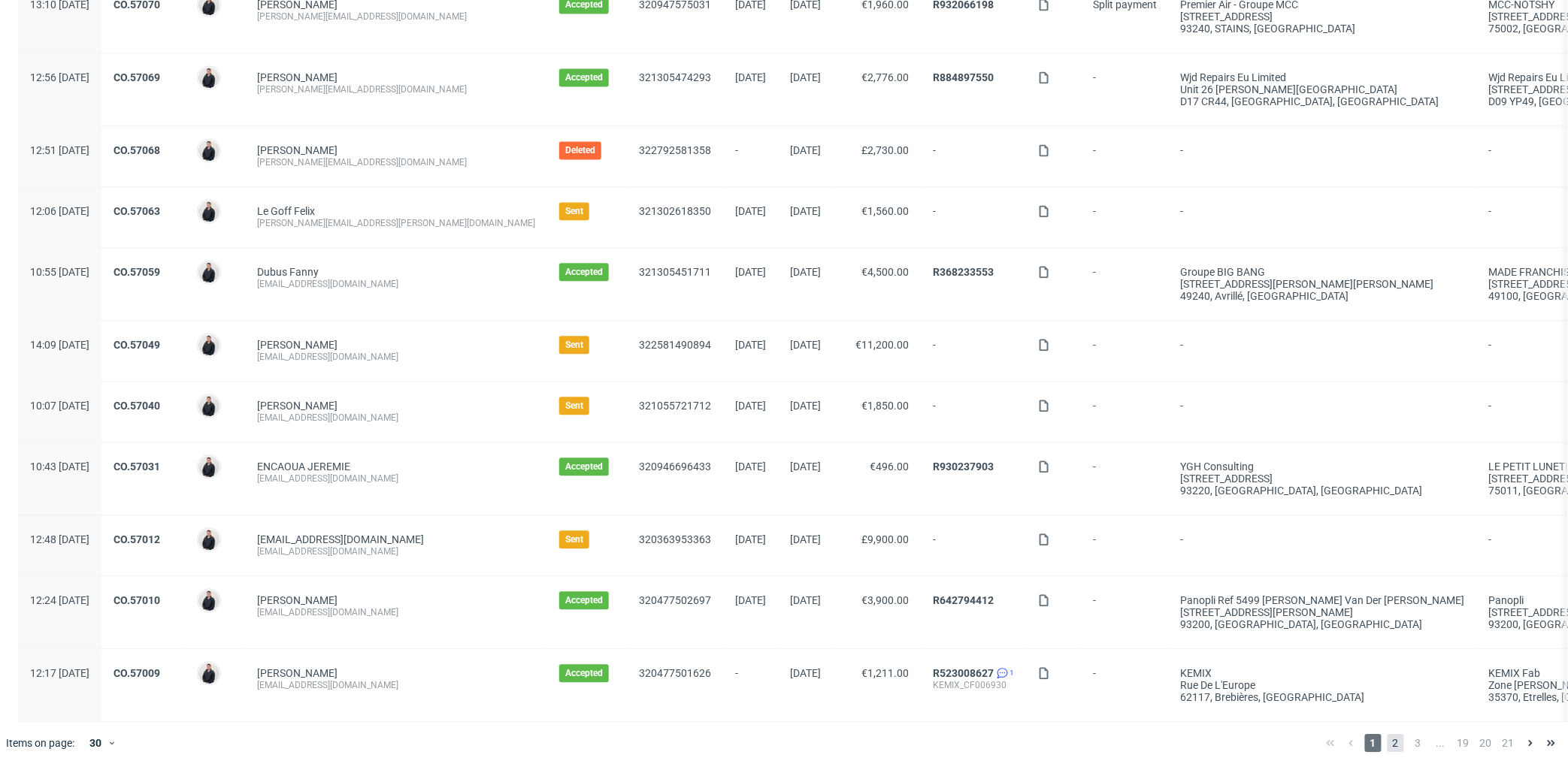
click at [1387, 742] on span "2" at bounding box center [1395, 743] width 16 height 18
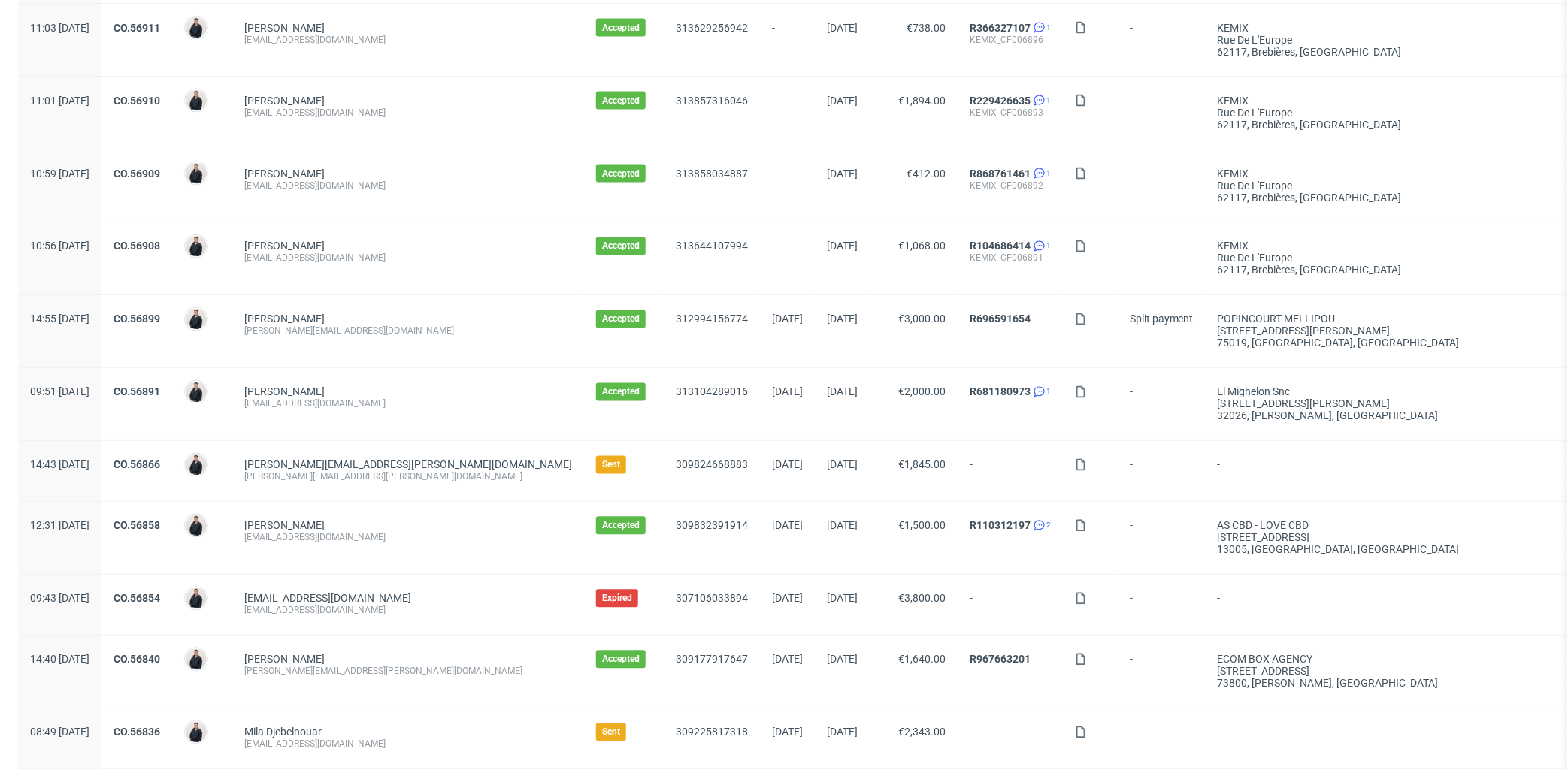
scroll to position [1252, 0]
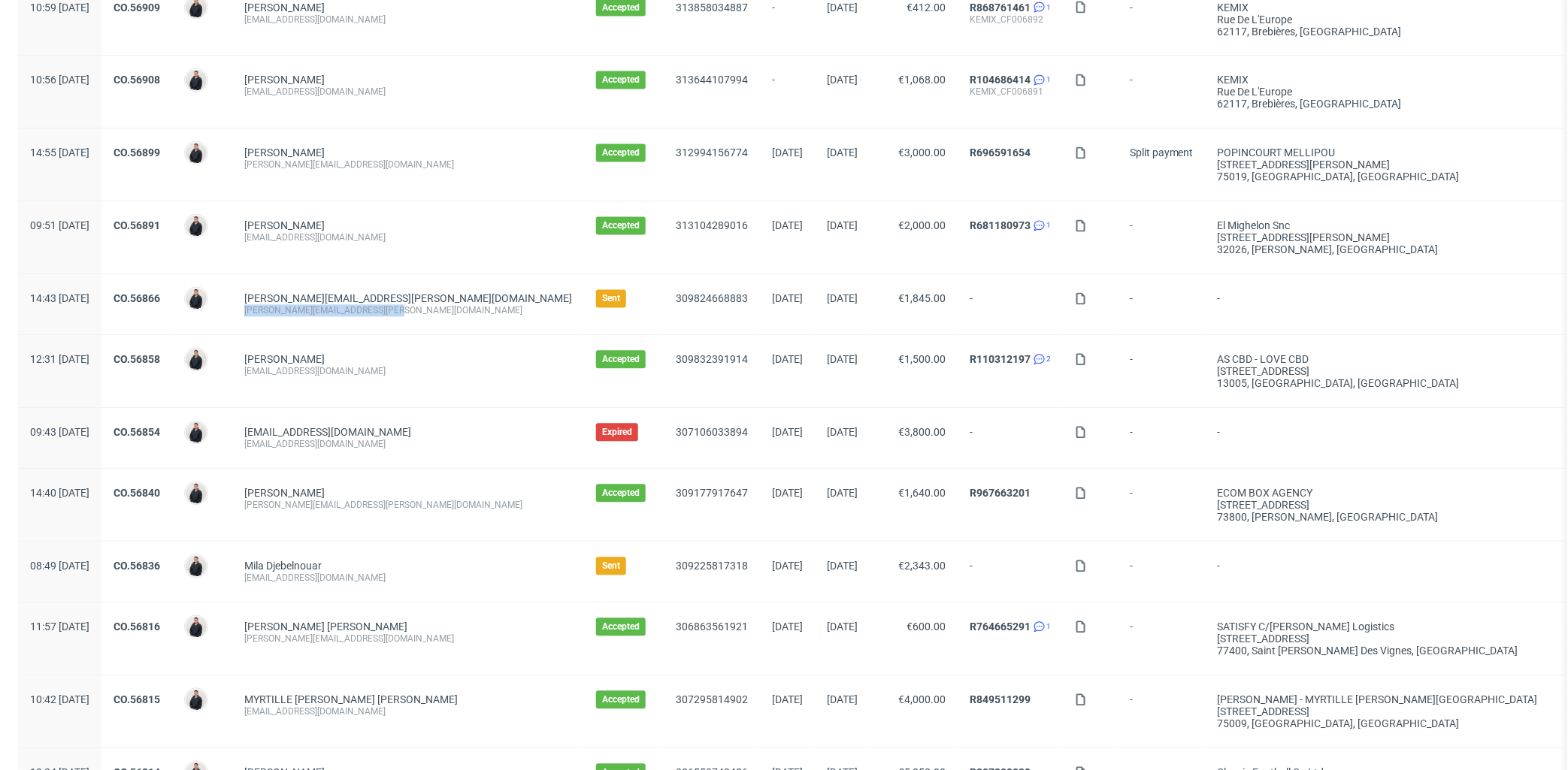
drag, startPoint x: 442, startPoint y: 310, endPoint x: 279, endPoint y: 316, distance: 163.1
click at [279, 316] on div "[PERSON_NAME][EMAIL_ADDRESS][PERSON_NAME][DOMAIN_NAME] [PERSON_NAME][DOMAIN_NAM…" at bounding box center [408, 304] width 352 height 60
copy div "[PERSON_NAME][EMAIL_ADDRESS][PERSON_NAME][DOMAIN_NAME]"
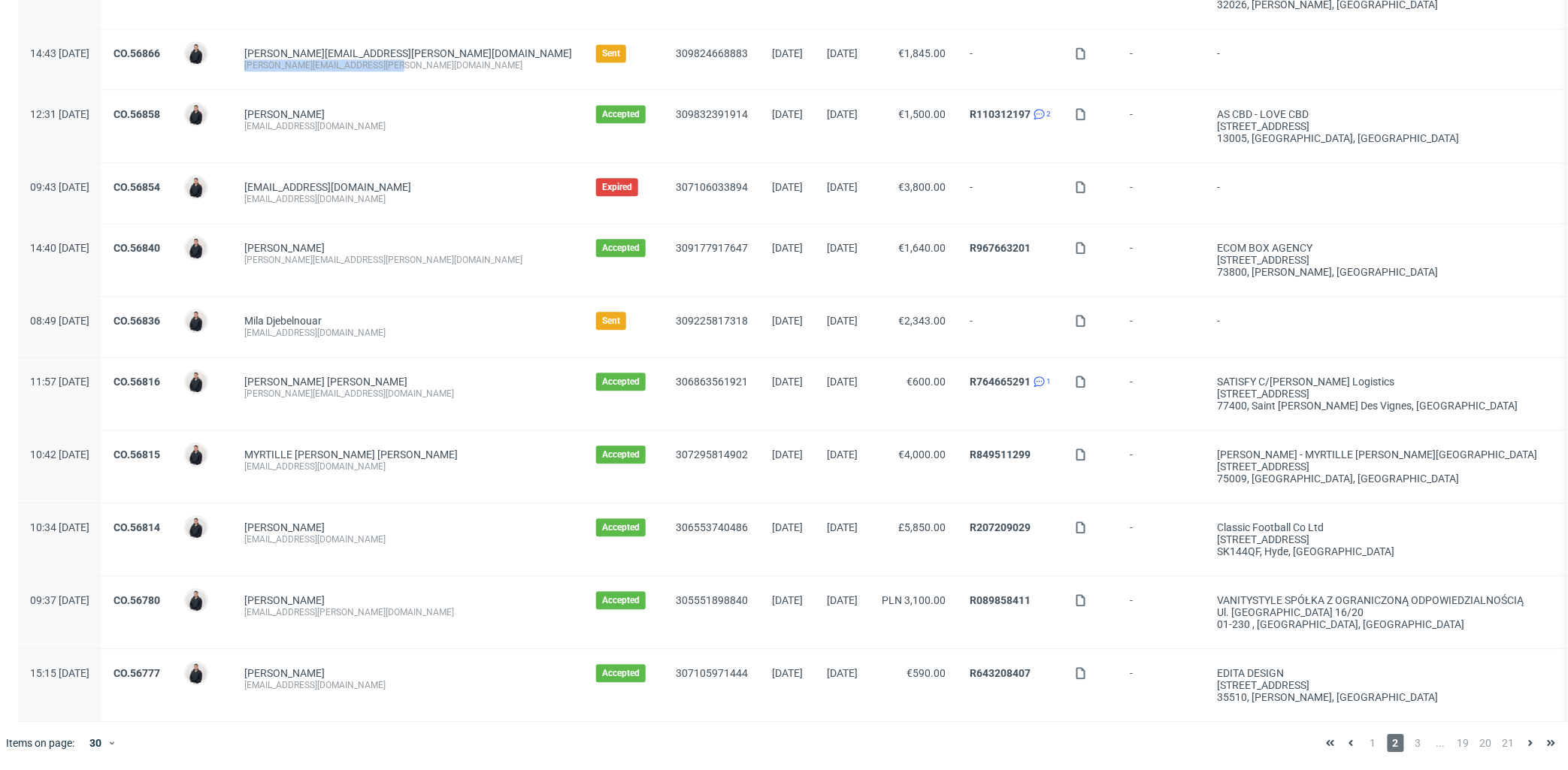
scroll to position [1511, 0]
click at [1410, 741] on span "3" at bounding box center [1418, 743] width 16 height 18
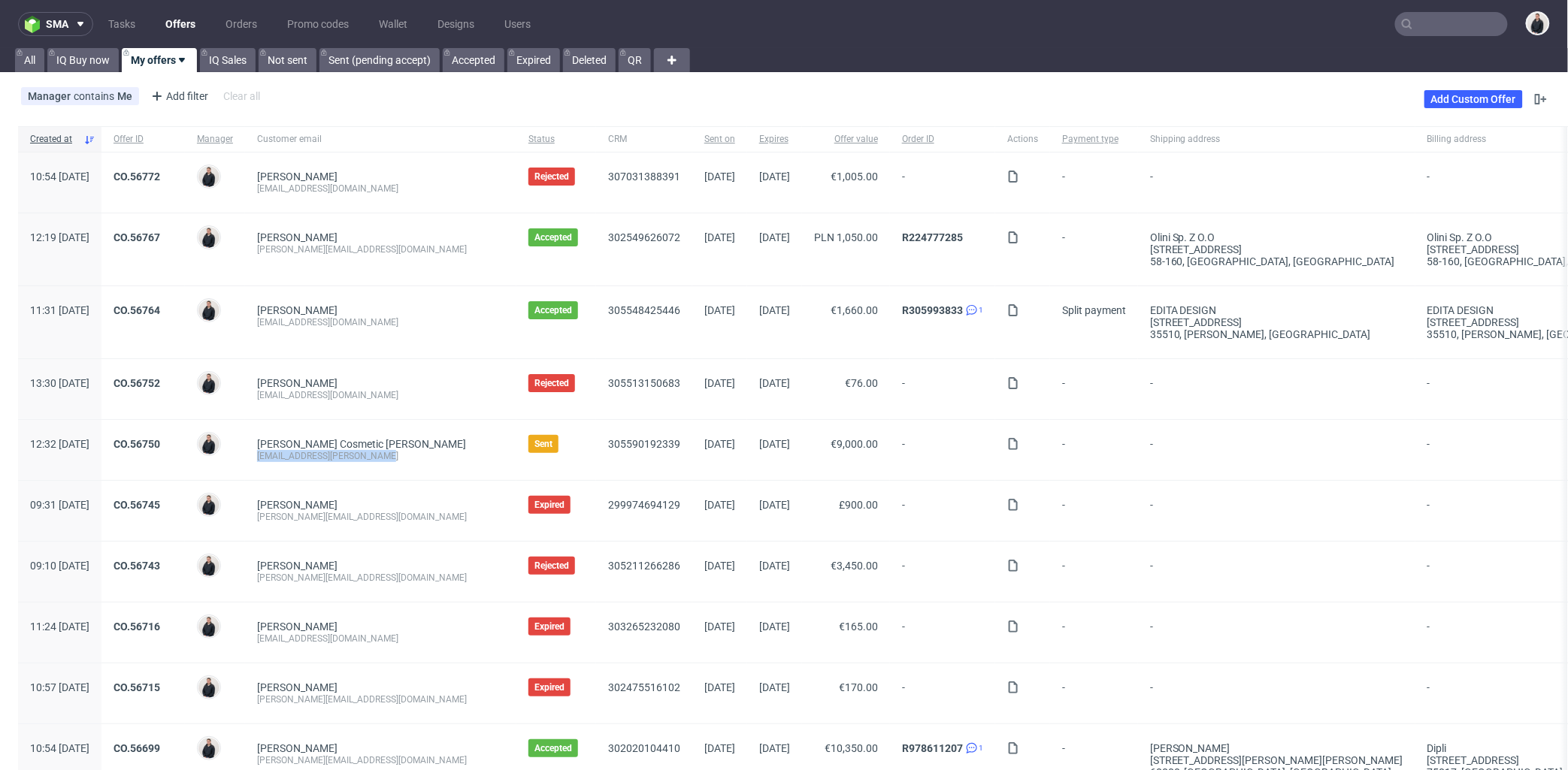
drag, startPoint x: 417, startPoint y: 460, endPoint x: 913, endPoint y: 75, distance: 627.9
click at [294, 454] on div "[PERSON_NAME] Cosmetic [PERSON_NAME] [PERSON_NAME][EMAIL_ADDRESS][PERSON_NAME]" at bounding box center [380, 450] width 271 height 60
copy div "[EMAIL_ADDRESS][PERSON_NAME]"
click at [245, 23] on link "Orders" at bounding box center [242, 24] width 50 height 24
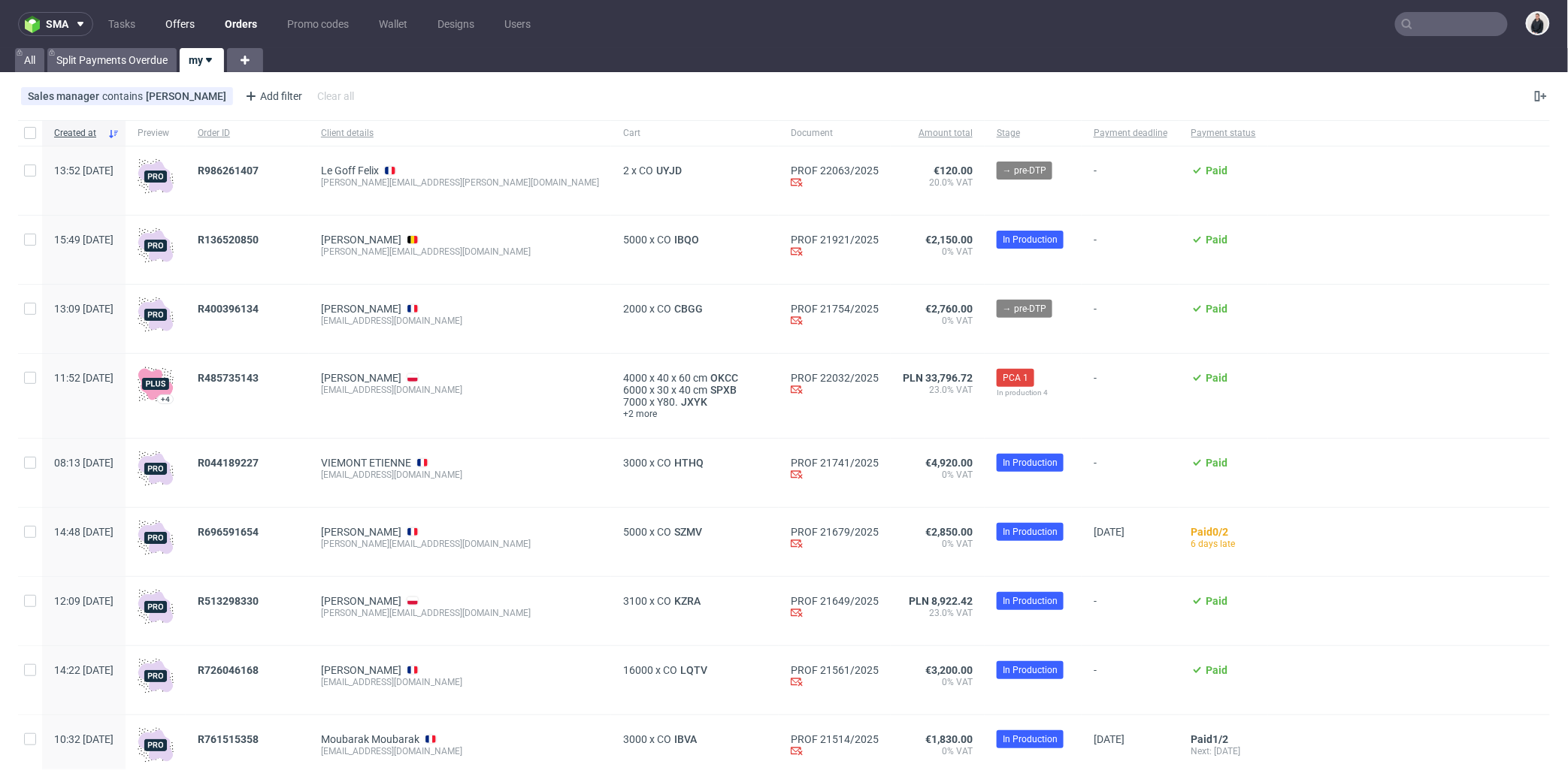
click at [171, 21] on link "Offers" at bounding box center [181, 24] width 48 height 24
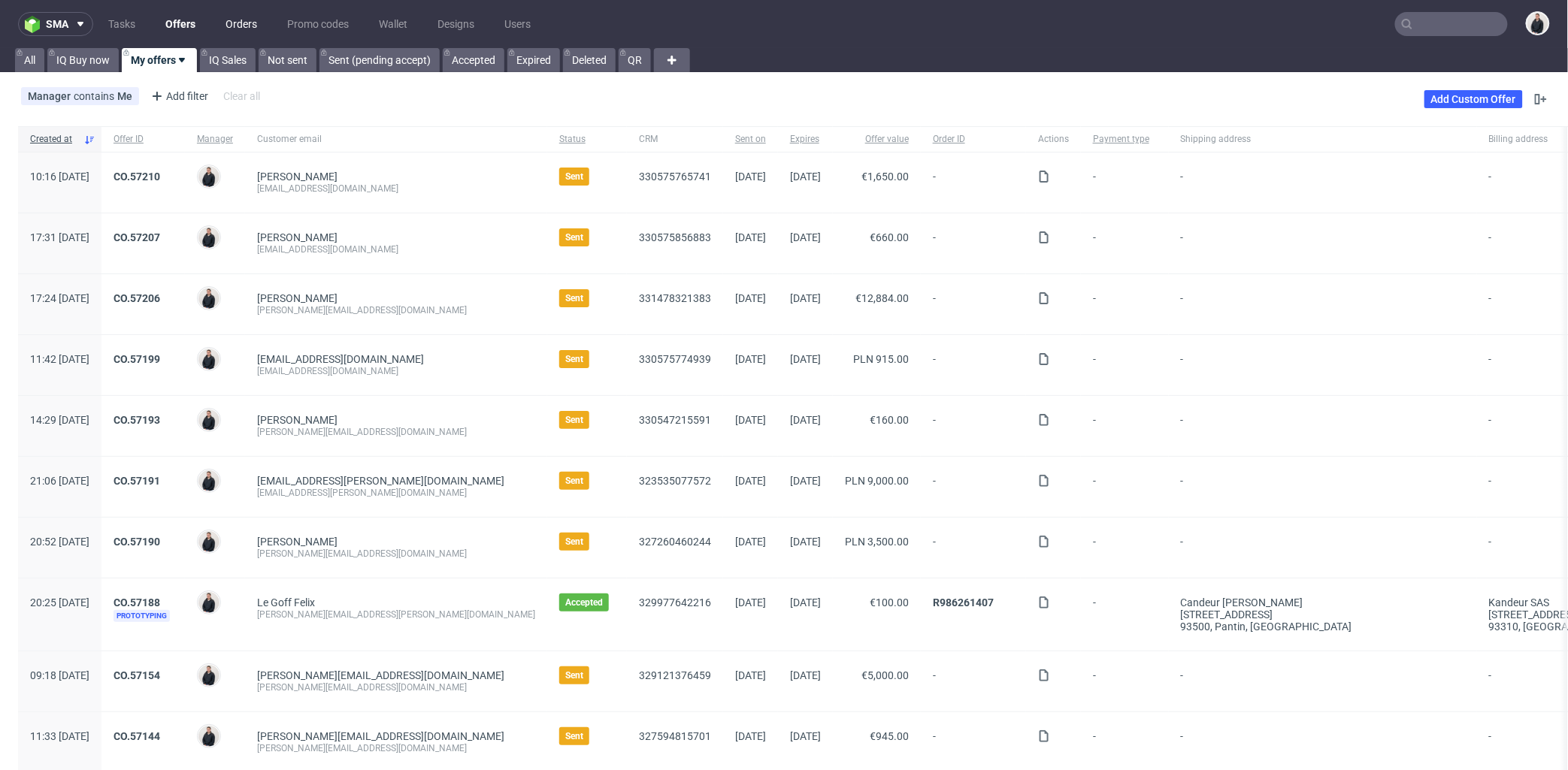
click at [228, 27] on link "Orders" at bounding box center [242, 24] width 50 height 24
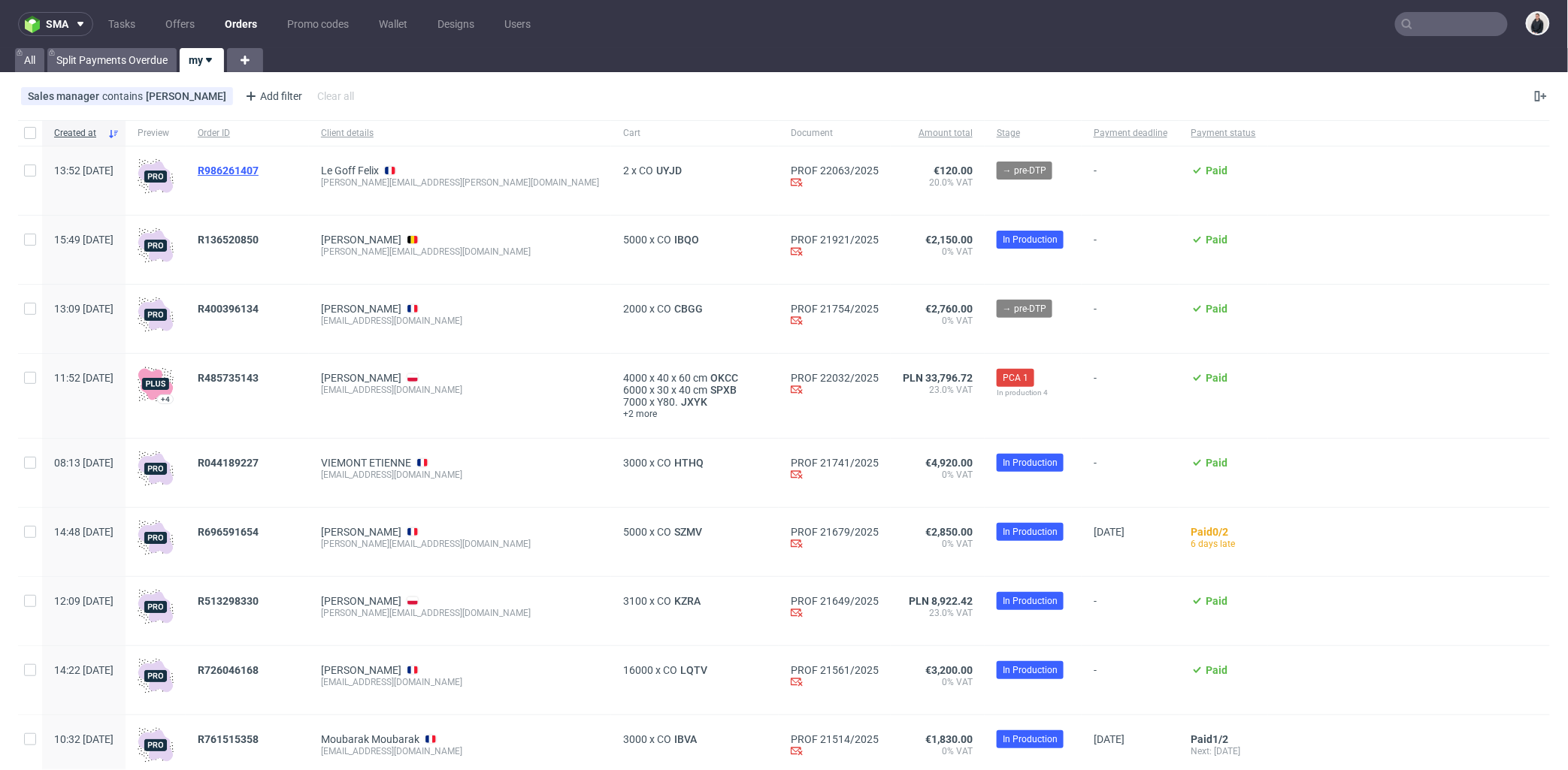
click at [259, 167] on span "R986261407" at bounding box center [228, 170] width 61 height 12
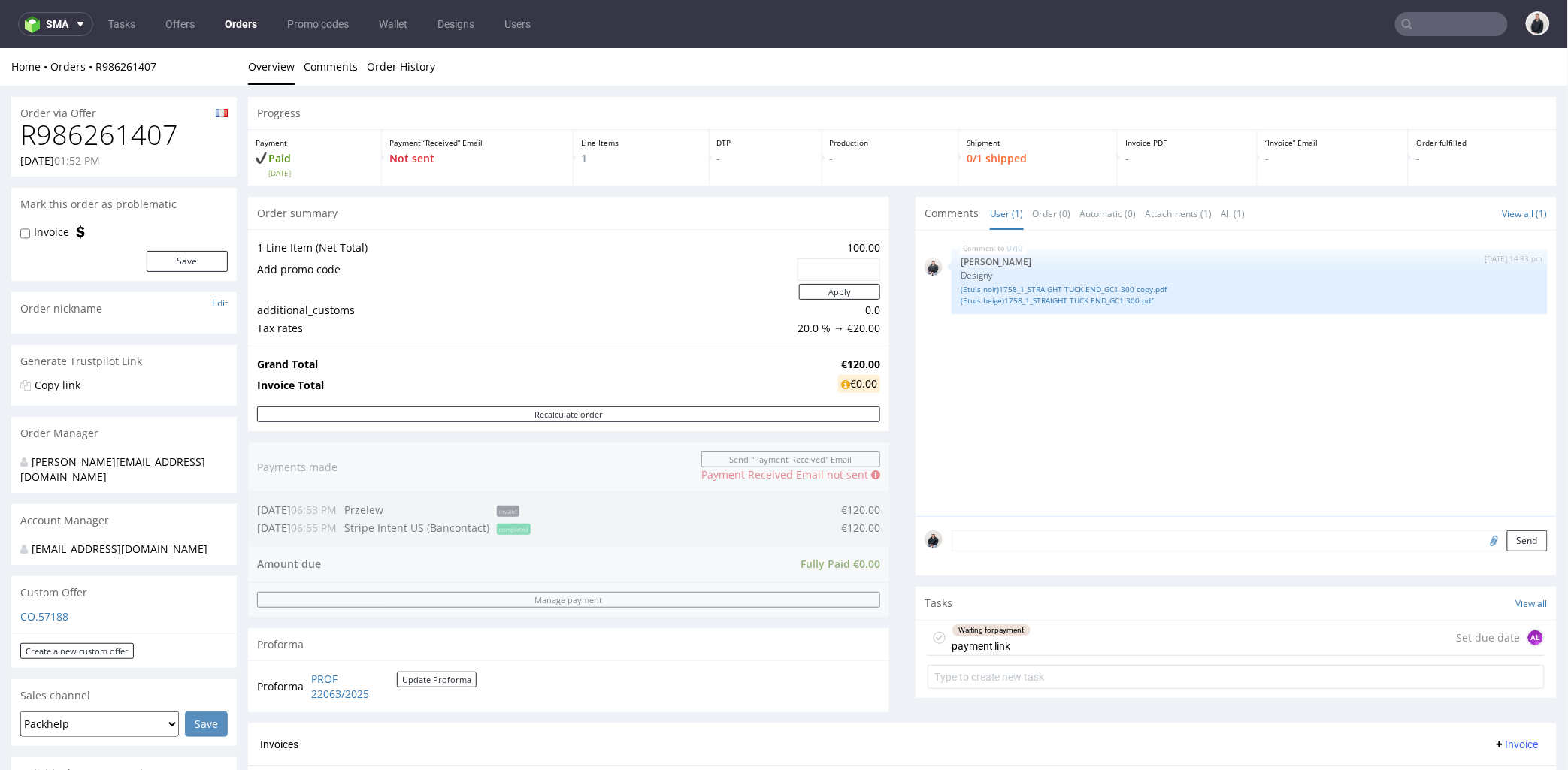
scroll to position [250, 0]
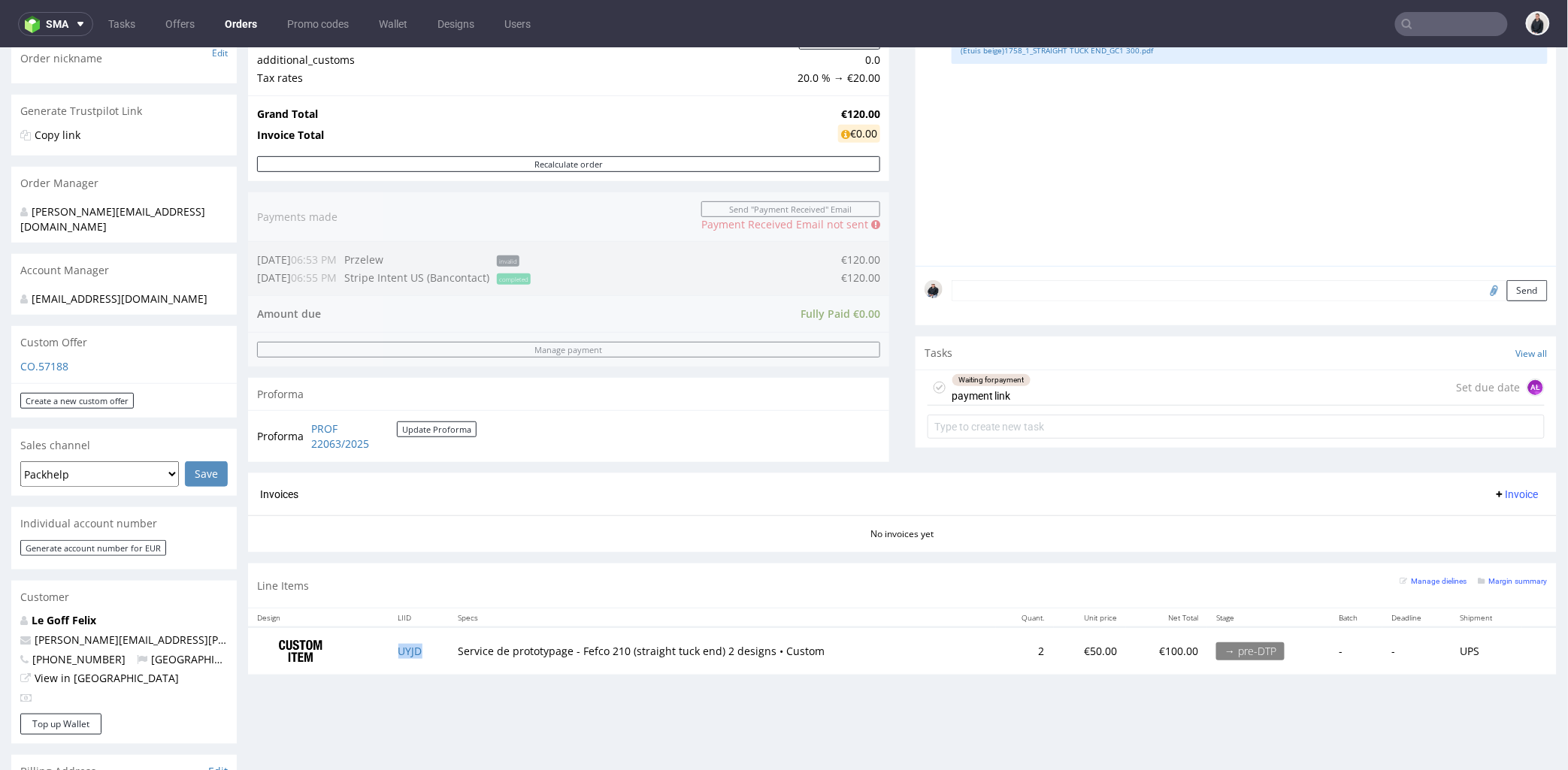
click at [425, 654] on td "UYJD" at bounding box center [419, 651] width 60 height 48
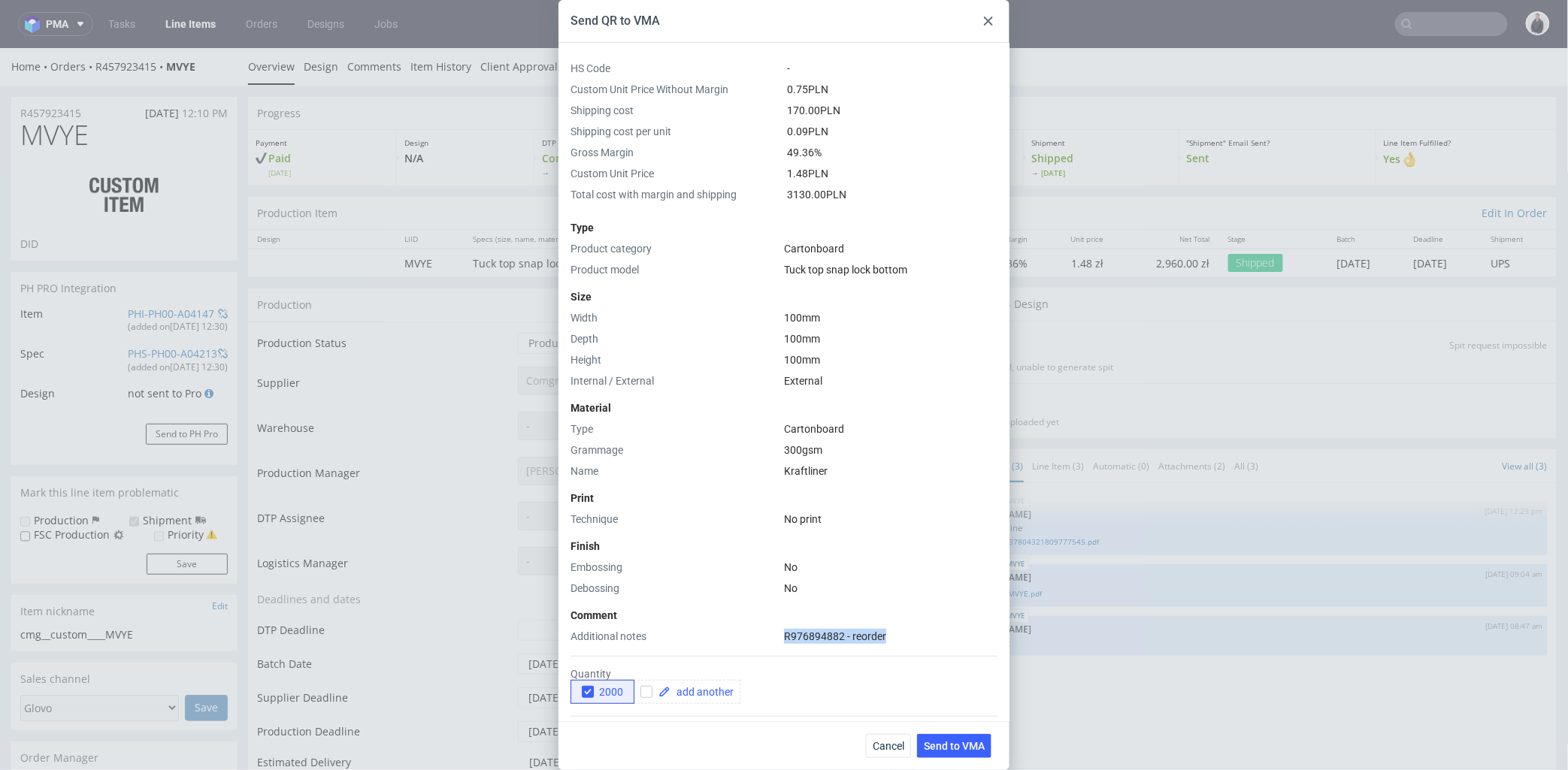
scroll to position [1419, 0]
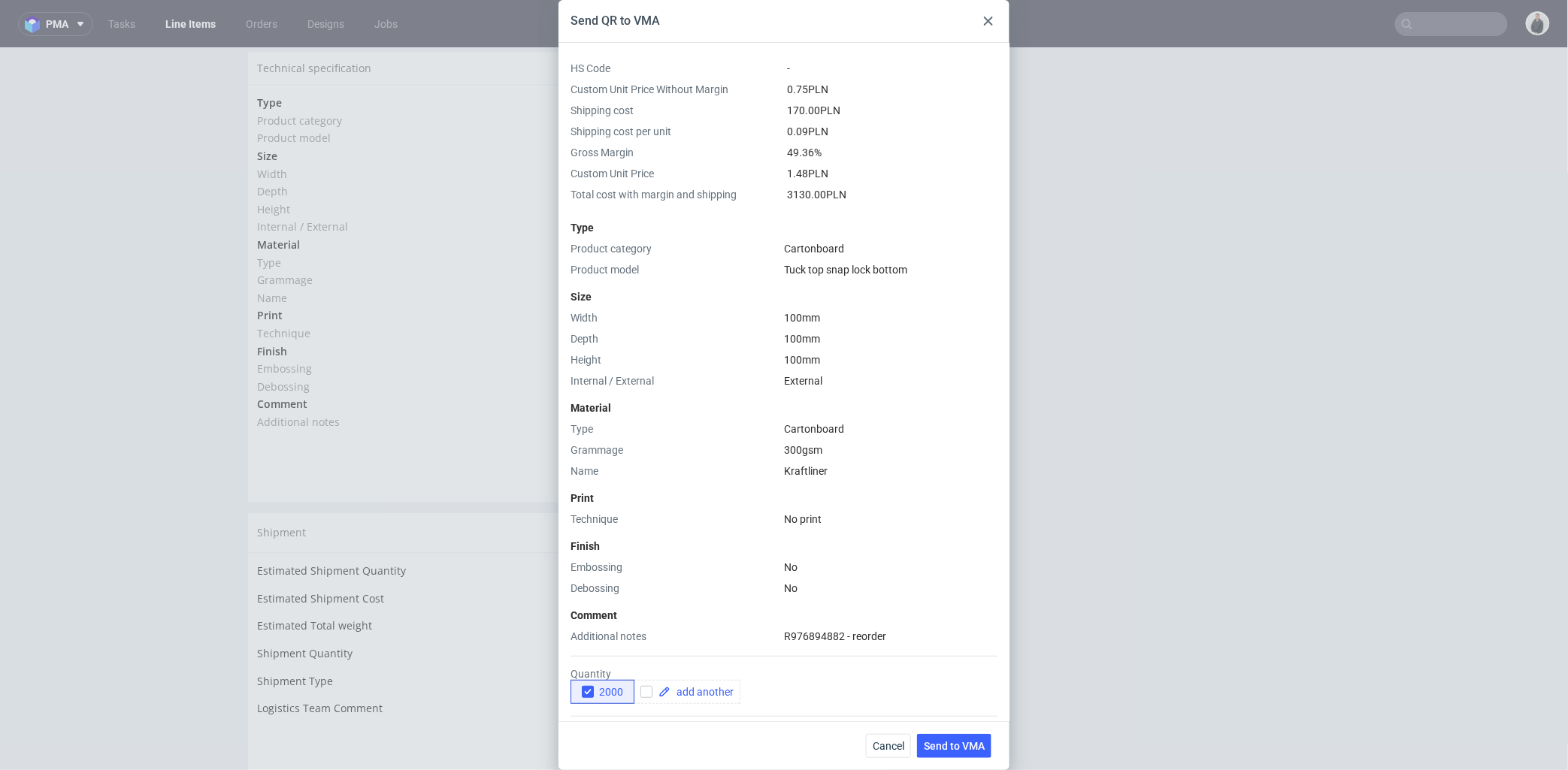
click at [1418, 27] on div "Send QR to VMA HS Code - Custom Unit Price Without Margin 0.75 PLN Shipping cos…" at bounding box center [784, 385] width 1568 height 770
click at [992, 25] on use at bounding box center [988, 20] width 9 height 9
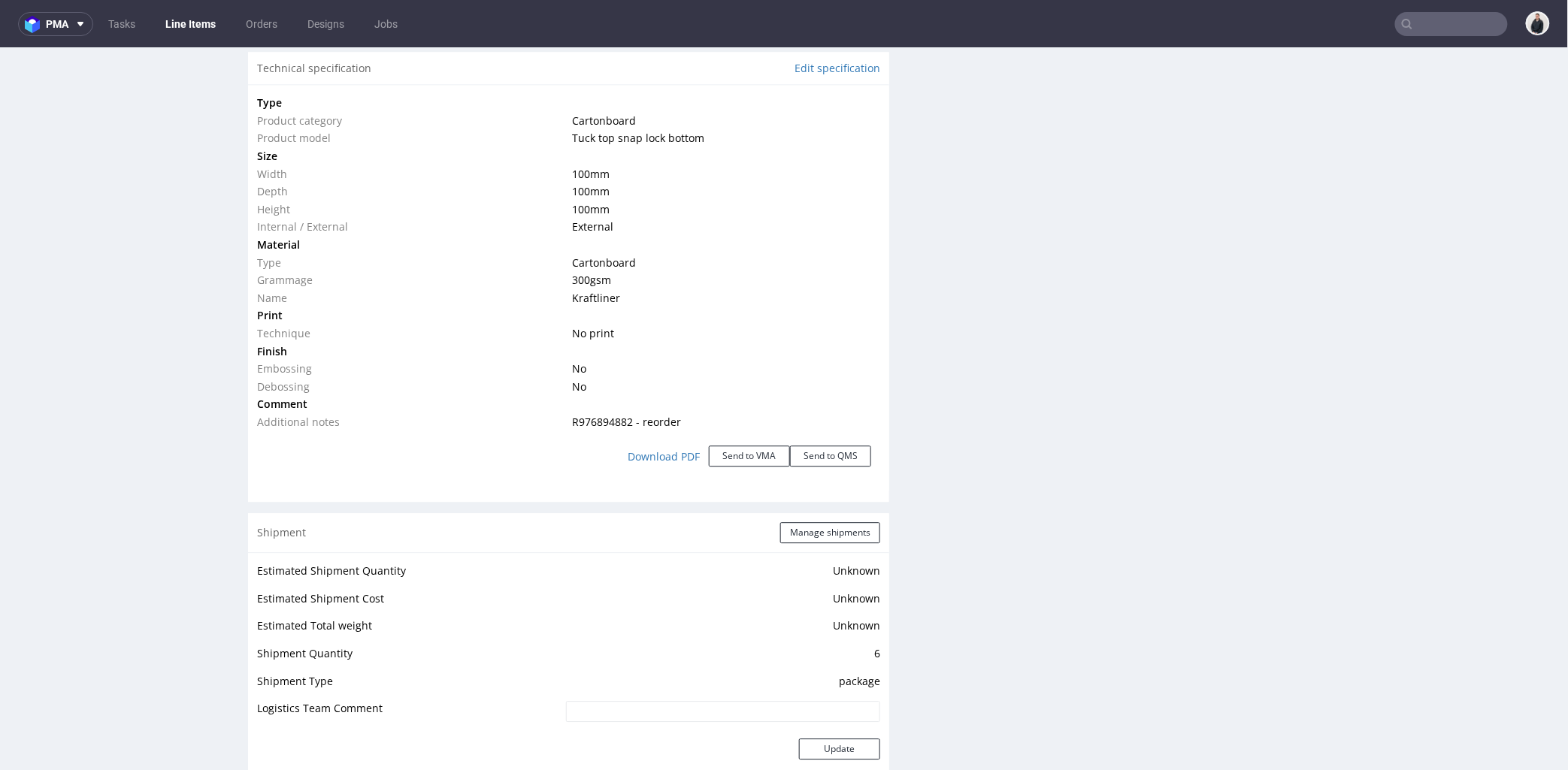
click at [1421, 30] on input "text" at bounding box center [1451, 24] width 113 height 24
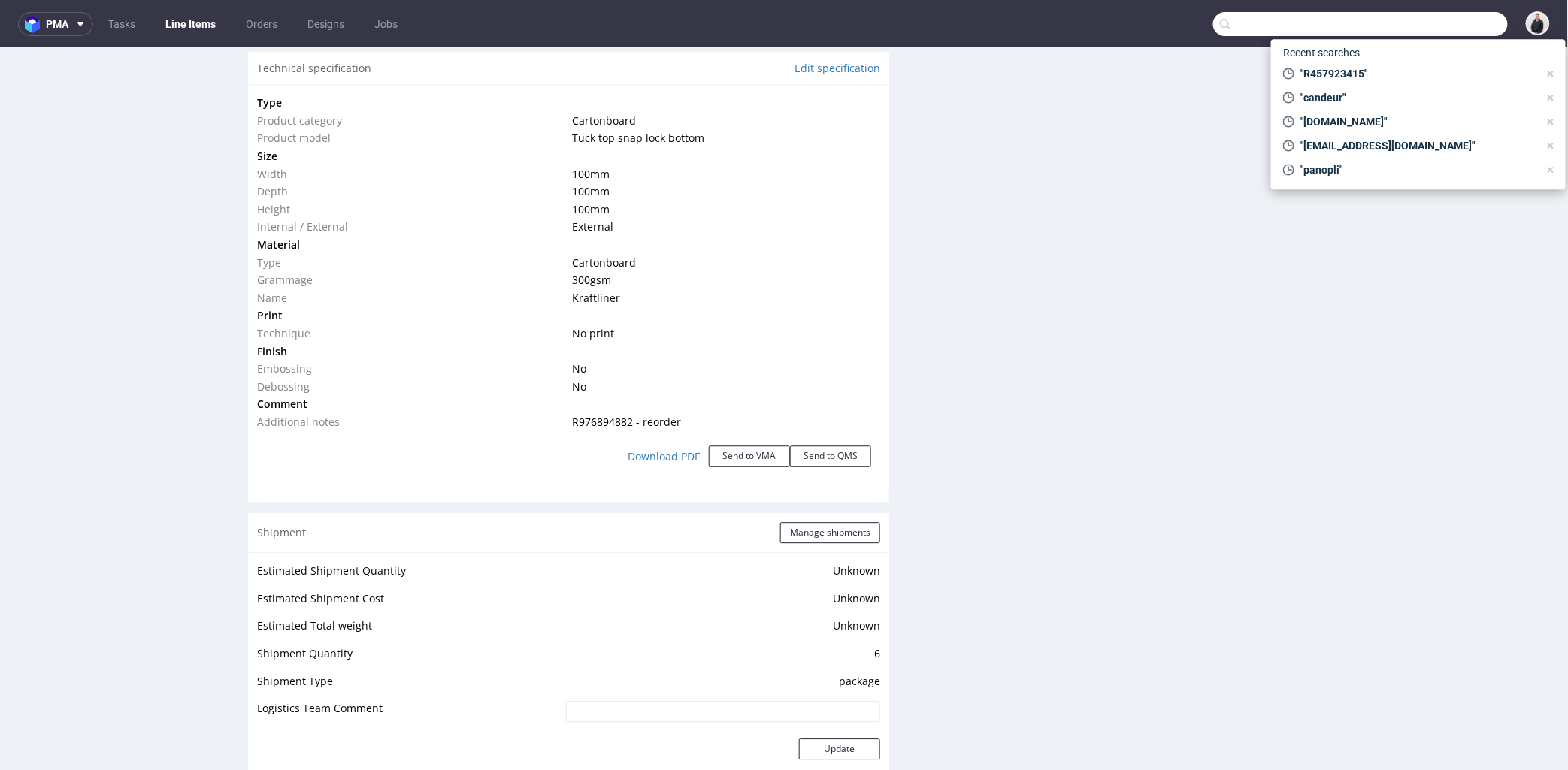
paste input "[PERSON_NAME][EMAIL_ADDRESS][PERSON_NAME][DOMAIN_NAME]"
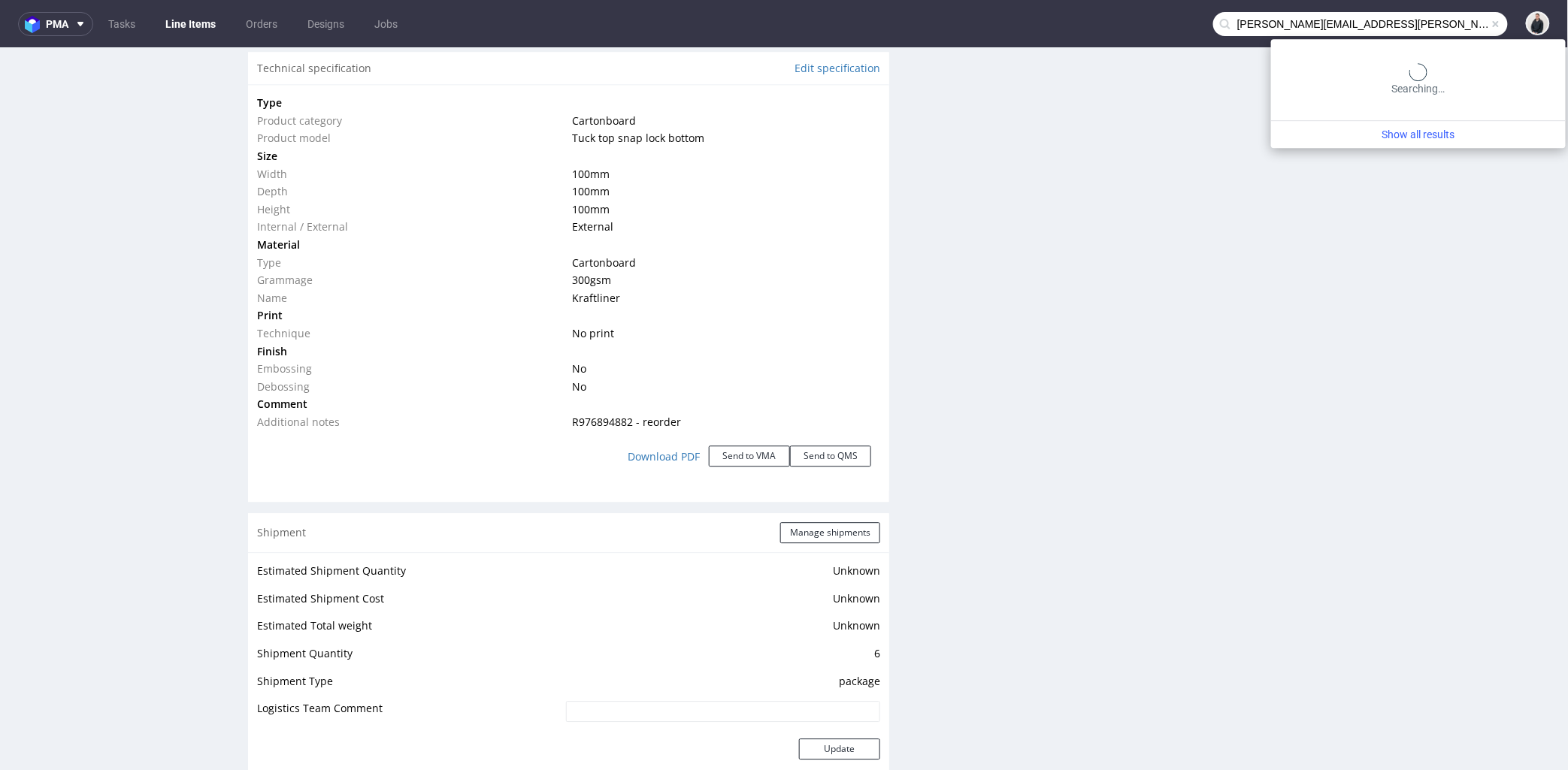
type input "[PERSON_NAME][EMAIL_ADDRESS][PERSON_NAME][DOMAIN_NAME]"
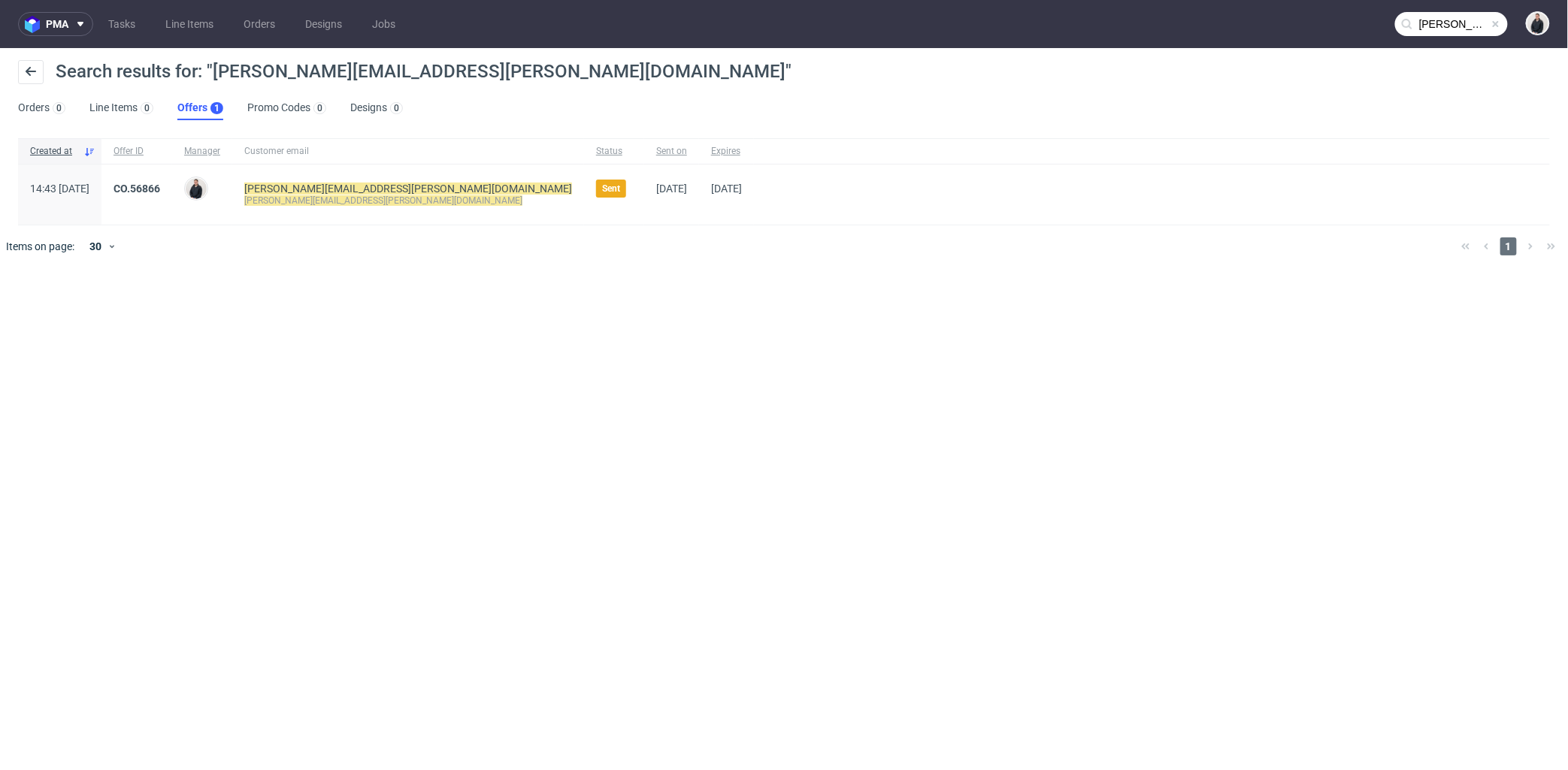
click at [470, 481] on div "pma Tasks Line Items Orders Designs Jobs [PERSON_NAME][EMAIL_ADDRESS][PERSON_NA…" at bounding box center [784, 385] width 1568 height 770
click at [161, 183] on link "CO.56866" at bounding box center [137, 188] width 47 height 12
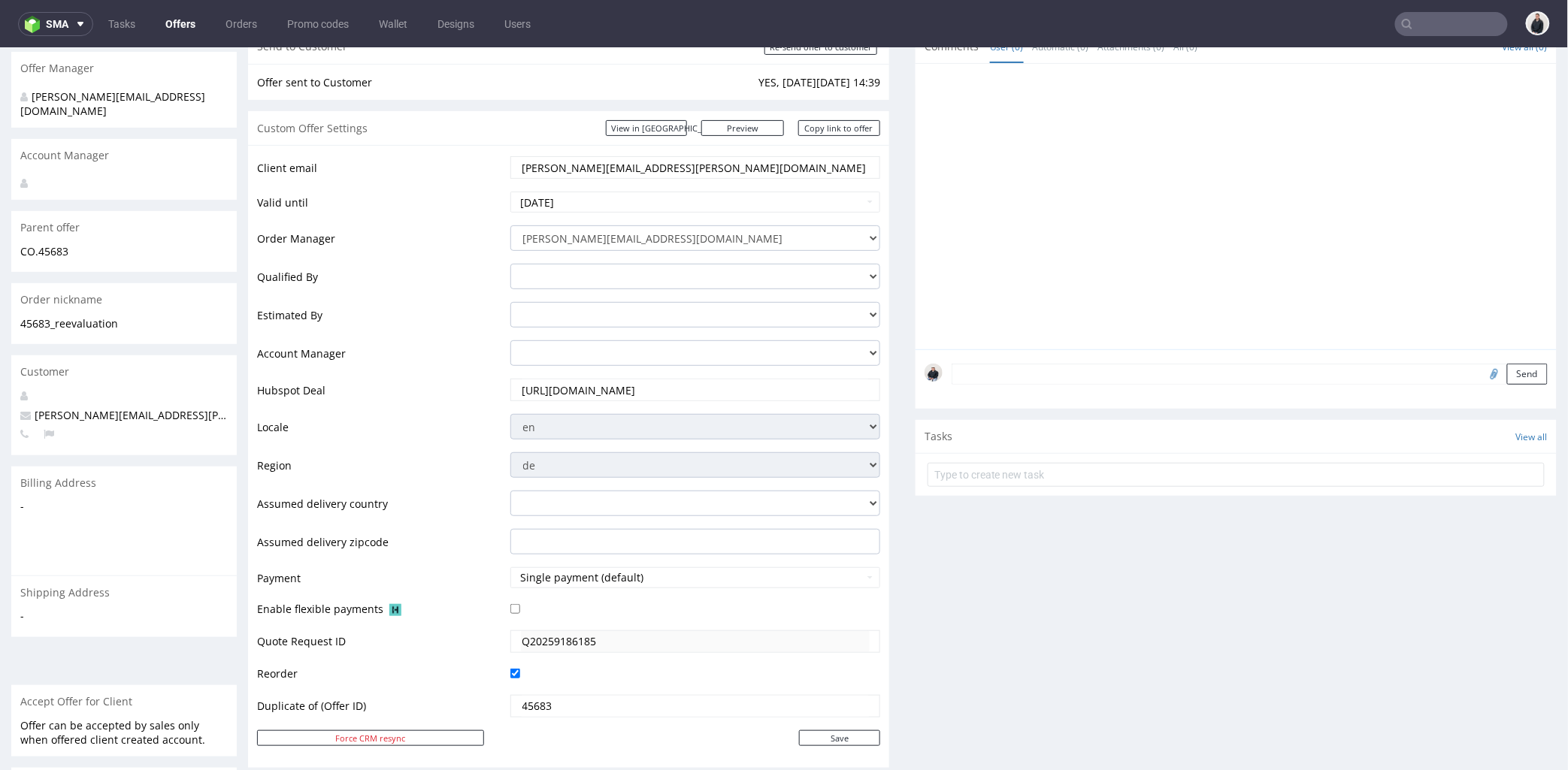
scroll to position [83, 0]
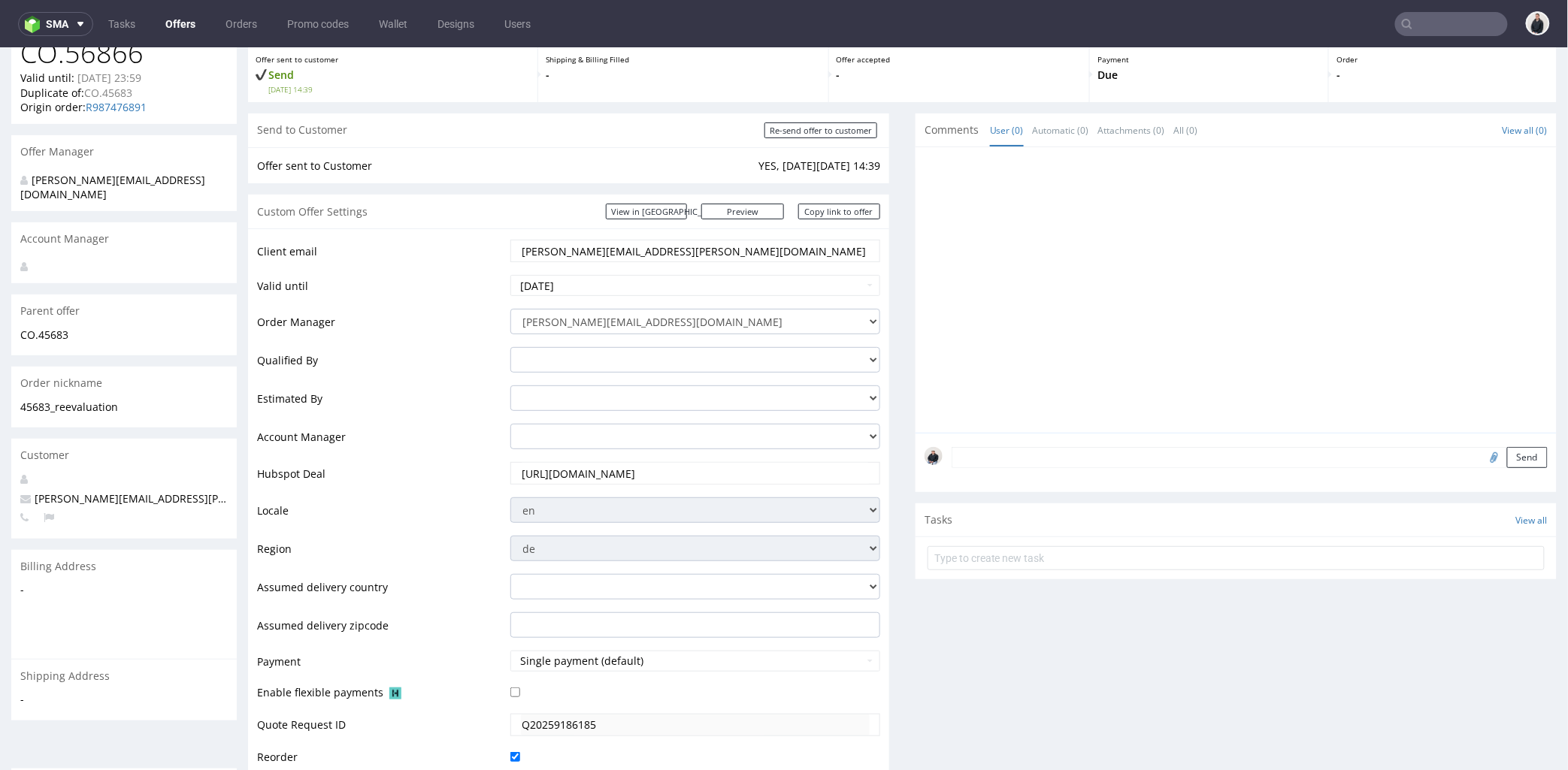
click at [667, 474] on input "https://app-eu1.hubspot.com/contacts/25600958/record/0-3/309824668883" at bounding box center [695, 473] width 349 height 21
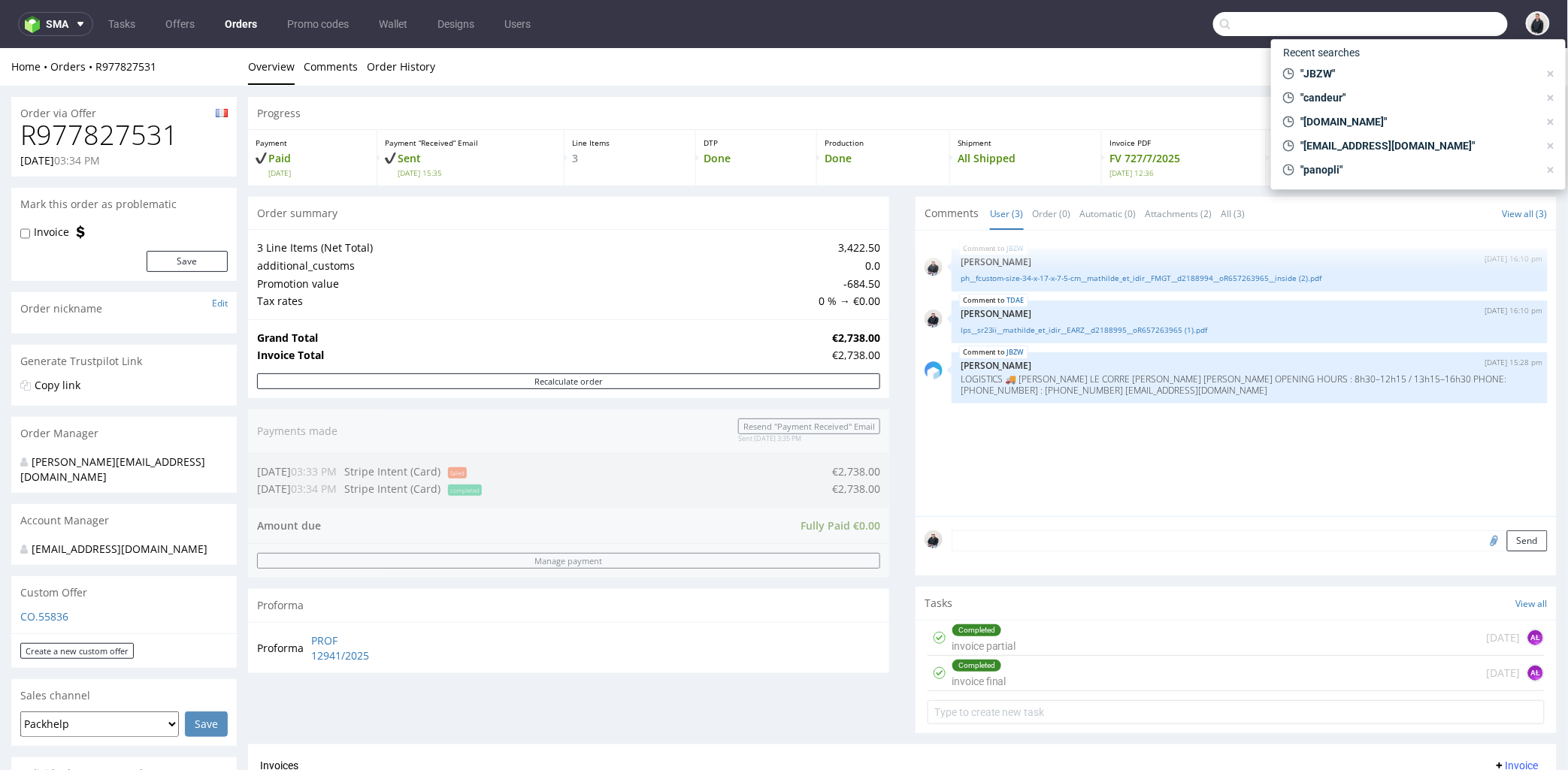
scroll to position [584, 0]
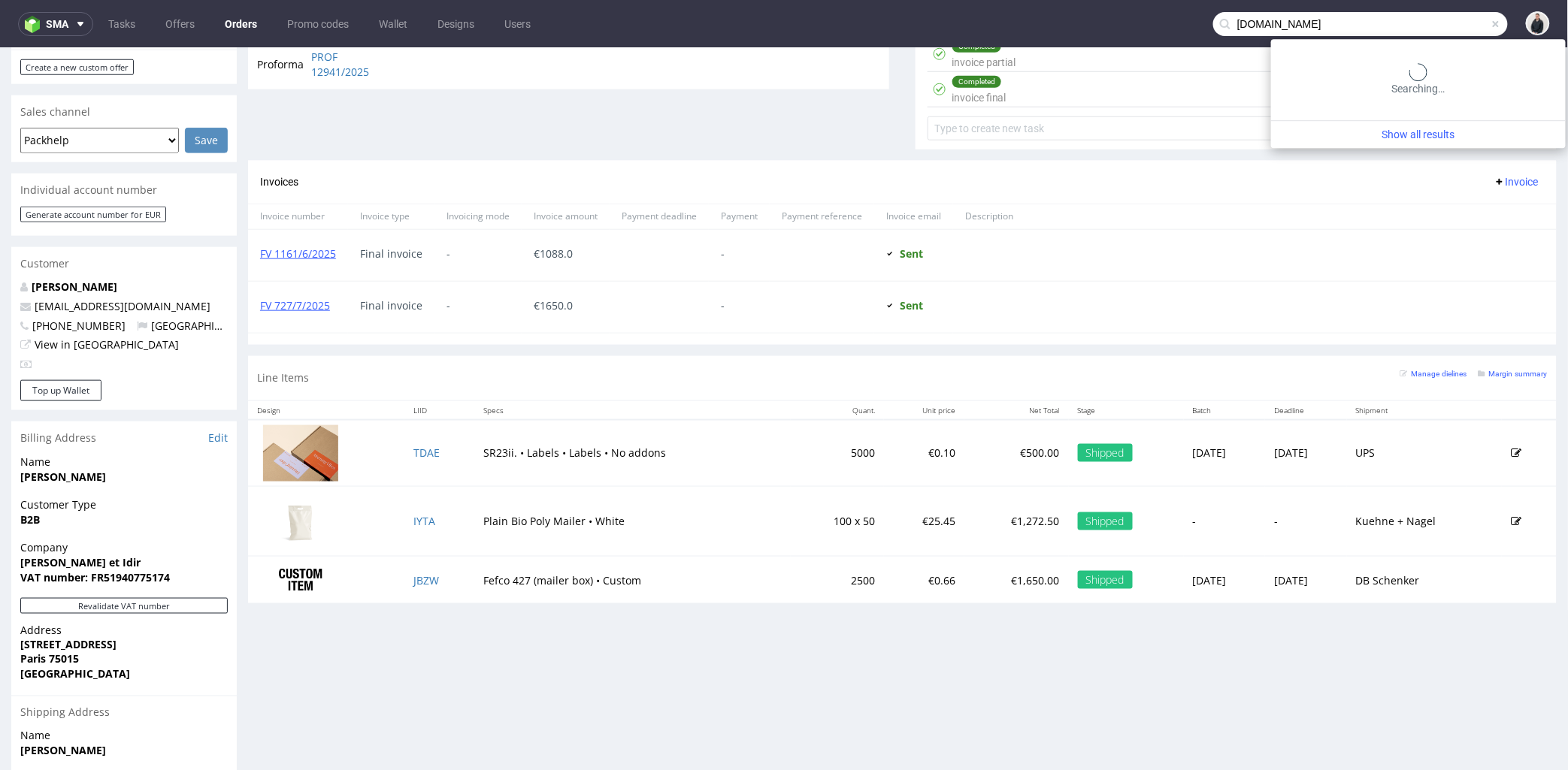
type input "[DOMAIN_NAME]"
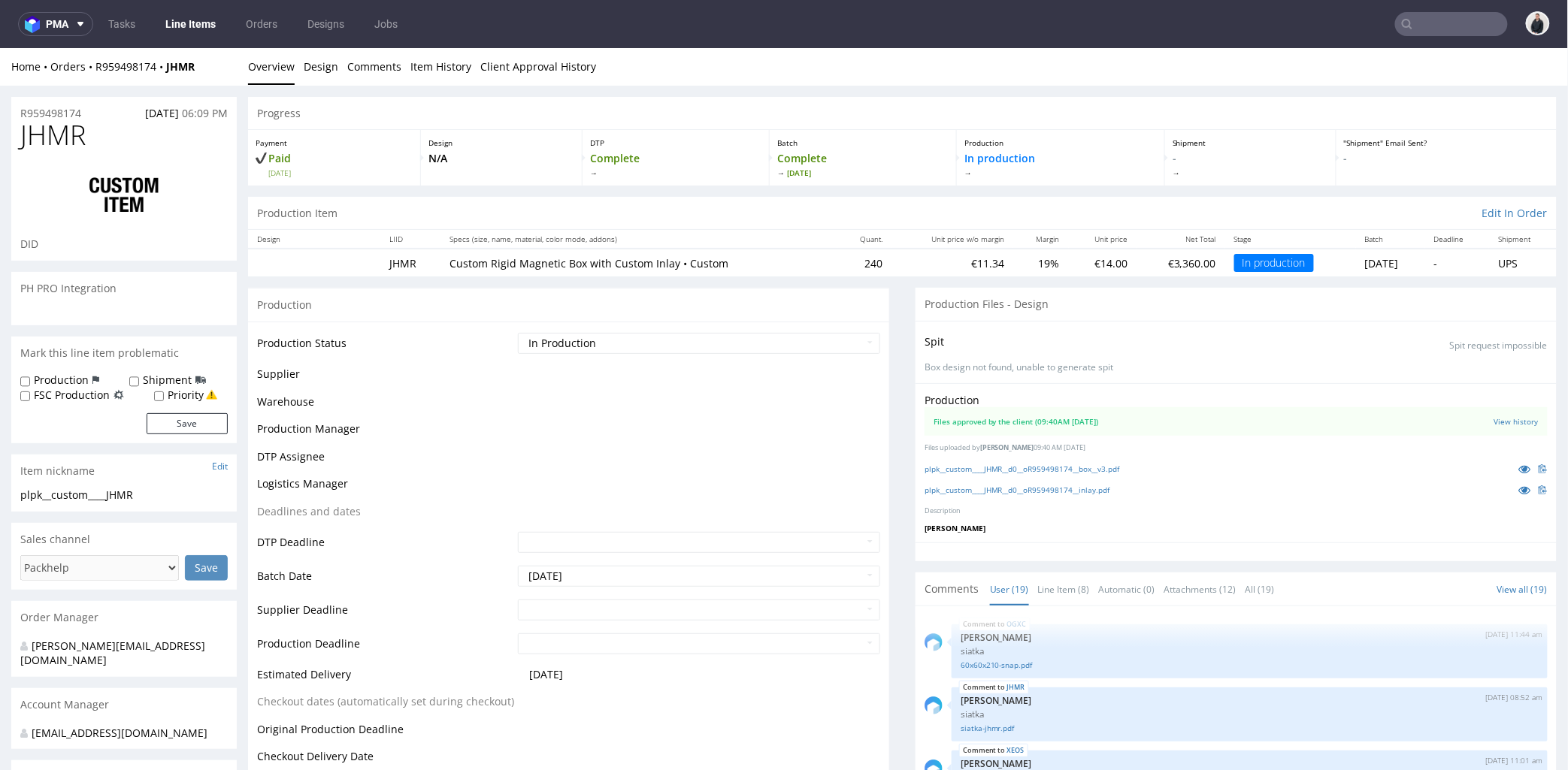
scroll to position [995, 0]
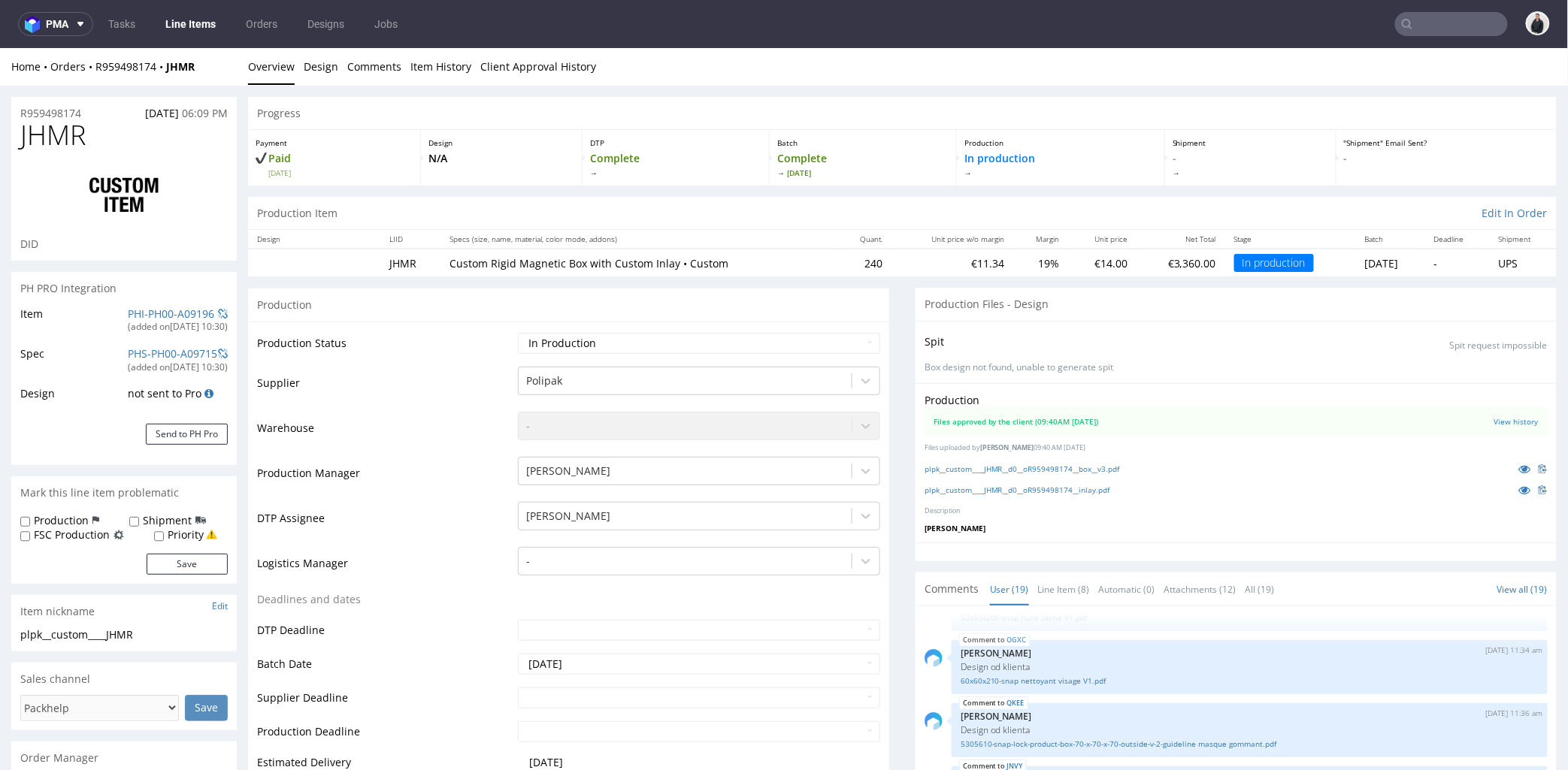
click at [769, 303] on div "Production" at bounding box center [569, 304] width 641 height 33
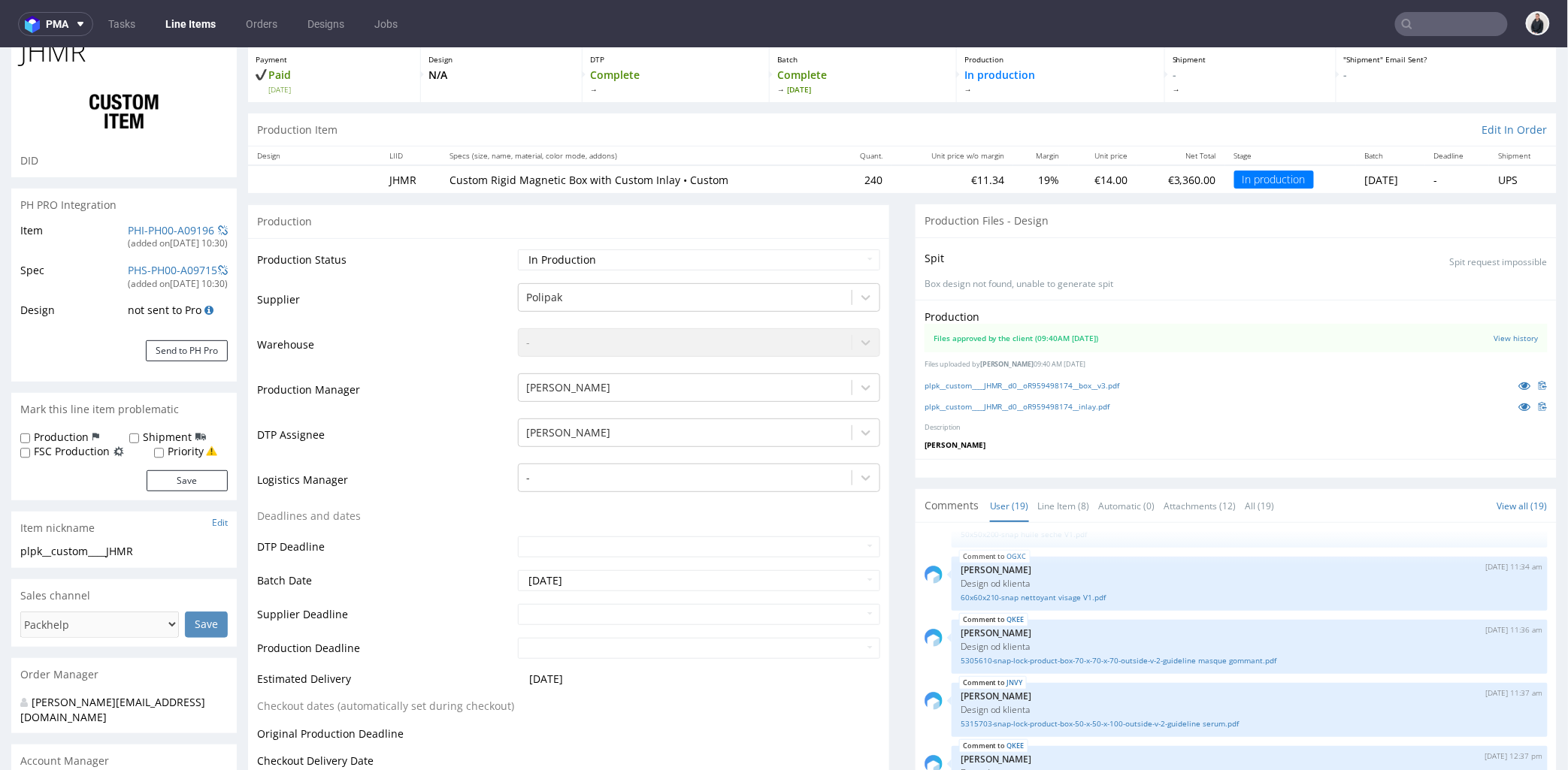
scroll to position [0, 0]
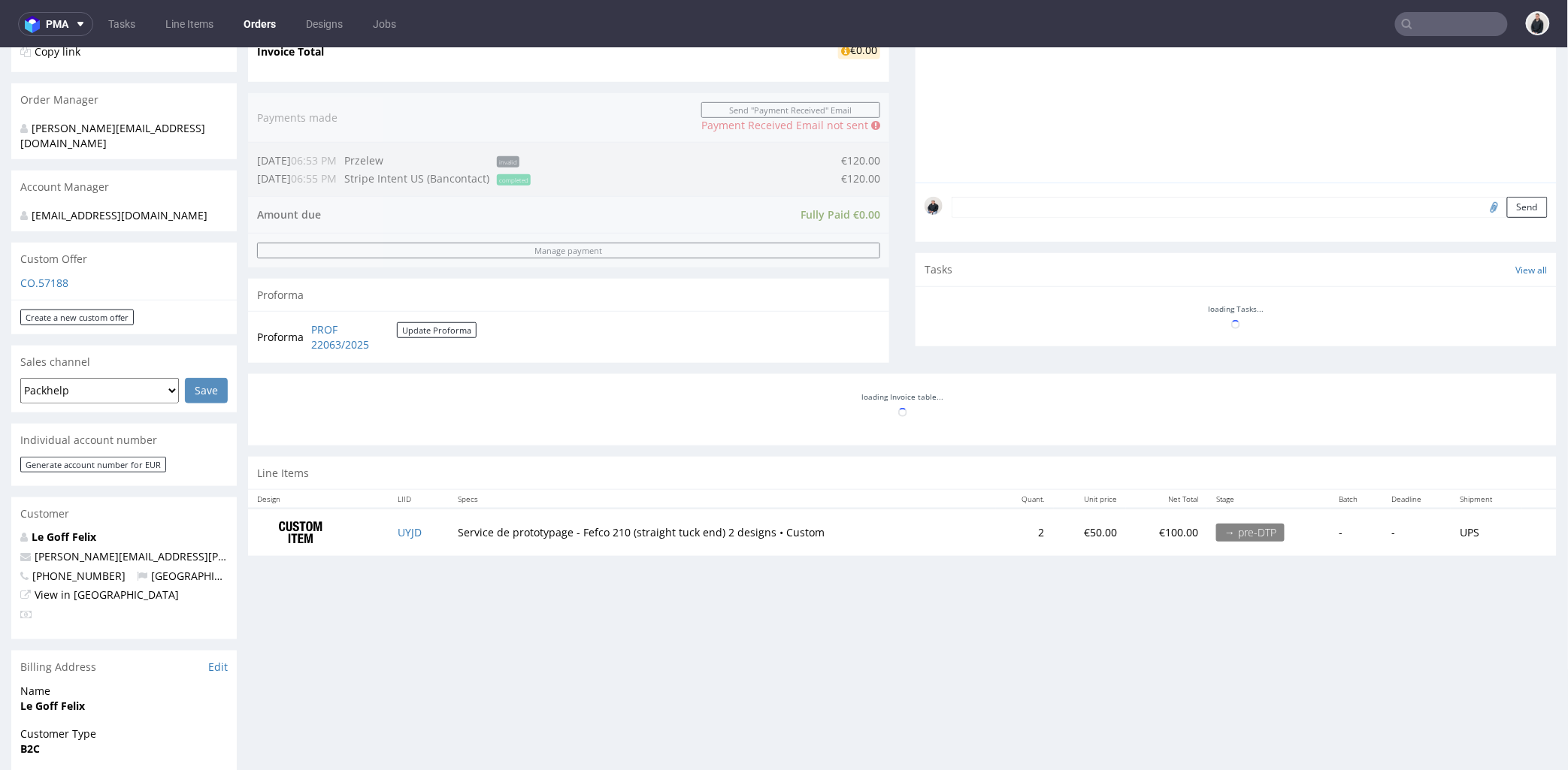
scroll to position [417, 0]
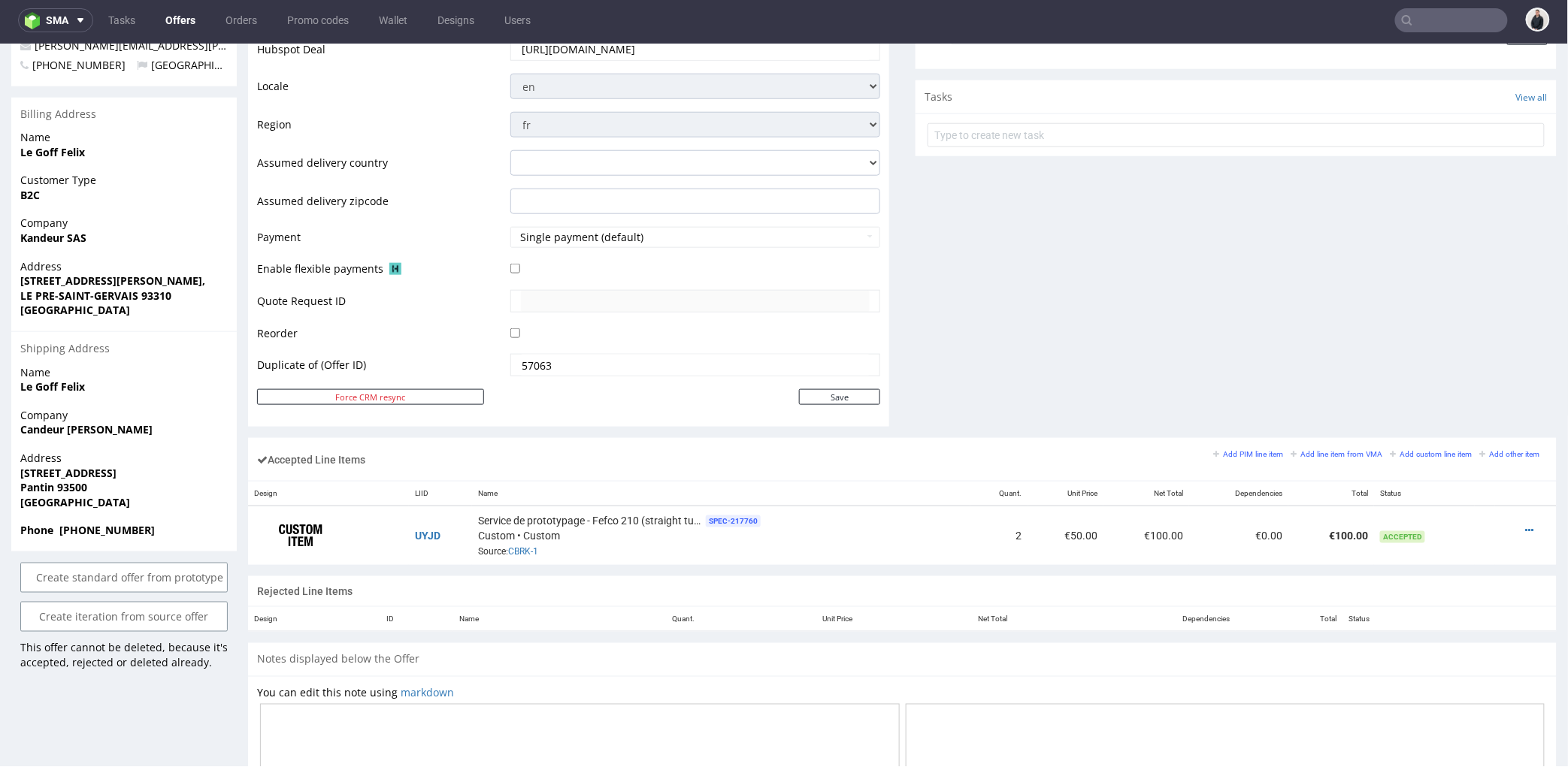
scroll to position [668, 0]
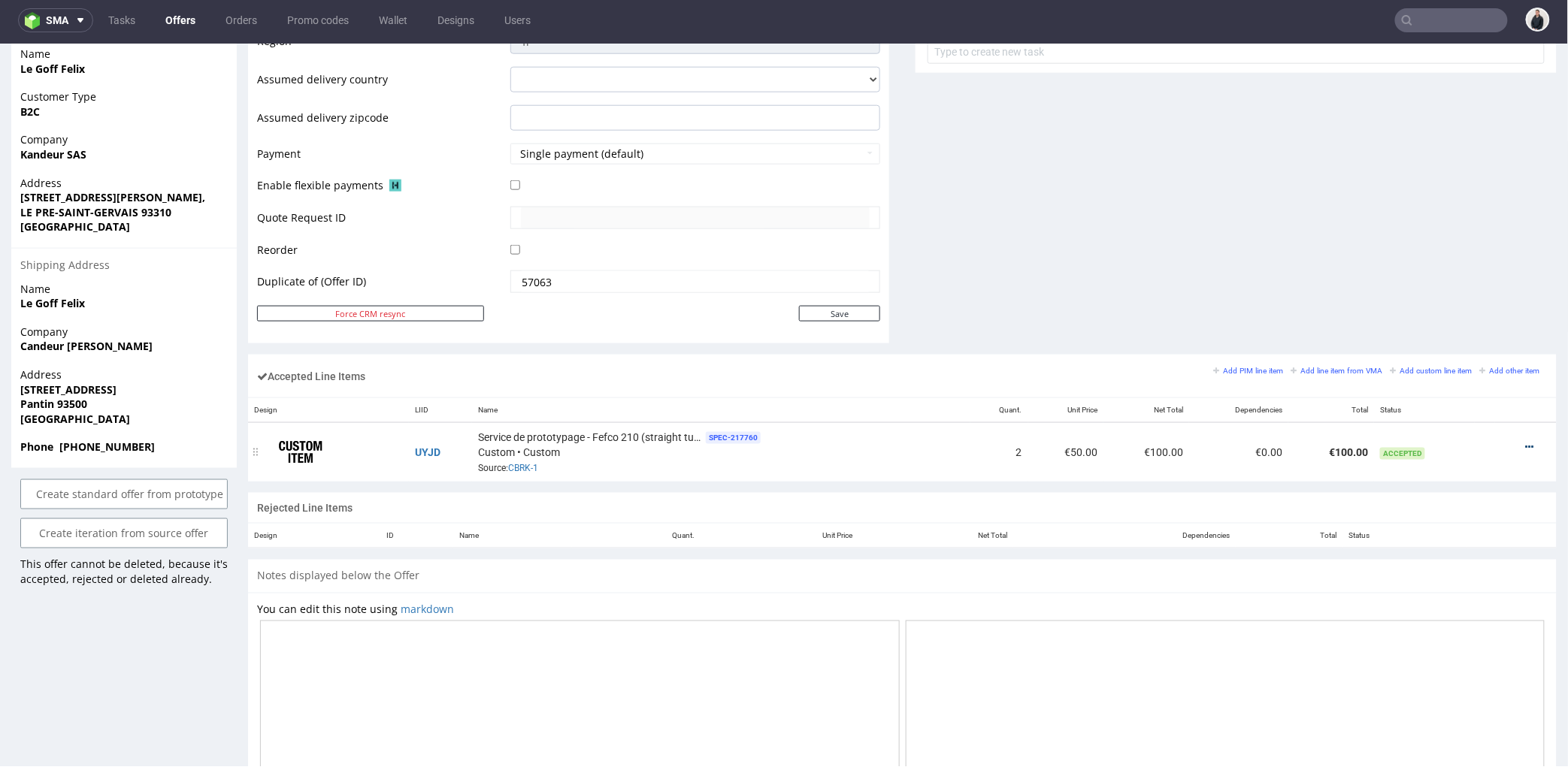
click at [1526, 444] on icon at bounding box center [1530, 446] width 9 height 11
click at [1478, 382] on span "Duplicate Item" at bounding box center [1469, 390] width 108 height 15
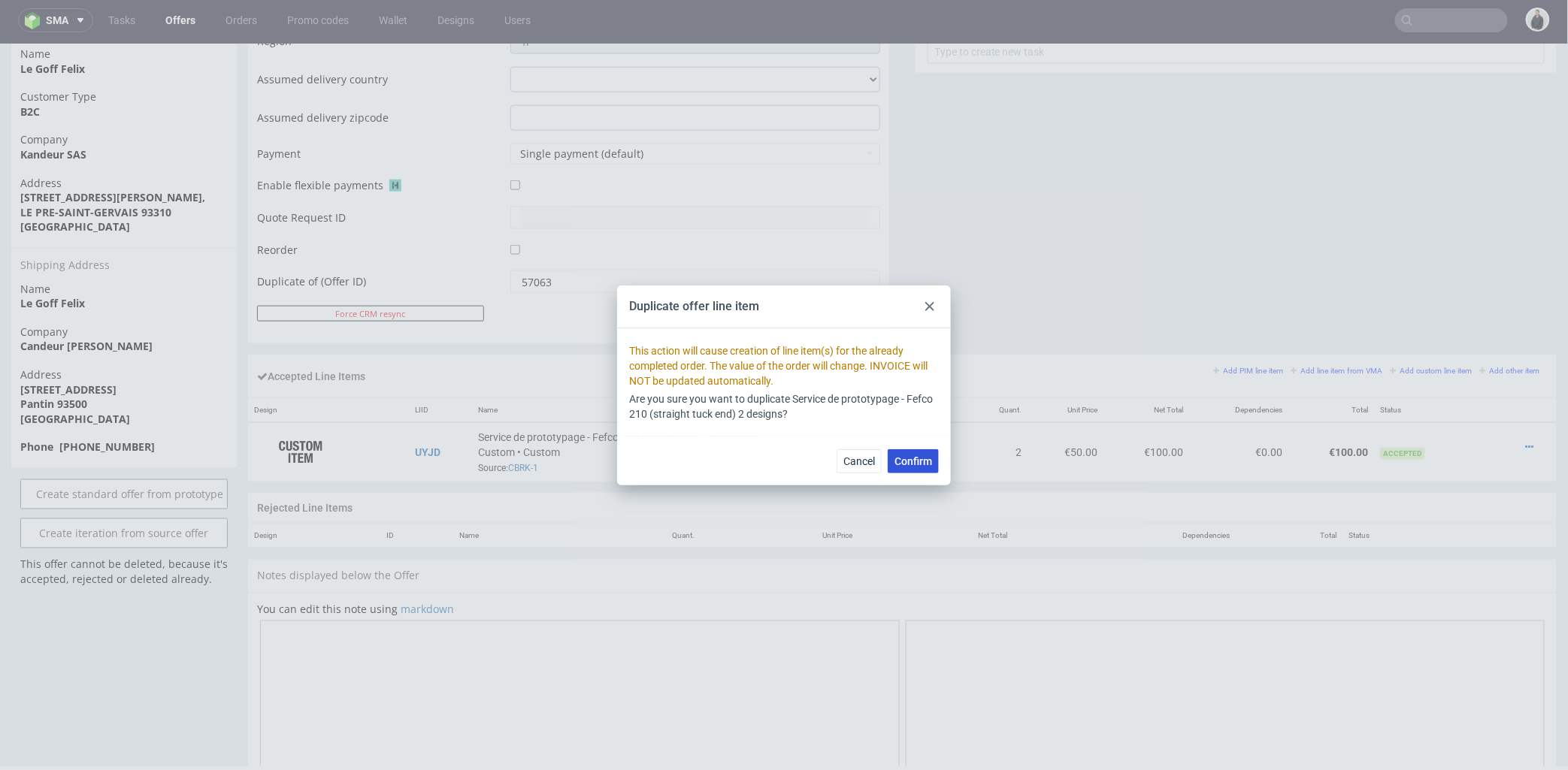
click at [921, 459] on span "Confirm" at bounding box center [913, 461] width 37 height 11
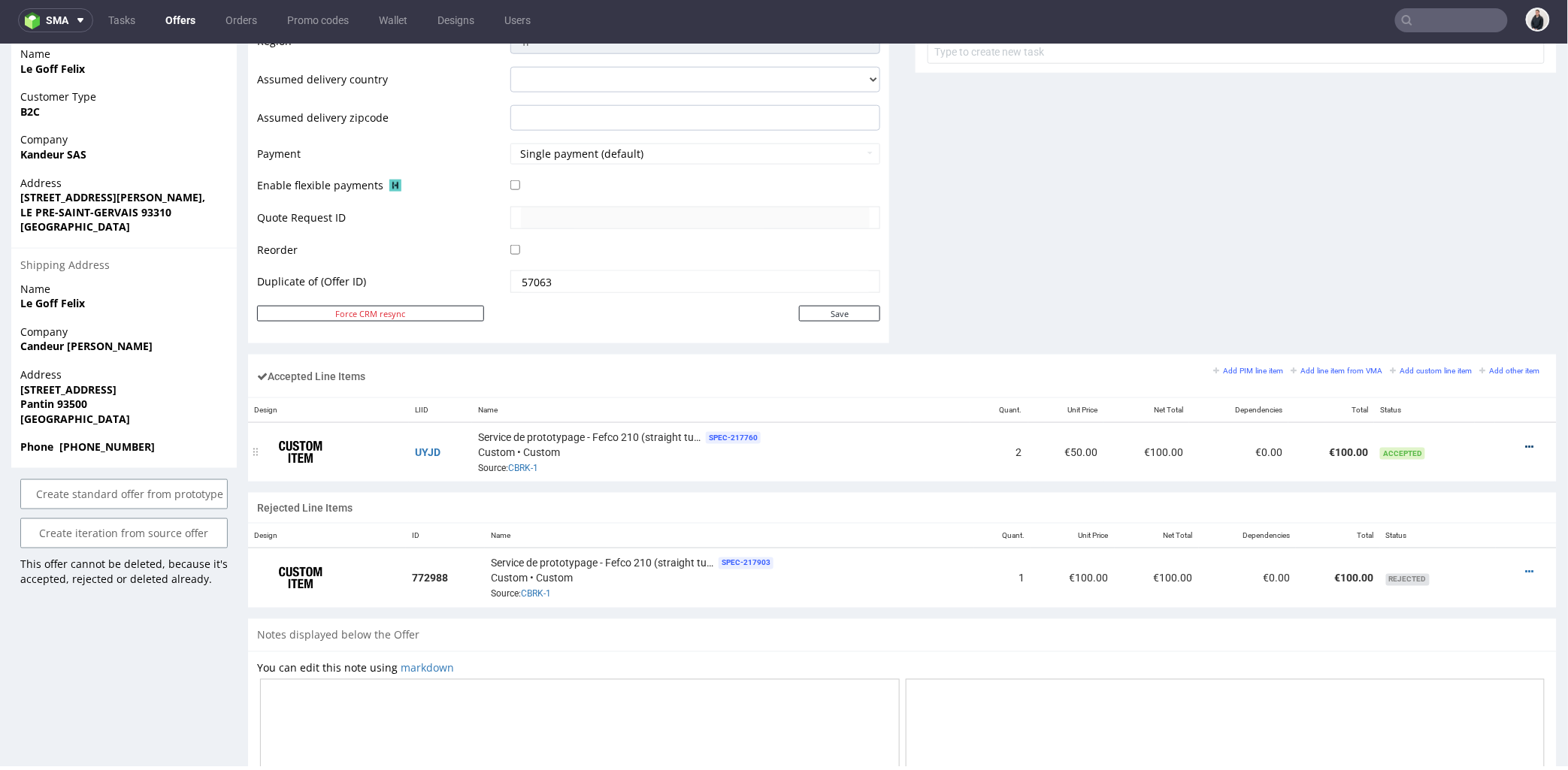
click at [1526, 448] on icon at bounding box center [1530, 446] width 9 height 11
click at [1454, 305] on span "Edit item specification" at bounding box center [1467, 309] width 113 height 15
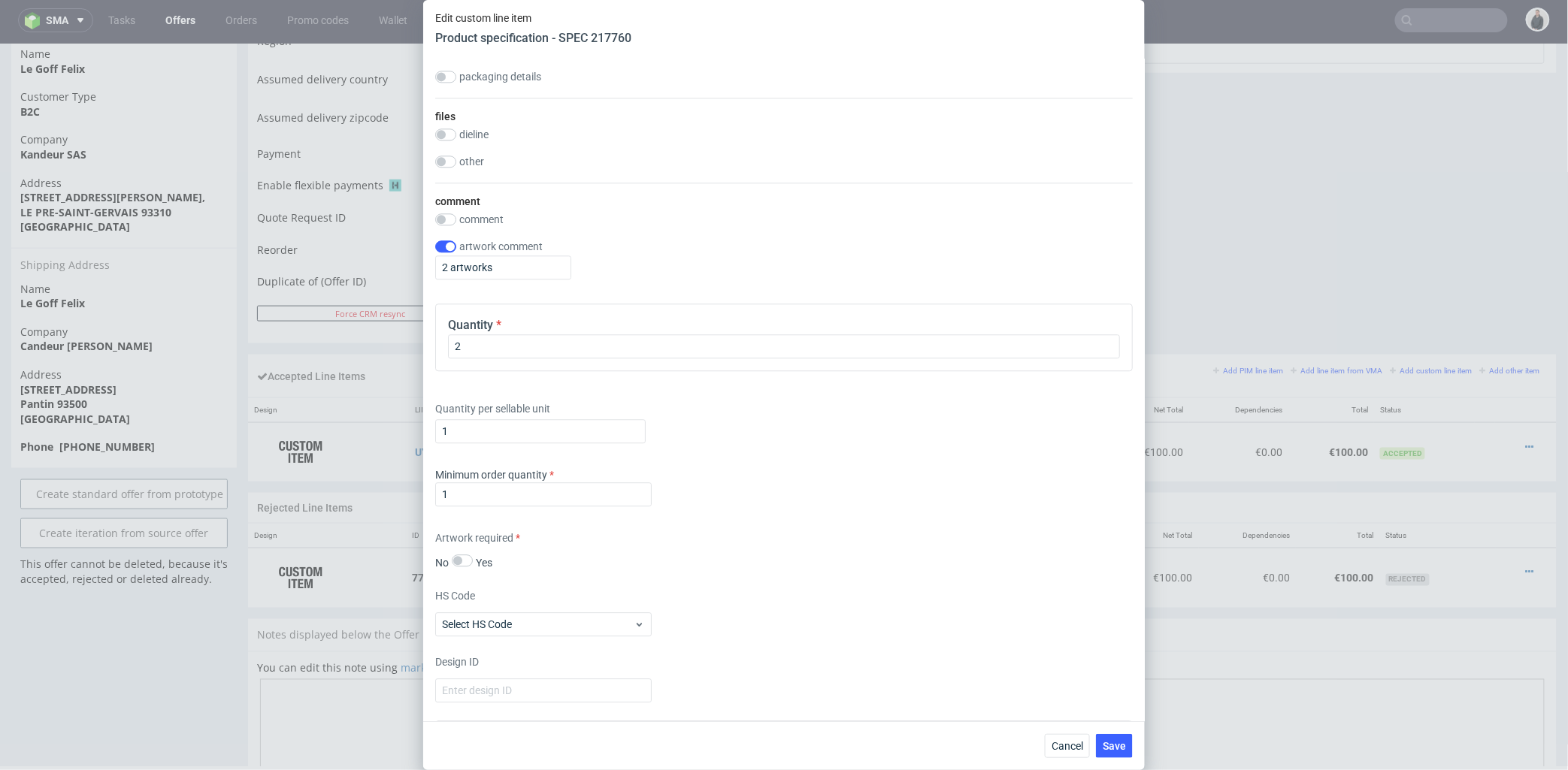
scroll to position [1521, 0]
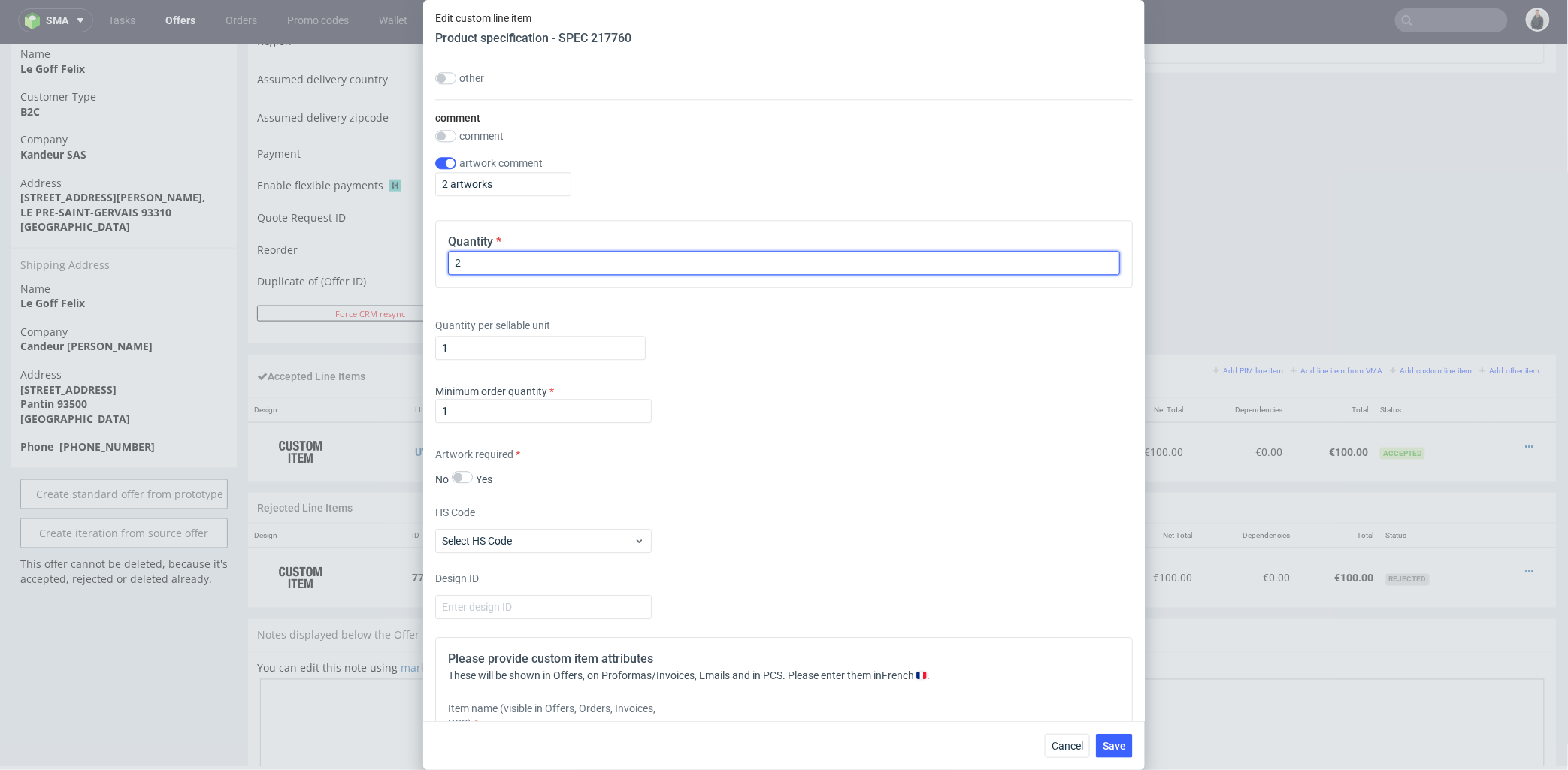
drag, startPoint x: 491, startPoint y: 258, endPoint x: 442, endPoint y: 259, distance: 49.0
click at [442, 259] on div "Quantity 2" at bounding box center [784, 253] width 698 height 68
type input "1"
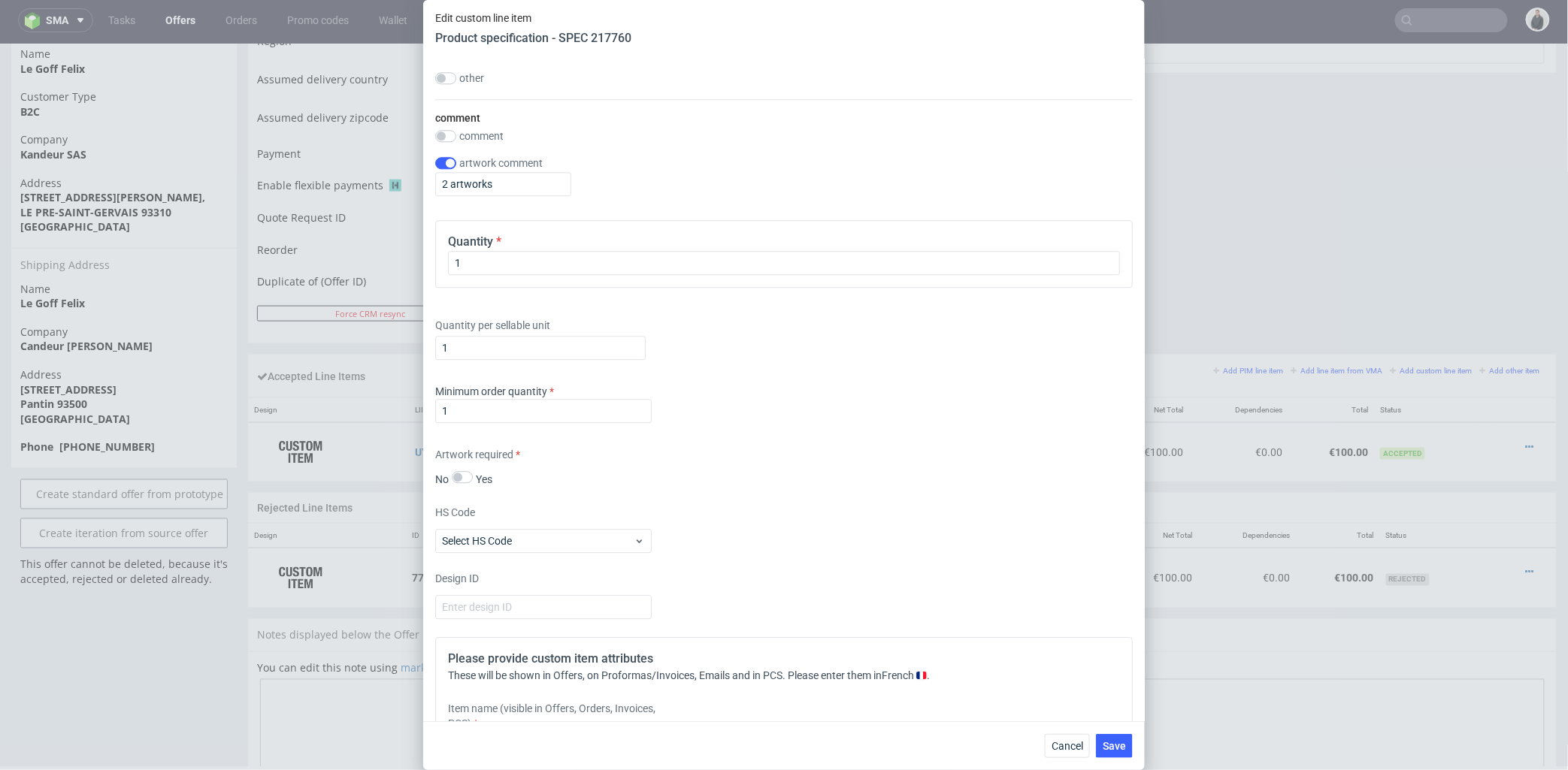
click at [809, 317] on div "Quantity per sellable unit 1" at bounding box center [784, 335] width 698 height 60
click at [1113, 741] on span "Save" at bounding box center [1114, 746] width 23 height 11
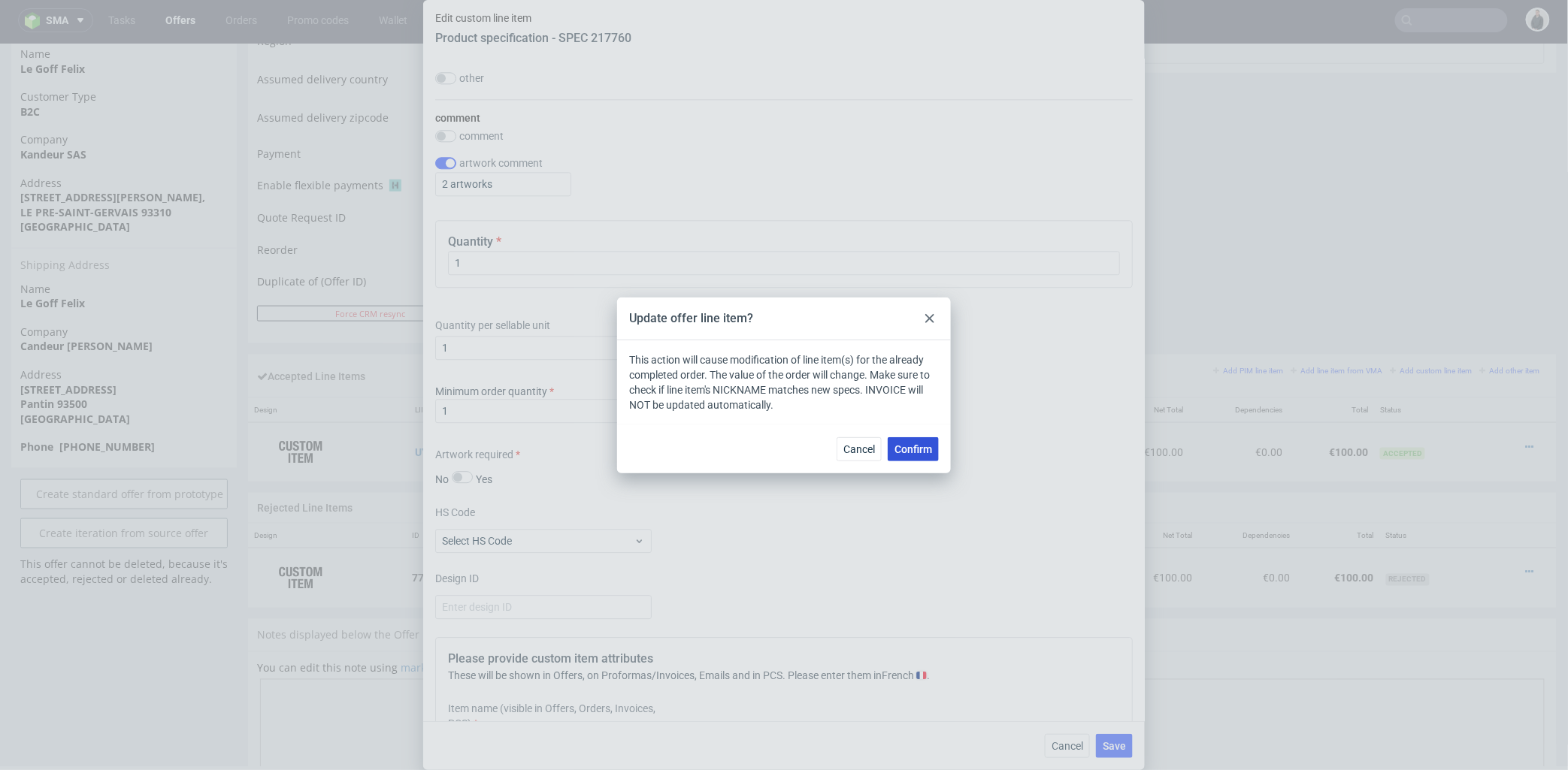
click at [908, 438] on button "Confirm" at bounding box center [913, 449] width 51 height 24
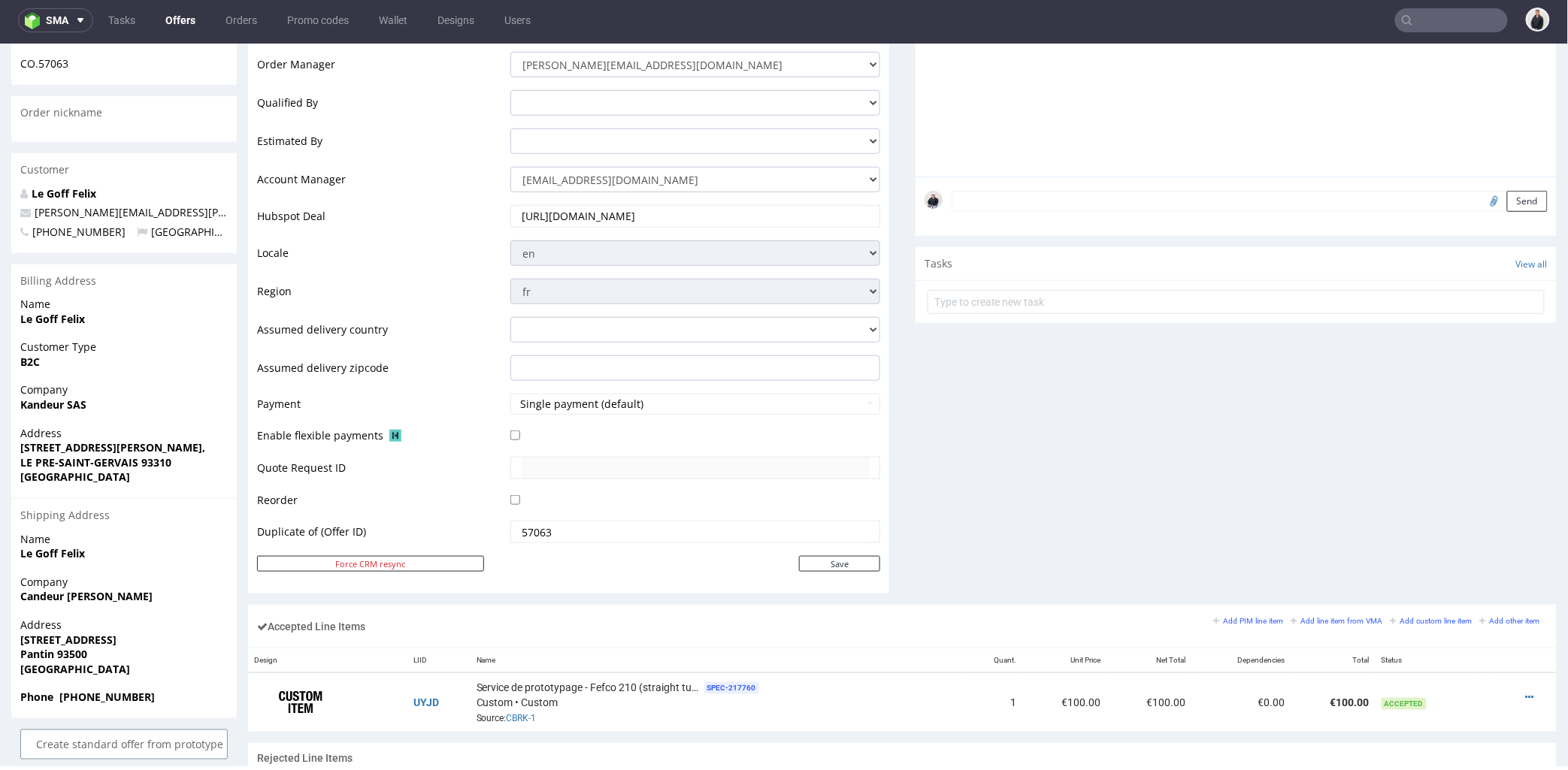
scroll to position [668, 0]
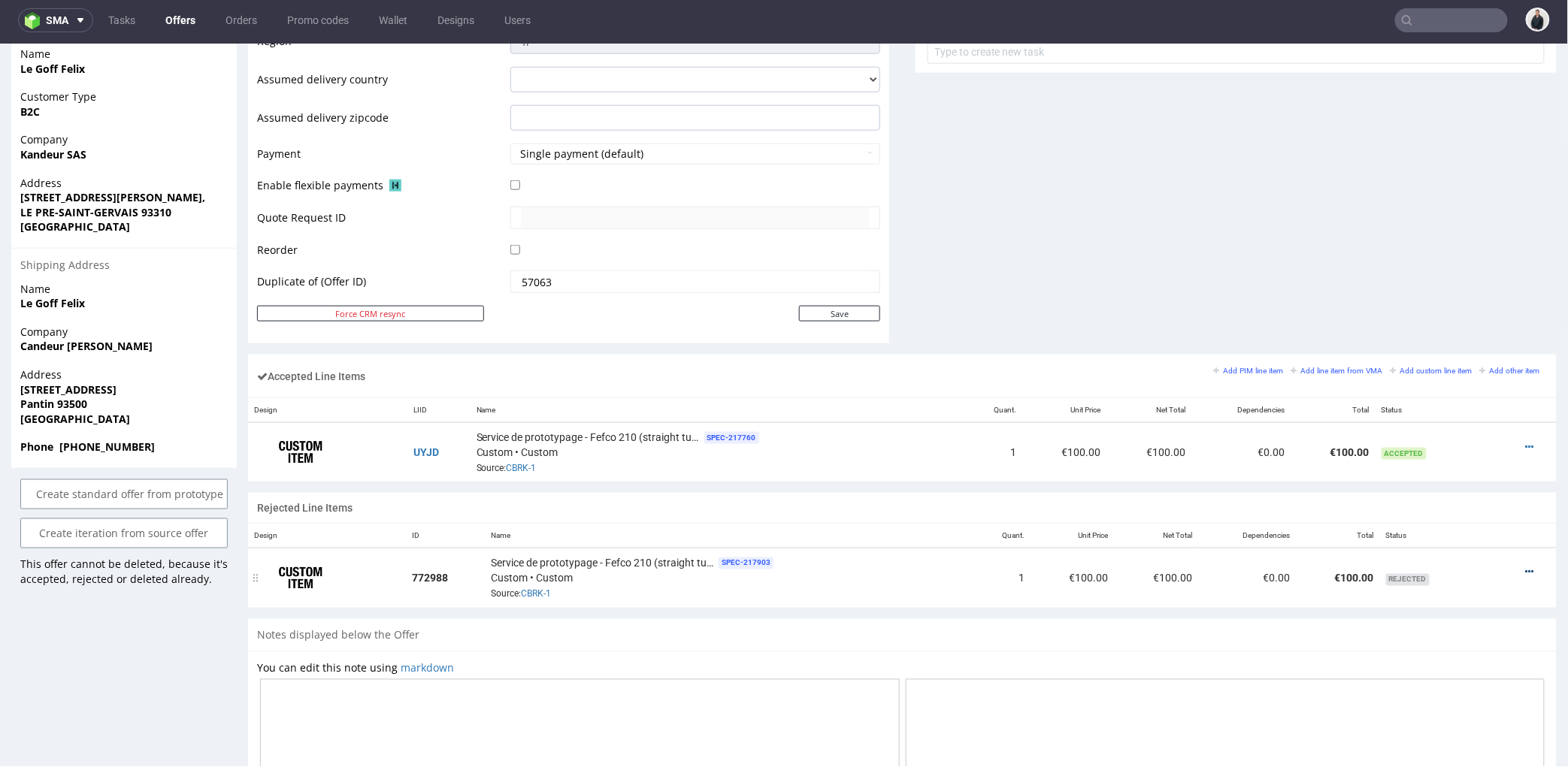
click at [1526, 572] on icon at bounding box center [1530, 571] width 9 height 11
click at [1437, 421] on li "Edit prototyping cost" at bounding box center [1463, 435] width 132 height 27
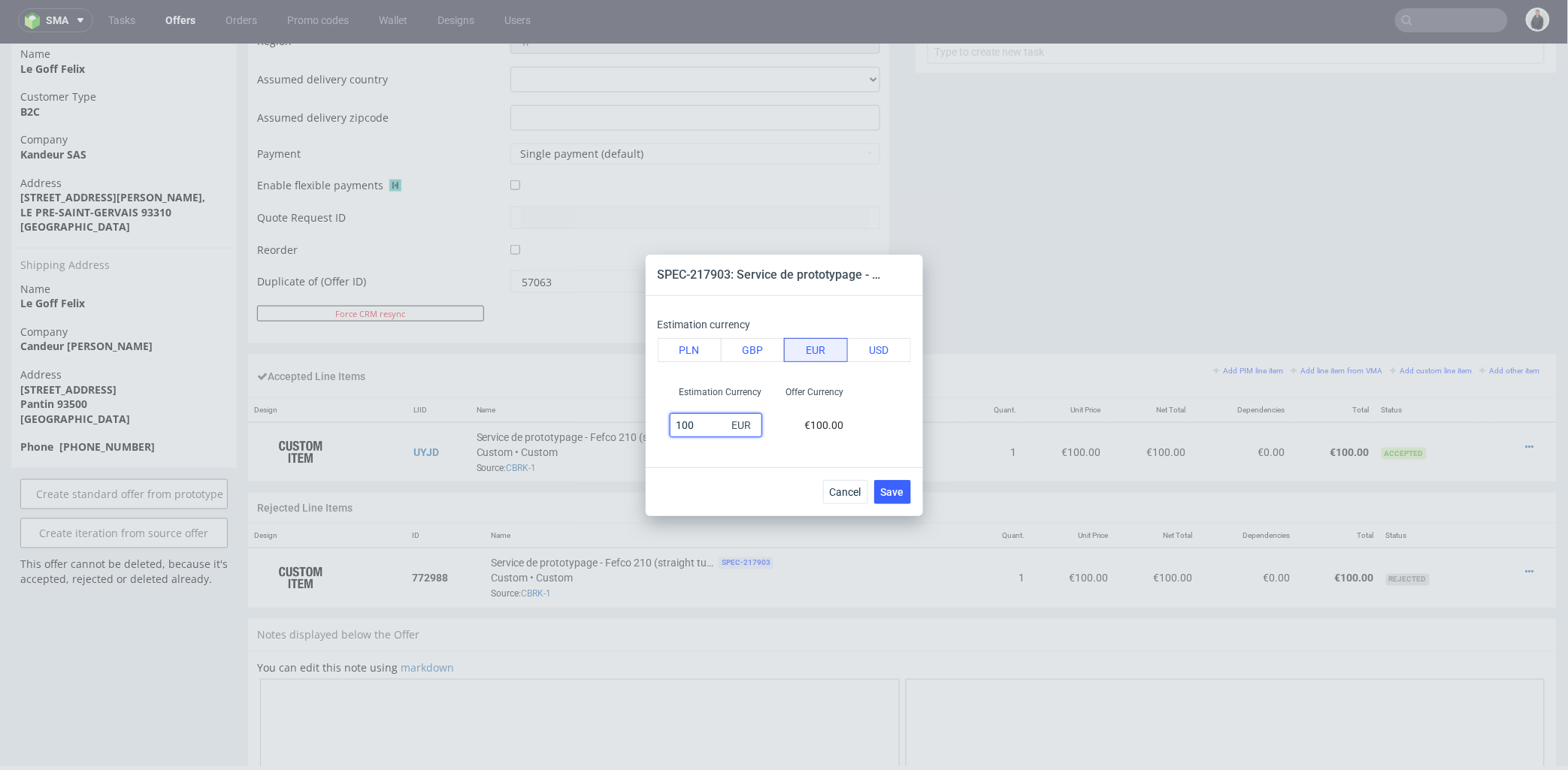
drag, startPoint x: 709, startPoint y: 424, endPoint x: 647, endPoint y: 422, distance: 62.0
click at [647, 422] on div "Estimation currency PLN GBP EUR USD Estimation Currency 100 EUR Offer Currency …" at bounding box center [784, 381] width 277 height 171
click at [858, 487] on span "Cancel" at bounding box center [845, 492] width 32 height 11
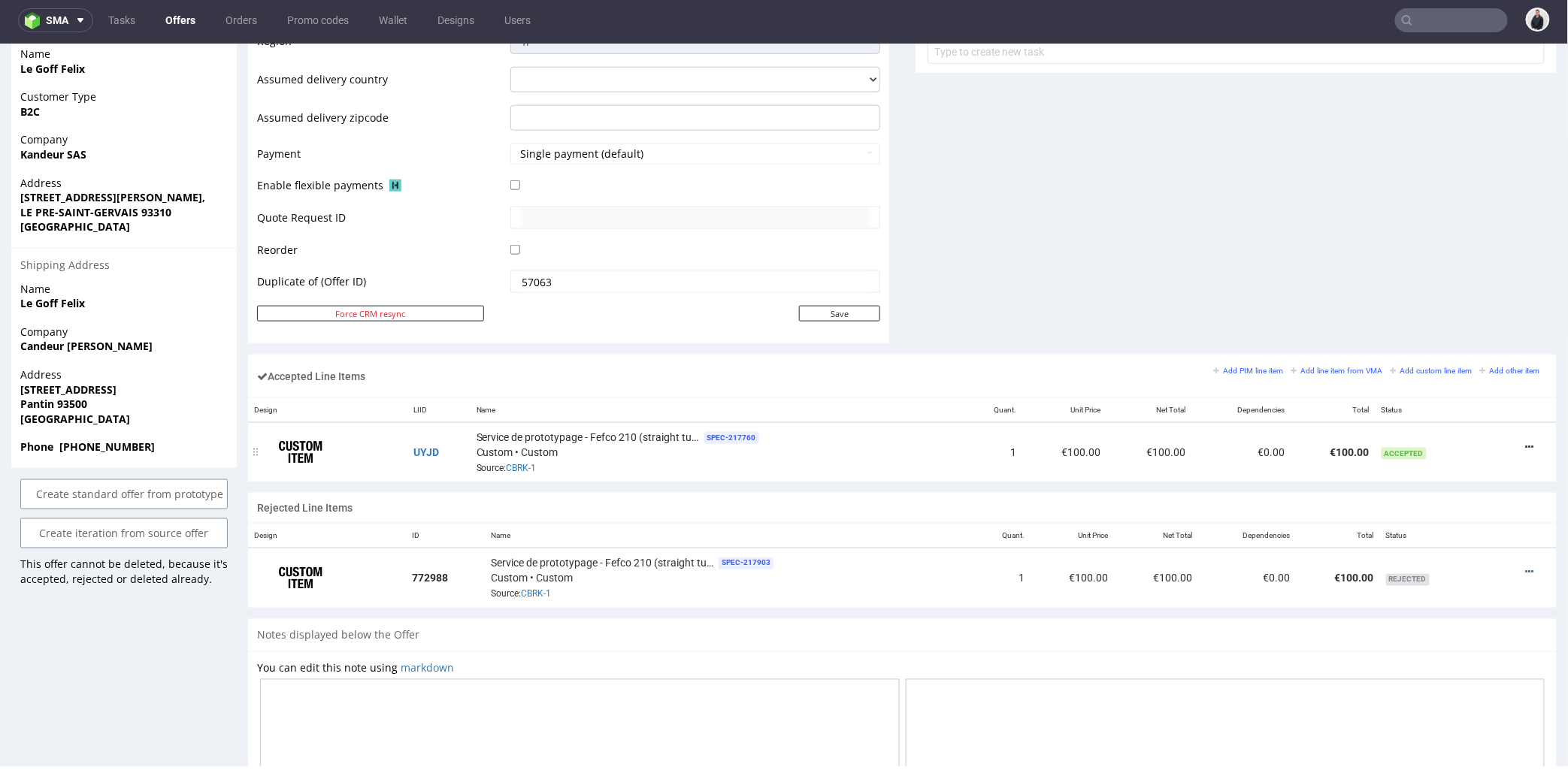
click at [1526, 447] on icon at bounding box center [1530, 446] width 9 height 11
click at [1455, 337] on span "Edit prototyping cost" at bounding box center [1469, 336] width 108 height 15
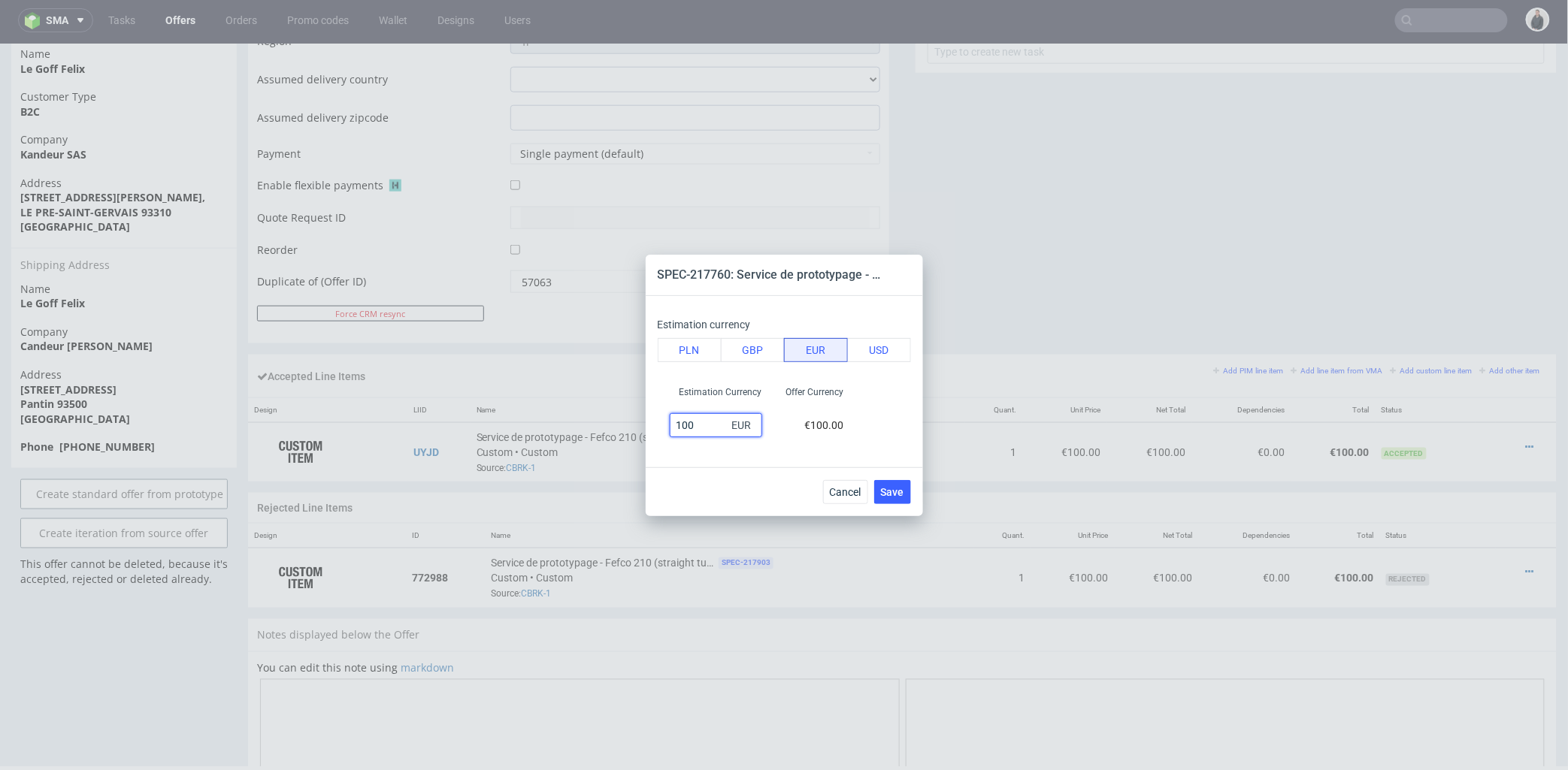
click at [677, 424] on input "100" at bounding box center [716, 425] width 93 height 24
type input "50"
click at [904, 499] on button "Save" at bounding box center [892, 492] width 37 height 24
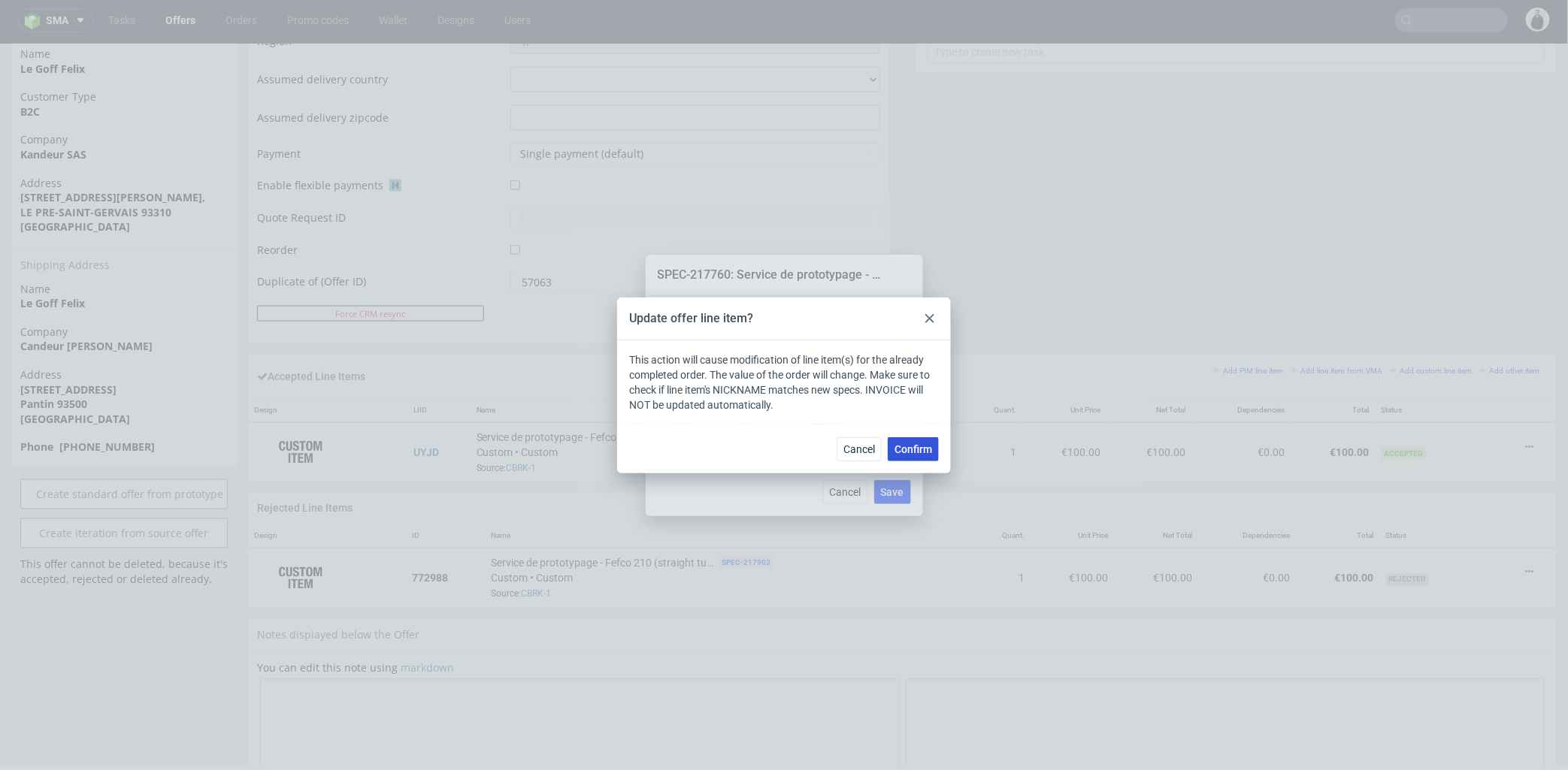
click at [914, 454] on span "Confirm" at bounding box center [913, 449] width 37 height 11
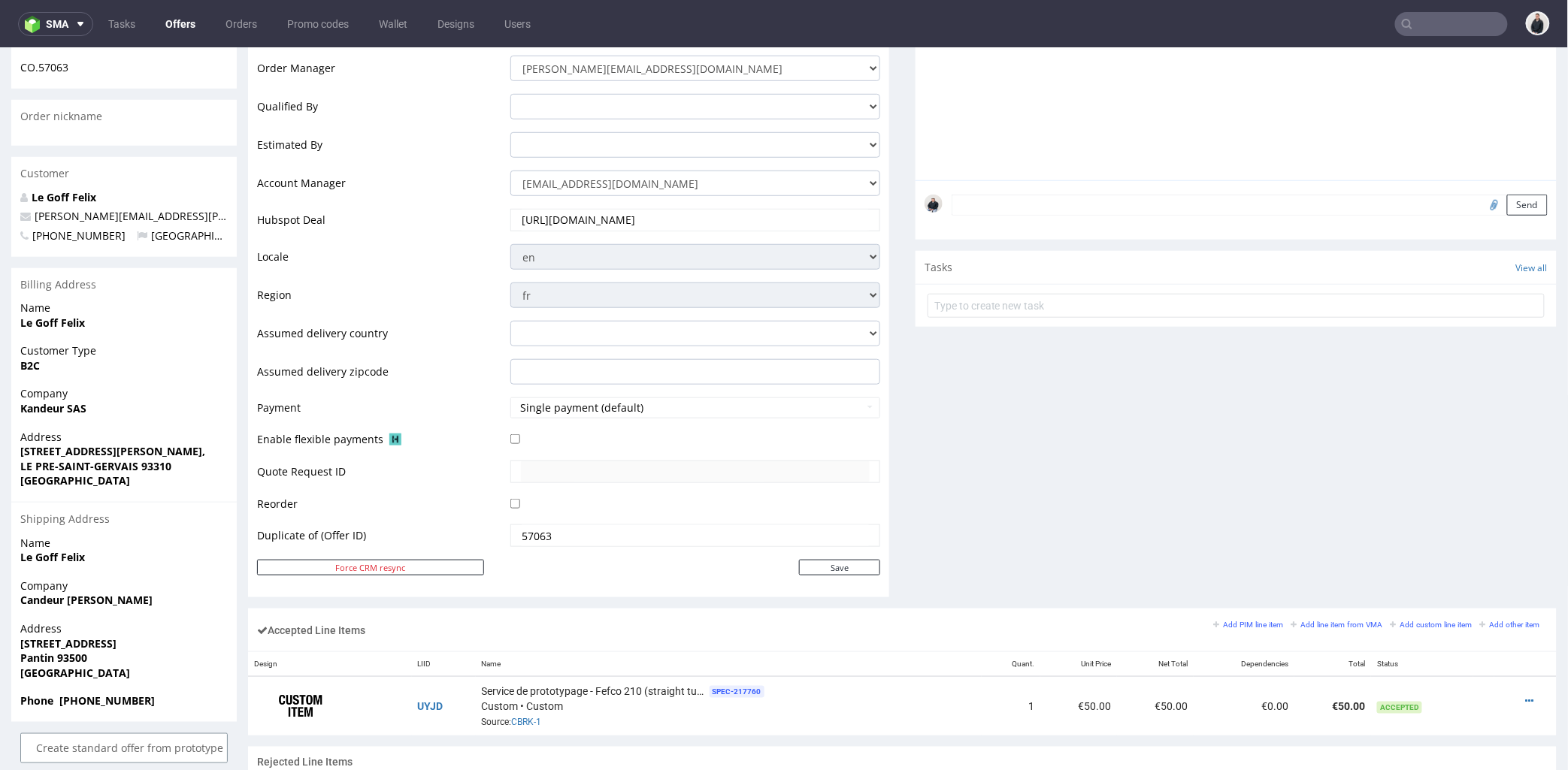
scroll to position [501, 0]
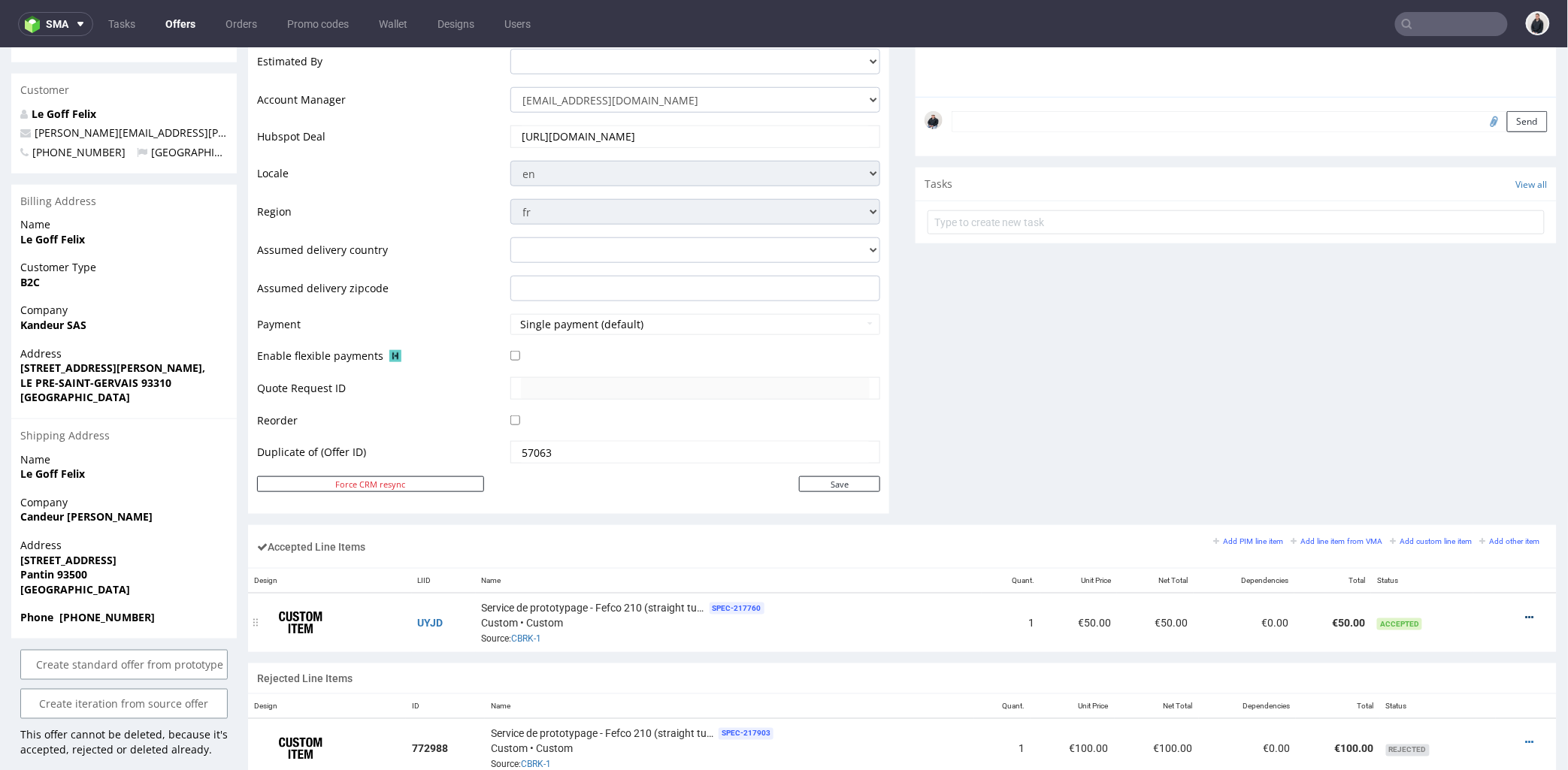
click at [1526, 614] on icon at bounding box center [1530, 616] width 9 height 11
click at [1469, 505] on span "Edit prototyping cost" at bounding box center [1469, 506] width 108 height 15
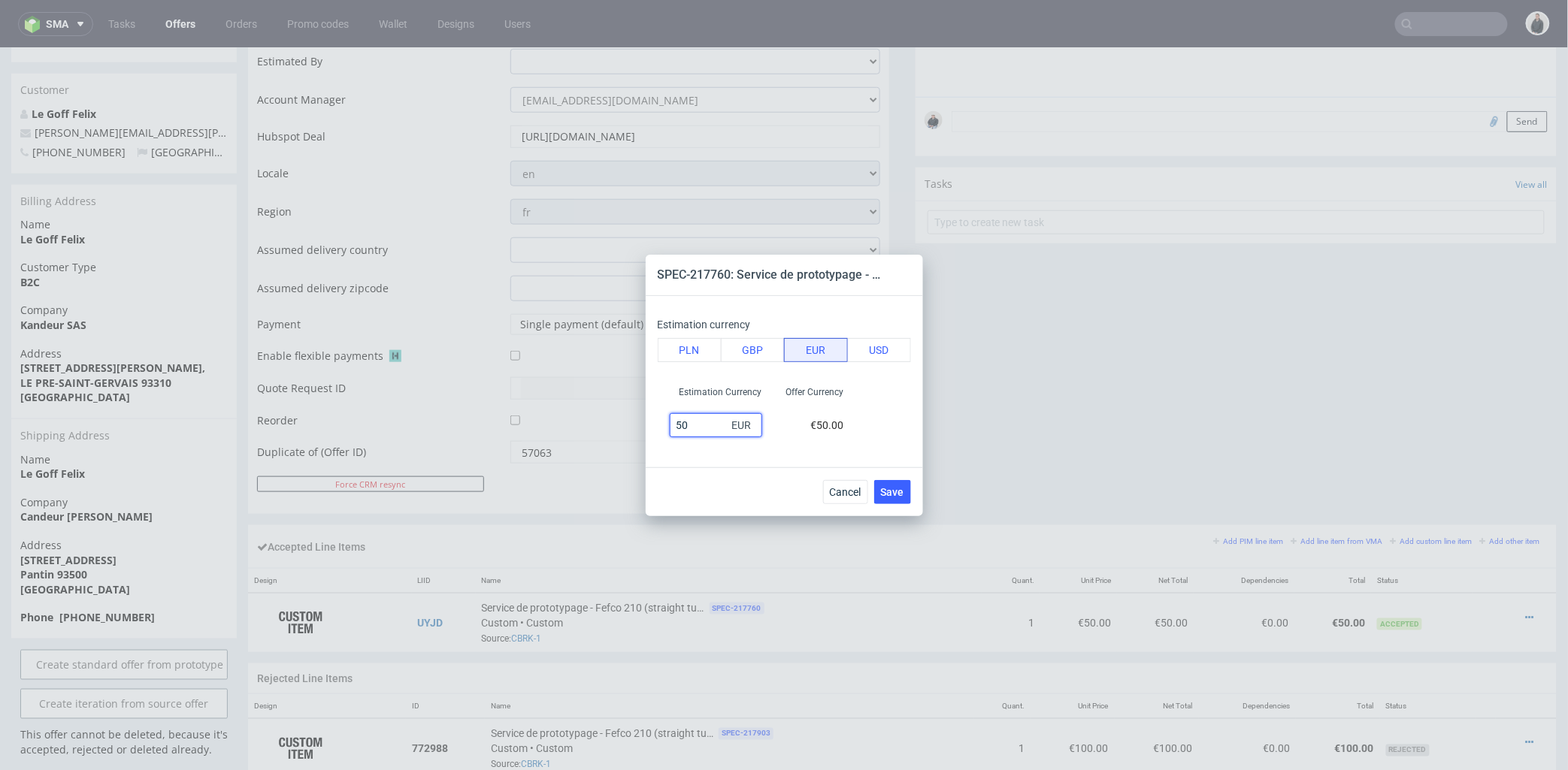
drag, startPoint x: 698, startPoint y: 418, endPoint x: 668, endPoint y: 417, distance: 30.0
click at [659, 417] on div "50 EUR" at bounding box center [716, 425] width 117 height 30
type input "60"
click at [890, 482] on button "Save" at bounding box center [892, 492] width 37 height 24
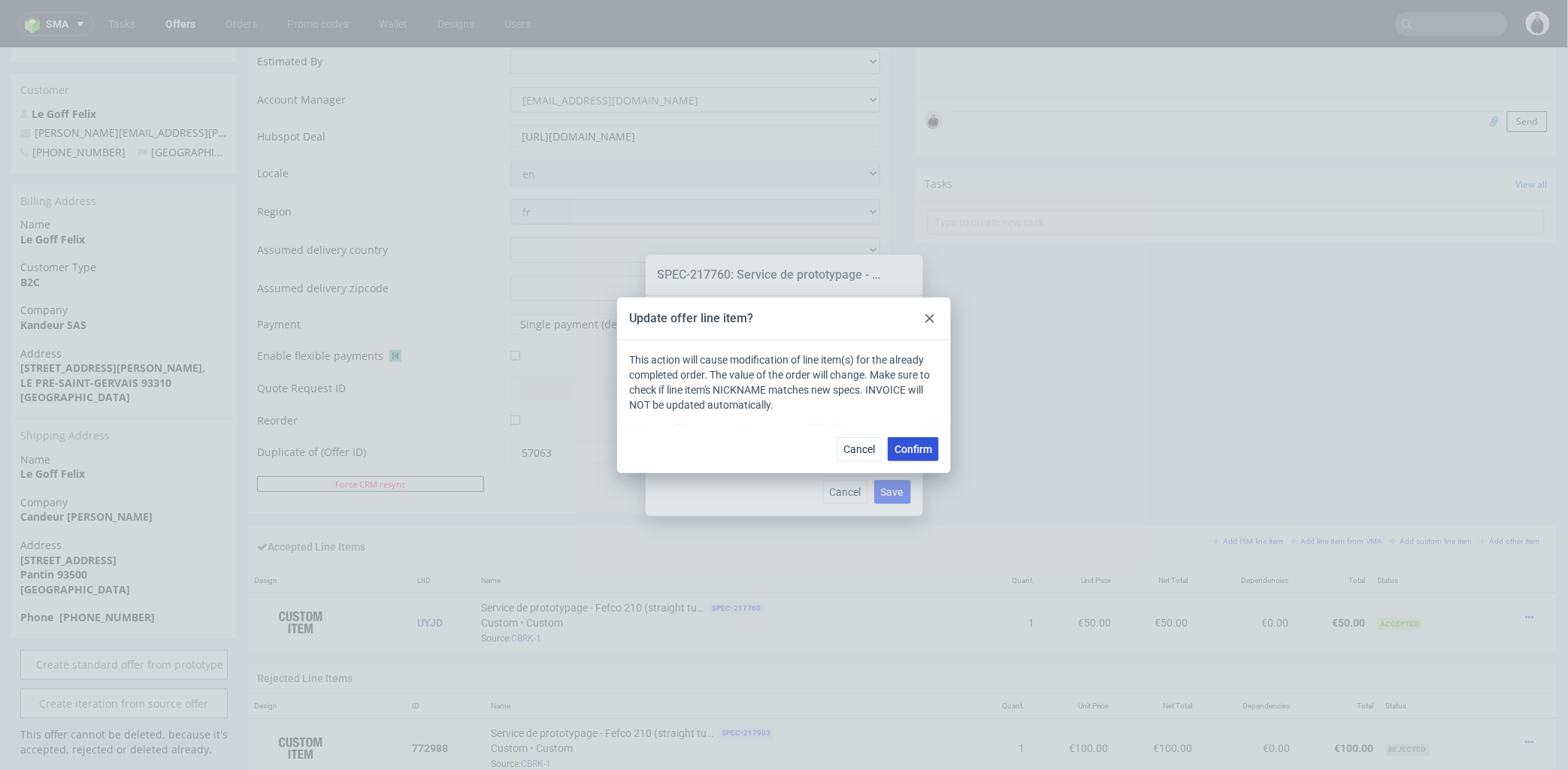
click at [925, 451] on span "Confirm" at bounding box center [913, 449] width 37 height 11
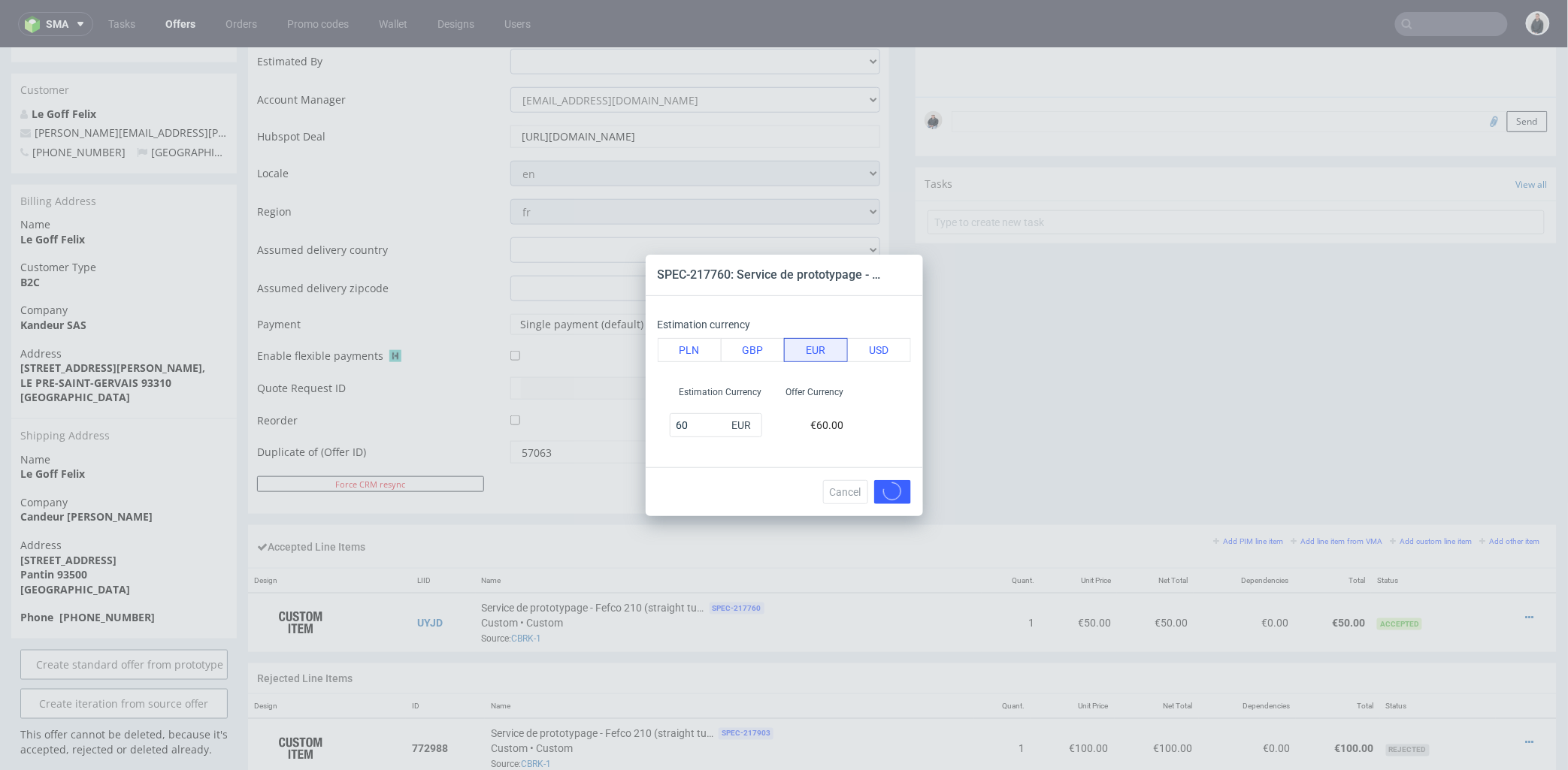
click at [1161, 461] on div "SPEC-217760: Service de prototypage - Fefco 210 (straight tuck end) 2 designs E…" at bounding box center [784, 385] width 1568 height 770
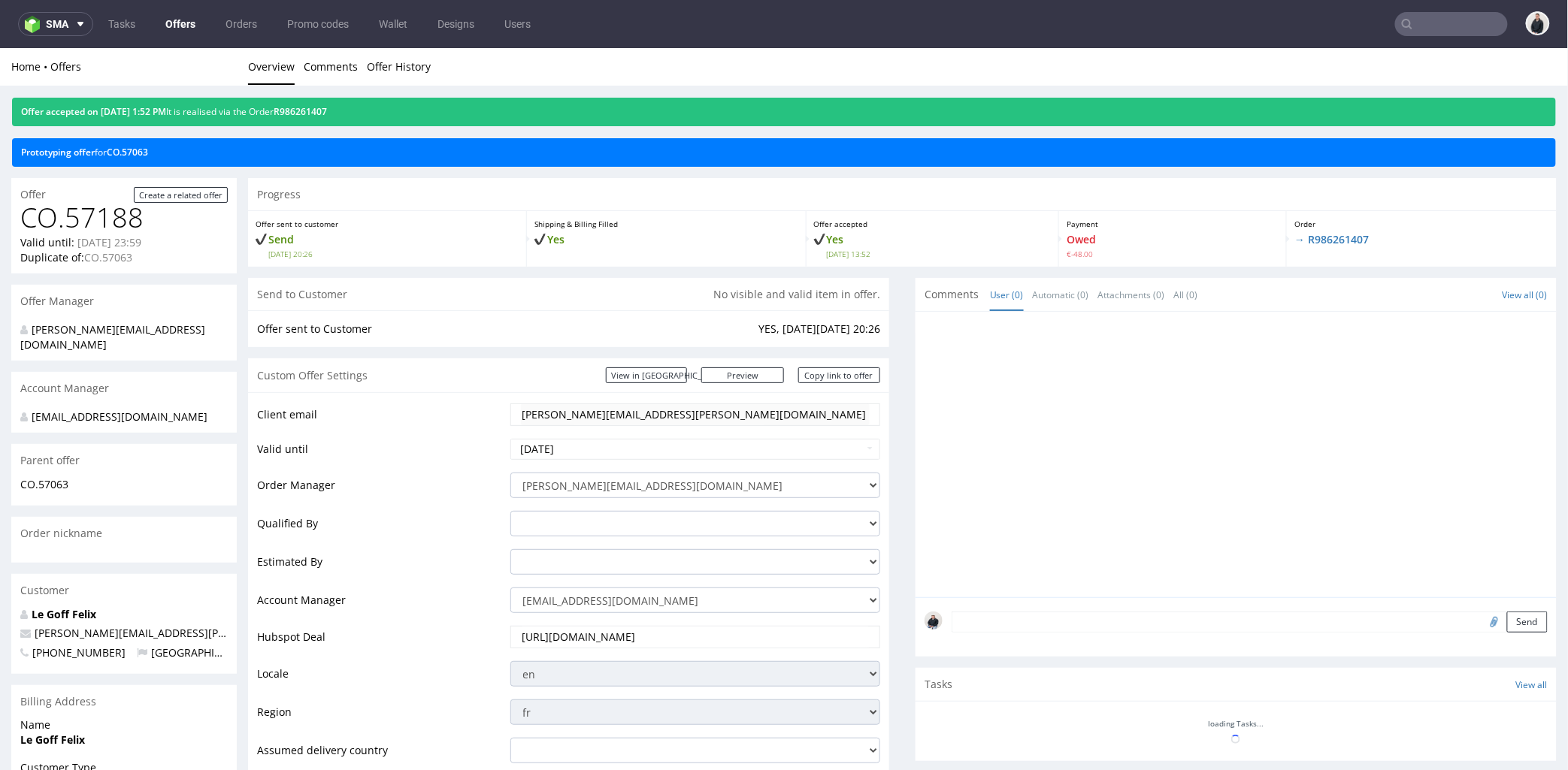
scroll to position [584, 0]
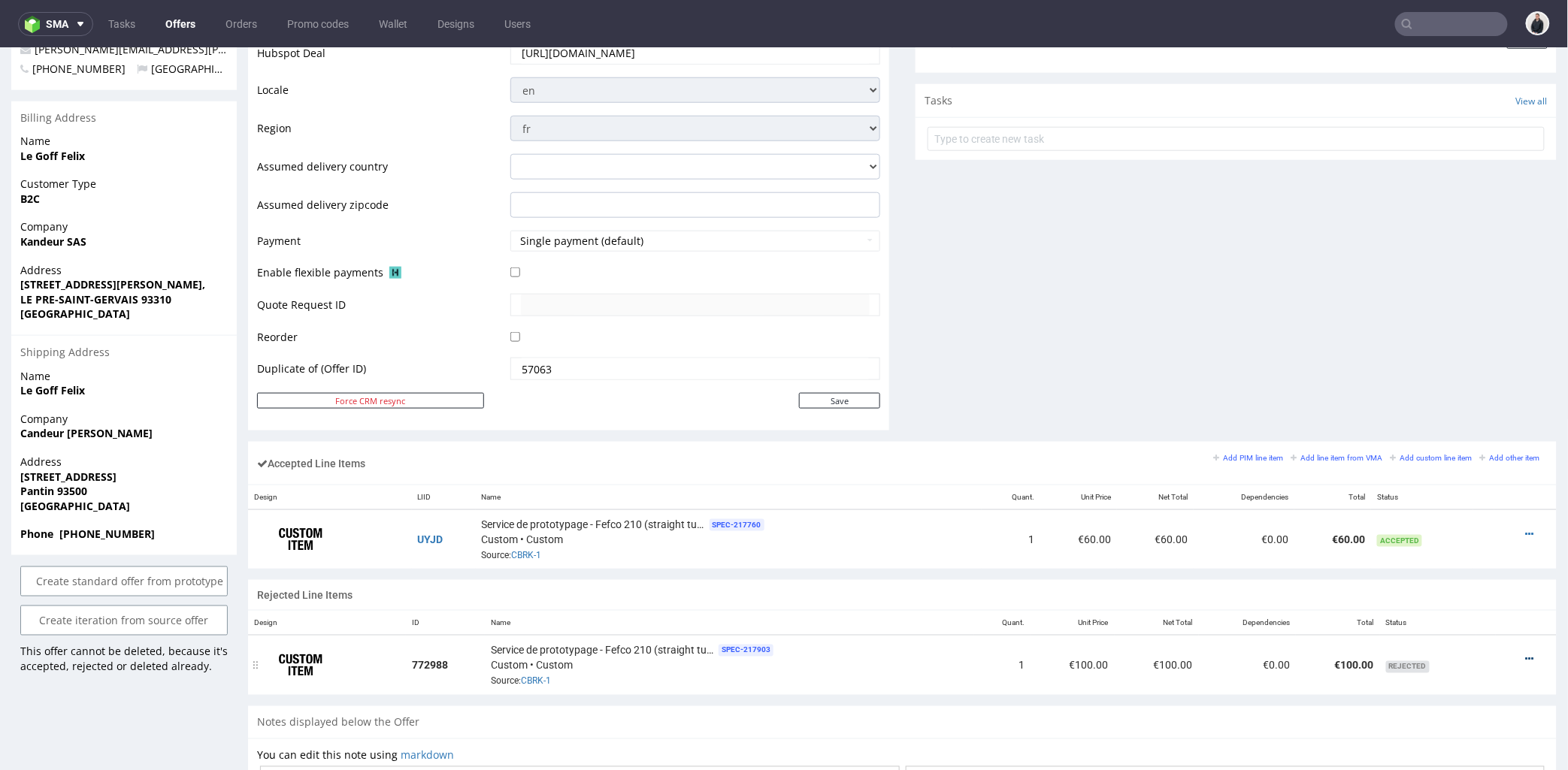
click at [1526, 658] on icon at bounding box center [1530, 658] width 9 height 11
click at [1437, 523] on span "Edit prototyping cost" at bounding box center [1469, 522] width 108 height 15
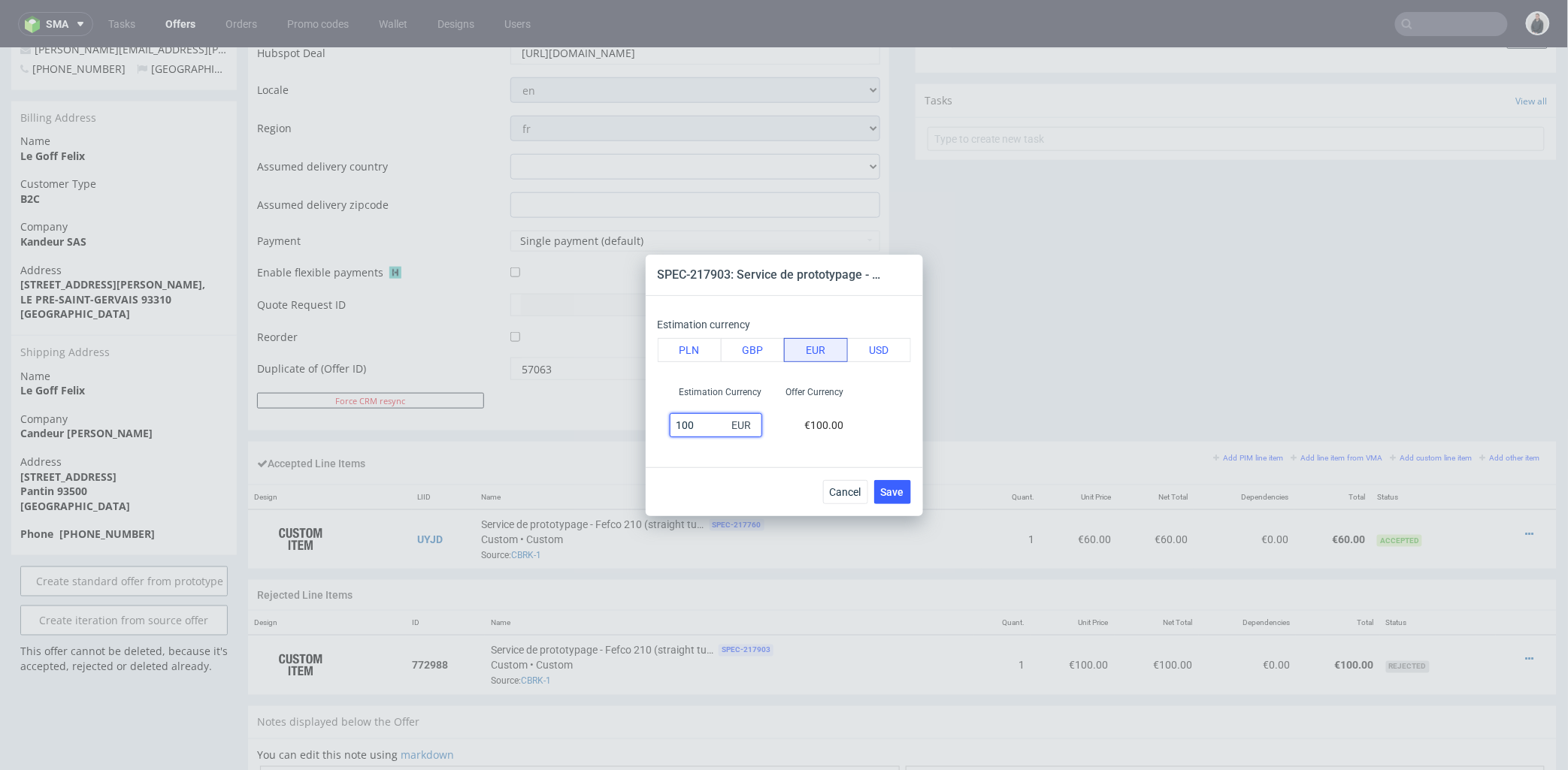
drag, startPoint x: 700, startPoint y: 424, endPoint x: 650, endPoint y: 424, distance: 50.0
click at [650, 424] on div "Estimation currency PLN GBP EUR USD Estimation Currency 100 EUR Offer Currency …" at bounding box center [784, 381] width 277 height 171
type input "60"
click at [894, 491] on span "Save" at bounding box center [892, 492] width 23 height 11
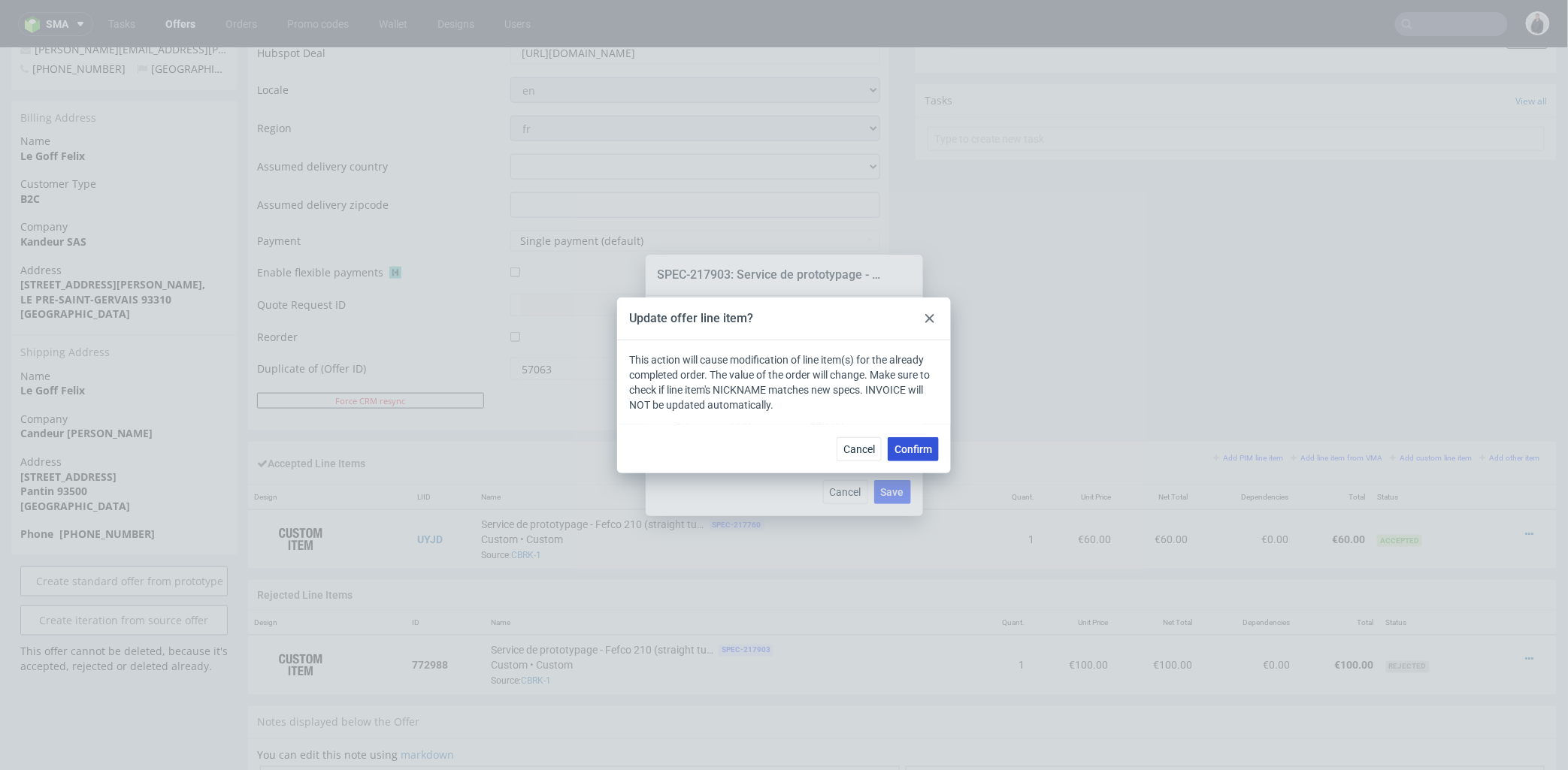
click at [914, 441] on button "Confirm" at bounding box center [913, 449] width 51 height 24
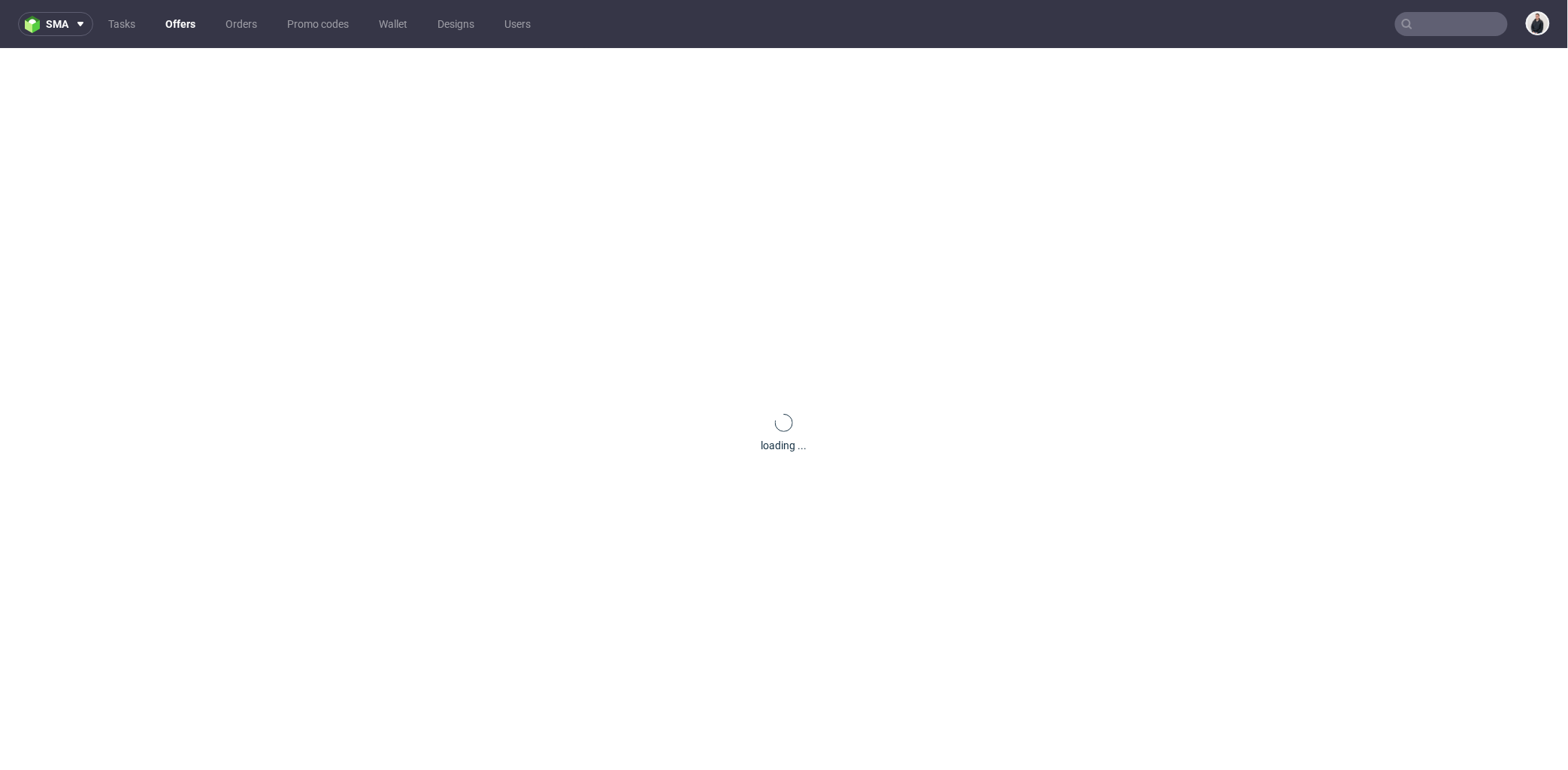
click at [1064, 378] on div "loading ..." at bounding box center [784, 433] width 1568 height 770
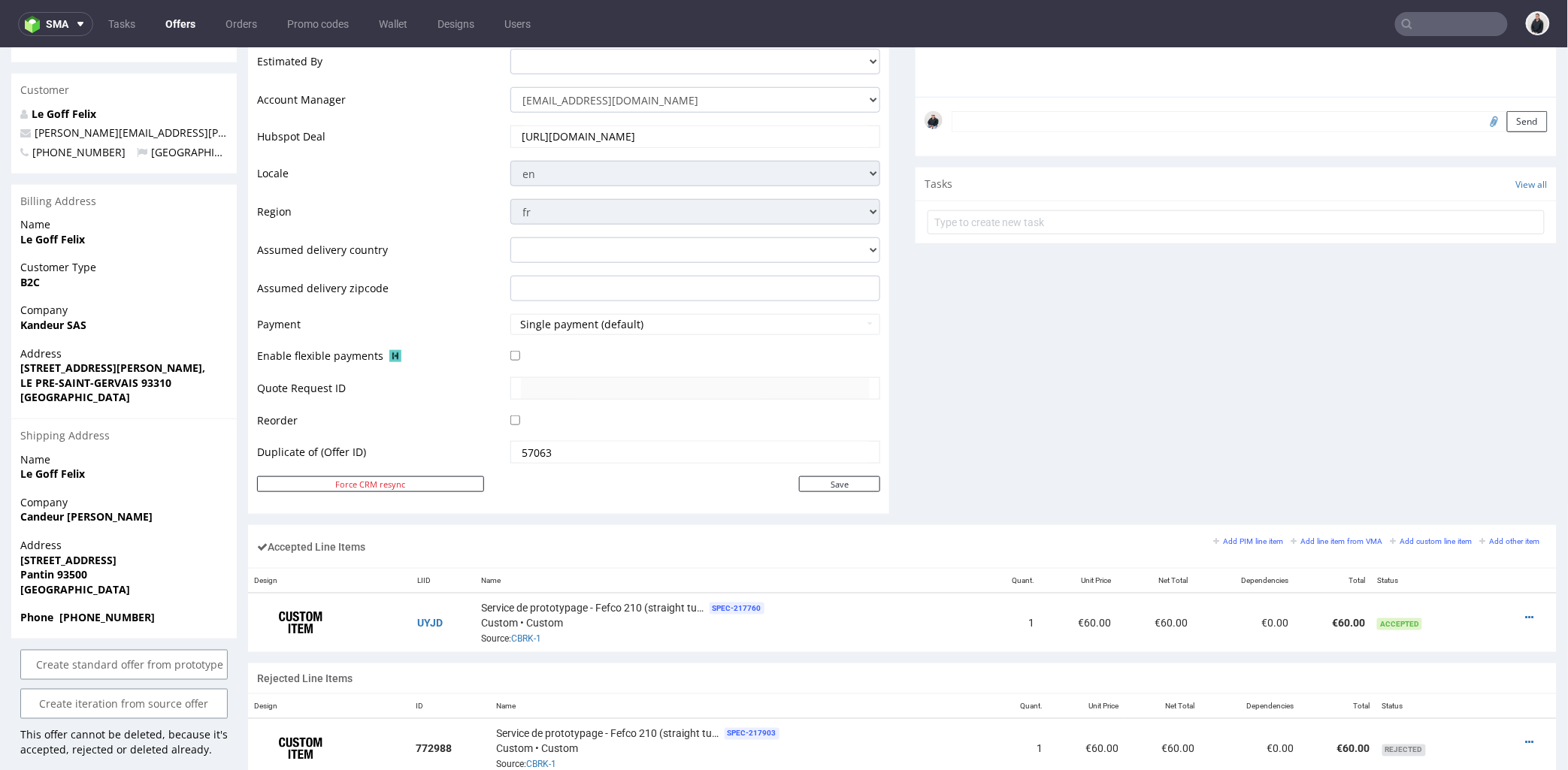
scroll to position [835, 0]
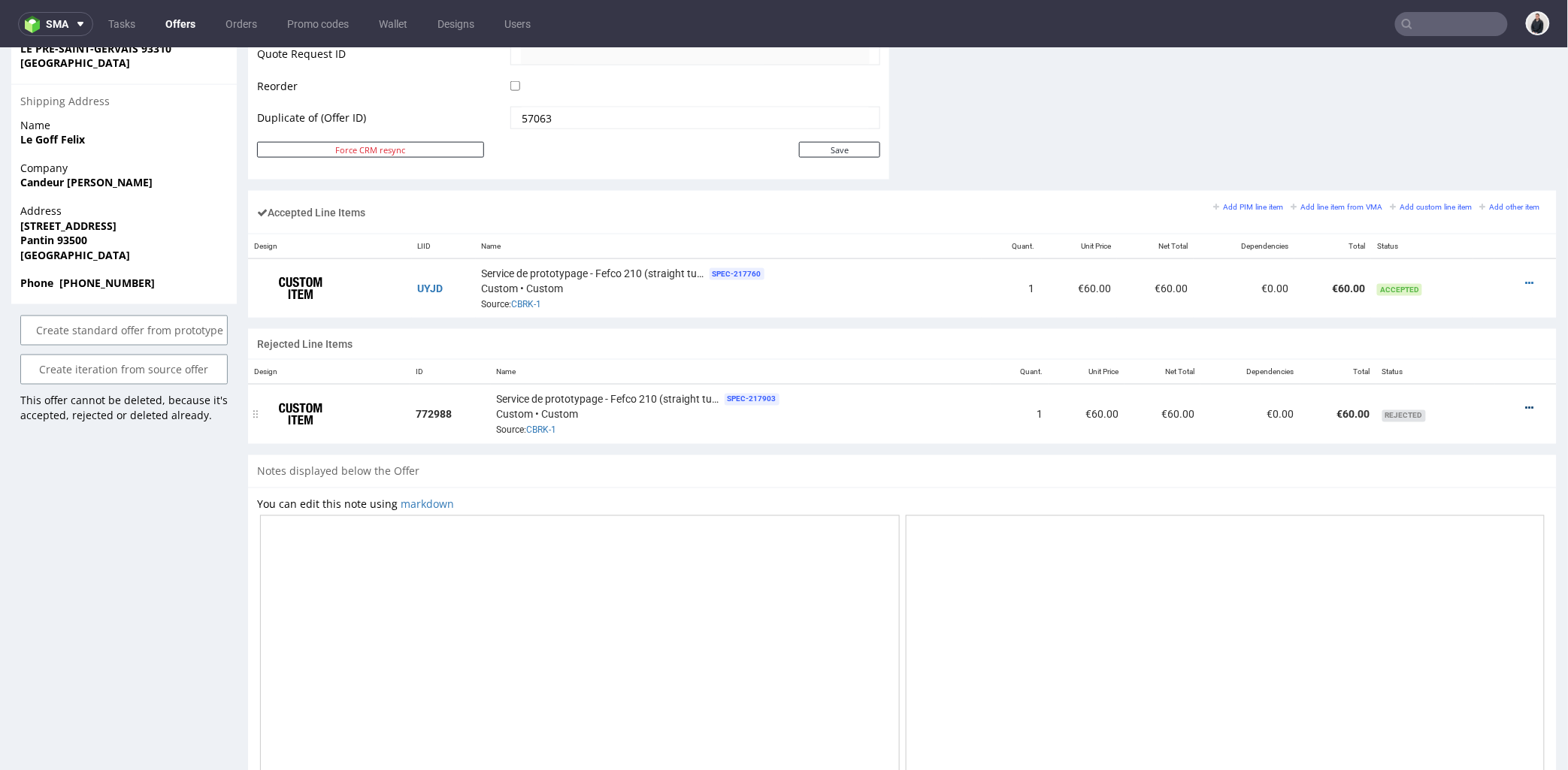
click at [1526, 406] on icon at bounding box center [1530, 408] width 9 height 11
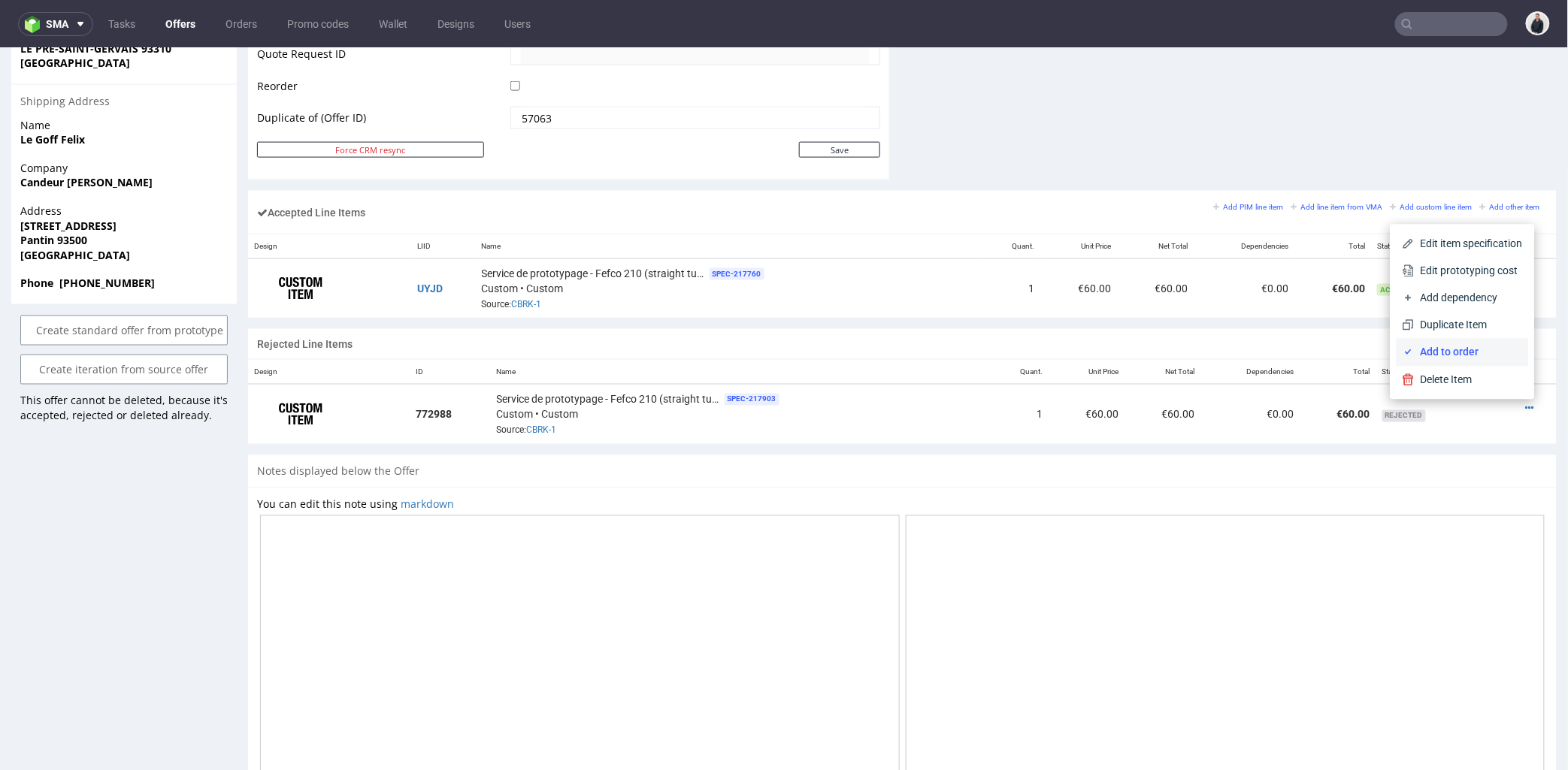
click at [1460, 355] on span "Add to order" at bounding box center [1469, 352] width 108 height 15
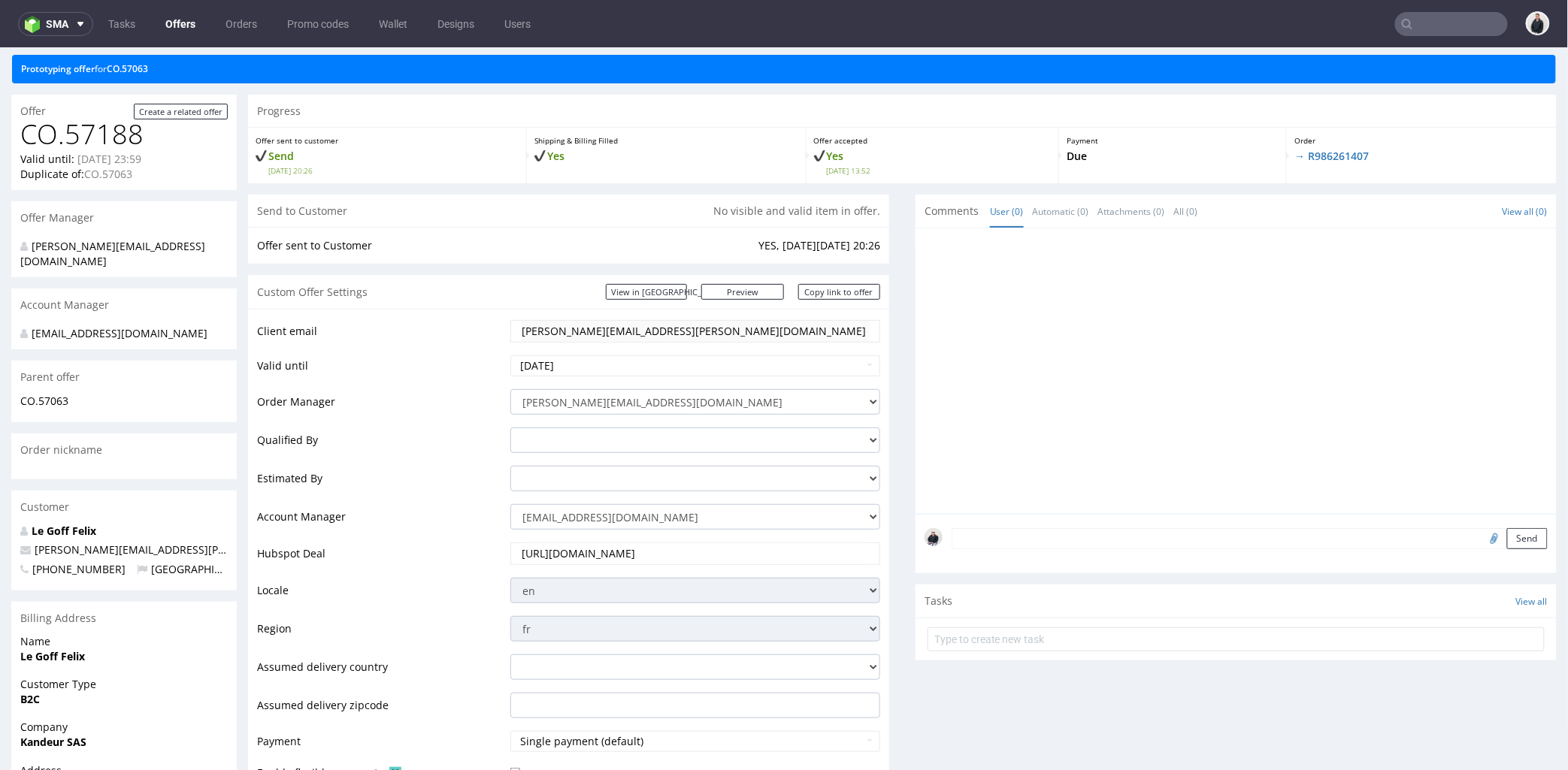
scroll to position [0, 0]
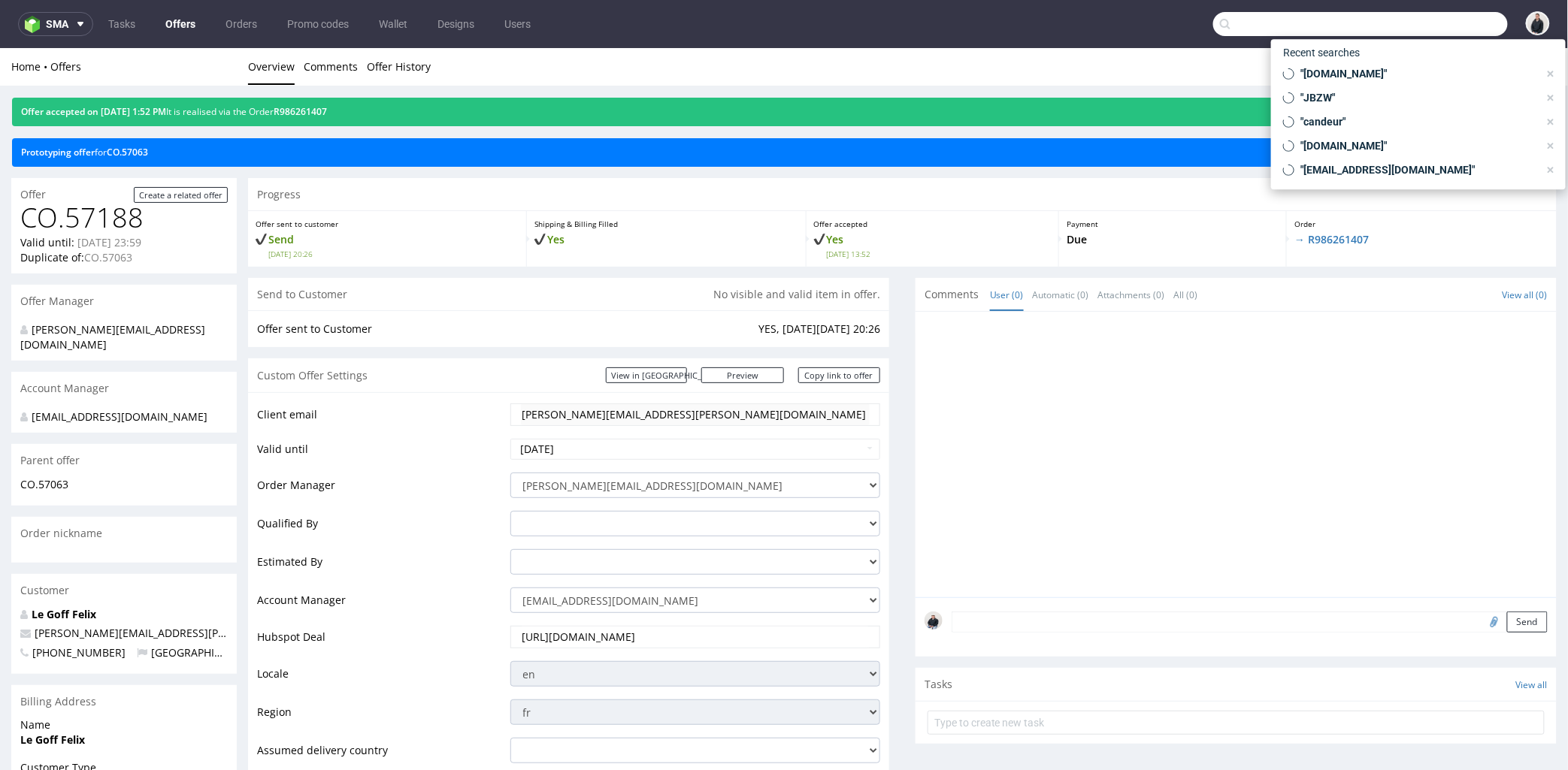
click at [1407, 17] on input "text" at bounding box center [1361, 24] width 294 height 24
paste input "R567541969"
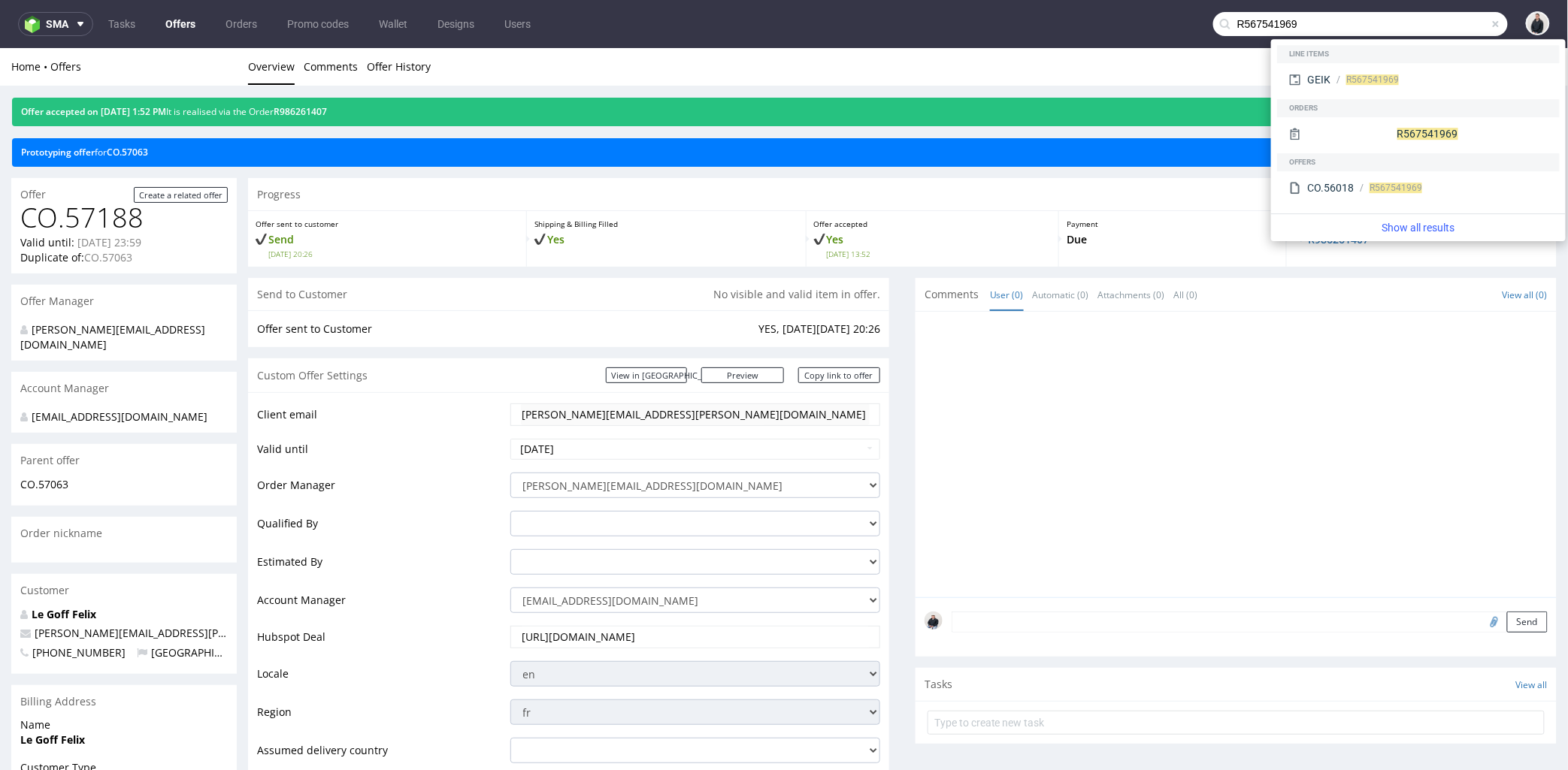
type input "R567541969"
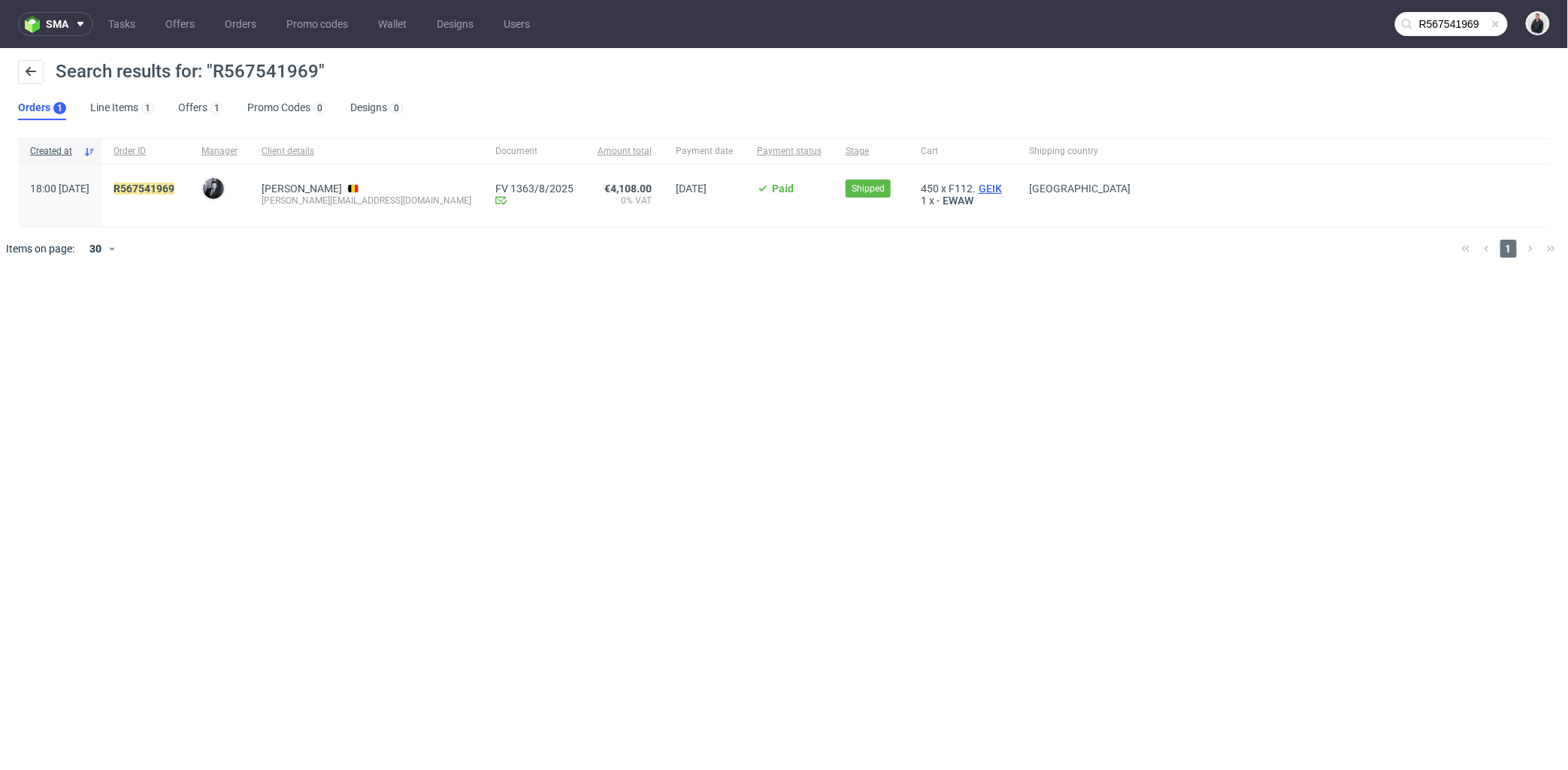
click at [976, 185] on span "GEIK" at bounding box center [990, 188] width 30 height 12
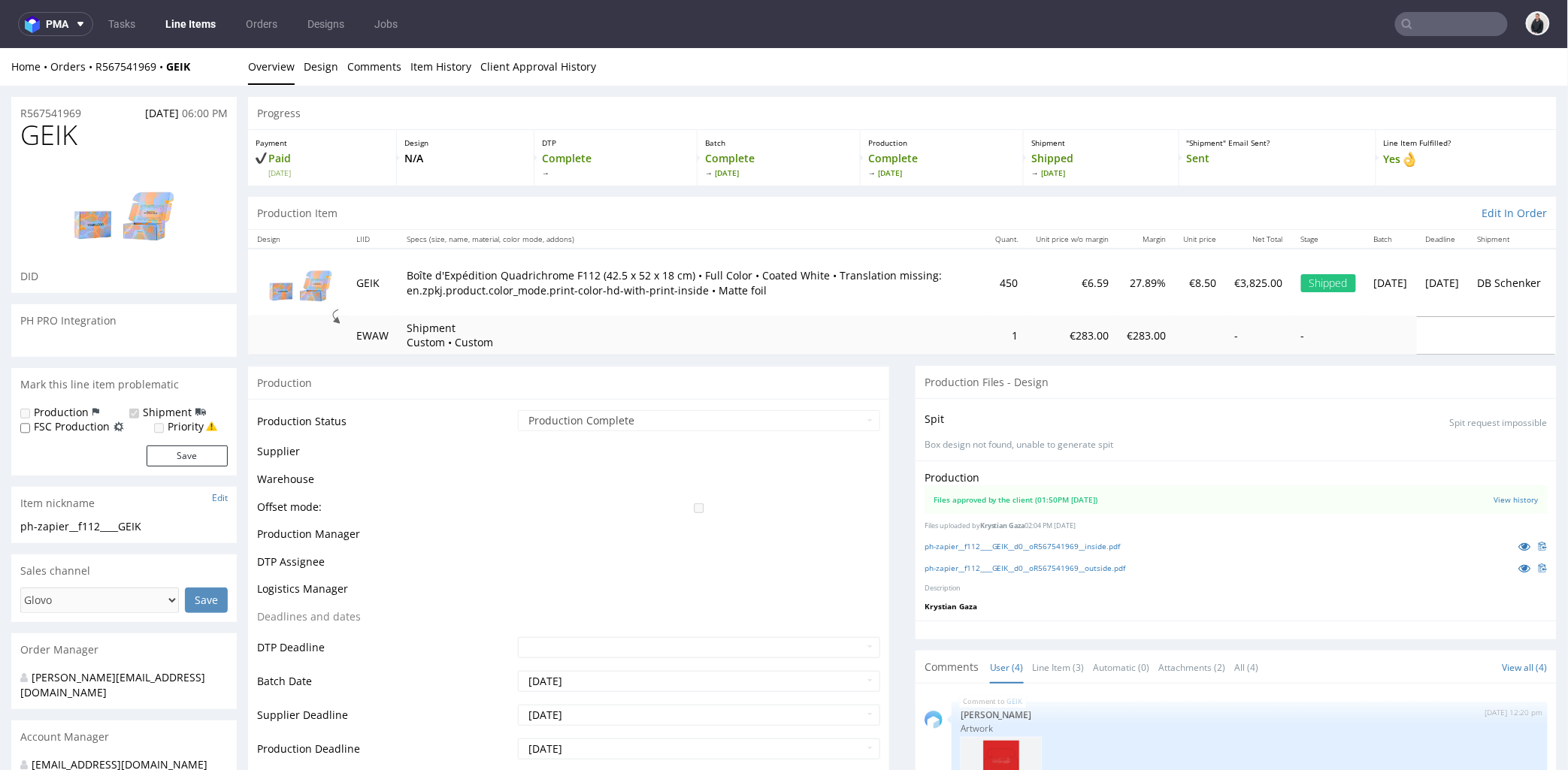
scroll to position [155, 0]
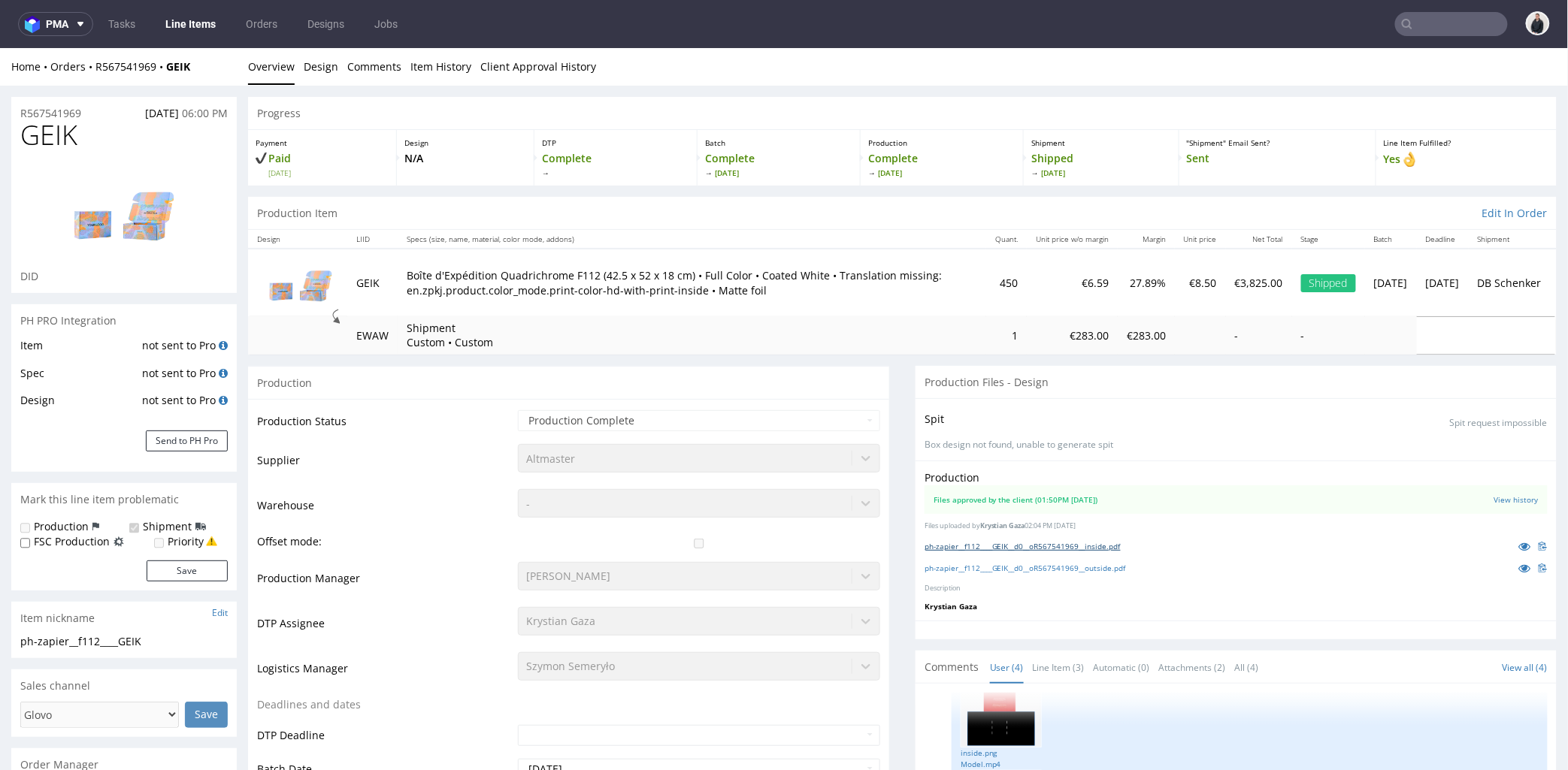
click at [1046, 541] on link "ph-zapier__f112____GEIK__d0__oR567541969__inside.pdf" at bounding box center [1022, 545] width 196 height 11
click at [1046, 563] on link "ph-zapier__f112____GEIK__d0__oR567541969__outside.pdf" at bounding box center [1025, 567] width 202 height 11
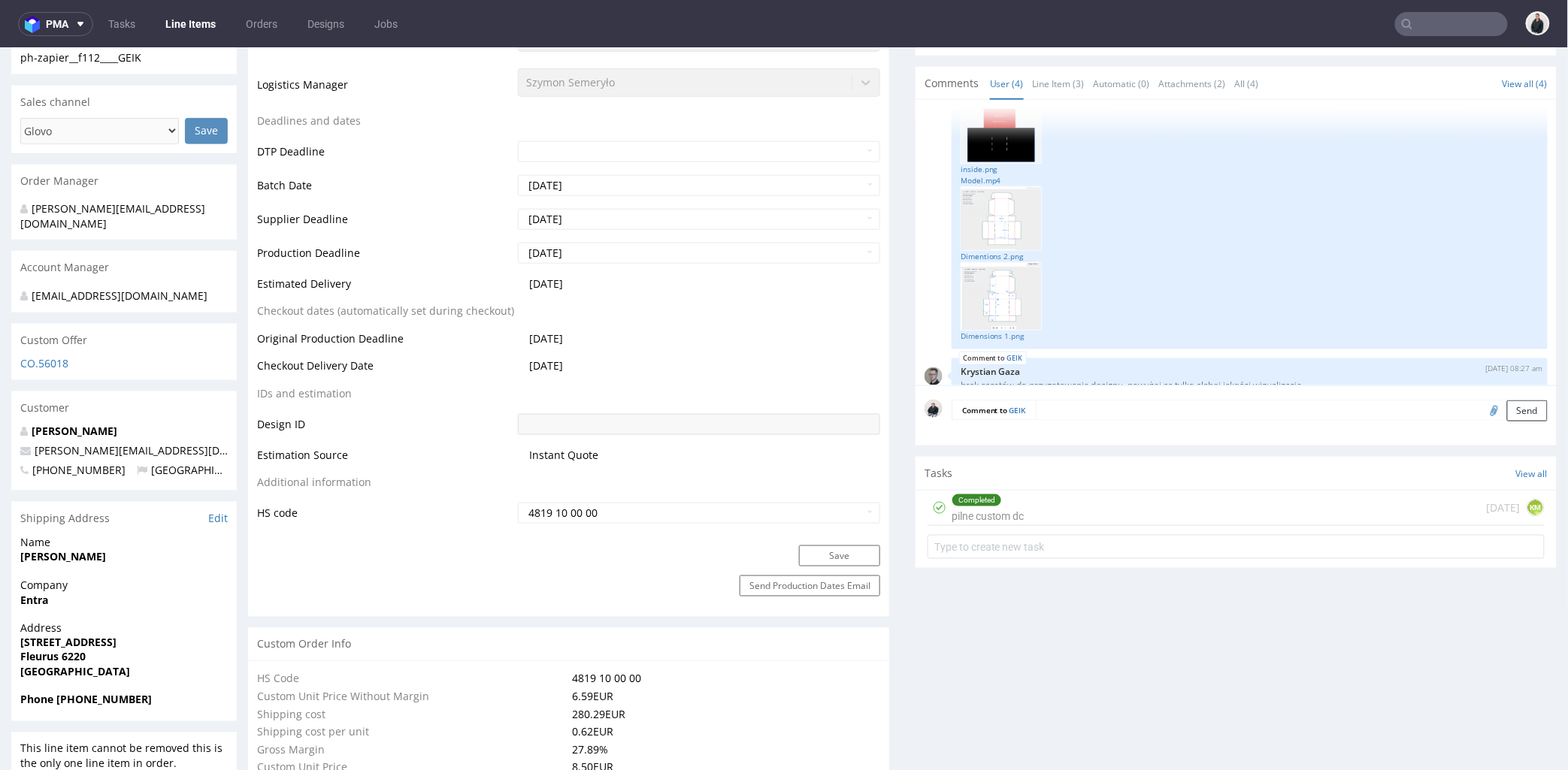
scroll to position [167, 0]
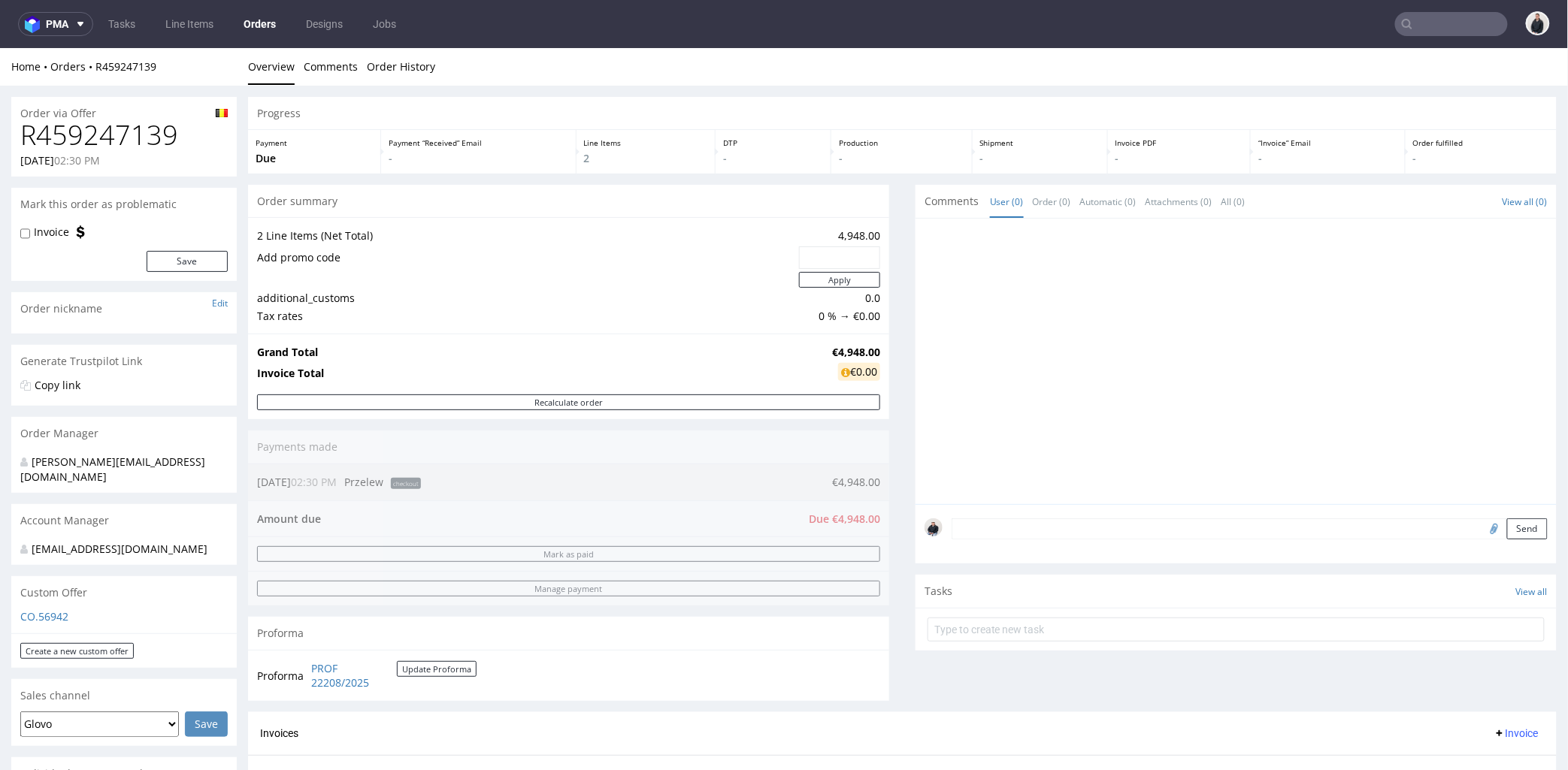
scroll to position [333, 0]
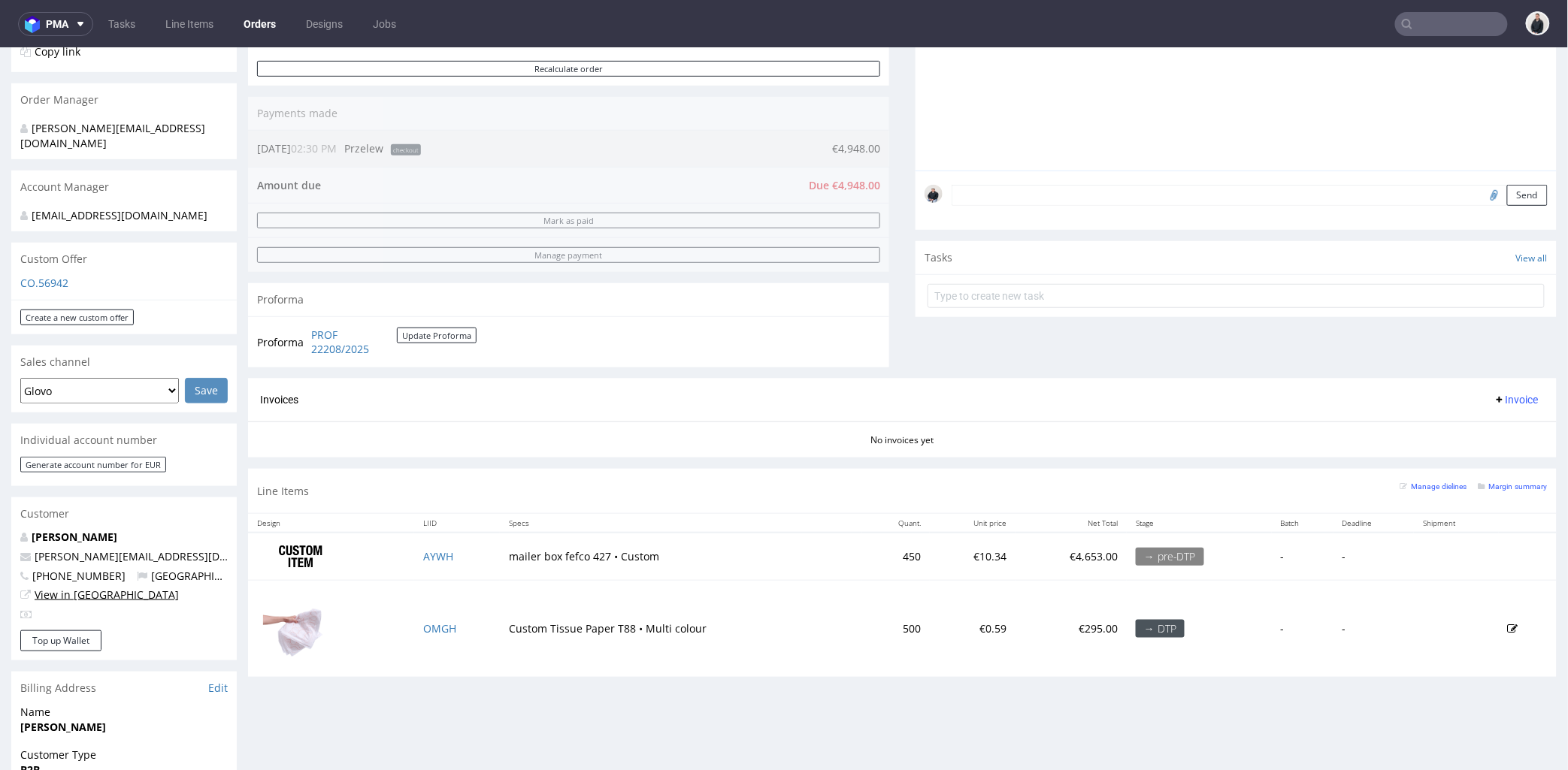
click at [81, 587] on link "View in [GEOGRAPHIC_DATA]" at bounding box center [106, 593] width 144 height 14
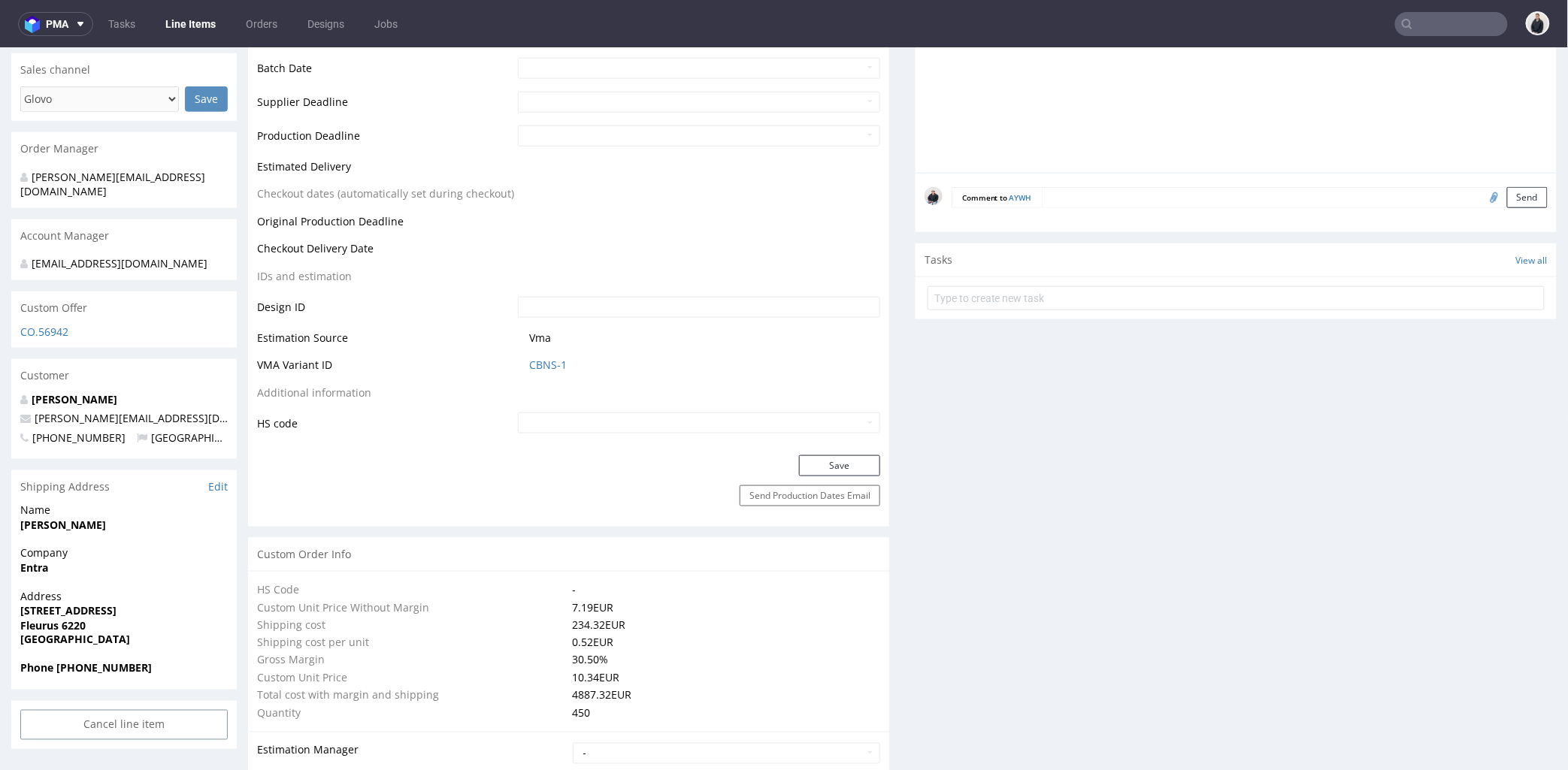
scroll to position [752, 0]
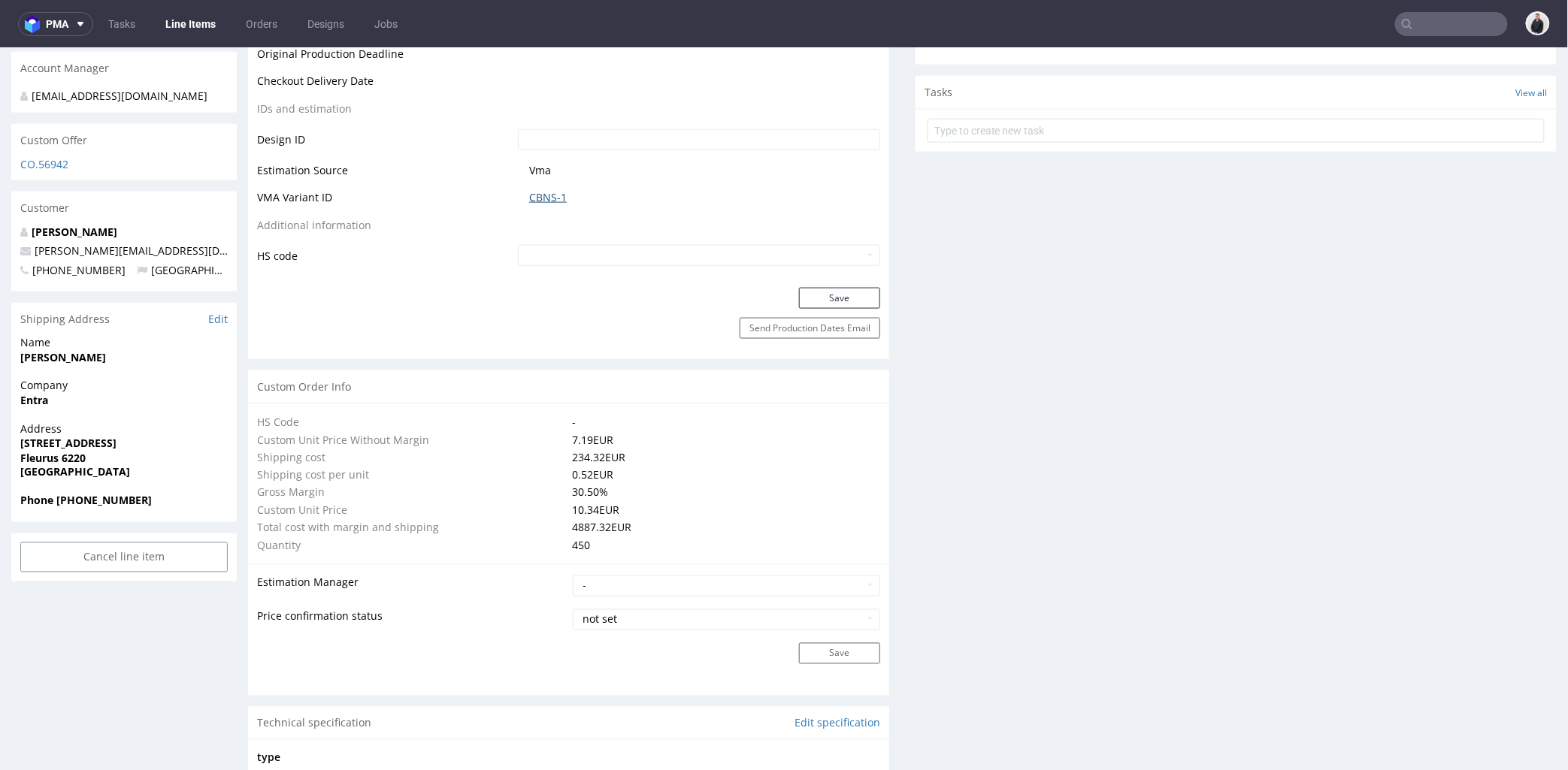
click at [555, 201] on link "CBNS-1" at bounding box center [548, 197] width 37 height 15
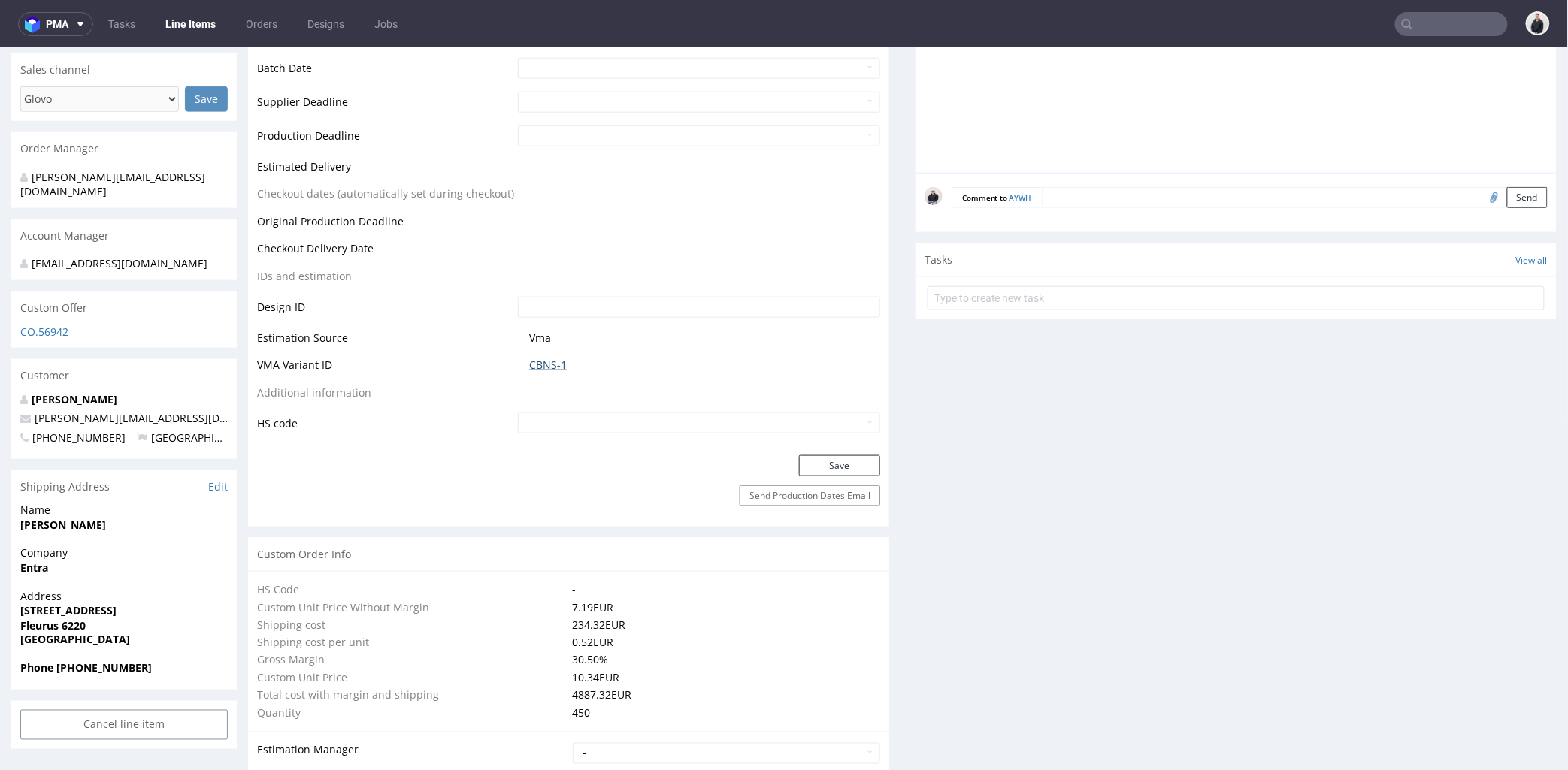
scroll to position [333, 0]
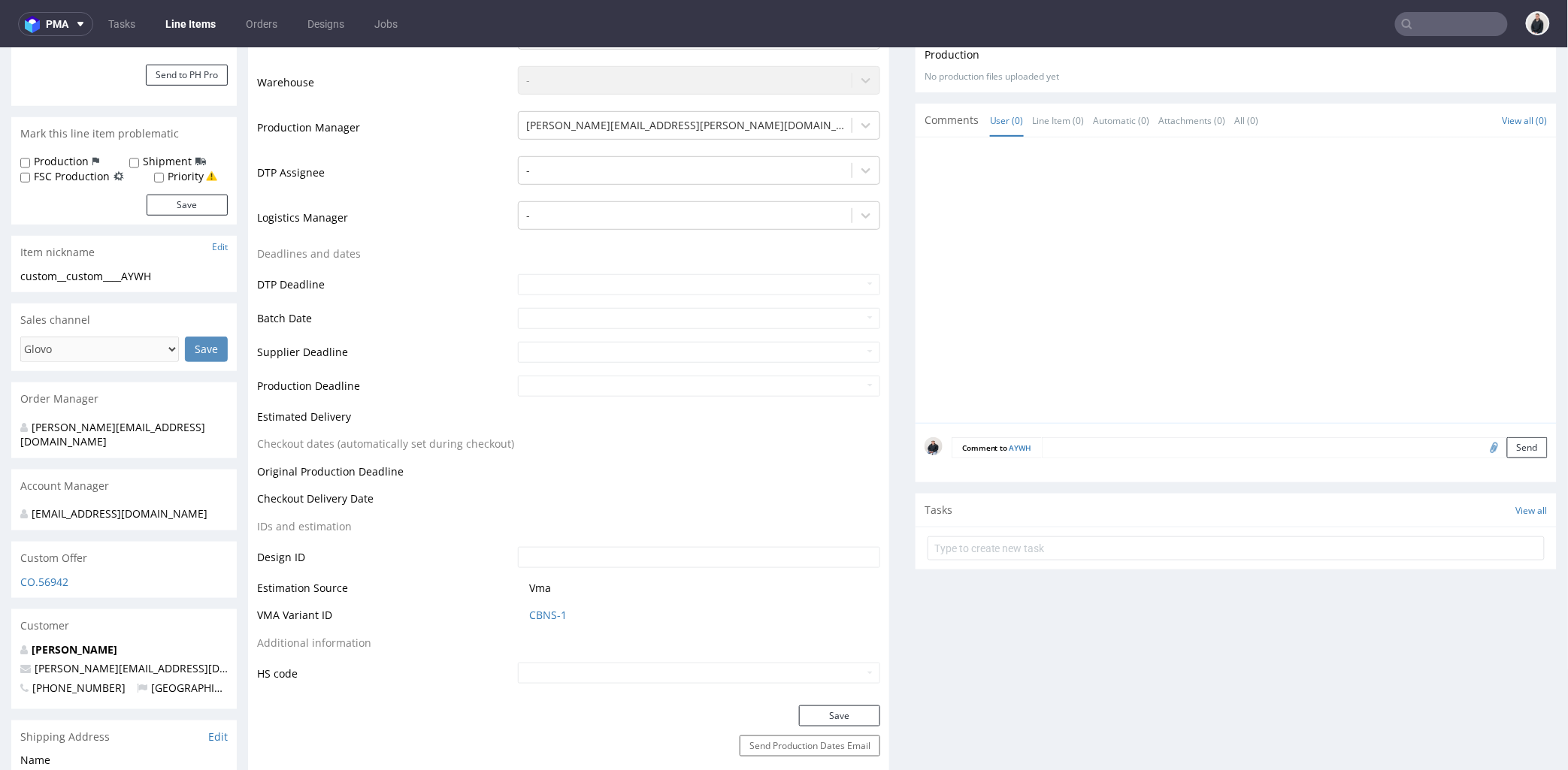
click at [1482, 451] on input "file" at bounding box center [1493, 446] width 21 height 19
type input "C:\fakepath\ph-zapier__f112____GEIK__d0__oR567541969__outside.pdf"
click at [1507, 452] on button "Send" at bounding box center [1527, 447] width 40 height 21
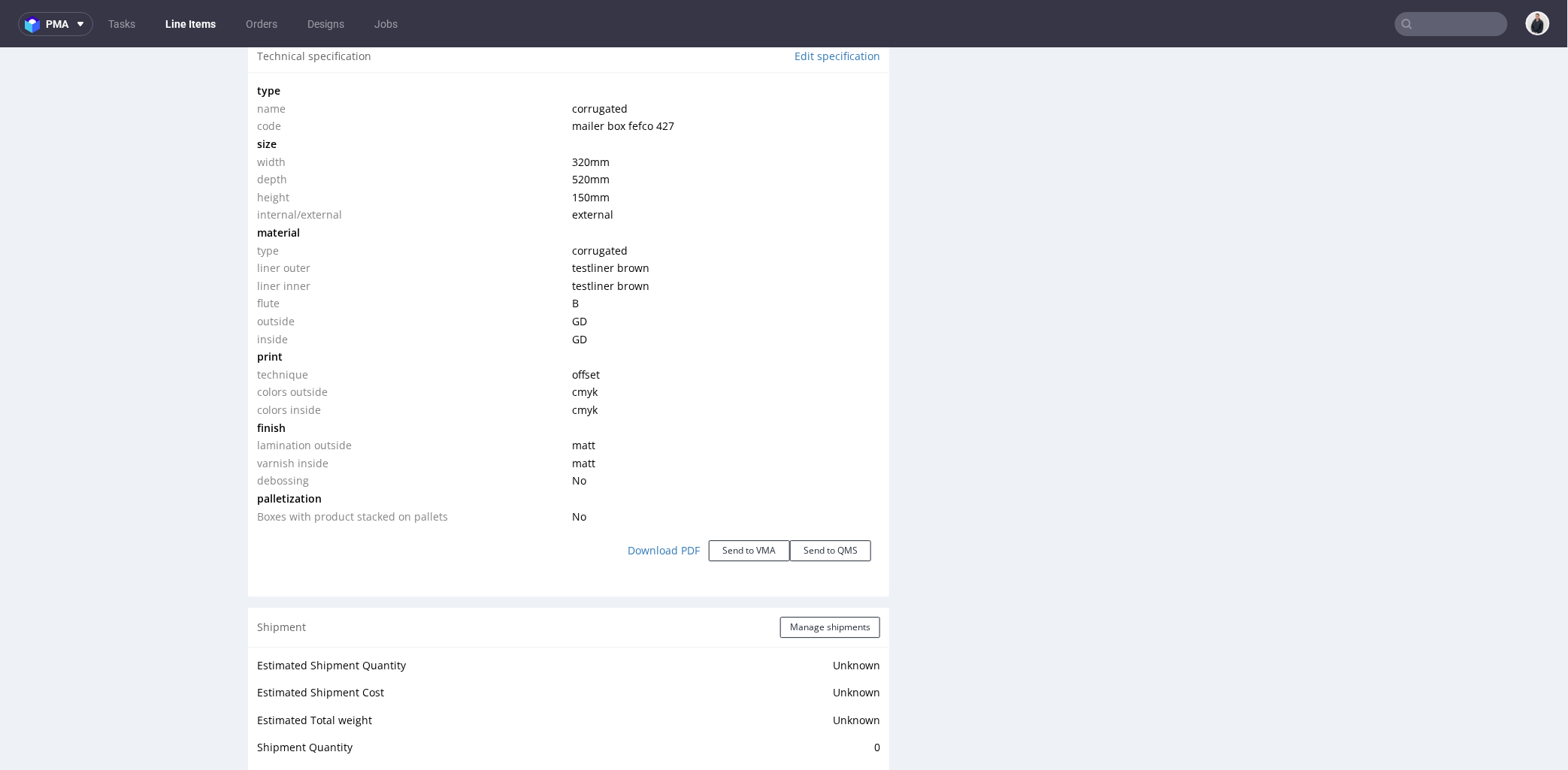
scroll to position [1252, 0]
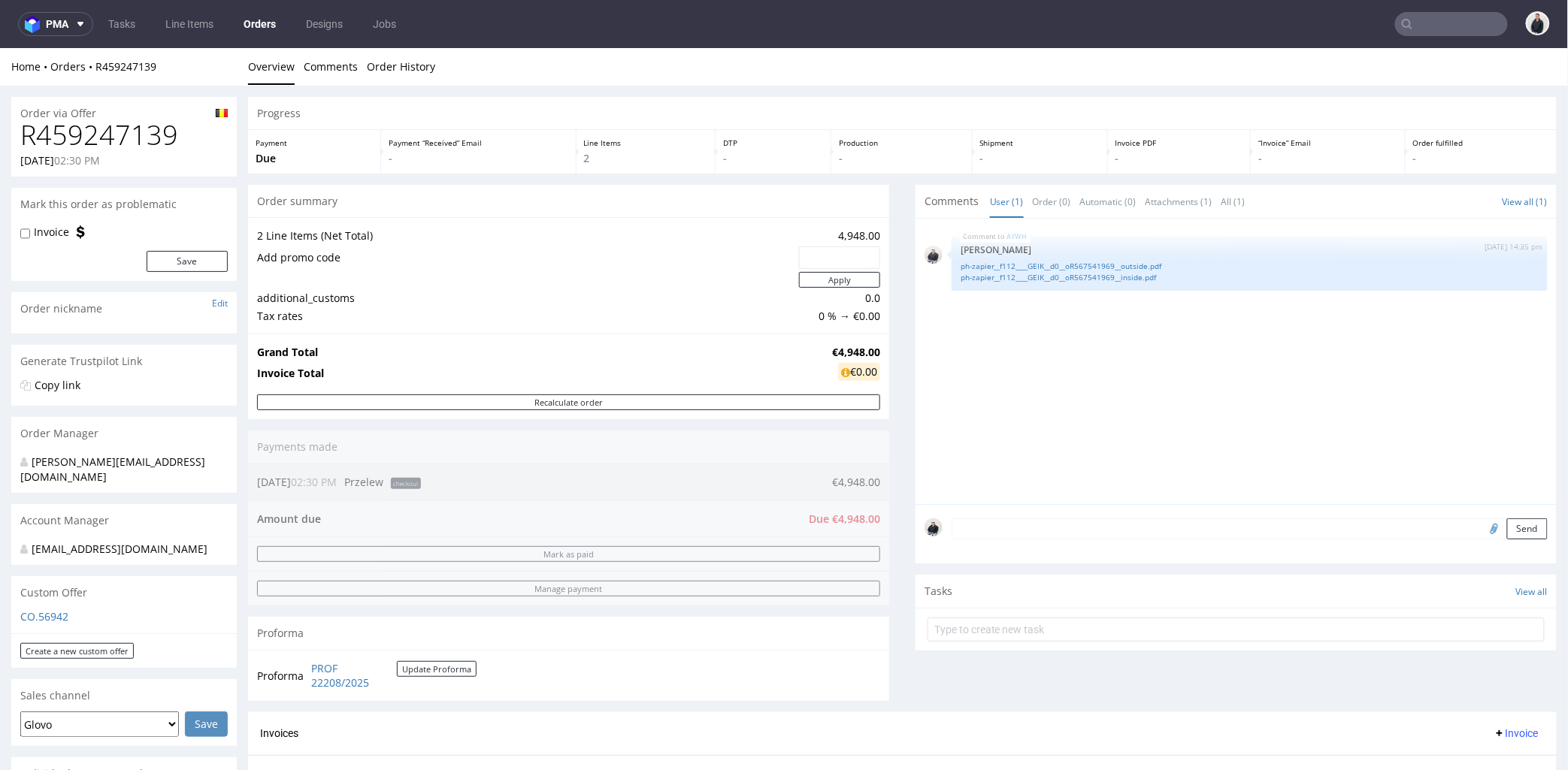
click at [148, 138] on h1 "R459247139" at bounding box center [123, 134] width 207 height 30
drag, startPoint x: 460, startPoint y: 48, endPoint x: 324, endPoint y: 53, distance: 136.1
click at [149, 138] on h1 "R459247139" at bounding box center [123, 134] width 207 height 30
copy h1 "R459247139"
click at [867, 348] on strong "€4,948.00" at bounding box center [856, 351] width 48 height 14
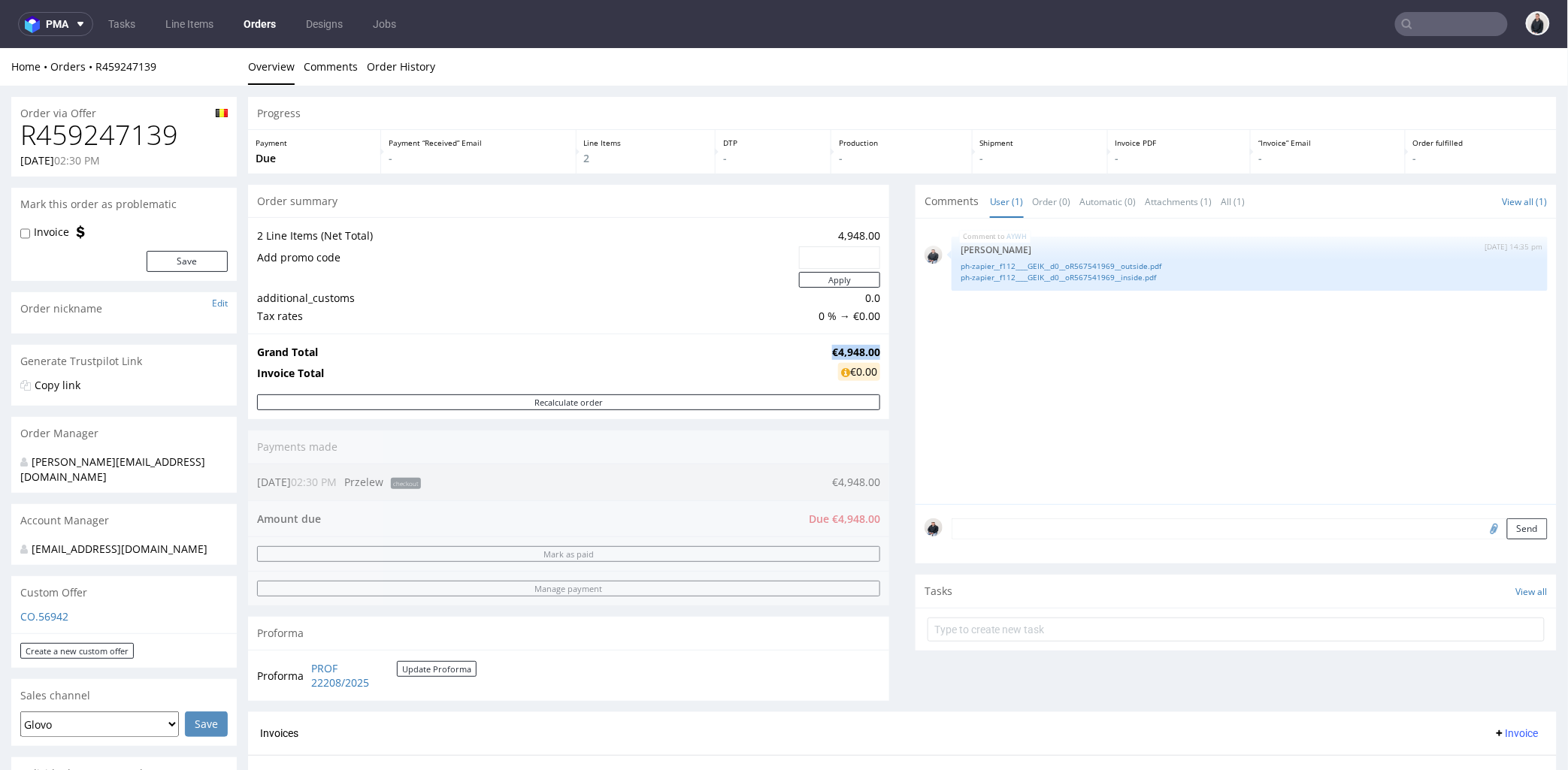
copy strong "€4,948.00"
